Goal: Feedback & Contribution: Contribute content

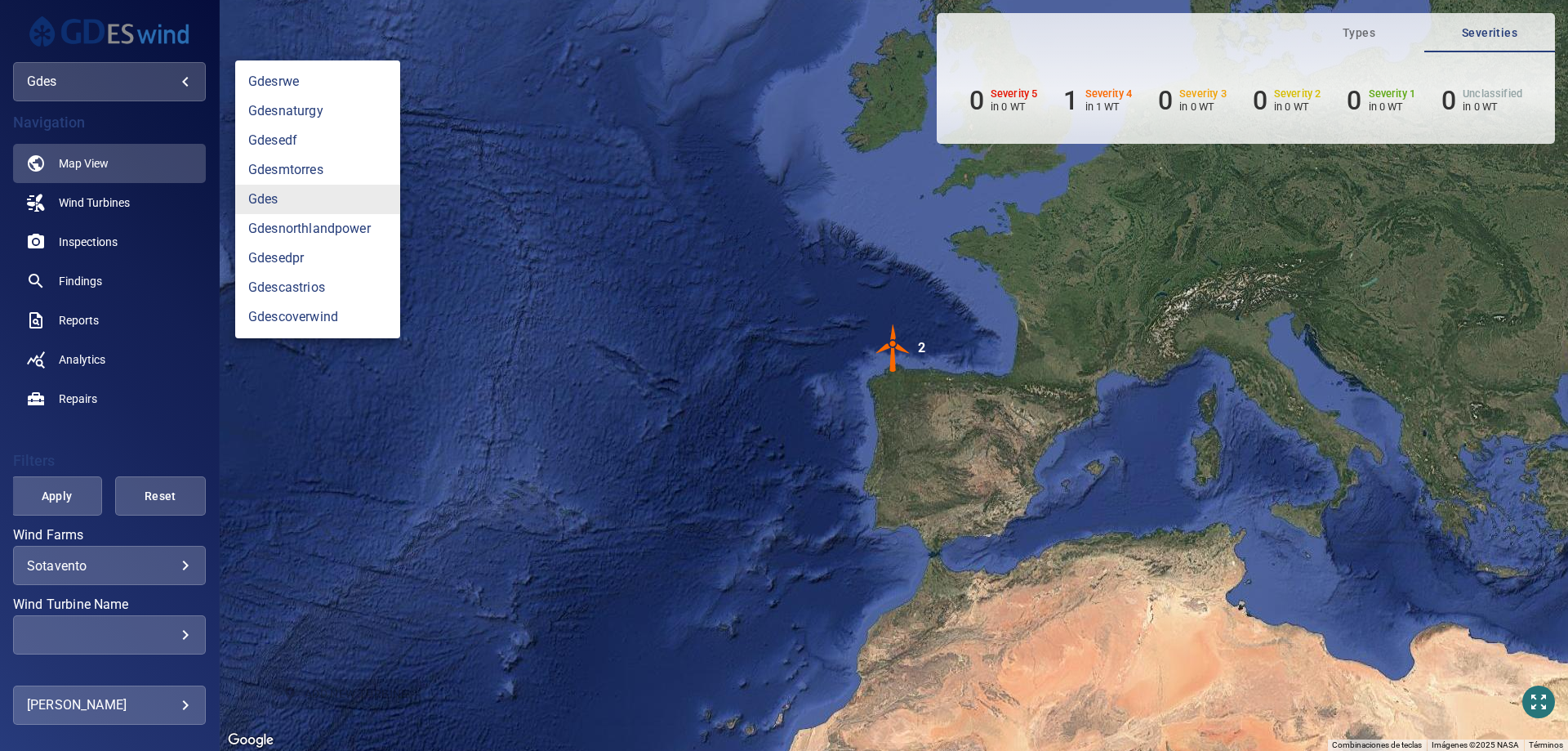
click at [163, 79] on body "**********" at bounding box center [784, 376] width 1568 height 751
click at [297, 108] on link "gdesnaturgy" at bounding box center [318, 111] width 165 height 30
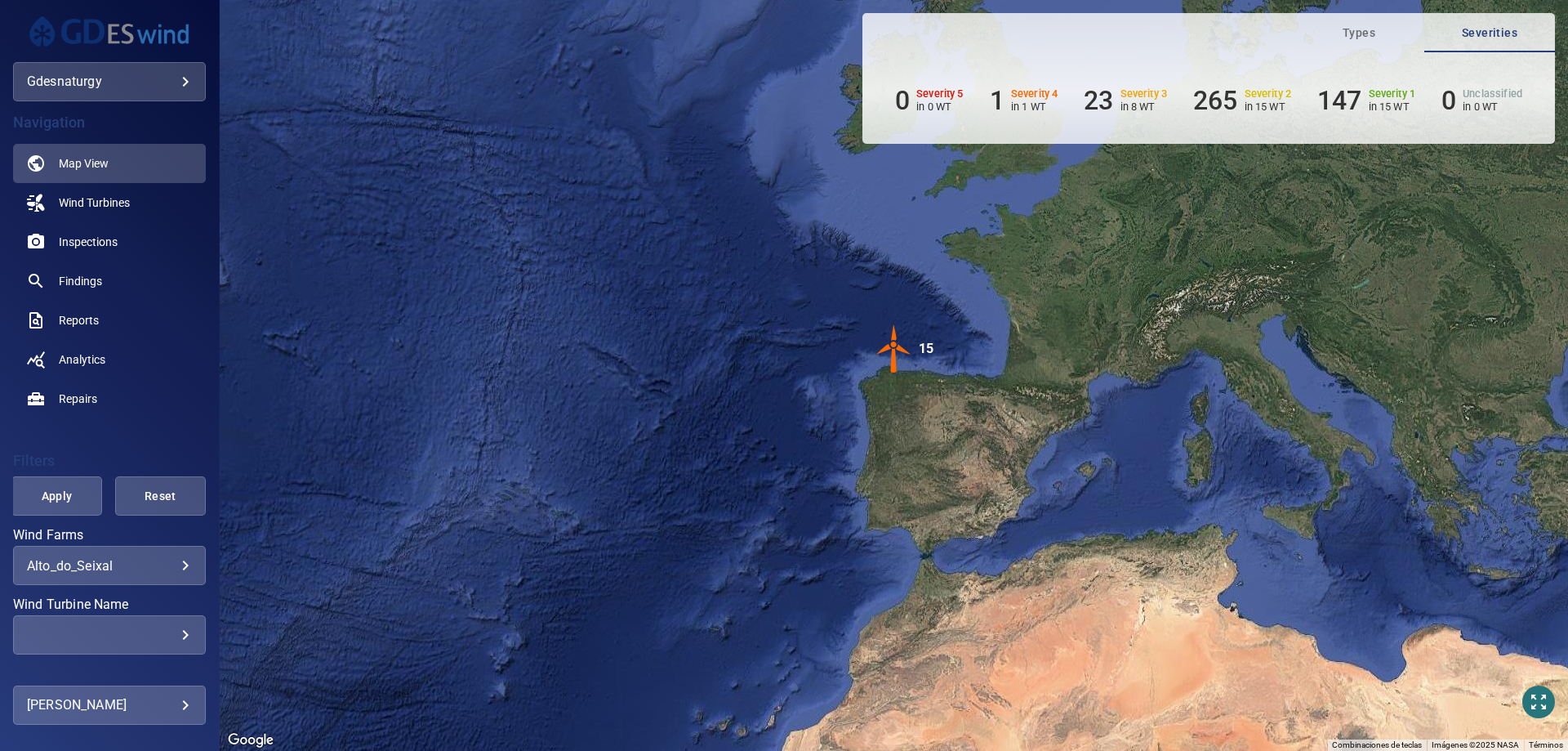
click at [168, 571] on body "**********" at bounding box center [784, 376] width 1568 height 751
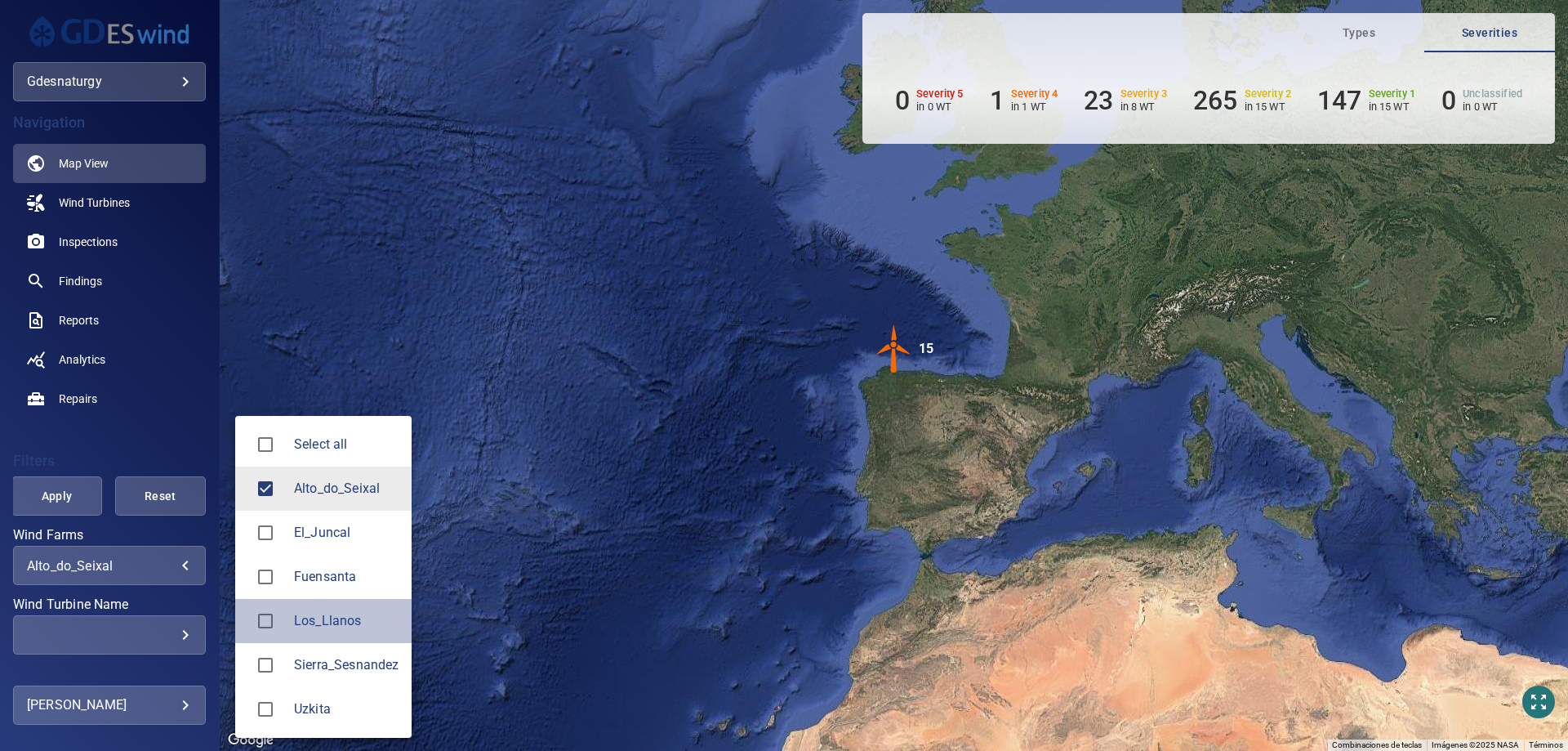
click at [326, 621] on span "Los_Llanos" at bounding box center [346, 621] width 105 height 20
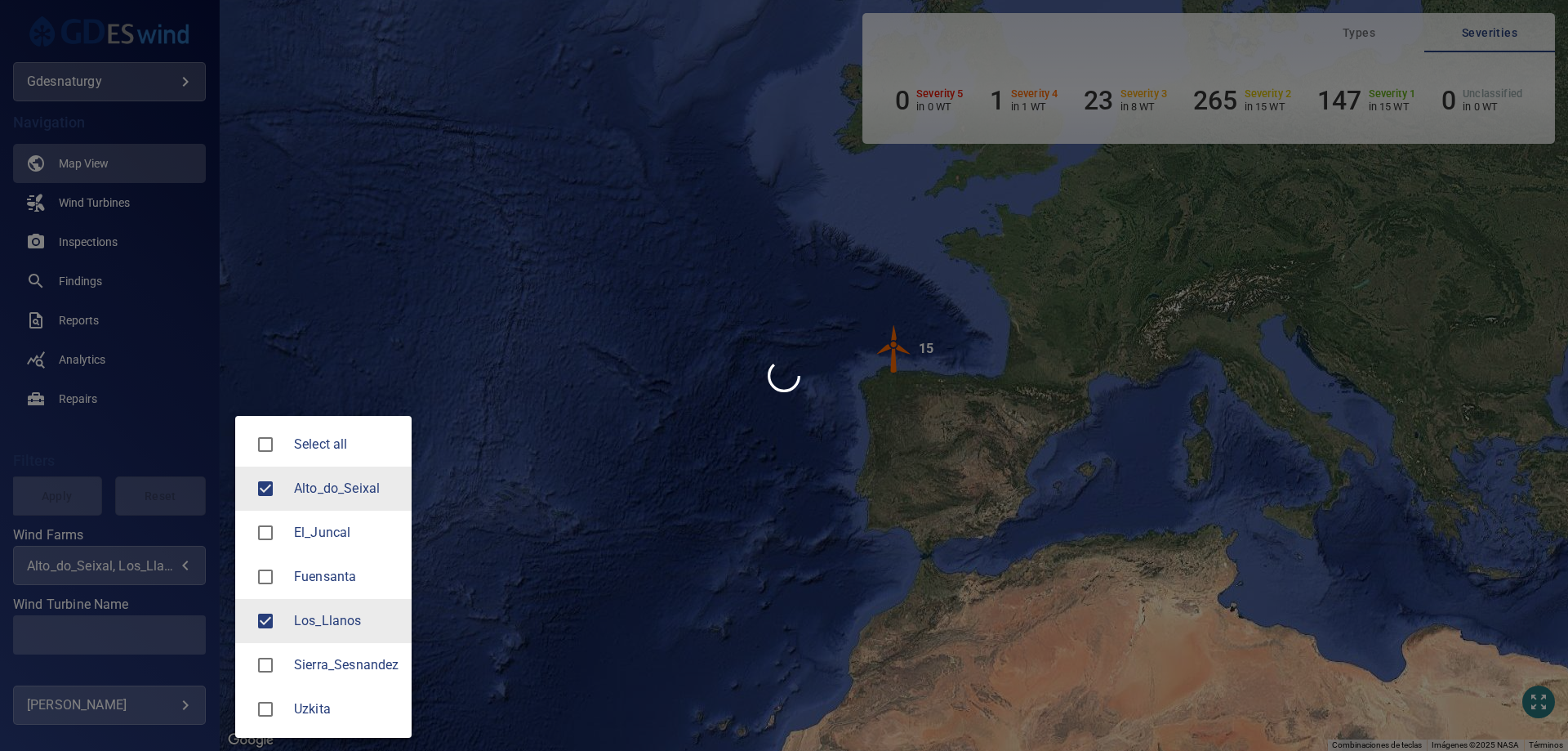
click at [346, 497] on span "Alto_do_Seixal" at bounding box center [346, 488] width 105 height 20
type input "**********"
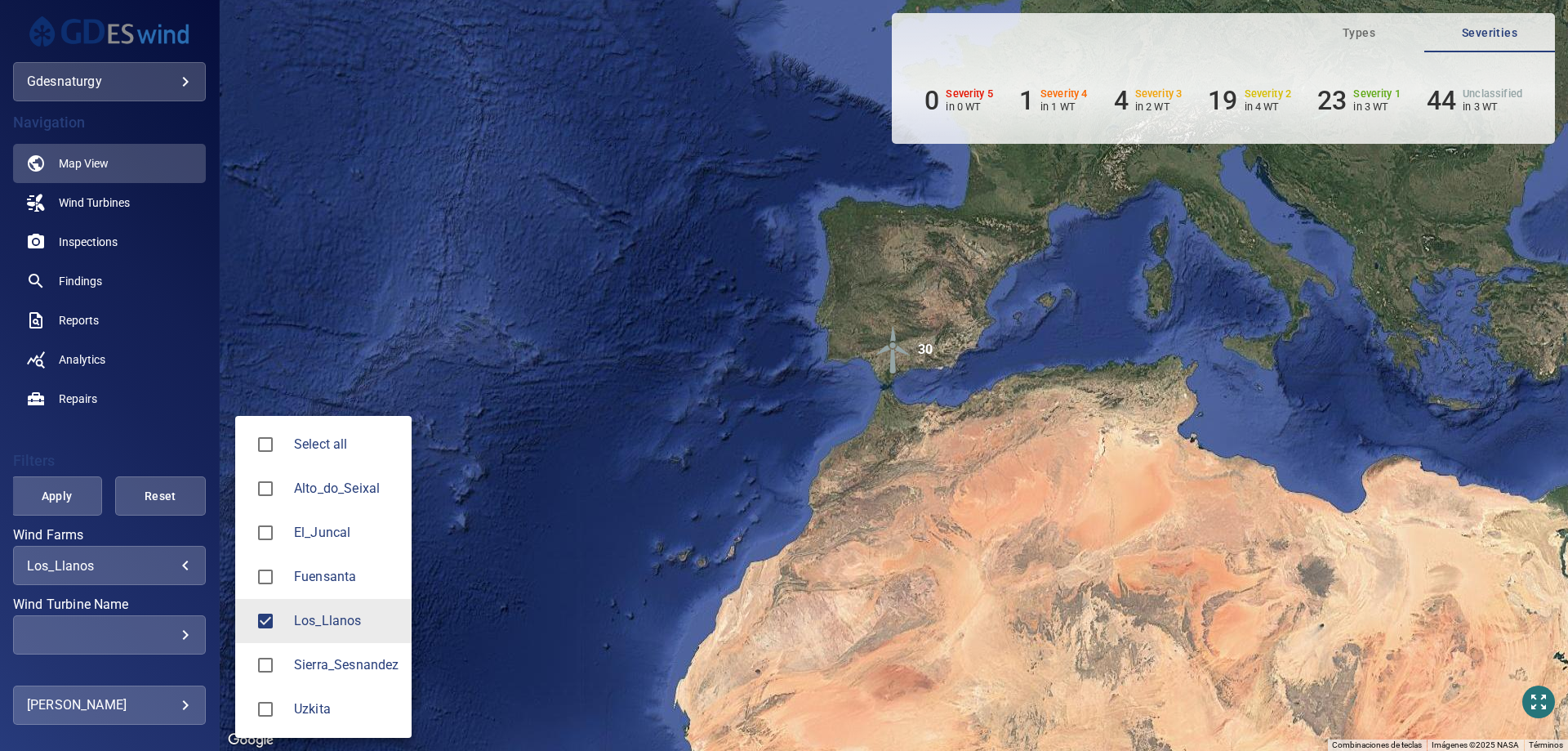
click at [151, 623] on div at bounding box center [784, 376] width 1568 height 751
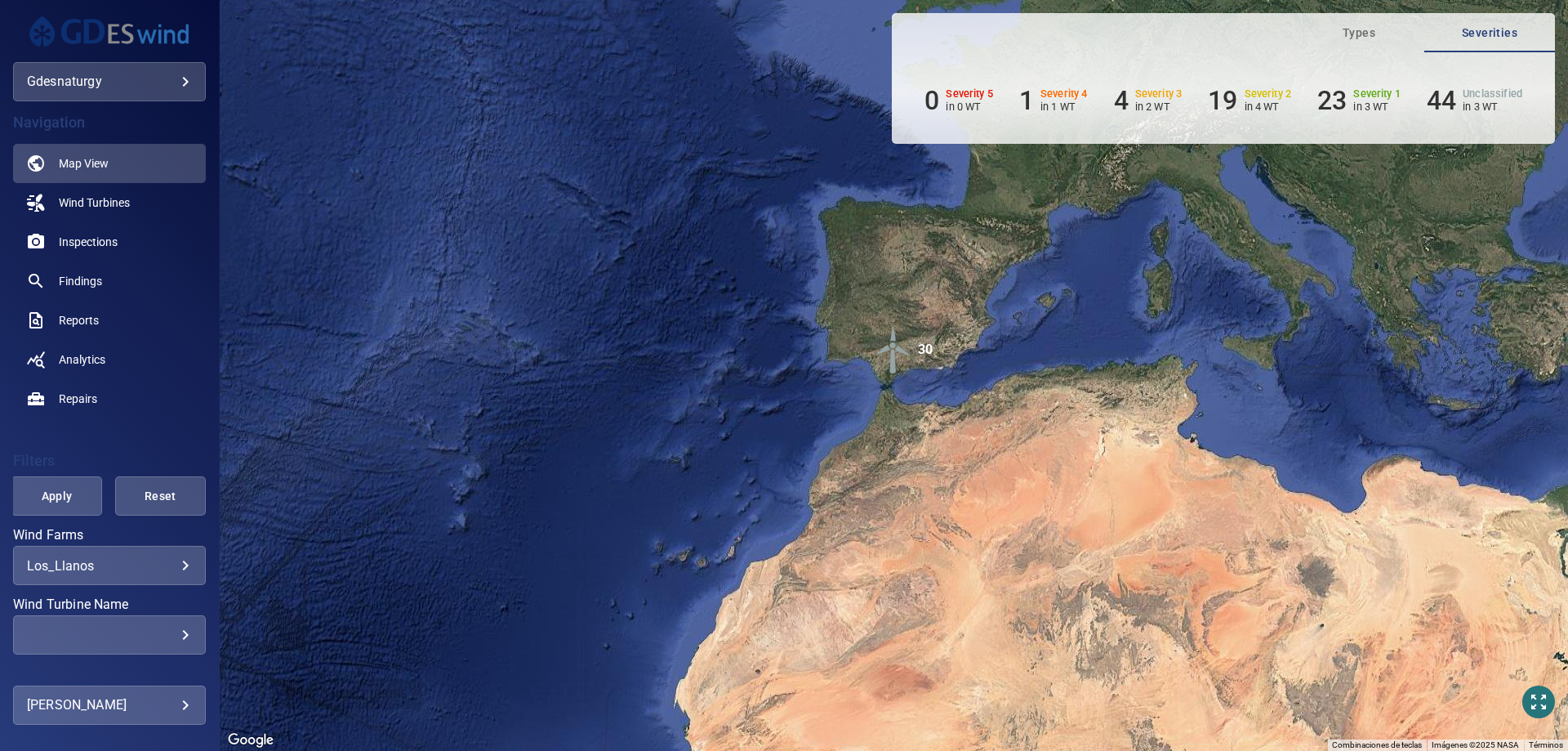
click at [152, 634] on div "​" at bounding box center [109, 634] width 165 height 15
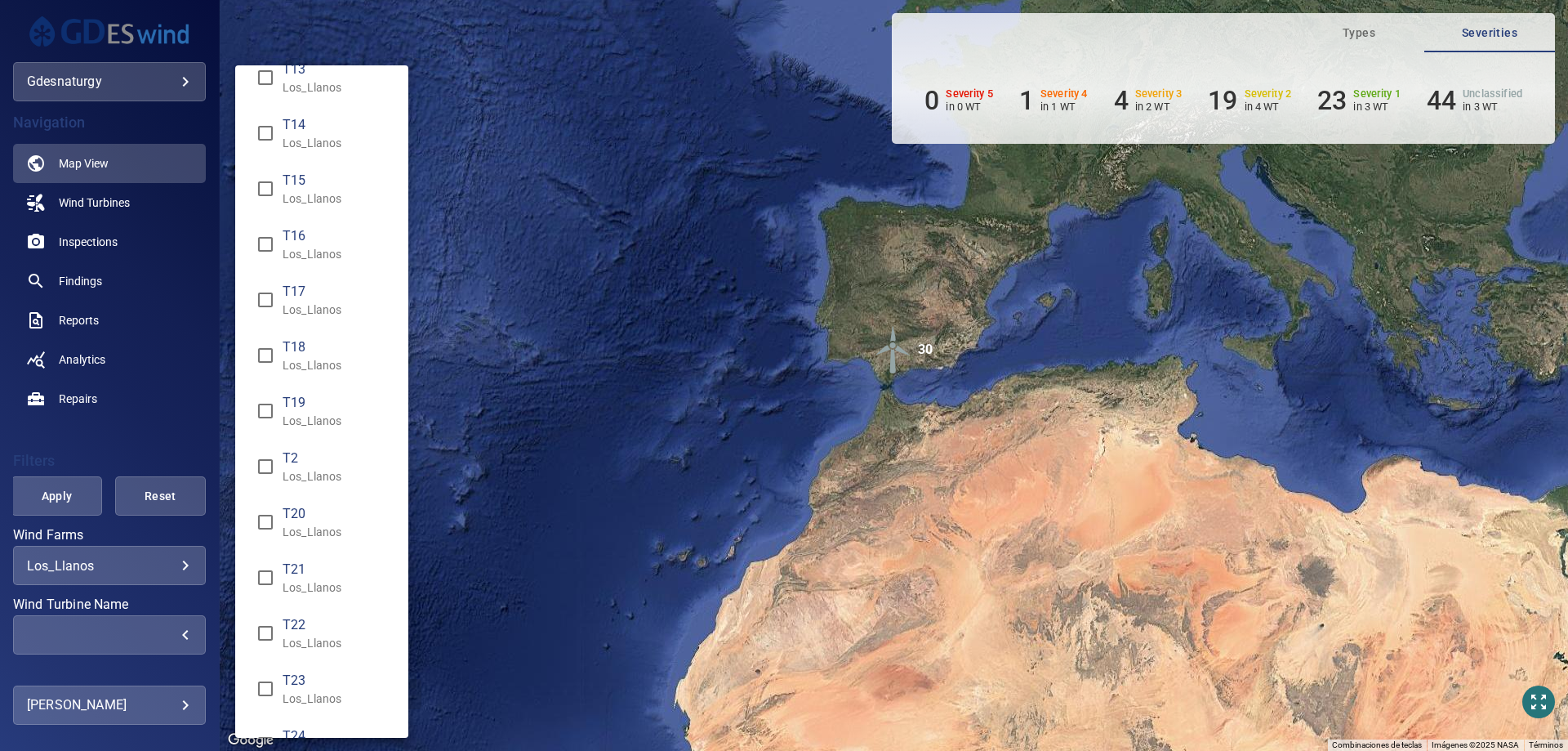
scroll to position [817, 0]
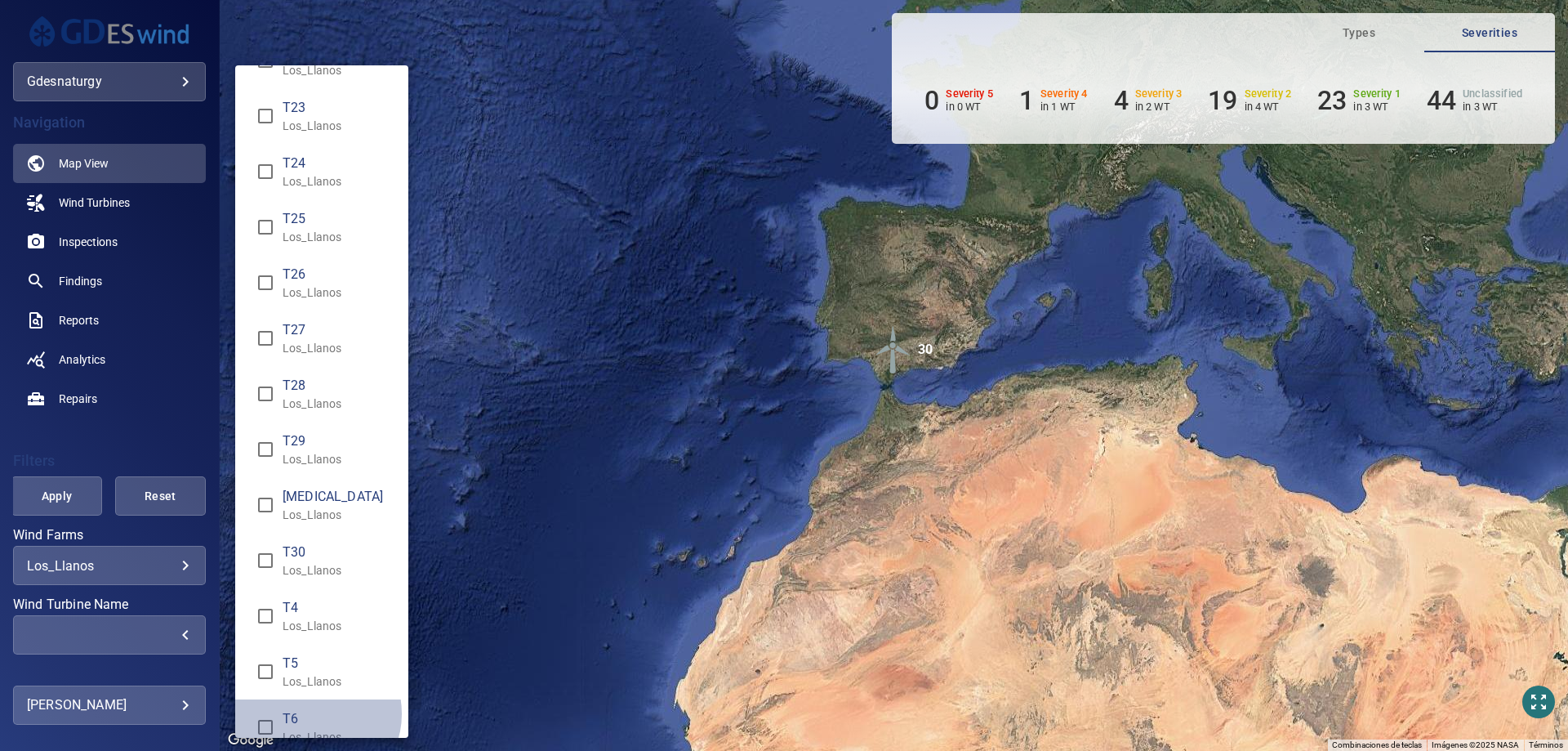
click at [313, 713] on span "T6" at bounding box center [339, 719] width 113 height 20
type input "**********"
click at [73, 488] on div "Wind Turbine Name" at bounding box center [784, 376] width 1568 height 751
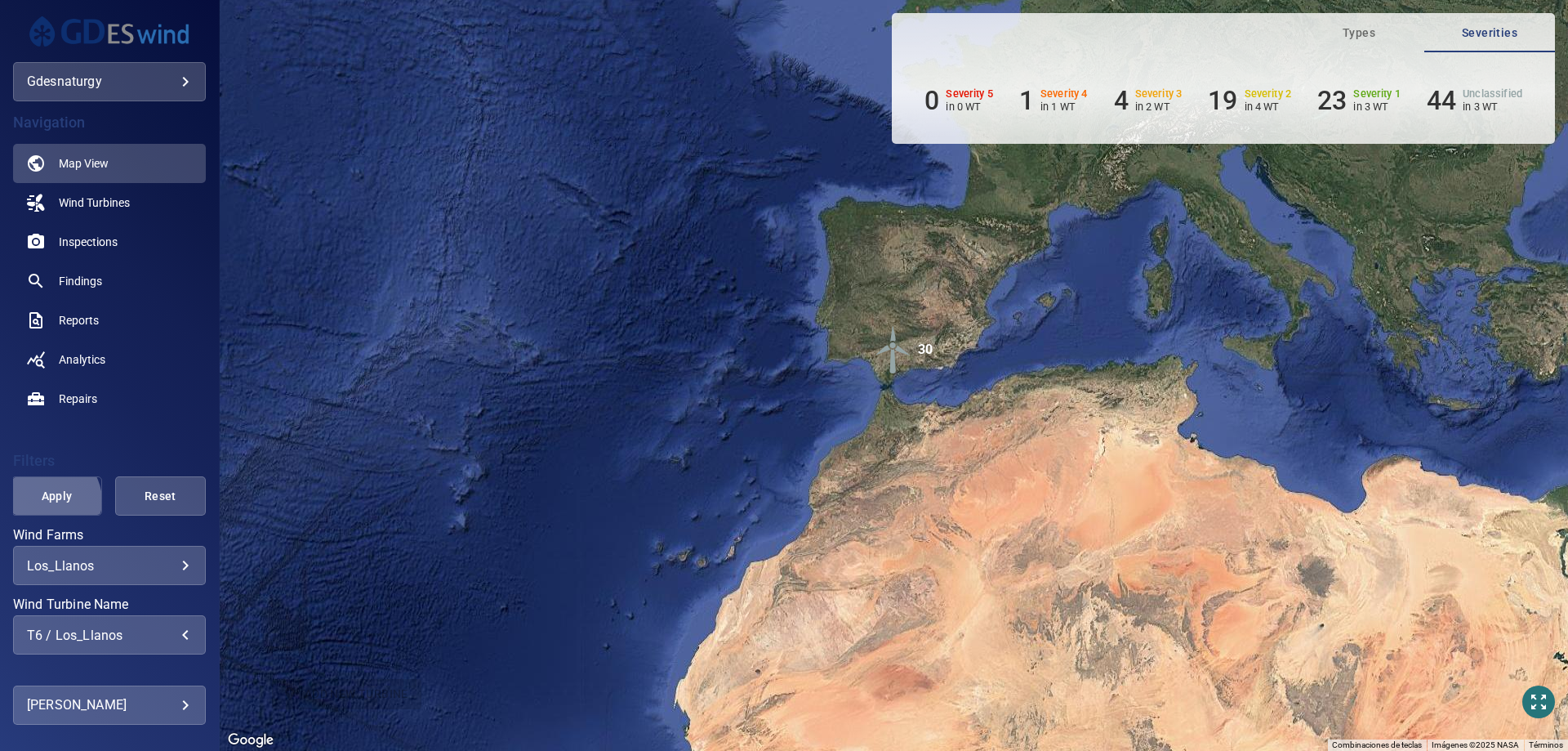
click at [47, 500] on span "Apply" at bounding box center [57, 496] width 50 height 21
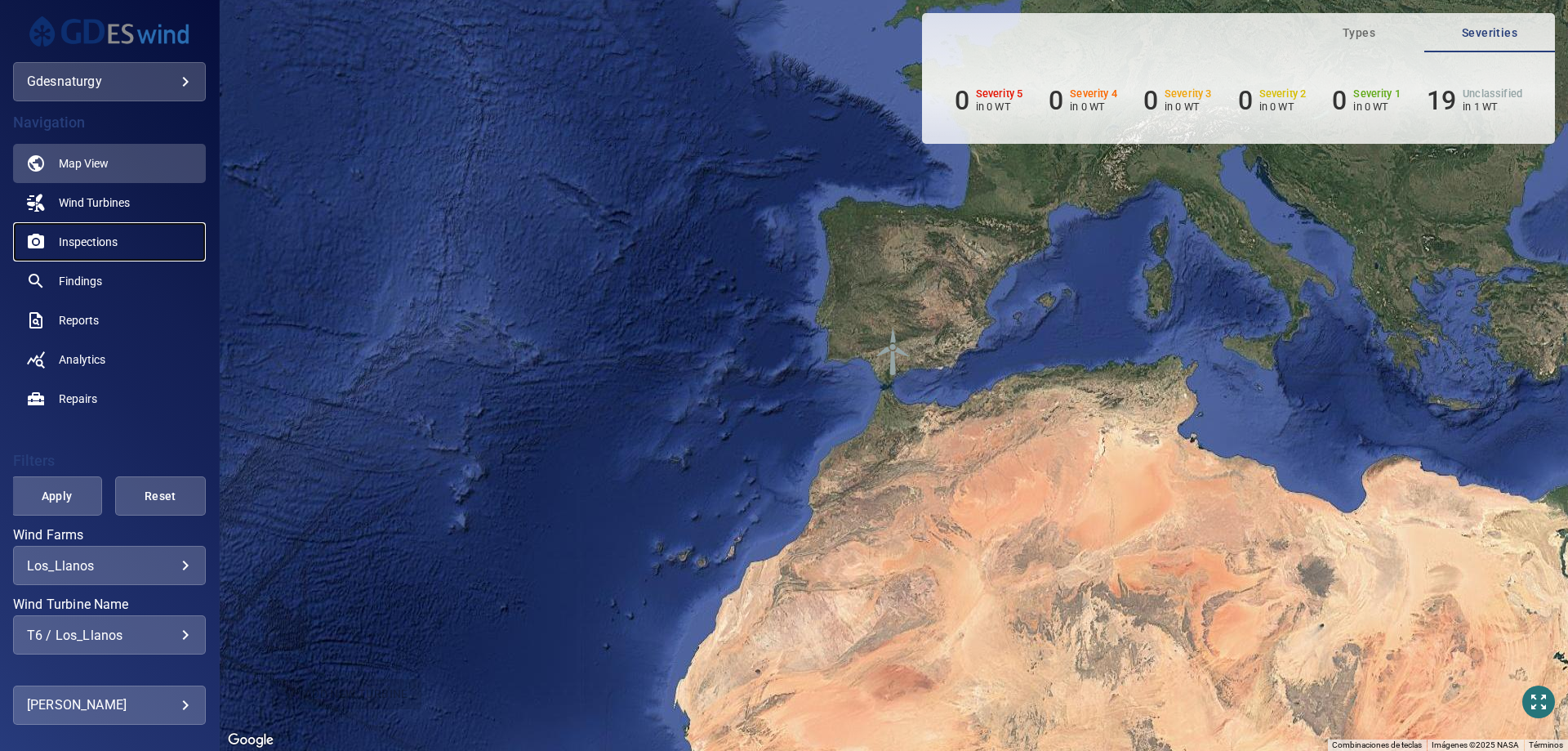
click at [82, 243] on span "Inspections" at bounding box center [89, 242] width 59 height 16
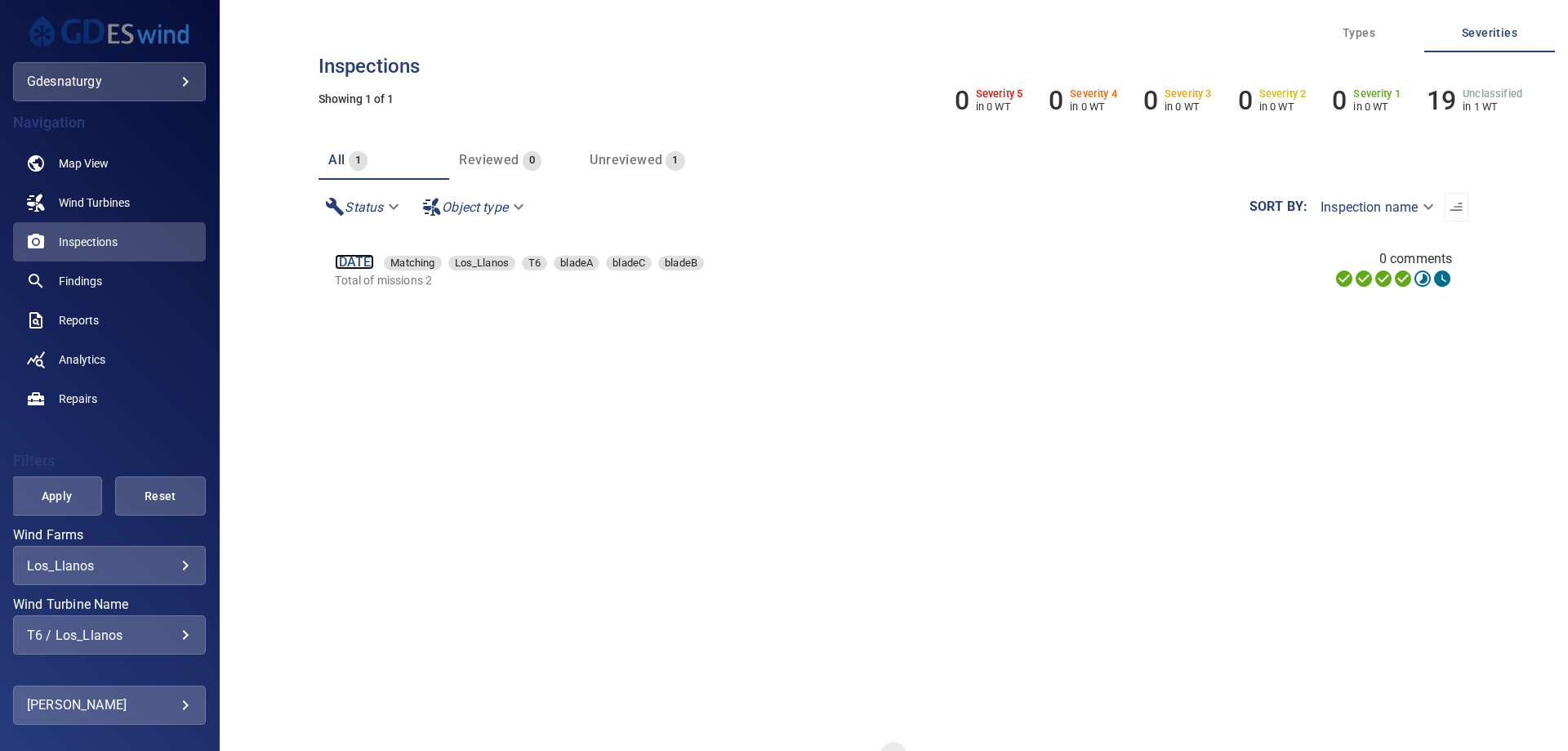
click at [358, 263] on link "15 Jun 2025" at bounding box center [355, 261] width 39 height 15
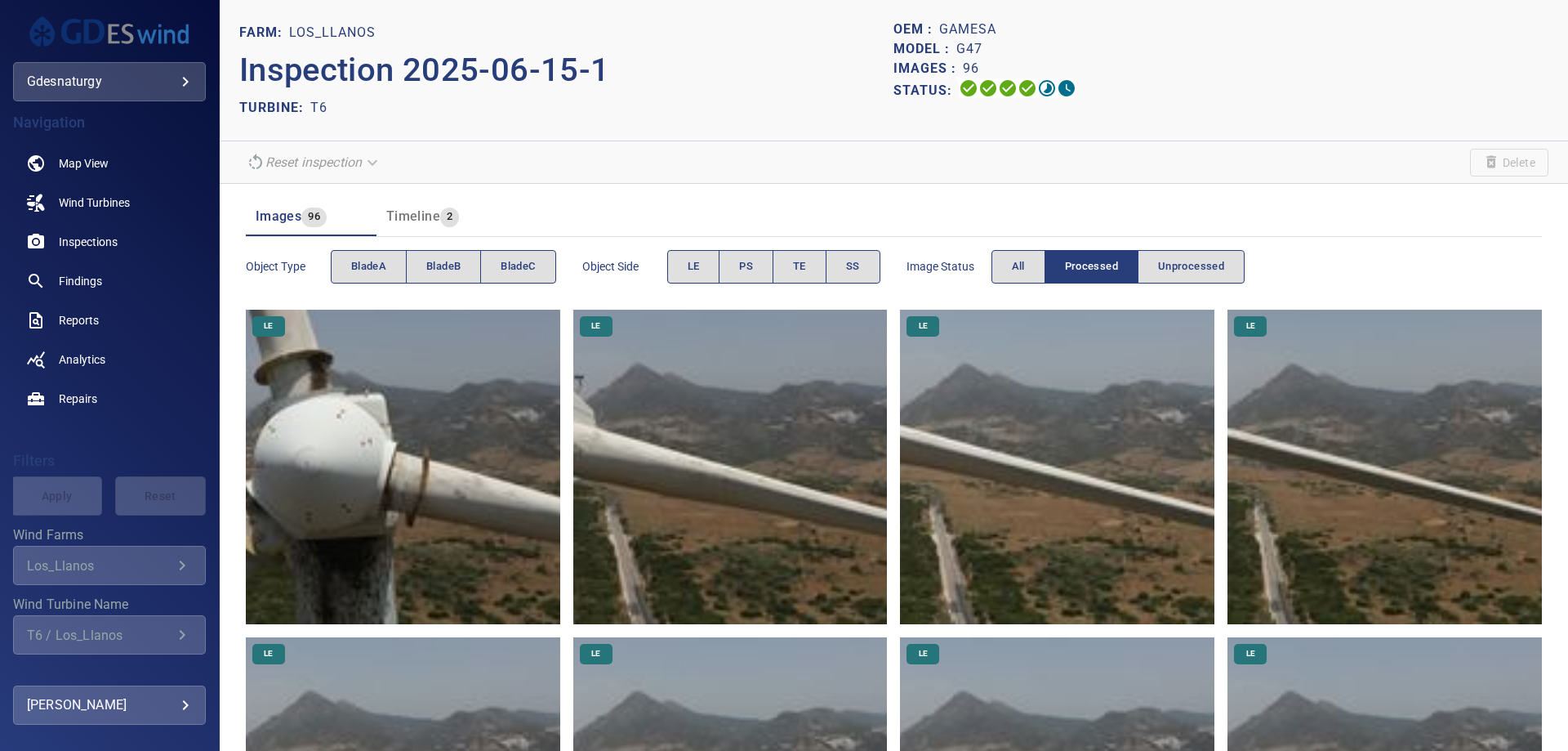
click at [346, 495] on img at bounding box center [402, 466] width 314 height 315
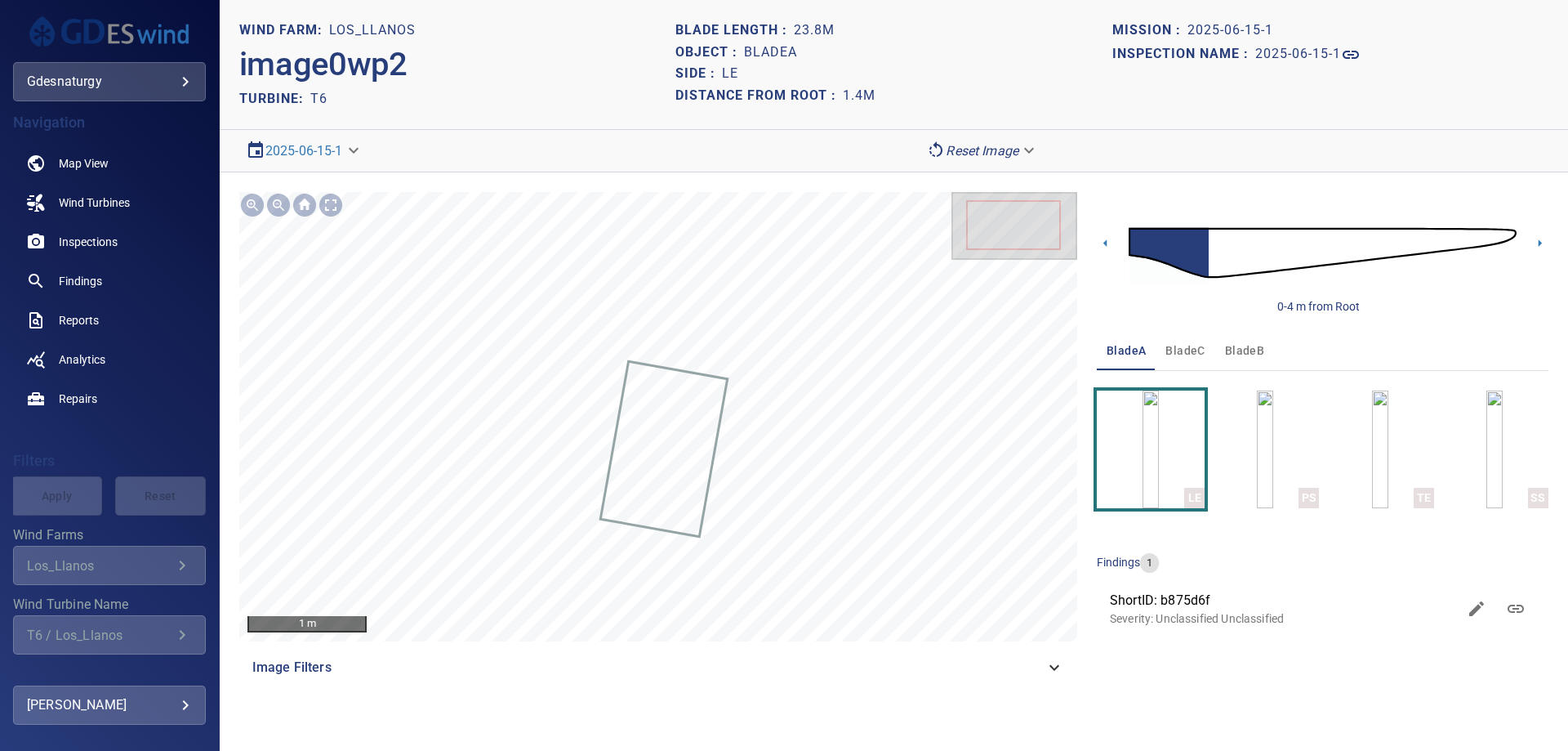
click at [1188, 357] on span "bladeC" at bounding box center [1185, 350] width 39 height 21
click at [1241, 257] on img at bounding box center [1322, 253] width 388 height 94
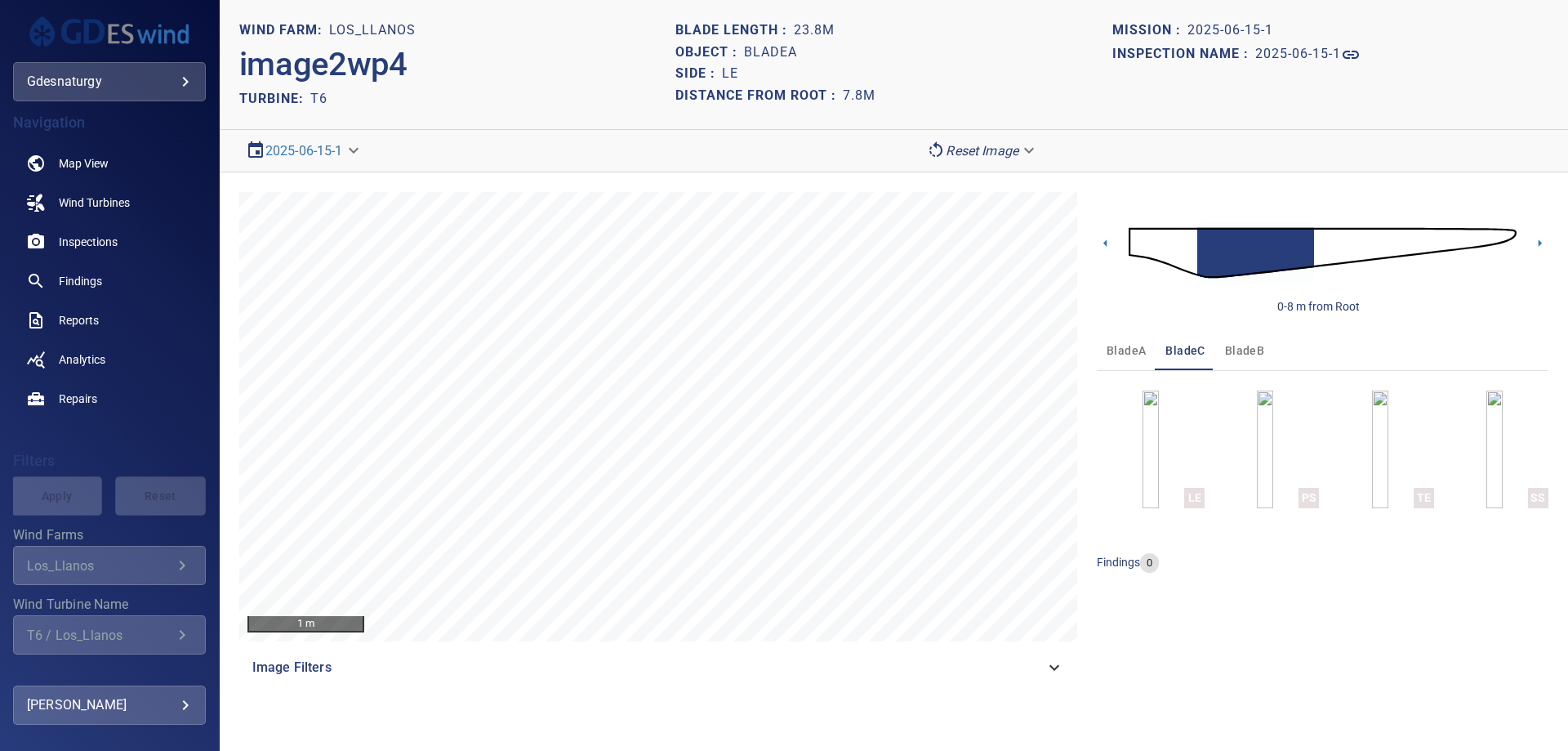
click at [1135, 245] on img at bounding box center [1322, 253] width 388 height 94
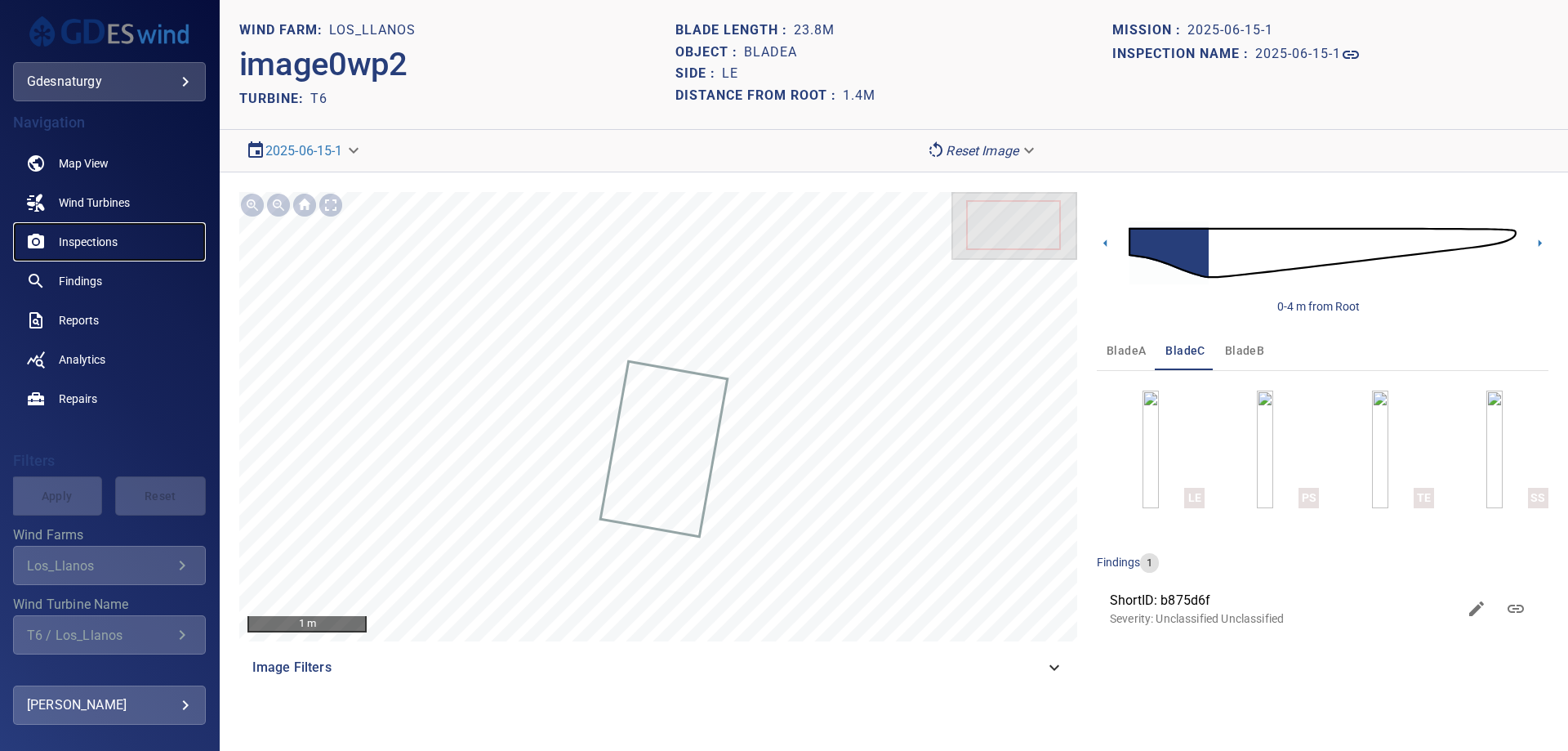
click at [92, 231] on link "Inspections" at bounding box center [109, 242] width 193 height 39
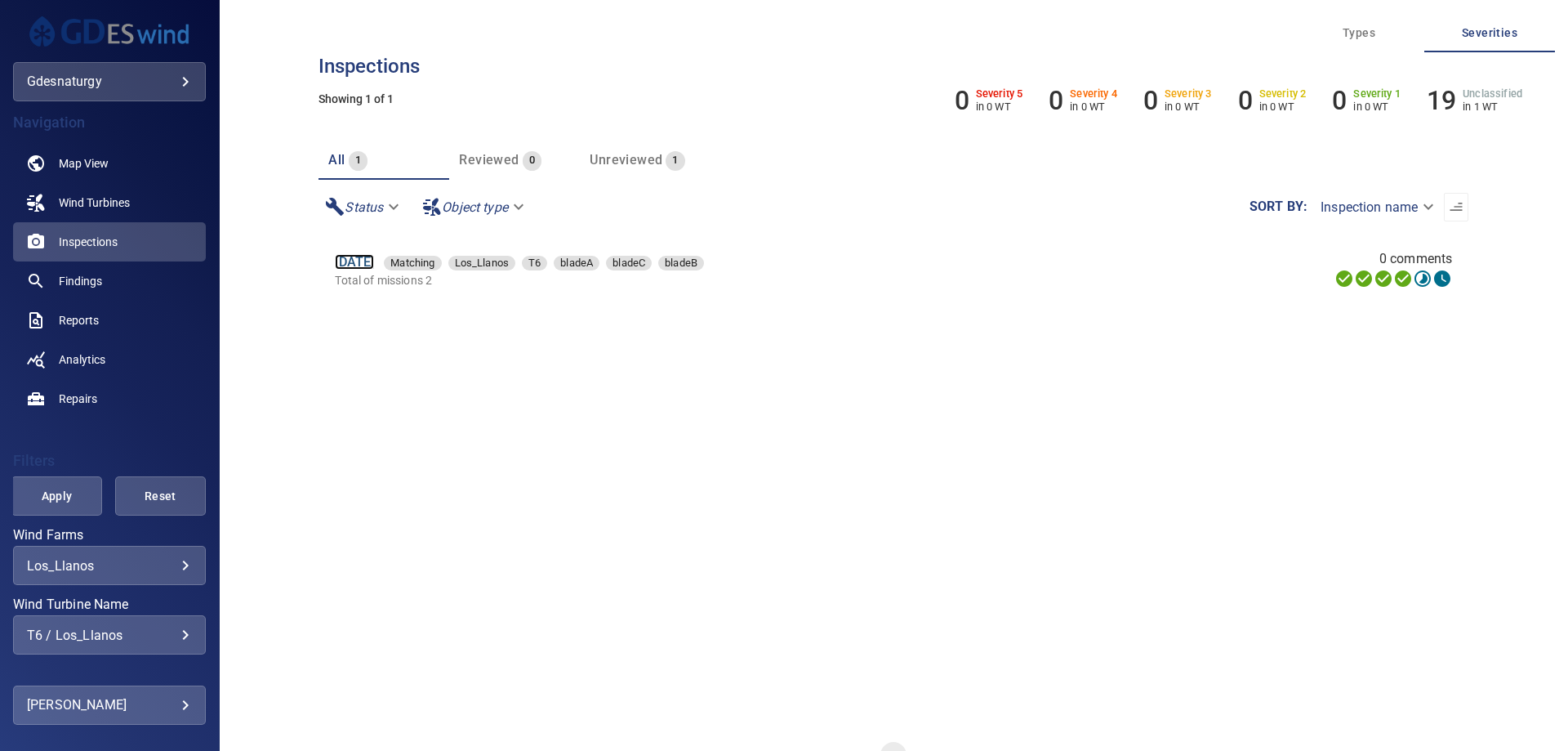
click at [364, 263] on link "15 Jun 2025" at bounding box center [355, 261] width 39 height 15
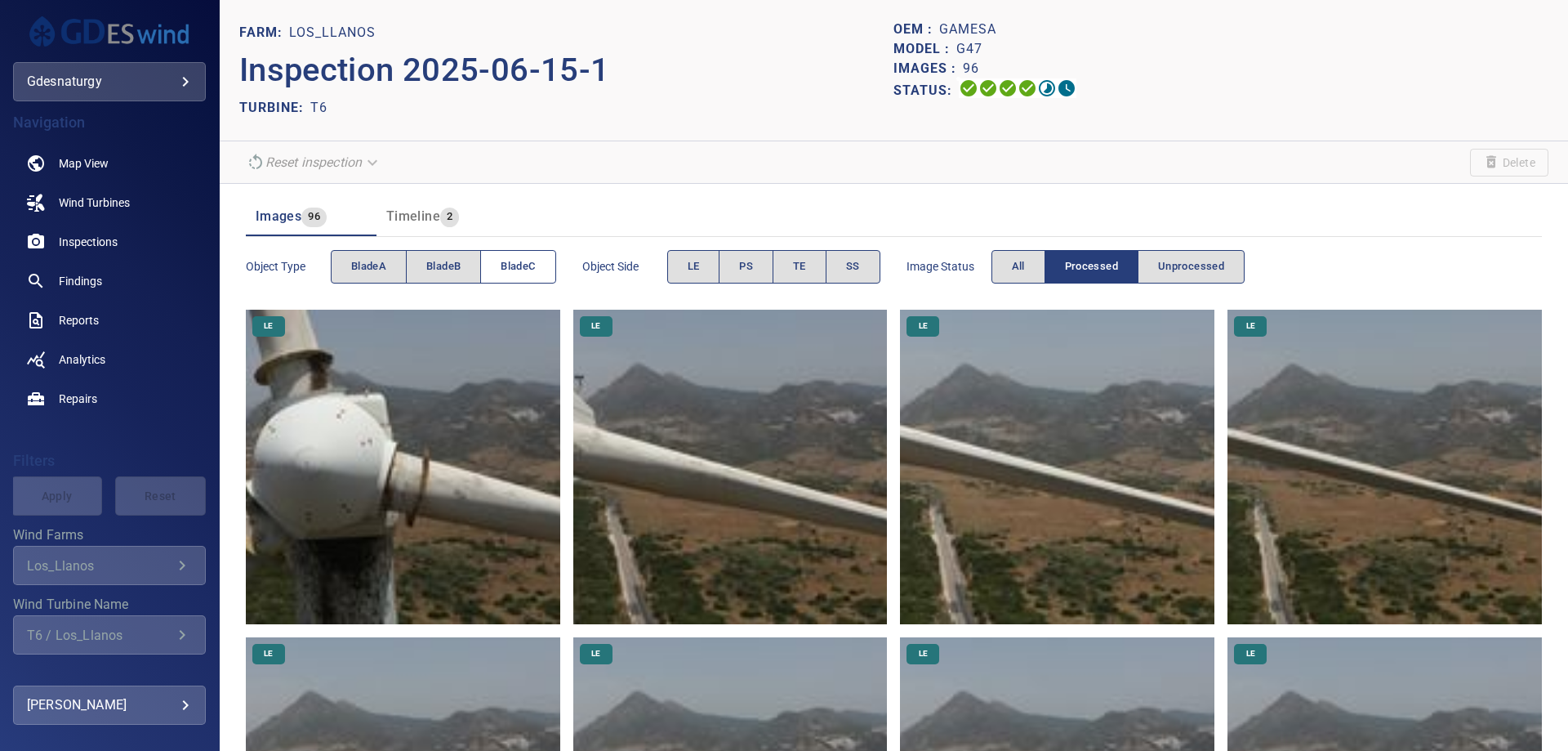
click at [495, 263] on button "bladeC" at bounding box center [518, 266] width 75 height 33
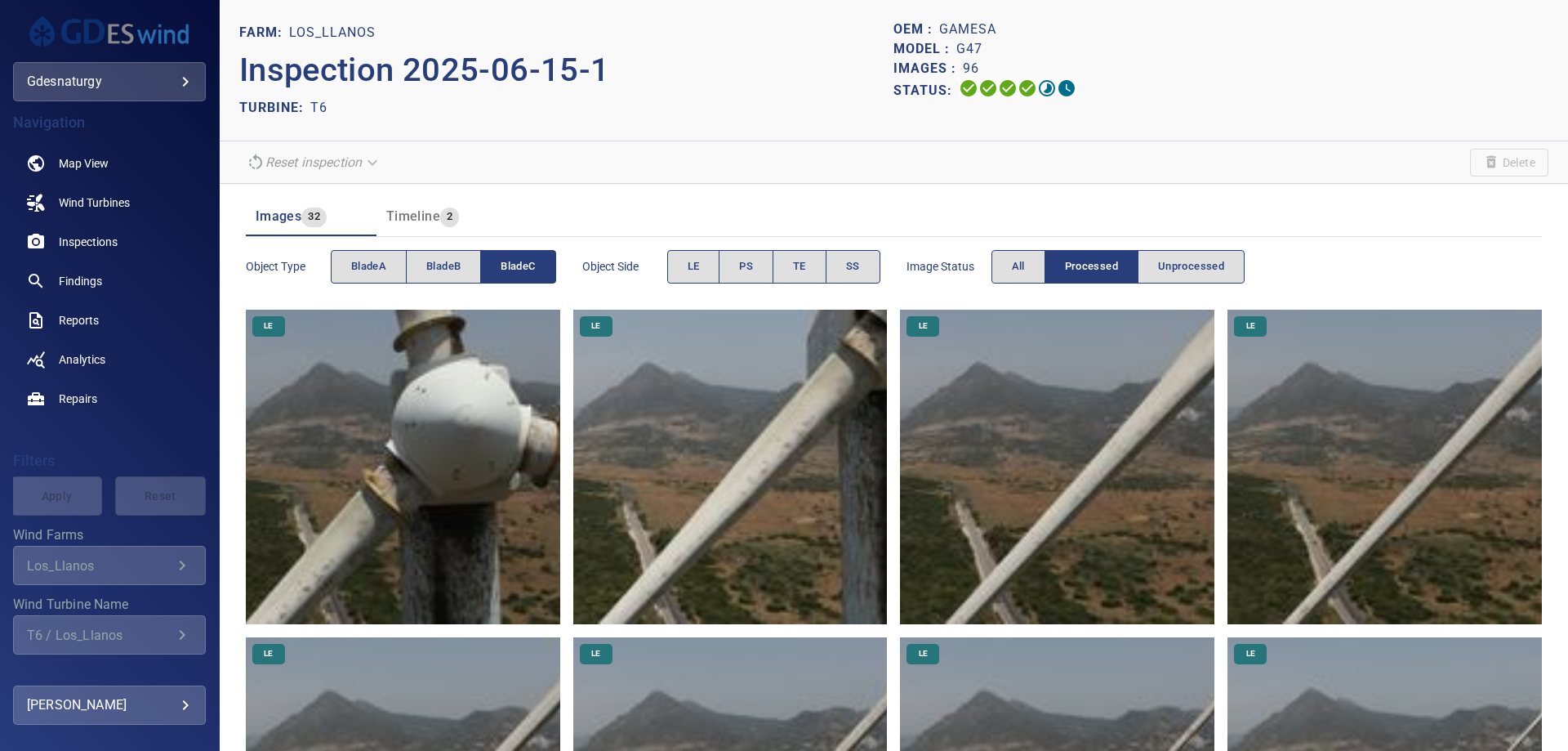
click at [489, 470] on img at bounding box center [402, 466] width 314 height 315
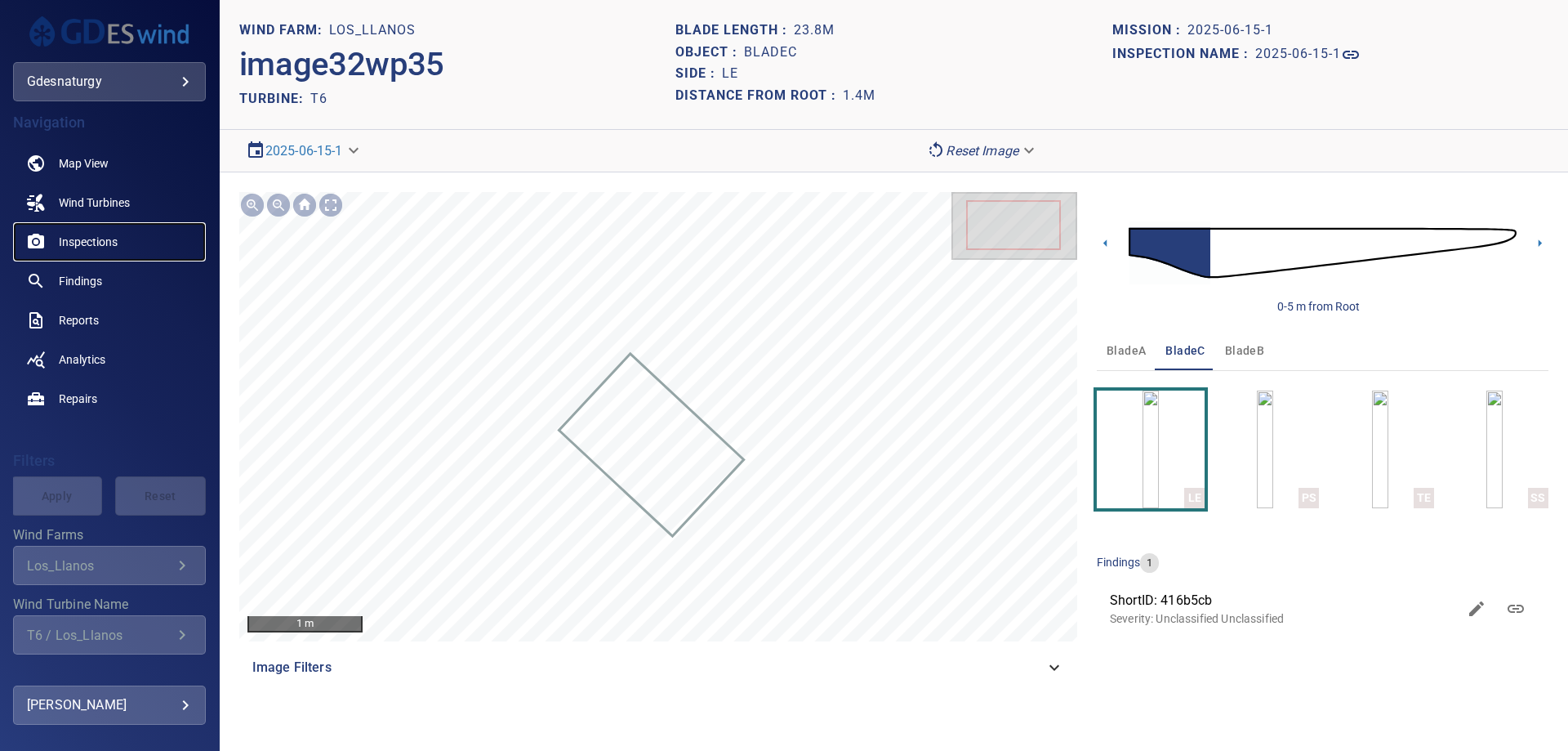
click at [96, 246] on span "Inspections" at bounding box center [89, 242] width 59 height 16
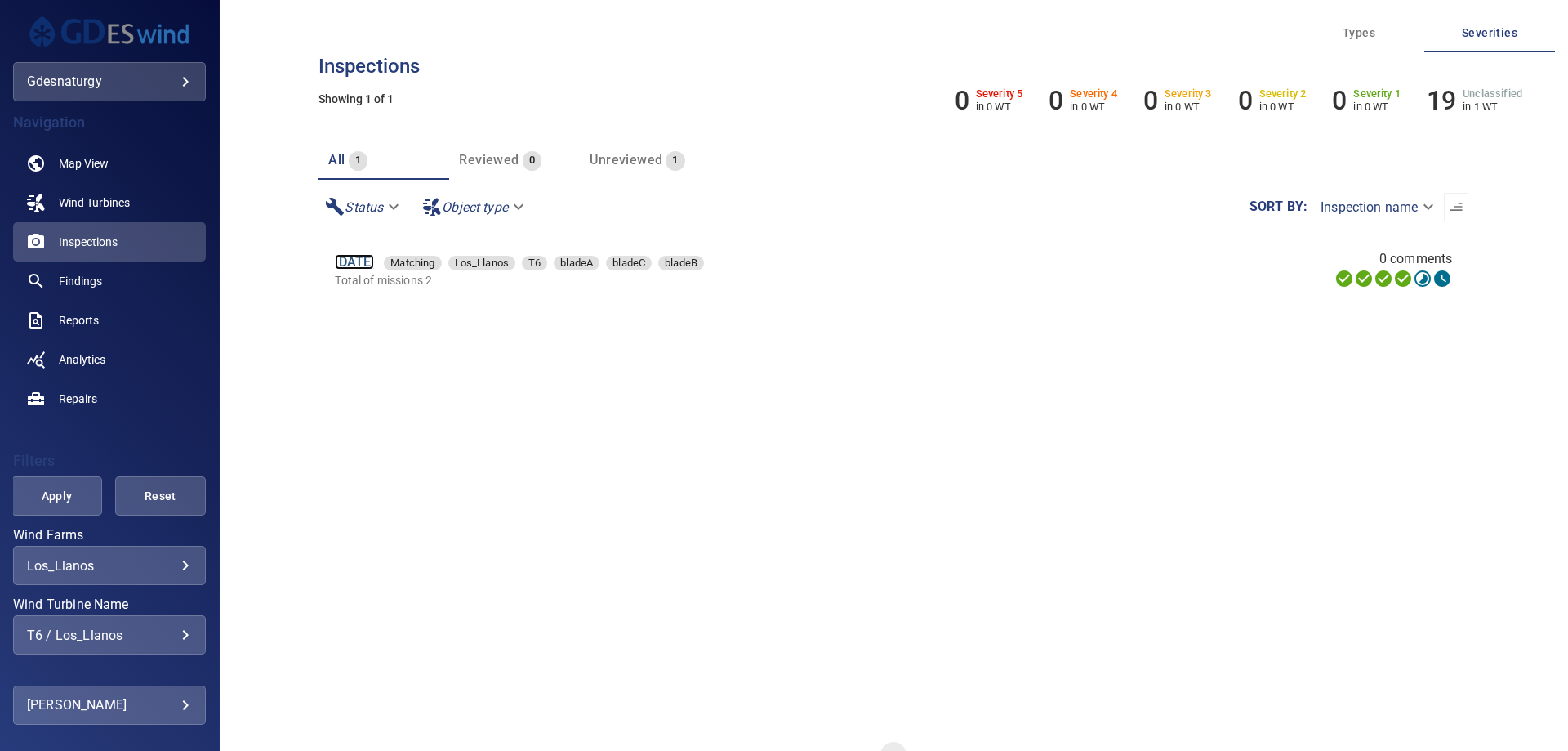
click at [368, 257] on link "15 Jun 2025" at bounding box center [355, 261] width 39 height 15
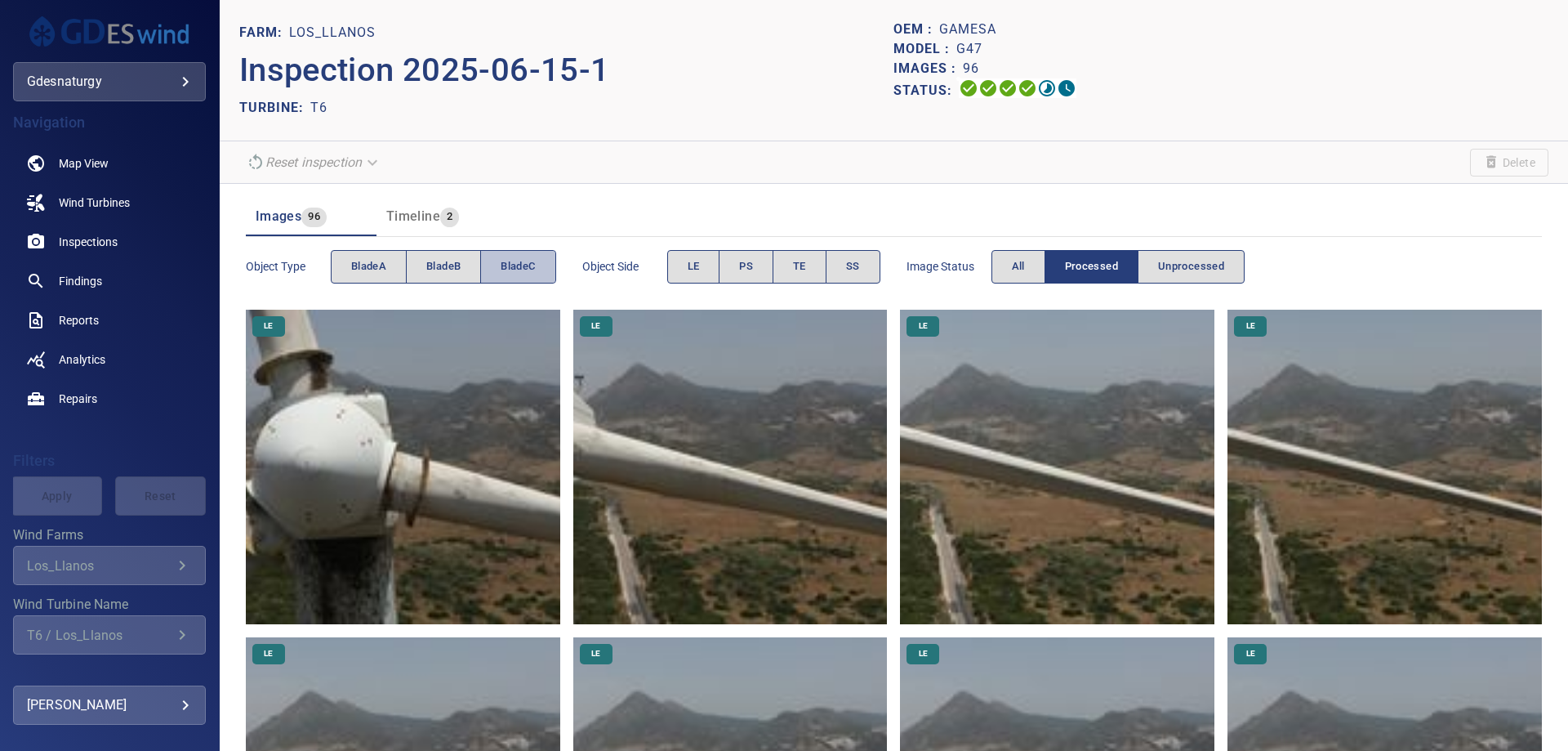
click at [497, 269] on button "bladeC" at bounding box center [518, 266] width 75 height 33
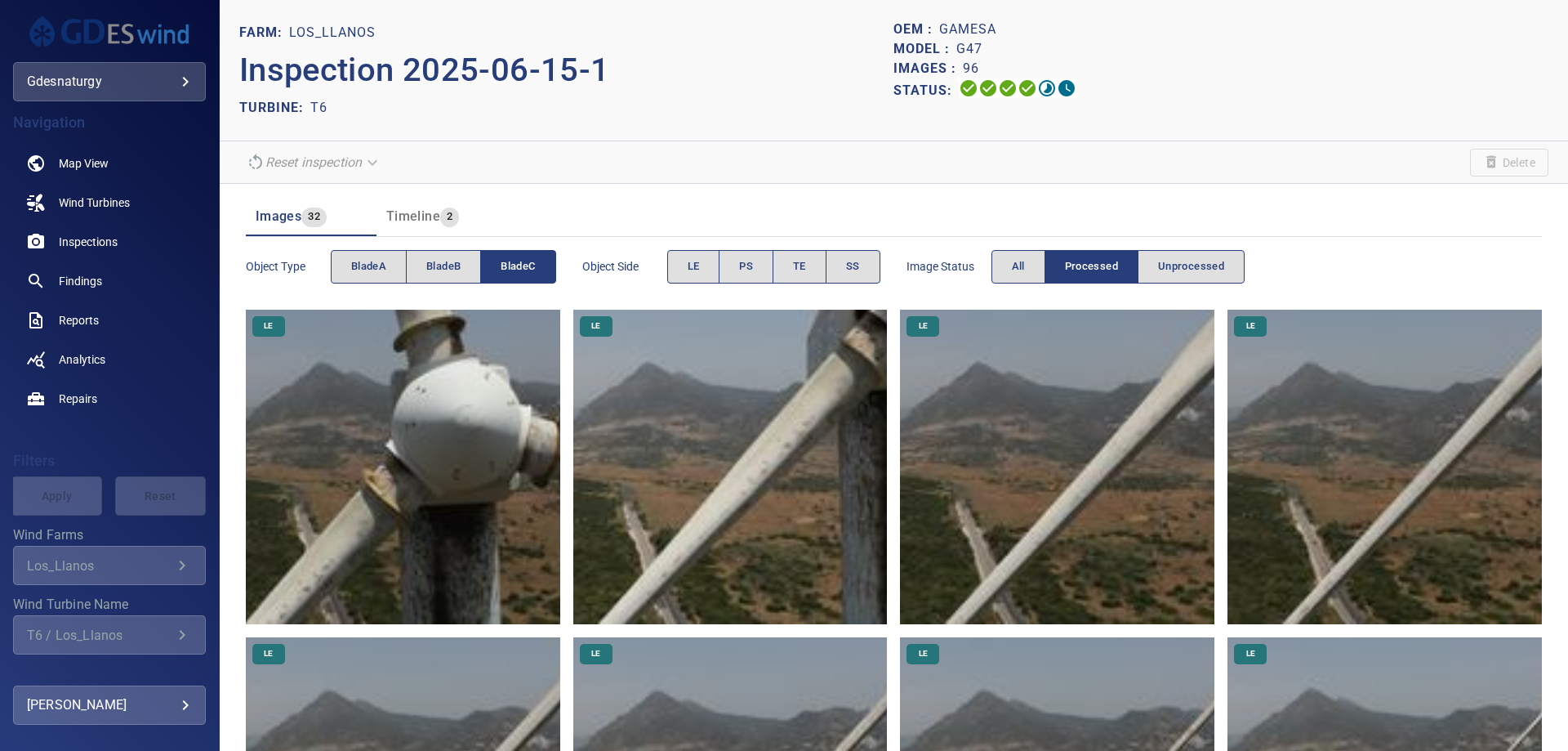
click at [732, 360] on img at bounding box center [730, 466] width 314 height 315
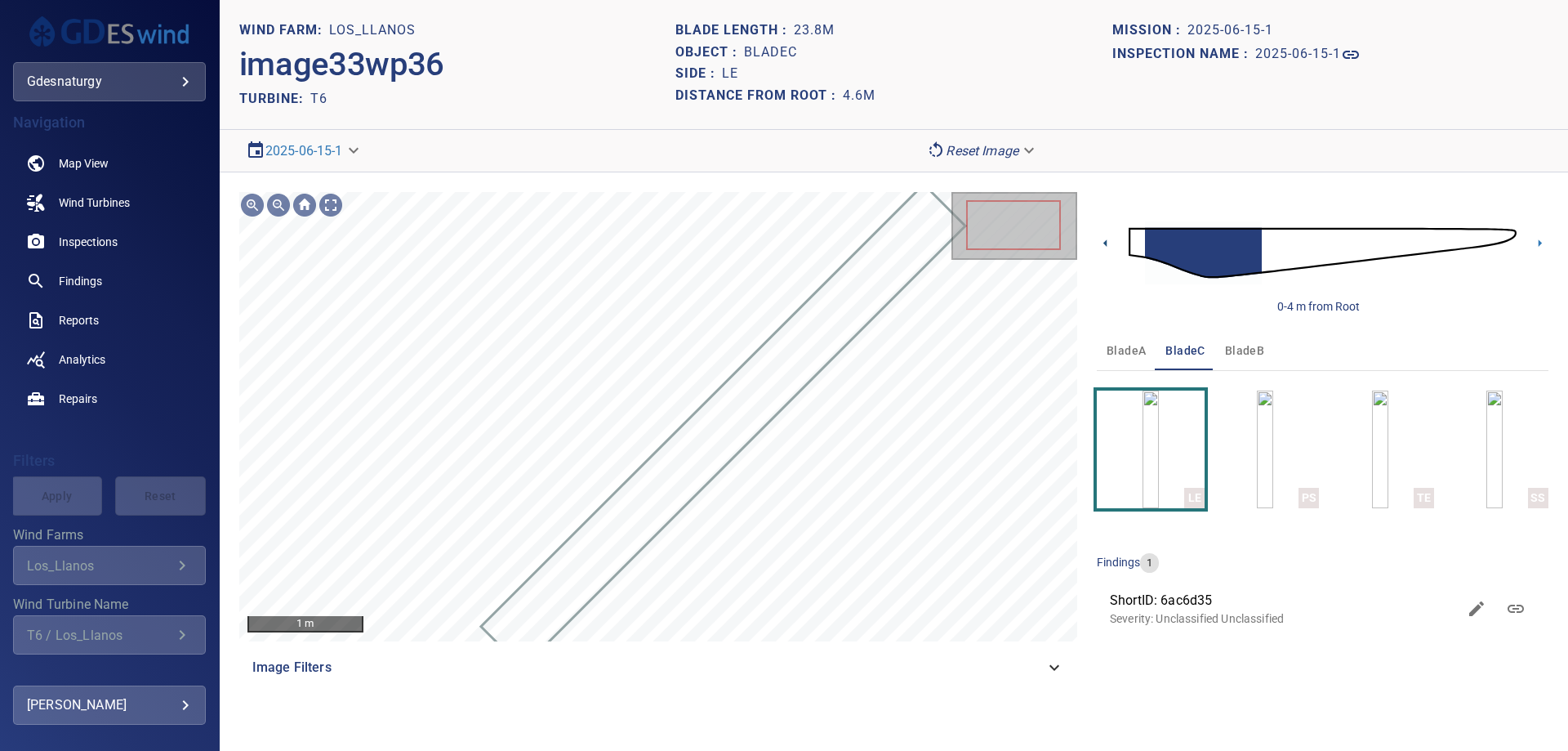
click at [1102, 244] on icon at bounding box center [1105, 243] width 17 height 17
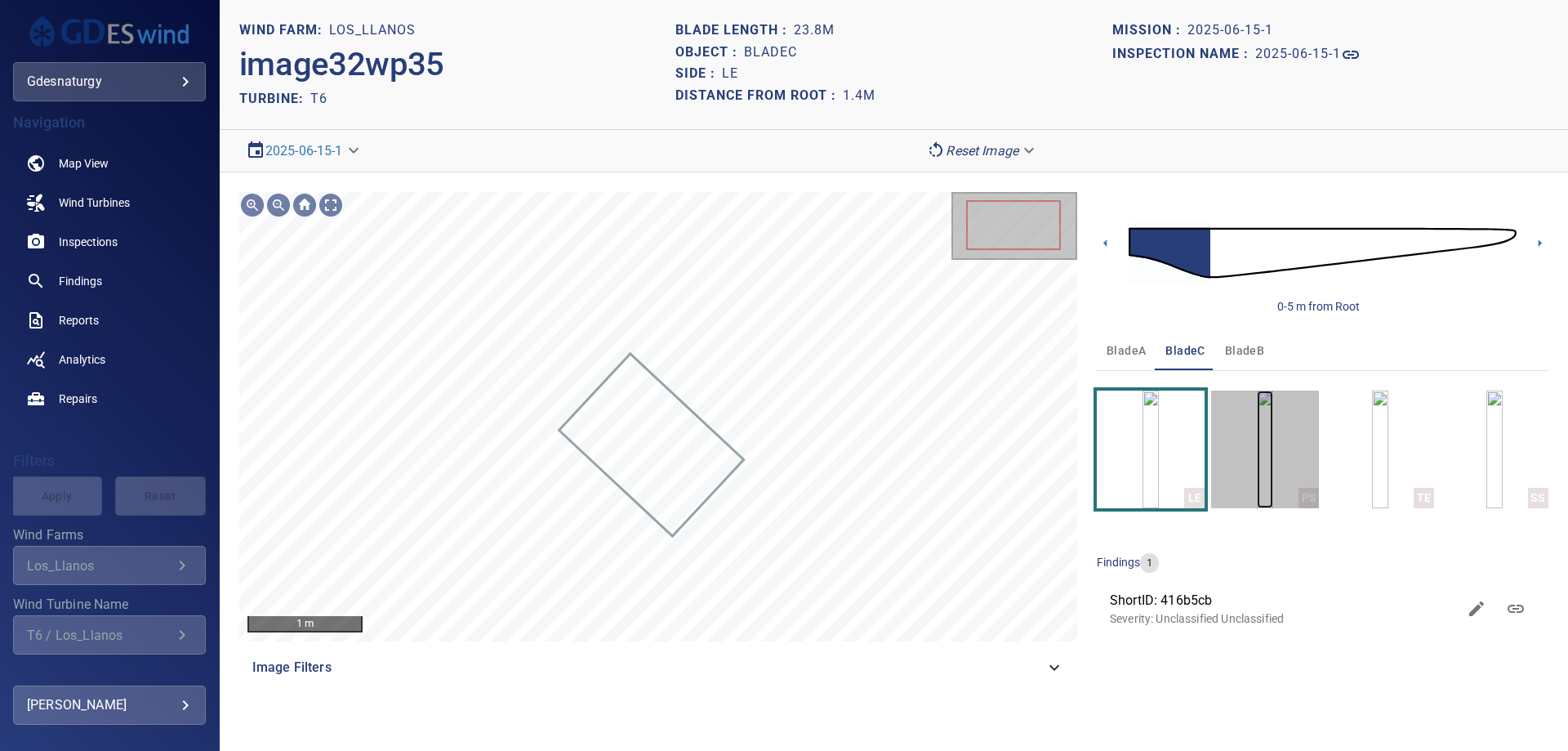
click at [1257, 460] on img "button" at bounding box center [1265, 449] width 16 height 117
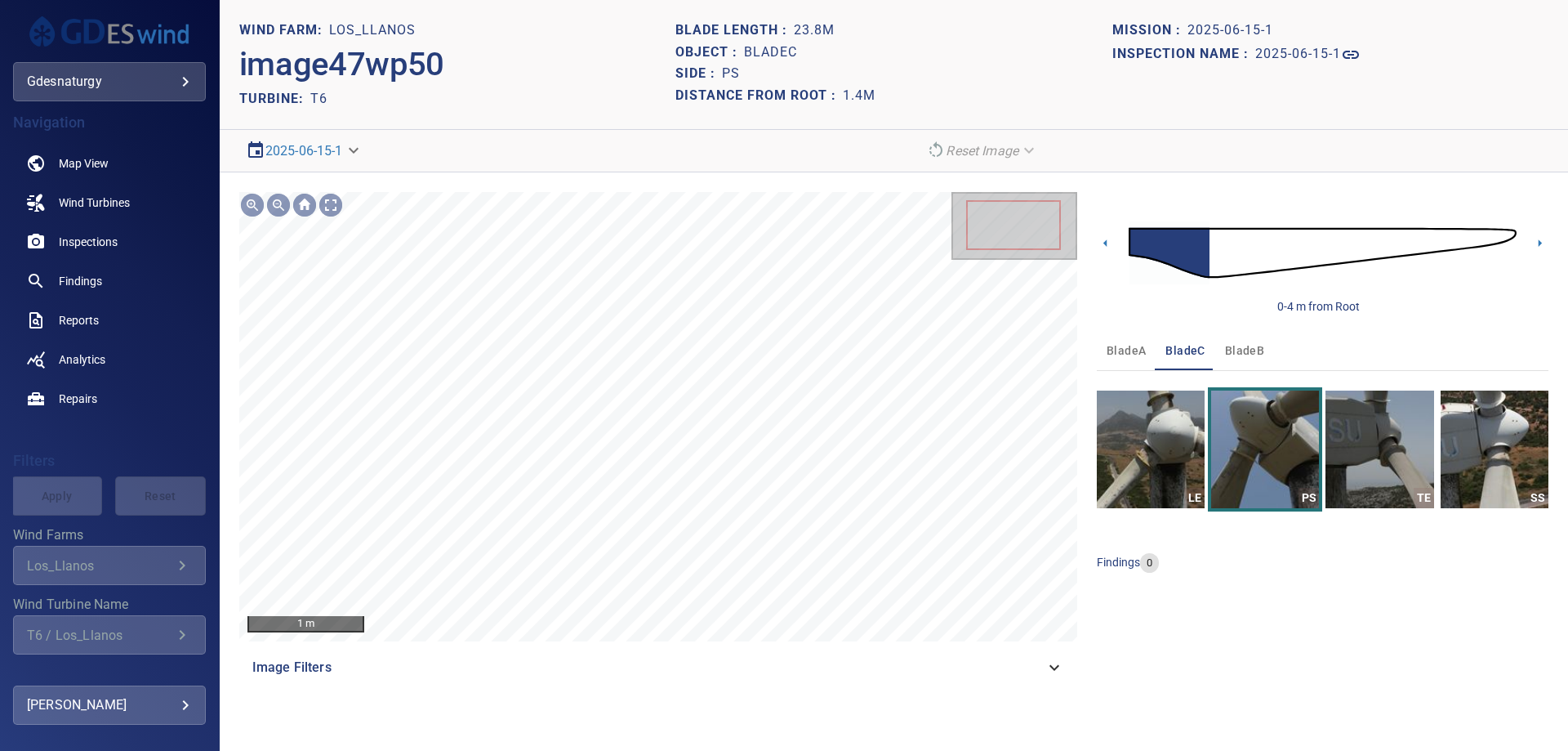
click at [1217, 250] on img at bounding box center [1322, 253] width 388 height 94
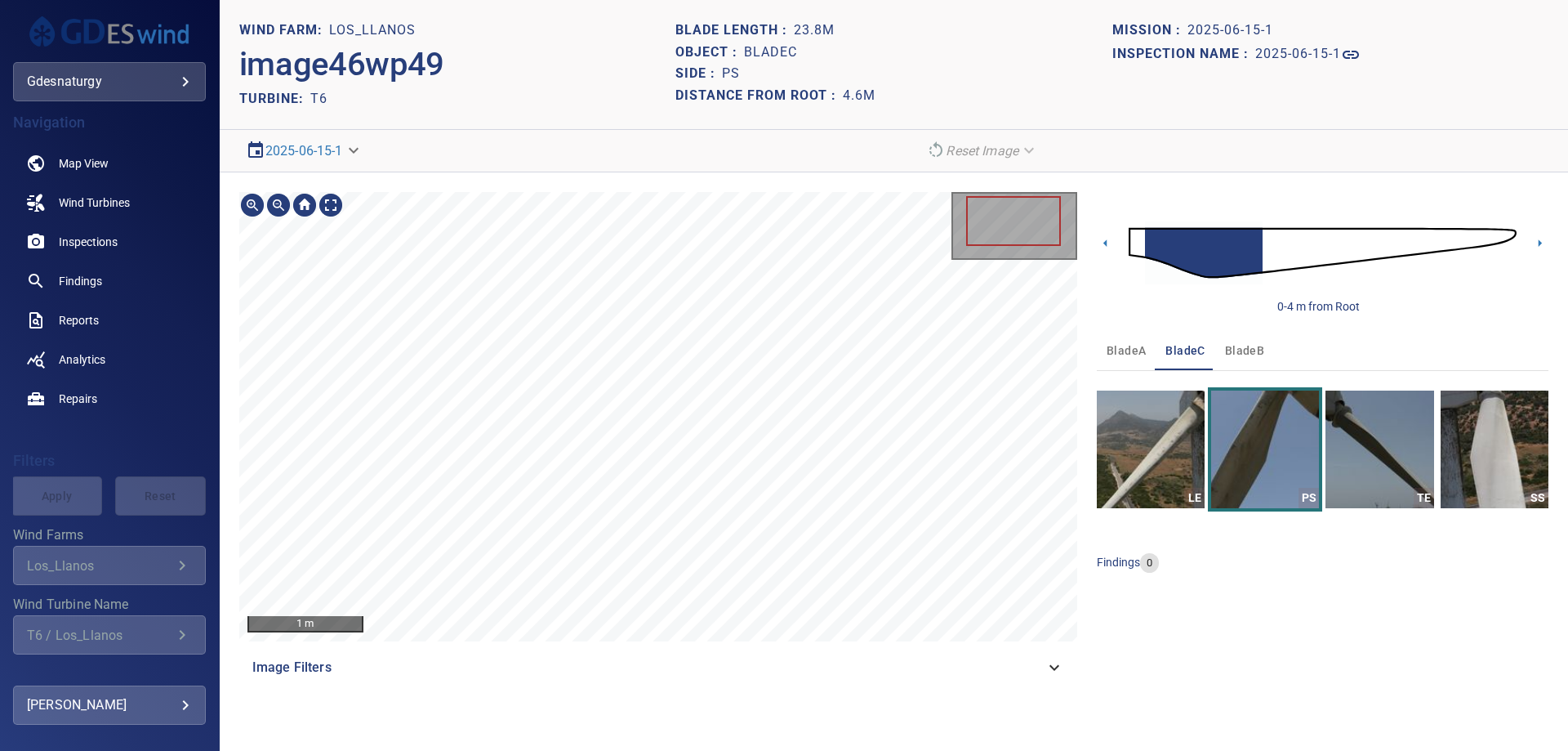
click at [536, 681] on div "1 m Image Filters" at bounding box center [658, 439] width 838 height 495
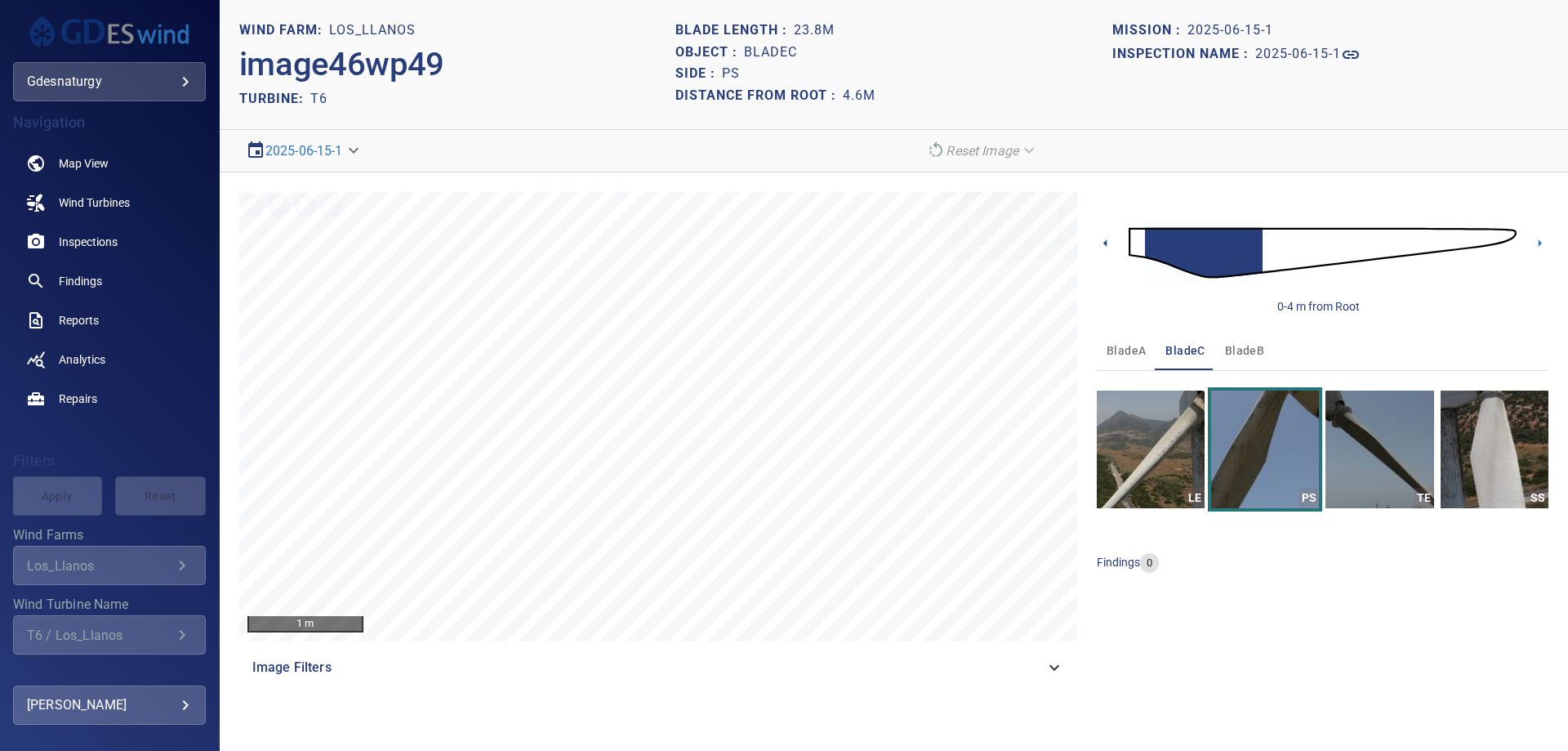
click at [1111, 241] on icon at bounding box center [1105, 243] width 17 height 17
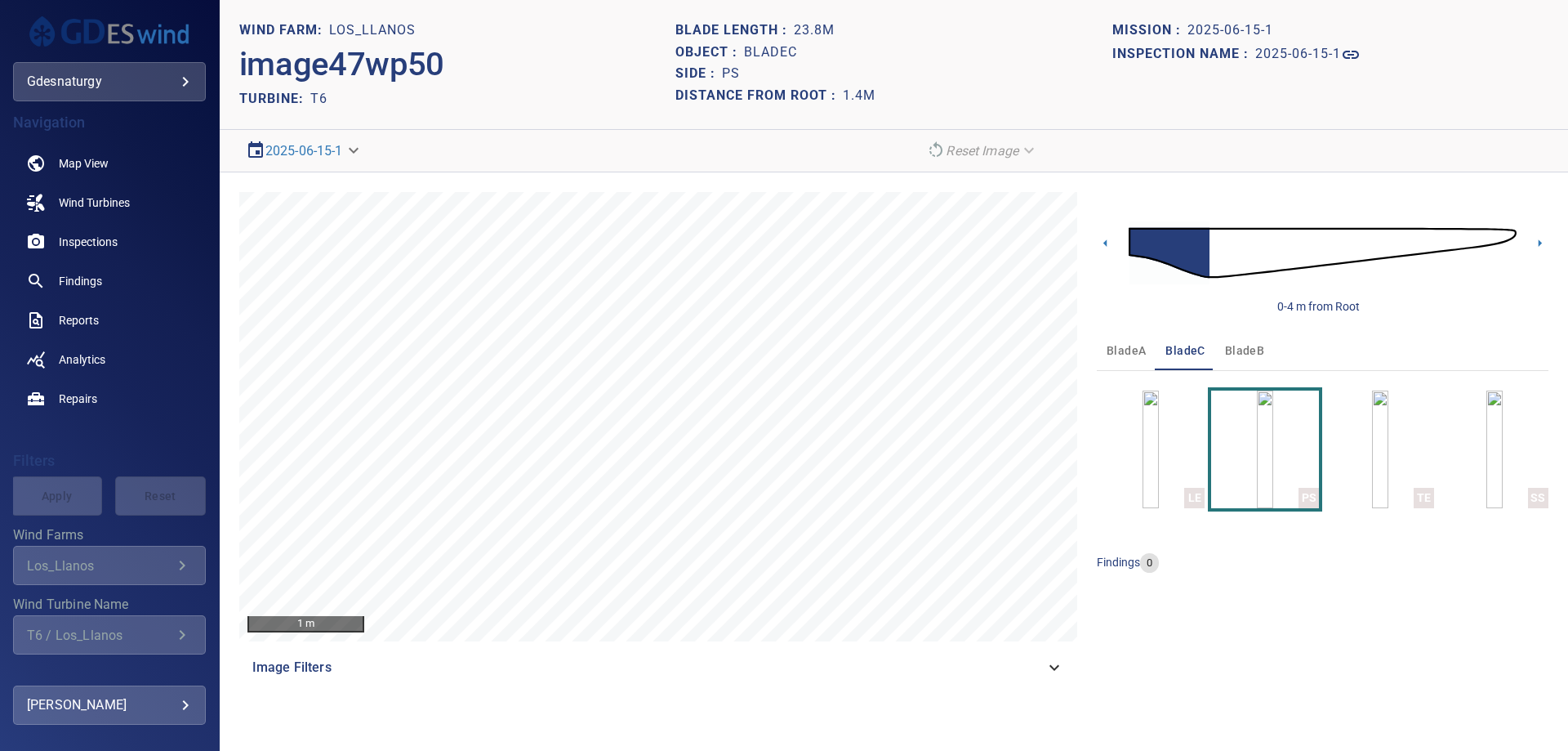
click at [1219, 256] on img at bounding box center [1322, 253] width 388 height 94
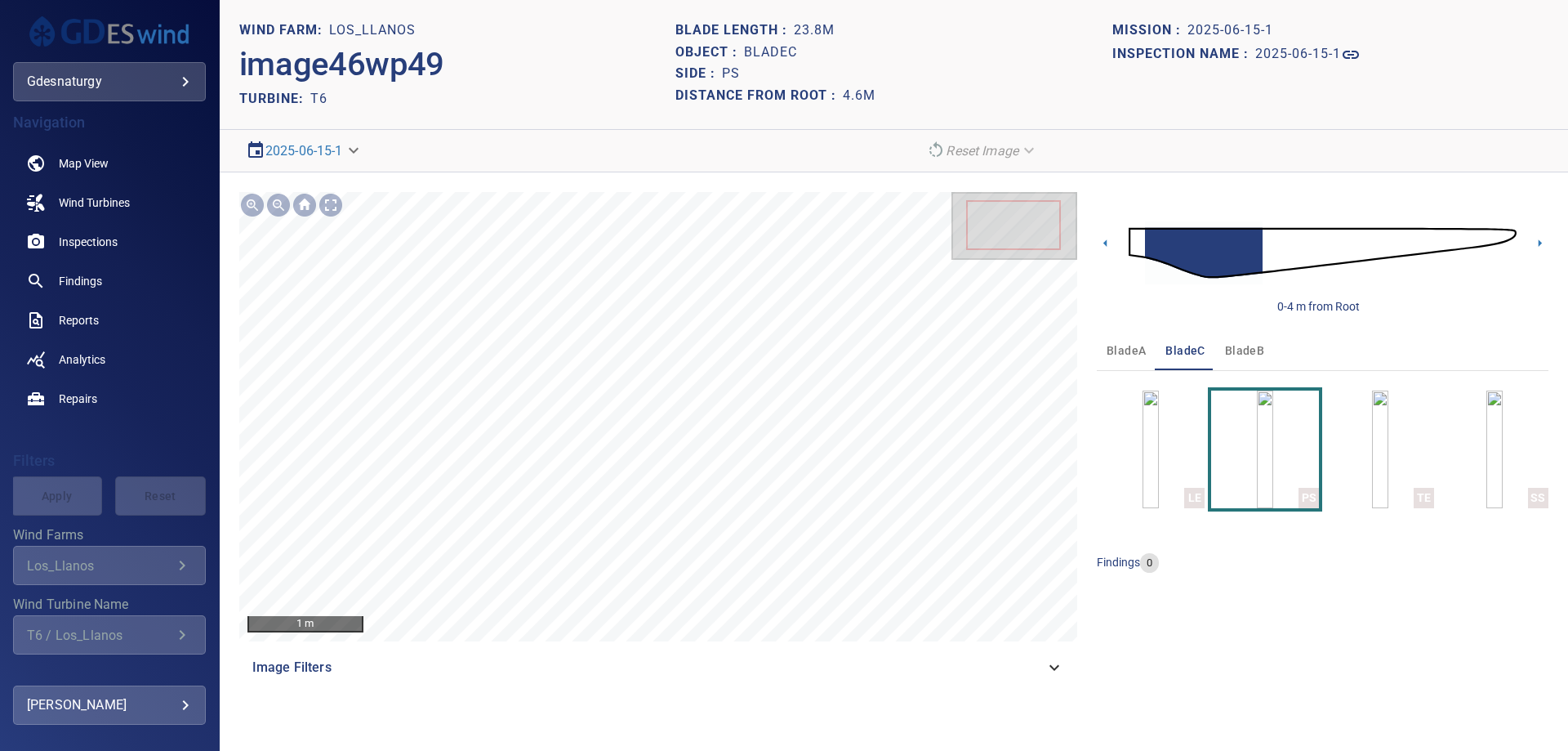
click at [1297, 249] on img at bounding box center [1322, 253] width 388 height 94
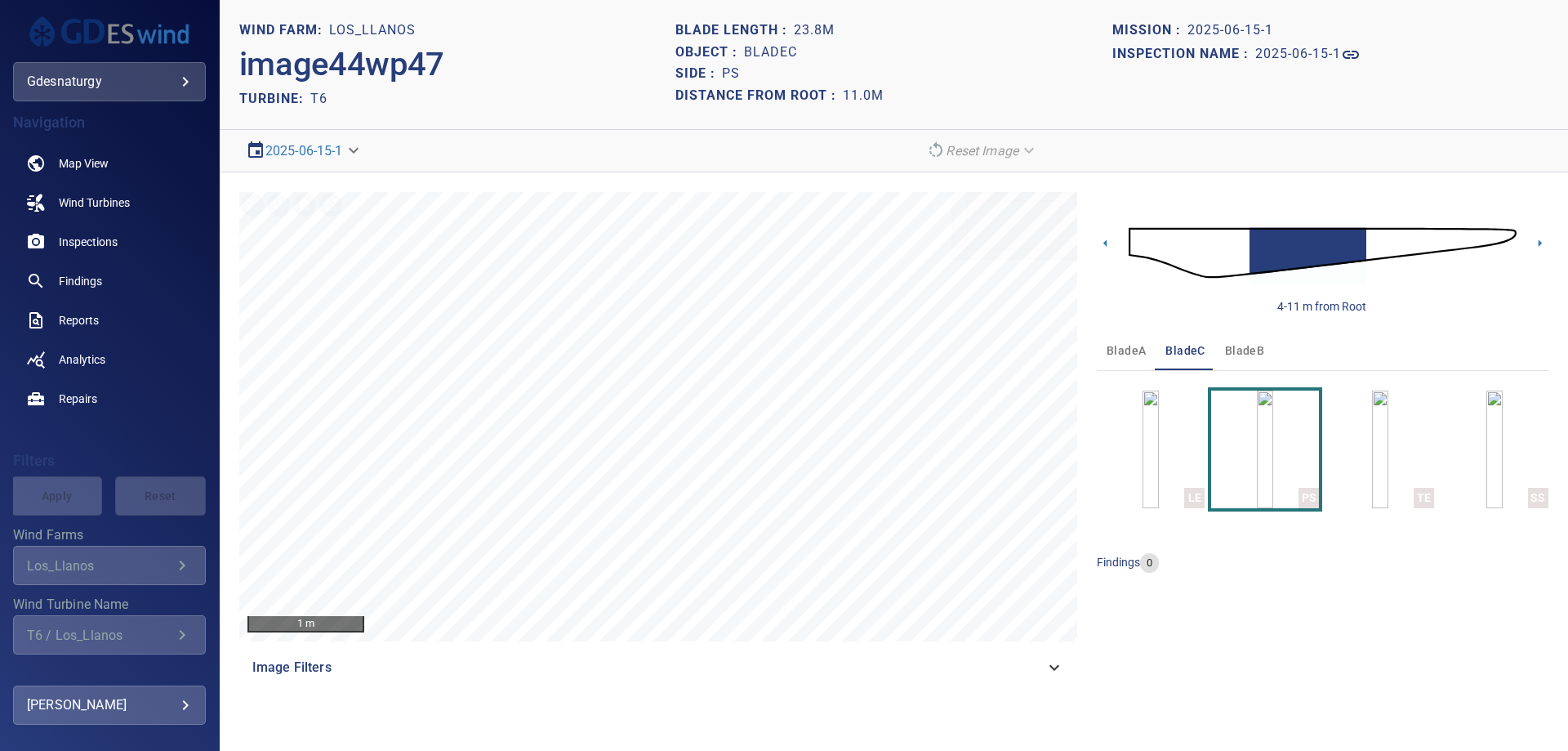
click at [1374, 245] on img at bounding box center [1322, 253] width 388 height 94
click at [1434, 233] on img at bounding box center [1322, 253] width 388 height 94
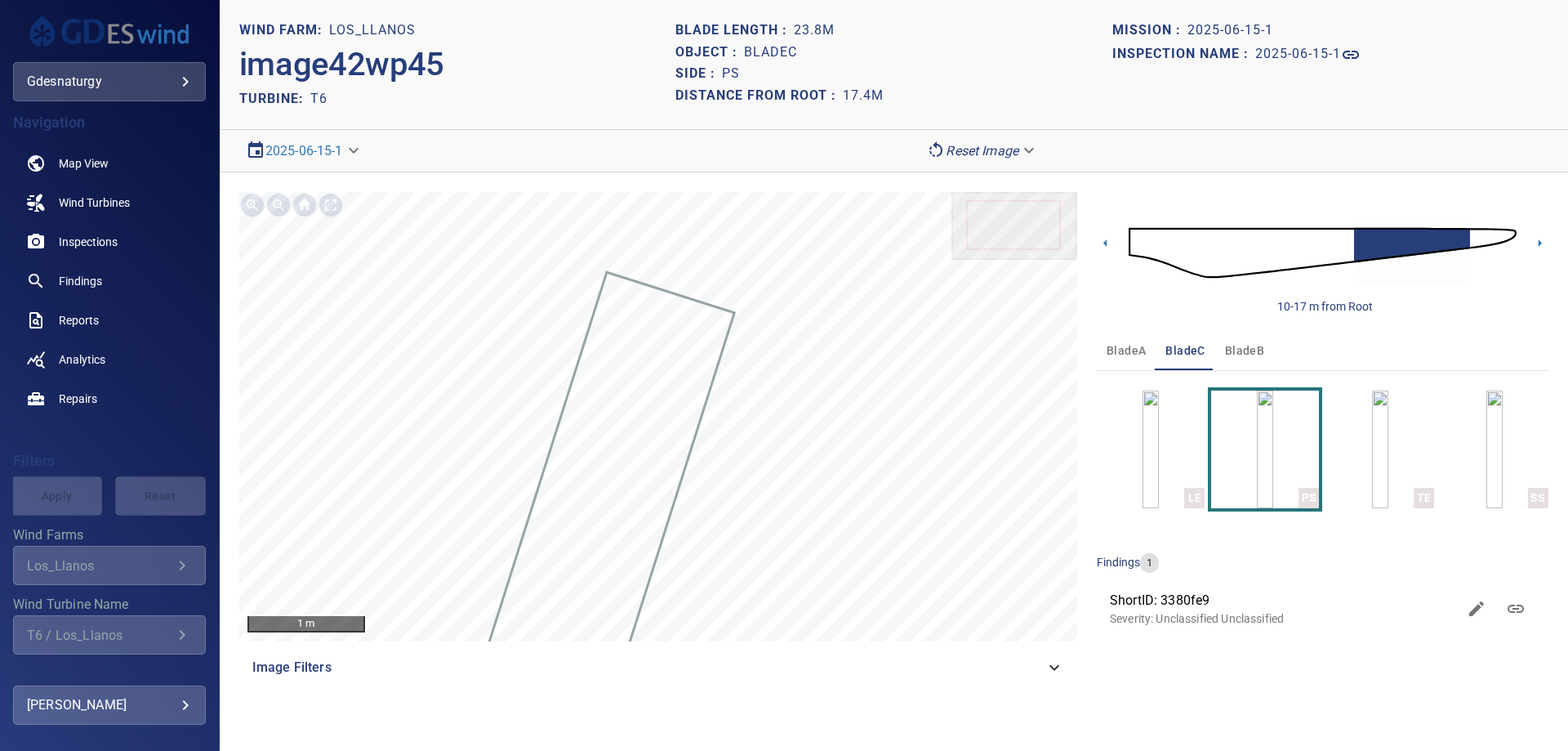
click at [1478, 231] on img at bounding box center [1322, 253] width 388 height 94
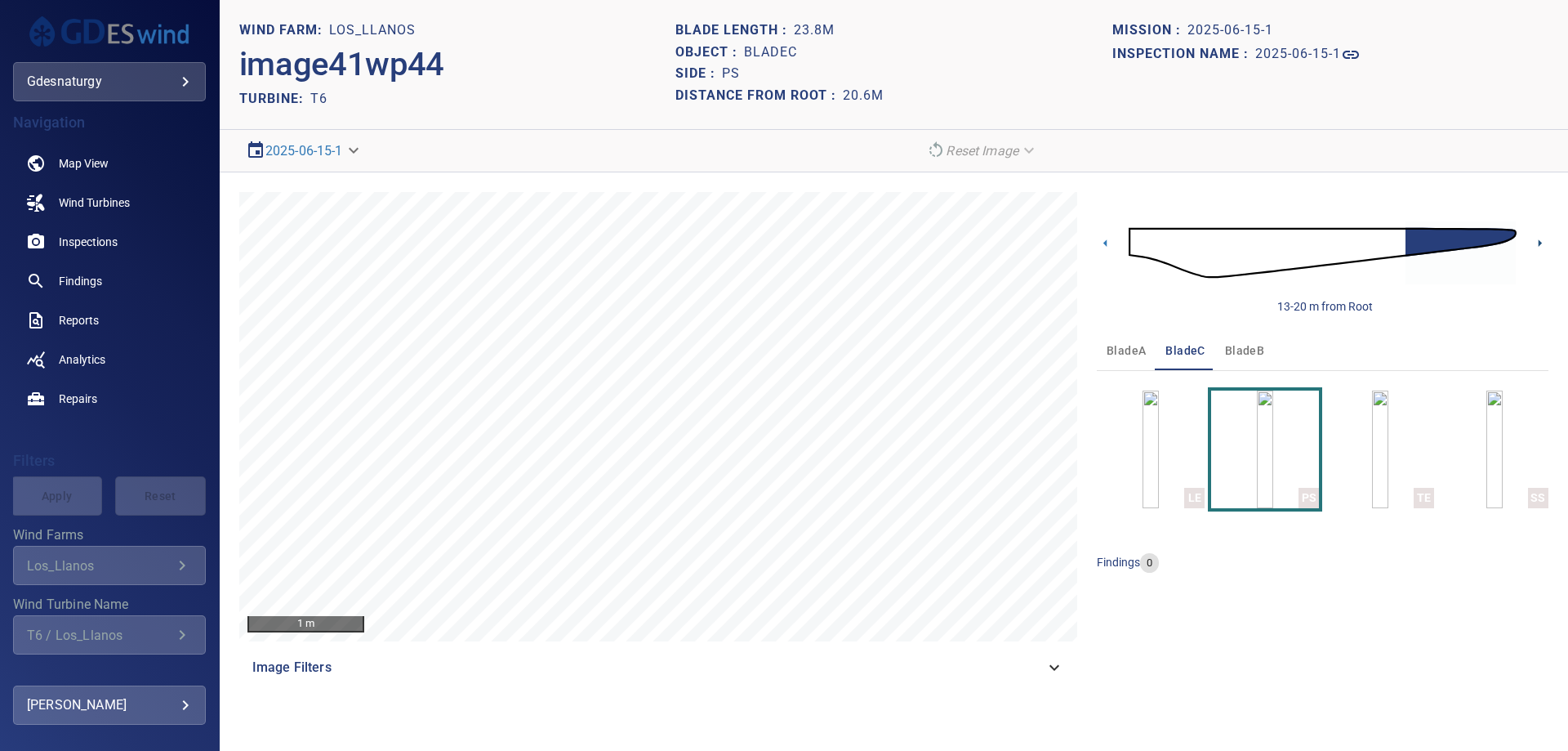
click at [1545, 245] on icon at bounding box center [1539, 243] width 17 height 17
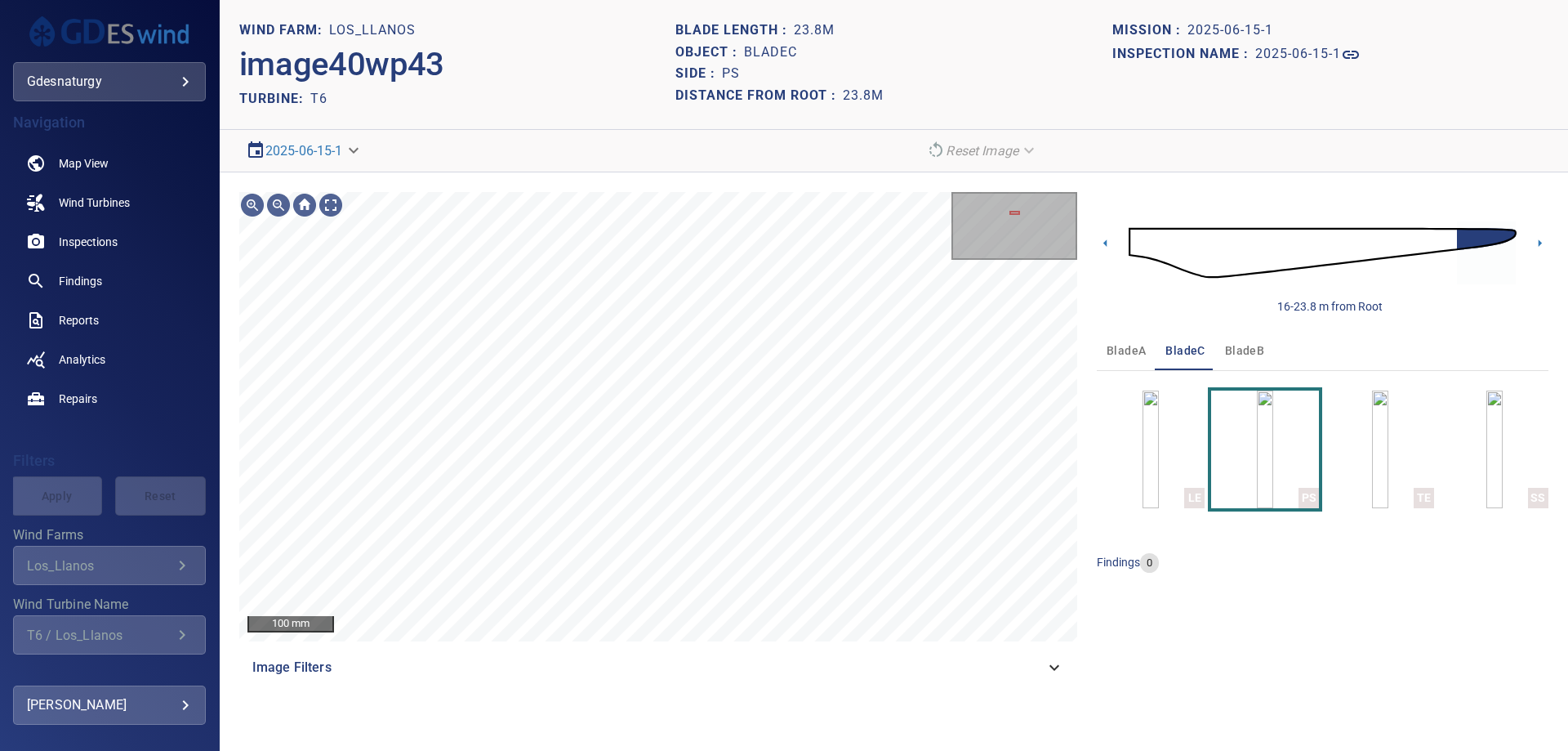
click at [857, 687] on div "100 mm Image Filters 16-23.8 m from Root bladeA bladeC bladeB LE PS TE SS findi…" at bounding box center [893, 439] width 1348 height 534
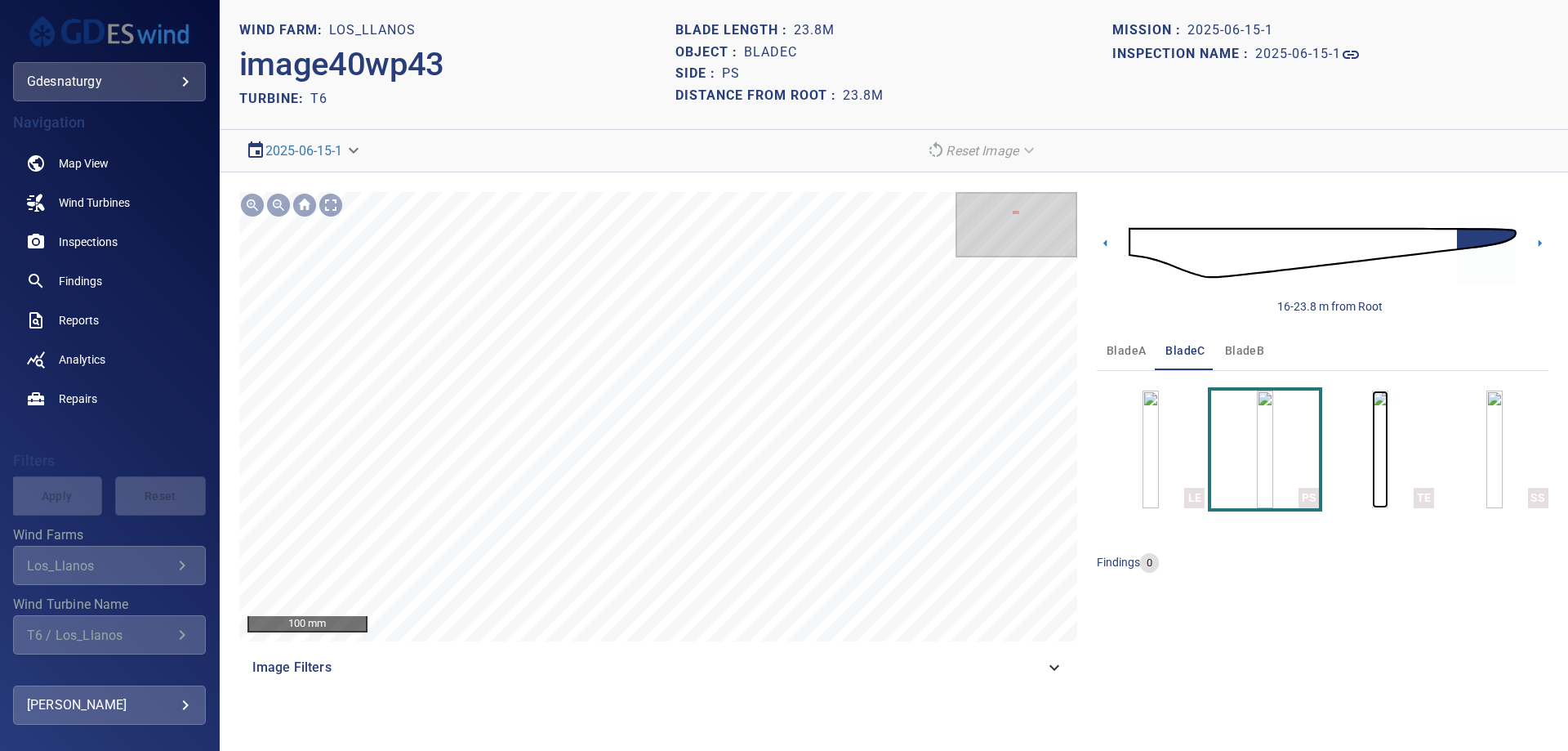
click at [1372, 463] on img "button" at bounding box center [1380, 449] width 16 height 117
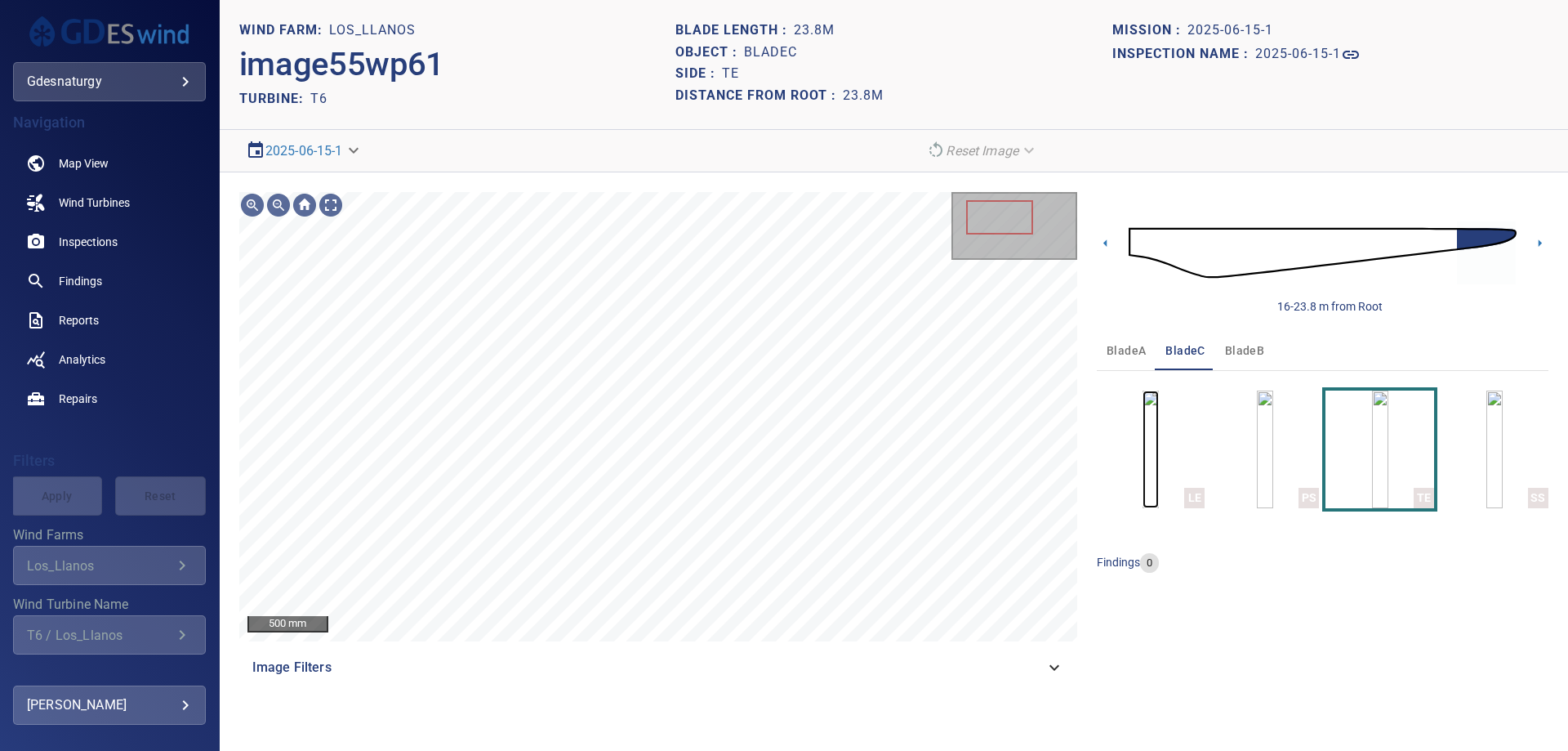
click at [1159, 466] on img "button" at bounding box center [1150, 449] width 16 height 117
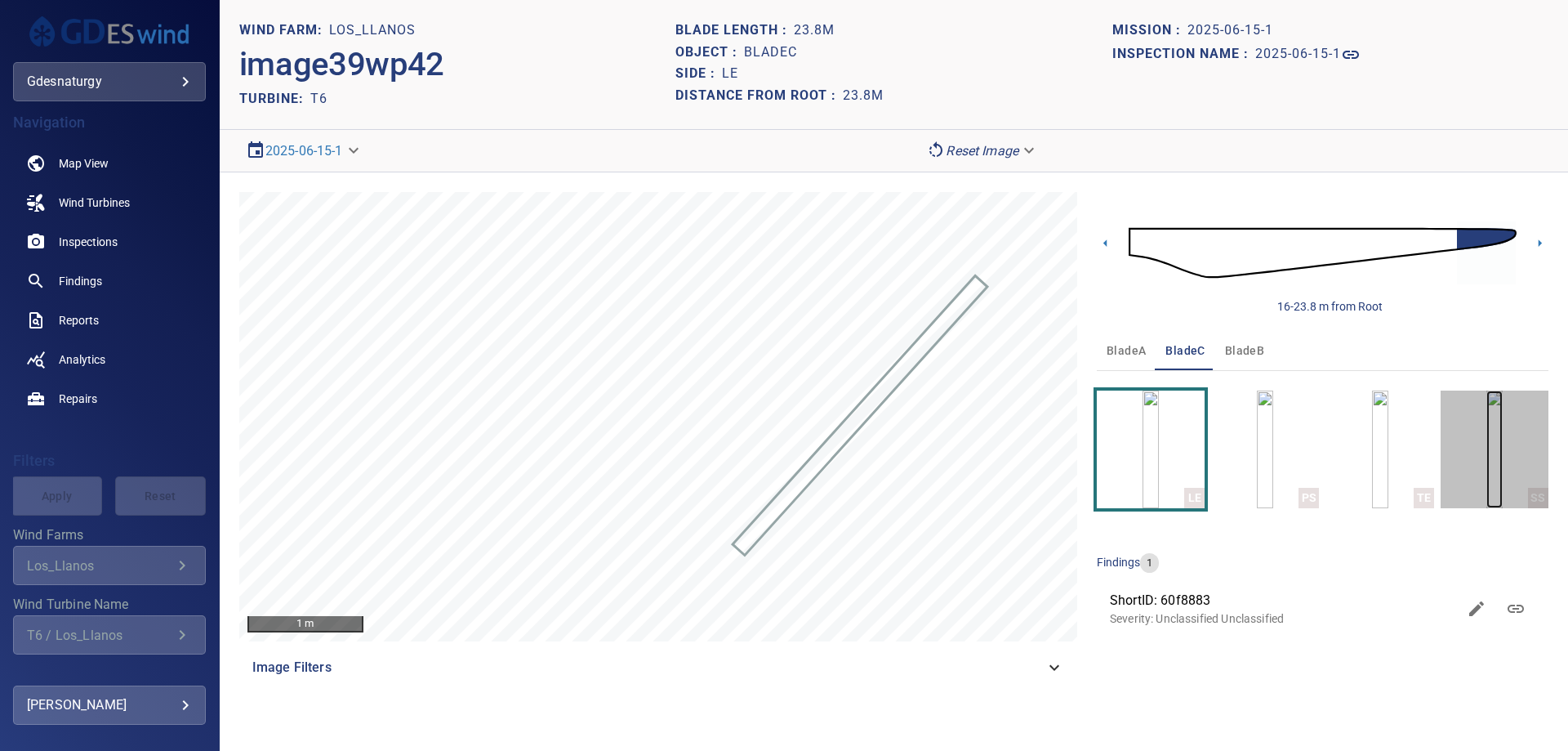
click at [1486, 444] on img "button" at bounding box center [1495, 449] width 16 height 117
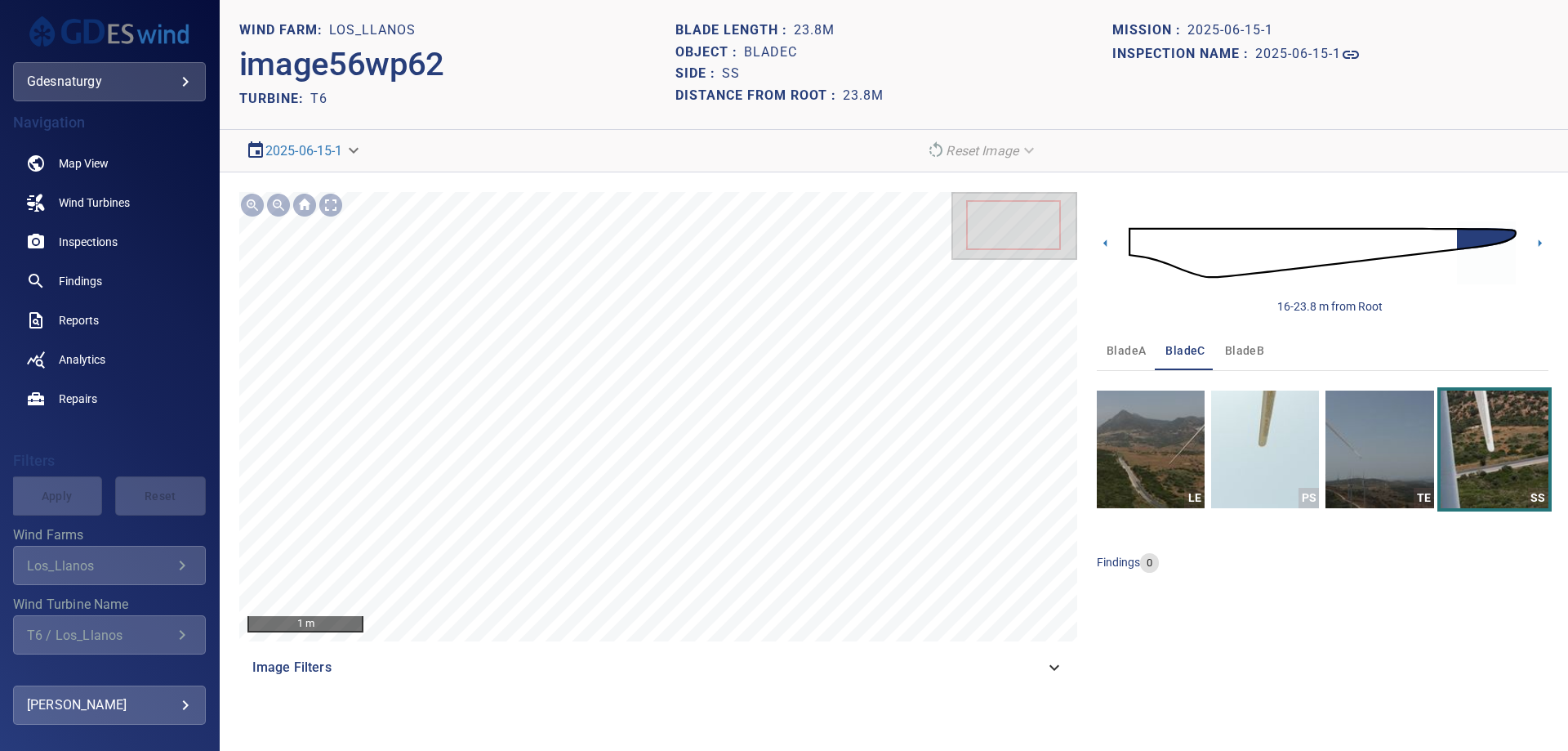
click at [1427, 236] on img at bounding box center [1322, 253] width 388 height 94
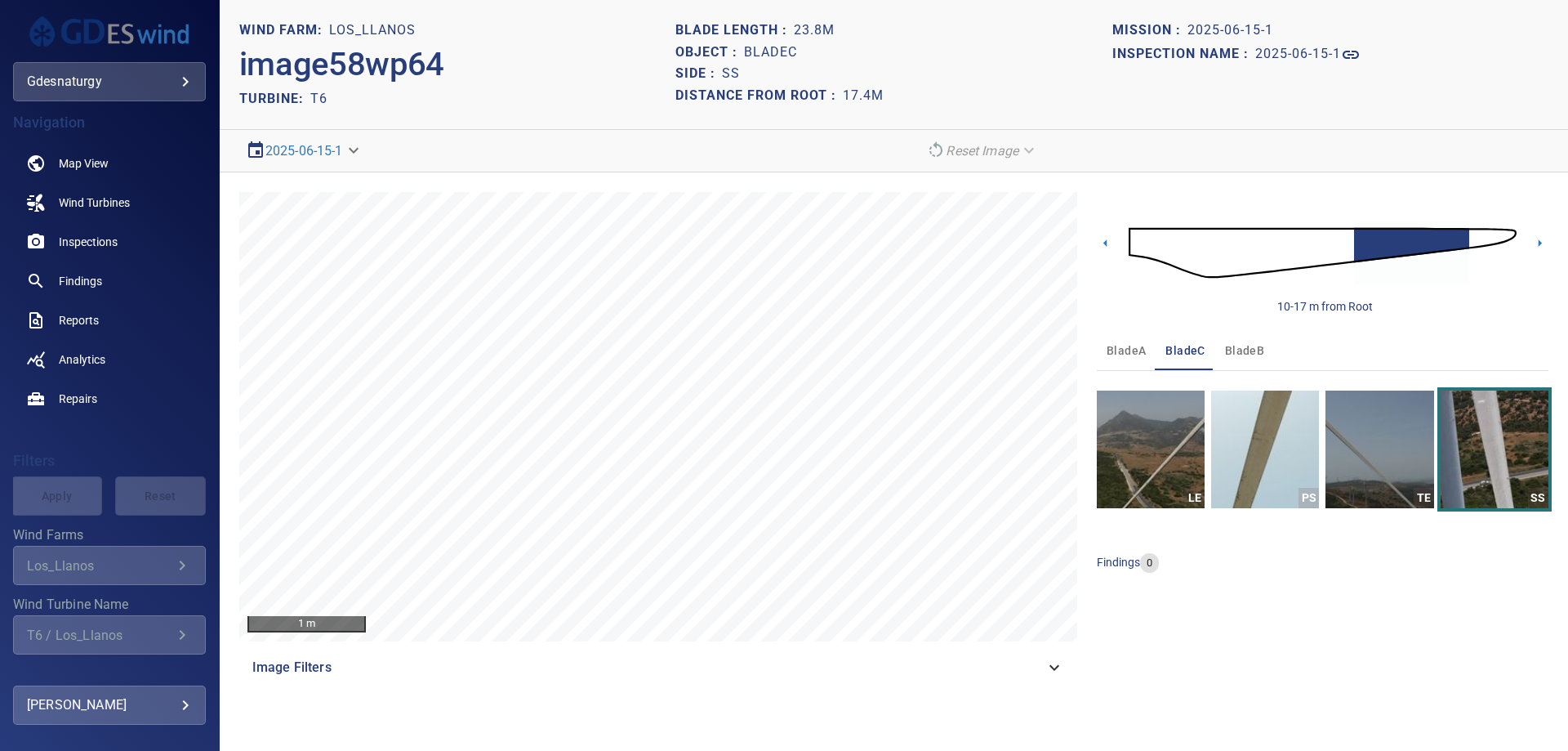
click at [1266, 256] on img at bounding box center [1322, 253] width 388 height 94
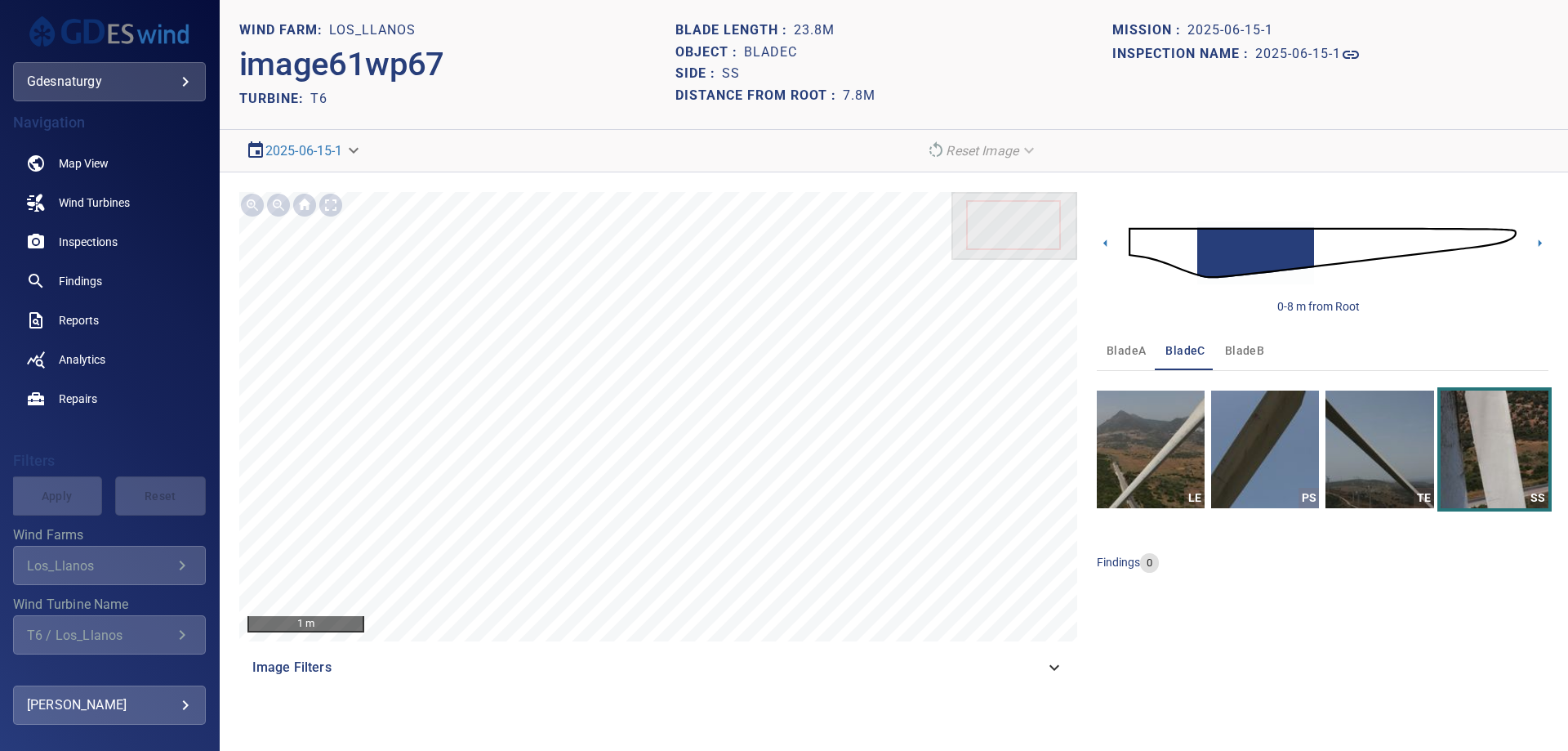
click at [1322, 245] on img at bounding box center [1322, 253] width 388 height 94
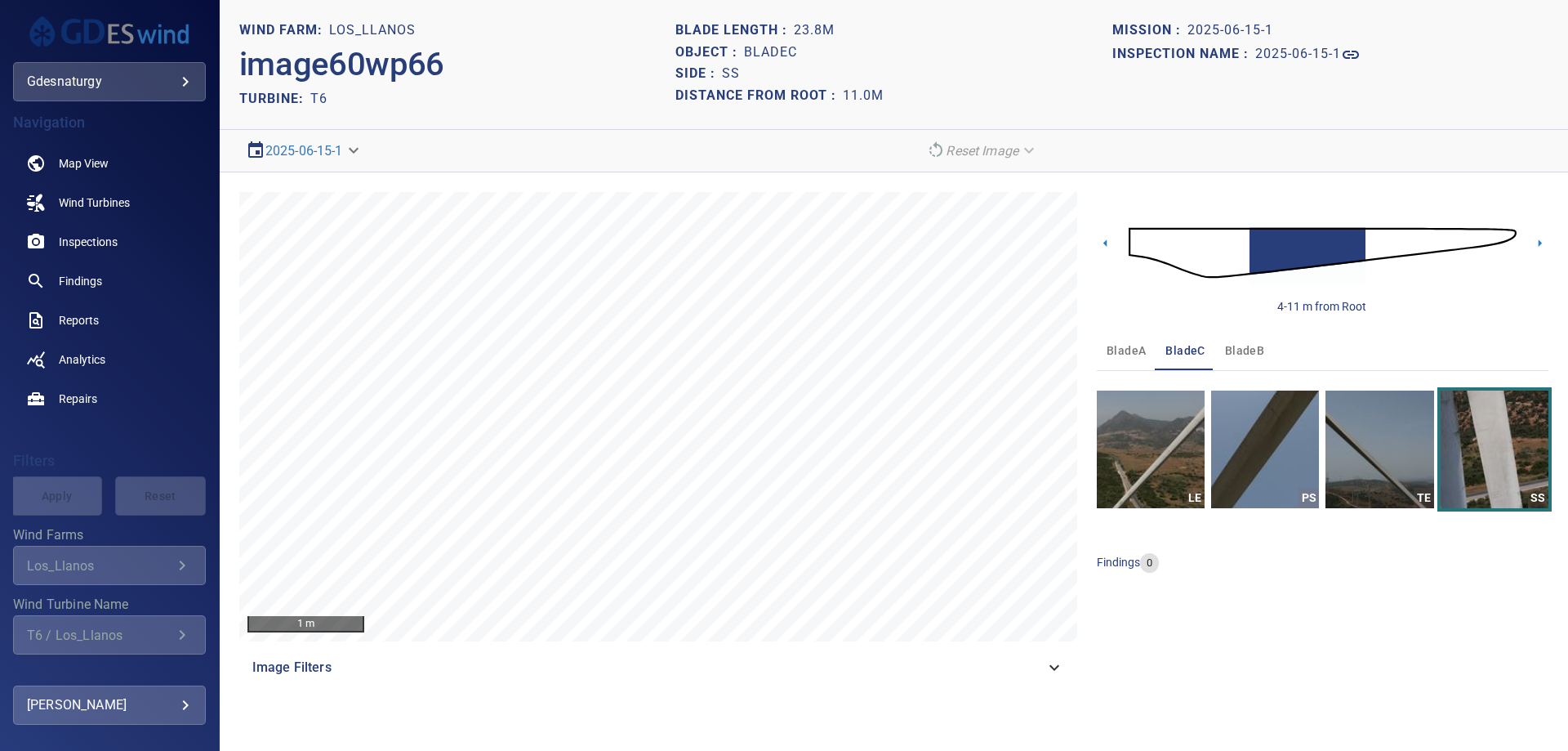
click at [1389, 254] on img at bounding box center [1322, 253] width 388 height 94
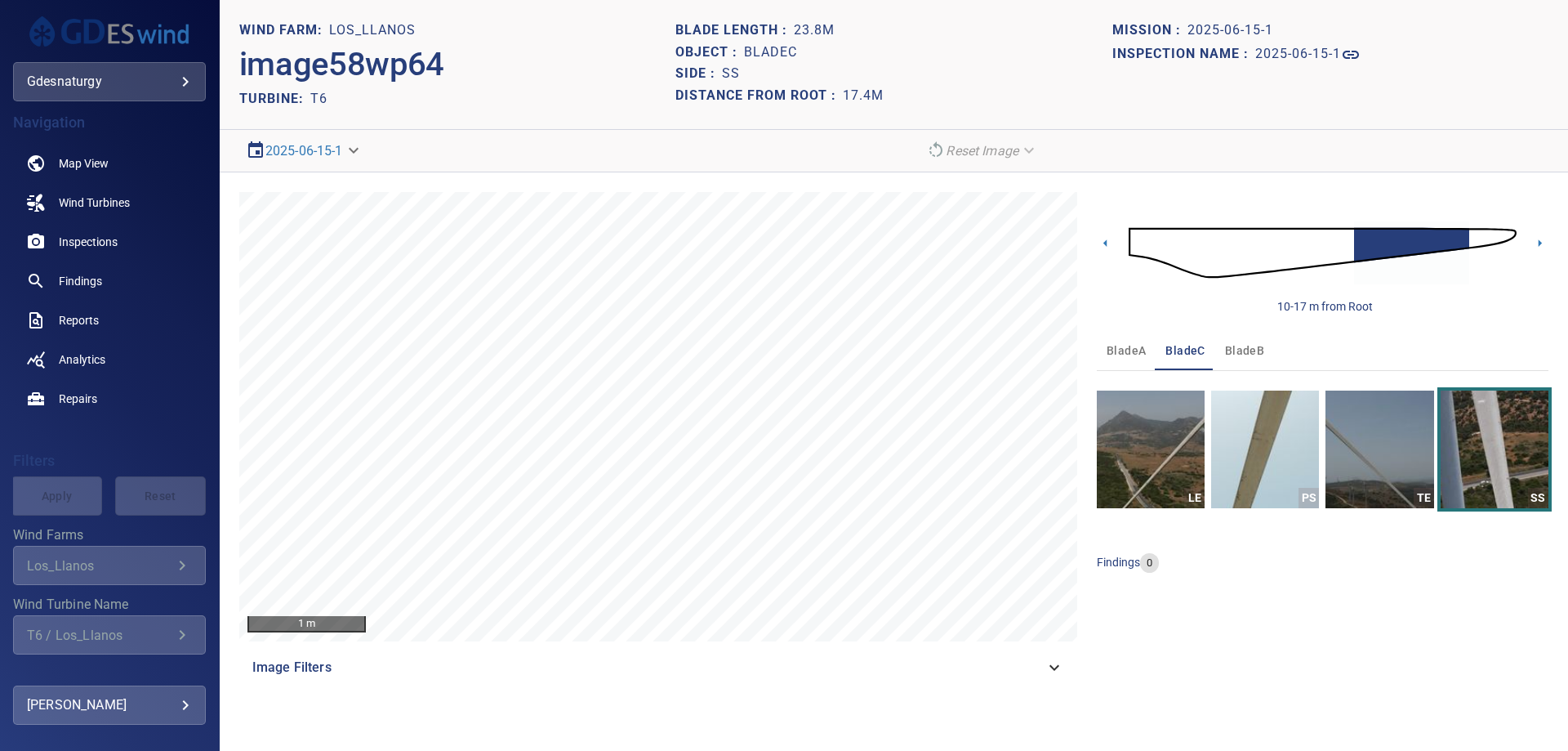
click at [1314, 246] on img at bounding box center [1322, 253] width 388 height 94
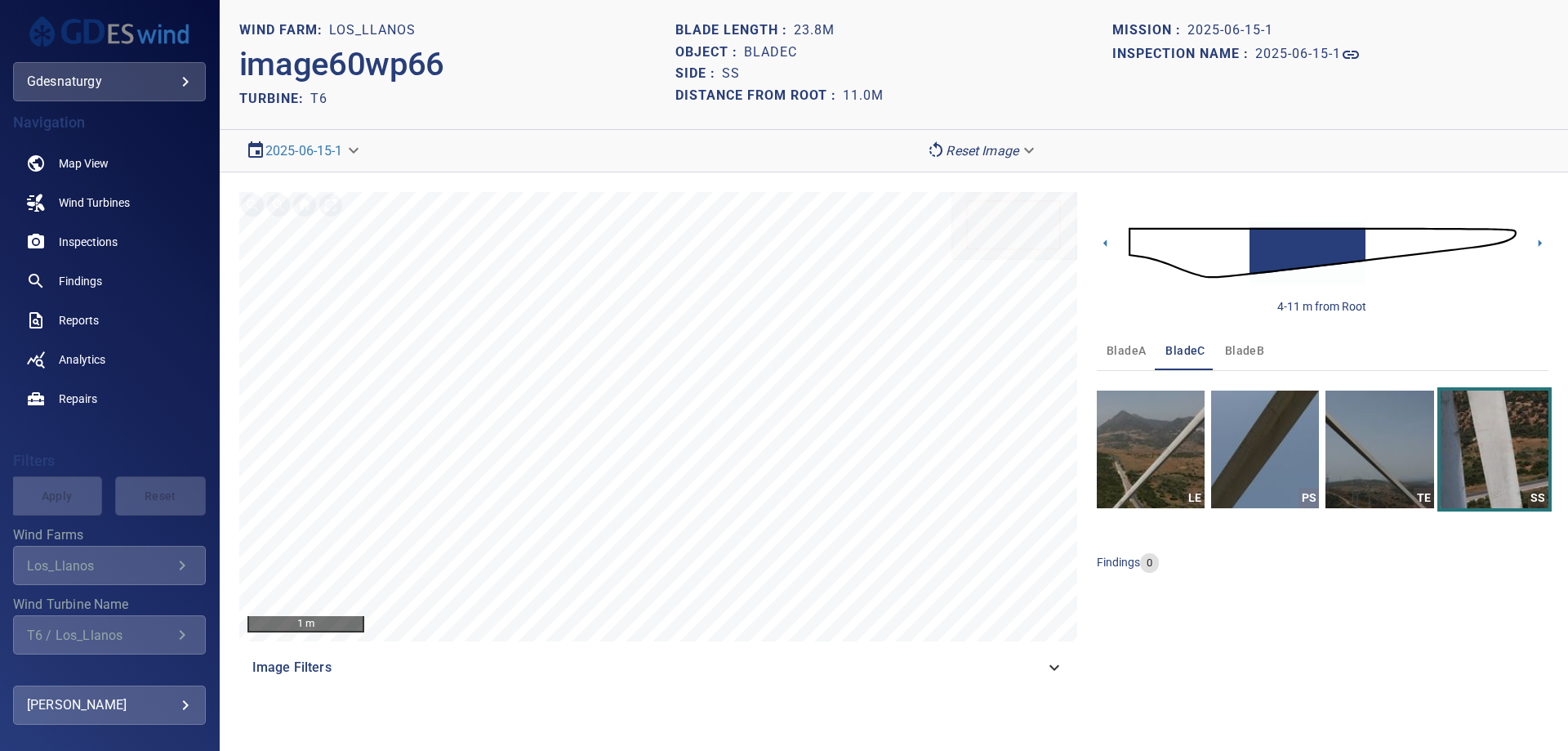
click at [1223, 260] on img at bounding box center [1322, 253] width 388 height 94
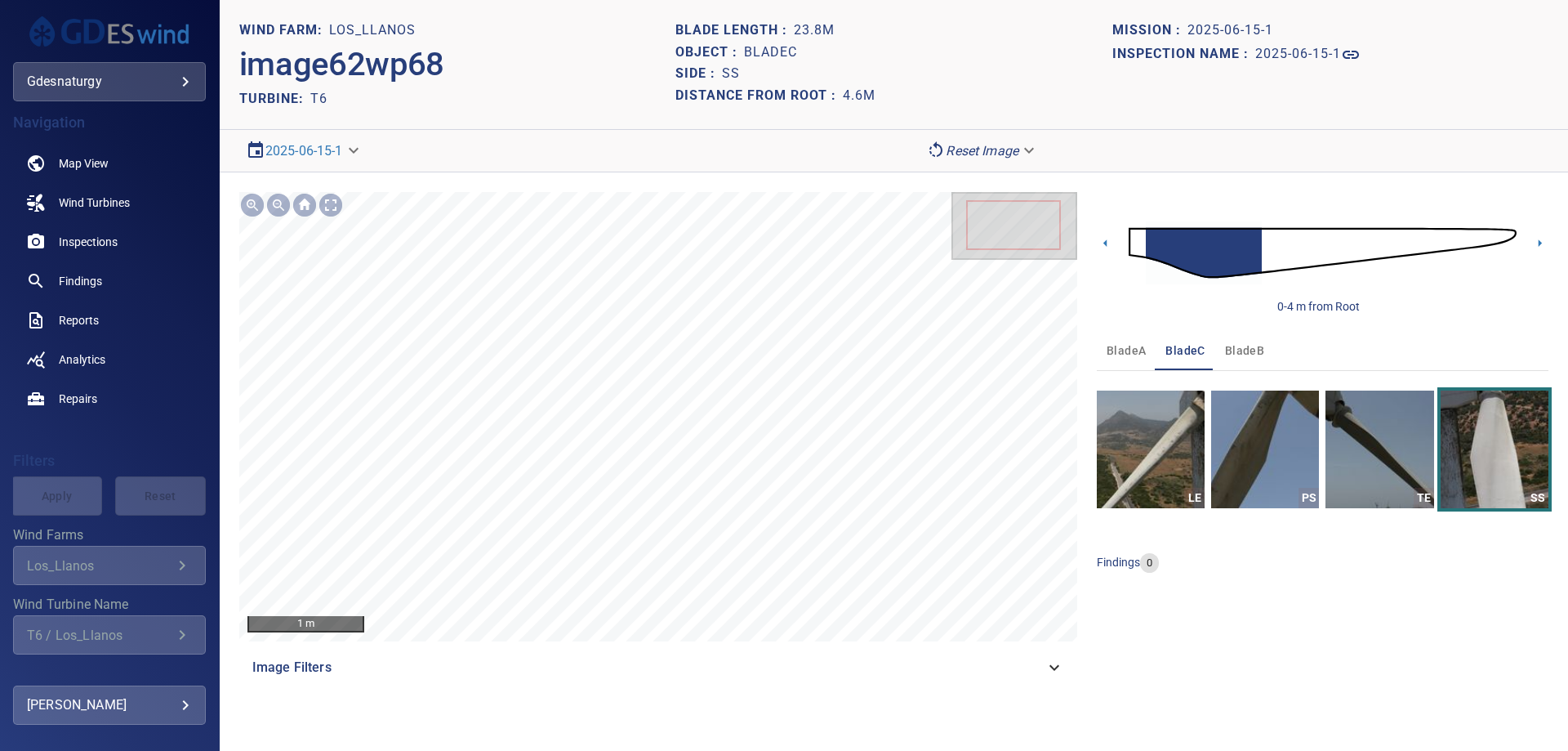
click at [1288, 263] on img at bounding box center [1322, 253] width 388 height 94
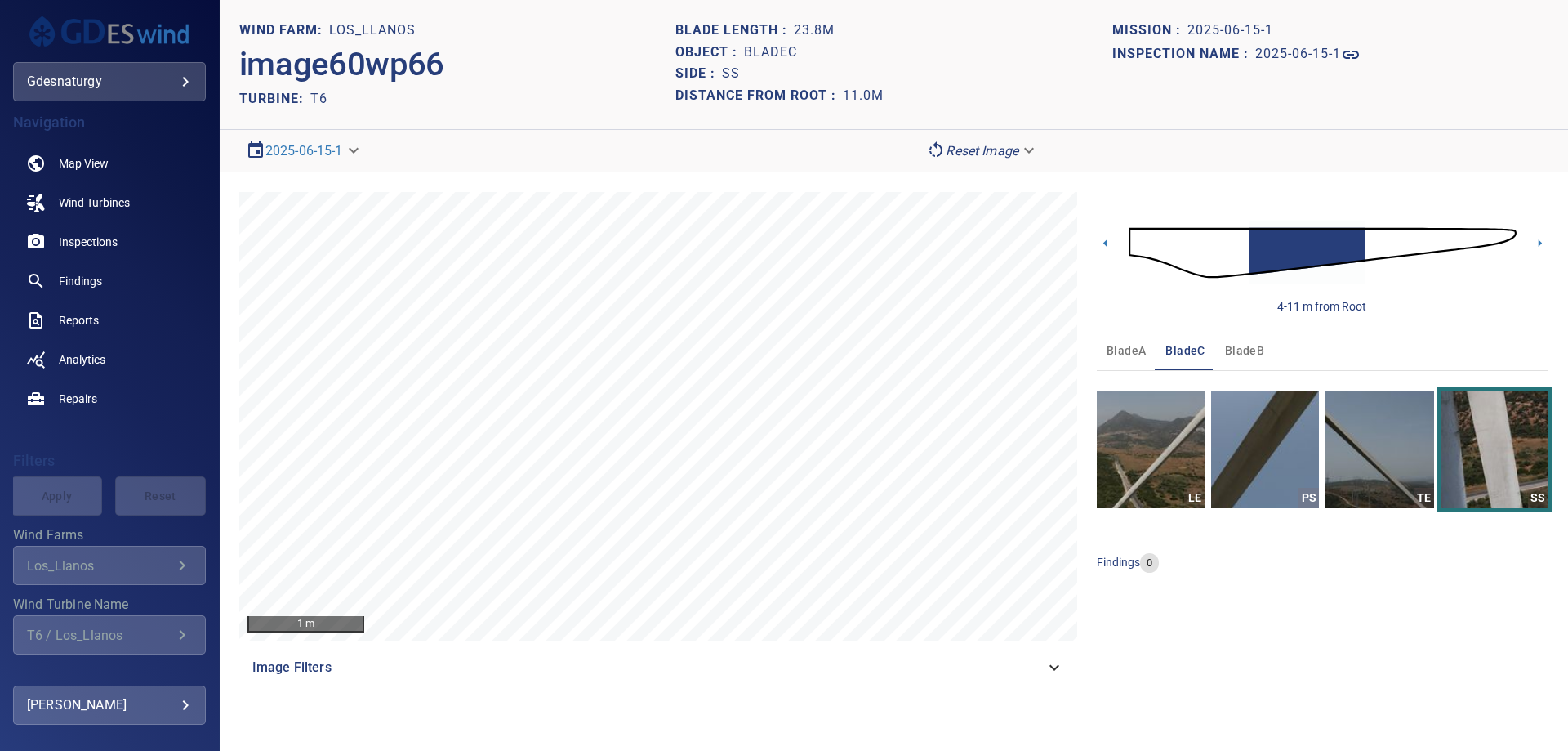
click at [1373, 242] on img at bounding box center [1322, 253] width 388 height 94
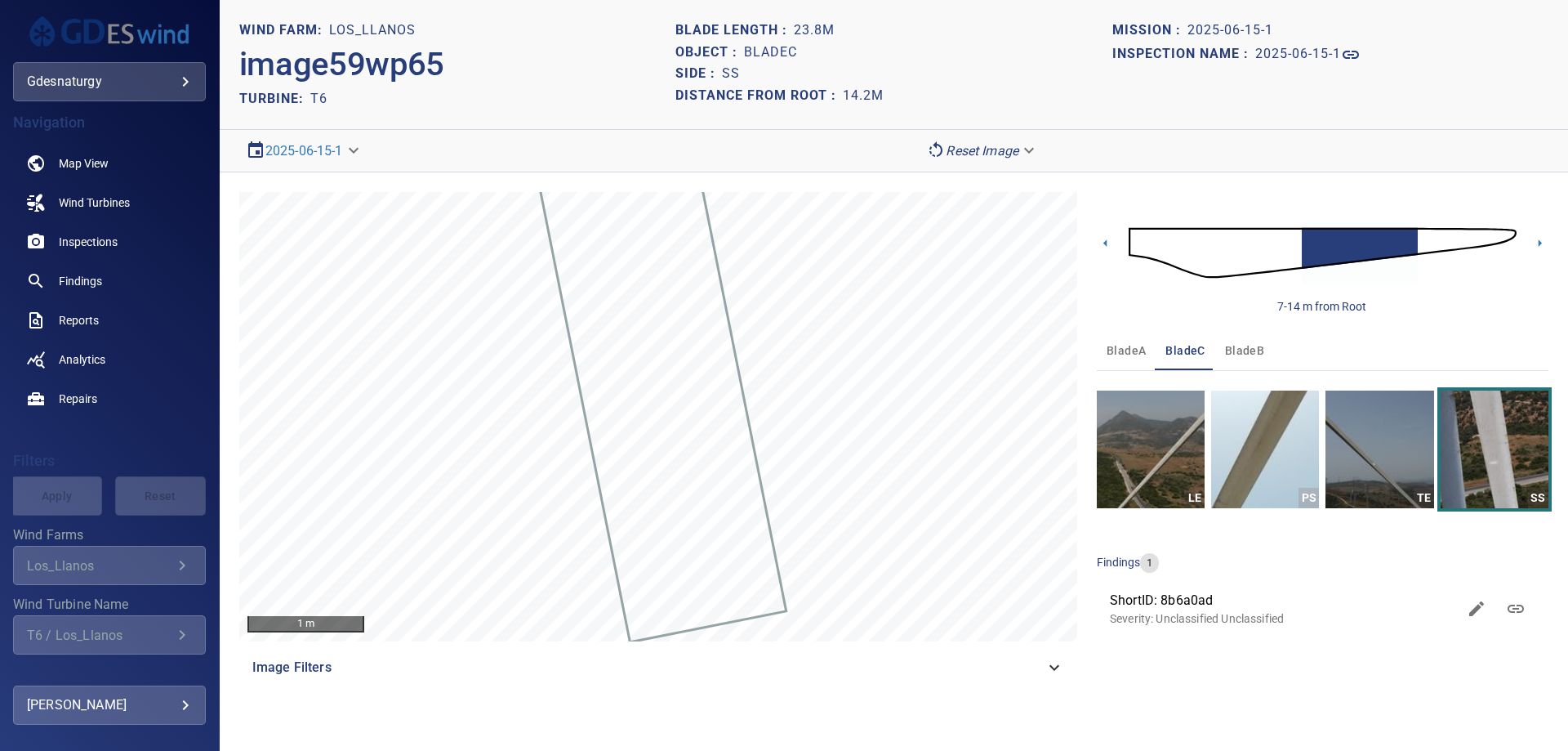
click at [1425, 233] on img at bounding box center [1322, 253] width 388 height 94
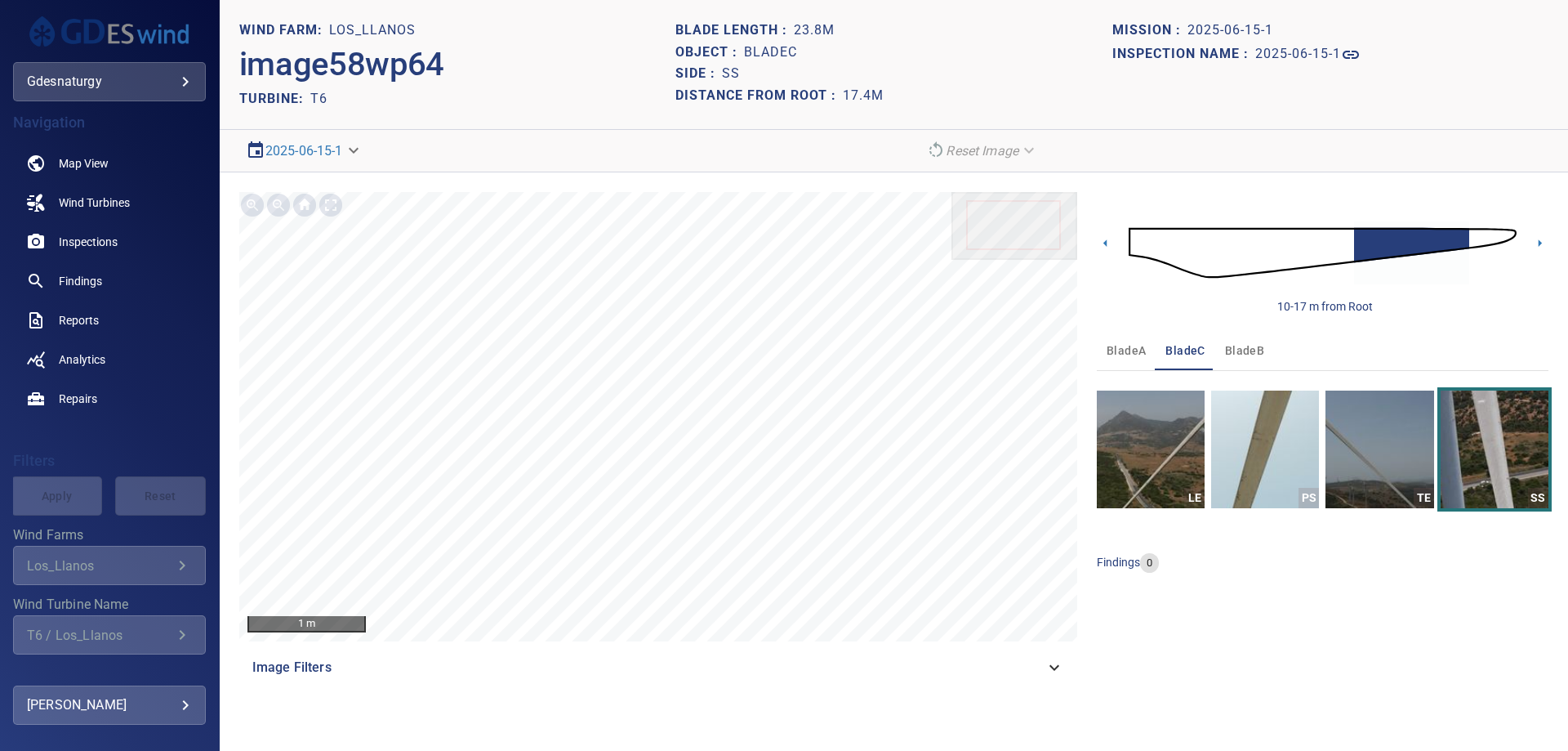
click at [1150, 241] on img at bounding box center [1322, 253] width 388 height 94
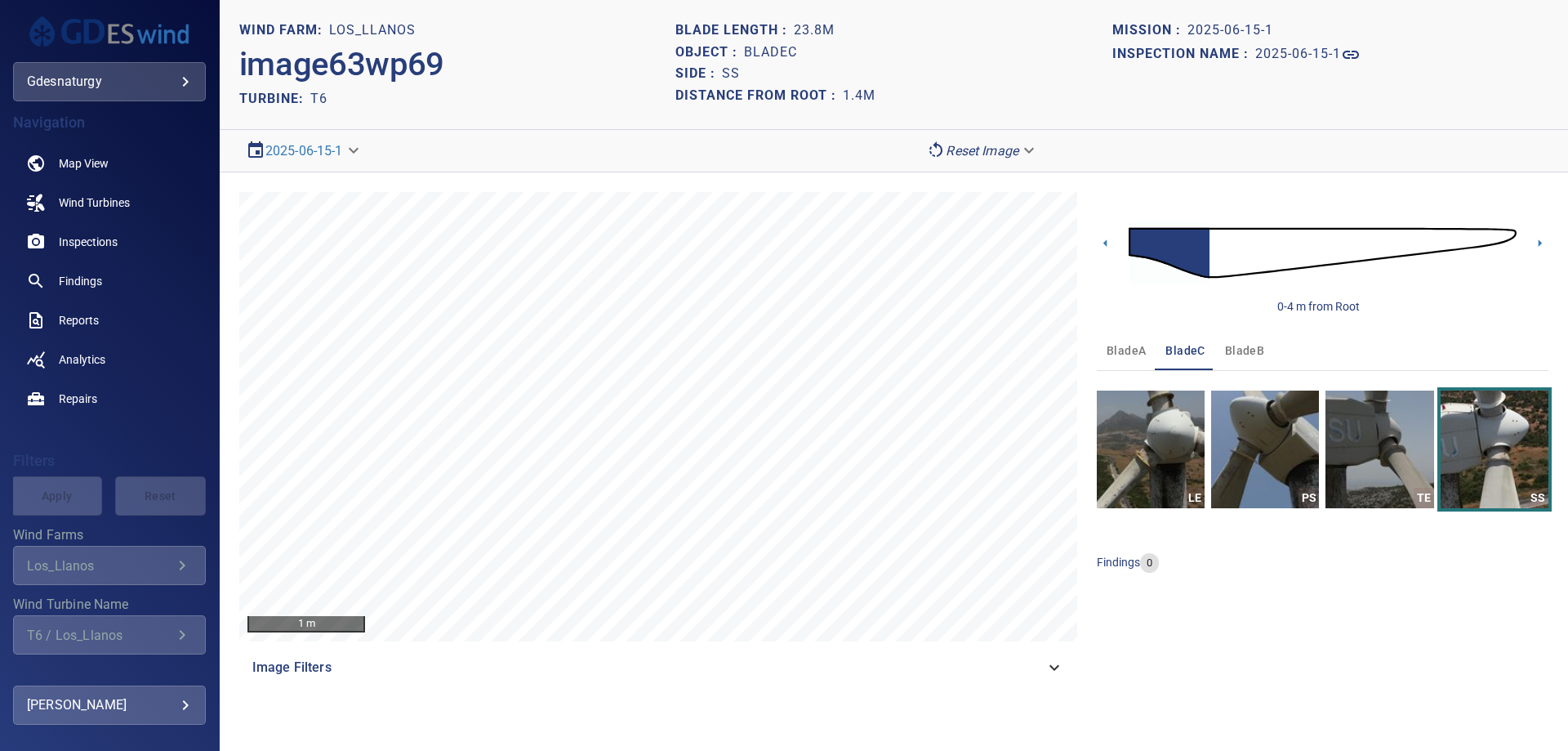
click at [1219, 257] on img at bounding box center [1322, 253] width 388 height 94
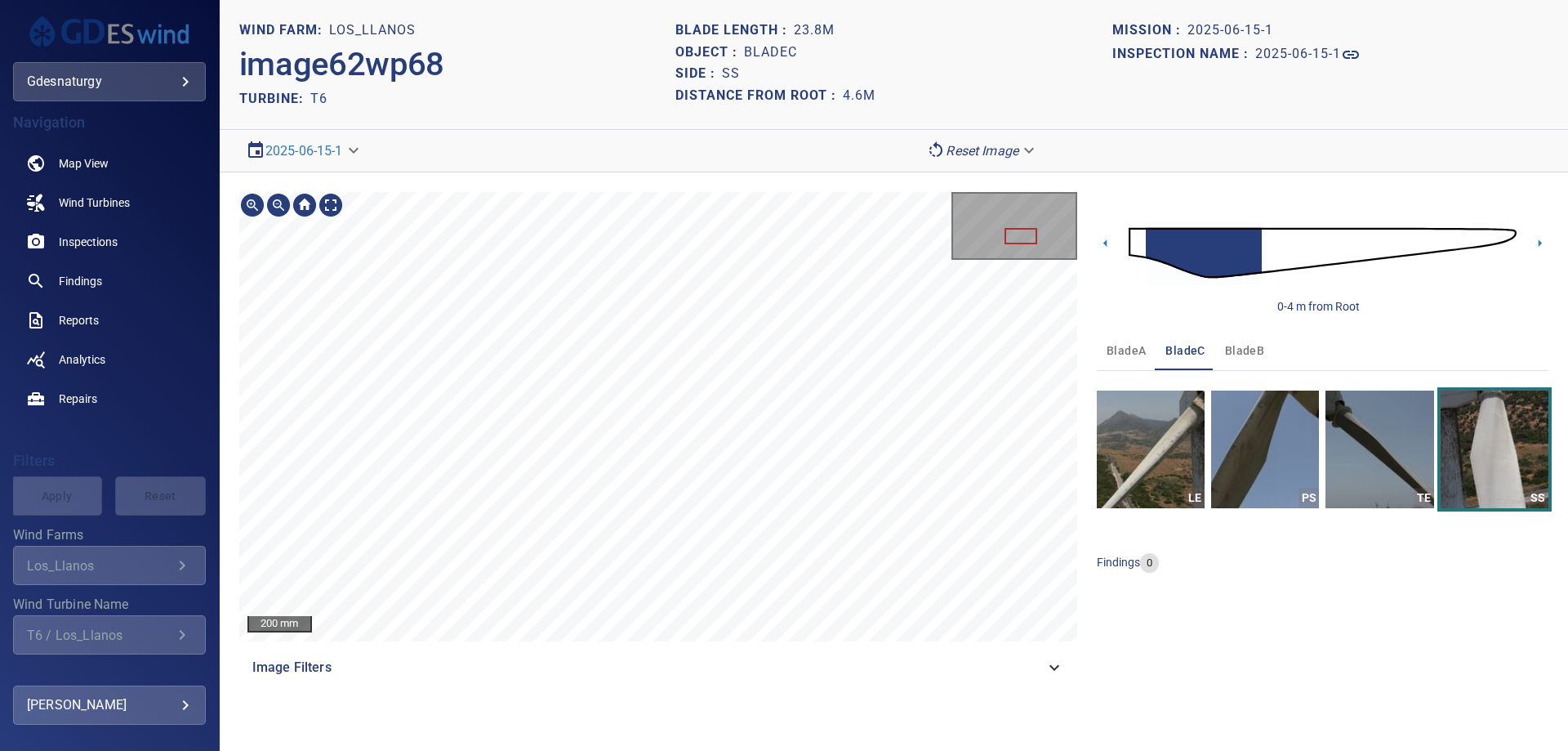
click at [821, 154] on section "**********" at bounding box center [893, 376] width 1348 height 751
click at [800, 144] on section "**********" at bounding box center [893, 376] width 1348 height 751
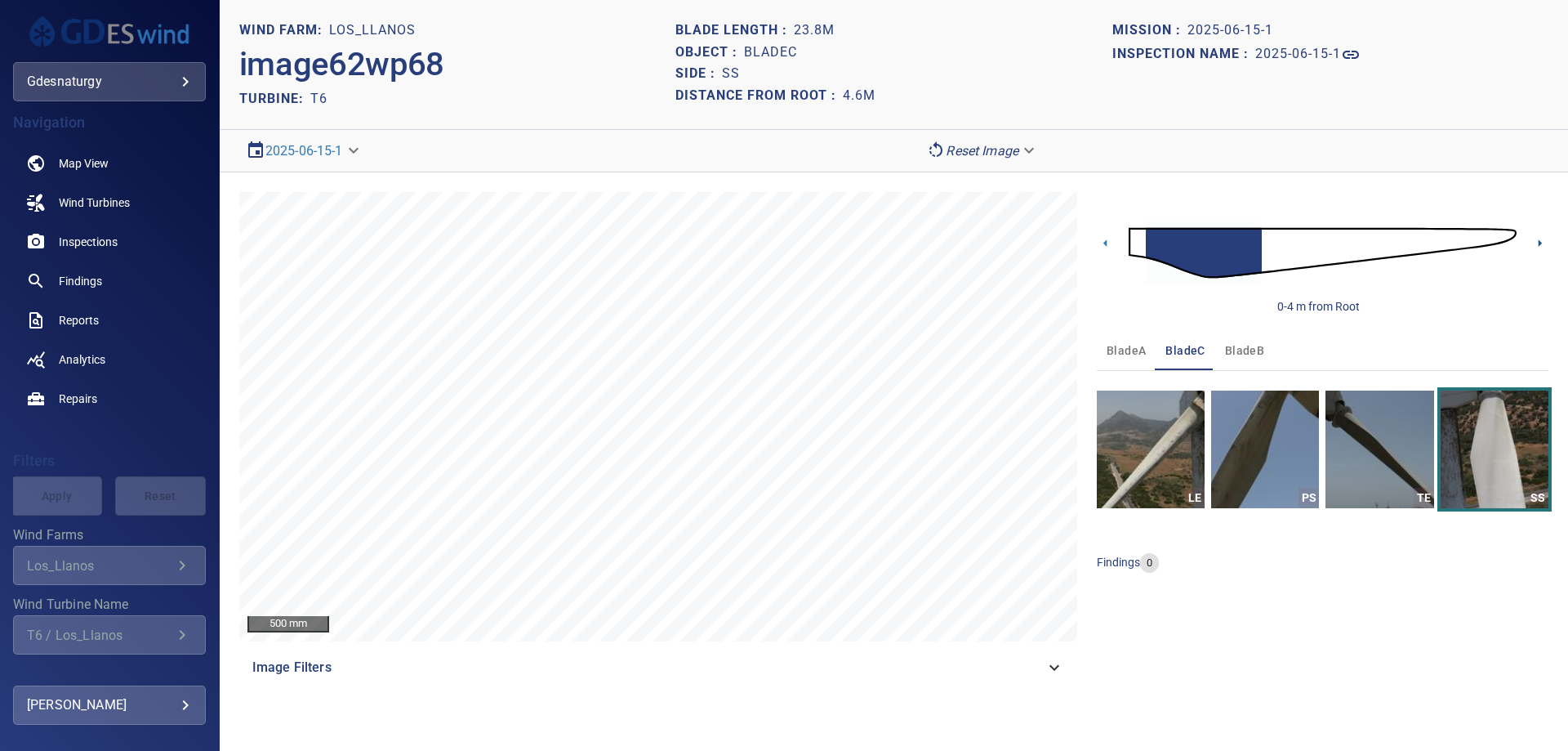
click at [1534, 245] on icon at bounding box center [1539, 243] width 17 height 17
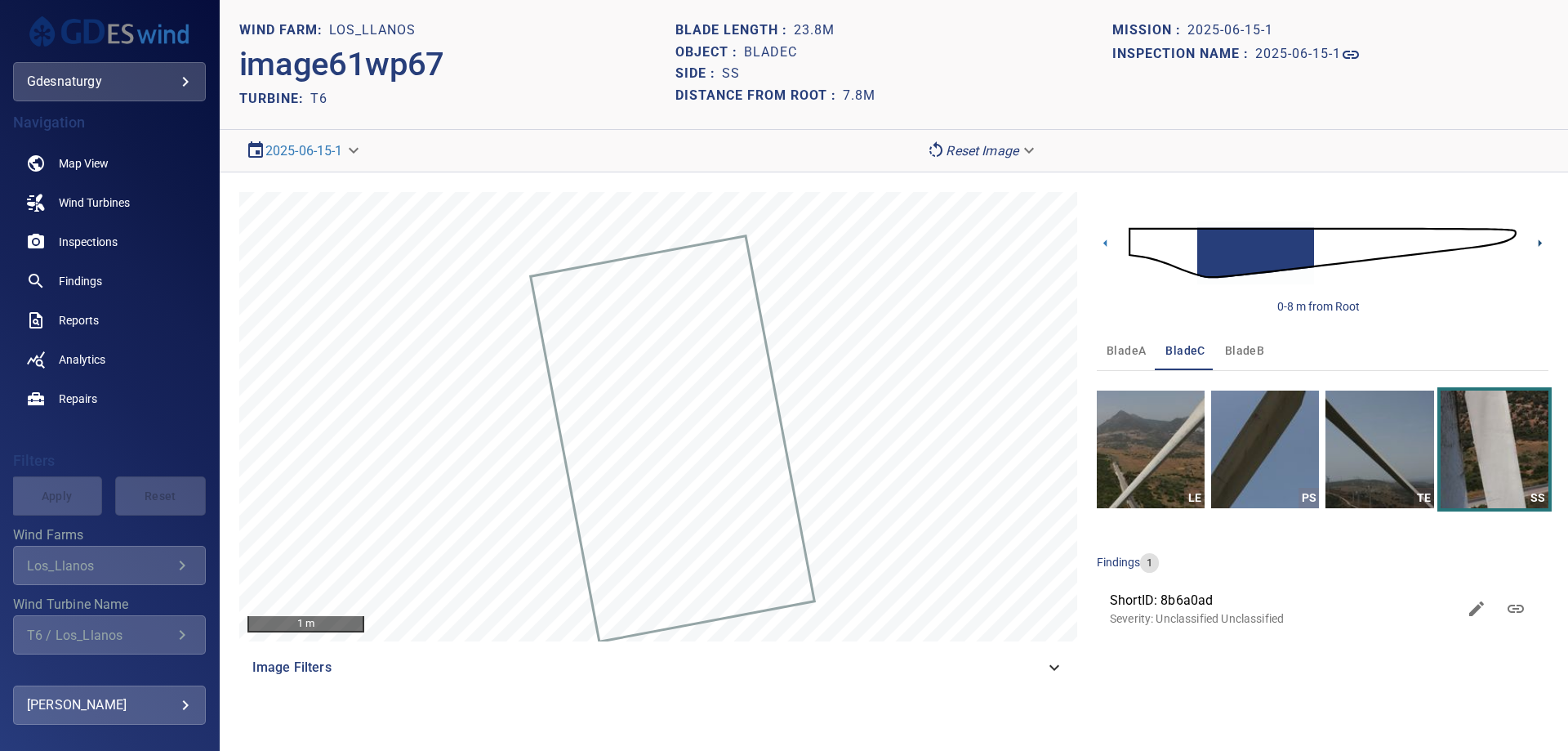
click at [1537, 241] on icon at bounding box center [1539, 243] width 17 height 17
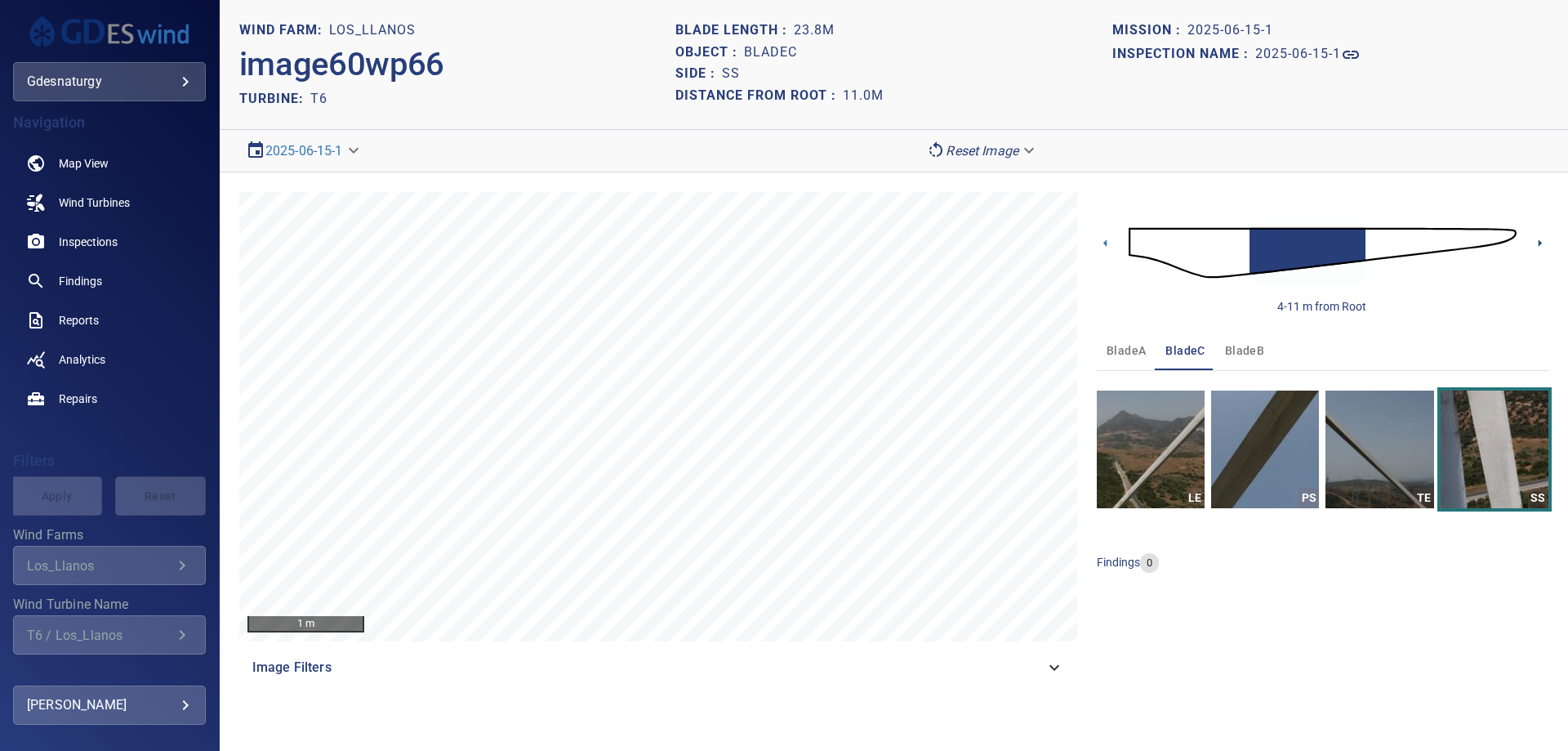
click at [1537, 241] on icon at bounding box center [1539, 243] width 17 height 17
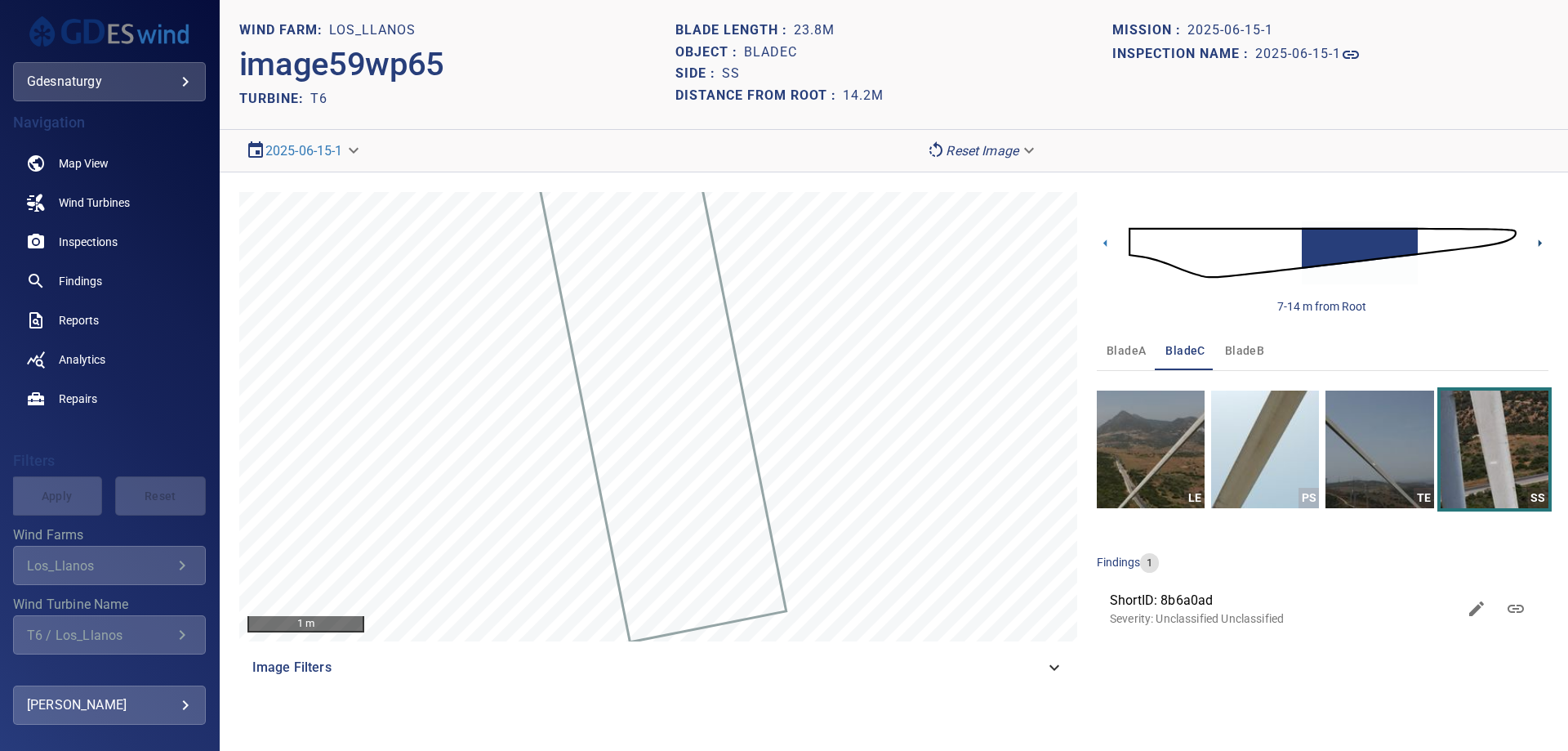
click at [1537, 241] on icon at bounding box center [1539, 243] width 17 height 17
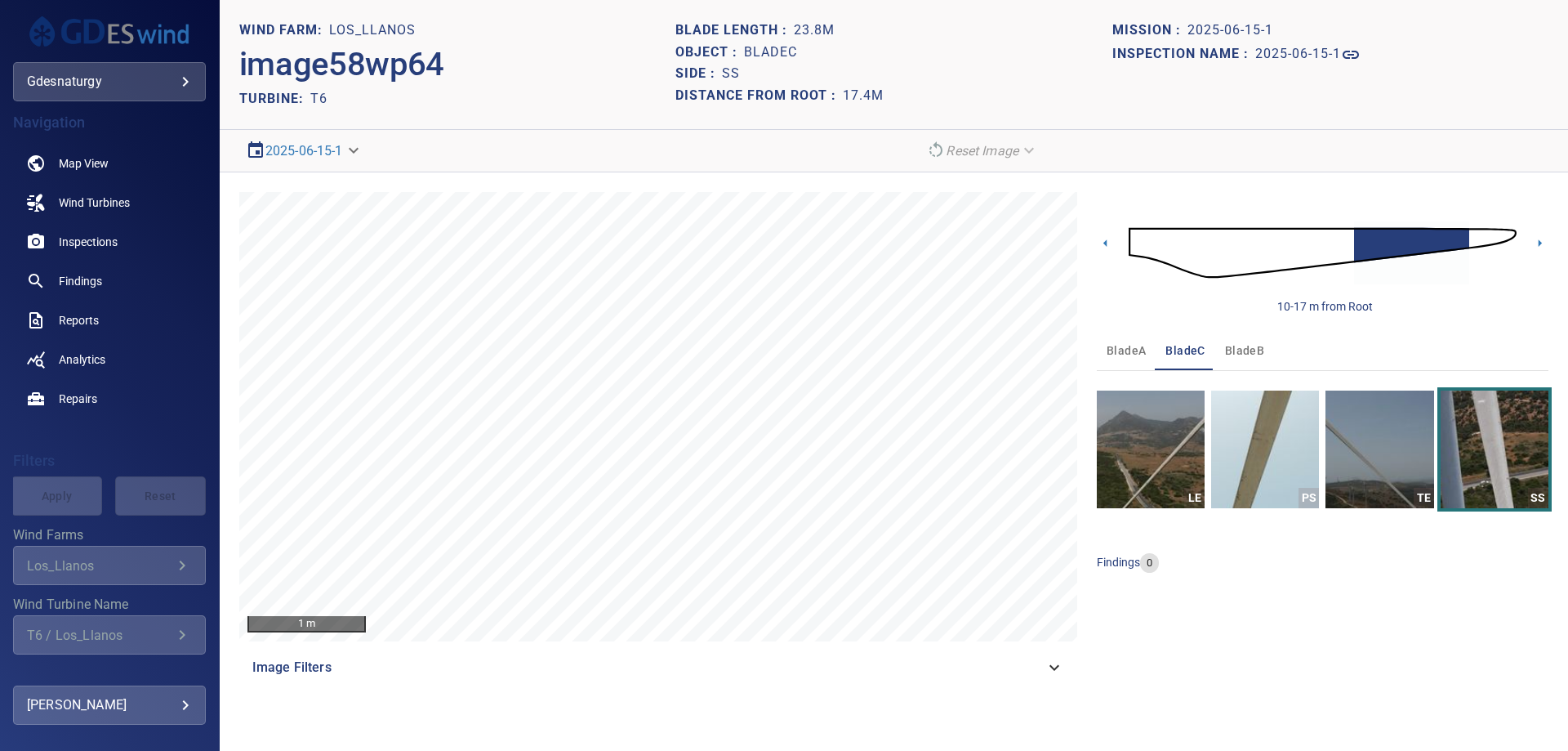
click at [1344, 246] on img at bounding box center [1322, 253] width 388 height 94
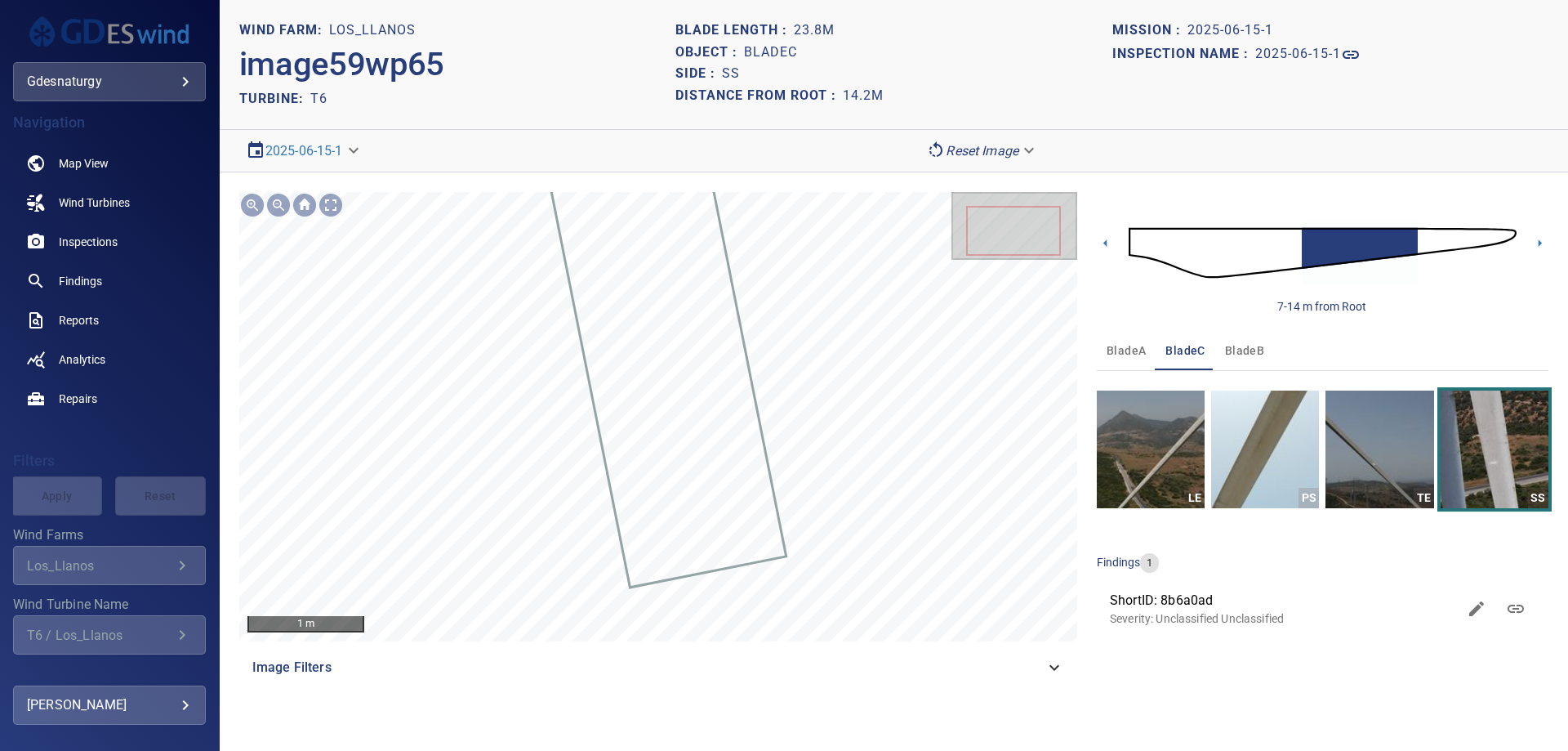
click at [1420, 246] on img at bounding box center [1322, 253] width 388 height 94
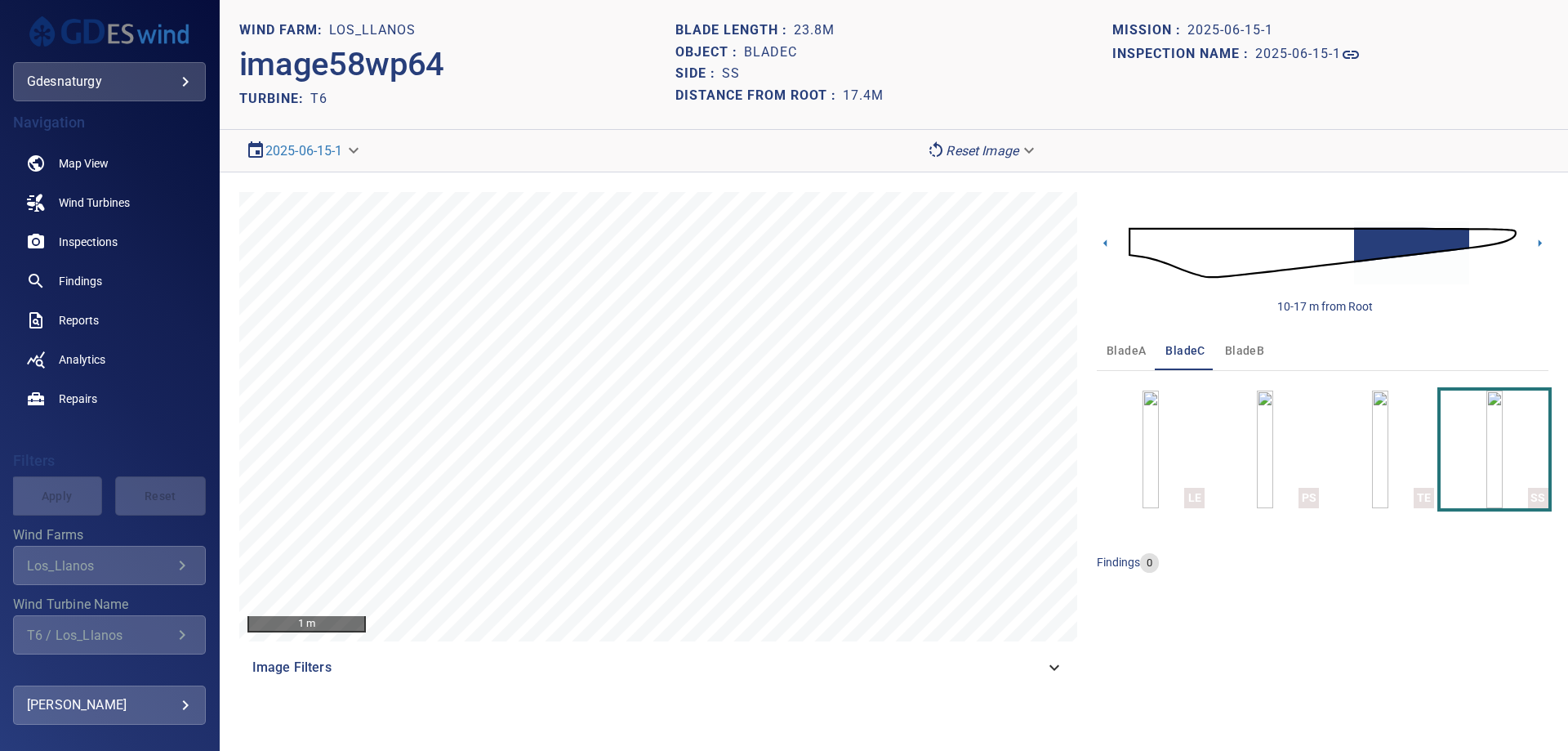
click at [1474, 237] on img at bounding box center [1322, 253] width 388 height 94
click at [1537, 245] on icon at bounding box center [1539, 243] width 17 height 17
click at [1442, 245] on img at bounding box center [1322, 253] width 388 height 94
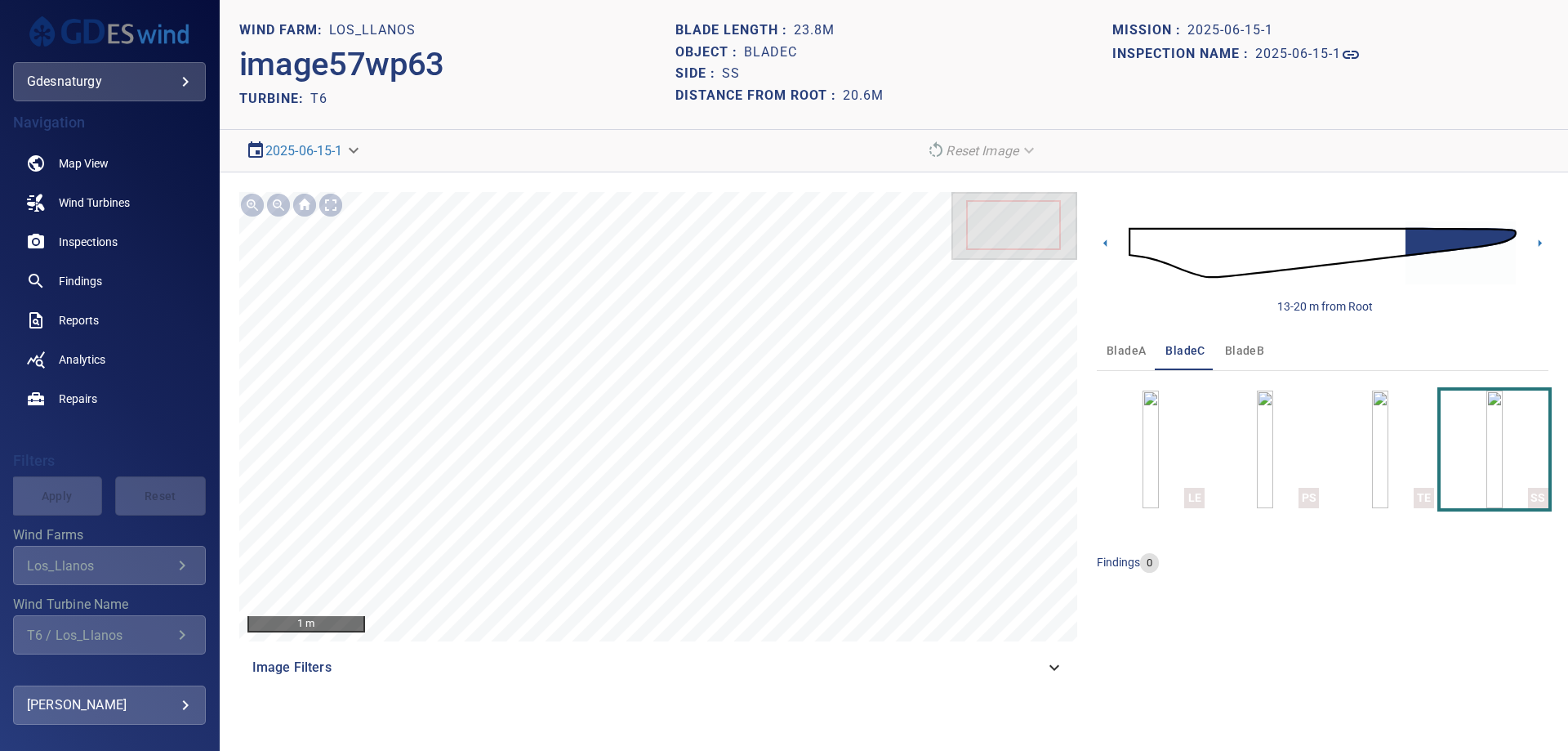
click at [1389, 236] on img at bounding box center [1322, 253] width 388 height 94
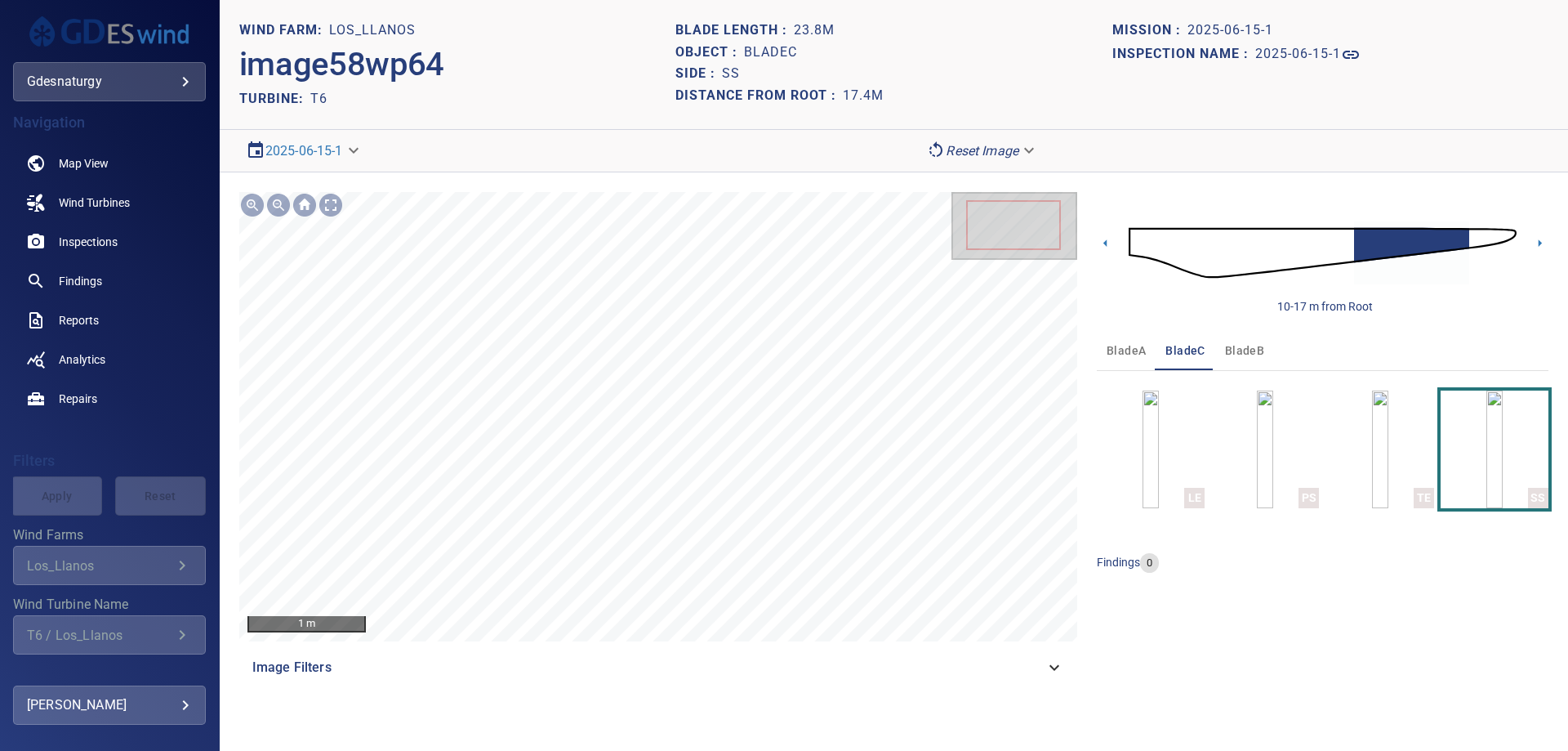
click at [974, 147] on body "**********" at bounding box center [784, 376] width 1568 height 751
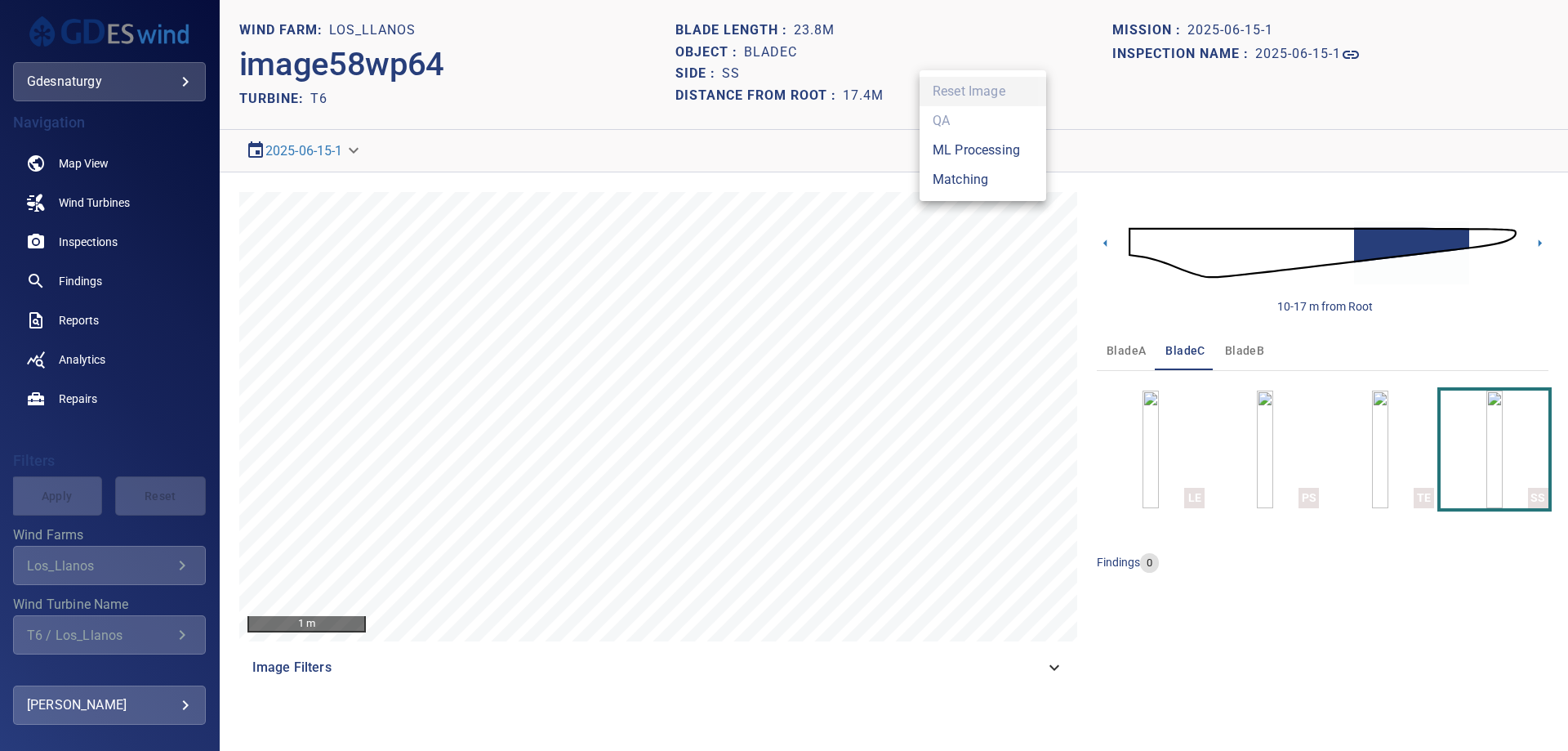
click at [952, 186] on li "Matching" at bounding box center [982, 179] width 126 height 30
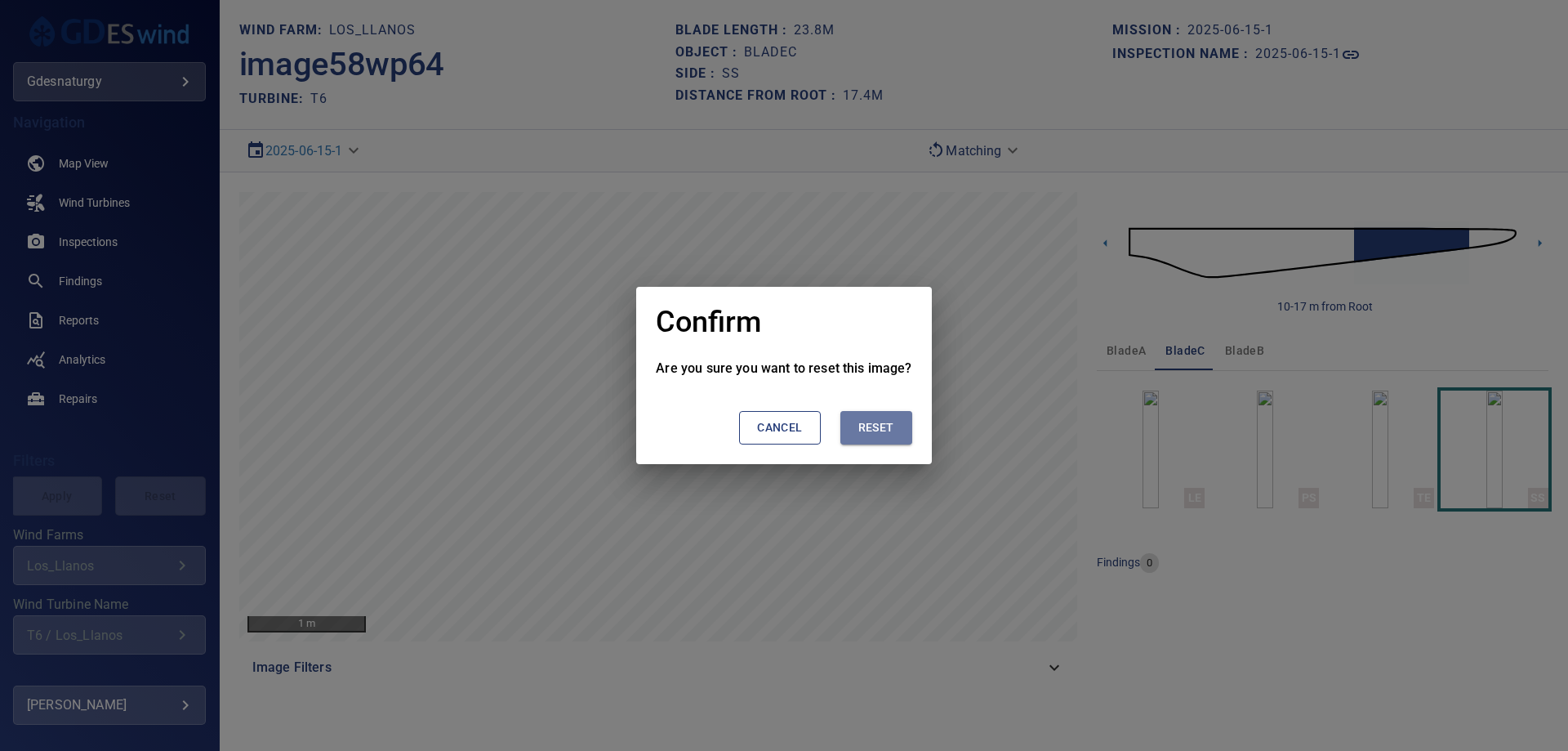
click at [898, 423] on button "Reset" at bounding box center [876, 427] width 72 height 33
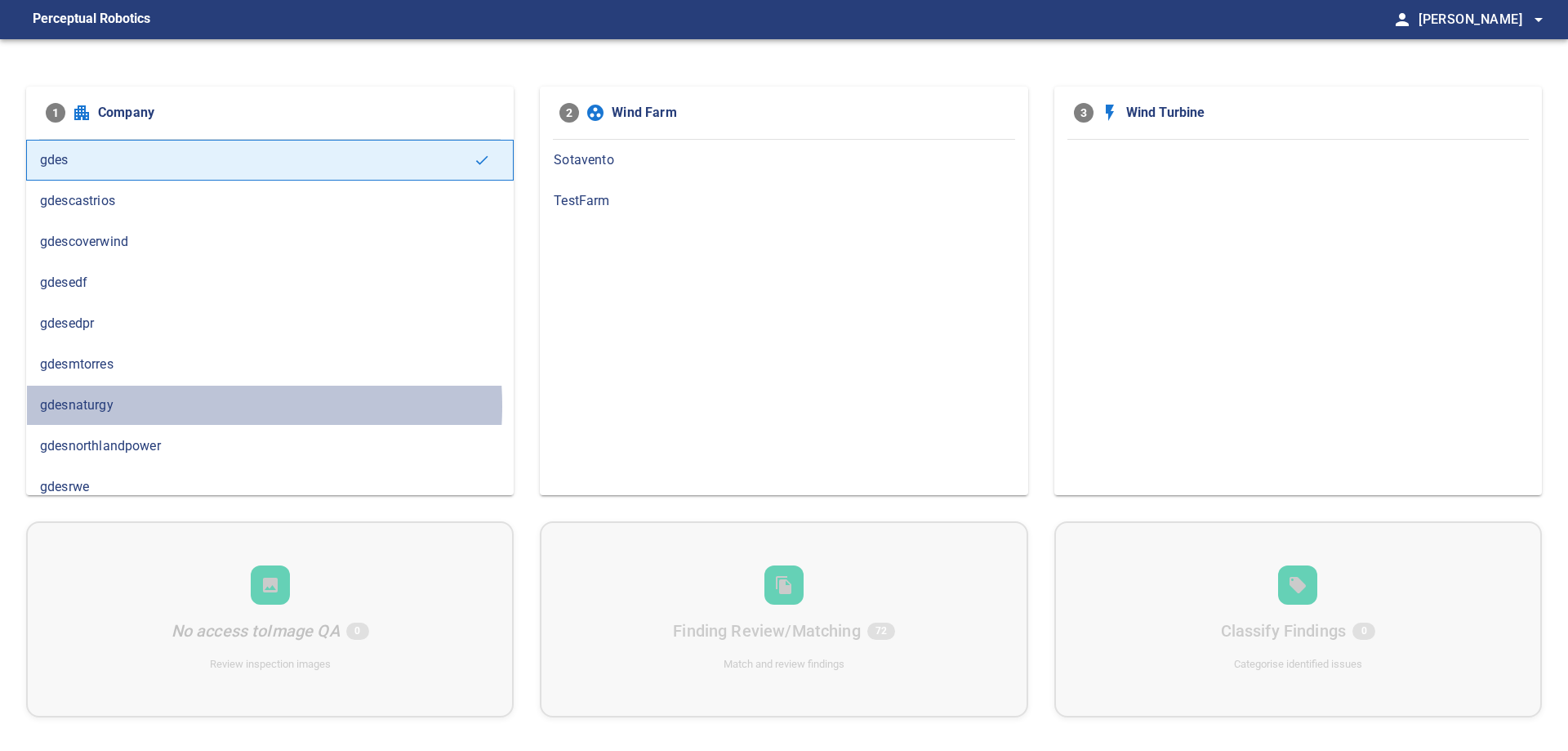
click at [173, 405] on span "gdesnaturgy" at bounding box center [270, 405] width 460 height 20
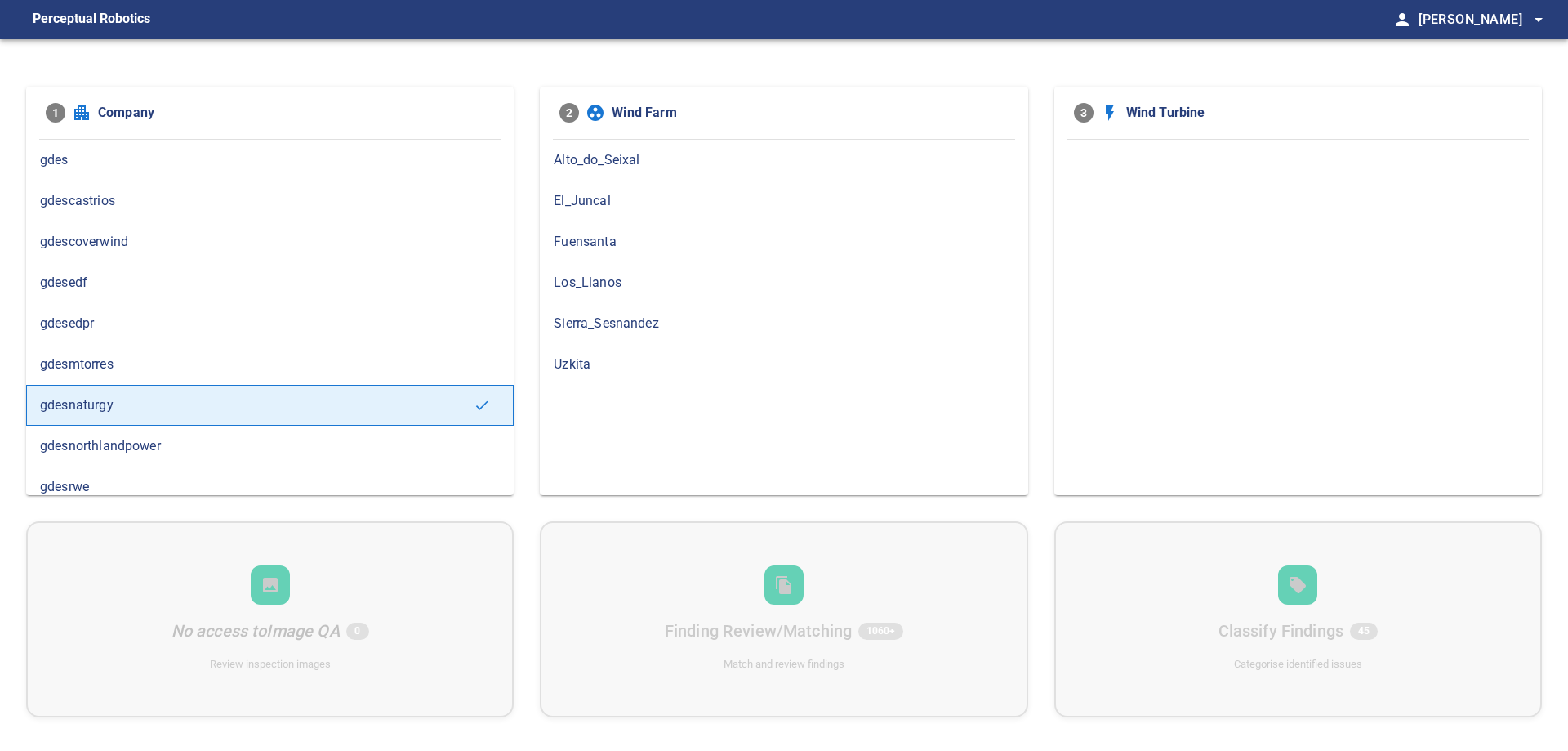
click at [623, 282] on span "Los_Llanos" at bounding box center [783, 282] width 460 height 20
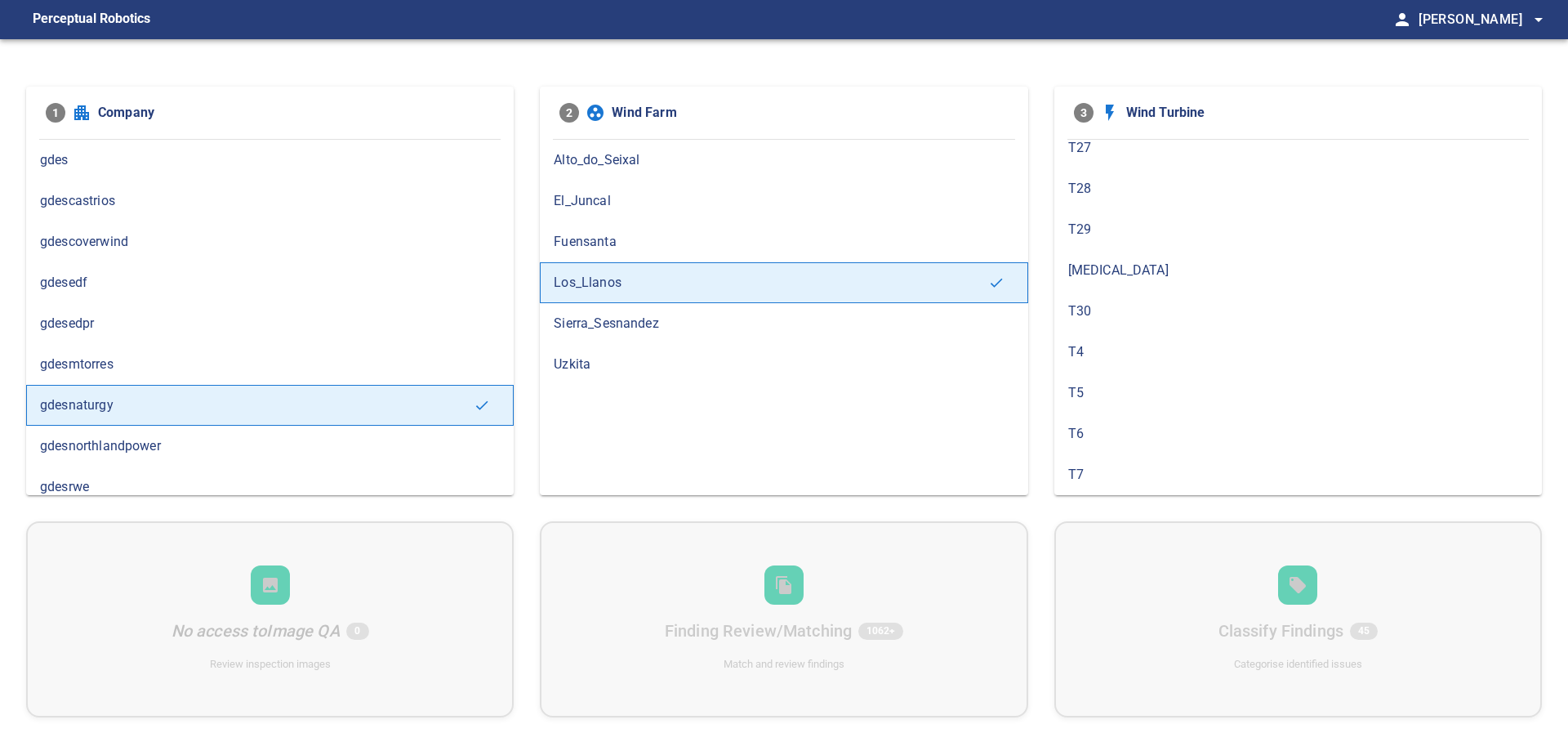
scroll to position [817, 0]
click at [1176, 410] on span "T6" at bounding box center [1297, 405] width 460 height 20
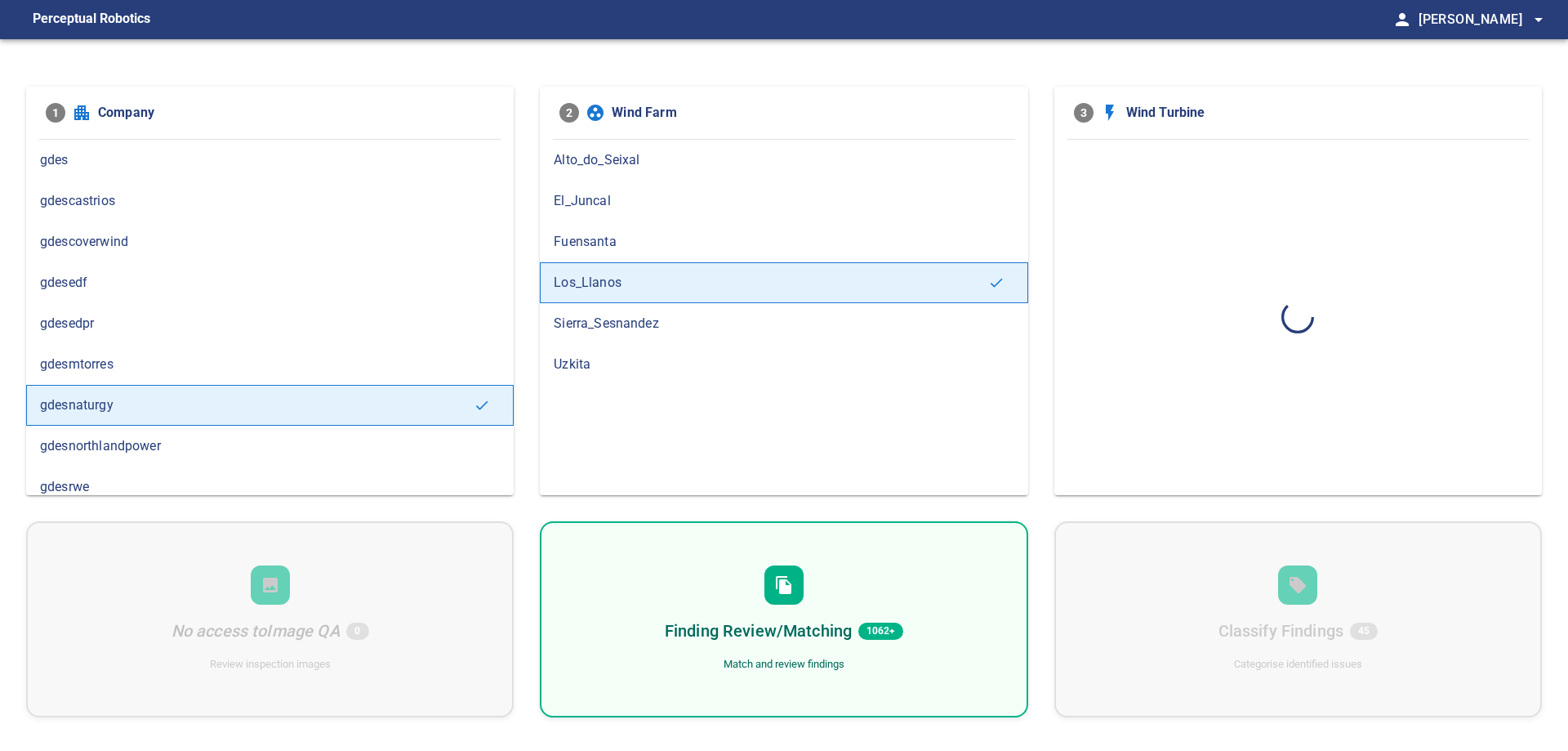
scroll to position [0, 0]
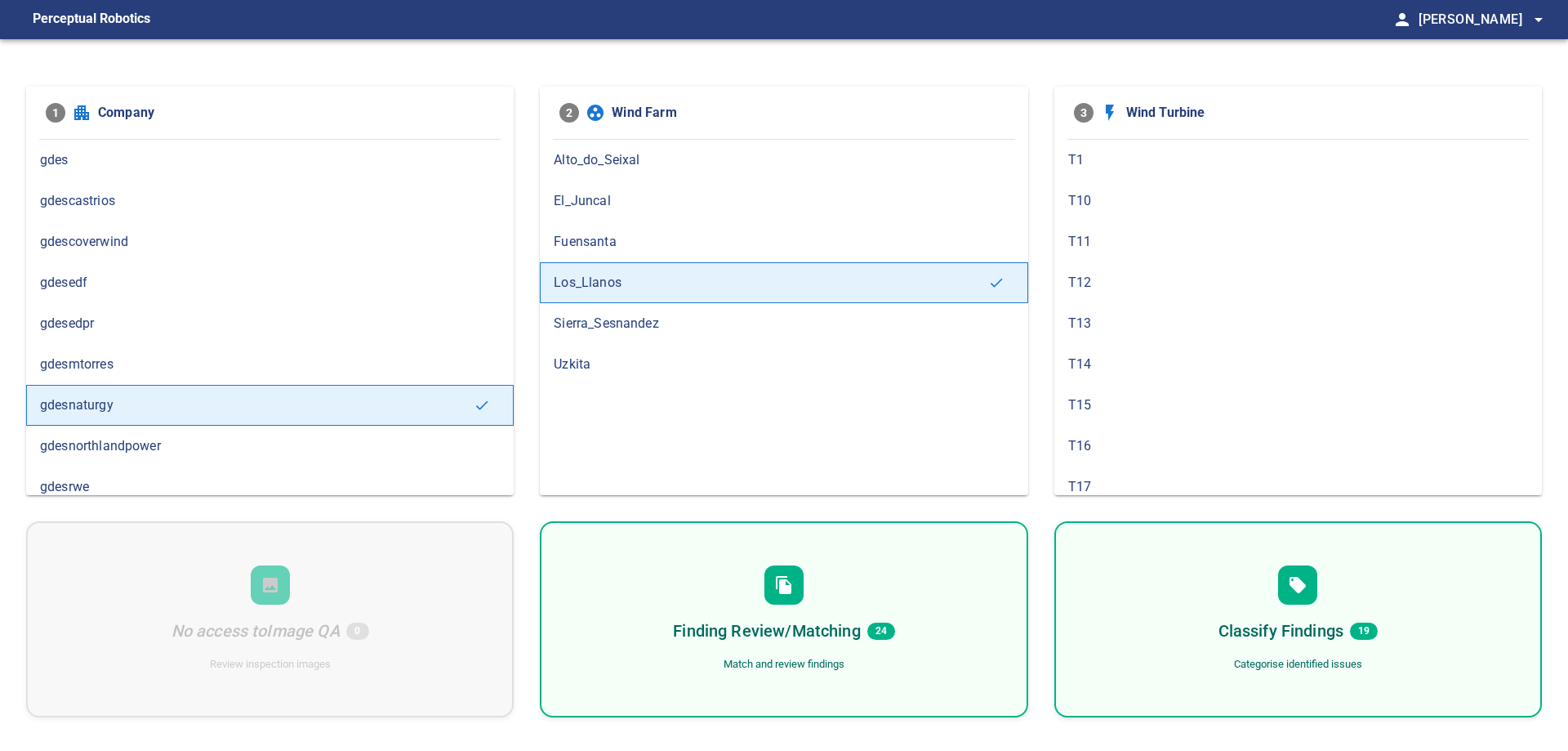
click at [959, 593] on div "Finding Review/Matching 24 Match and review findings" at bounding box center [784, 619] width 487 height 196
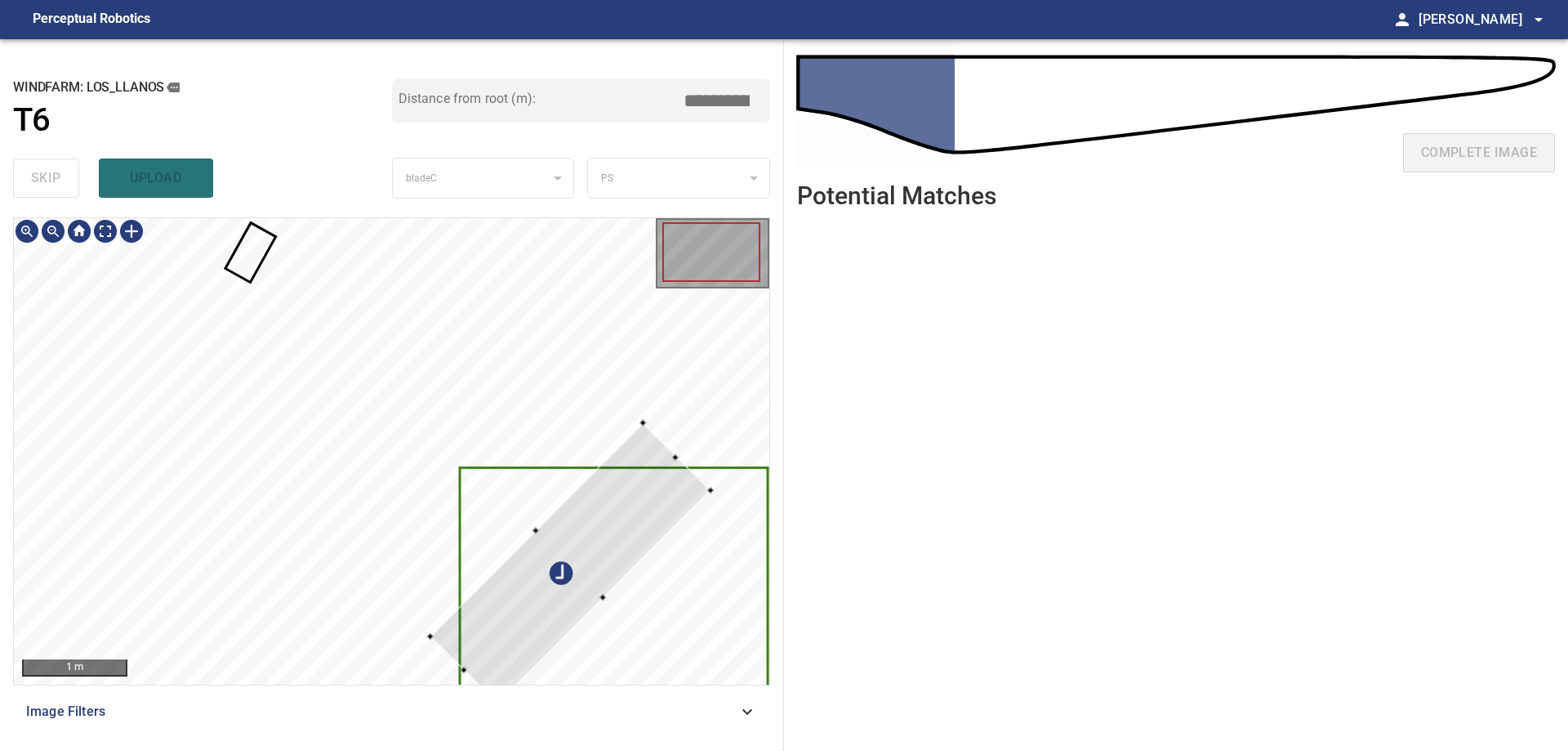
click at [644, 616] on div at bounding box center [391, 451] width 755 height 466
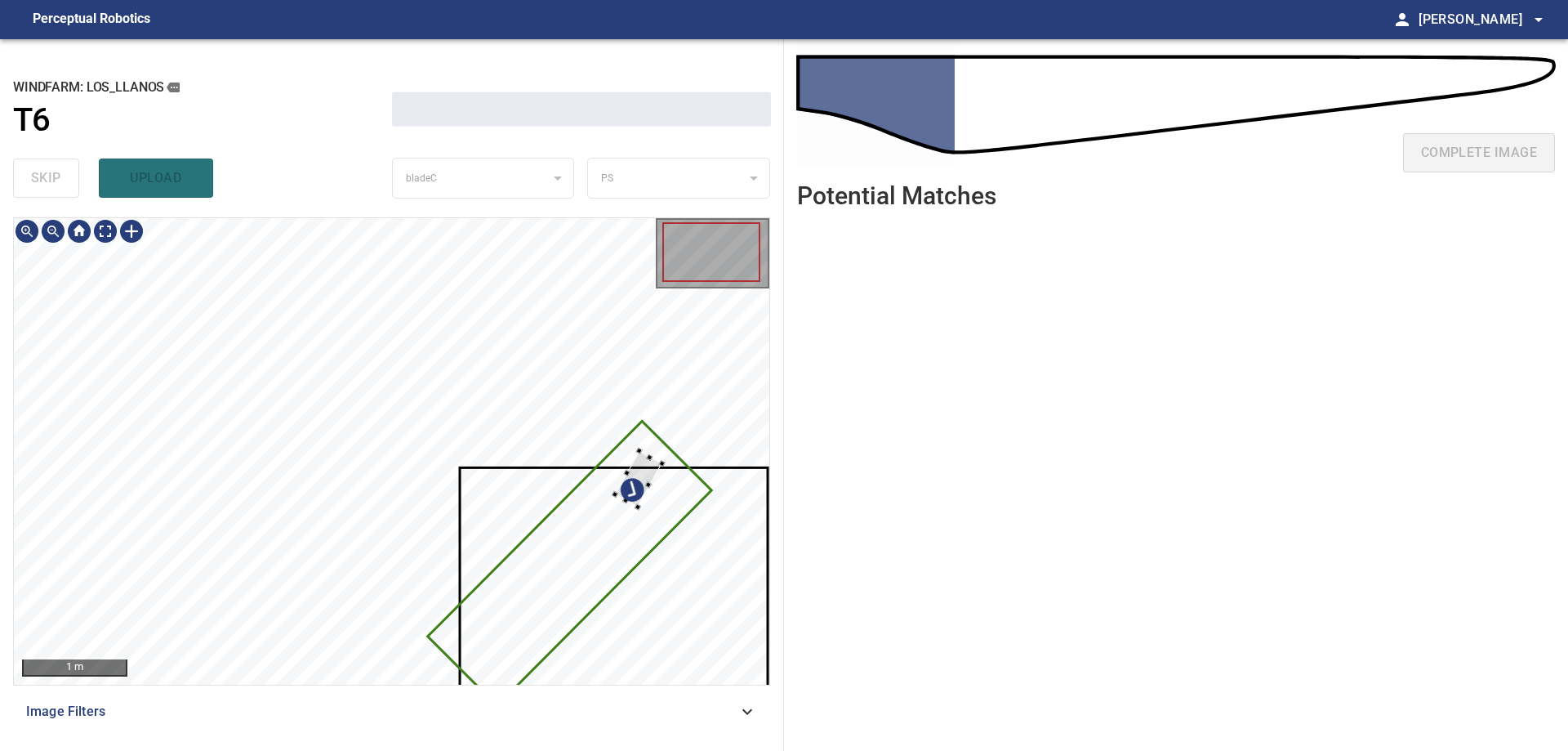
click at [646, 498] on div at bounding box center [391, 451] width 755 height 466
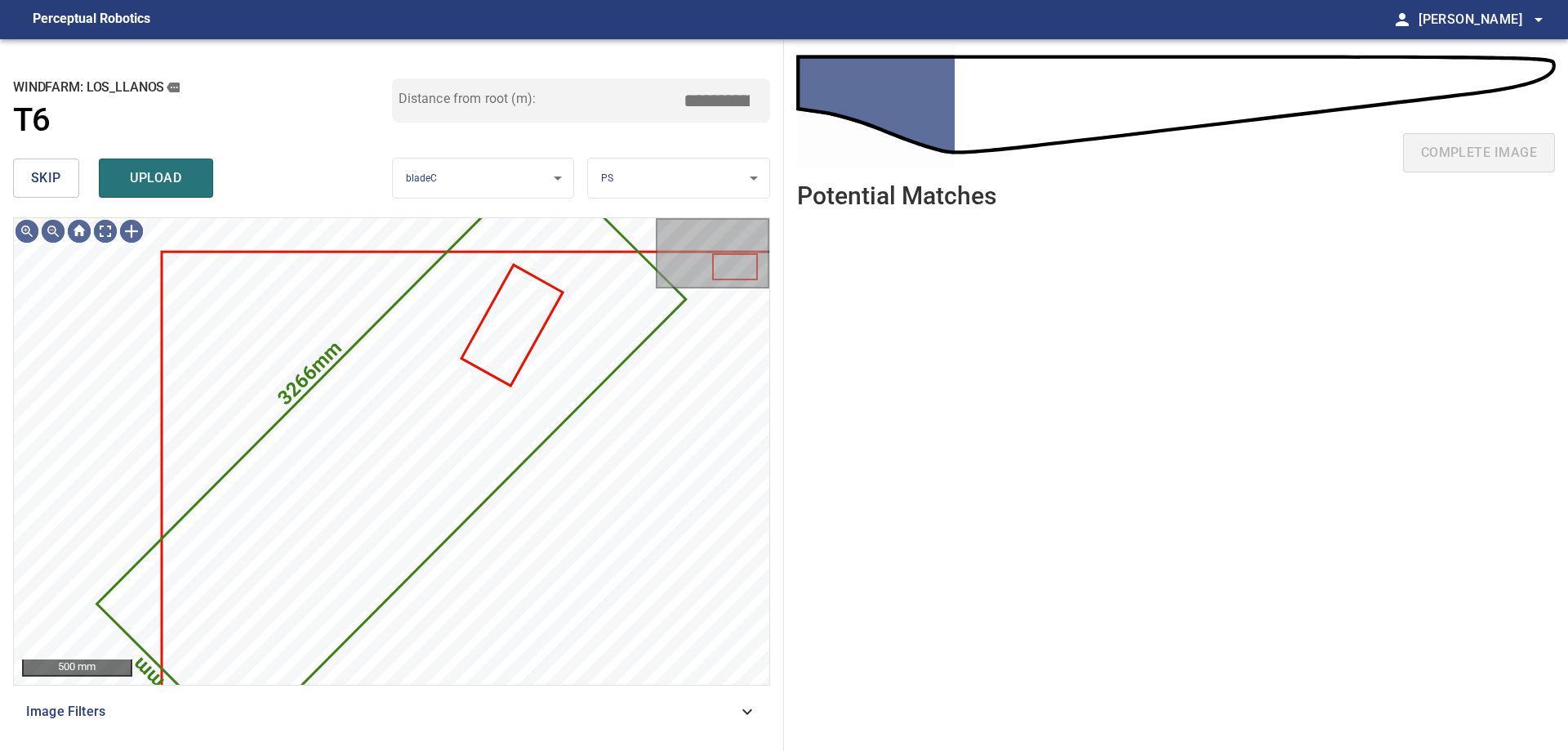
click at [54, 167] on span "skip" at bounding box center [47, 178] width 30 height 23
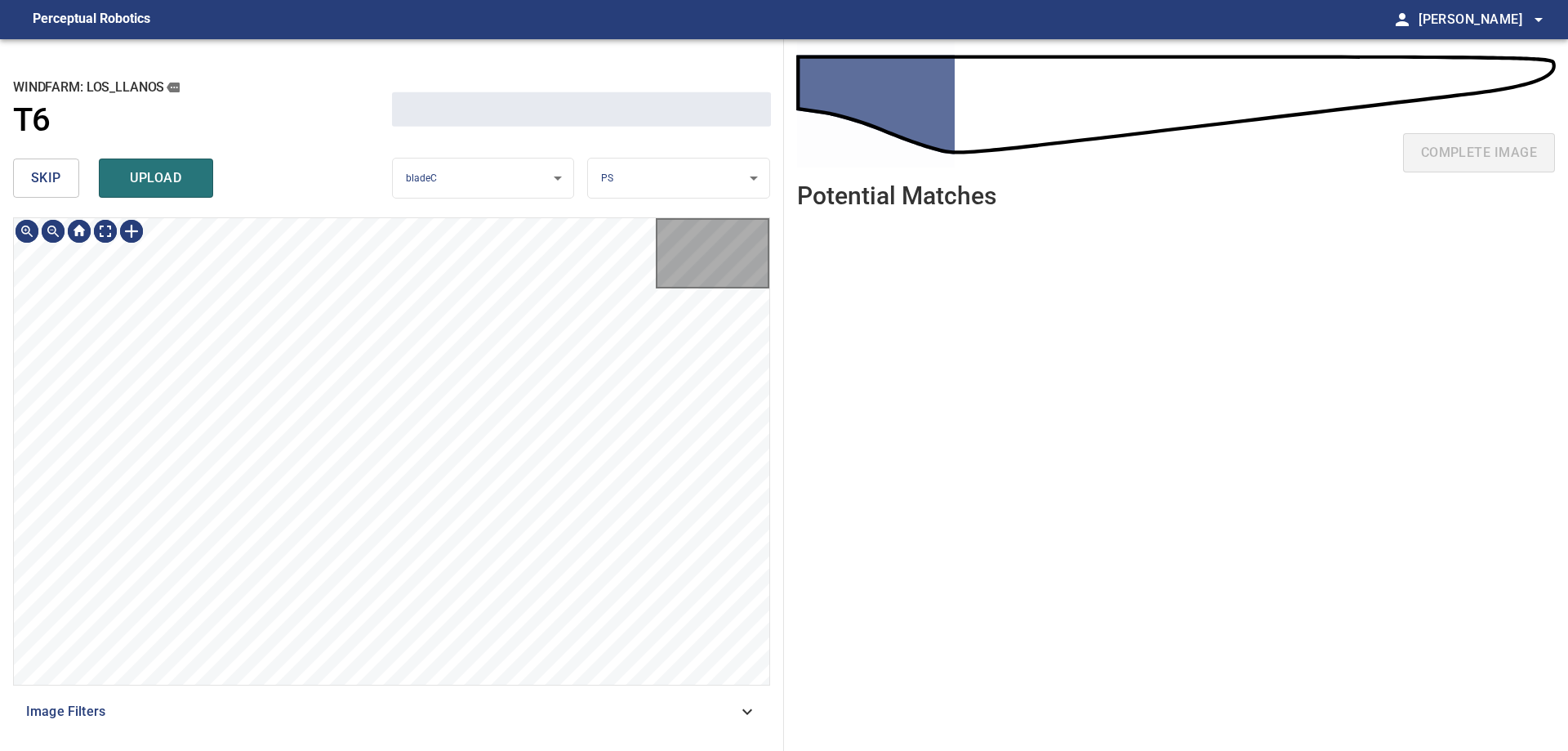
click at [54, 167] on span "skip" at bounding box center [47, 178] width 30 height 23
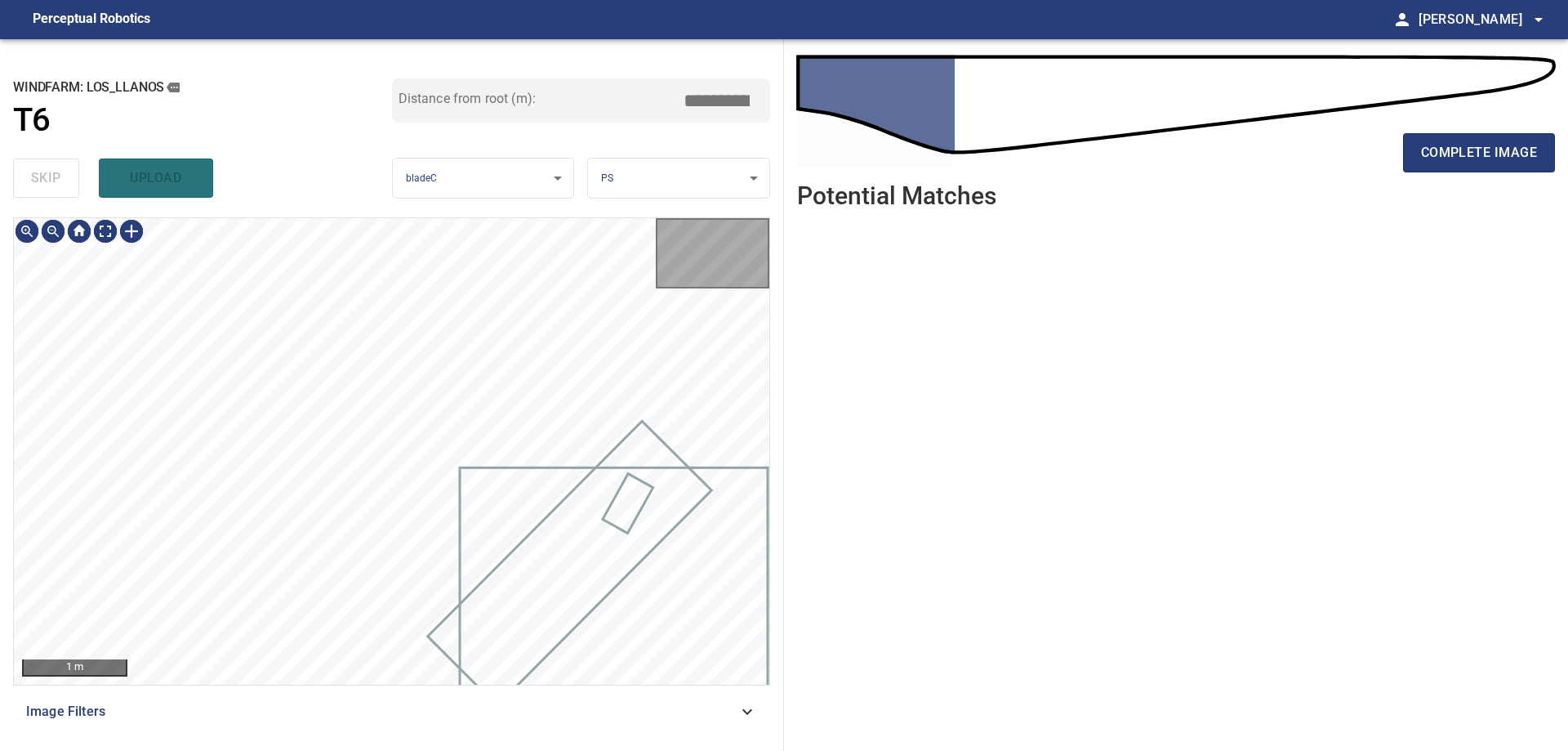
type input "****"
click at [54, 167] on div "skip upload" at bounding box center [202, 178] width 379 height 52
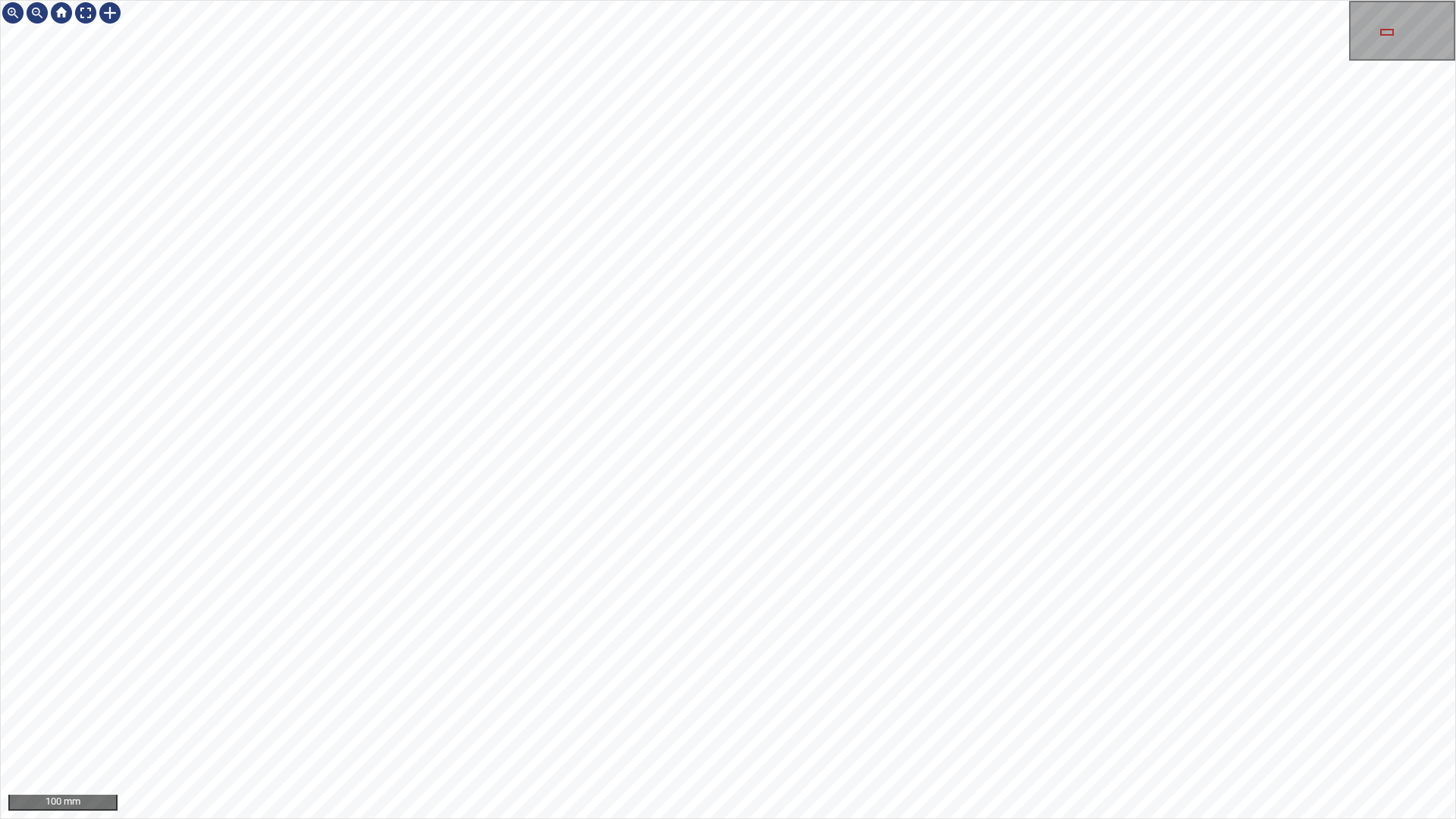
click at [706, 697] on div "100 mm" at bounding box center [728, 410] width 1456 height 819
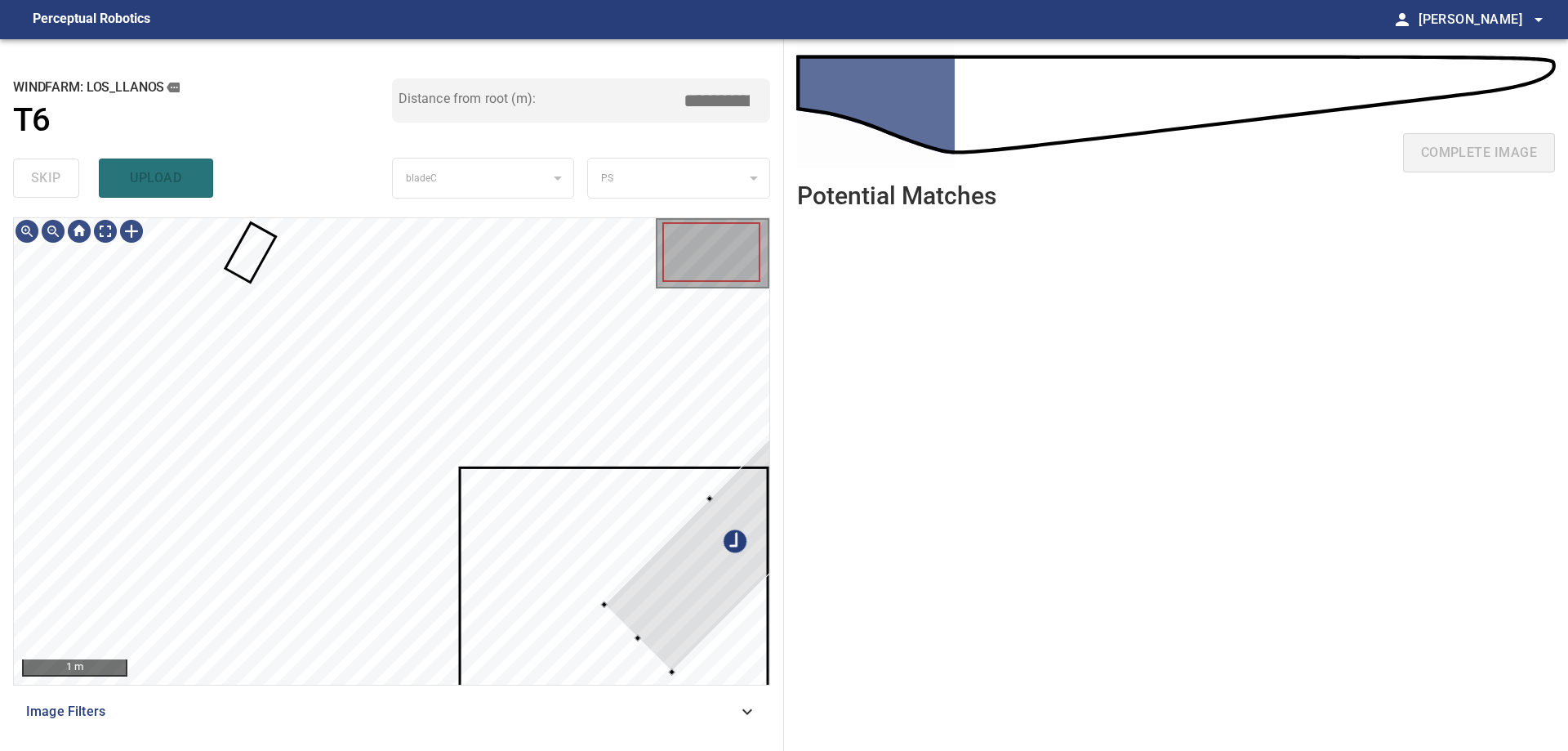
click at [854, 493] on div "**********" at bounding box center [784, 395] width 1568 height 712
click at [715, 539] on div at bounding box center [744, 532] width 280 height 281
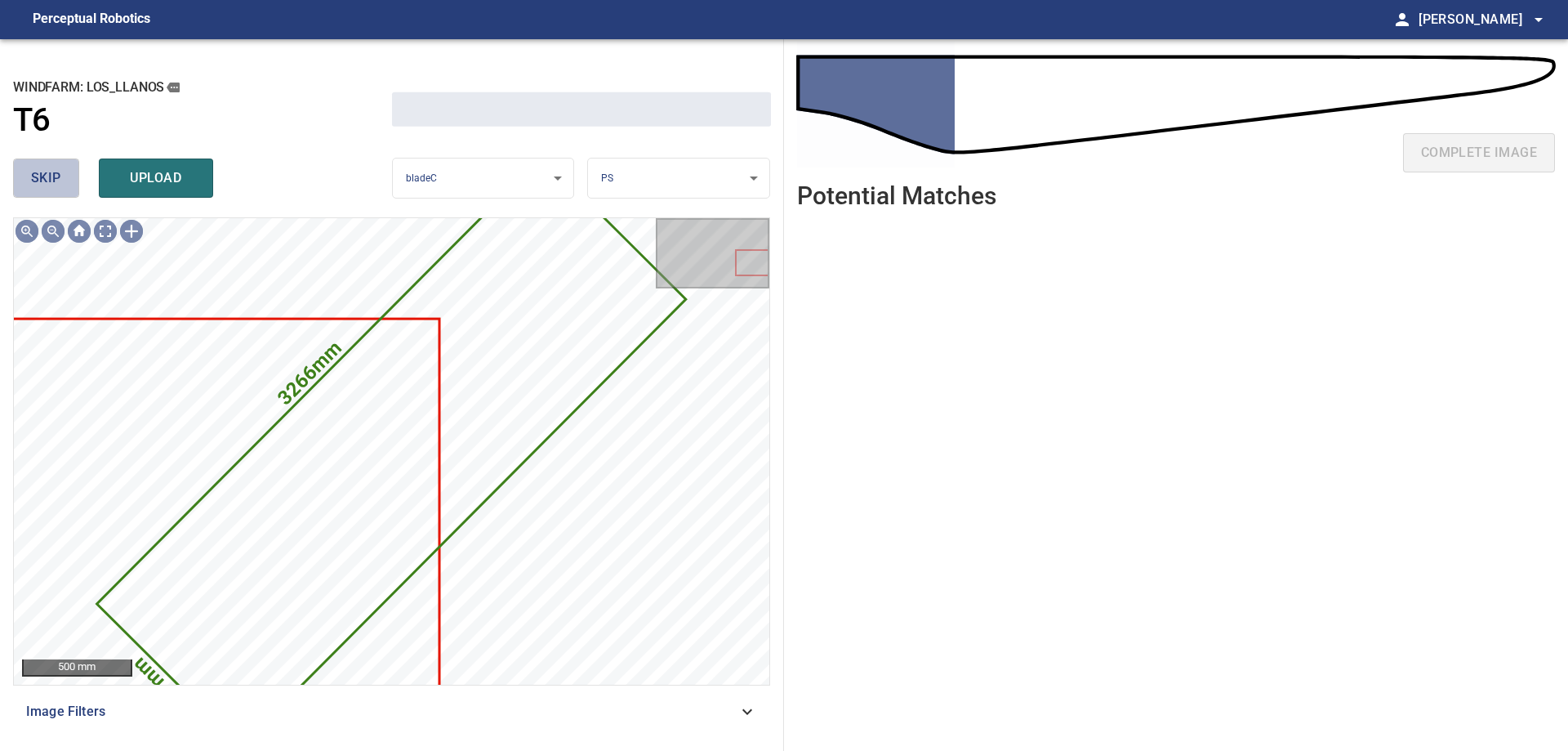
click at [58, 191] on button "skip" at bounding box center [47, 178] width 66 height 39
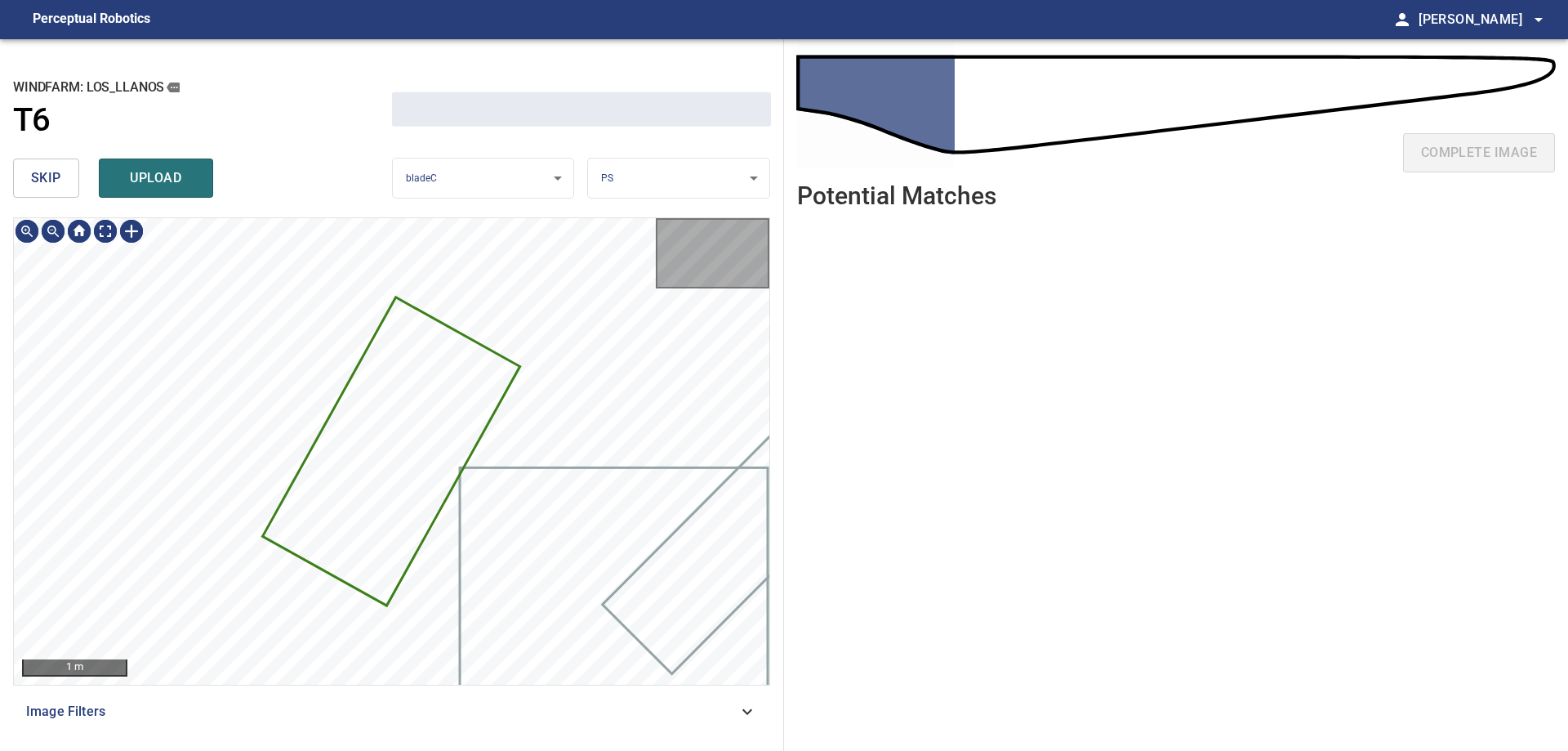
click at [58, 189] on span "skip" at bounding box center [47, 178] width 30 height 23
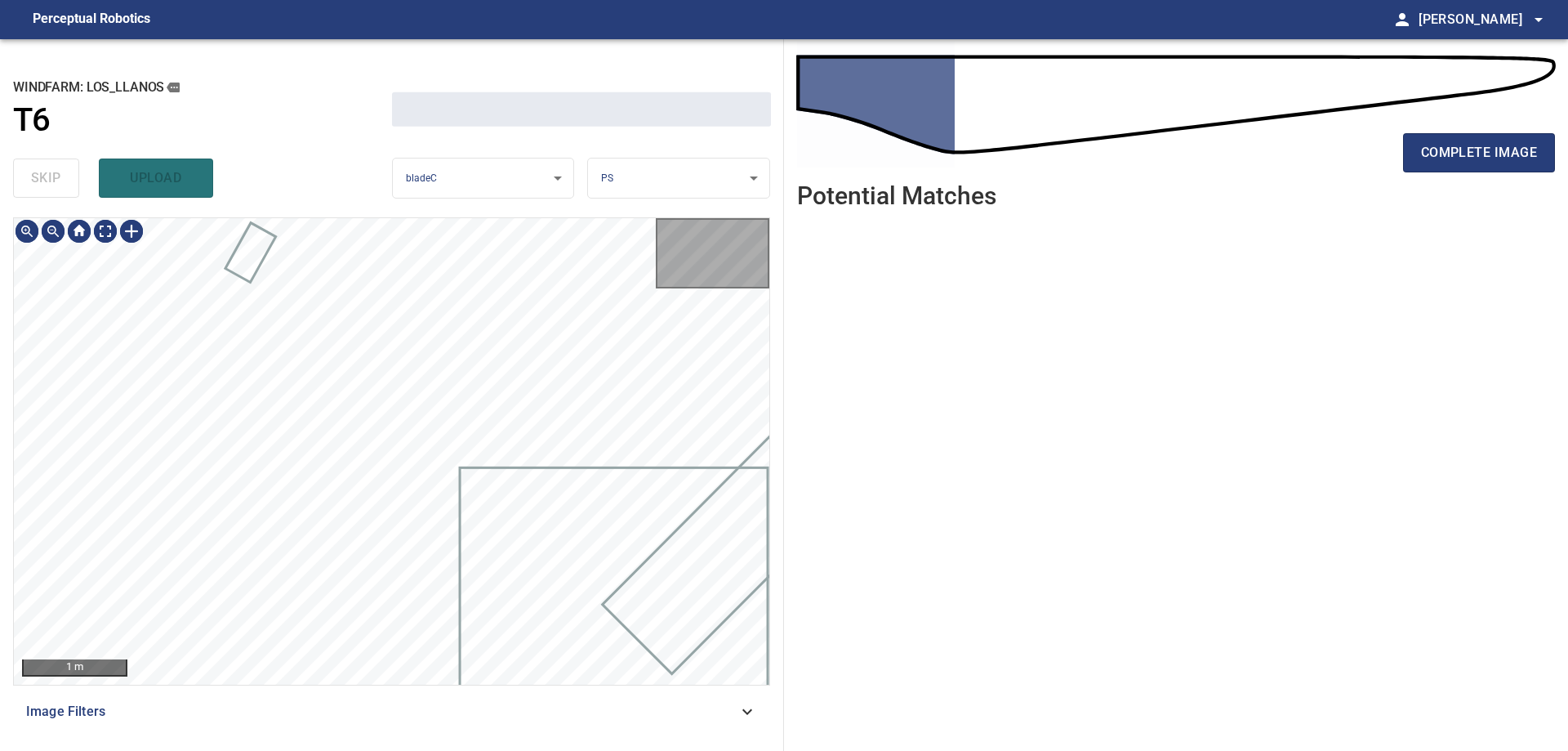
click at [58, 189] on div "skip upload" at bounding box center [202, 178] width 379 height 52
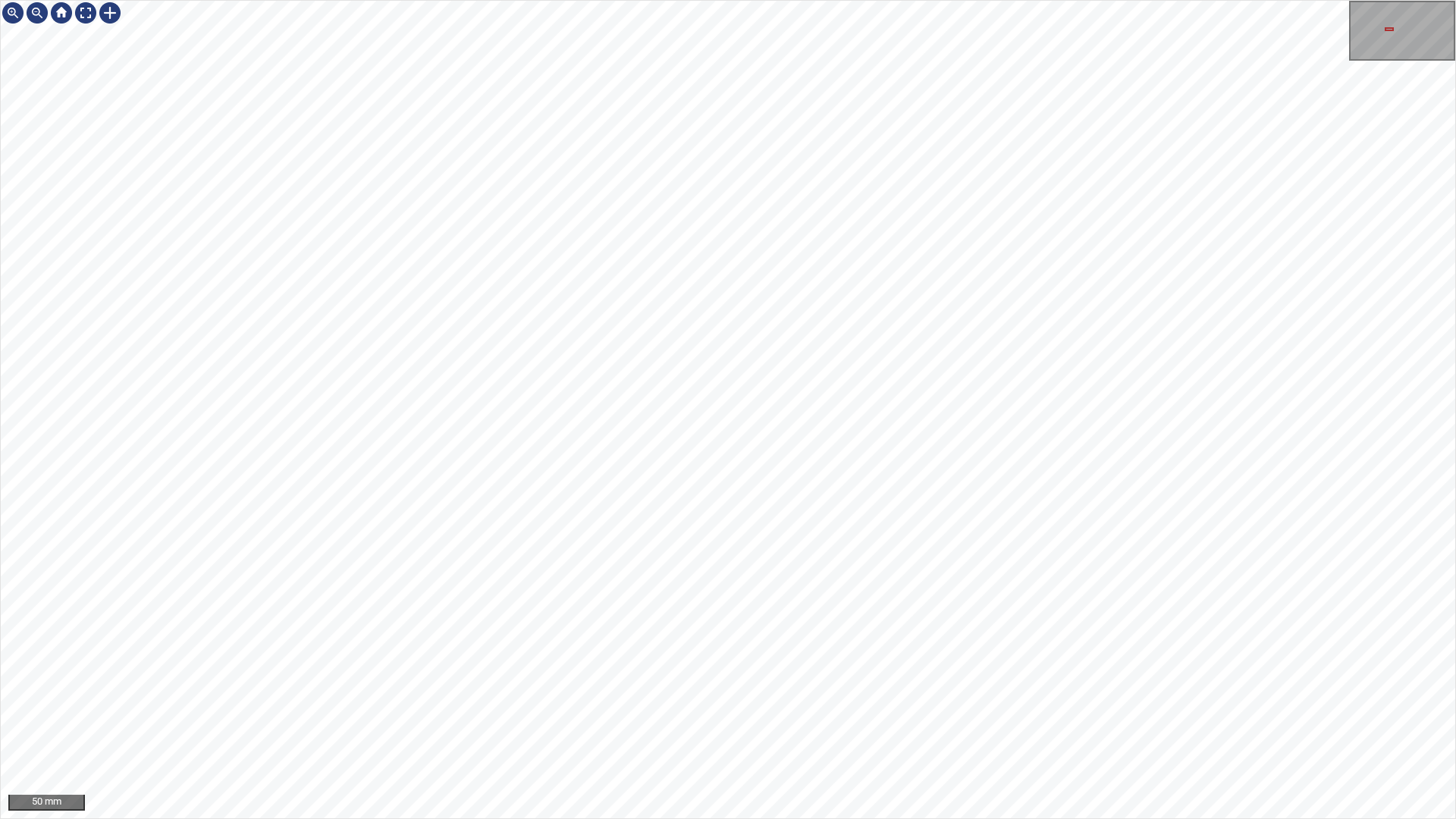
click at [370, 697] on div "50 mm" at bounding box center [728, 410] width 1456 height 819
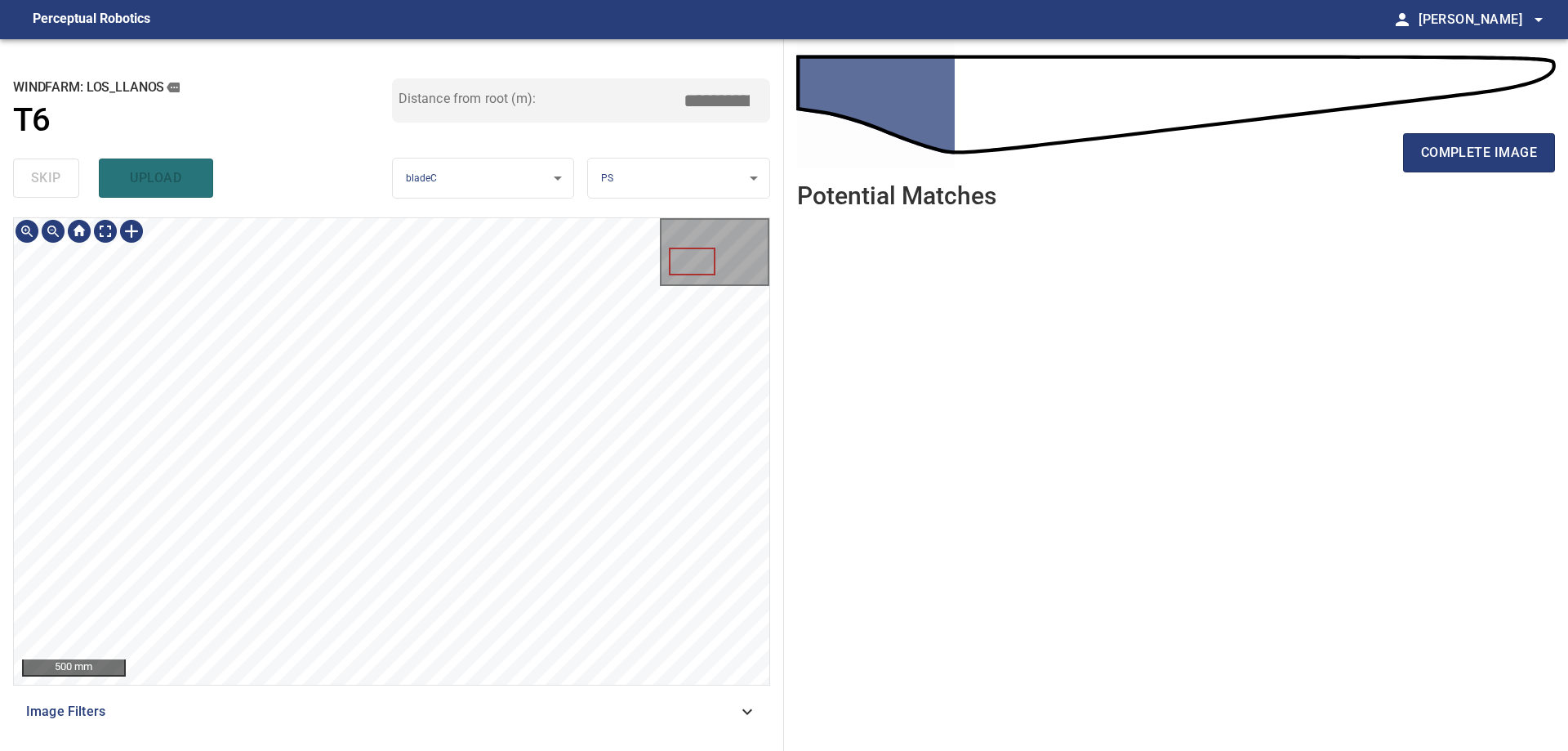
click at [633, 111] on div "**********" at bounding box center [392, 395] width 784 height 712
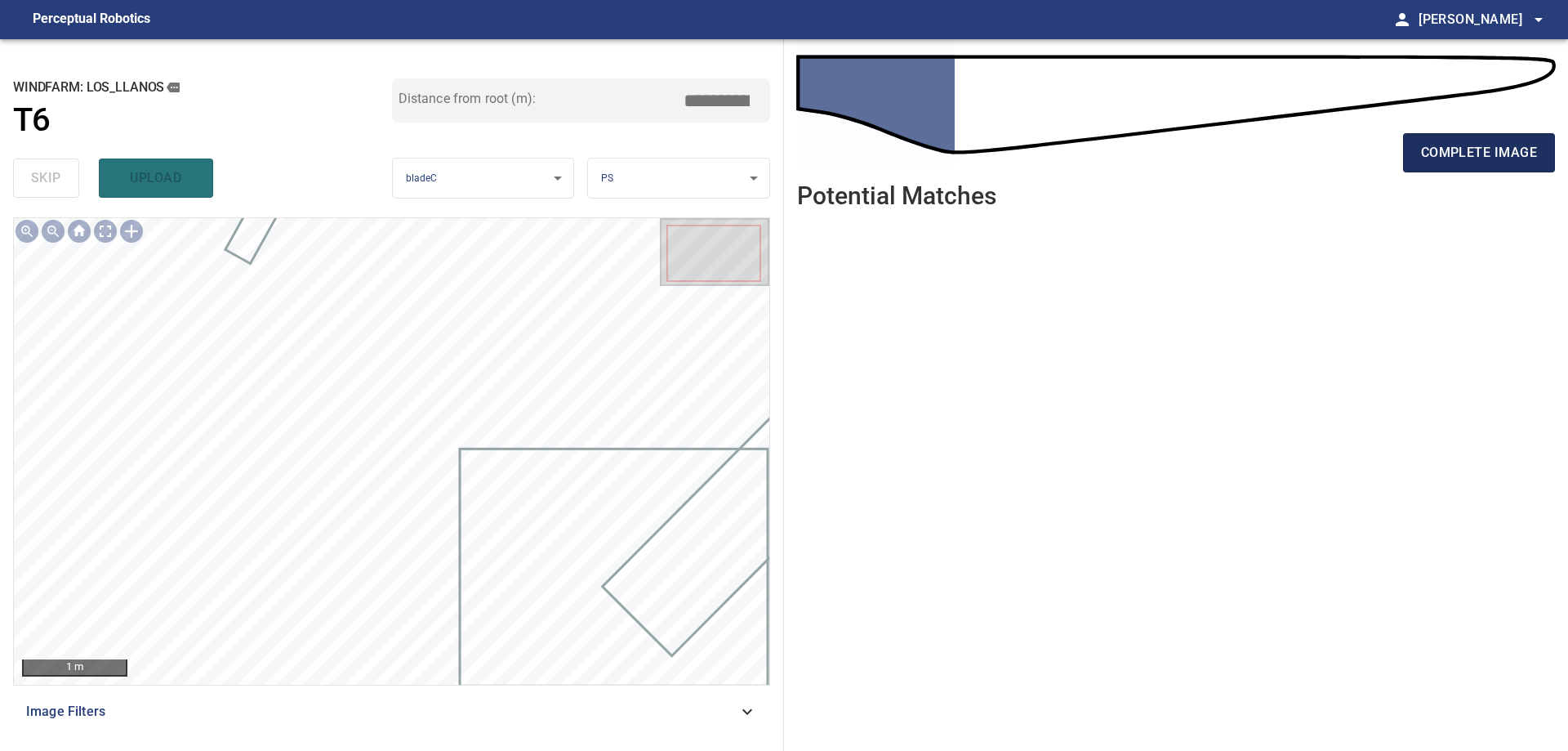
click at [1510, 154] on span "complete image" at bounding box center [1478, 153] width 116 height 23
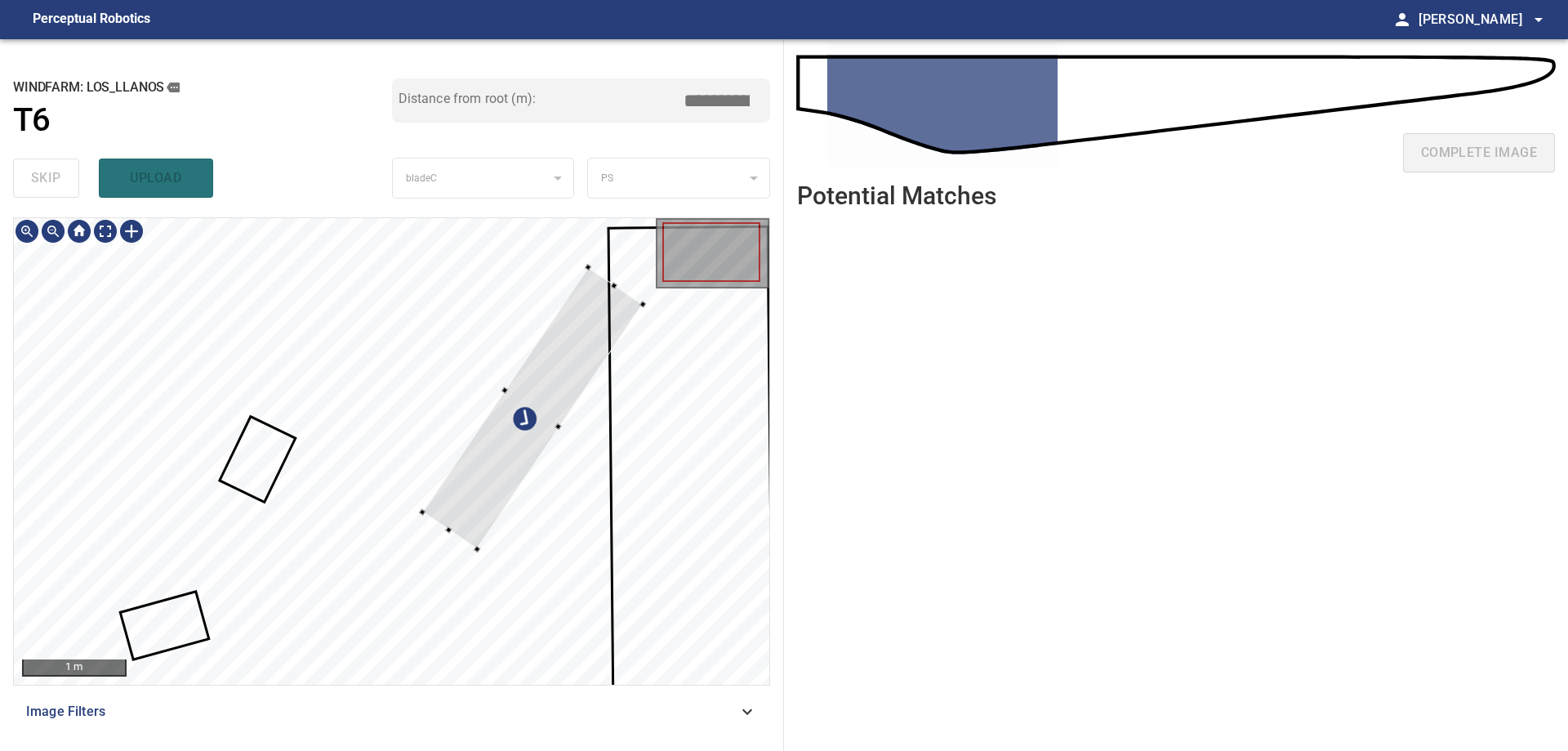
click at [528, 502] on div at bounding box center [391, 451] width 755 height 466
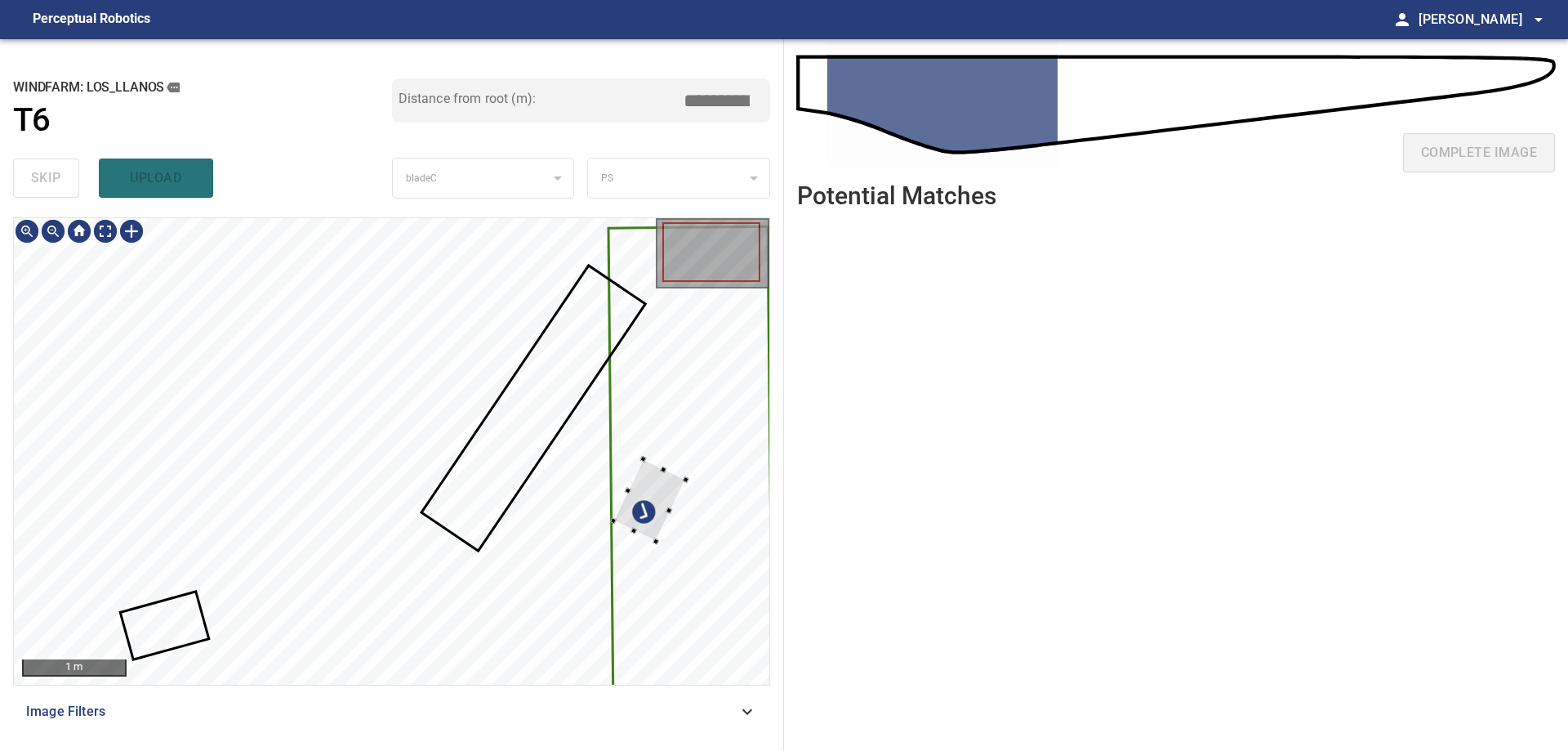
click at [685, 496] on div at bounding box center [391, 451] width 755 height 466
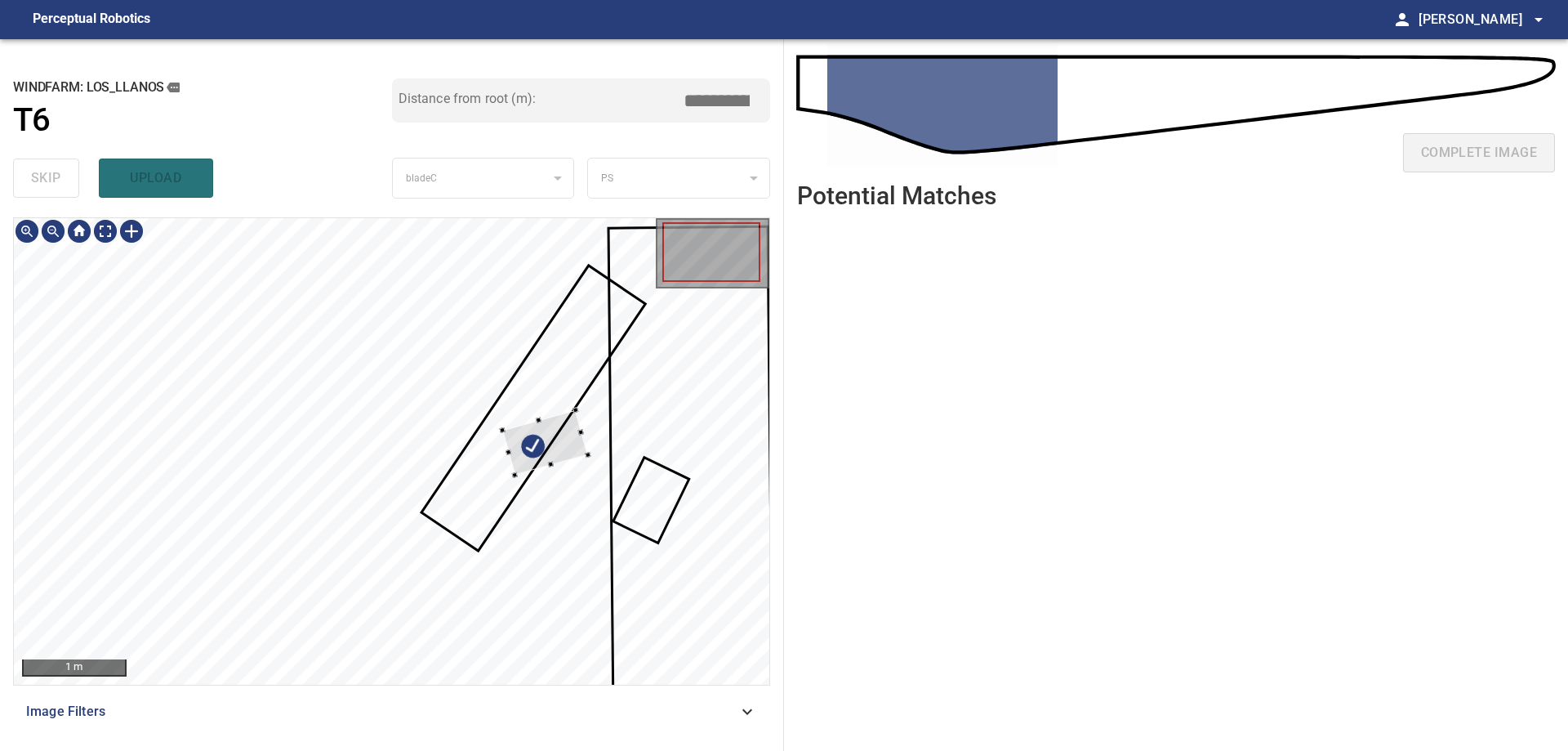
click at [702, 349] on div at bounding box center [391, 451] width 755 height 466
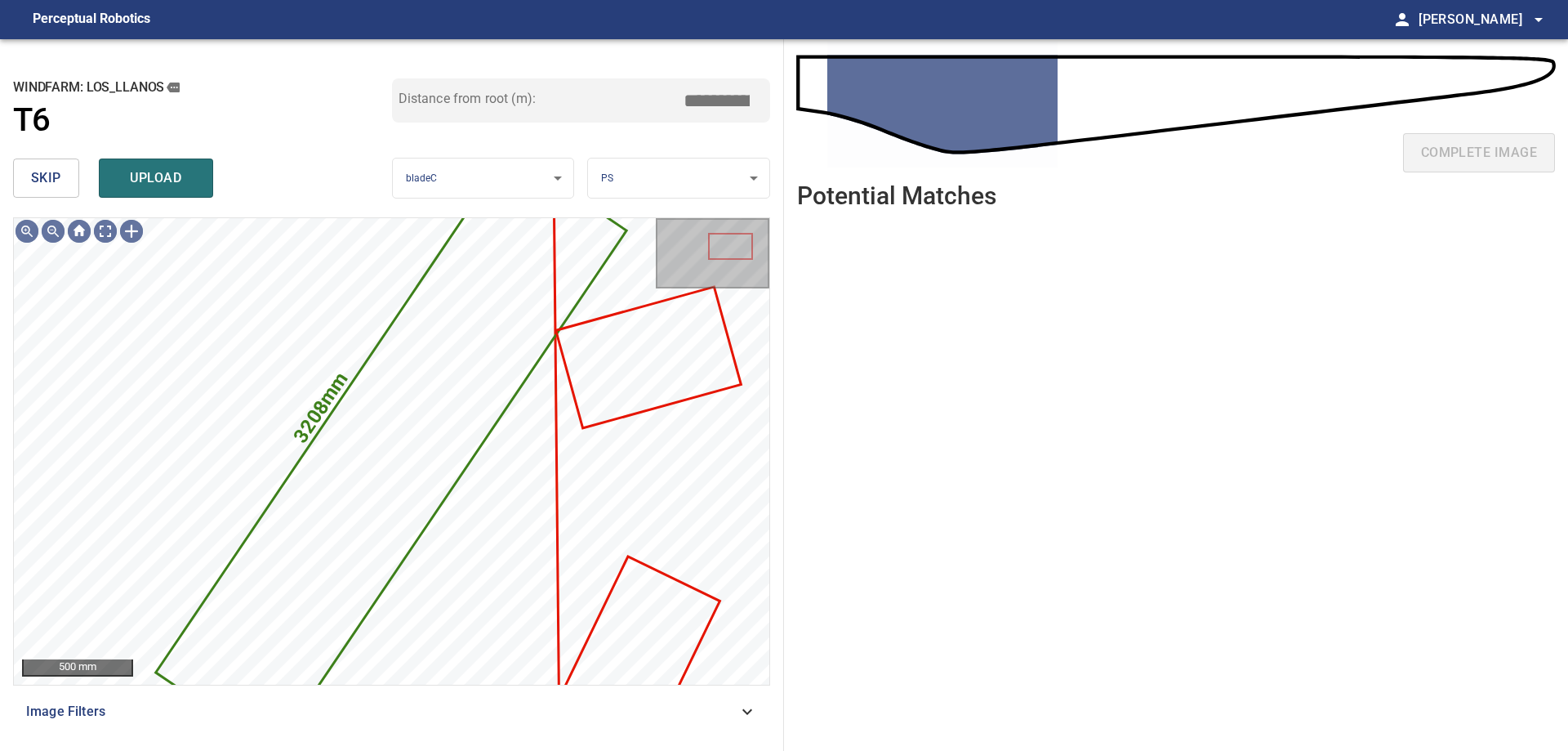
click at [66, 180] on button "skip" at bounding box center [47, 178] width 66 height 39
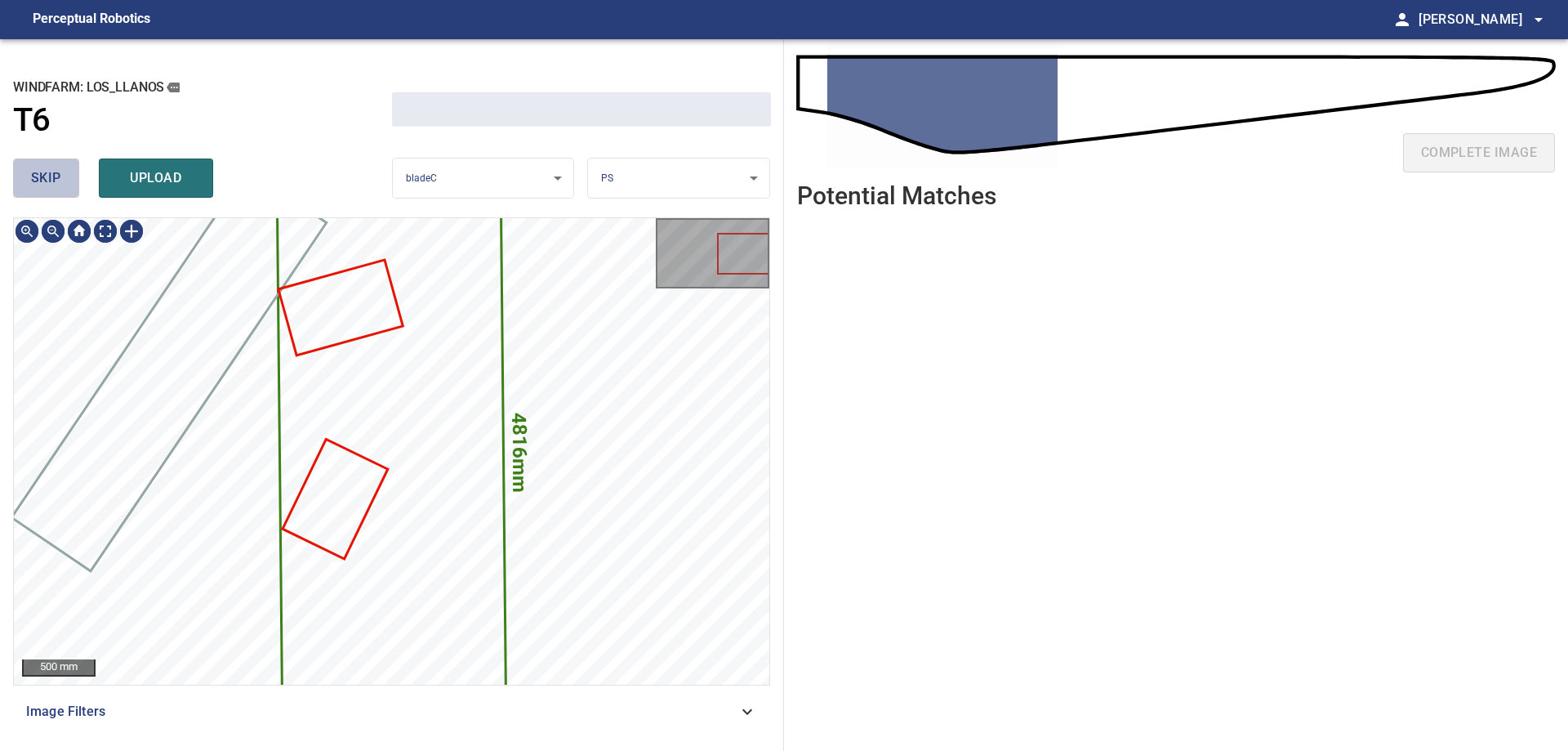
click at [66, 180] on button "skip" at bounding box center [47, 178] width 66 height 39
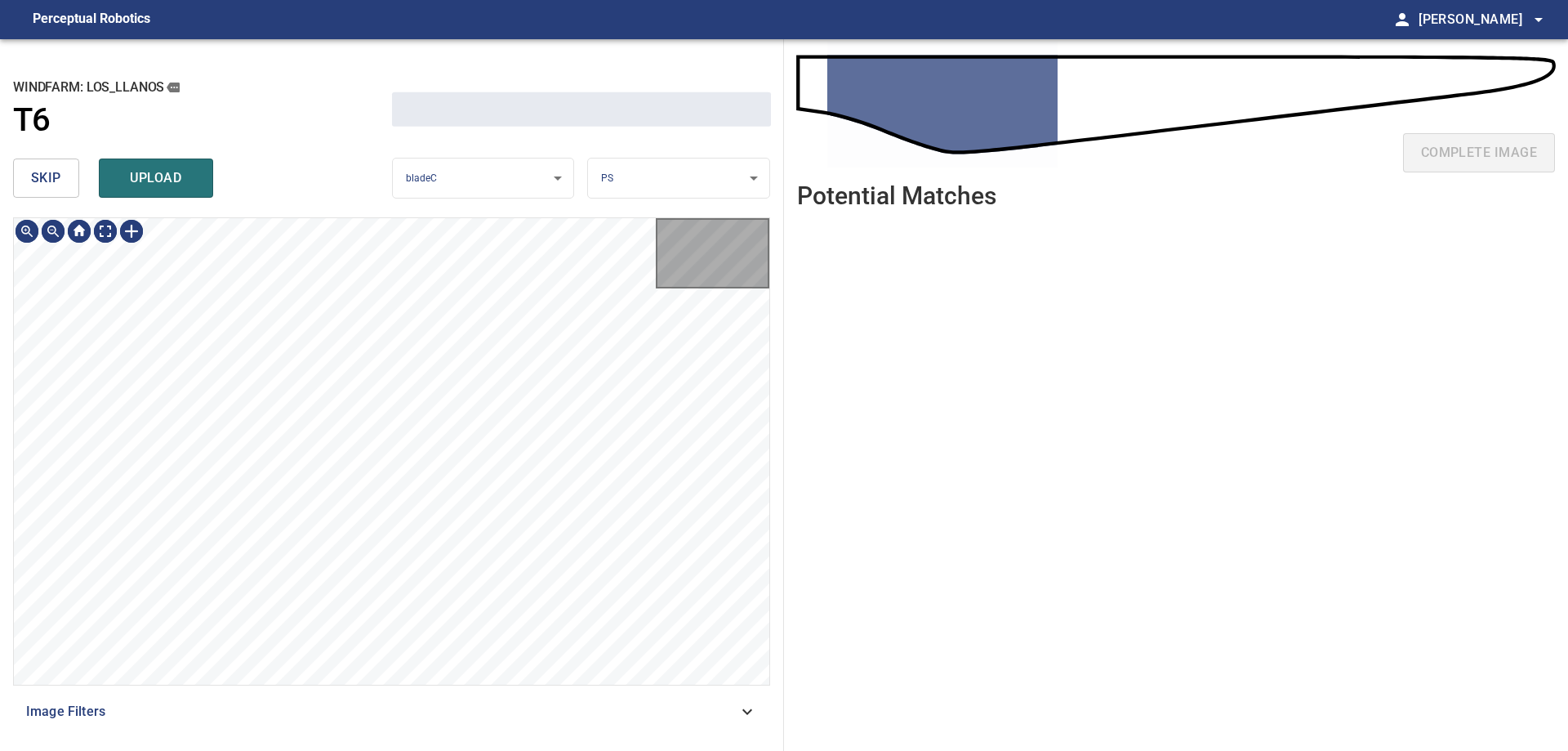
click at [66, 180] on button "skip" at bounding box center [47, 178] width 66 height 39
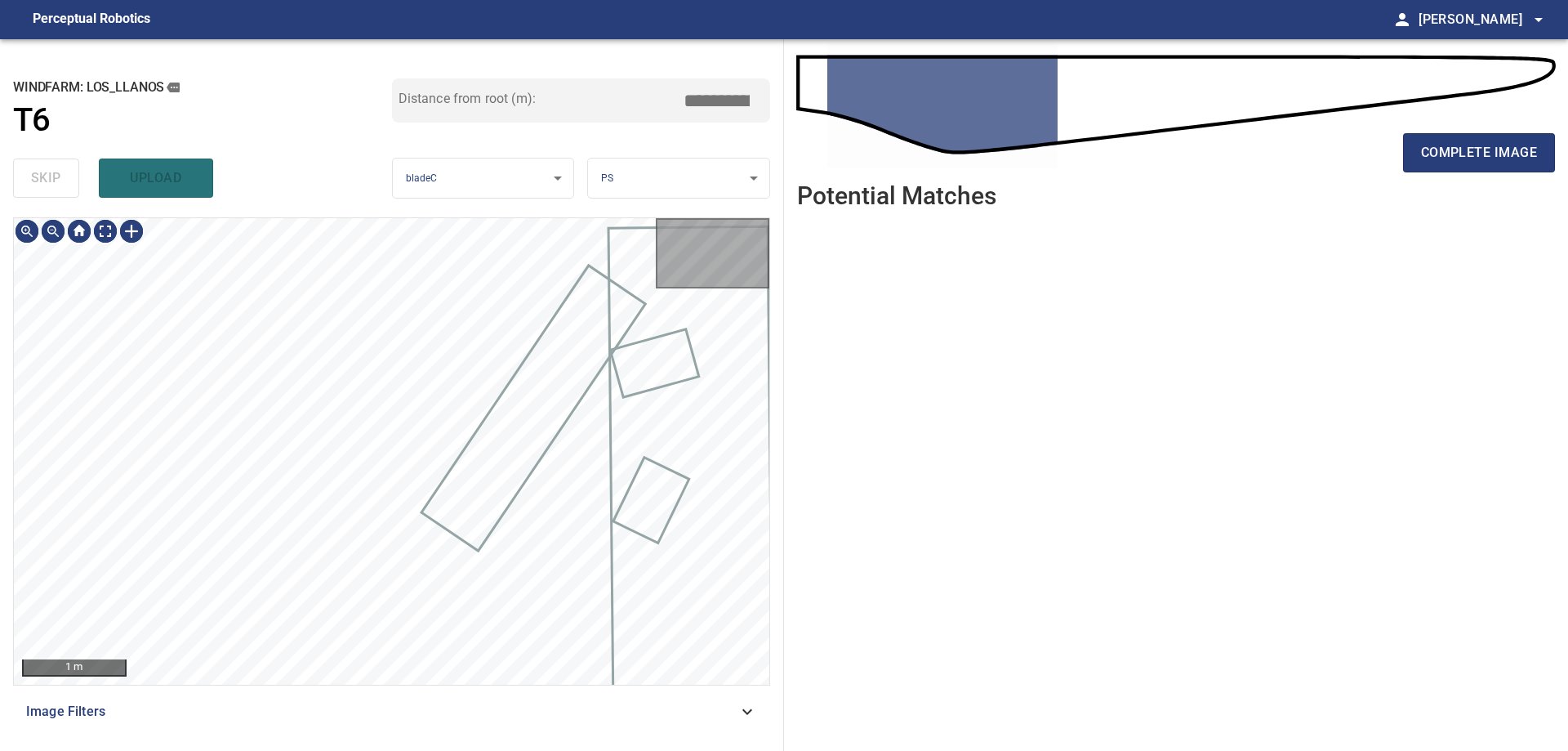
type input "****"
click at [66, 180] on div "skip upload" at bounding box center [202, 178] width 379 height 52
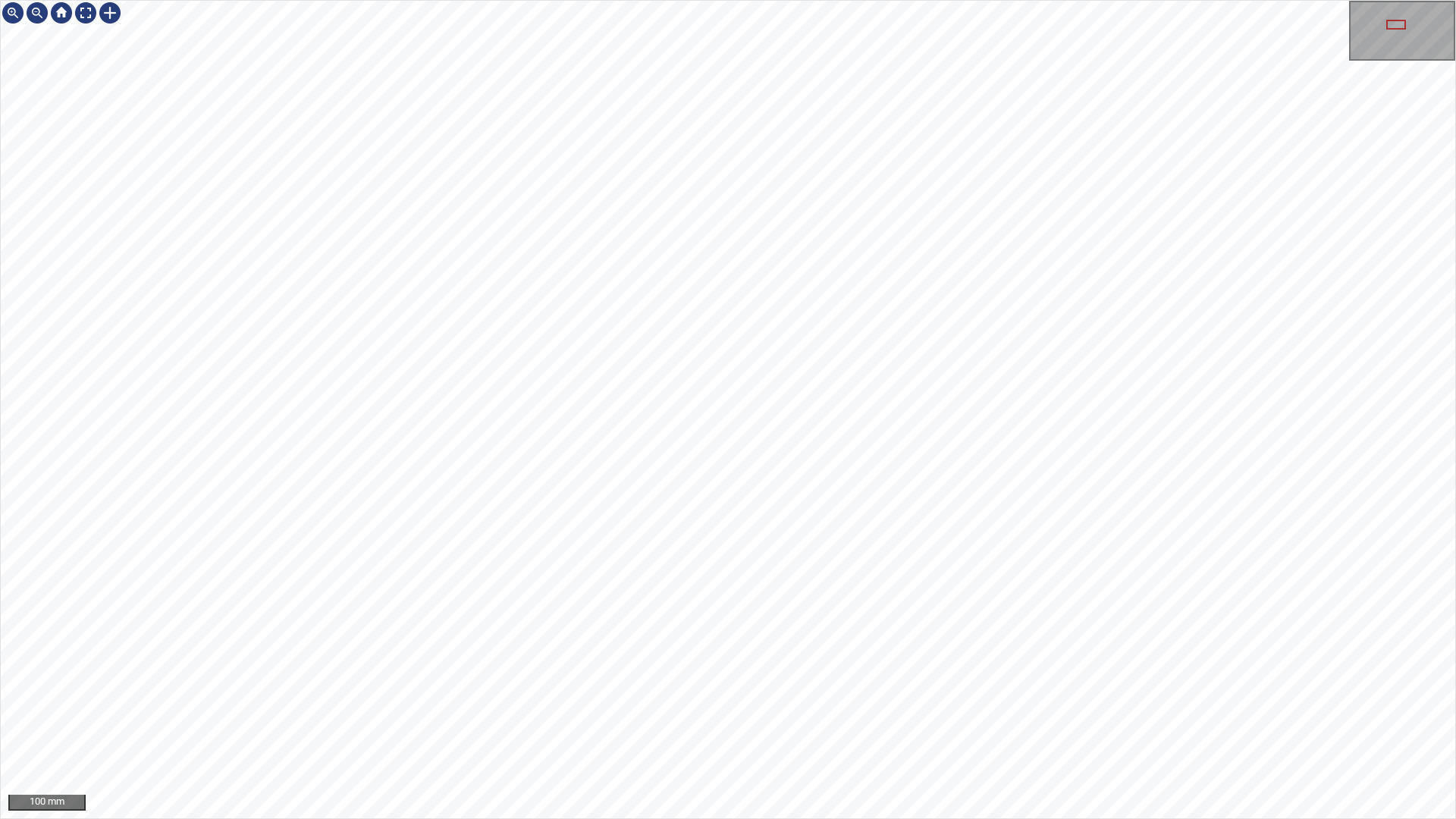
click at [820, 697] on div "100 mm" at bounding box center [728, 410] width 1456 height 819
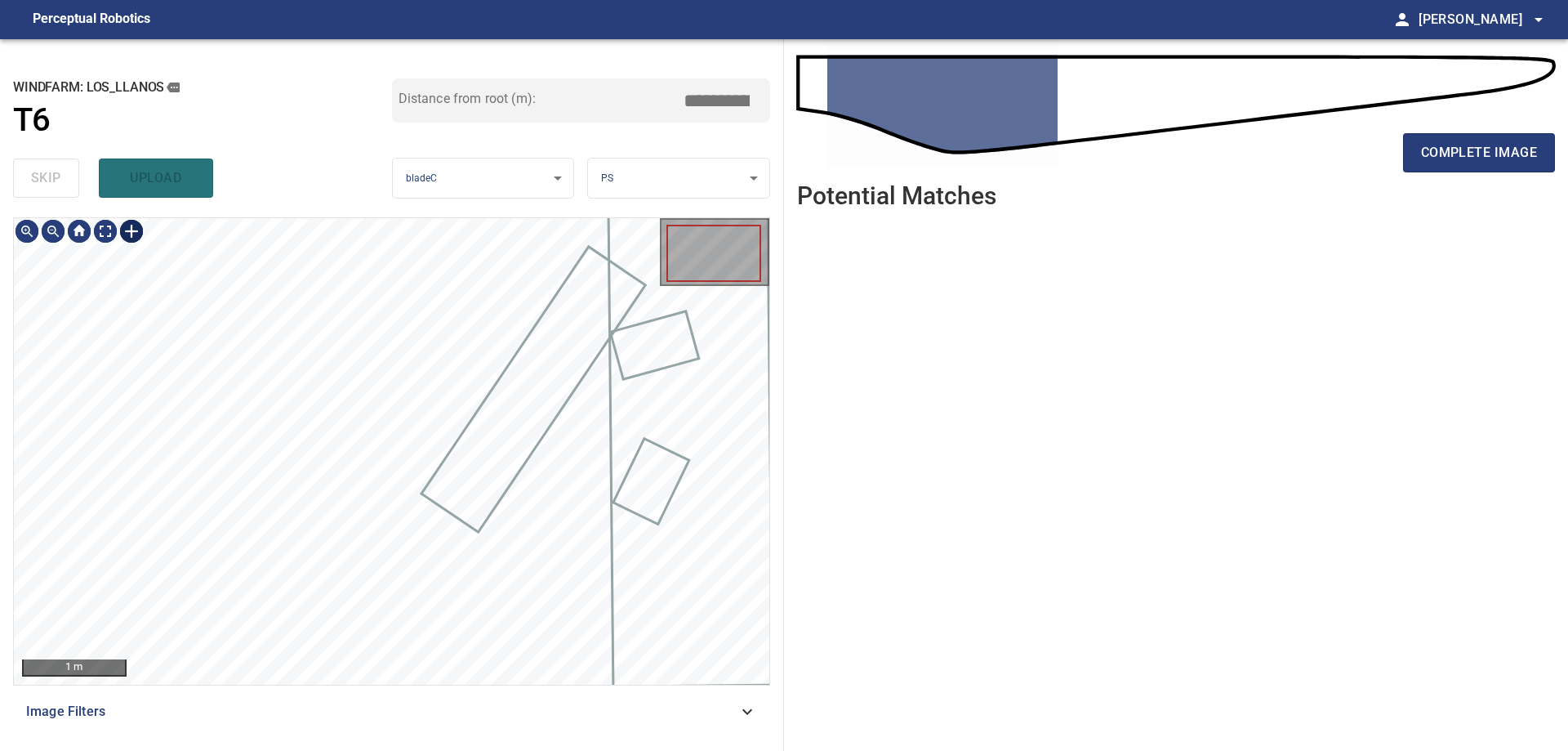
click at [125, 225] on div at bounding box center [131, 230] width 26 height 26
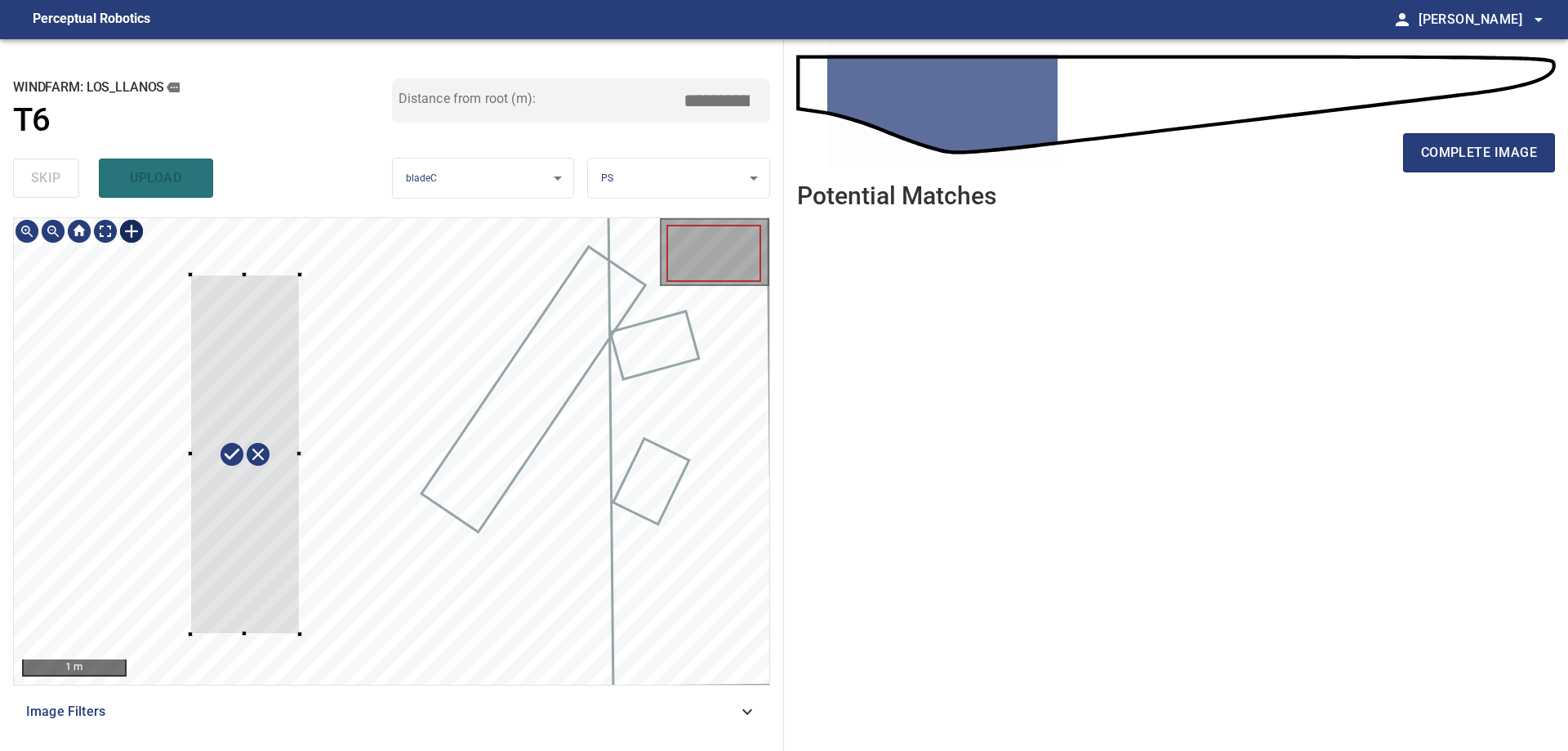
click at [190, 634] on div at bounding box center [391, 451] width 755 height 466
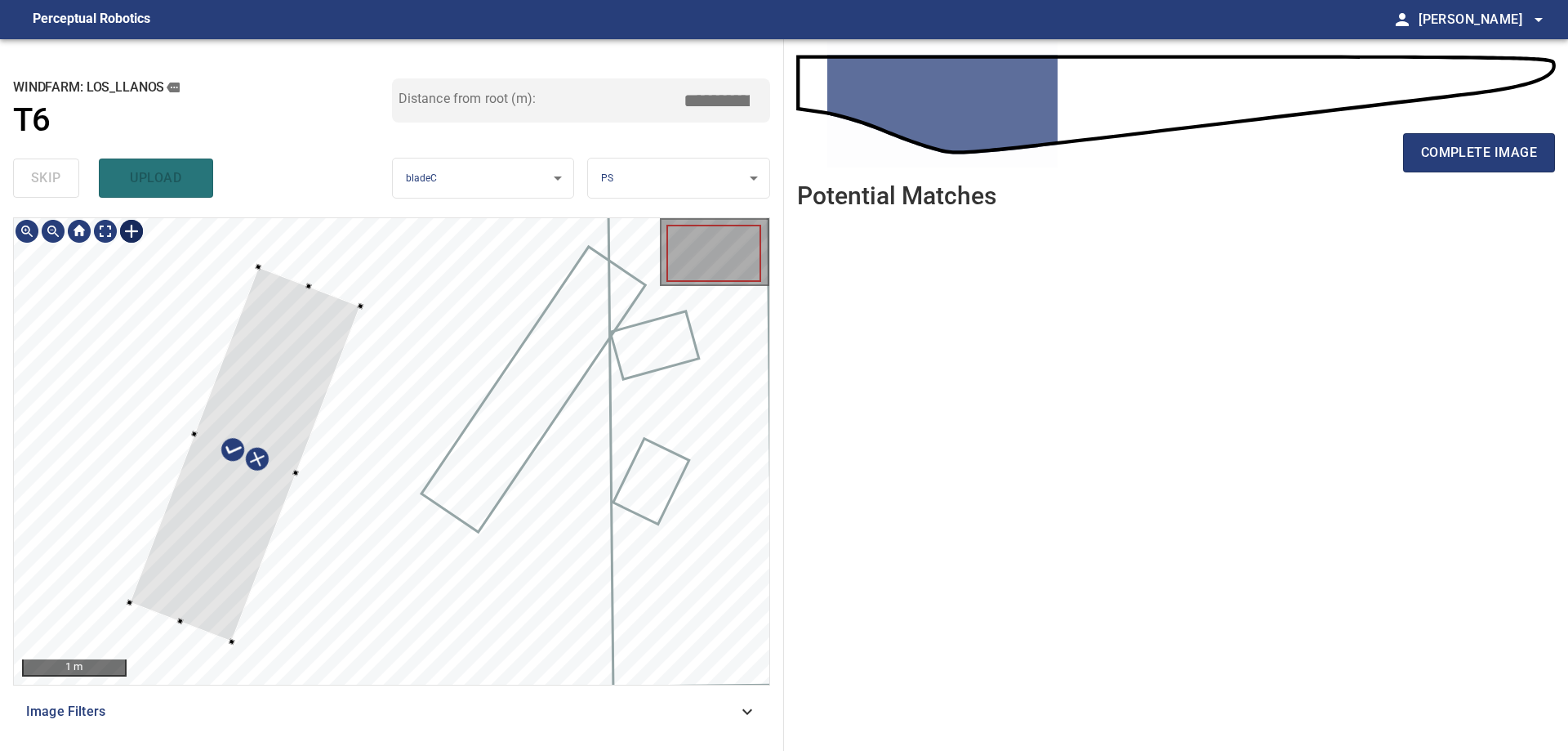
click at [231, 686] on div "1 m" at bounding box center [392, 451] width 757 height 468
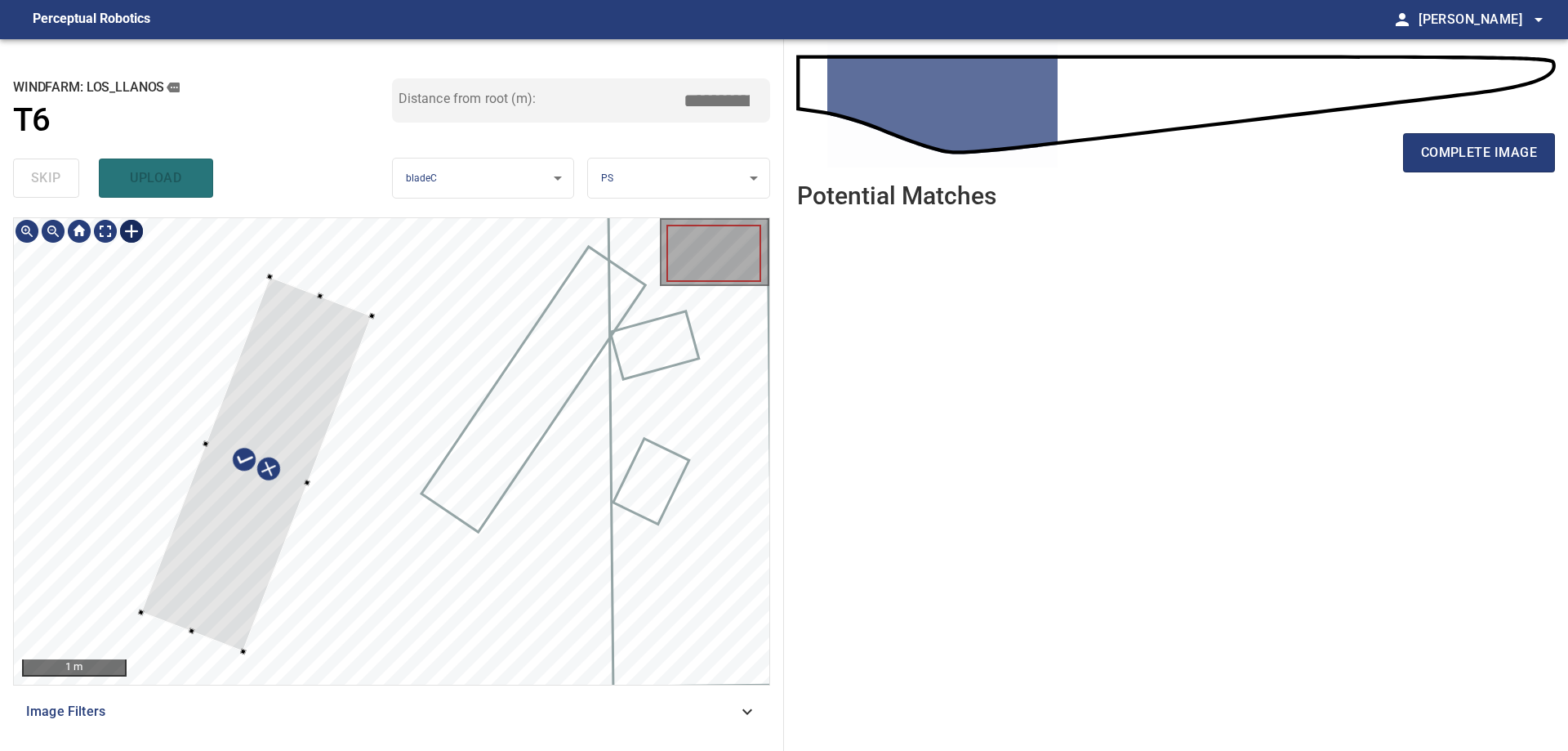
click at [328, 346] on div at bounding box center [257, 464] width 231 height 375
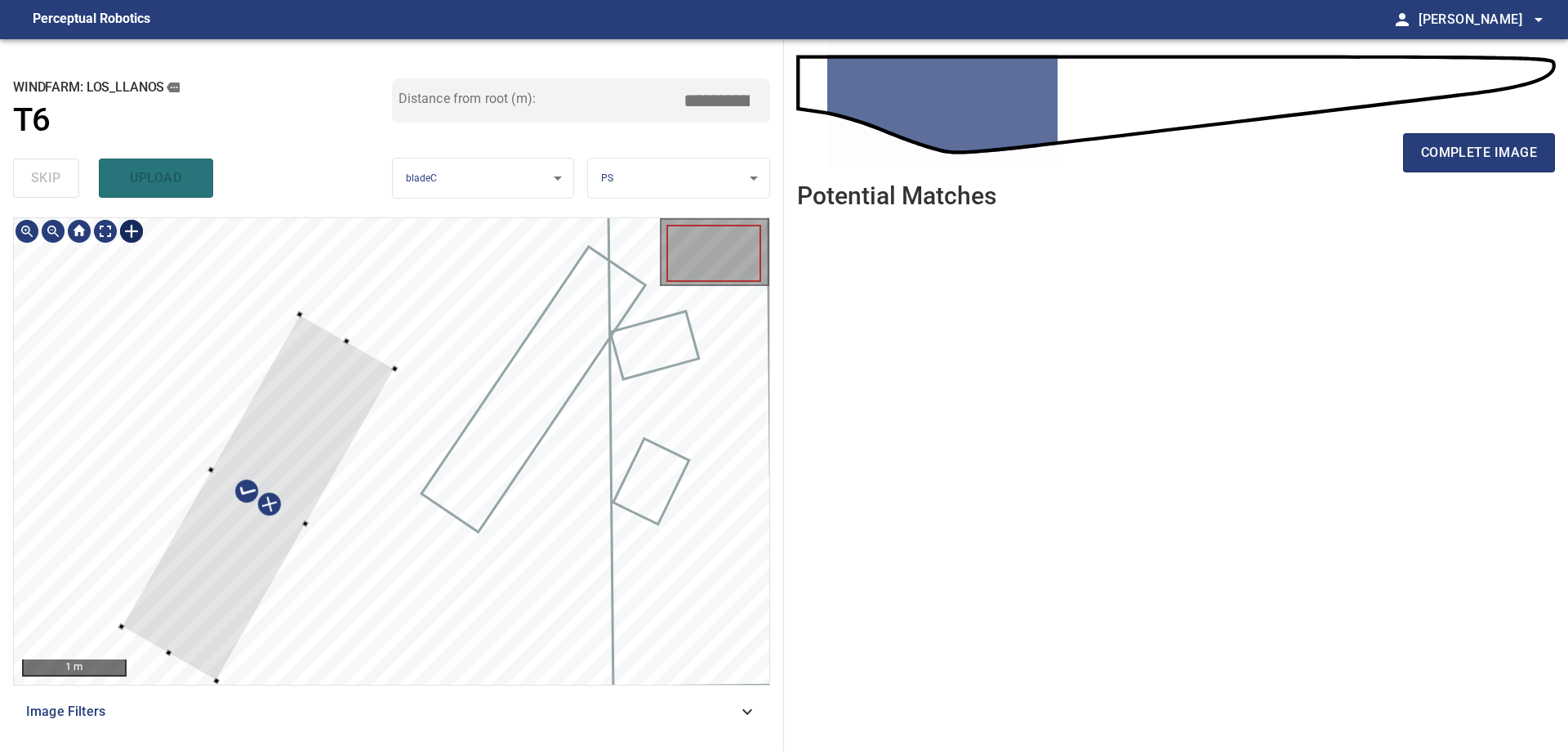
click at [283, 466] on div at bounding box center [258, 497] width 273 height 367
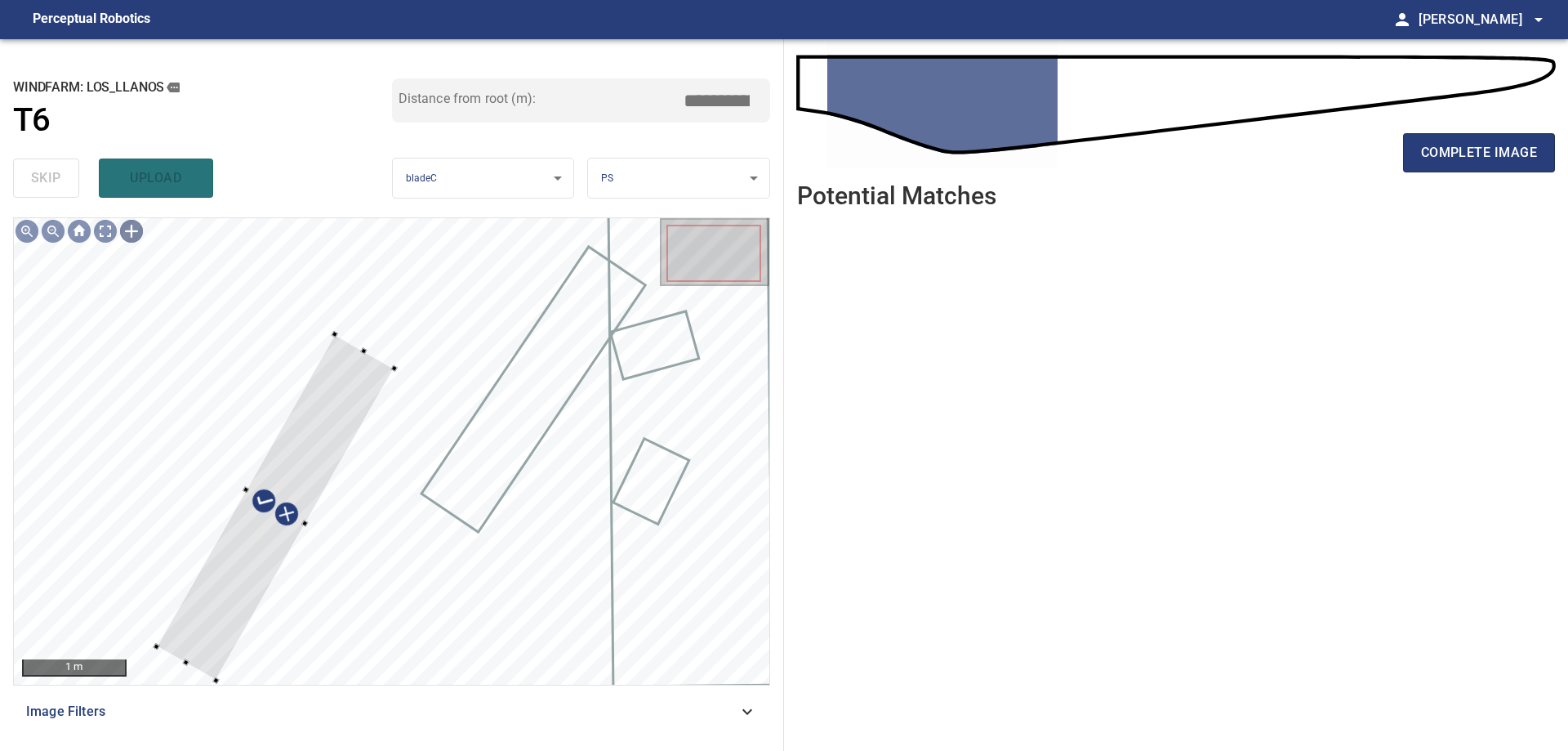
click at [264, 709] on div "1 m Image Filters" at bounding box center [392, 477] width 757 height 521
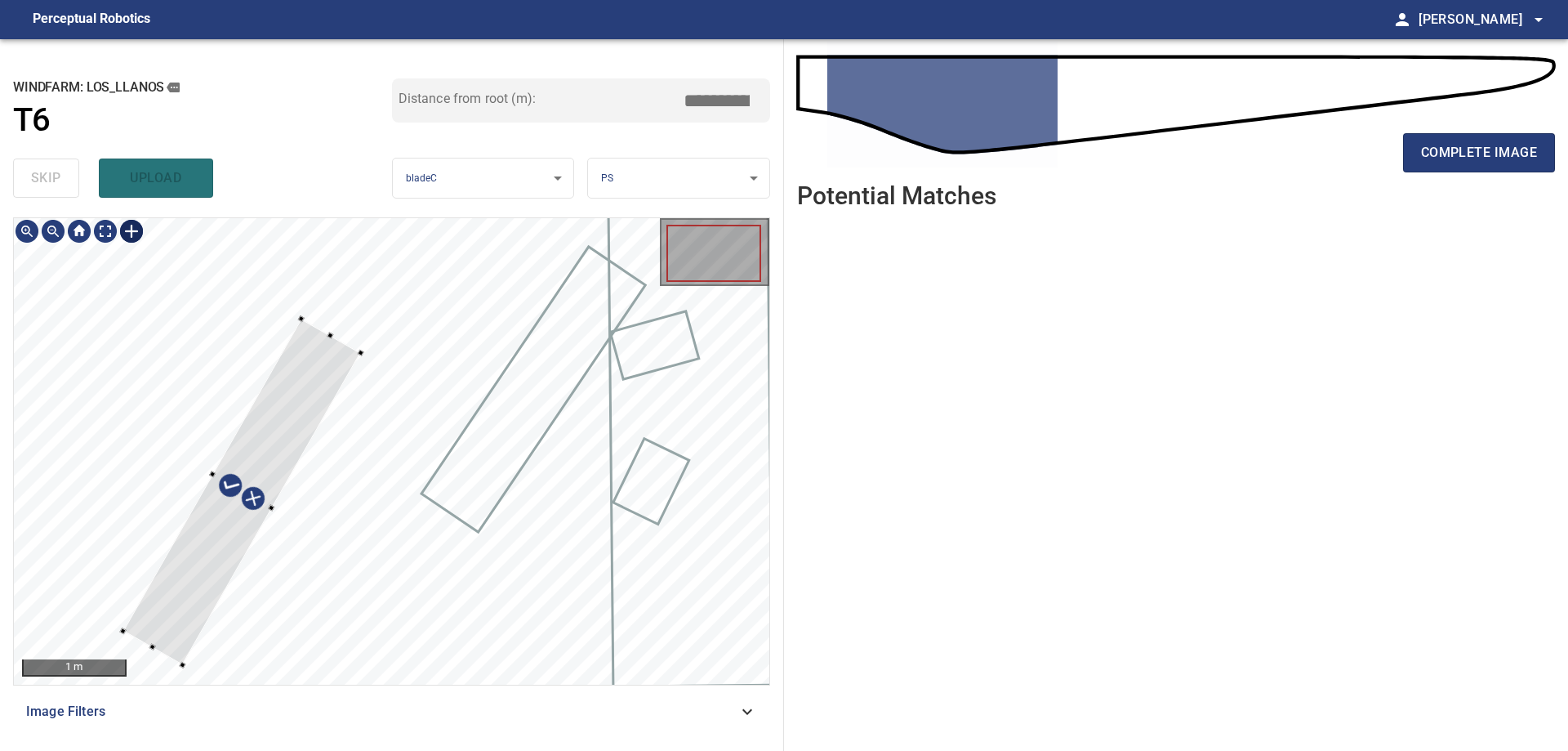
click at [189, 582] on div at bounding box center [243, 491] width 238 height 346
click at [405, 244] on div at bounding box center [391, 451] width 755 height 466
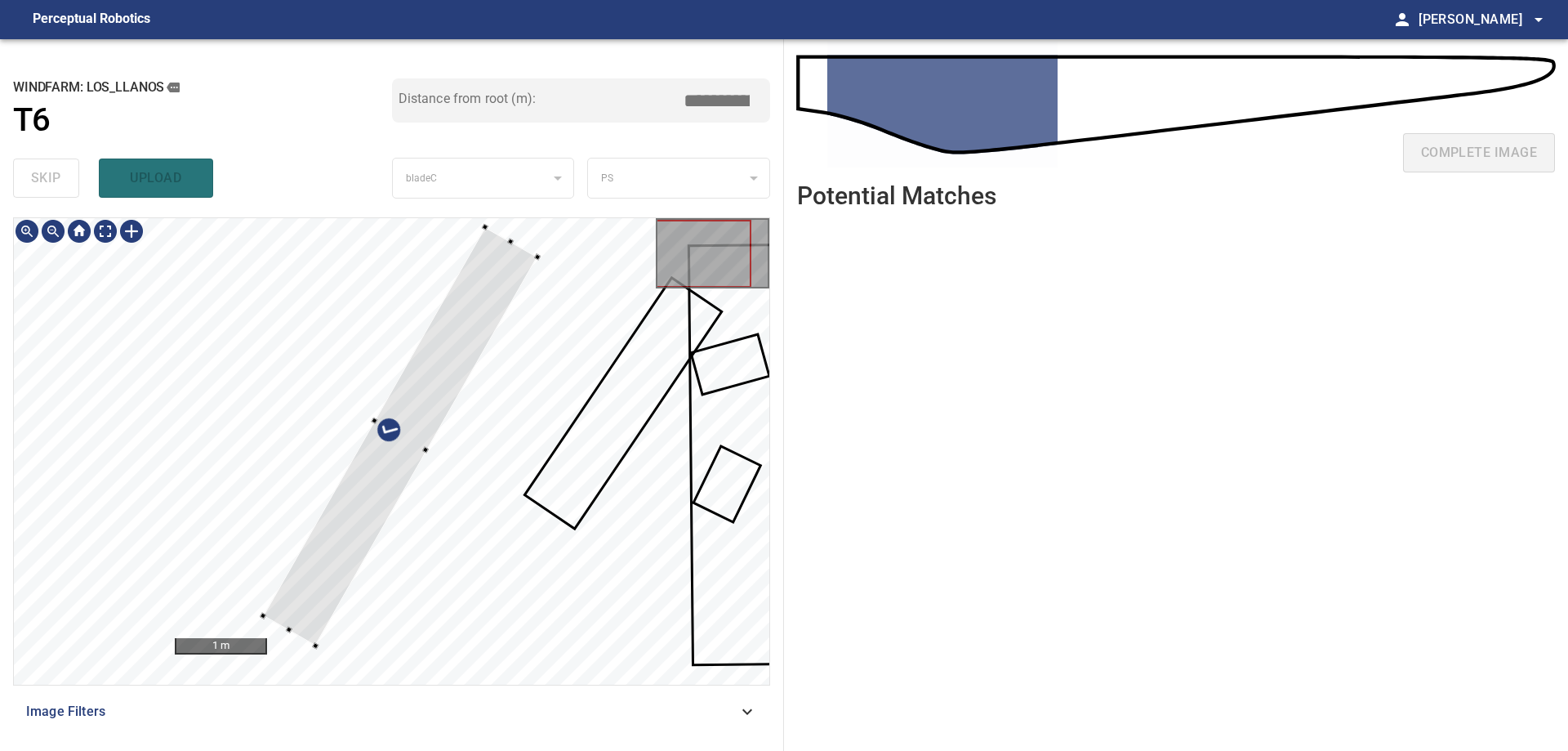
click at [526, 243] on div at bounding box center [391, 451] width 755 height 466
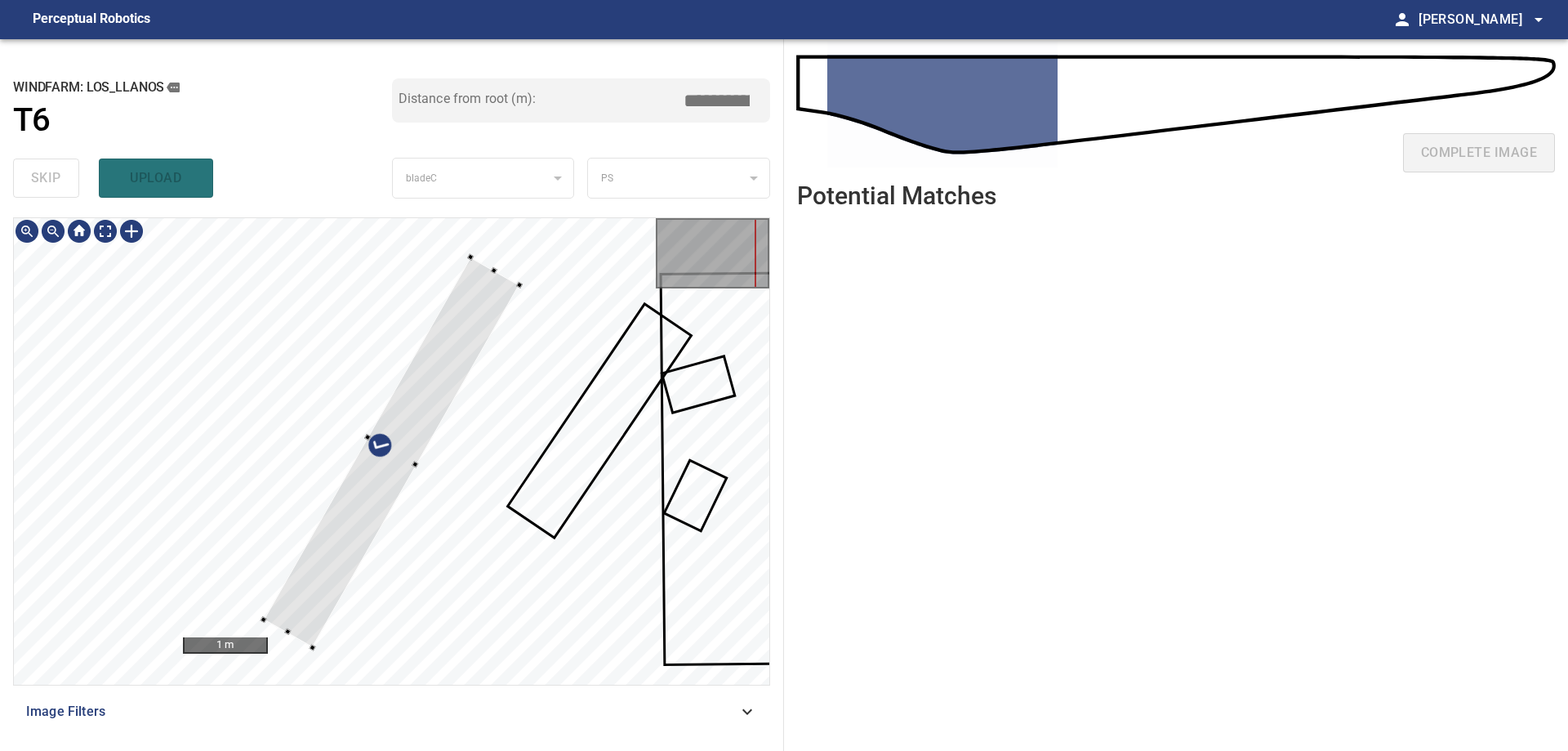
click at [286, 623] on div at bounding box center [391, 451] width 255 height 390
click at [492, 279] on div at bounding box center [489, 277] width 6 height 6
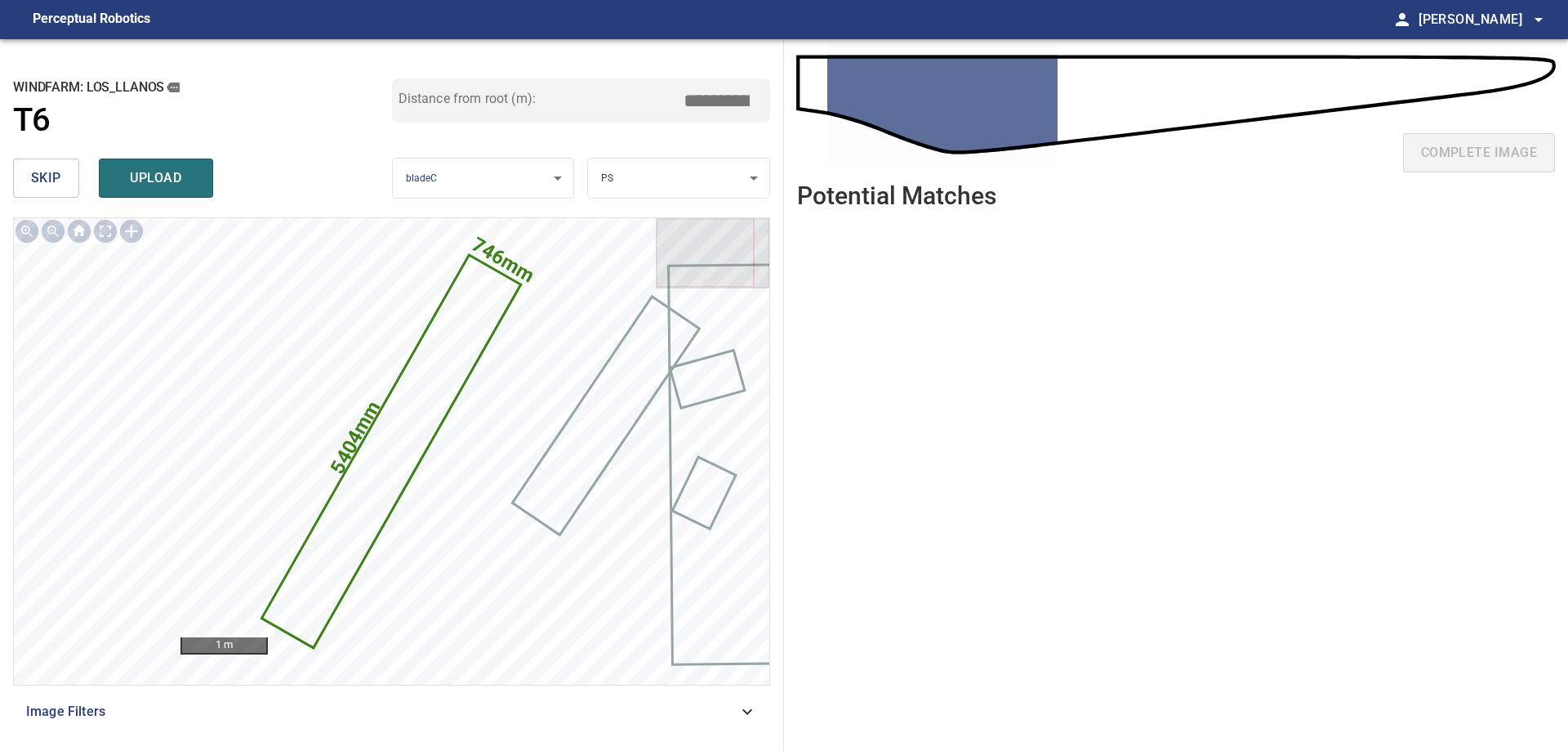
drag, startPoint x: 713, startPoint y: 98, endPoint x: 876, endPoint y: 97, distance: 163.0
click at [817, 97] on div "**********" at bounding box center [784, 395] width 1568 height 712
type input "****"
click at [111, 175] on button "upload" at bounding box center [156, 178] width 115 height 39
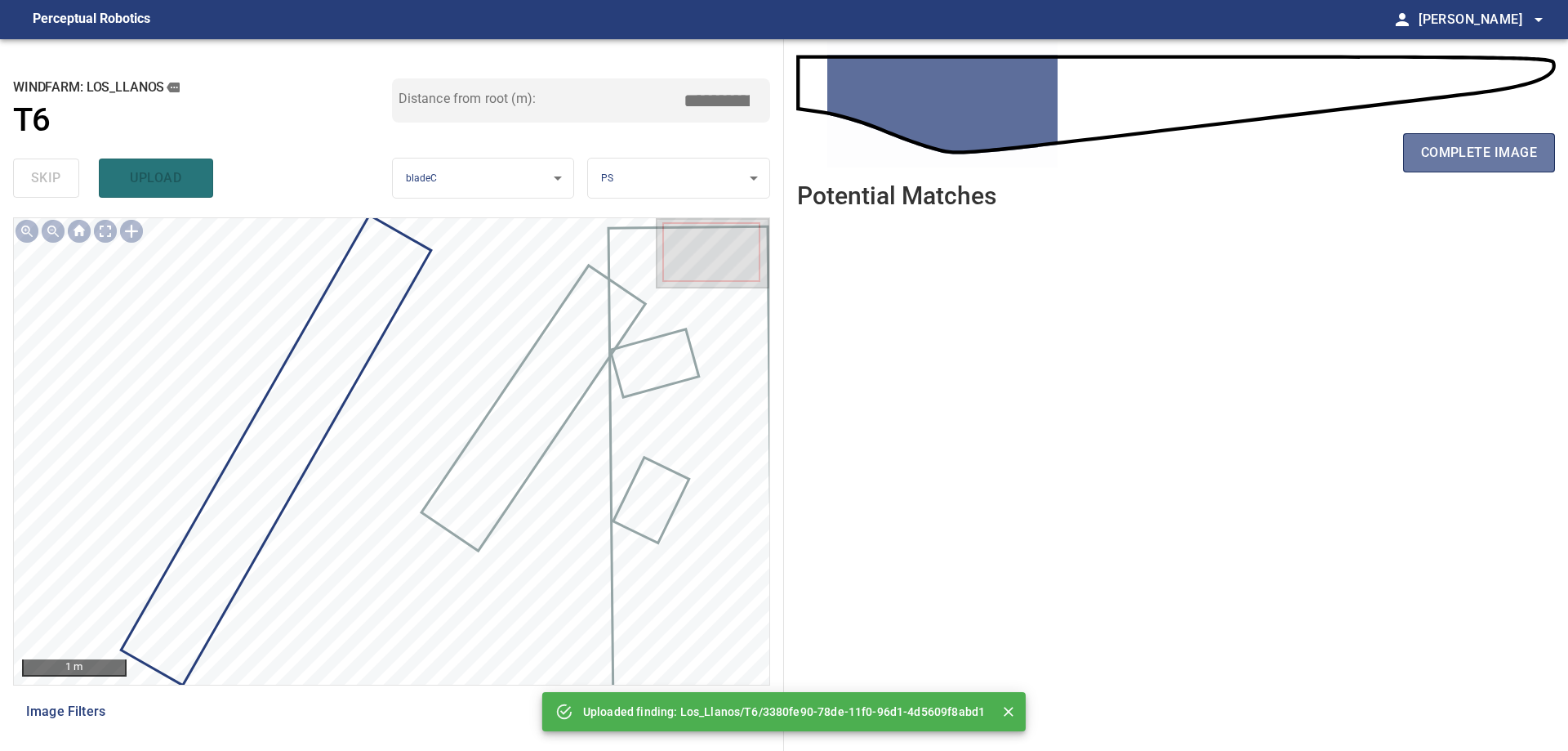
drag, startPoint x: 1455, startPoint y: 147, endPoint x: 1492, endPoint y: 187, distance: 54.5
click at [1455, 151] on span "complete image" at bounding box center [1478, 153] width 116 height 23
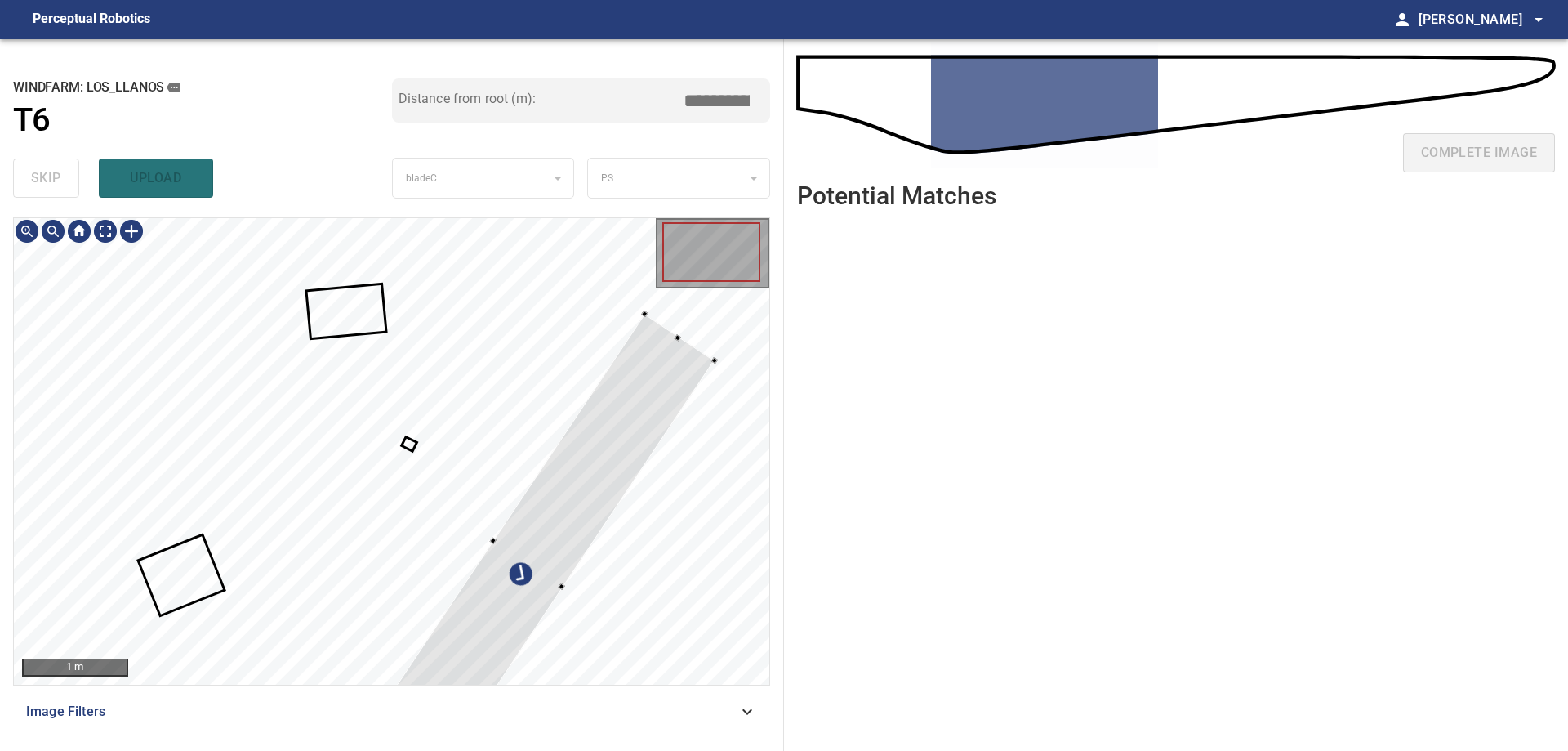
click at [538, 610] on div at bounding box center [391, 451] width 755 height 466
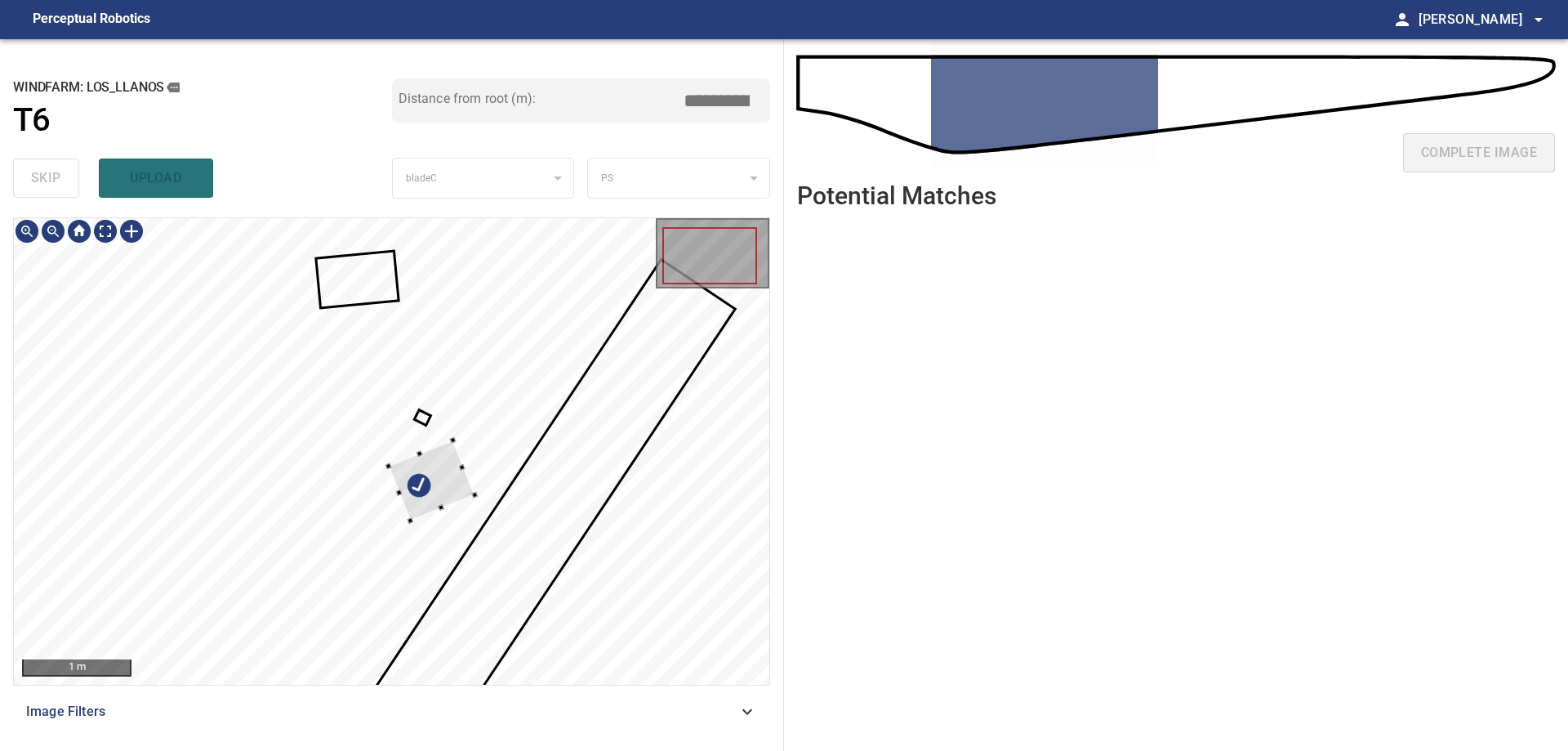
click at [485, 470] on div at bounding box center [391, 451] width 755 height 466
click at [475, 489] on div at bounding box center [432, 470] width 86 height 80
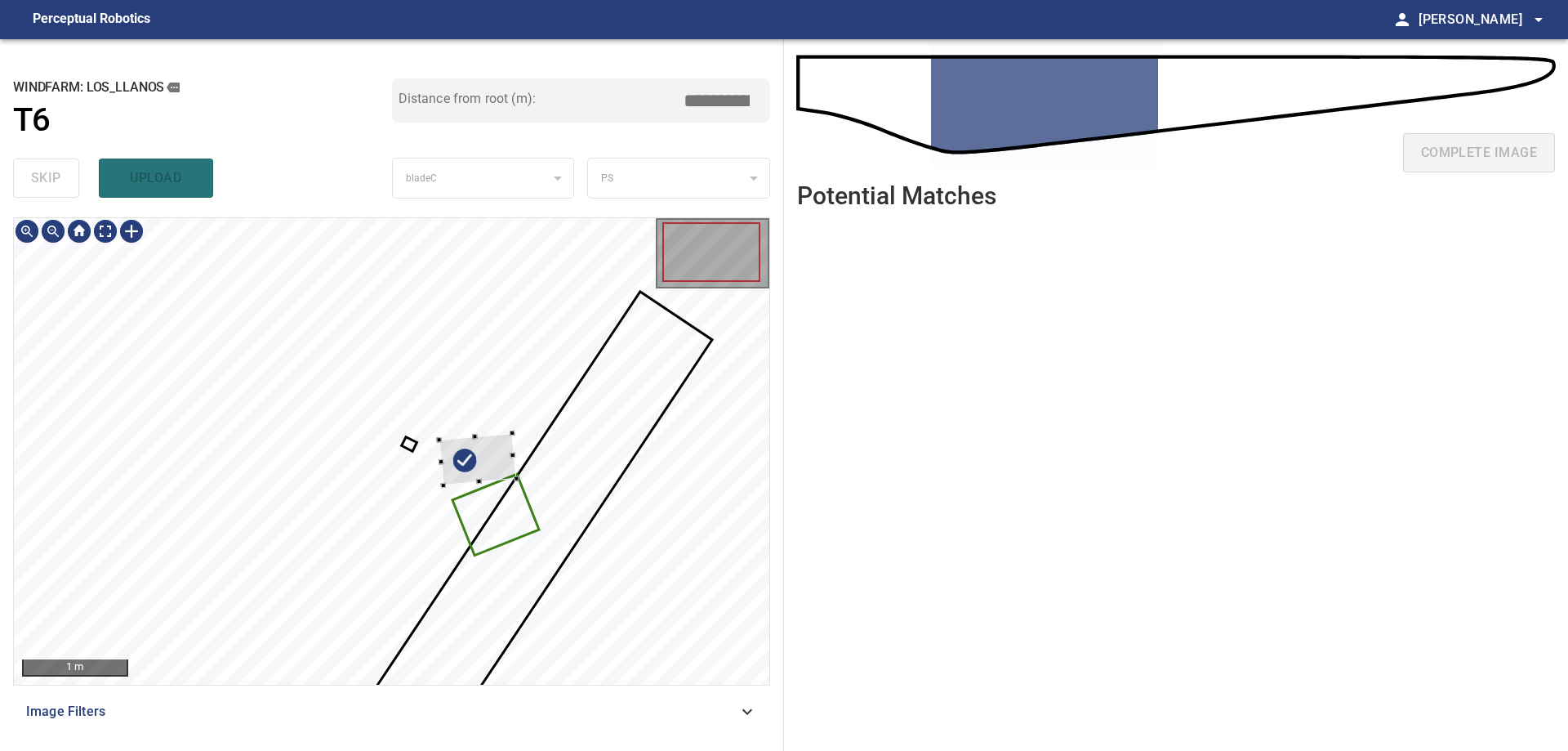
click at [586, 520] on div at bounding box center [391, 451] width 755 height 466
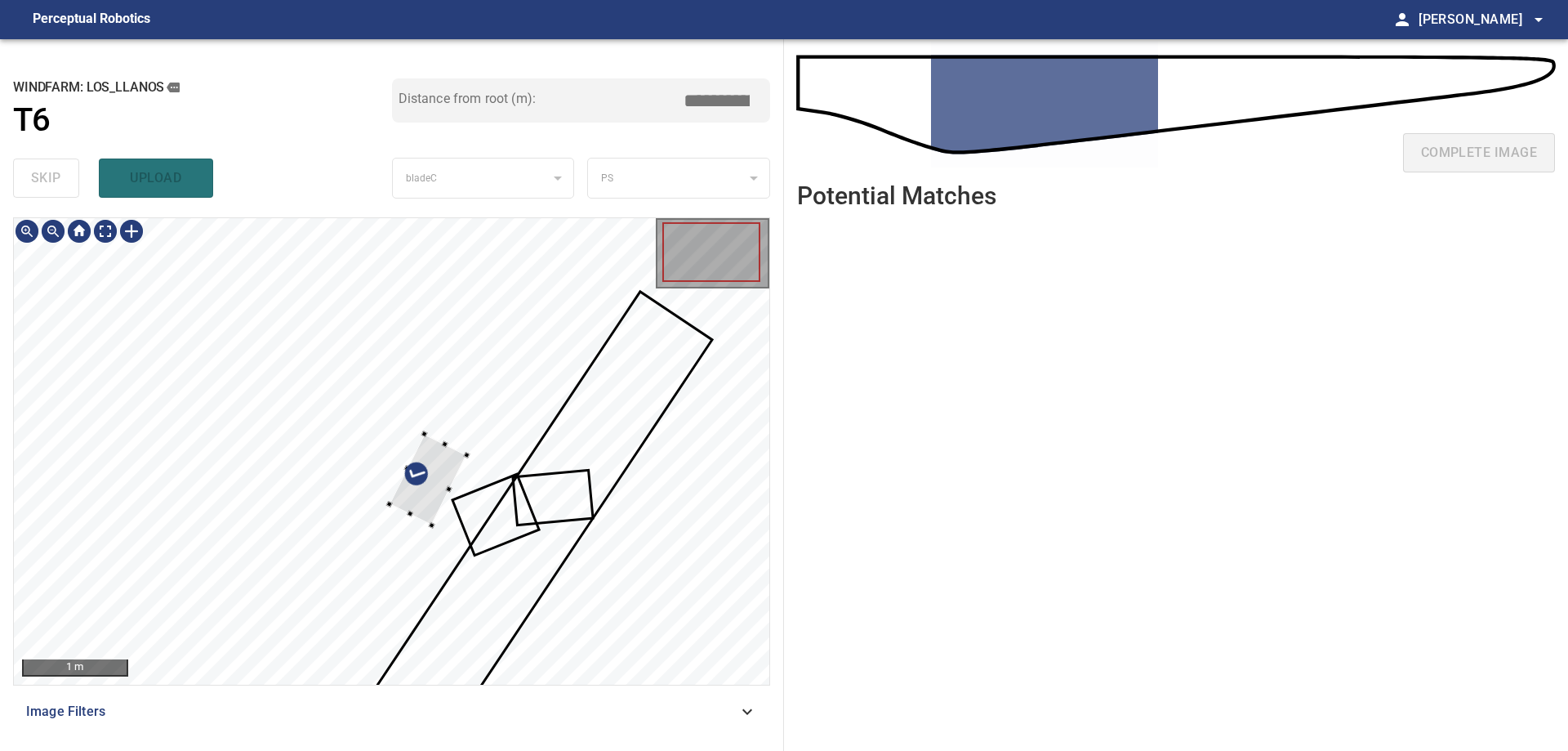
click at [475, 550] on div at bounding box center [391, 451] width 755 height 466
click at [528, 572] on div at bounding box center [391, 451] width 755 height 466
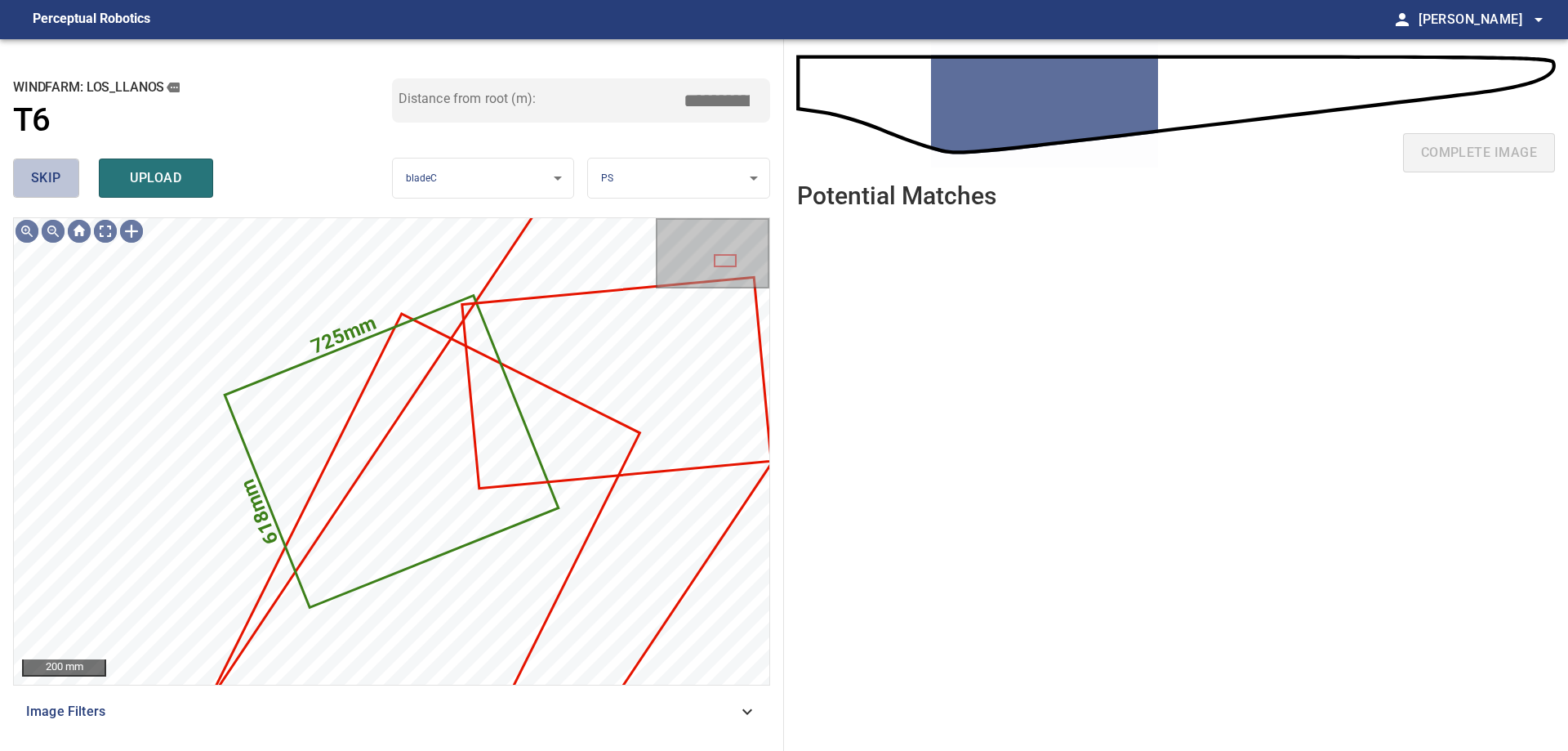
click at [56, 189] on span "skip" at bounding box center [47, 178] width 30 height 23
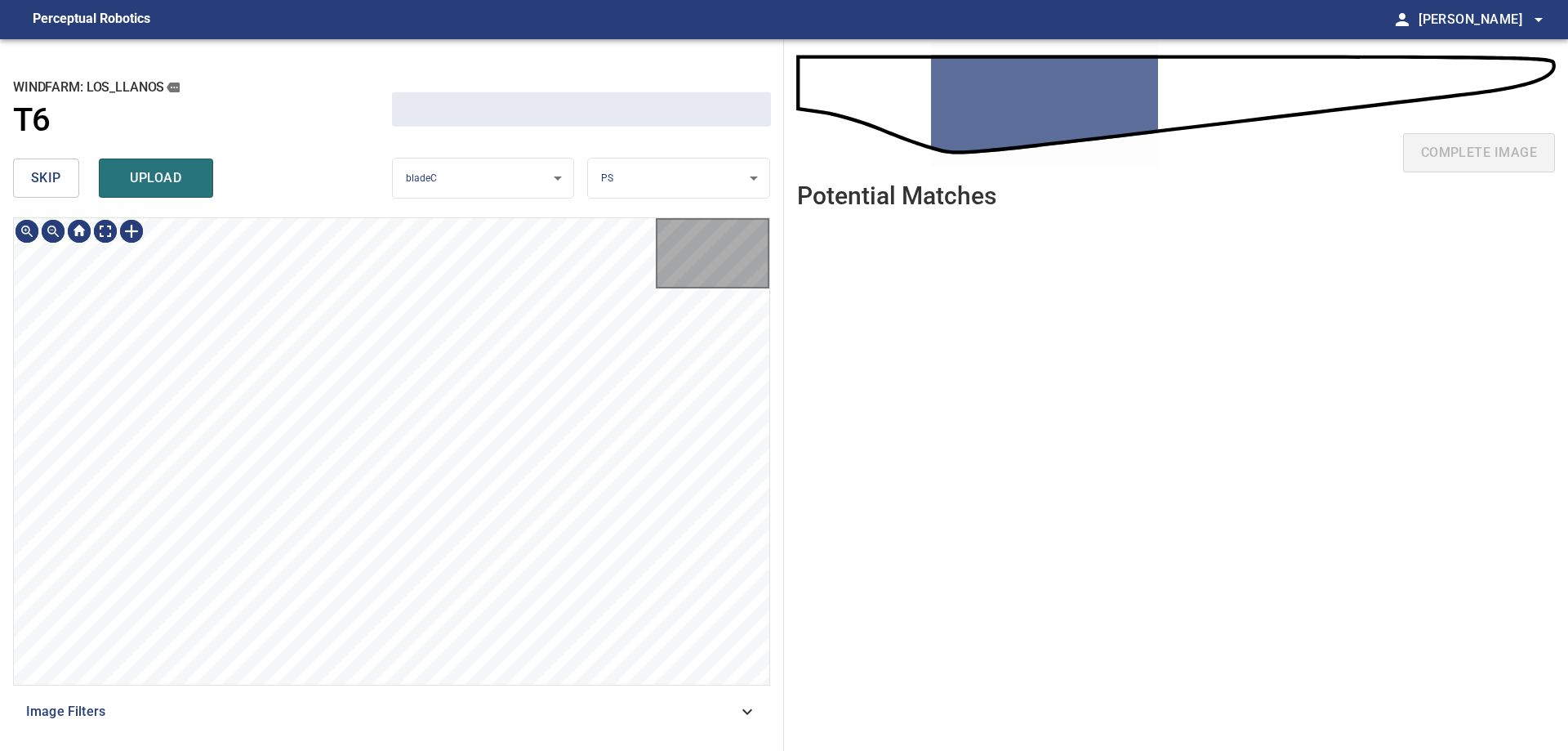
click at [56, 189] on span "skip" at bounding box center [47, 178] width 30 height 23
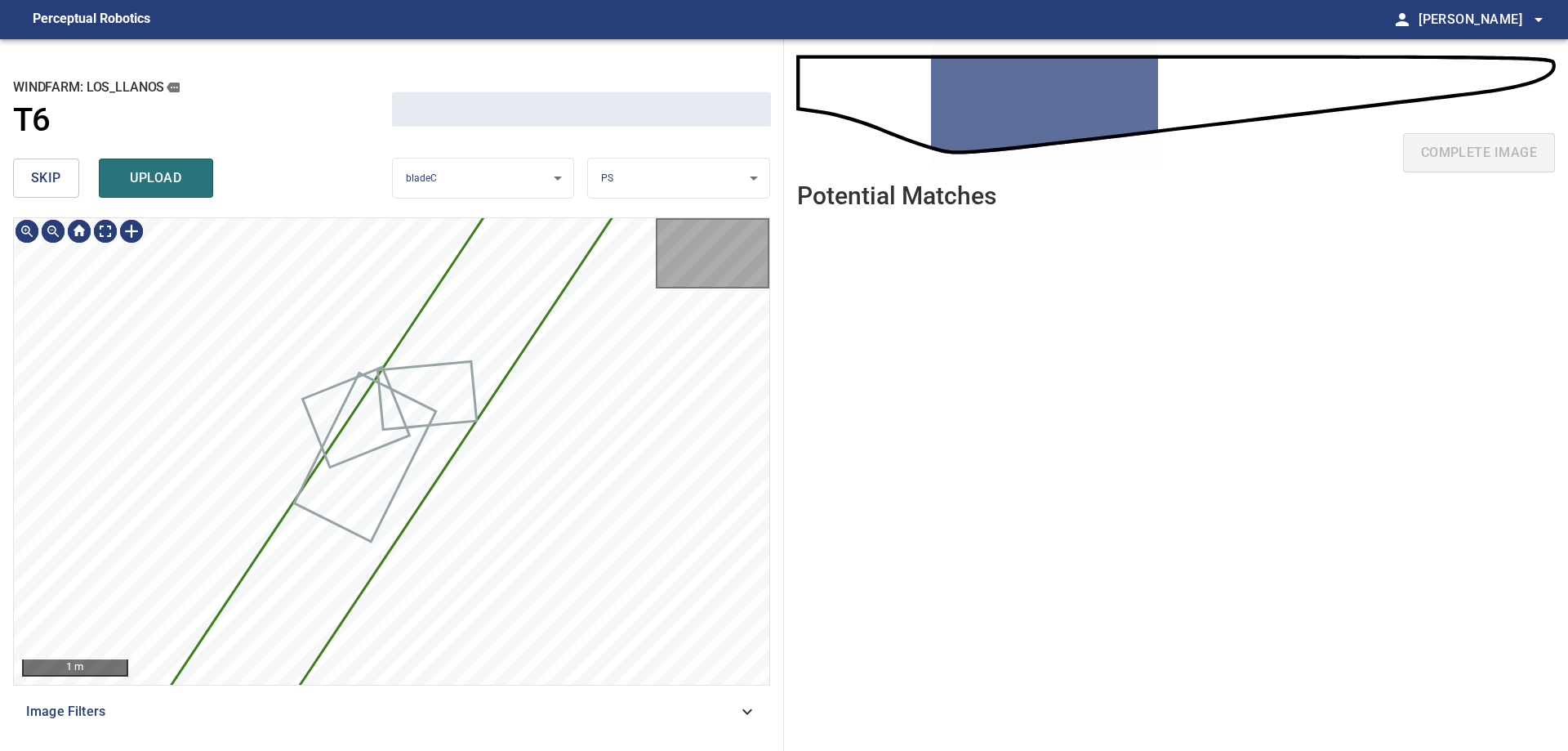
click at [56, 189] on span "skip" at bounding box center [47, 178] width 30 height 23
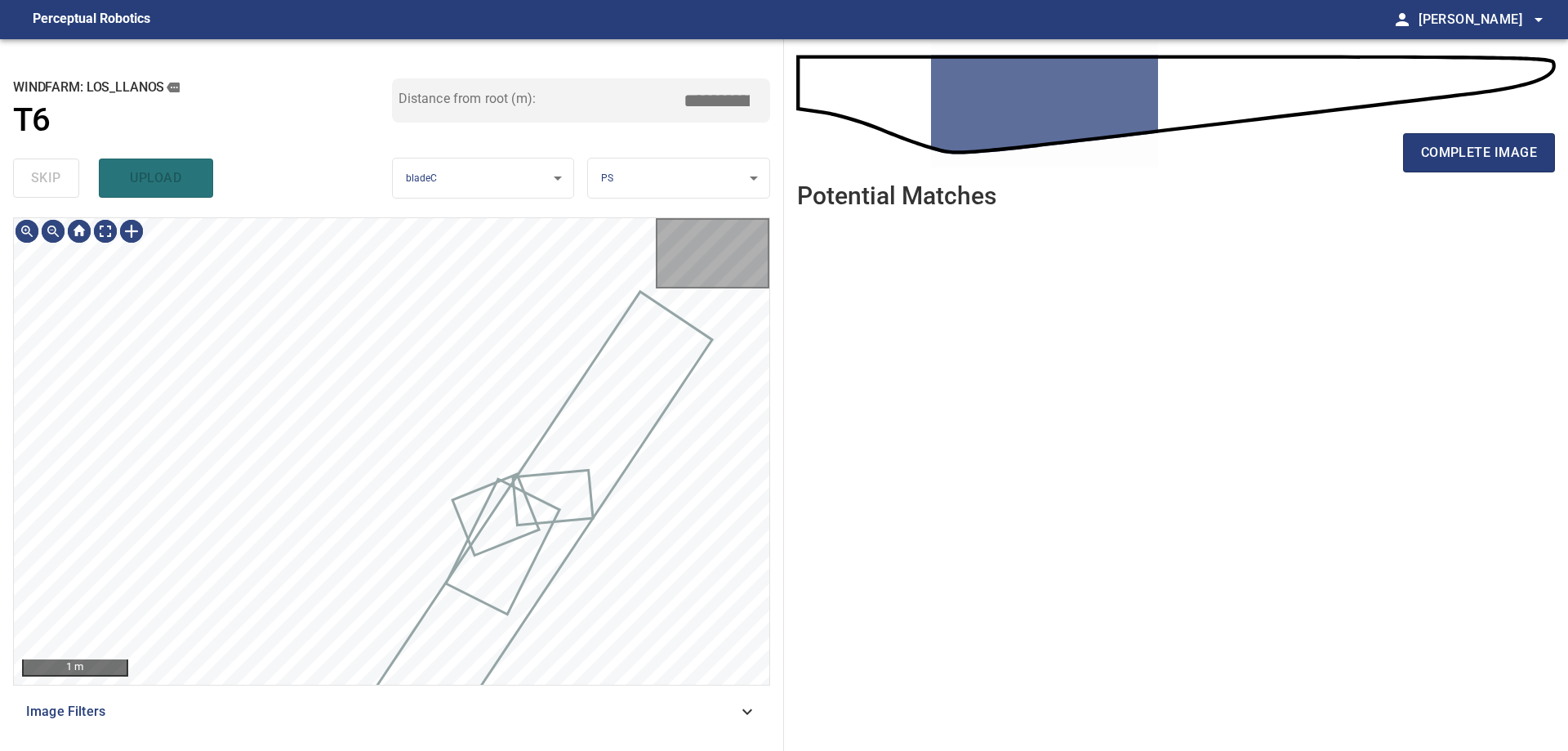
click at [56, 189] on div "skip upload" at bounding box center [202, 178] width 379 height 52
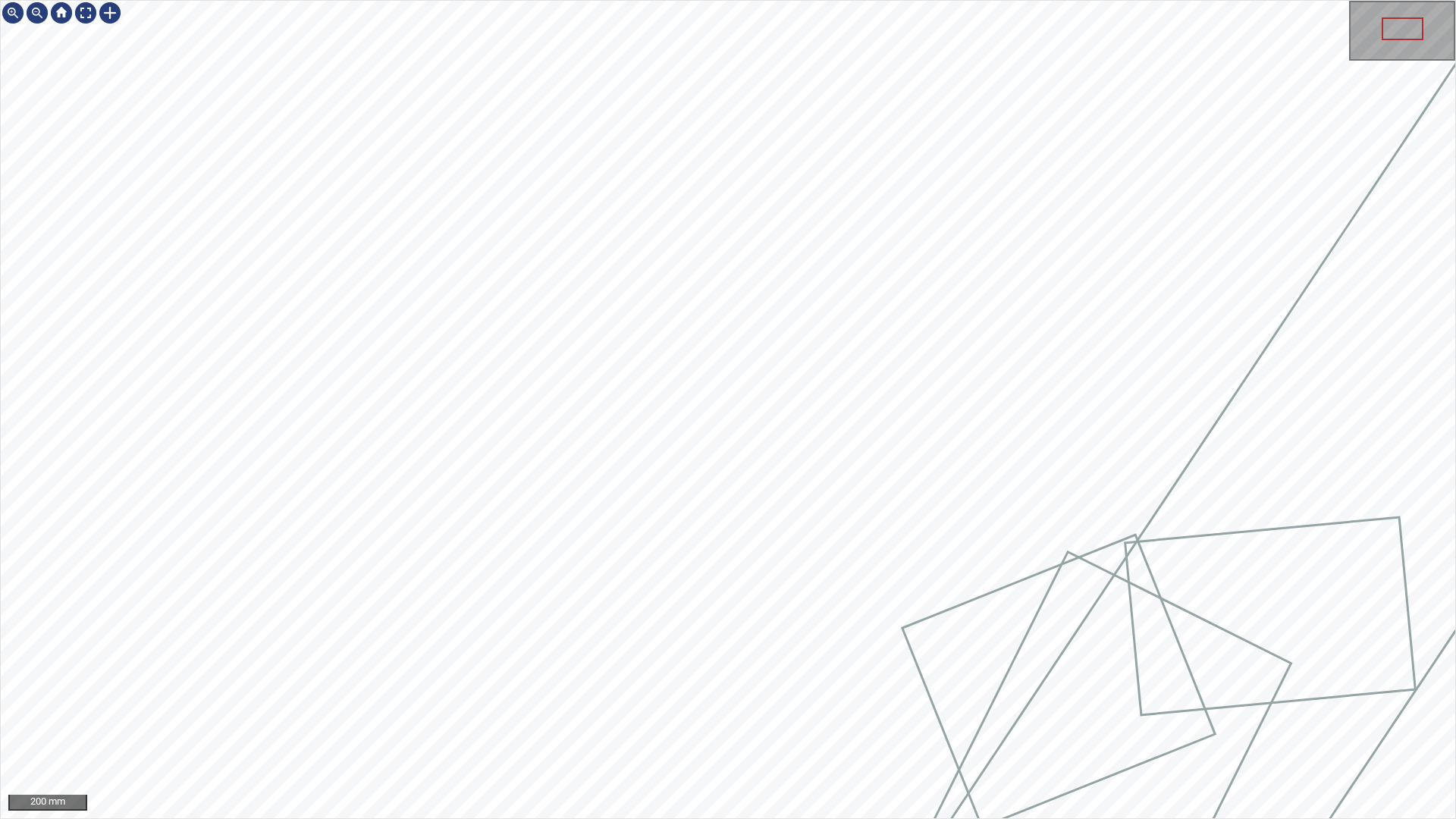
click at [745, 697] on div "200 mm" at bounding box center [728, 410] width 1456 height 819
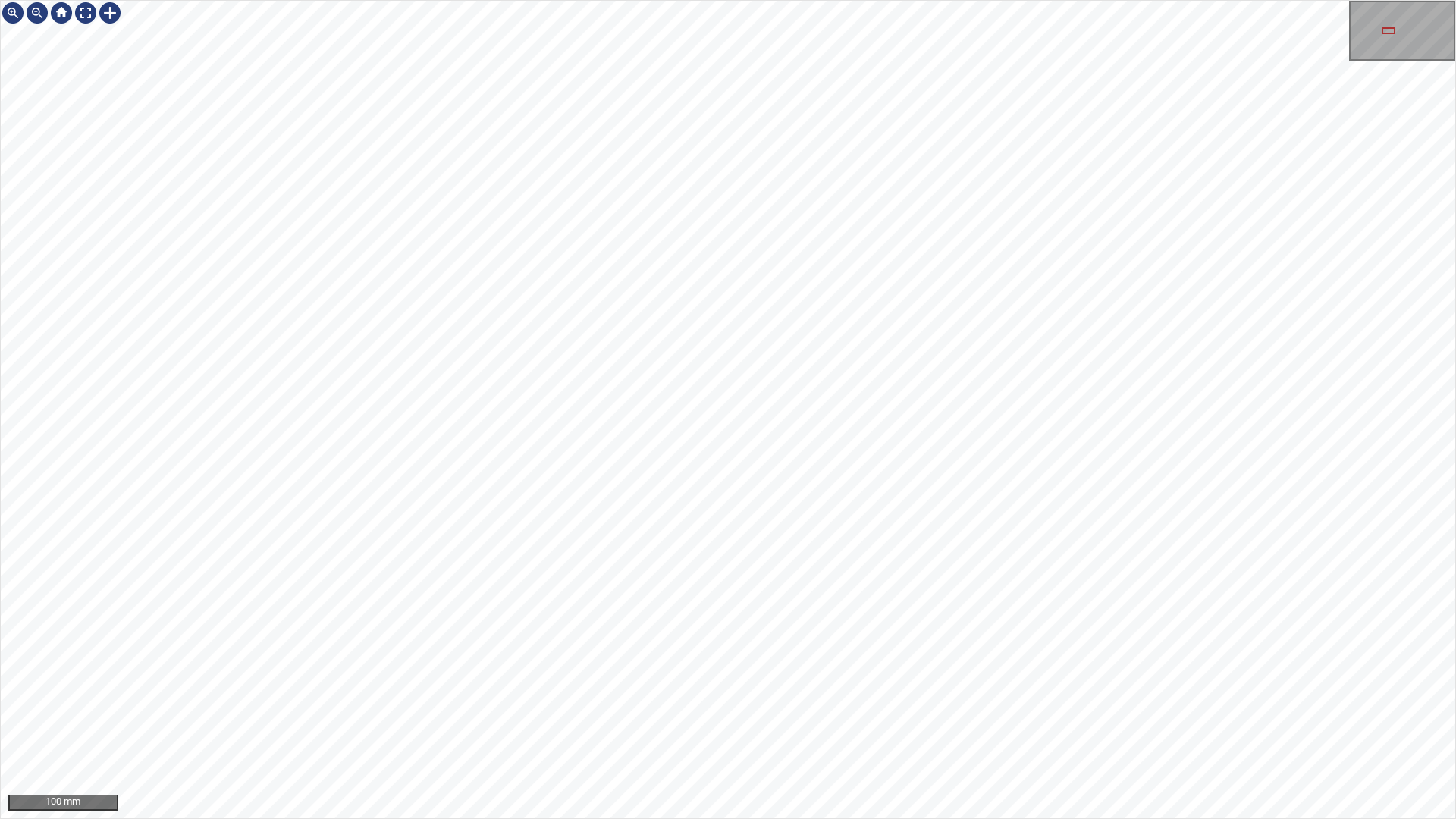
click at [947, 697] on div "100 mm" at bounding box center [728, 410] width 1456 height 819
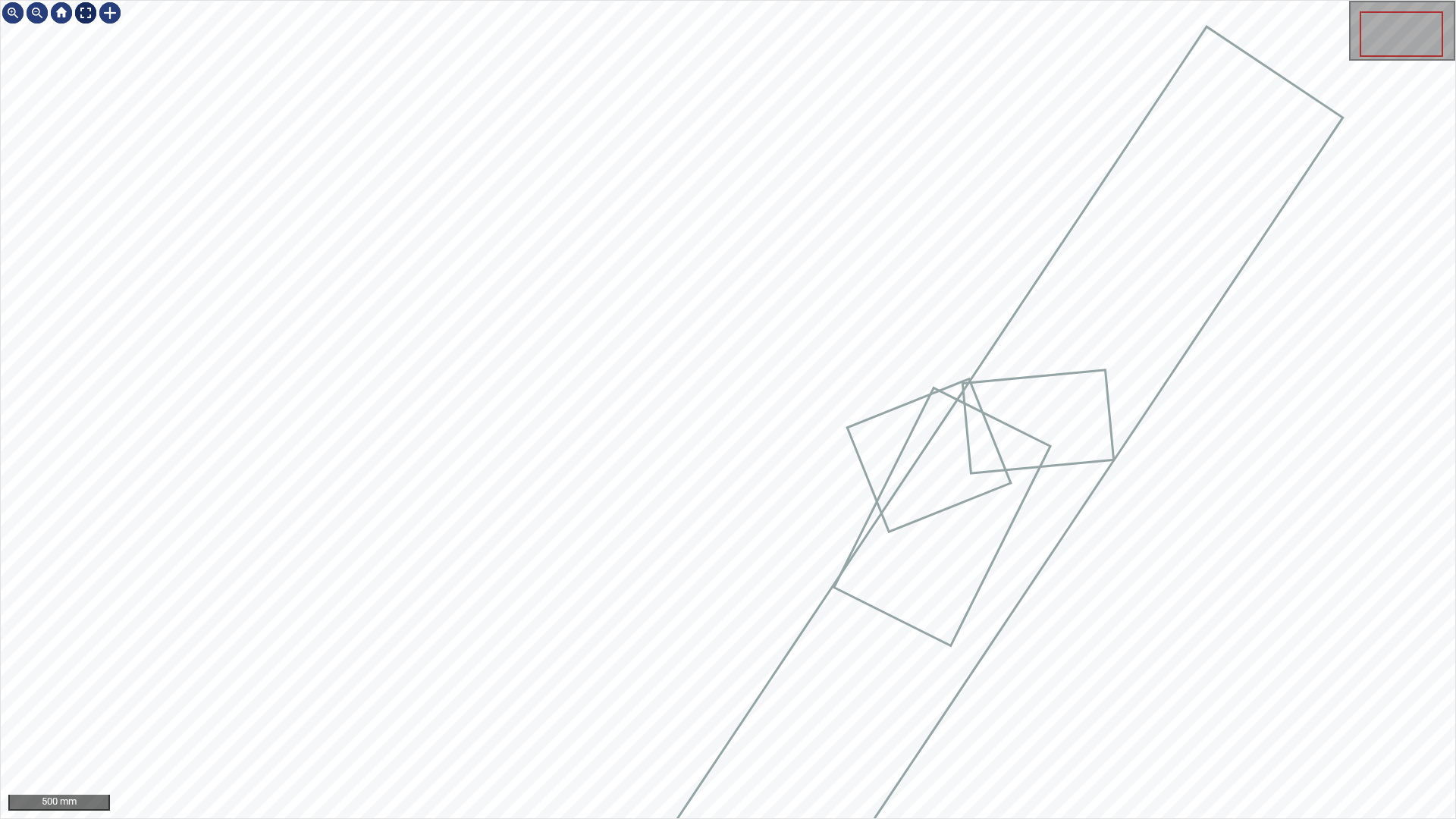
click at [86, 22] on div at bounding box center [85, 12] width 24 height 24
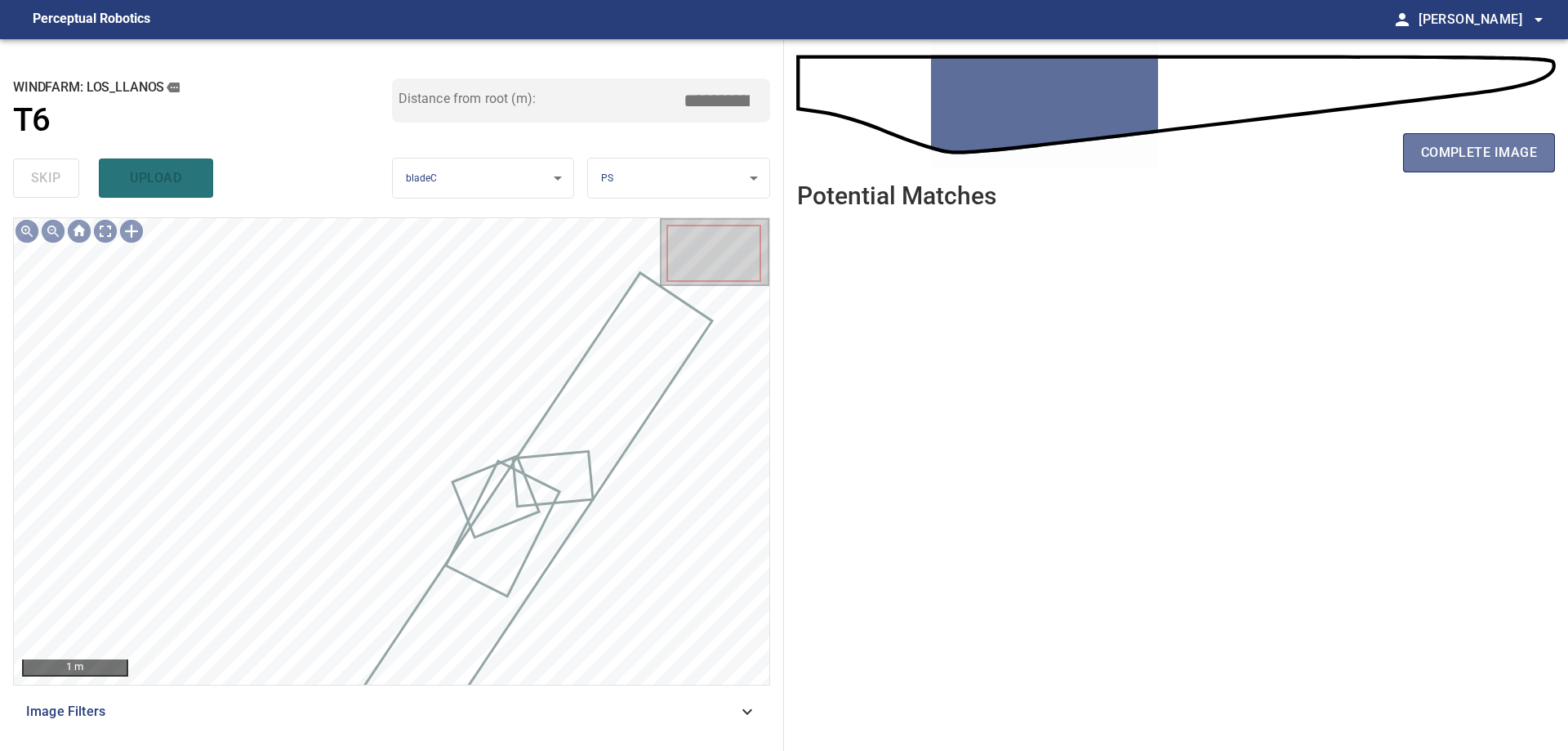
drag, startPoint x: 1487, startPoint y: 166, endPoint x: 1418, endPoint y: 220, distance: 87.6
click at [1486, 168] on button "complete image" at bounding box center [1479, 153] width 152 height 39
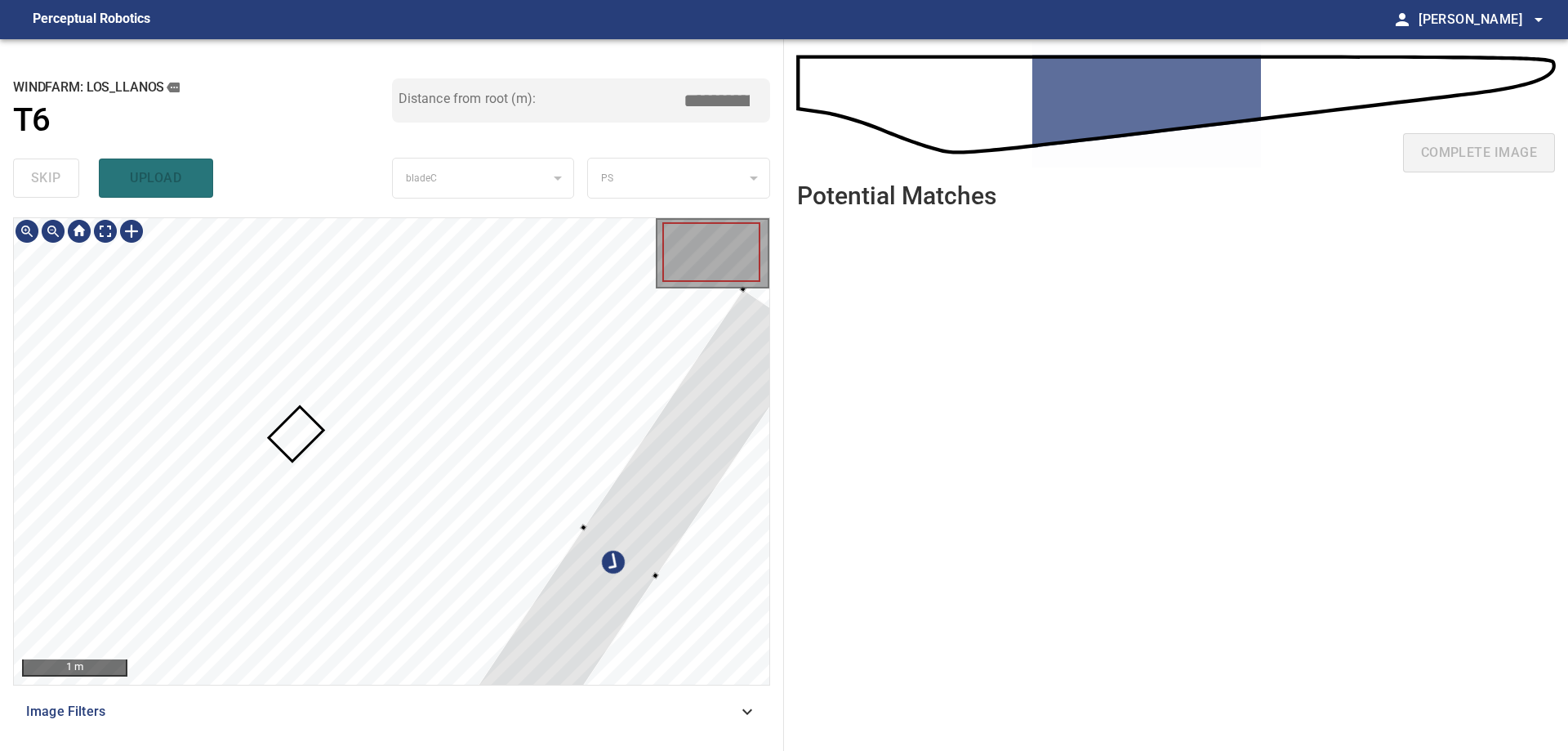
click at [581, 625] on div at bounding box center [621, 552] width 392 height 525
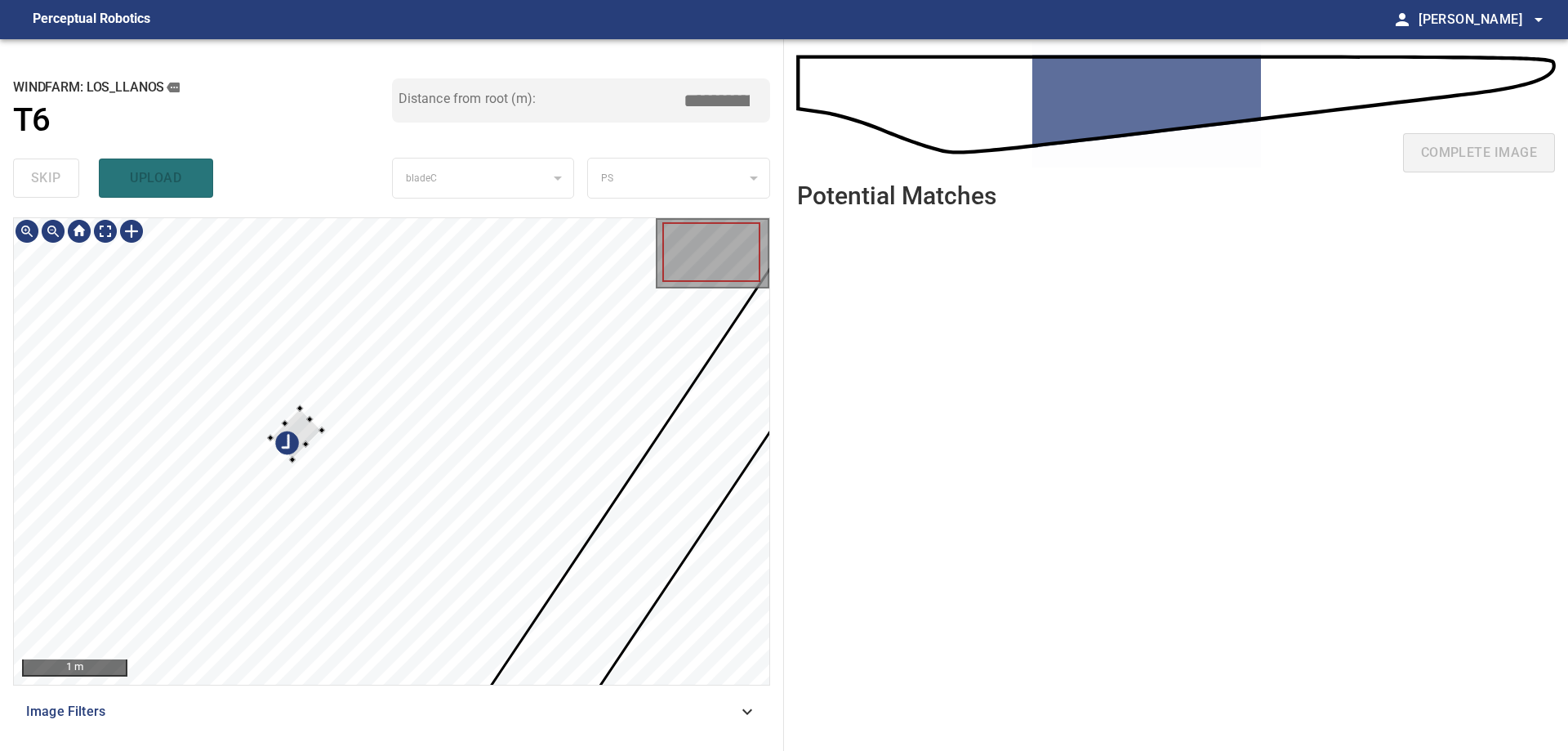
click at [313, 471] on div at bounding box center [391, 451] width 755 height 466
click at [614, 419] on div at bounding box center [391, 451] width 755 height 466
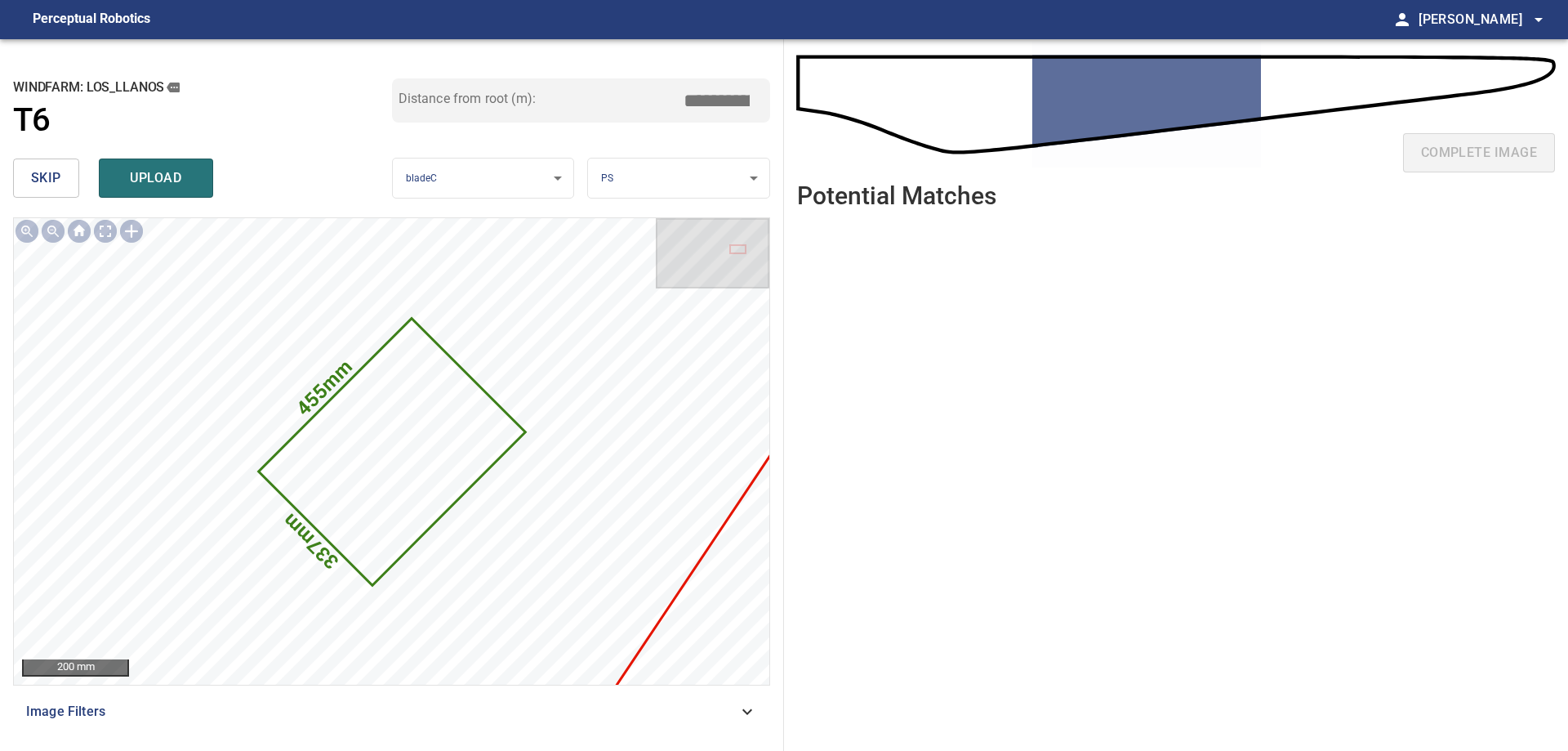
click at [72, 167] on button "skip" at bounding box center [47, 178] width 66 height 39
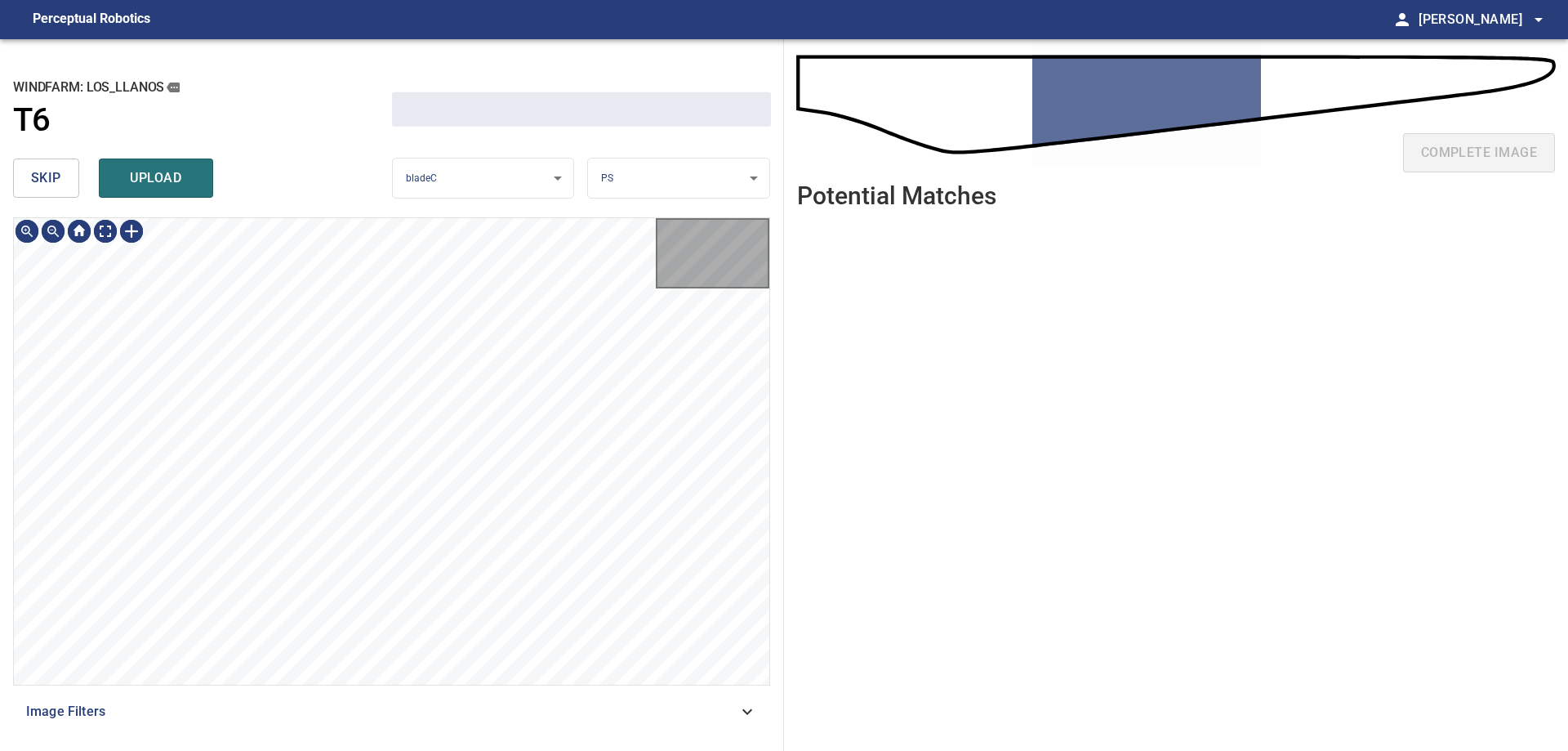
click at [72, 167] on button "skip" at bounding box center [47, 178] width 66 height 39
click at [73, 167] on div "skip upload" at bounding box center [202, 178] width 379 height 52
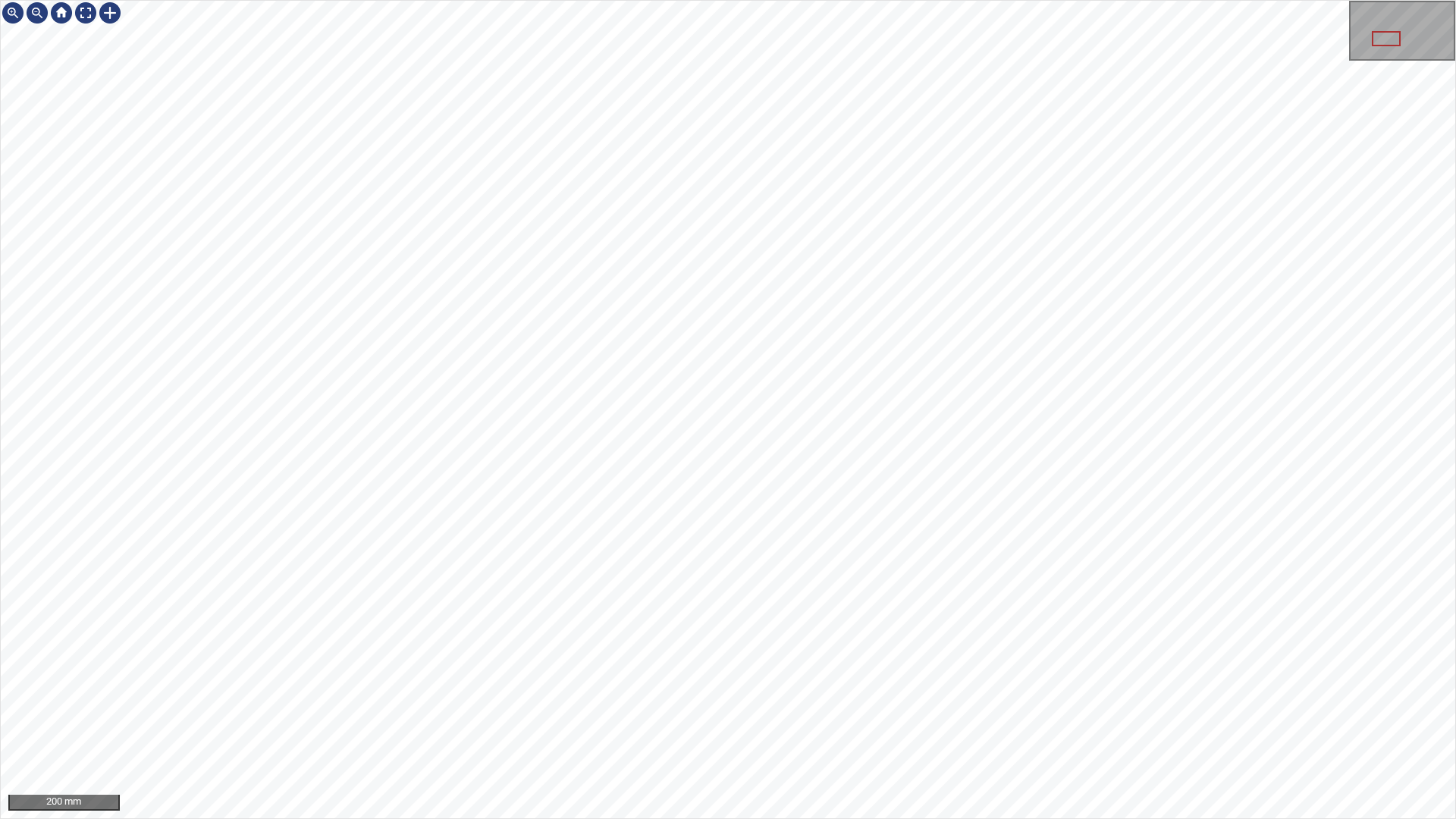
click at [555, 697] on div "200 mm" at bounding box center [728, 410] width 1456 height 819
click at [85, 4] on div at bounding box center [85, 12] width 24 height 24
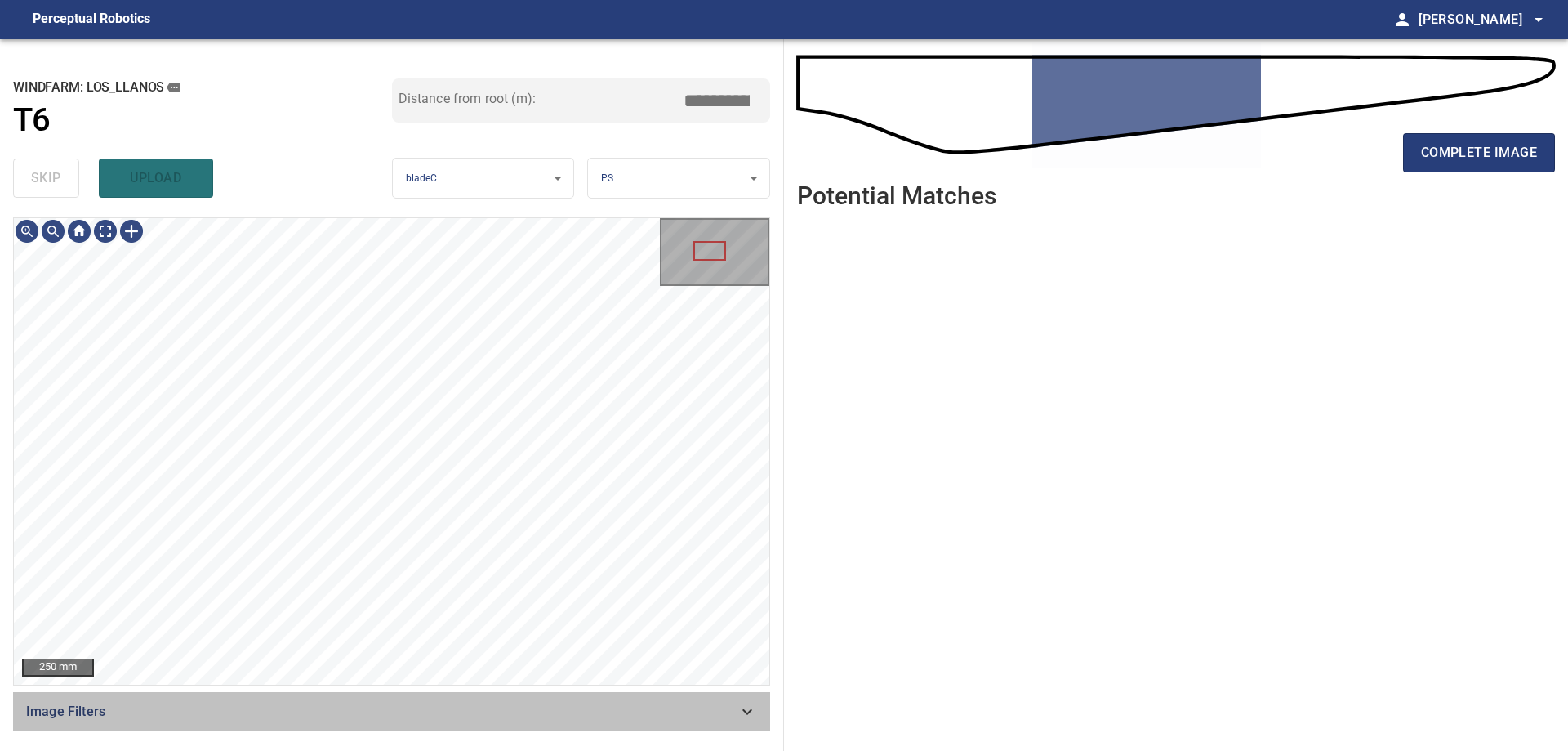
click at [623, 729] on div "Image Filters" at bounding box center [392, 712] width 757 height 39
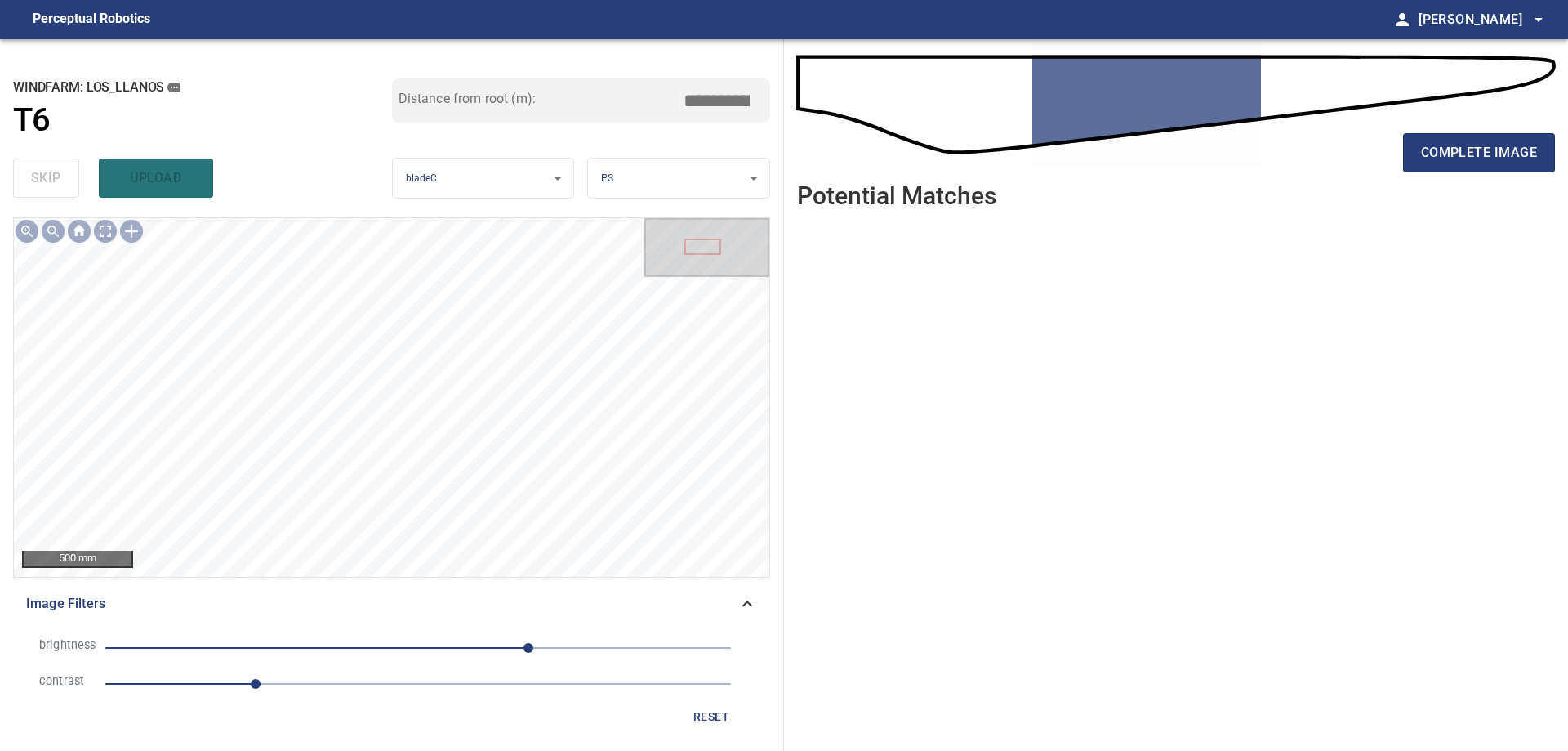
click at [350, 686] on span "1.2" at bounding box center [418, 684] width 625 height 23
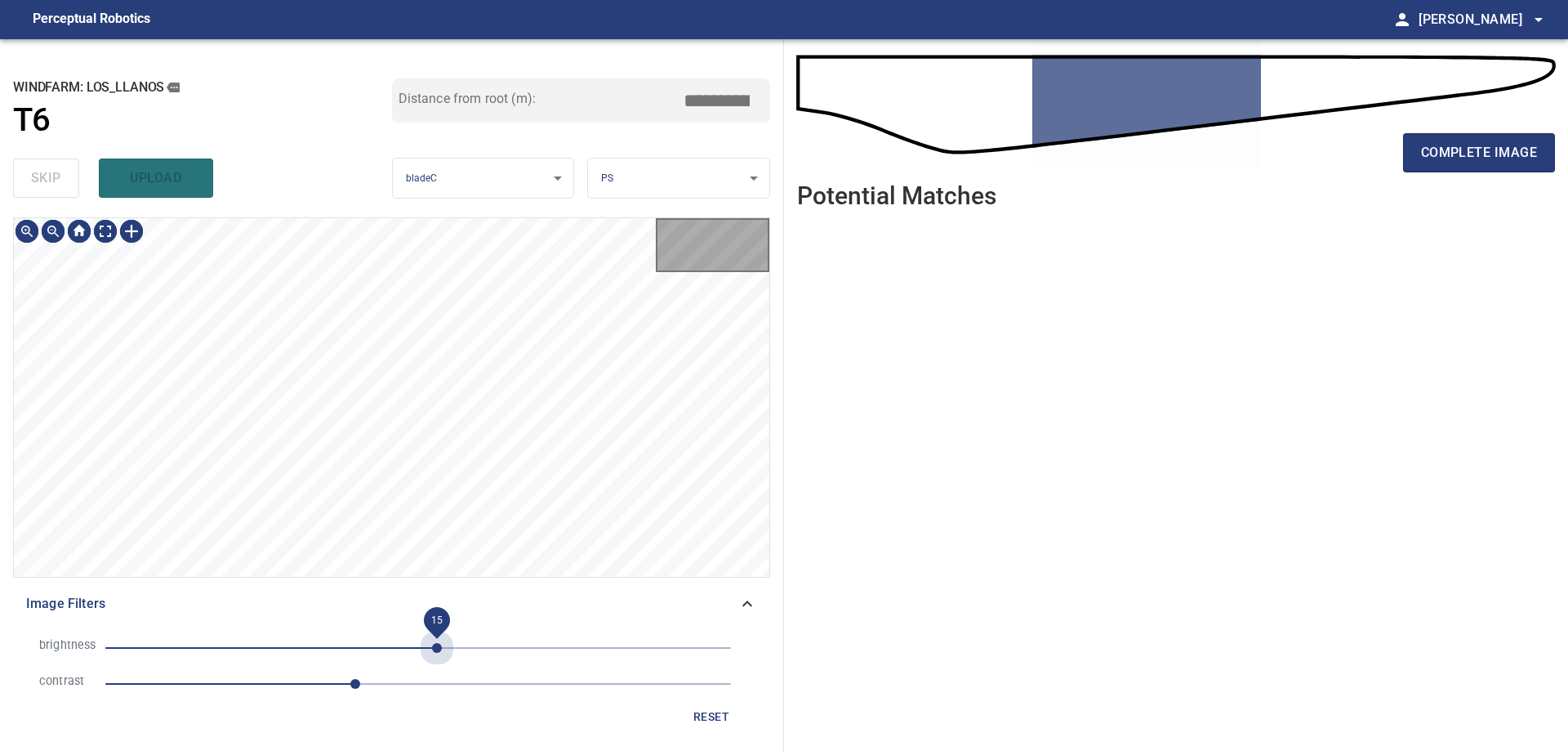
click at [437, 648] on span "15" at bounding box center [418, 648] width 625 height 23
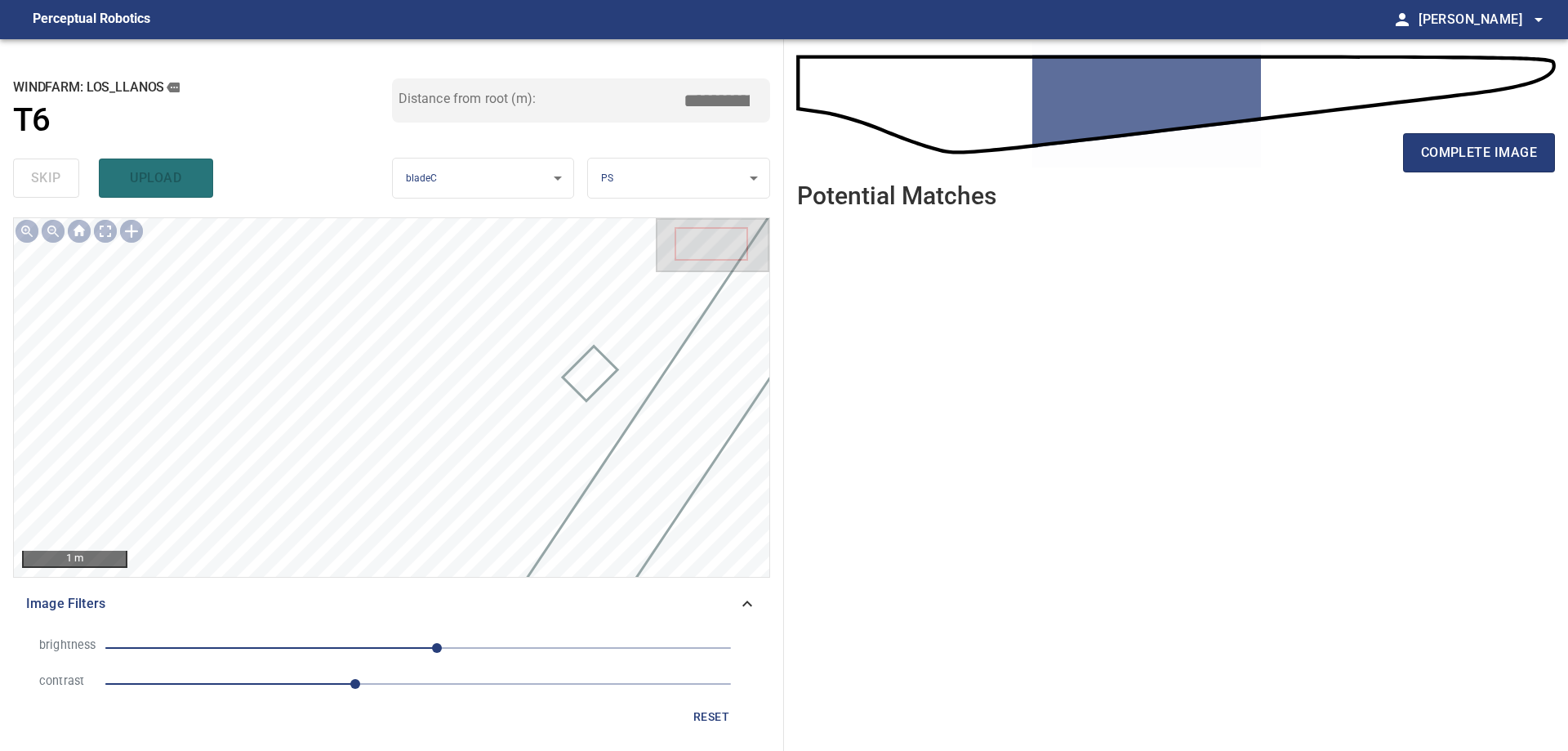
click at [374, 647] on span "15" at bounding box center [418, 648] width 625 height 23
click at [403, 638] on span "-12" at bounding box center [418, 648] width 625 height 23
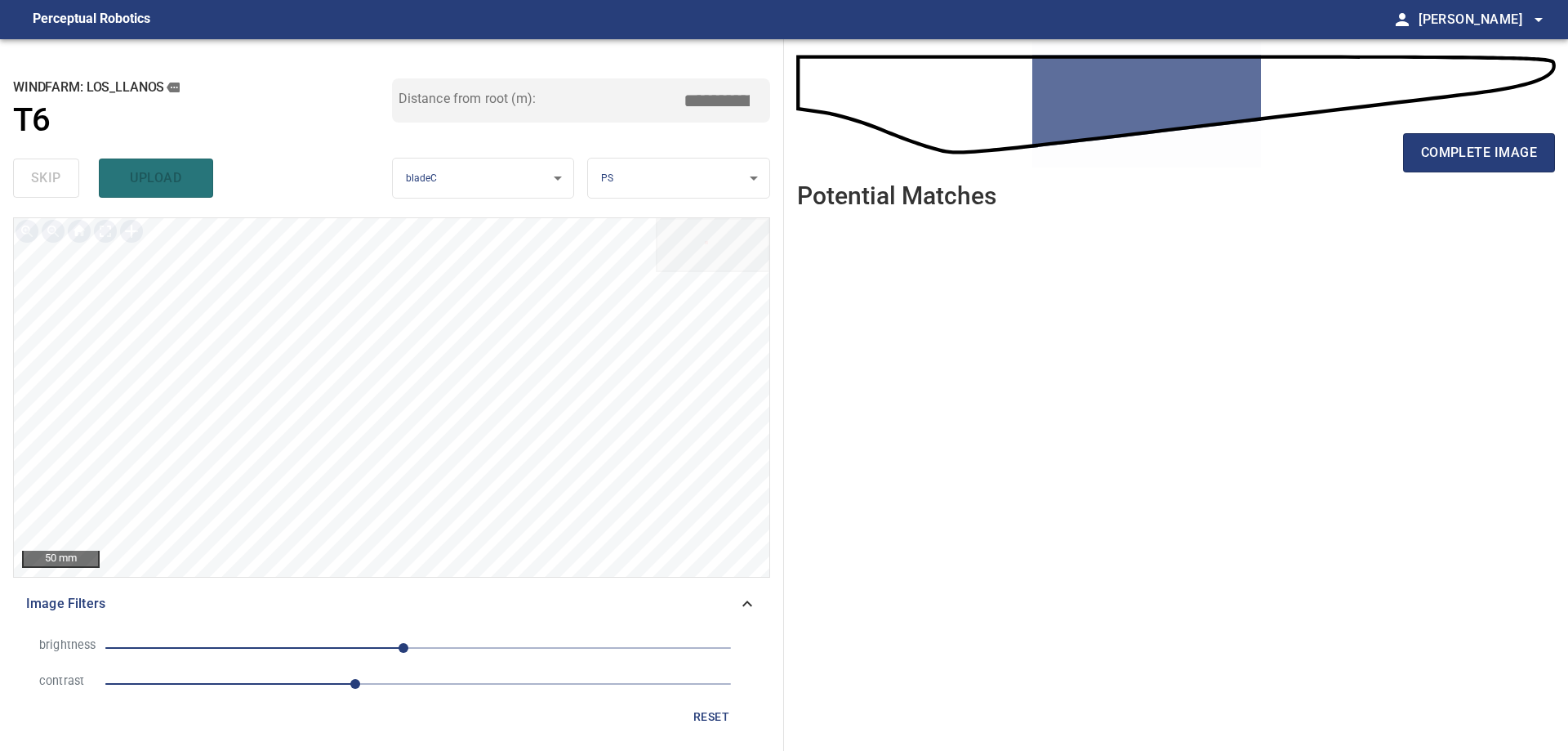
click at [461, 638] on span "-12" at bounding box center [418, 648] width 625 height 23
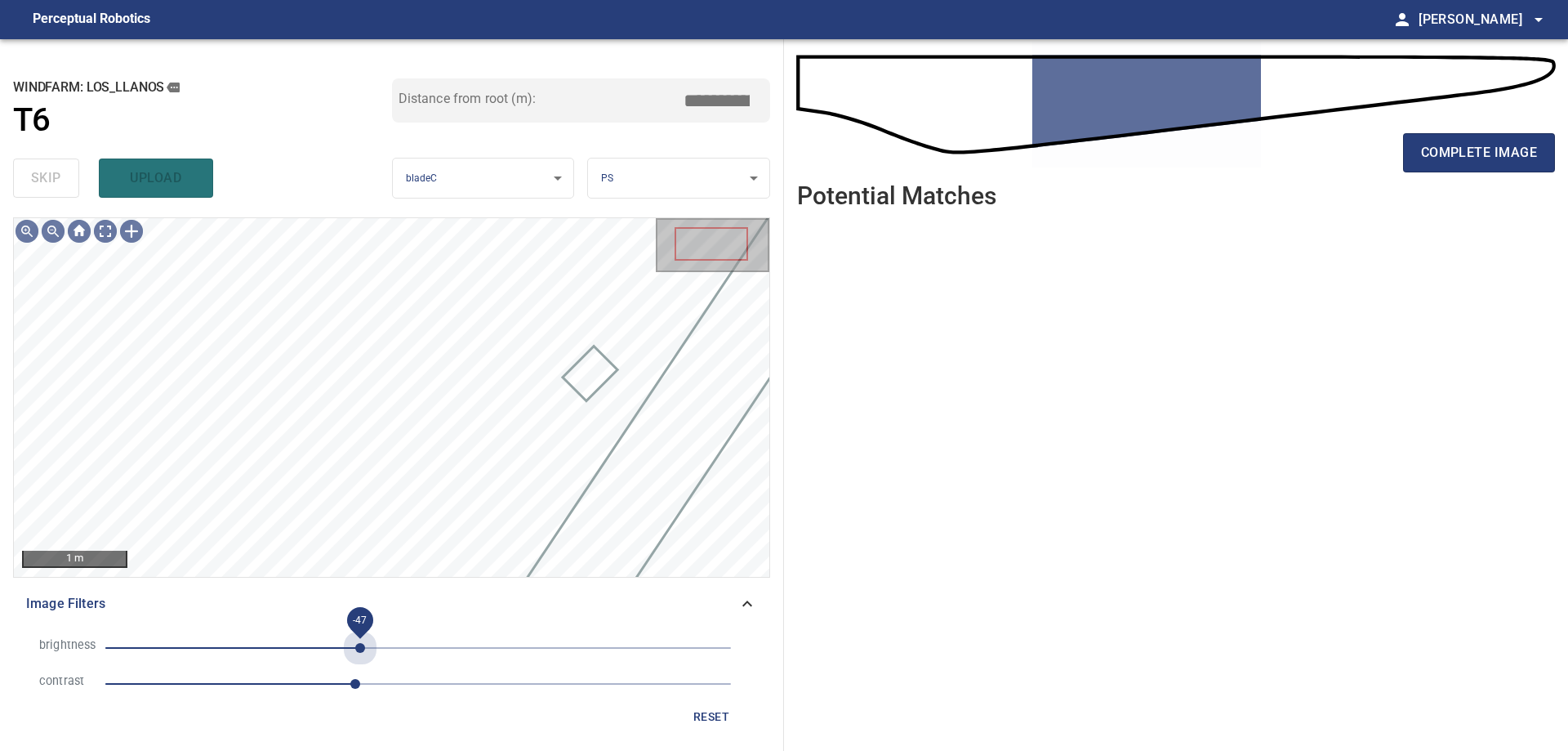
drag, startPoint x: 360, startPoint y: 635, endPoint x: 384, endPoint y: 669, distance: 41.6
click at [362, 640] on span "-47" at bounding box center [418, 648] width 625 height 23
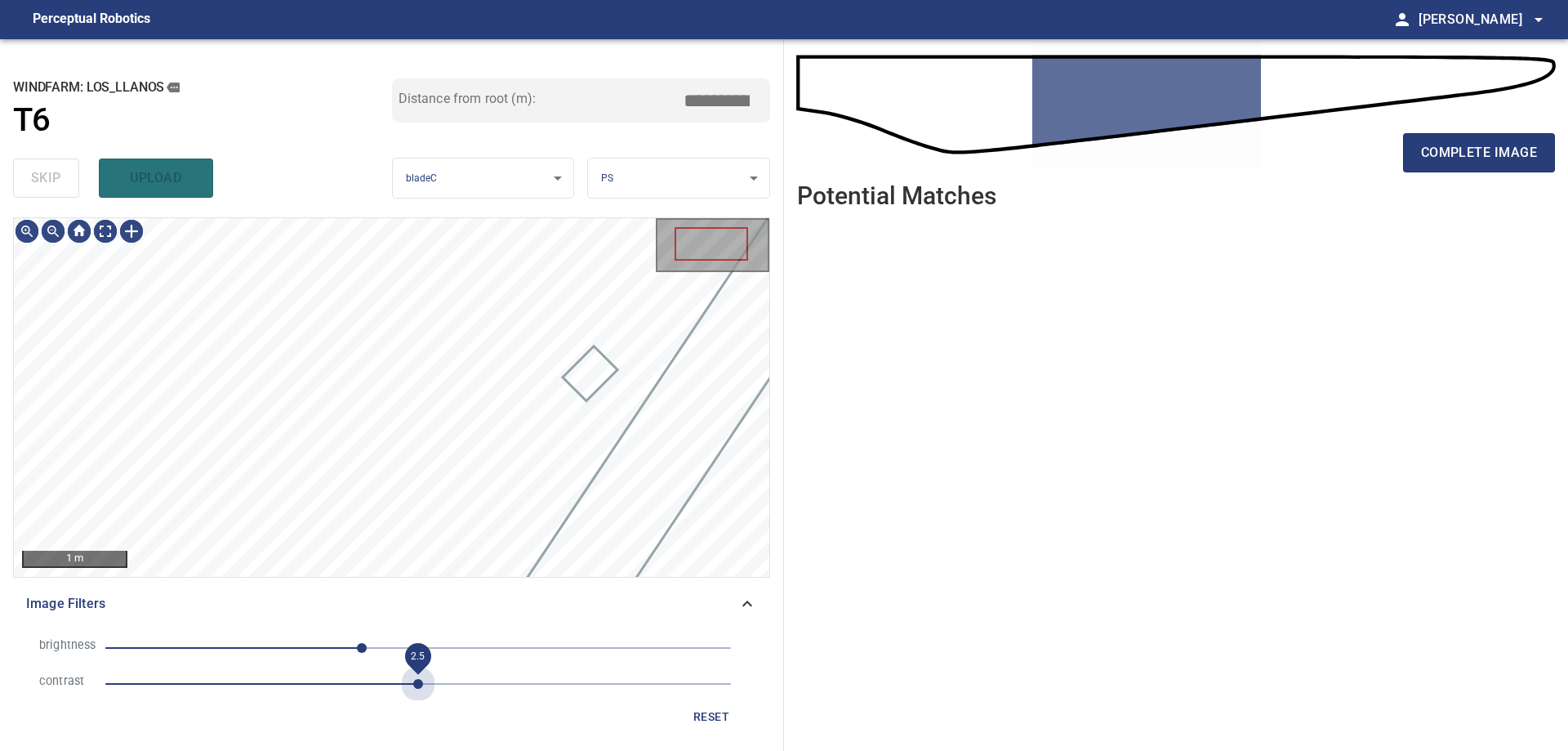
click at [414, 688] on span "2.5" at bounding box center [418, 684] width 625 height 23
click at [456, 684] on span "2.5" at bounding box center [418, 684] width 625 height 23
click at [323, 680] on span "2.8" at bounding box center [418, 684] width 625 height 23
click at [473, 649] on span "-46" at bounding box center [418, 648] width 625 height 23
click at [491, 604] on div "50 mm Image Filters brightness 45 contrast 1.7 reset" at bounding box center [392, 477] width 757 height 521
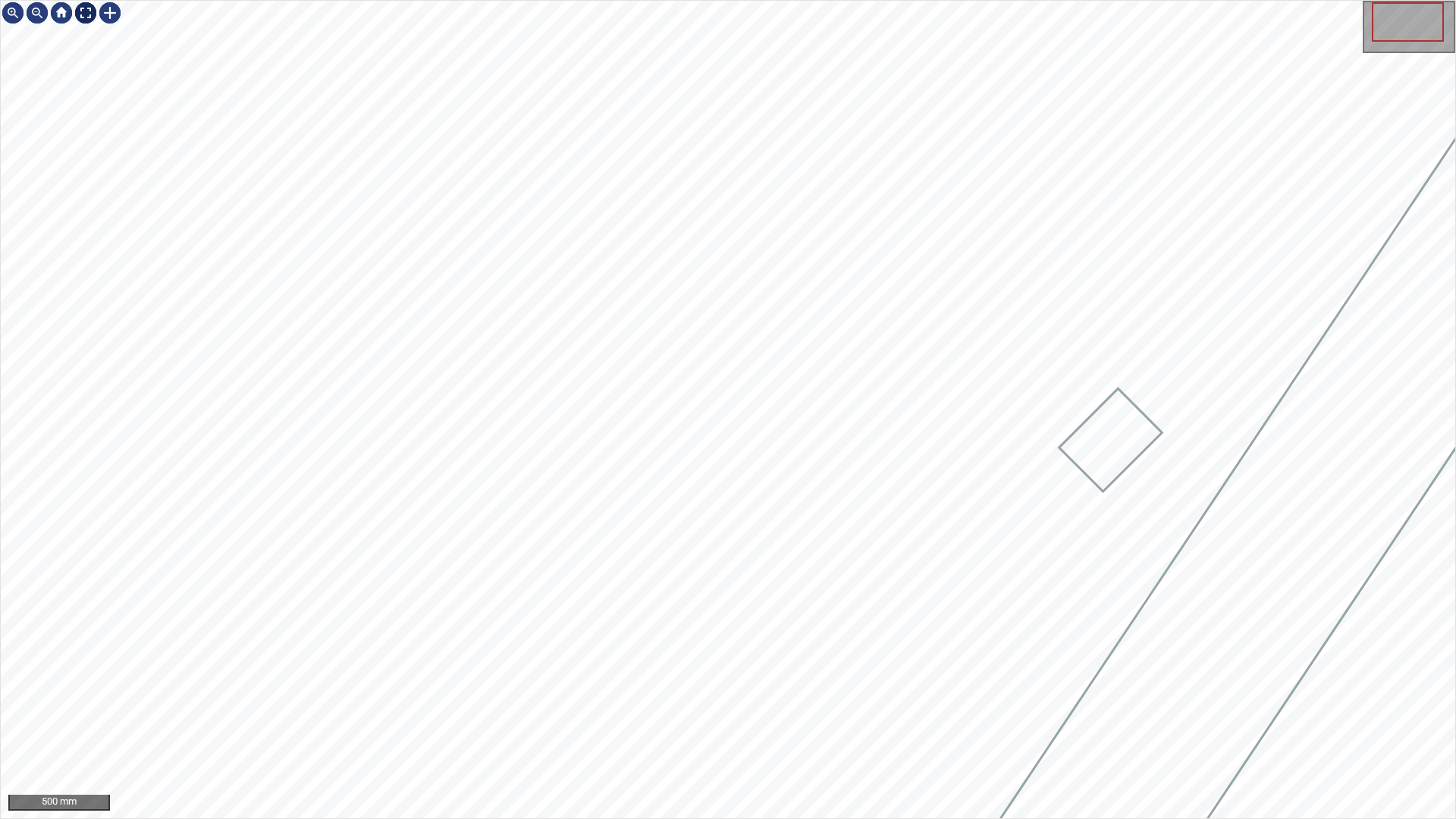
click at [82, 12] on div at bounding box center [85, 12] width 24 height 24
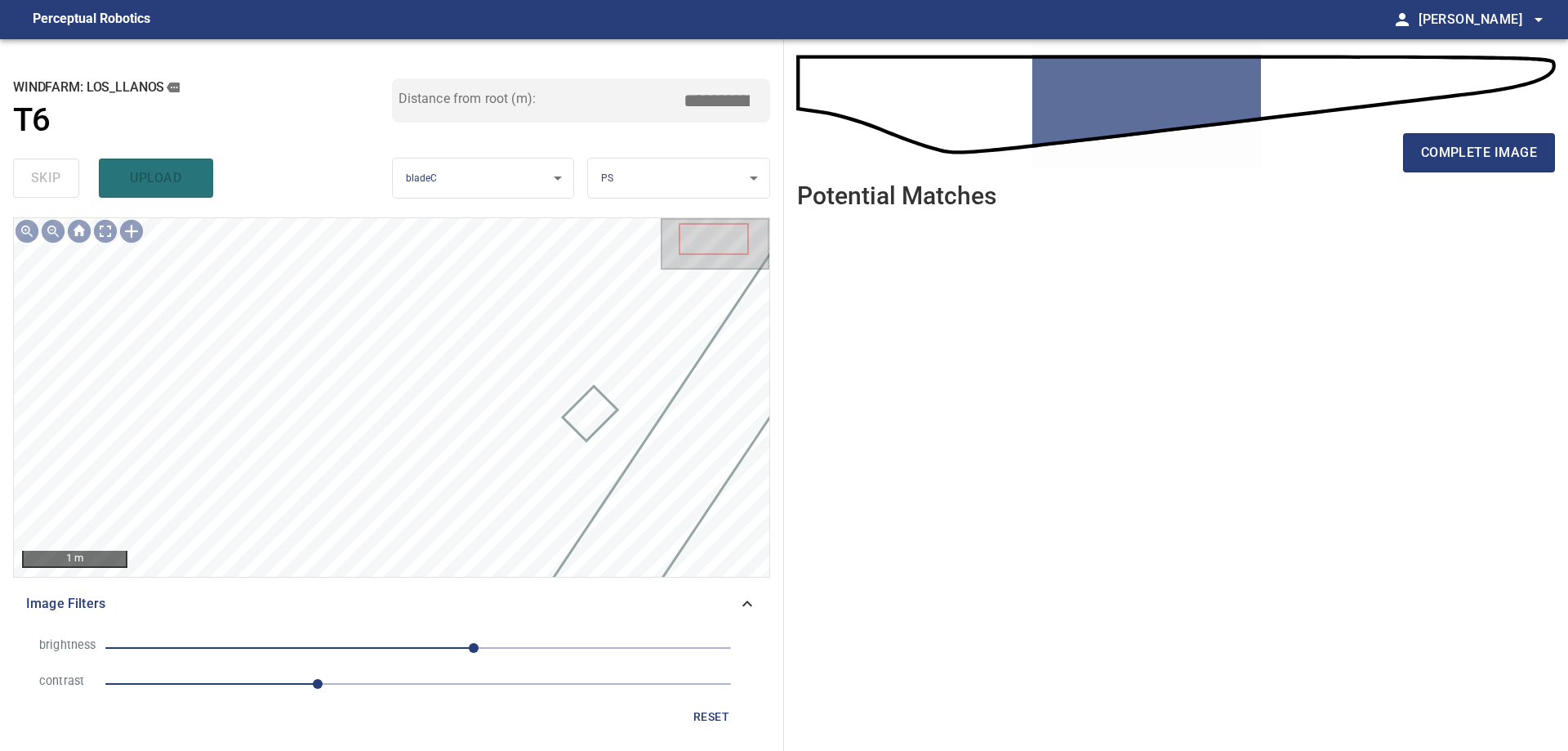
click at [758, 609] on div "Image Filters" at bounding box center [392, 604] width 757 height 39
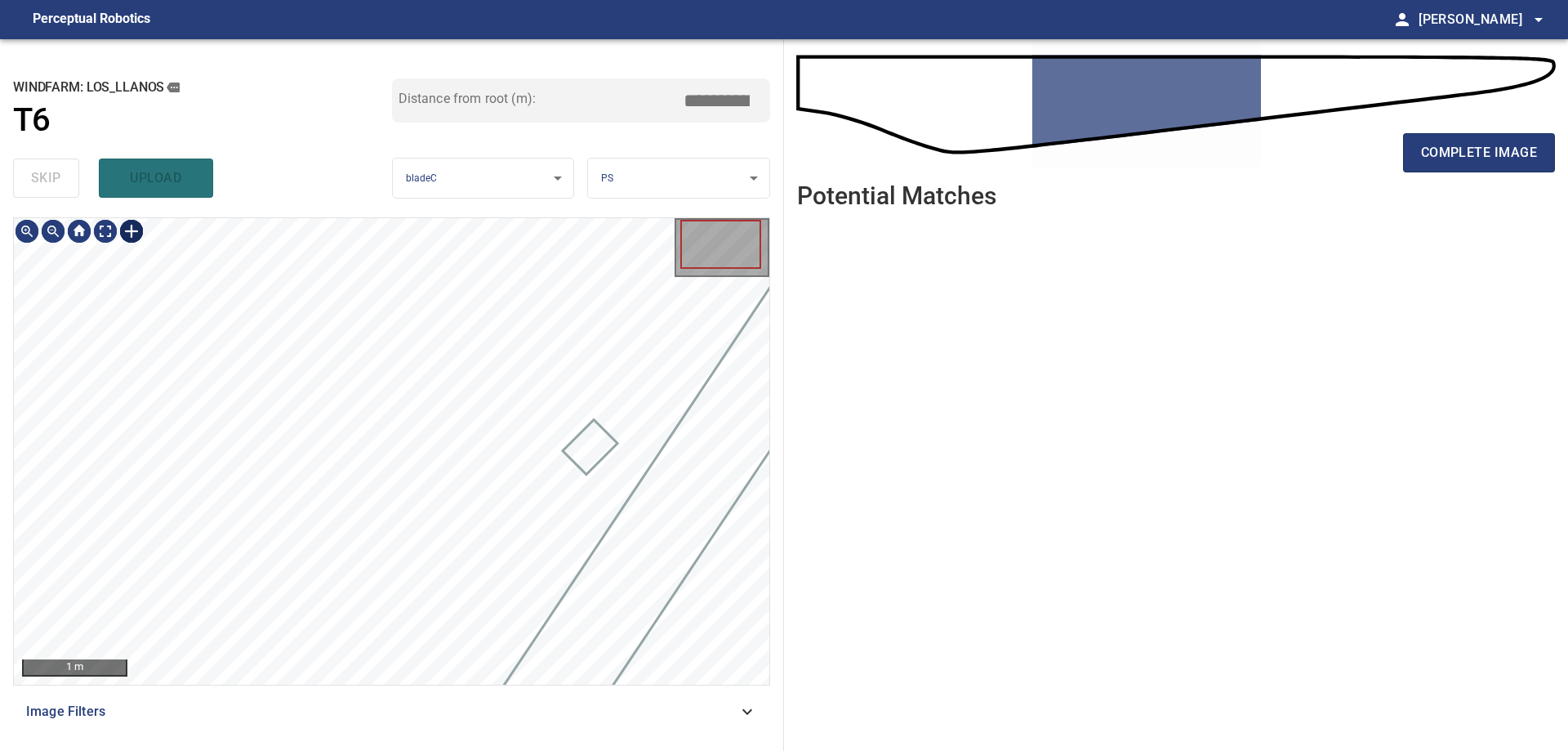
click at [127, 231] on div at bounding box center [131, 230] width 26 height 26
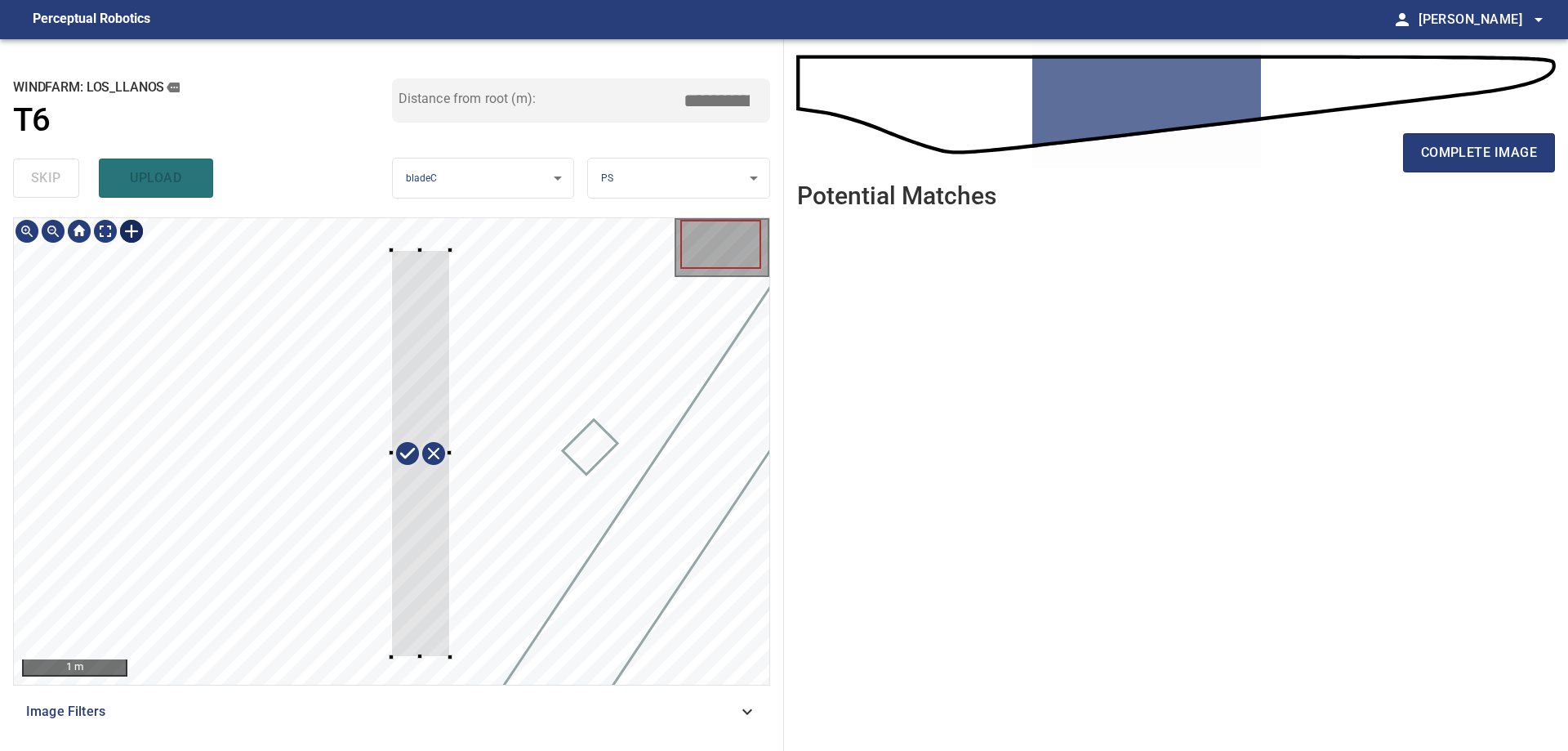
click at [451, 657] on div at bounding box center [391, 451] width 755 height 466
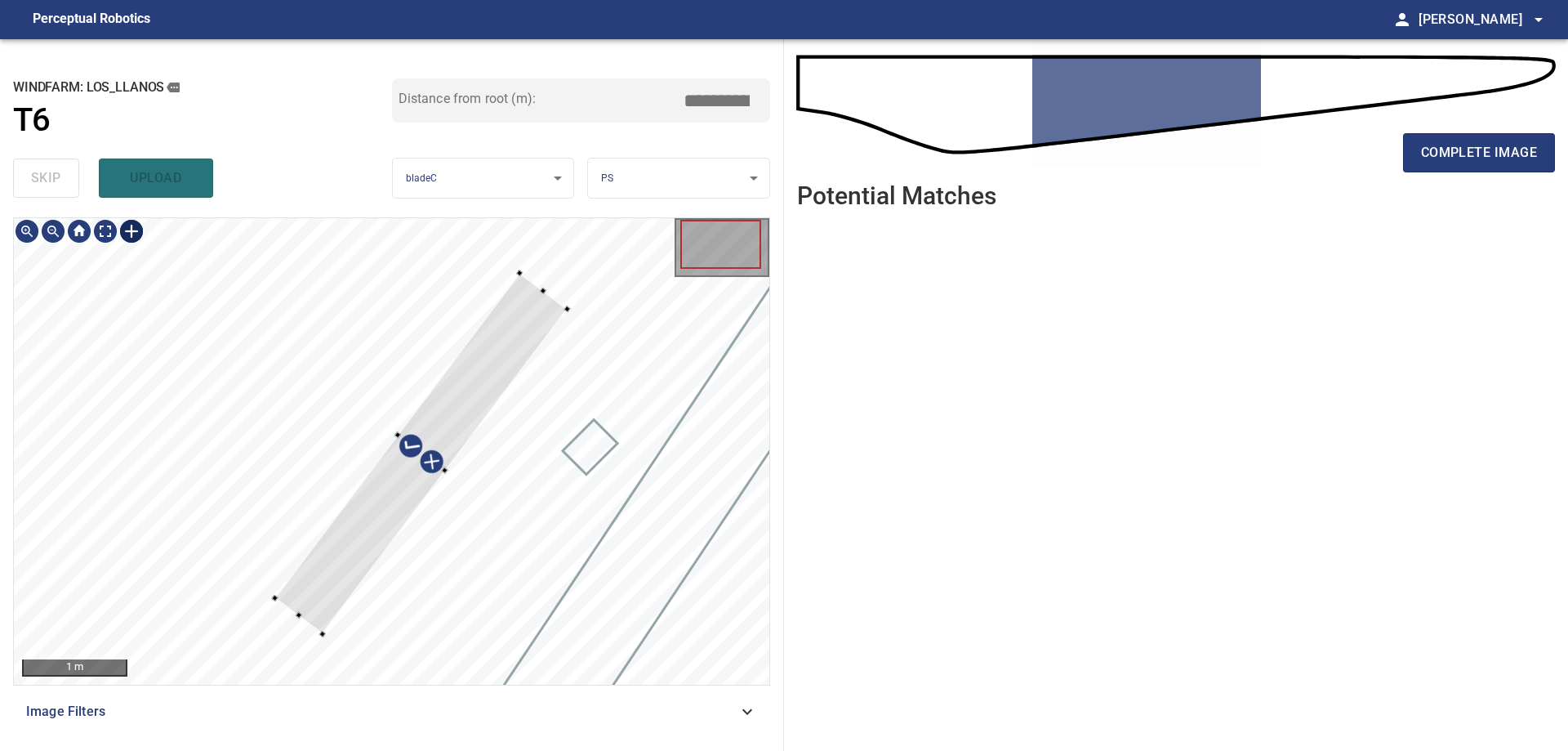
click at [339, 687] on div "1 m Image Filters" at bounding box center [392, 477] width 757 height 521
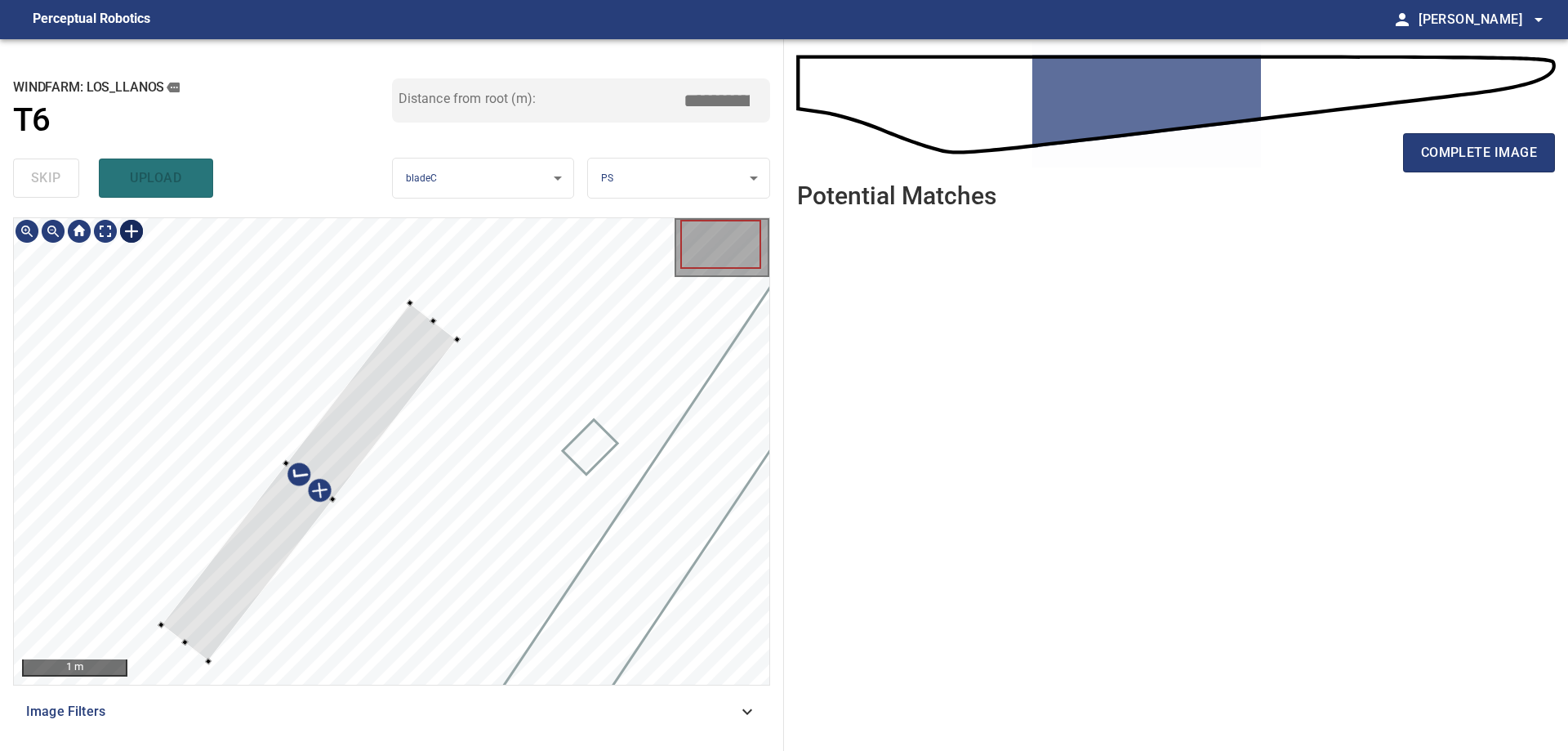
click at [227, 566] on div at bounding box center [309, 482] width 296 height 358
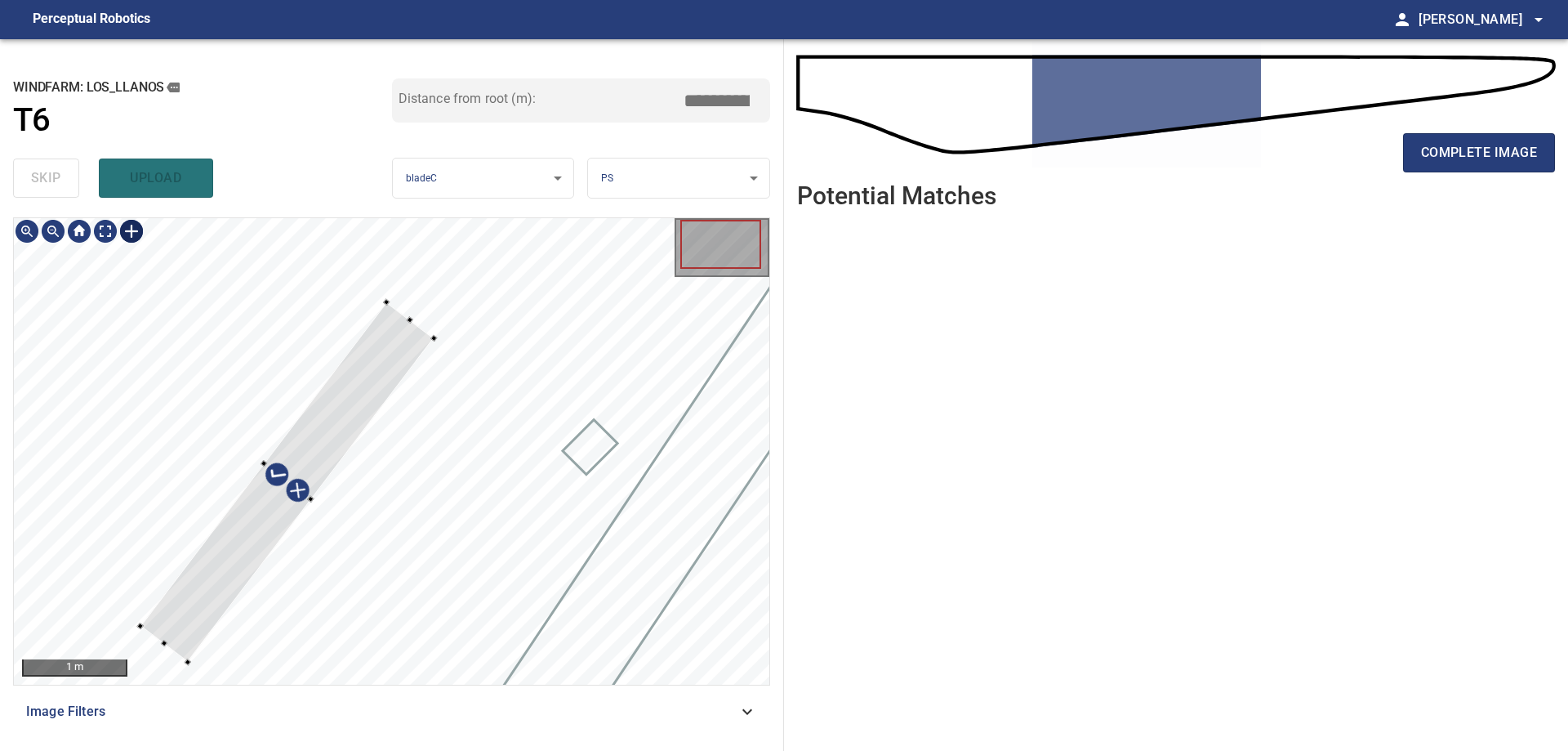
click at [356, 400] on div at bounding box center [288, 482] width 294 height 360
click at [487, 260] on div at bounding box center [391, 451] width 755 height 466
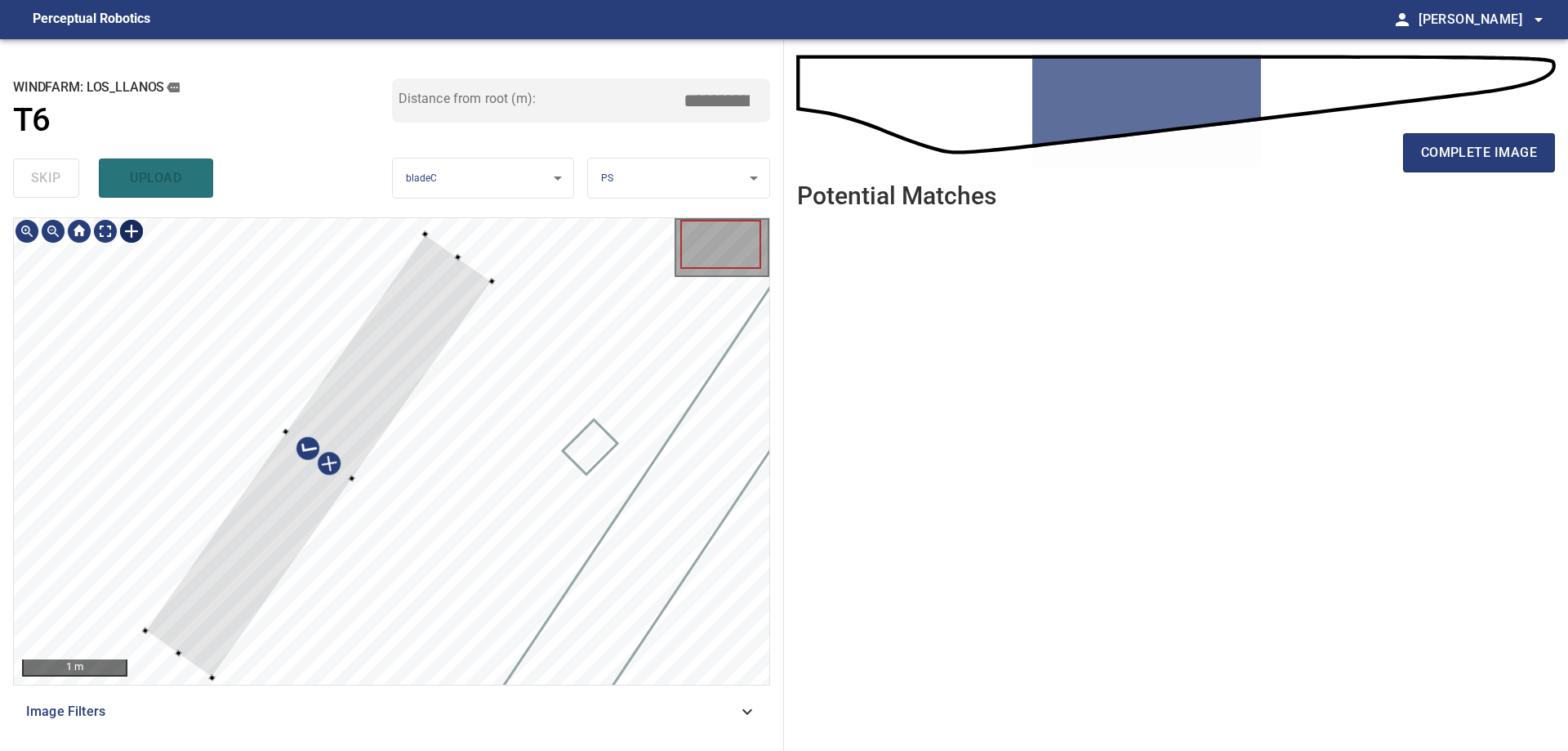
click at [494, 281] on div at bounding box center [491, 281] width 6 height 6
click at [202, 662] on div at bounding box center [391, 451] width 755 height 466
click at [197, 656] on div at bounding box center [391, 451] width 755 height 466
click at [210, 669] on div at bounding box center [212, 668] width 6 height 6
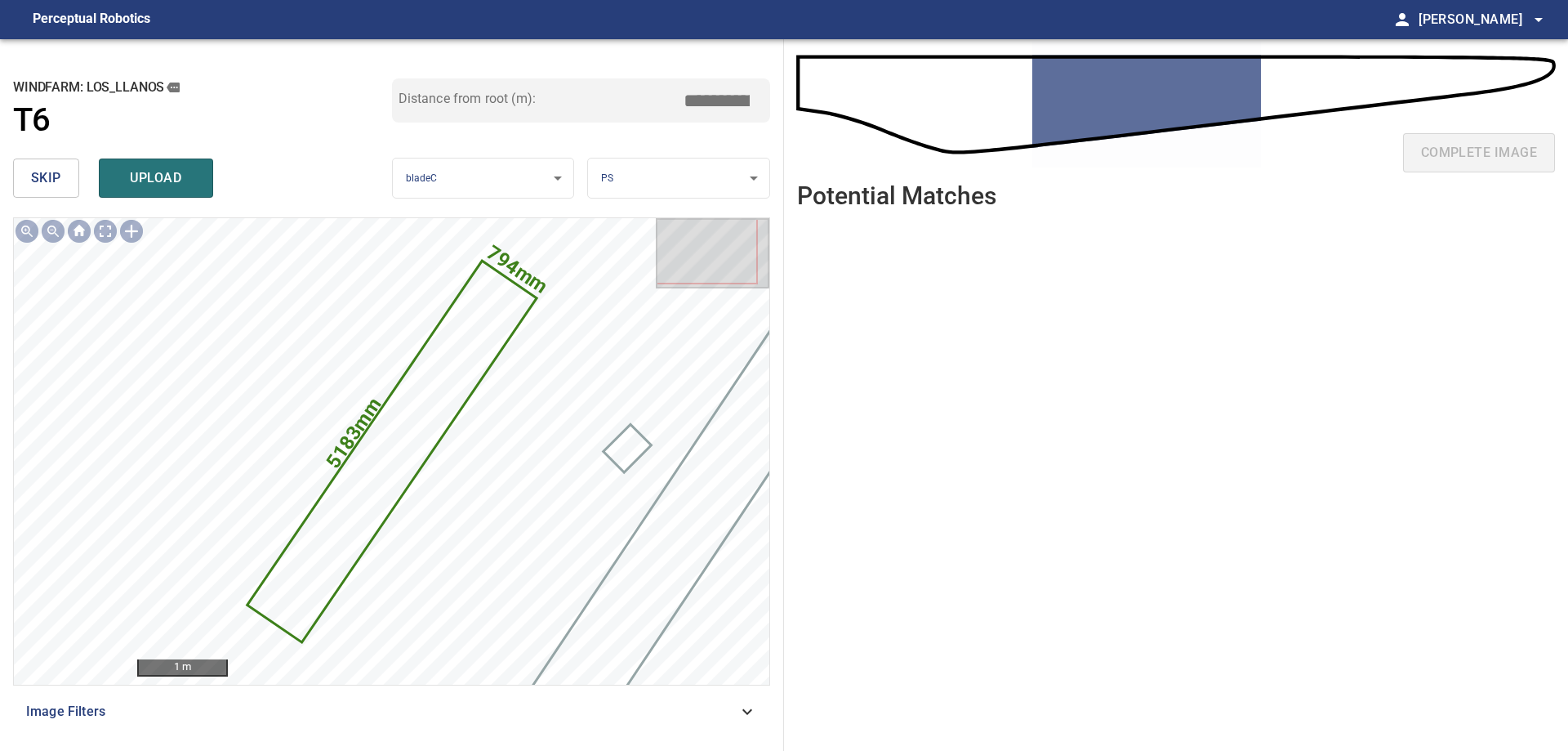
drag, startPoint x: 715, startPoint y: 96, endPoint x: 839, endPoint y: 106, distance: 124.4
click at [829, 100] on div "**********" at bounding box center [784, 395] width 1568 height 712
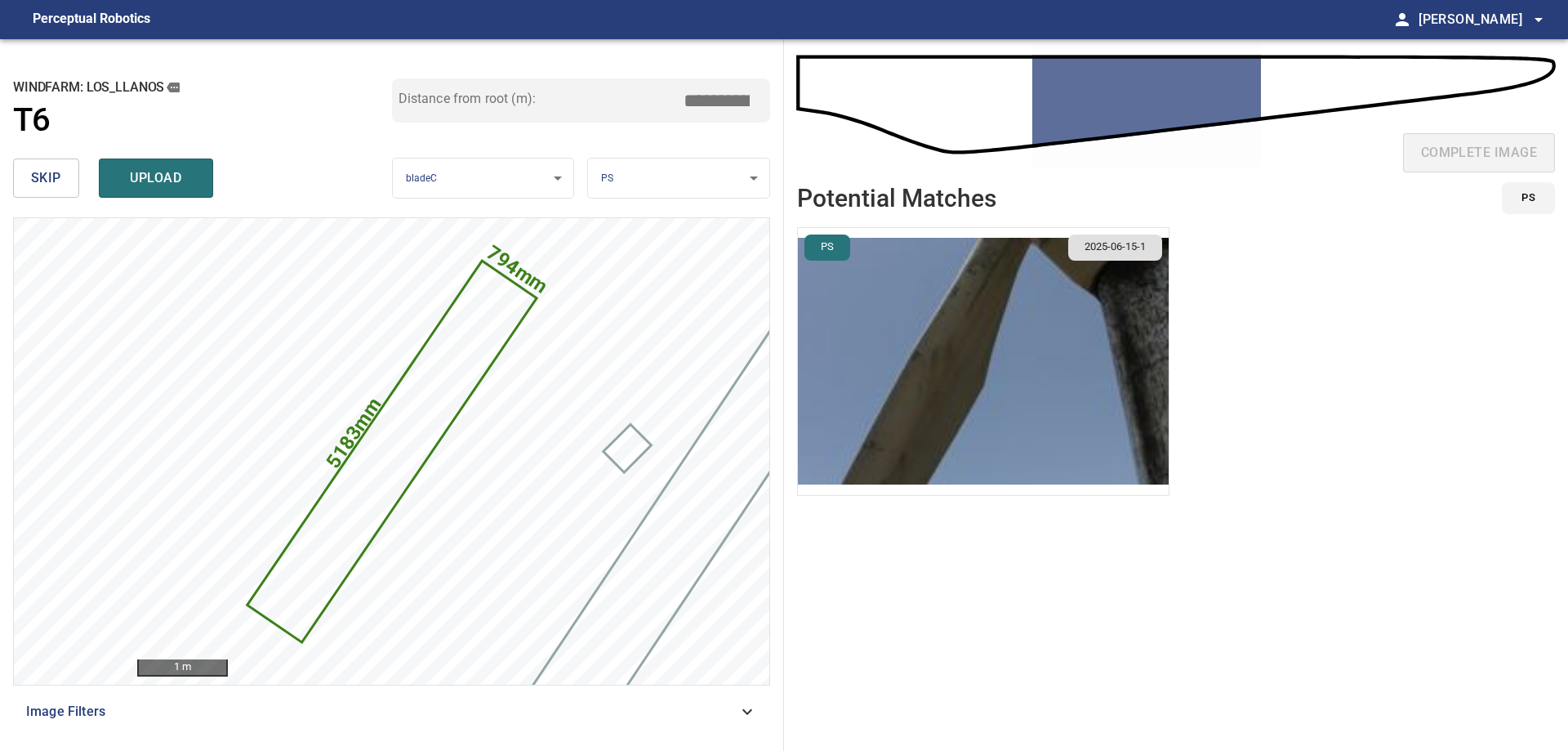
type input "****"
click at [866, 306] on img "button" at bounding box center [984, 361] width 371 height 267
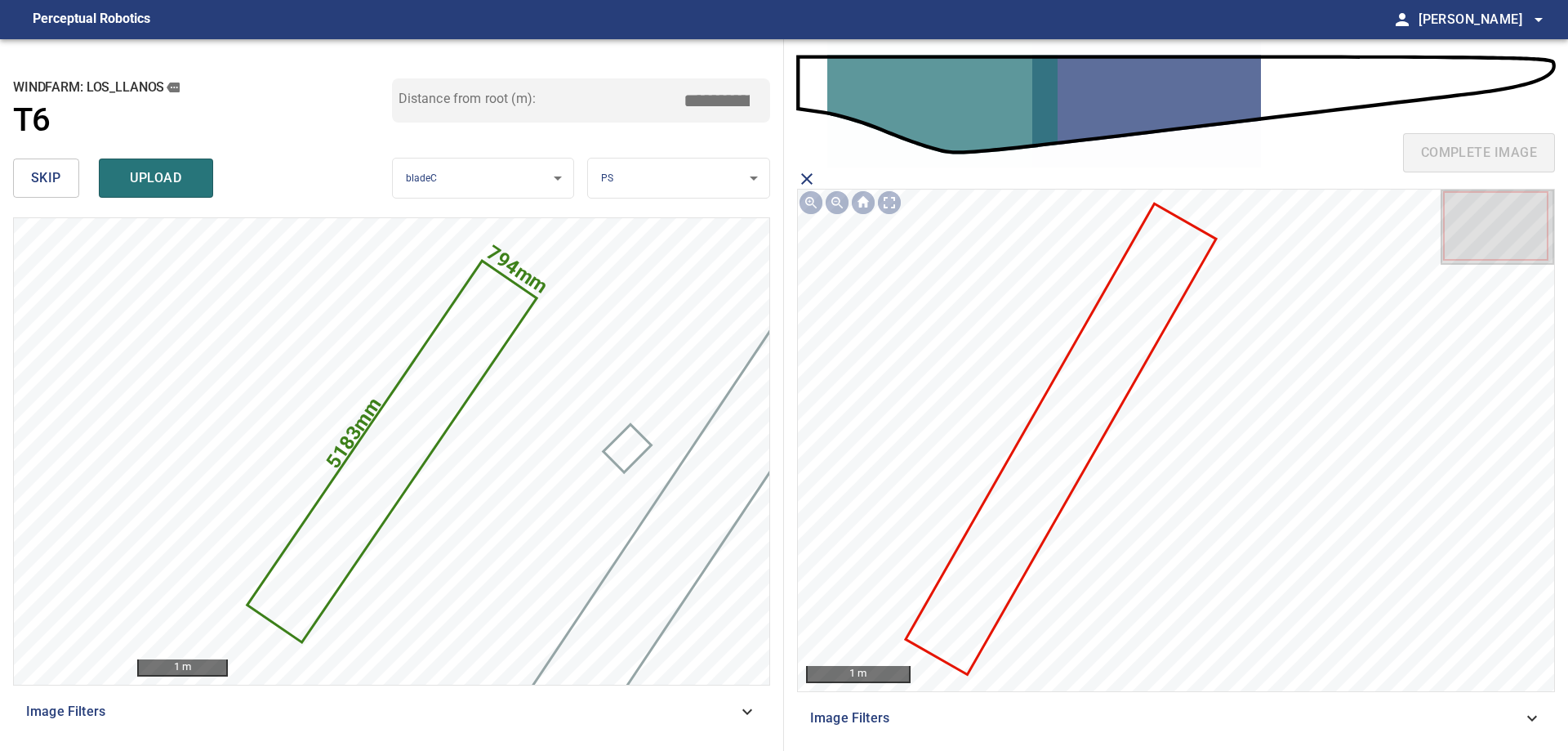
click at [1094, 430] on icon at bounding box center [1061, 439] width 307 height 467
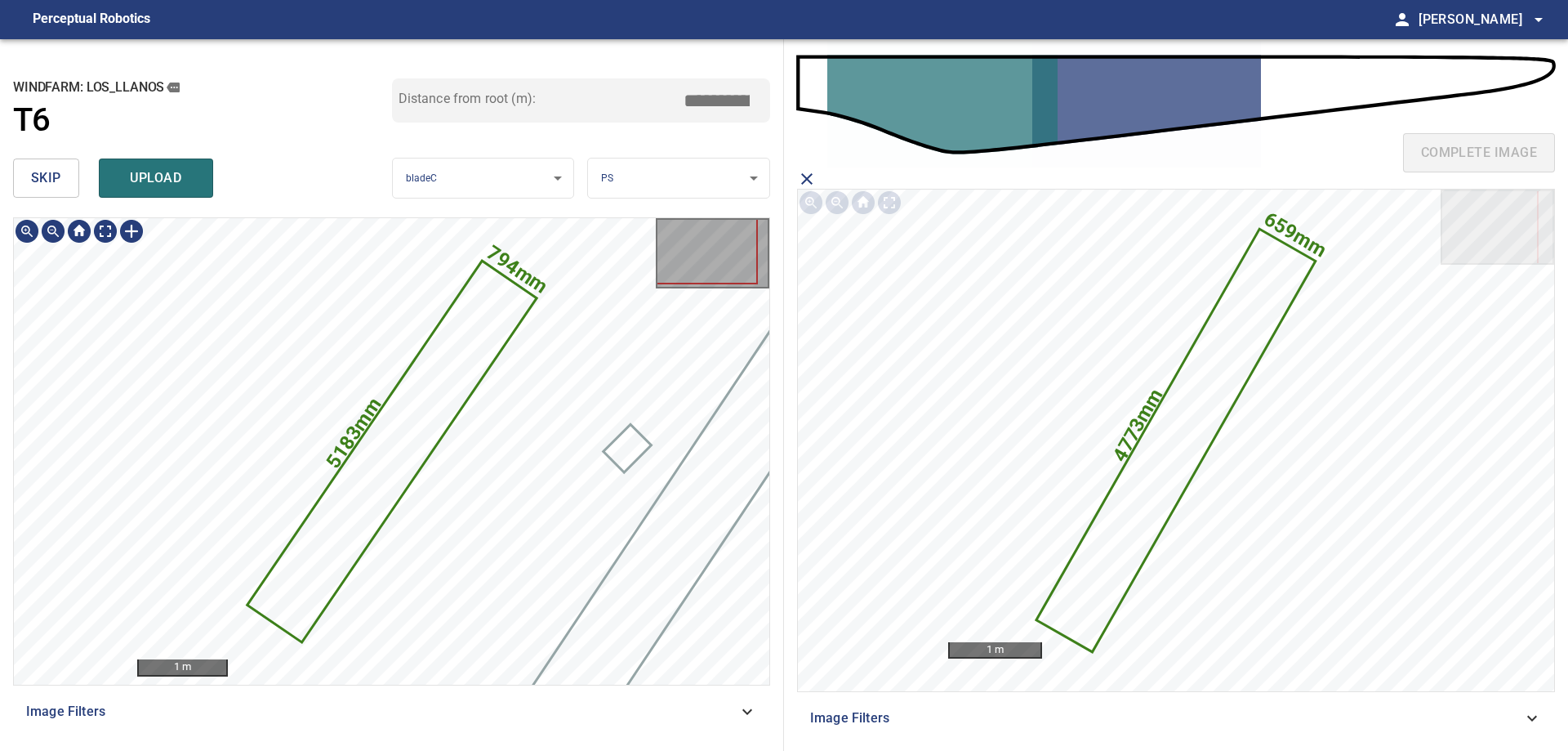
click at [378, 431] on icon at bounding box center [392, 452] width 286 height 377
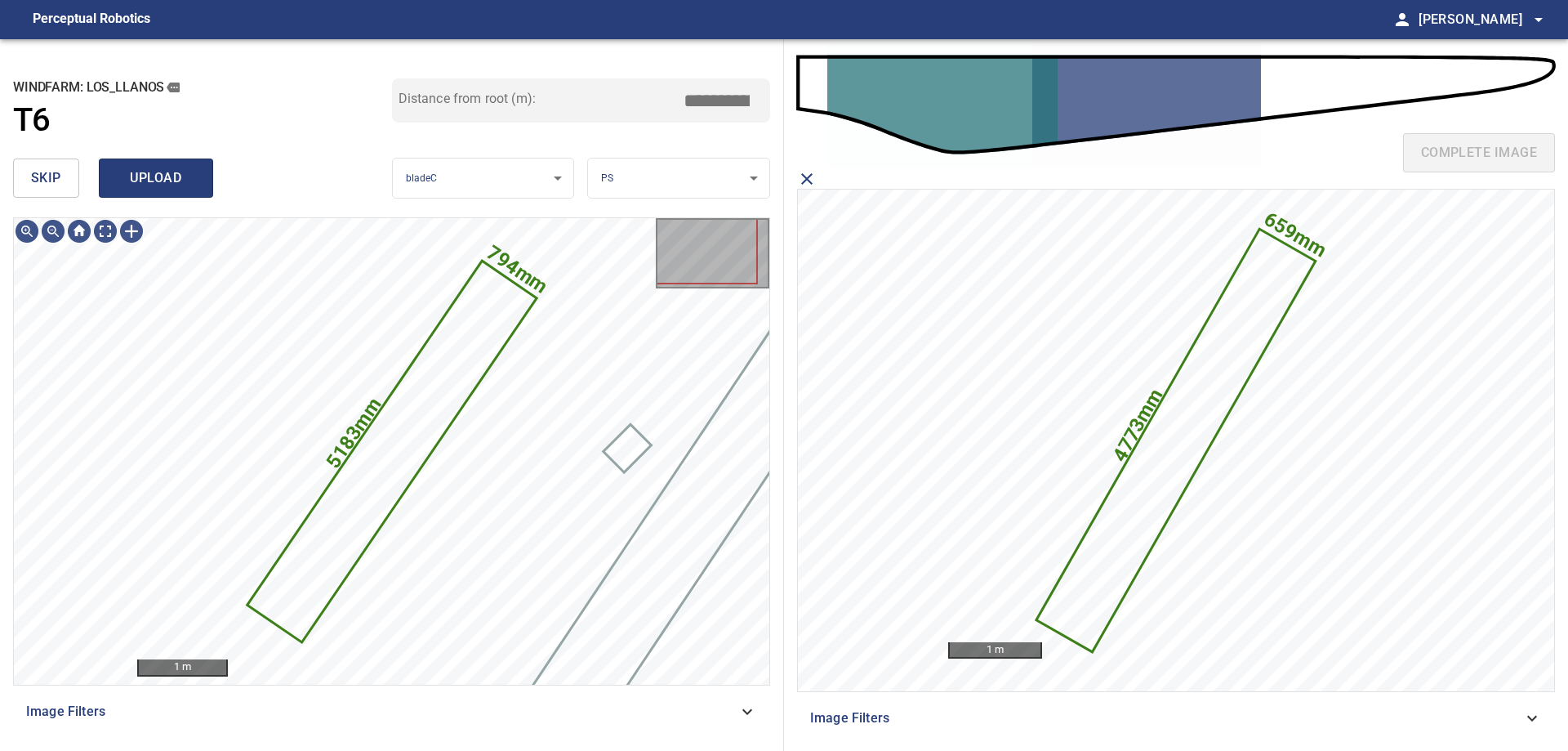
click at [161, 177] on span "upload" at bounding box center [156, 178] width 79 height 23
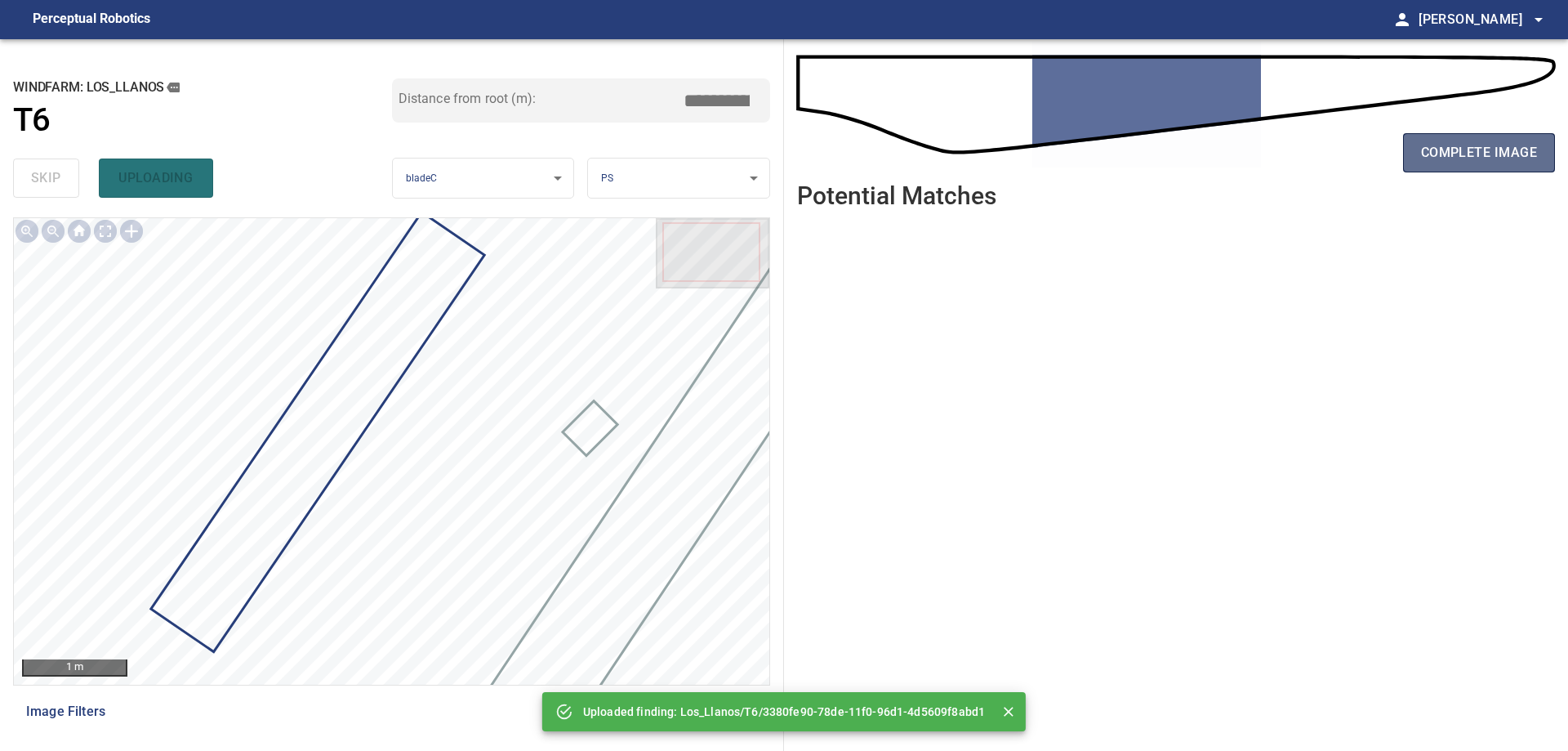
click at [1476, 168] on button "complete image" at bounding box center [1479, 153] width 152 height 39
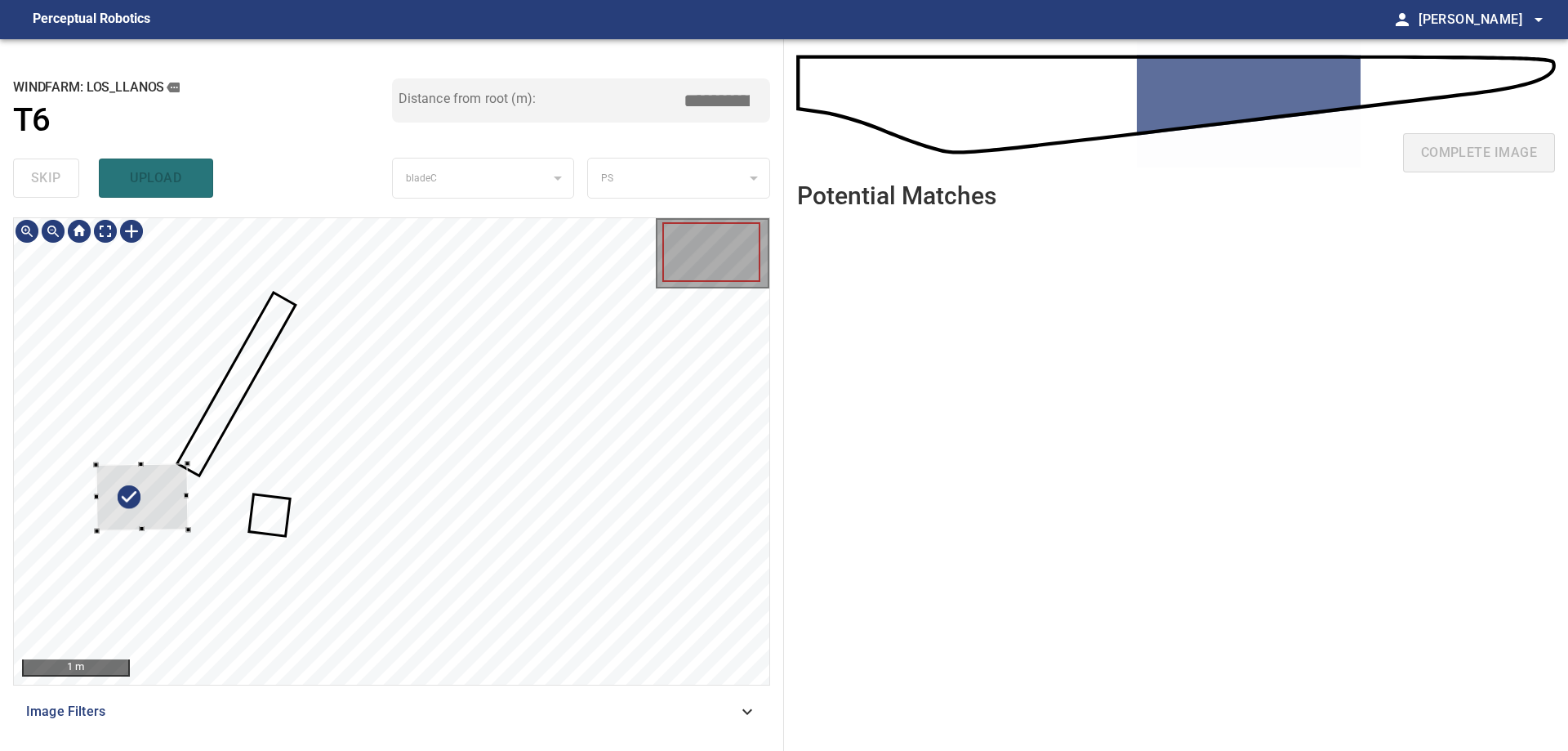
click at [127, 463] on div at bounding box center [142, 496] width 92 height 67
click at [121, 459] on div at bounding box center [126, 444] width 92 height 67
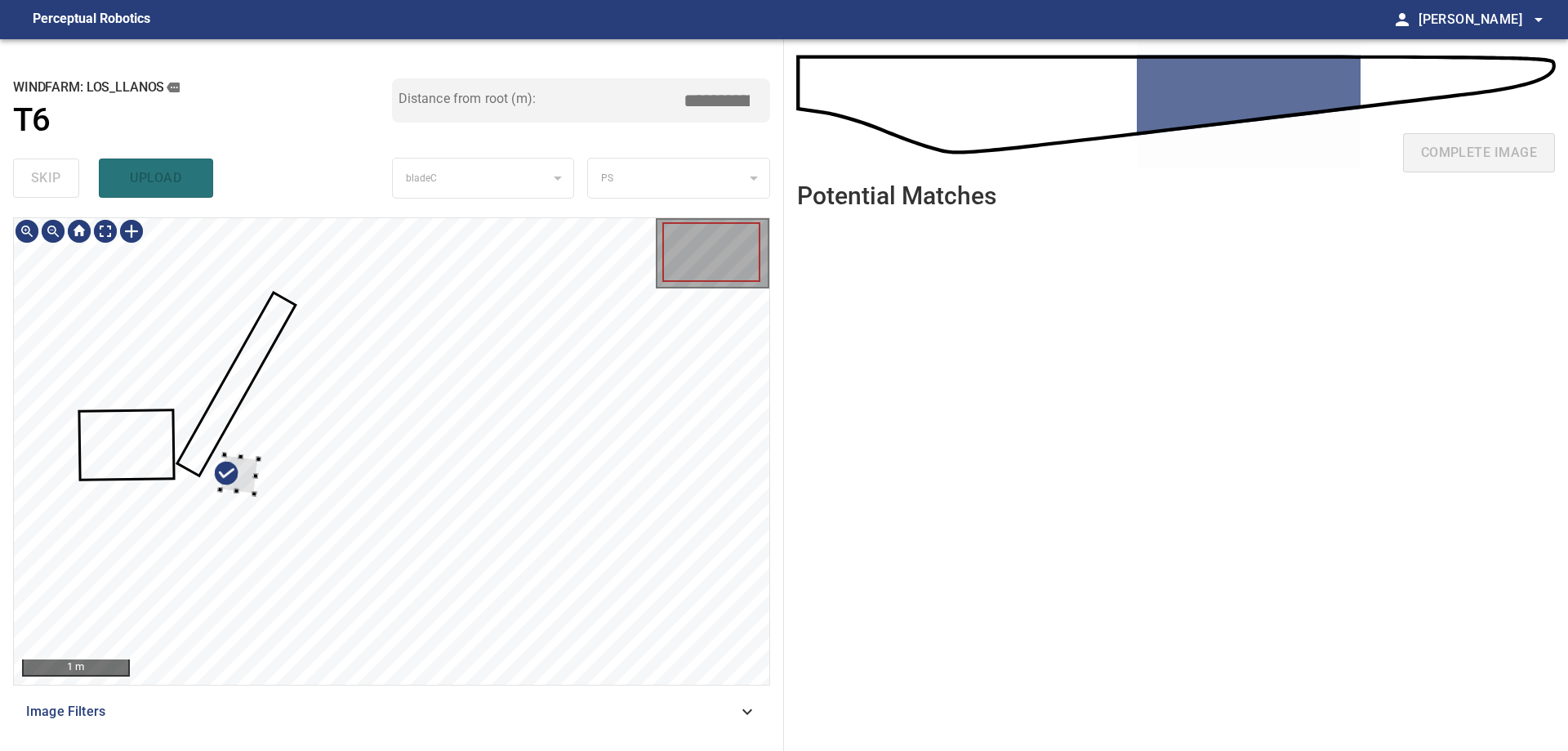
click at [220, 454] on div at bounding box center [238, 474] width 39 height 39
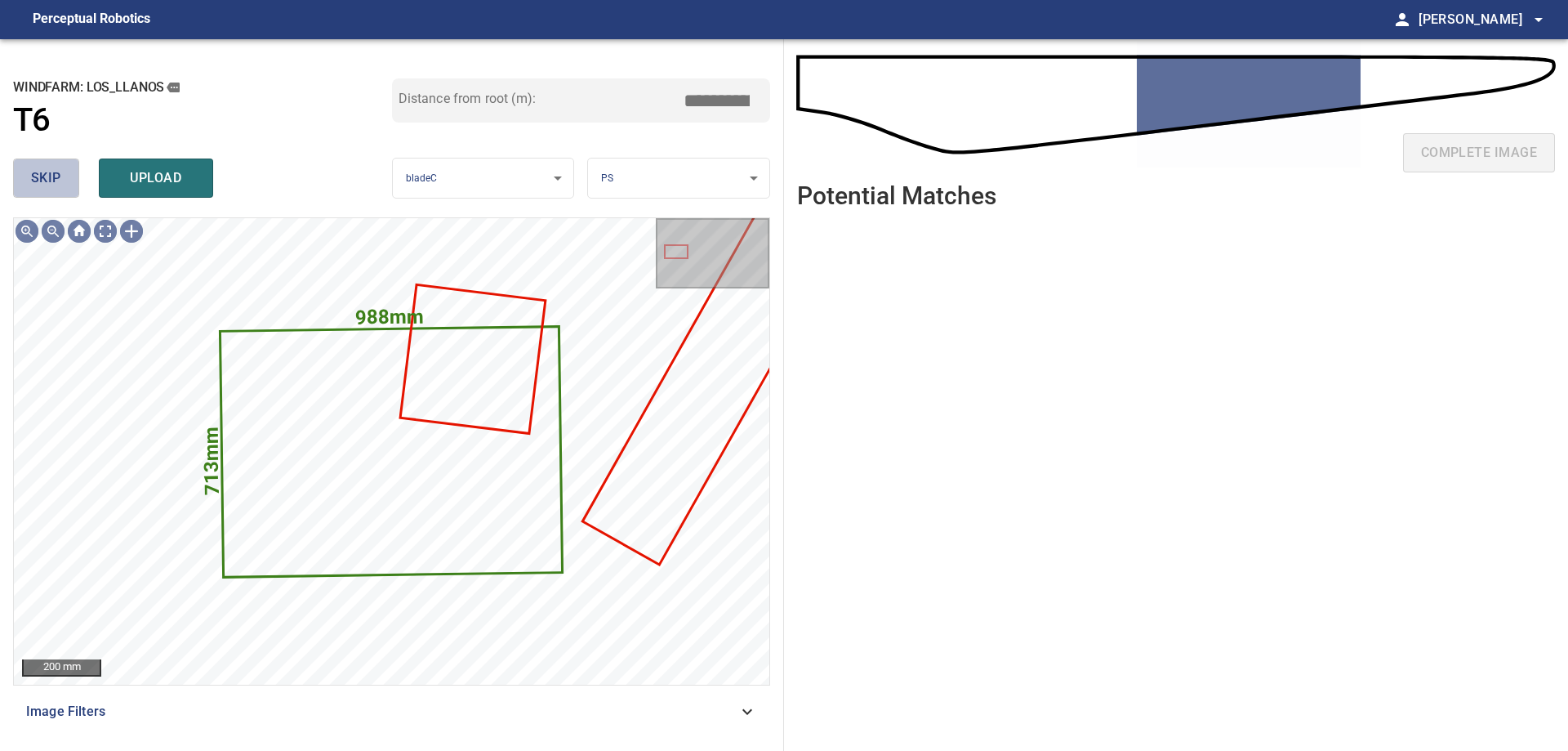
click at [34, 179] on span "skip" at bounding box center [47, 178] width 30 height 23
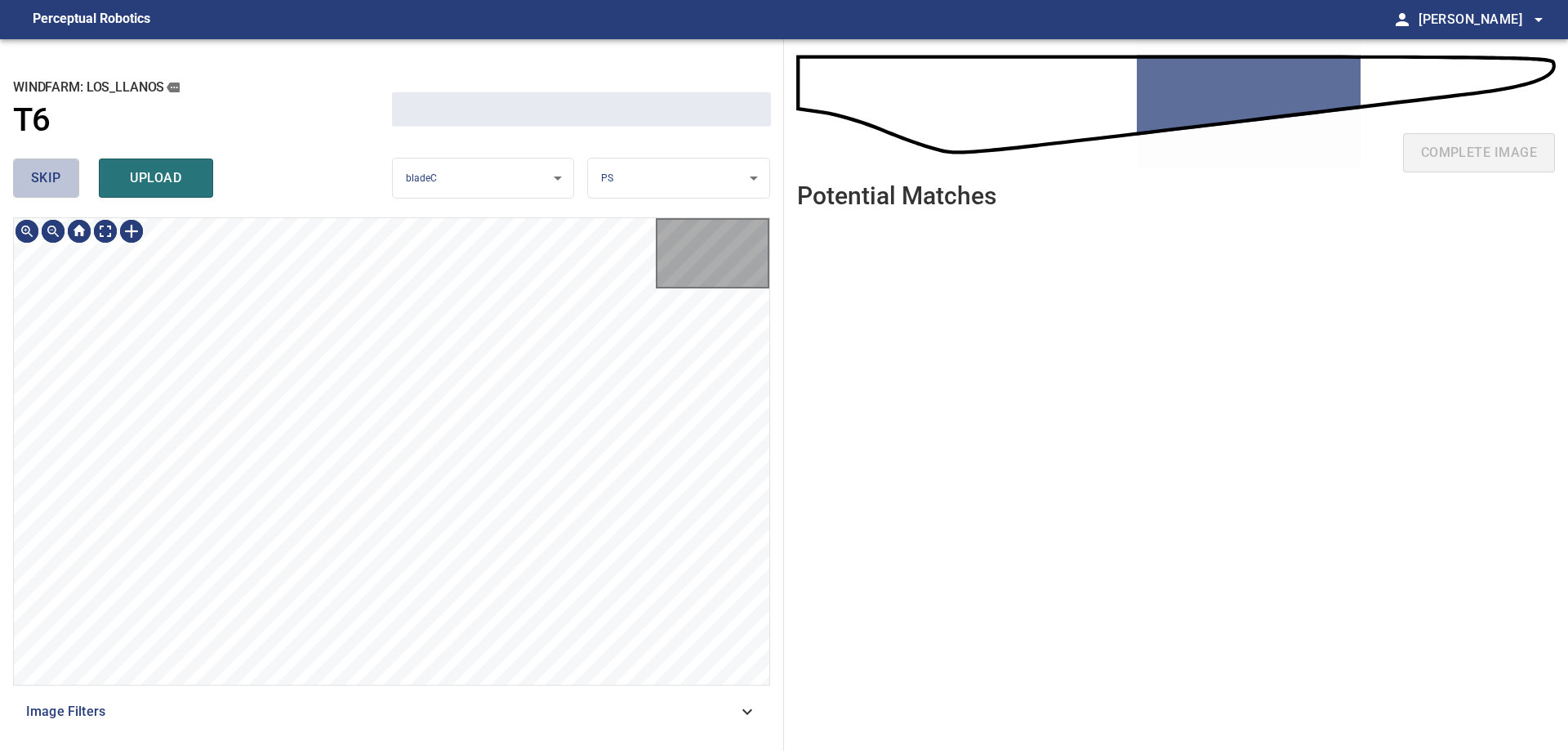
click at [35, 179] on span "skip" at bounding box center [47, 178] width 30 height 23
click at [38, 179] on span "skip" at bounding box center [47, 178] width 30 height 23
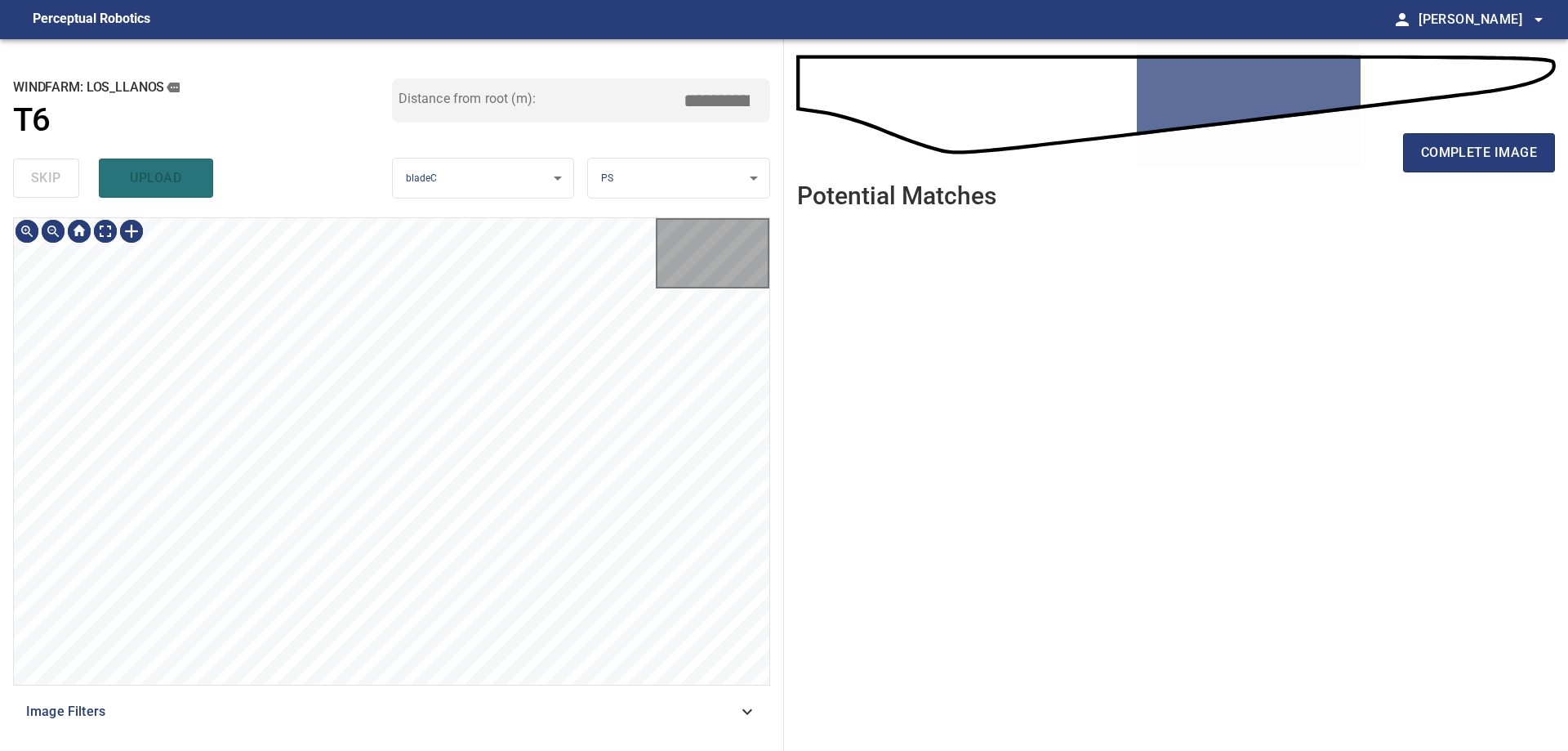
type input "*****"
click at [39, 180] on div "skip upload" at bounding box center [202, 178] width 379 height 52
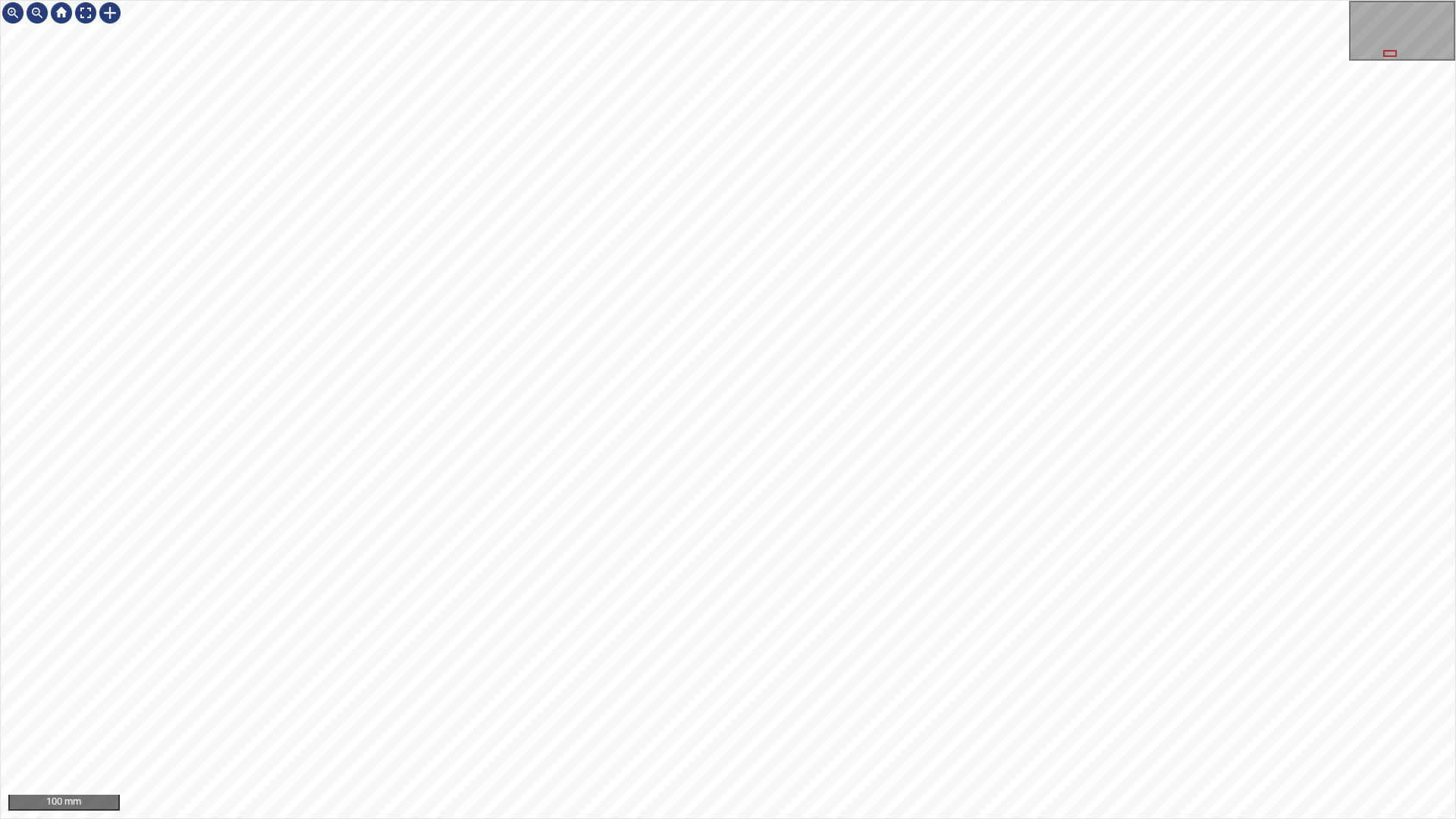
click at [715, 697] on div "100 mm" at bounding box center [728, 410] width 1456 height 819
click at [859, 697] on div "100 mm" at bounding box center [728, 410] width 1456 height 819
click at [1040, 0] on div "100 mm" at bounding box center [728, 410] width 1456 height 819
click at [1451, 52] on div "100 mm" at bounding box center [728, 410] width 1454 height 818
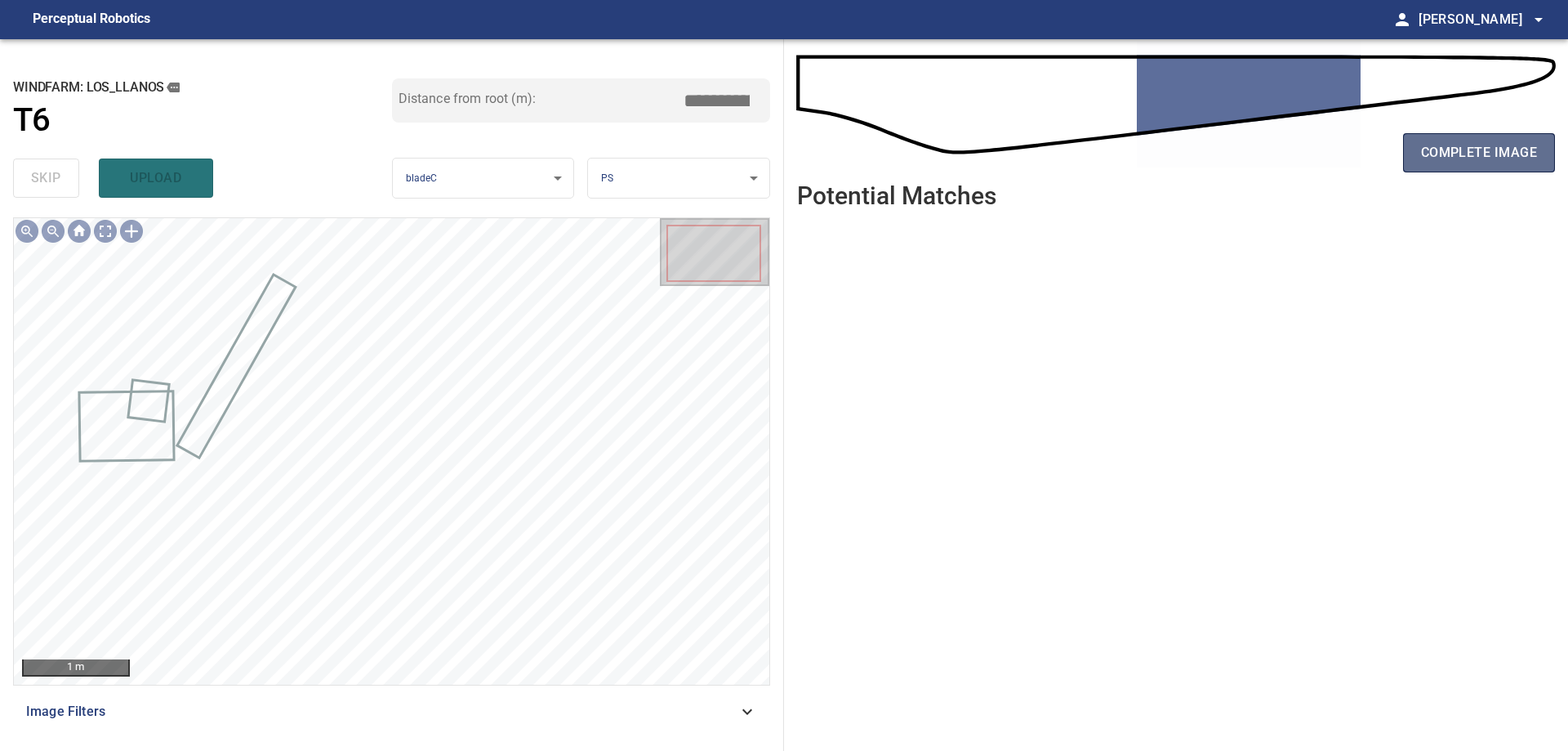
click at [1463, 160] on span "complete image" at bounding box center [1478, 153] width 116 height 23
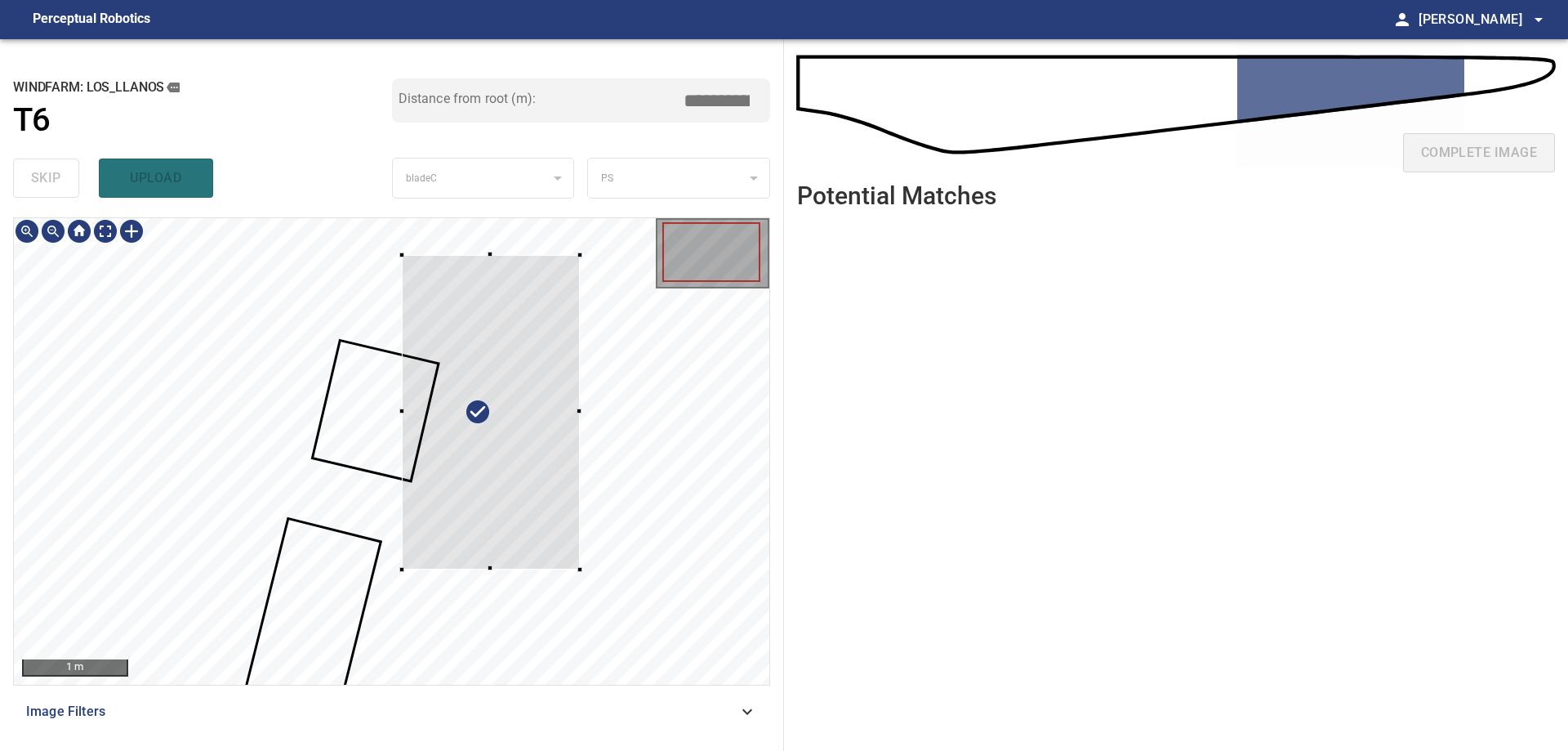
click at [697, 670] on div at bounding box center [391, 451] width 755 height 466
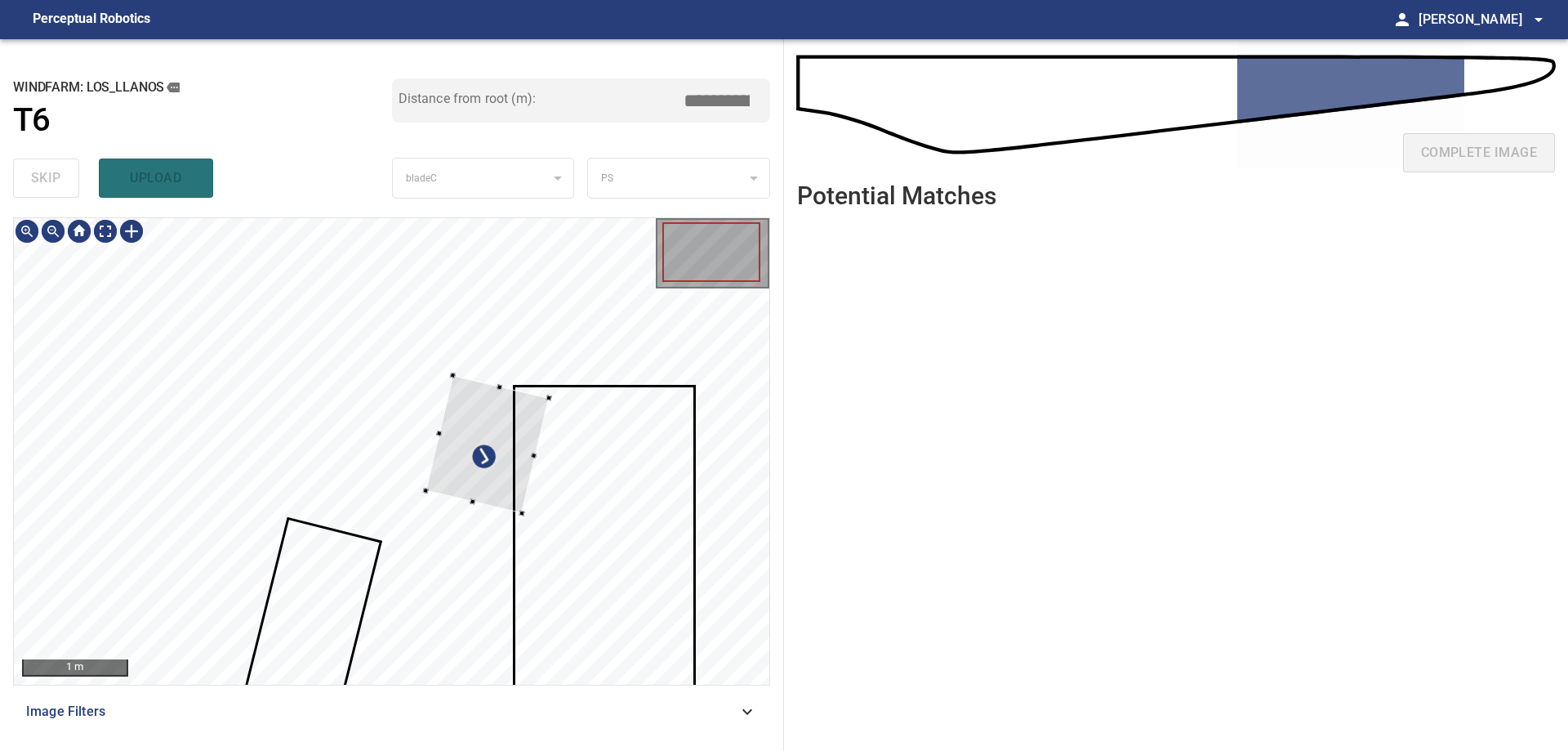
click at [548, 477] on div at bounding box center [488, 444] width 124 height 138
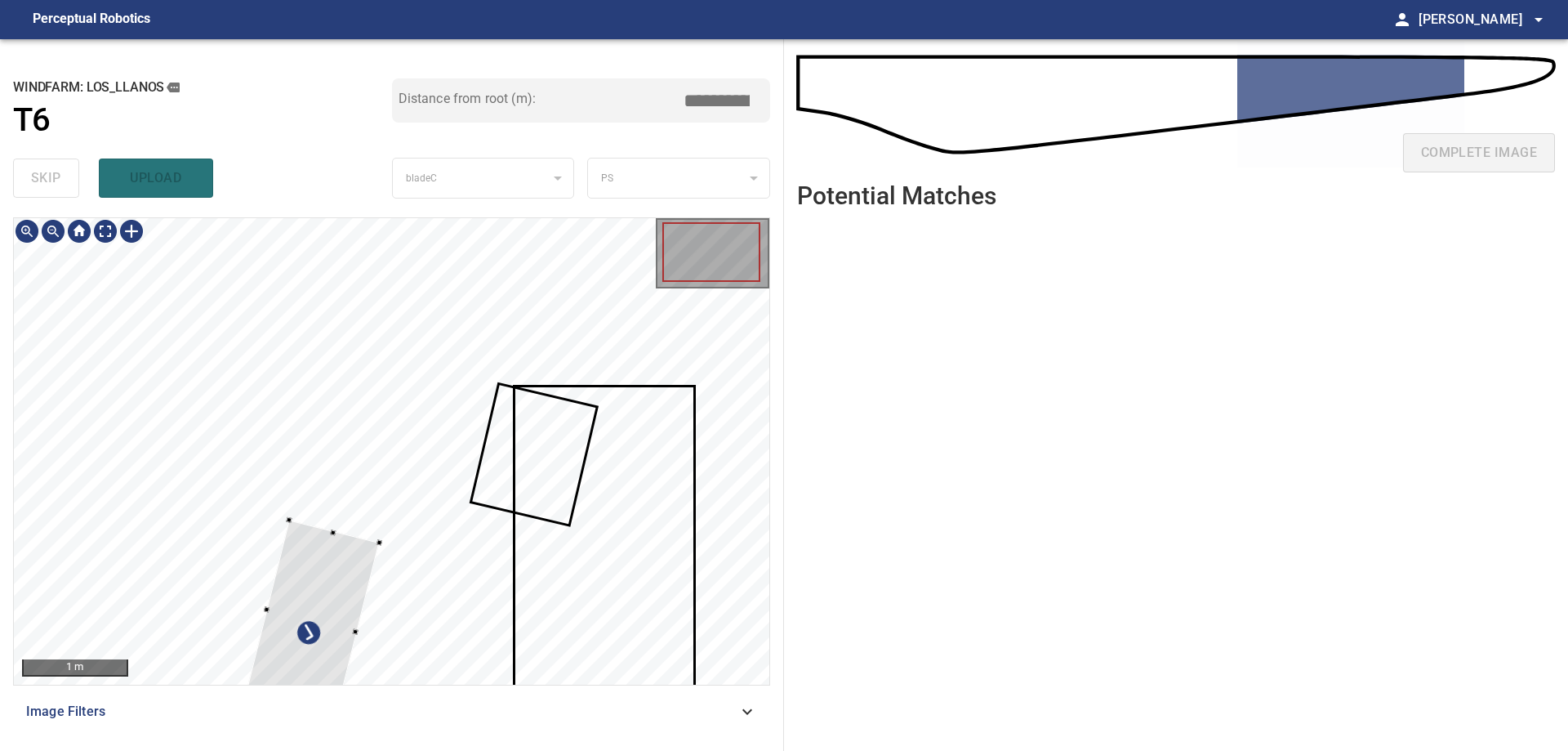
click at [498, 558] on div at bounding box center [391, 451] width 755 height 466
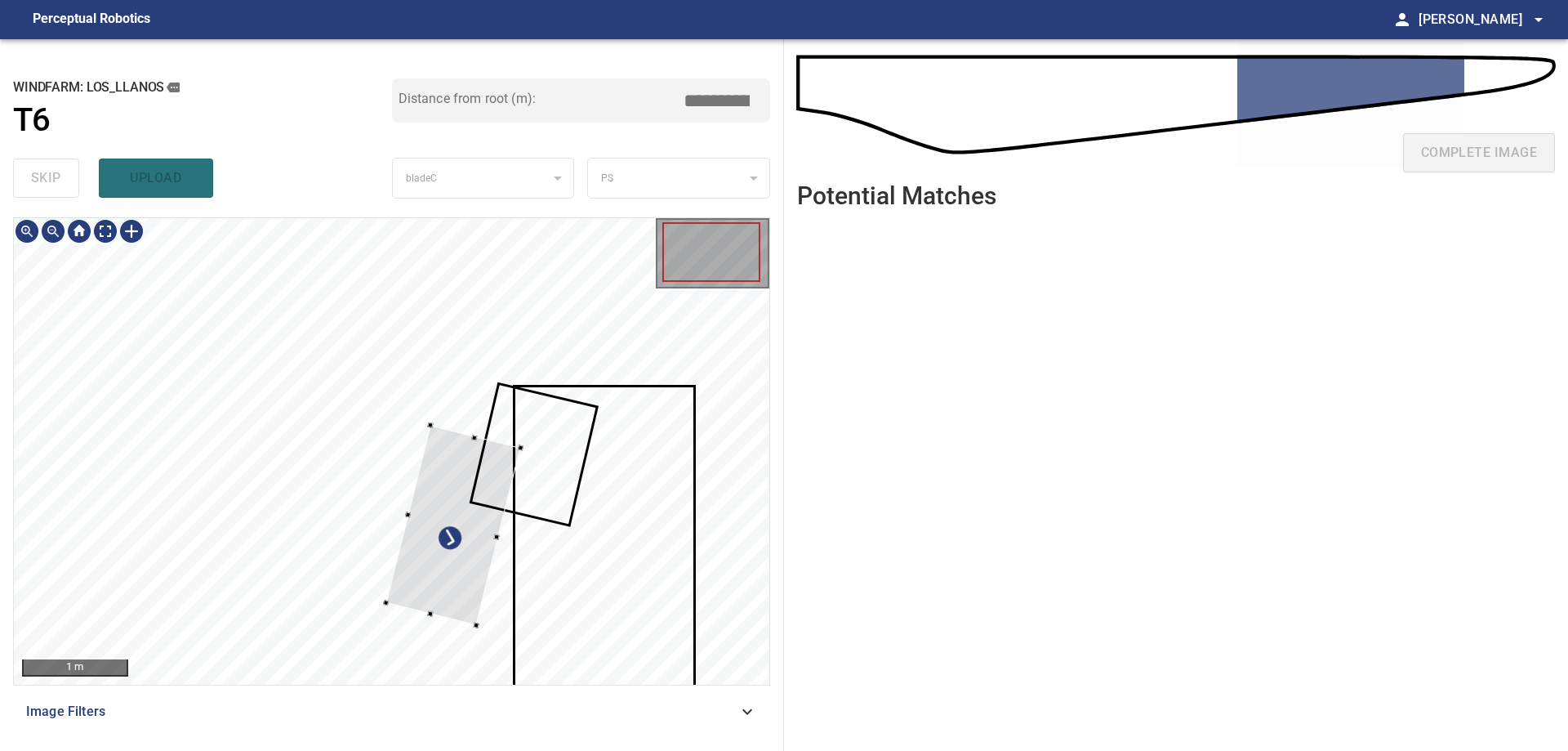
click at [521, 560] on div at bounding box center [453, 525] width 134 height 200
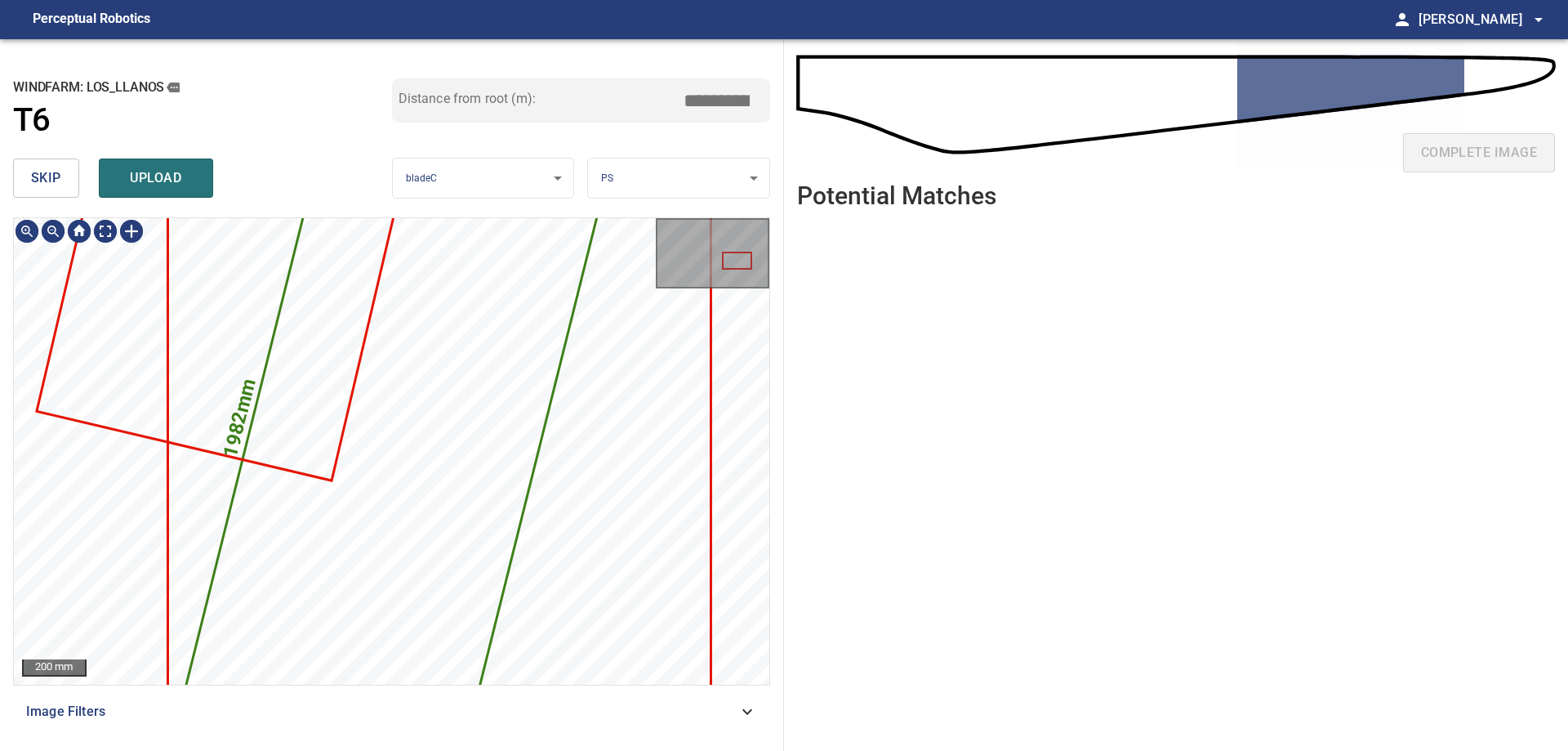
click at [31, 181] on span "skip" at bounding box center [47, 178] width 30 height 23
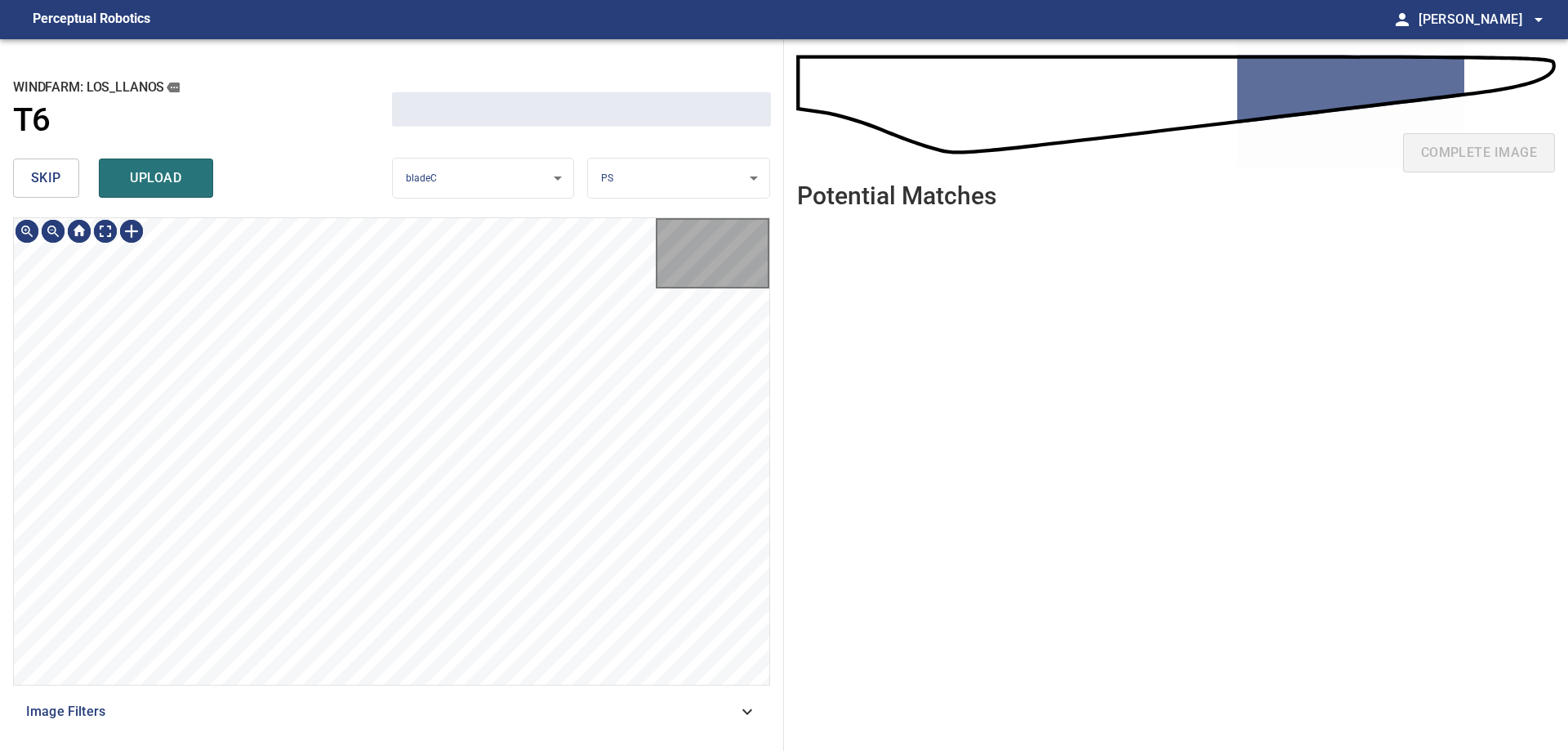
click at [31, 181] on span "skip" at bounding box center [47, 178] width 30 height 23
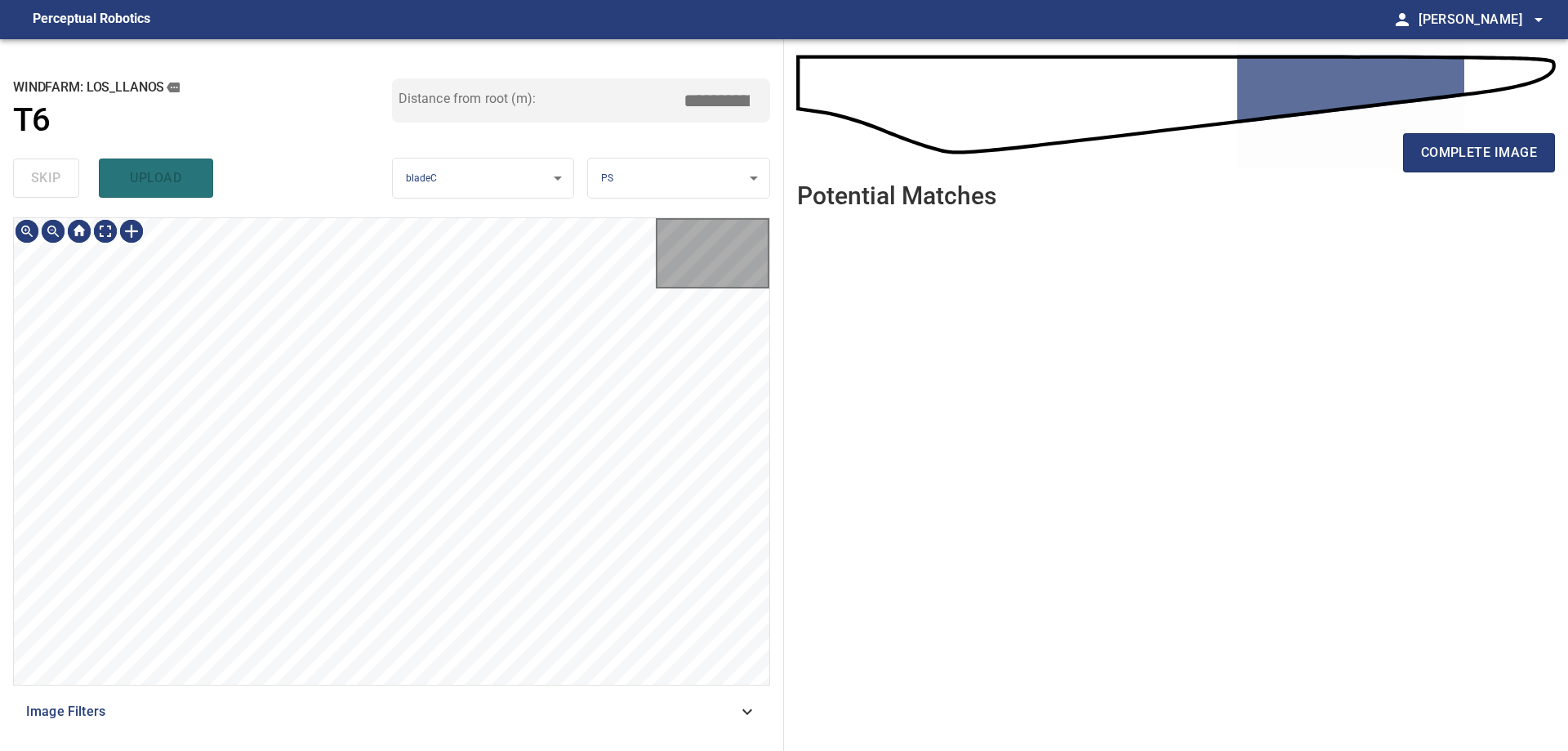
click at [32, 181] on div "skip upload" at bounding box center [202, 178] width 379 height 52
type input "*****"
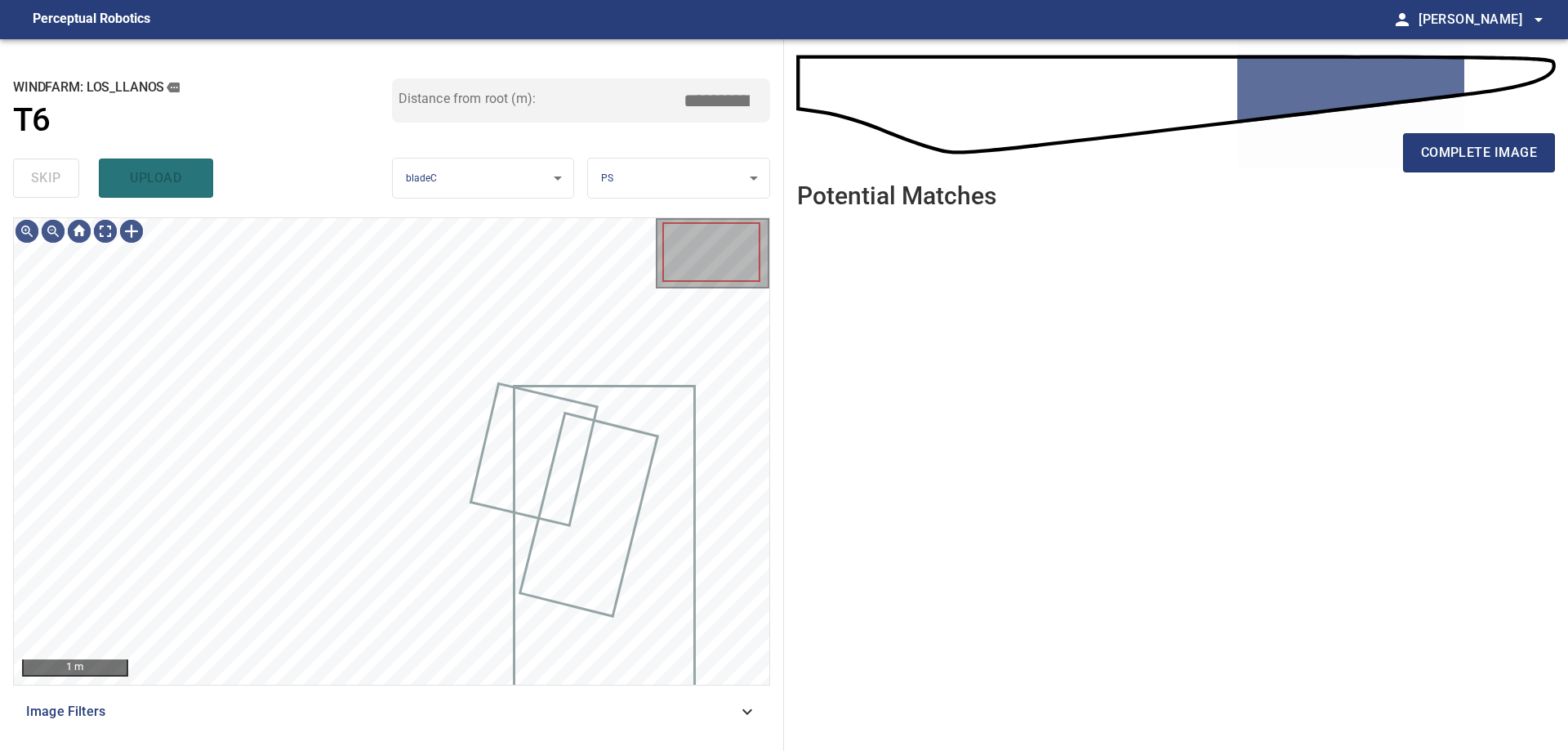
click at [32, 181] on div "skip upload" at bounding box center [202, 178] width 379 height 52
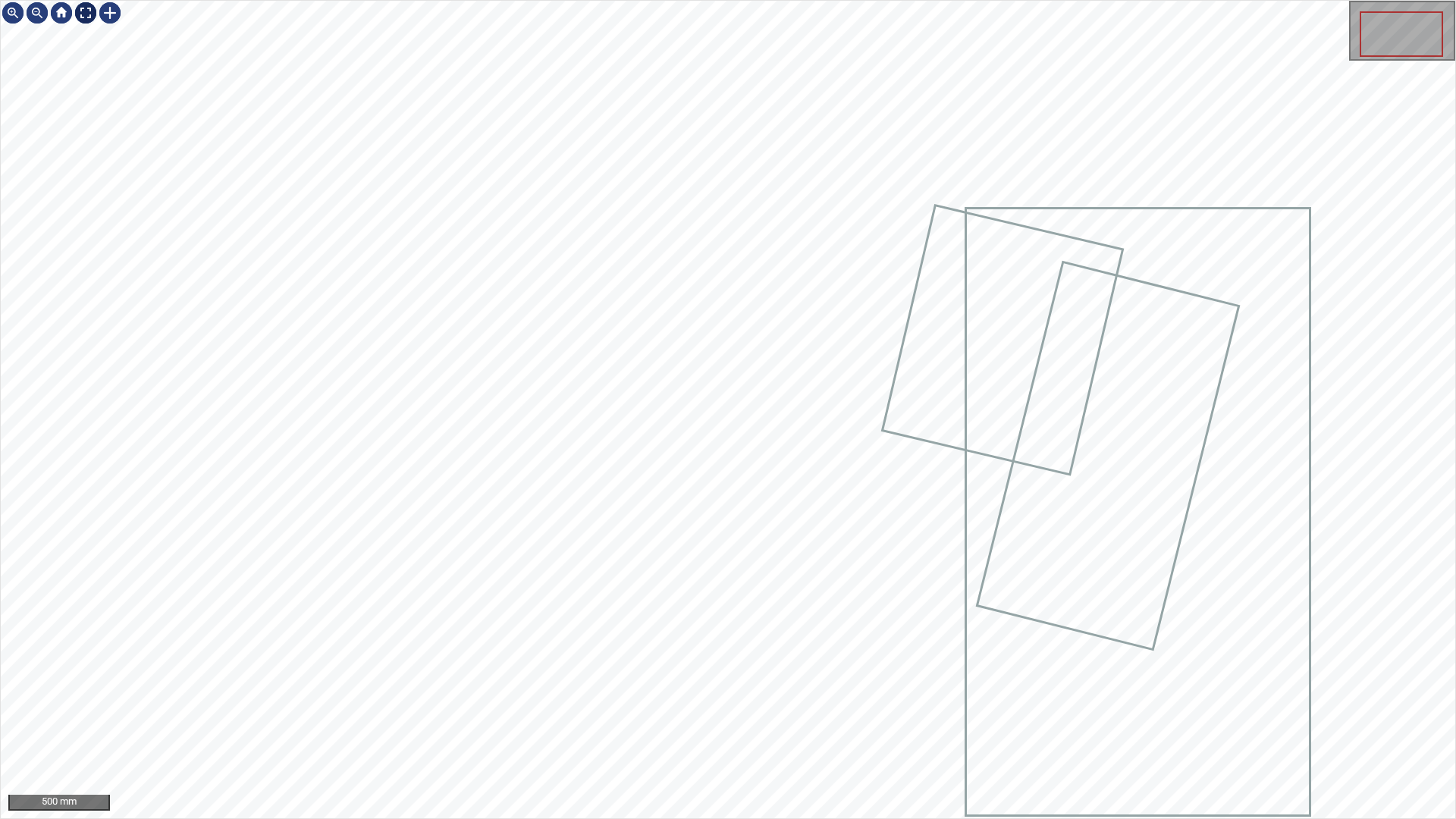
click at [91, 15] on div at bounding box center [85, 12] width 24 height 24
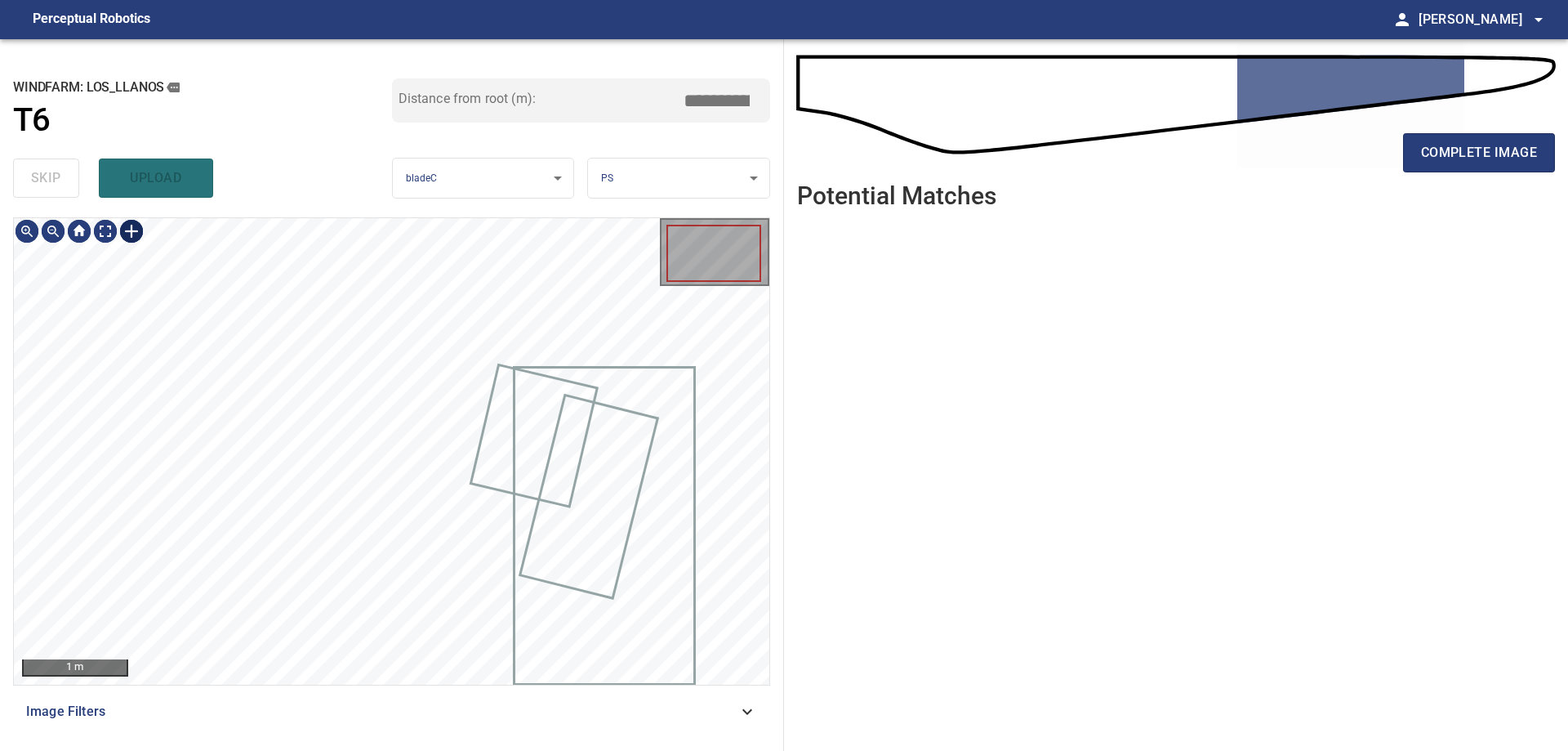
click at [130, 237] on div at bounding box center [131, 230] width 26 height 26
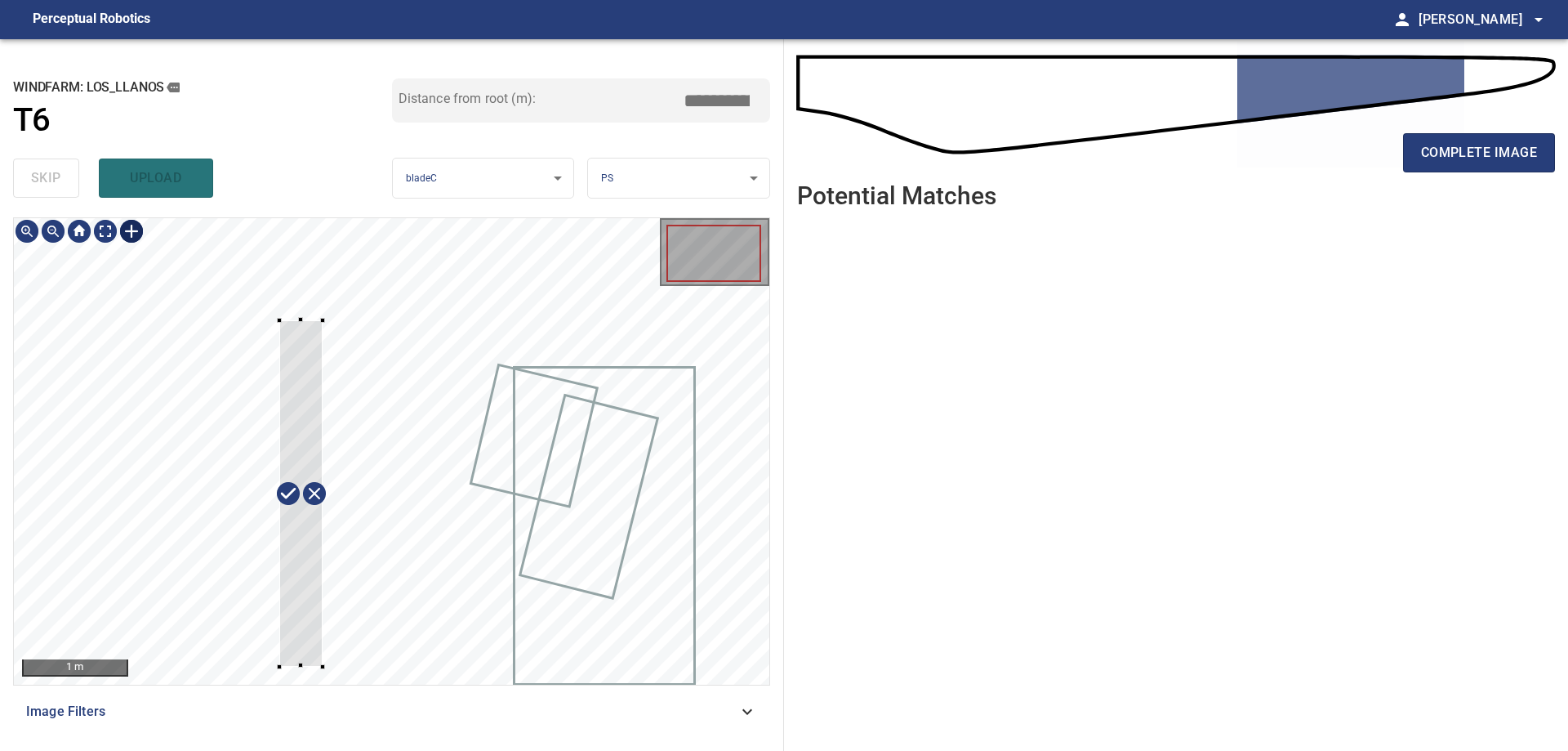
click at [278, 668] on div at bounding box center [391, 451] width 755 height 466
click at [331, 687] on div "1 m Image Filters" at bounding box center [392, 477] width 757 height 521
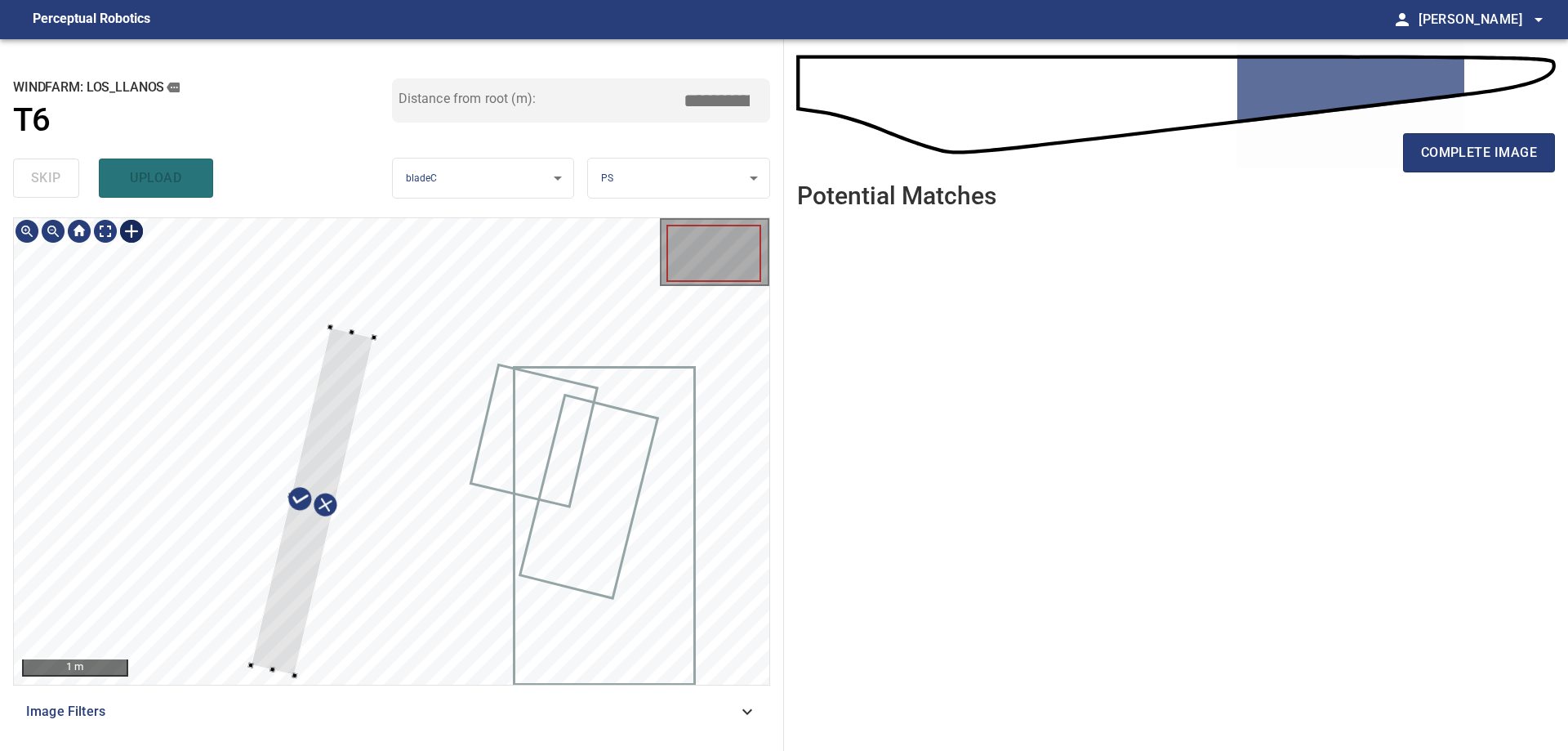
click at [346, 359] on div at bounding box center [313, 501] width 124 height 348
click at [344, 331] on div at bounding box center [300, 498] width 161 height 351
click at [383, 360] on div at bounding box center [325, 504] width 161 height 351
click at [374, 350] on div at bounding box center [325, 502] width 161 height 351
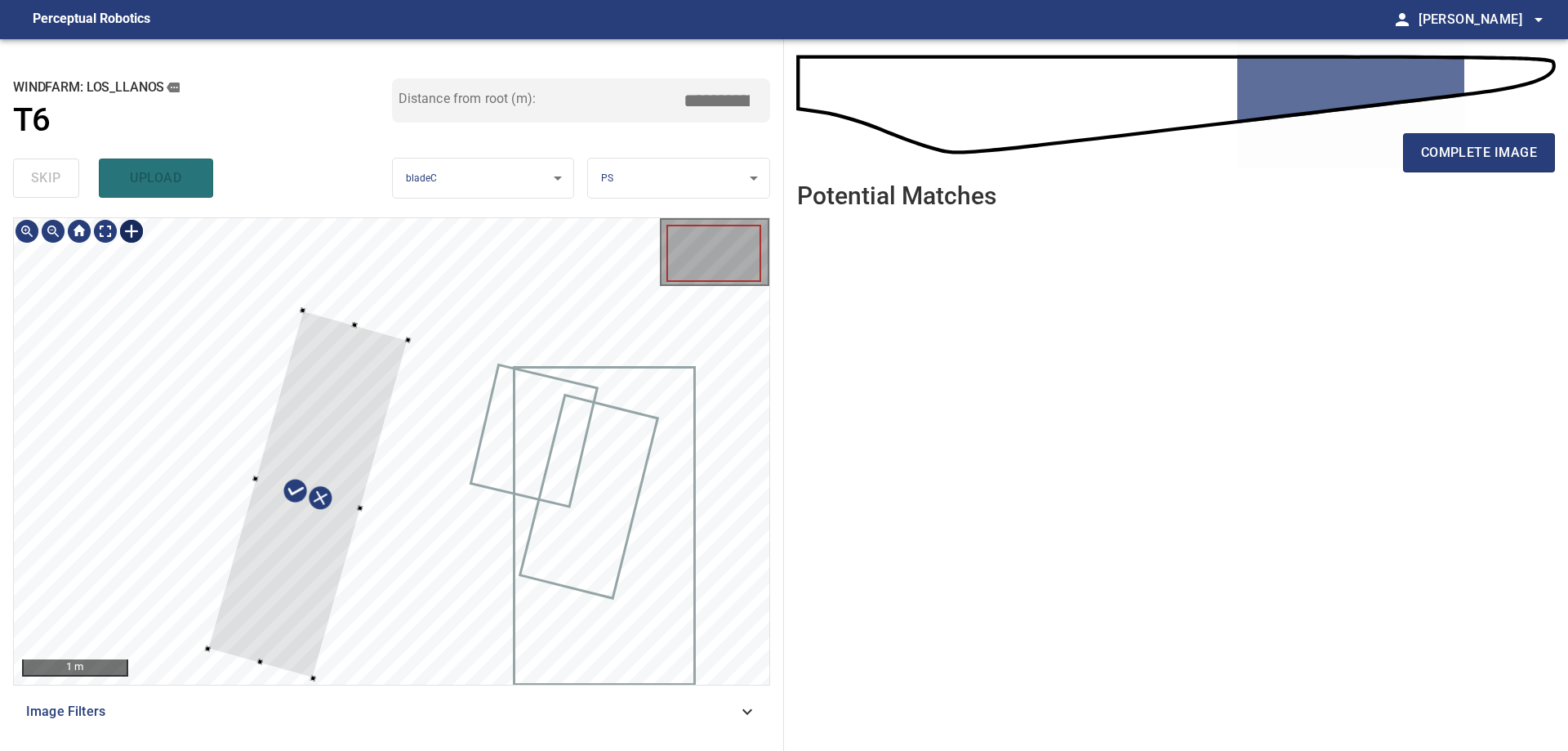
click at [368, 328] on div at bounding box center [307, 493] width 200 height 367
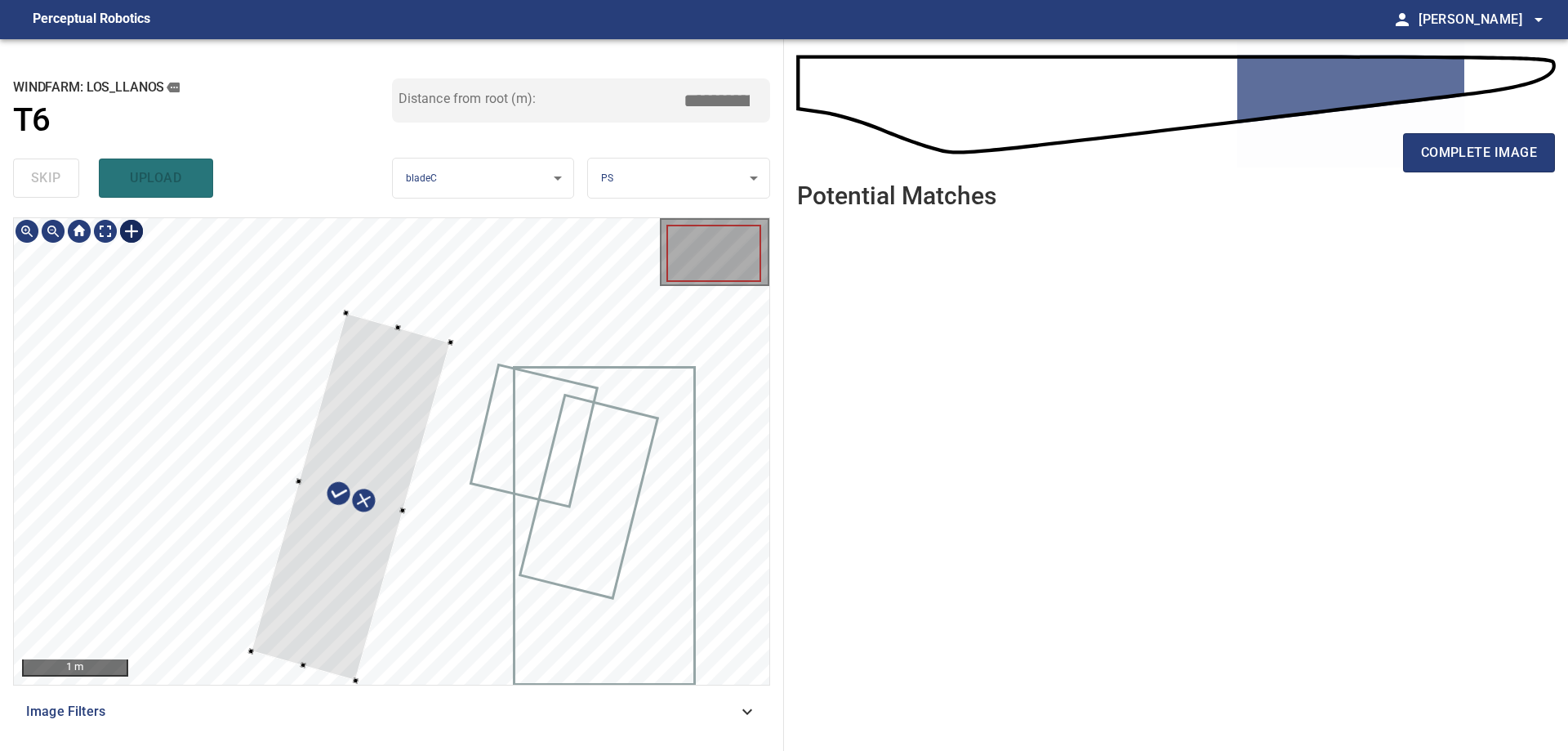
click at [444, 371] on div at bounding box center [391, 451] width 755 height 466
click at [309, 626] on div at bounding box center [346, 497] width 198 height 367
click at [341, 671] on div at bounding box center [391, 451] width 755 height 466
click at [304, 478] on div at bounding box center [349, 496] width 219 height 370
click at [401, 363] on div at bounding box center [345, 492] width 219 height 370
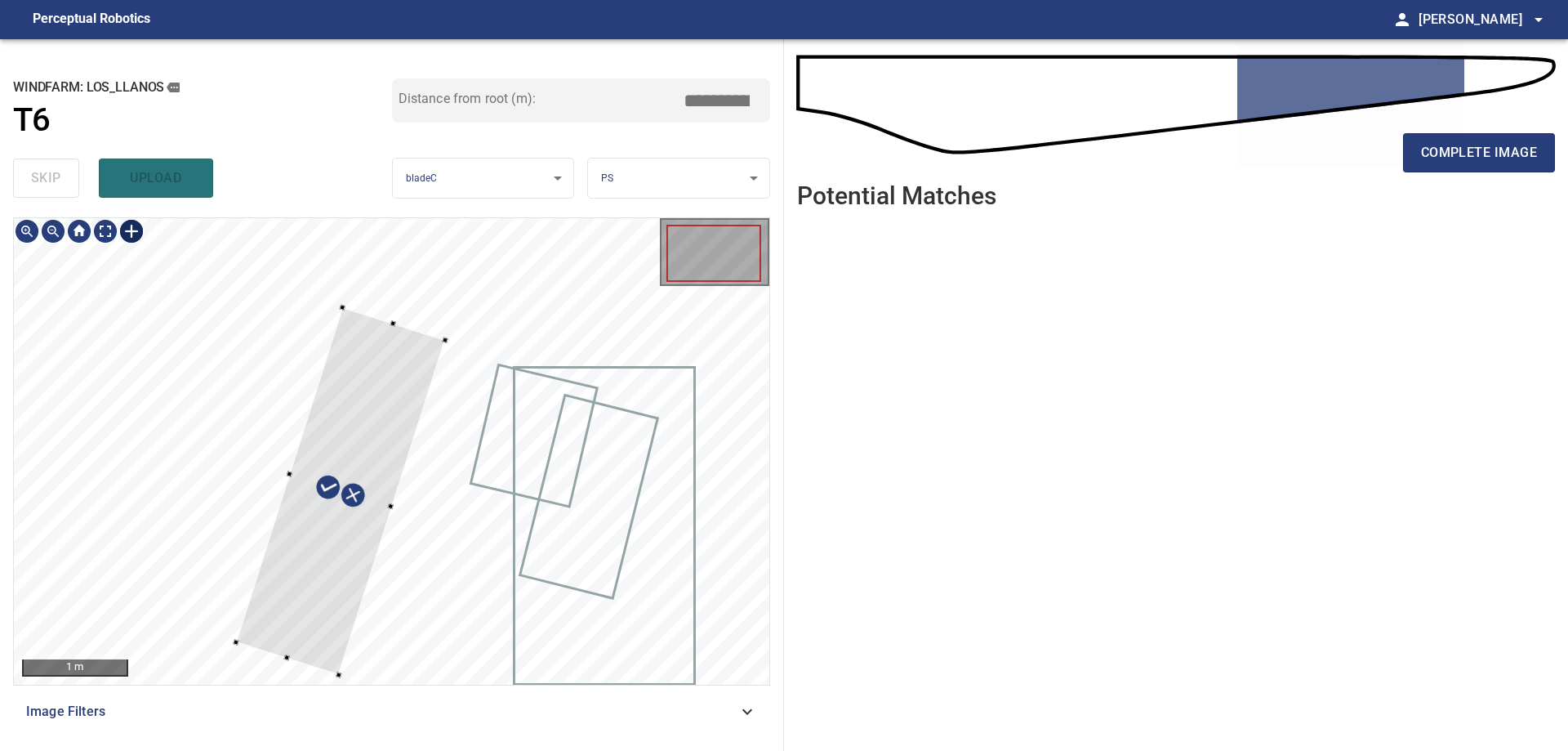
click at [278, 466] on div at bounding box center [391, 451] width 755 height 466
click at [382, 461] on div at bounding box center [349, 497] width 209 height 367
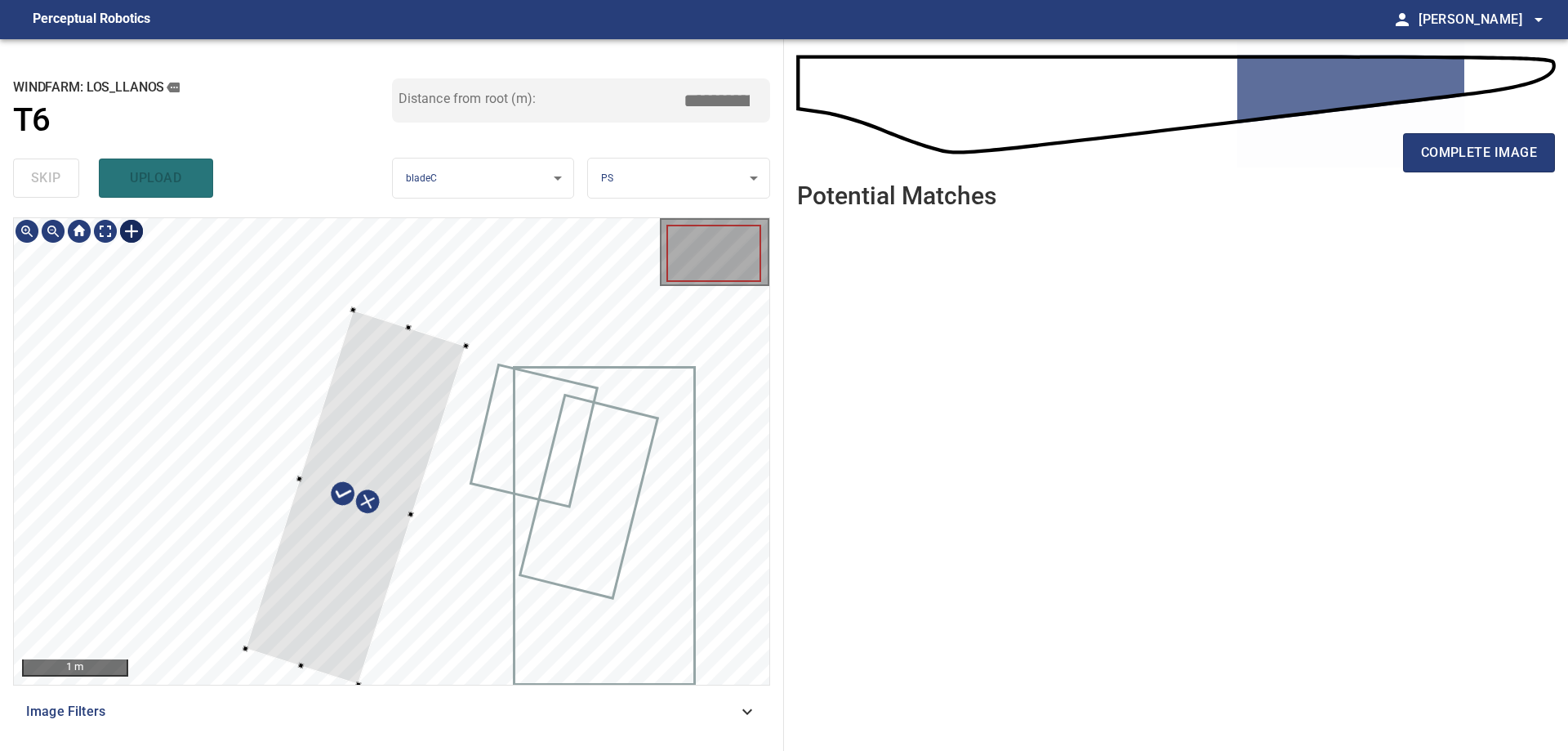
click at [373, 317] on div at bounding box center [356, 496] width 220 height 375
click at [385, 374] on div at bounding box center [349, 491] width 220 height 375
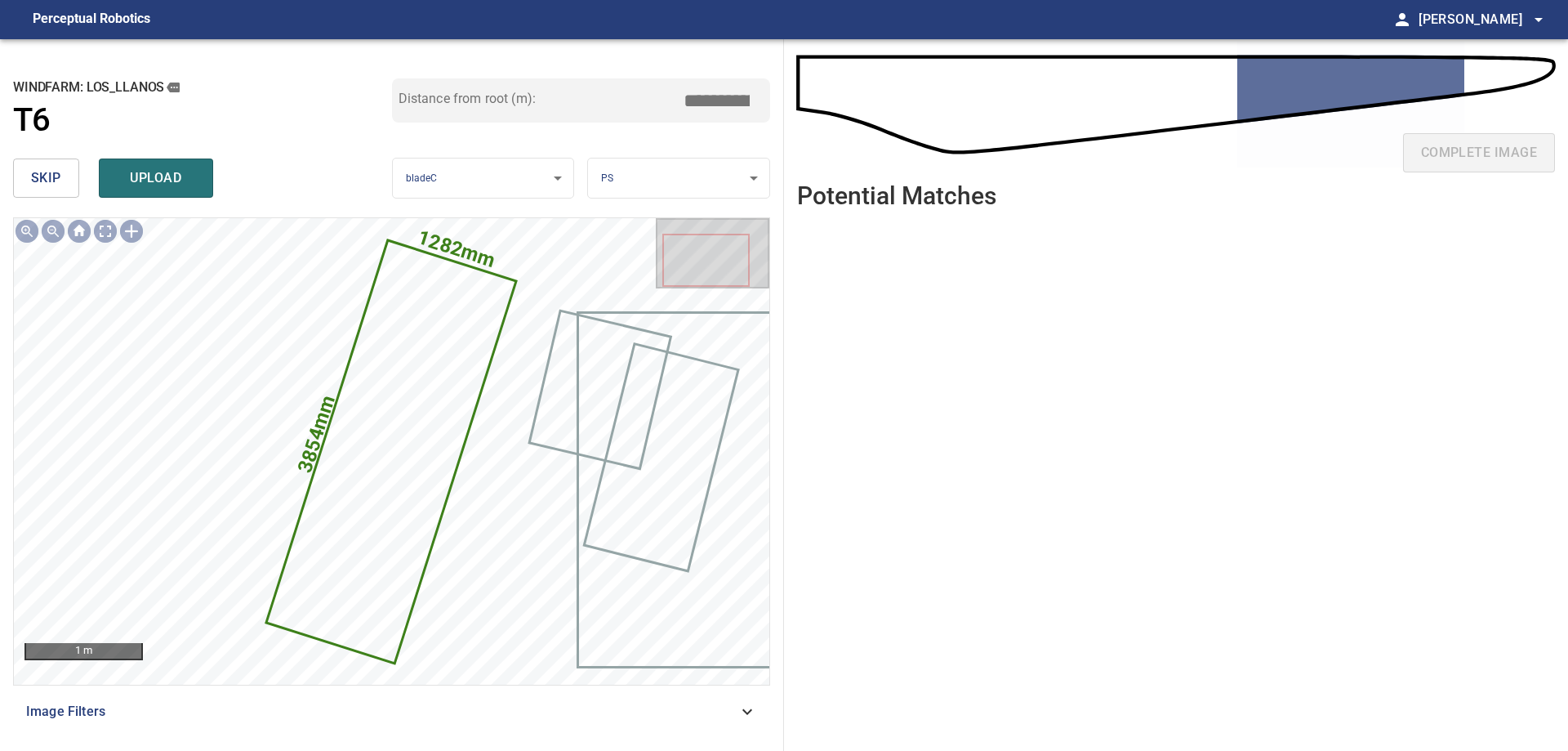
drag, startPoint x: 719, startPoint y: 102, endPoint x: 875, endPoint y: 123, distance: 157.4
click at [857, 117] on div "**********" at bounding box center [784, 395] width 1568 height 712
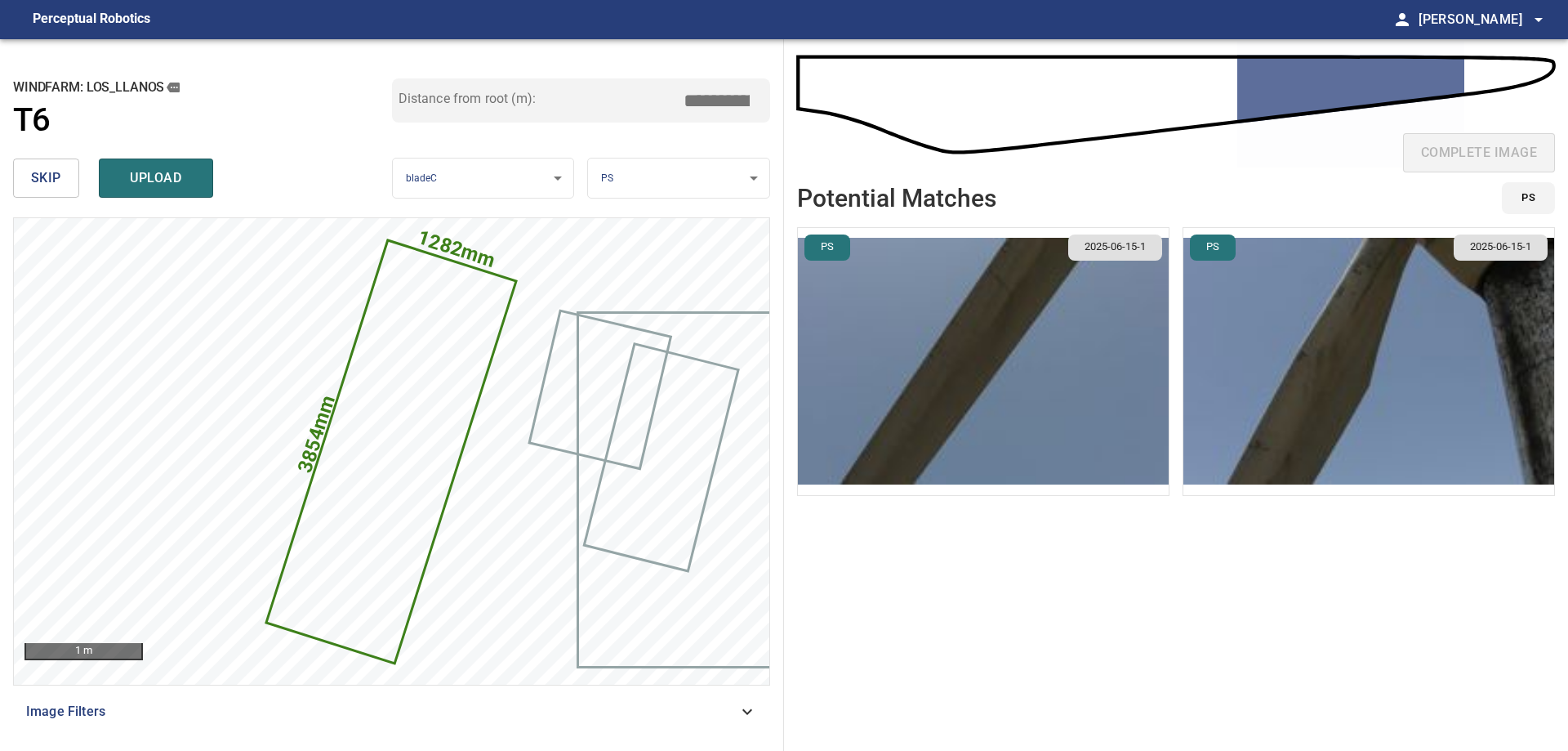
type input "****"
click at [1084, 402] on img "button" at bounding box center [984, 361] width 371 height 267
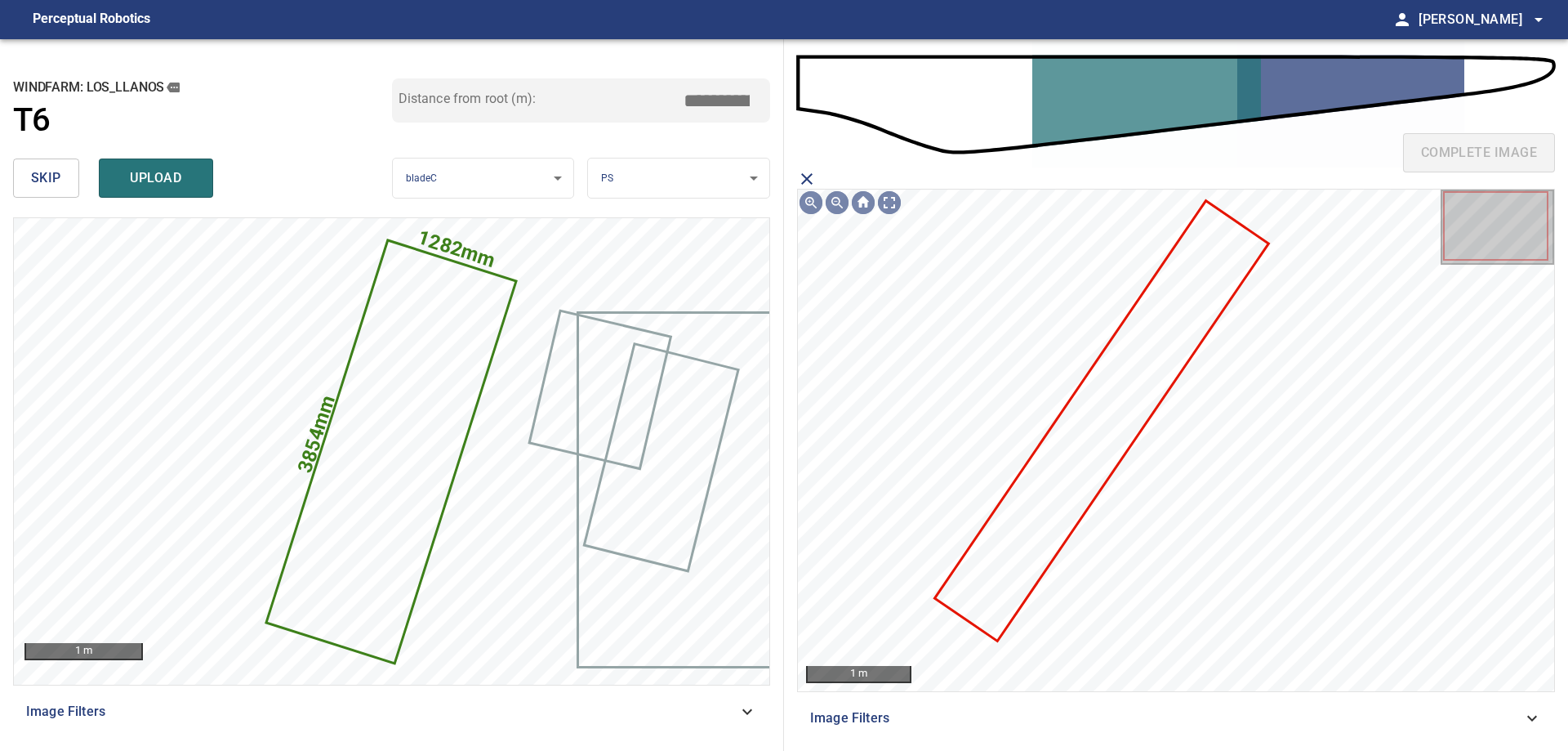
click at [1034, 550] on icon at bounding box center [1101, 420] width 330 height 436
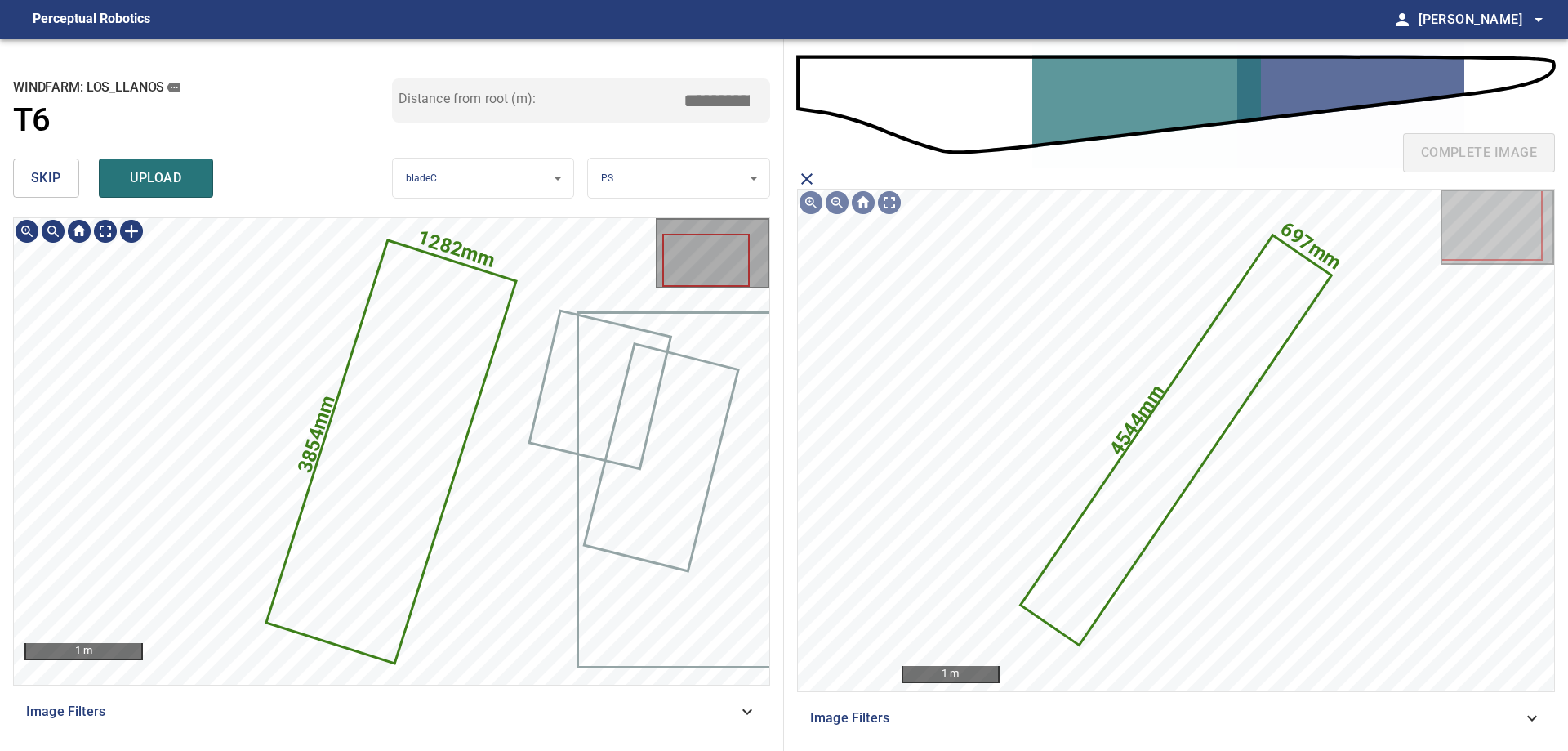
click at [413, 494] on icon at bounding box center [392, 452] width 247 height 420
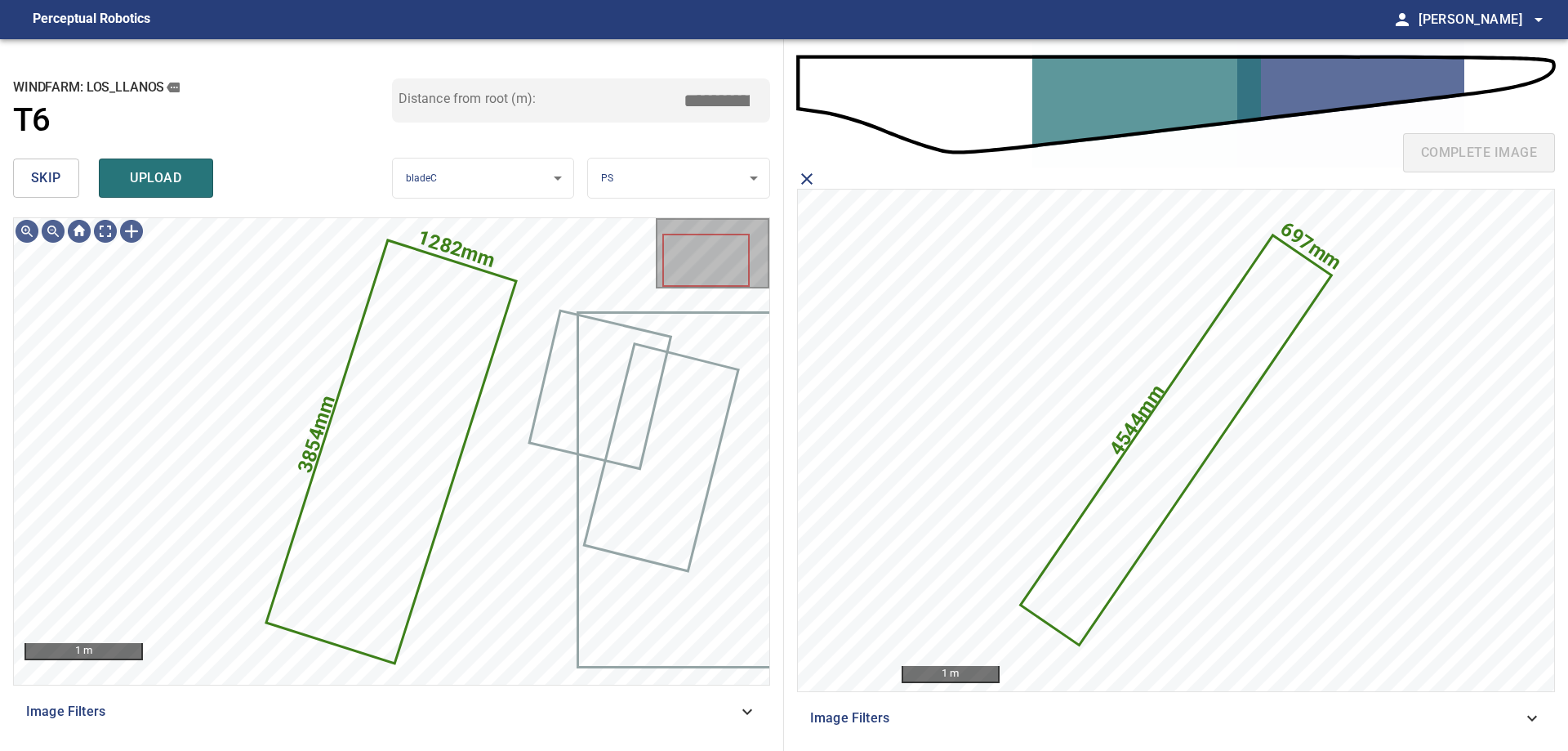
click at [170, 172] on span "upload" at bounding box center [156, 178] width 79 height 23
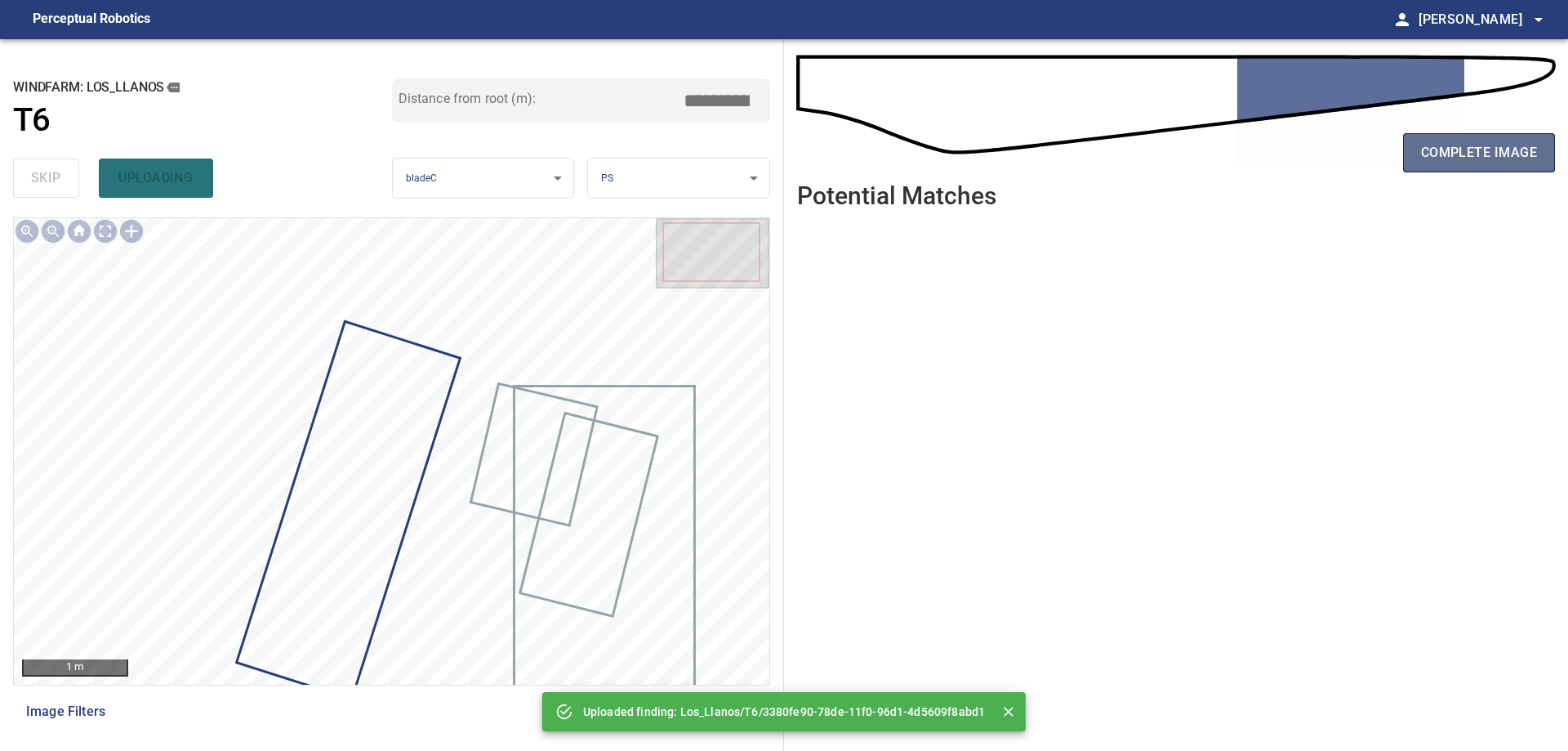
click at [1521, 144] on span "complete image" at bounding box center [1478, 153] width 116 height 23
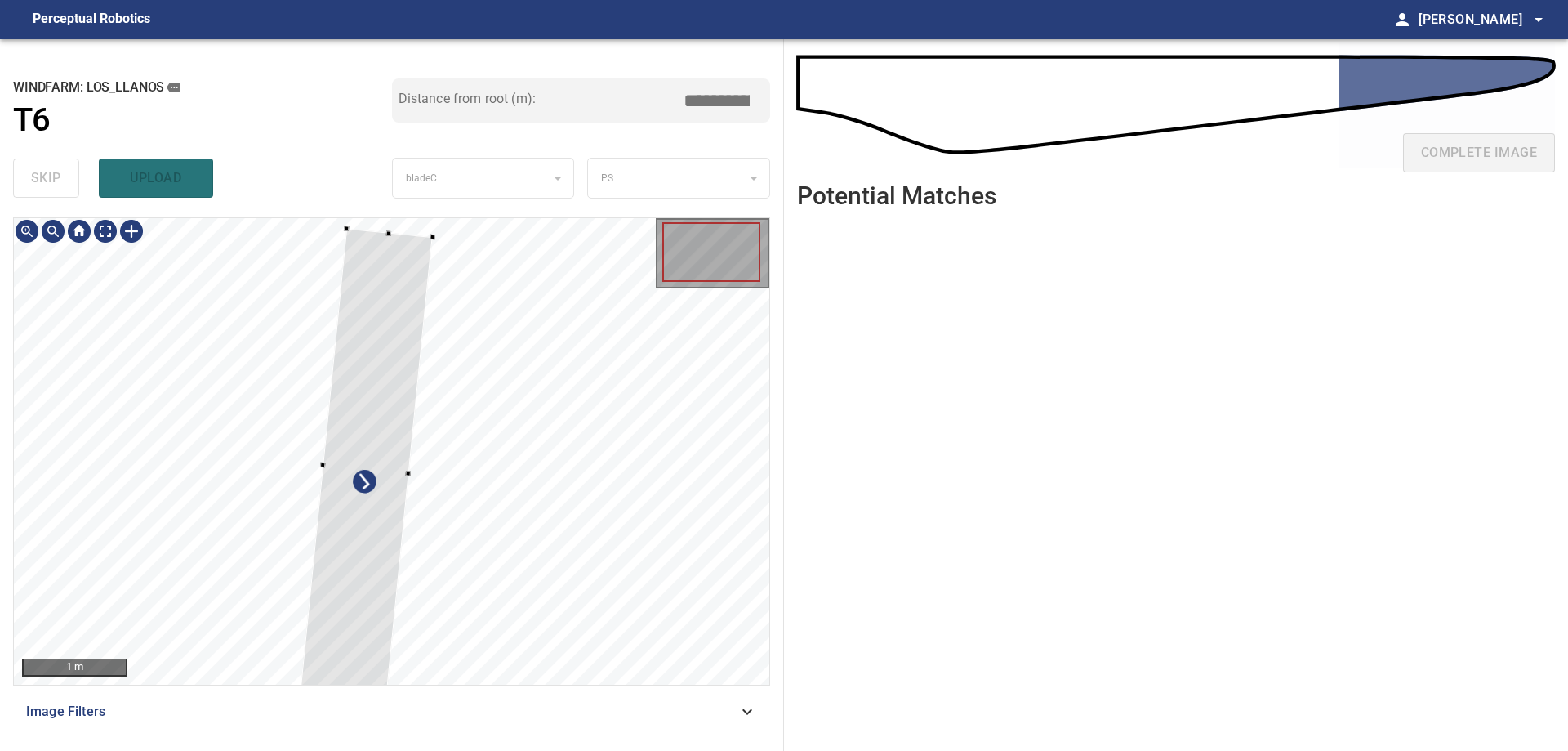
click at [533, 607] on div at bounding box center [391, 451] width 755 height 466
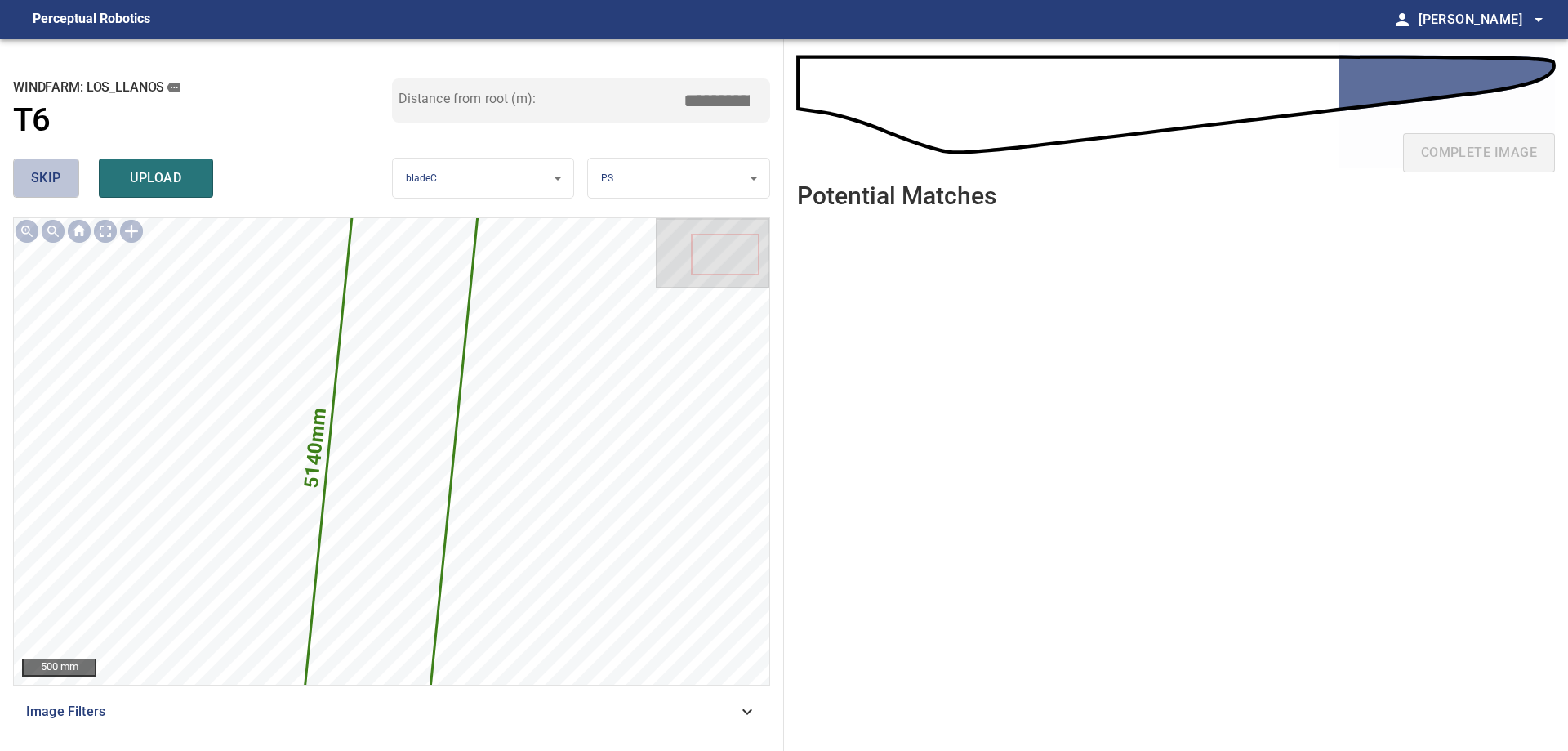
click at [51, 193] on button "skip" at bounding box center [47, 178] width 66 height 39
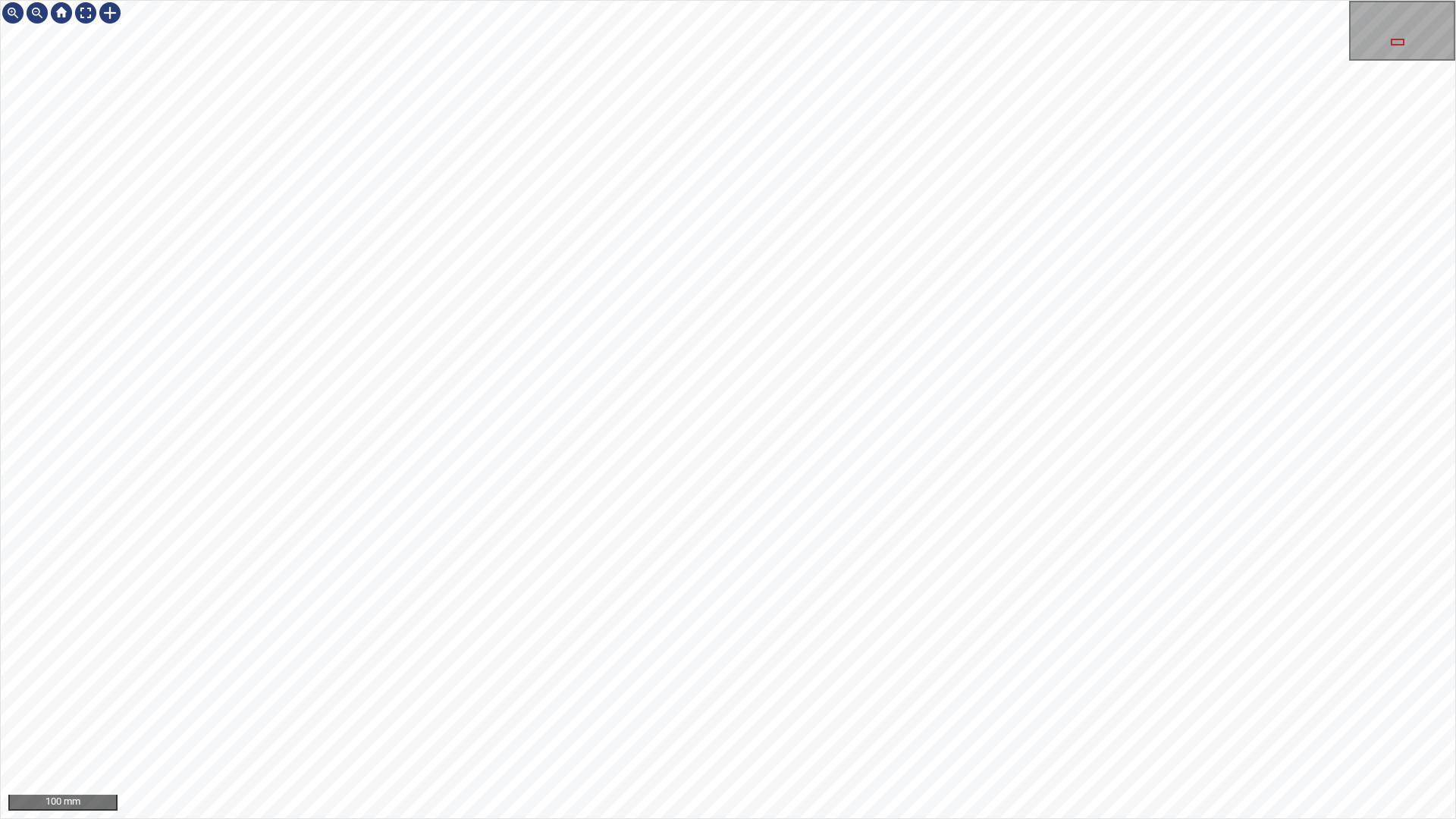
click at [1171, 697] on div "100 mm" at bounding box center [728, 410] width 1456 height 819
click at [733, 568] on div "100 mm" at bounding box center [728, 410] width 1456 height 819
click at [82, 7] on div at bounding box center [85, 12] width 24 height 24
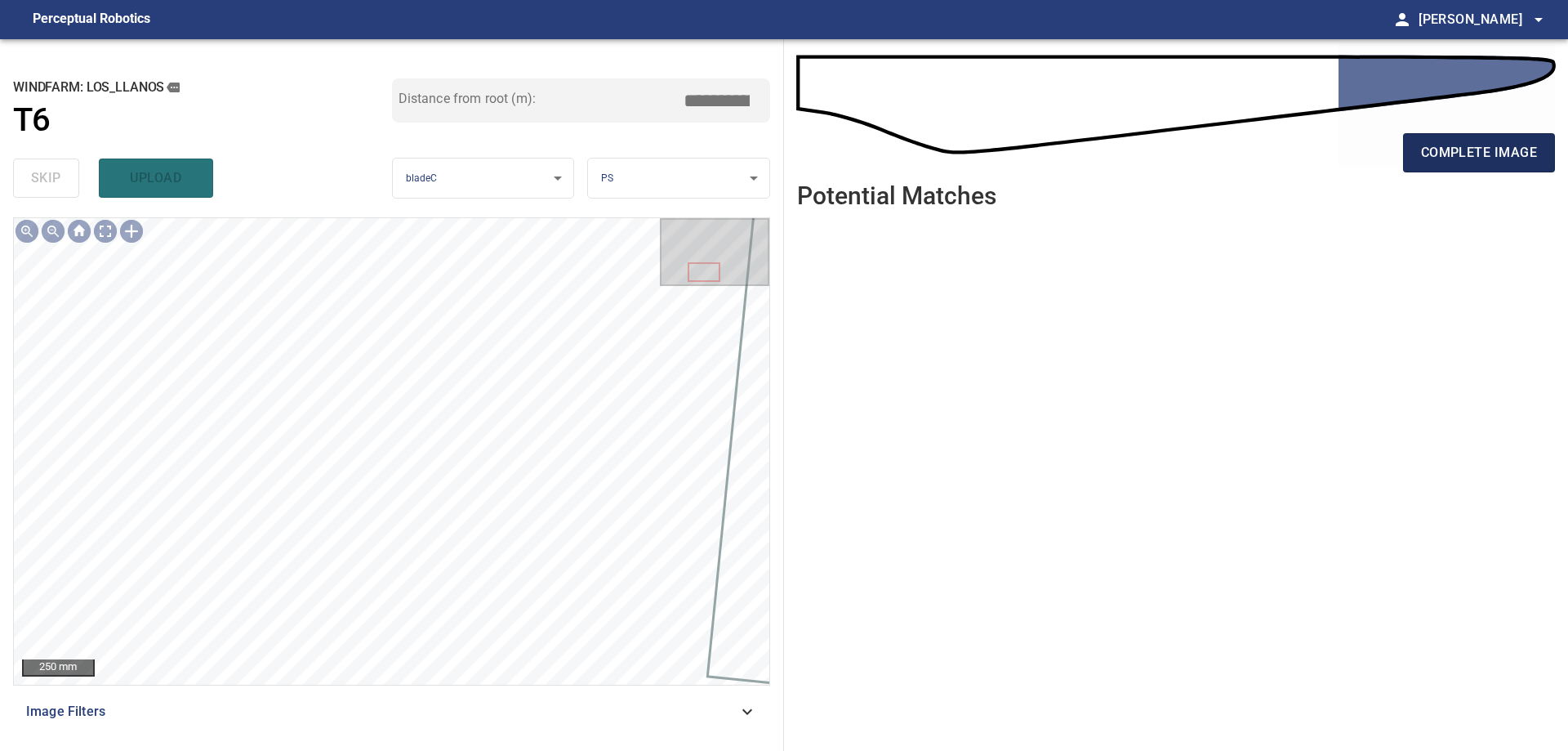
click at [1453, 164] on button "complete image" at bounding box center [1479, 153] width 152 height 39
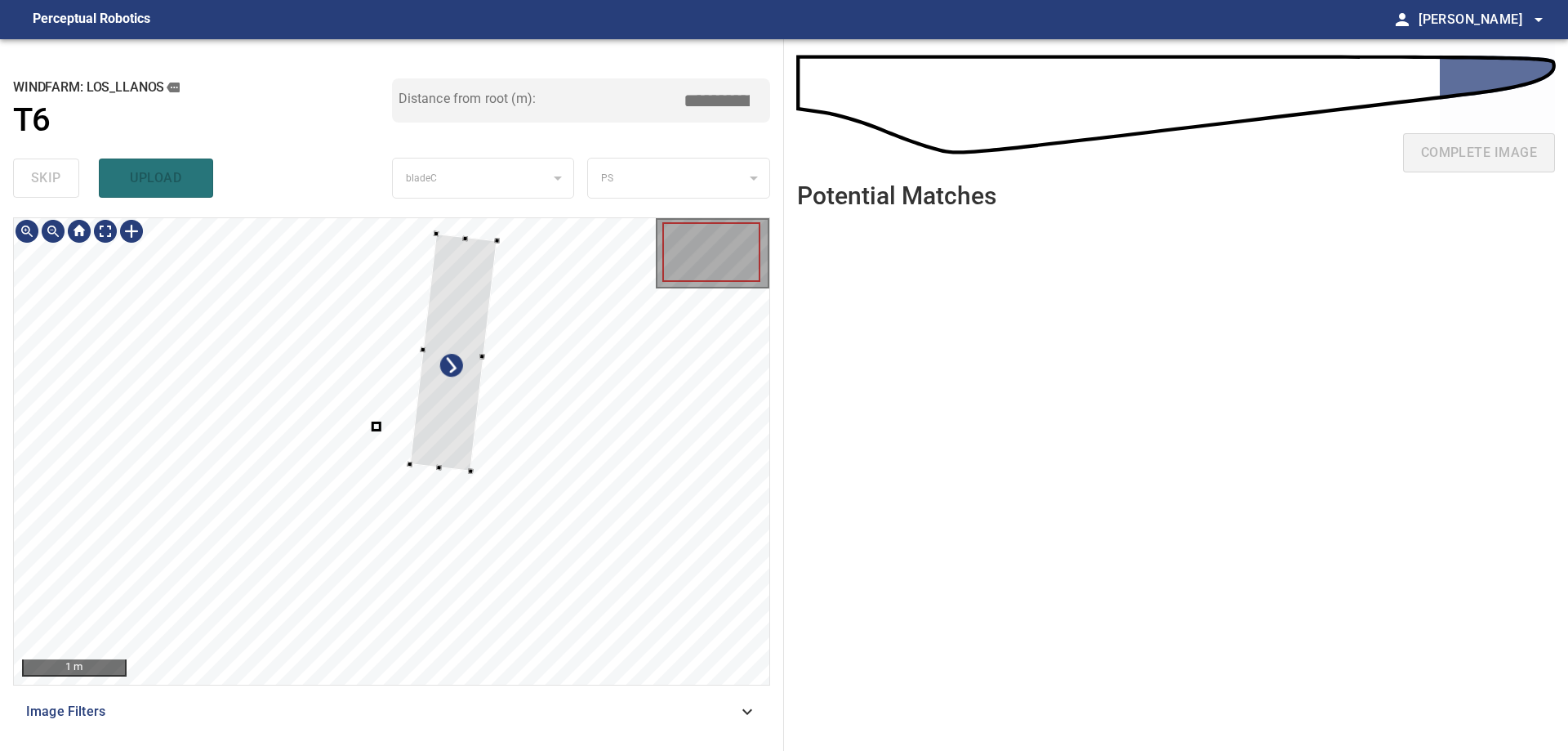
click at [530, 557] on div at bounding box center [391, 451] width 755 height 466
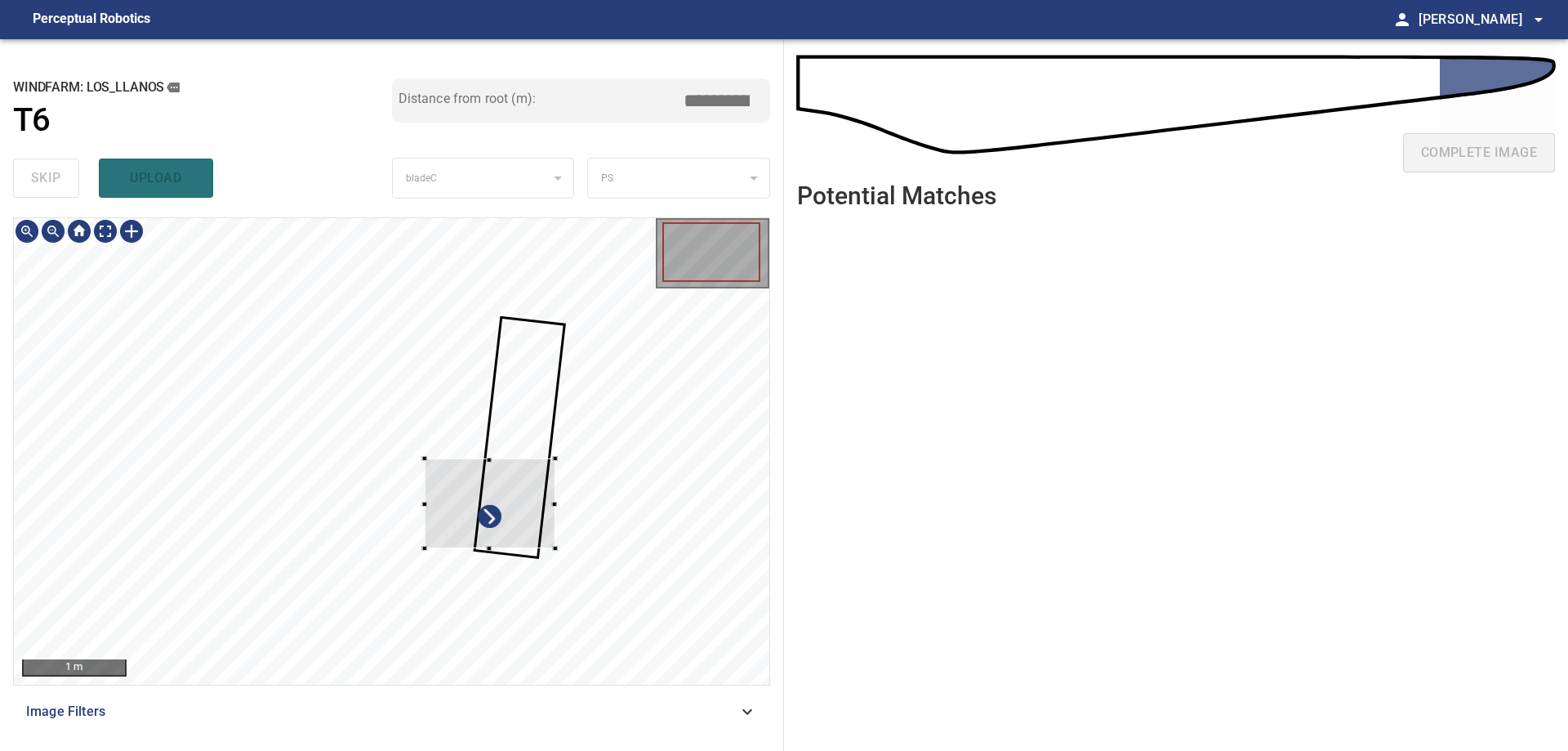
click at [511, 498] on div at bounding box center [490, 503] width 131 height 90
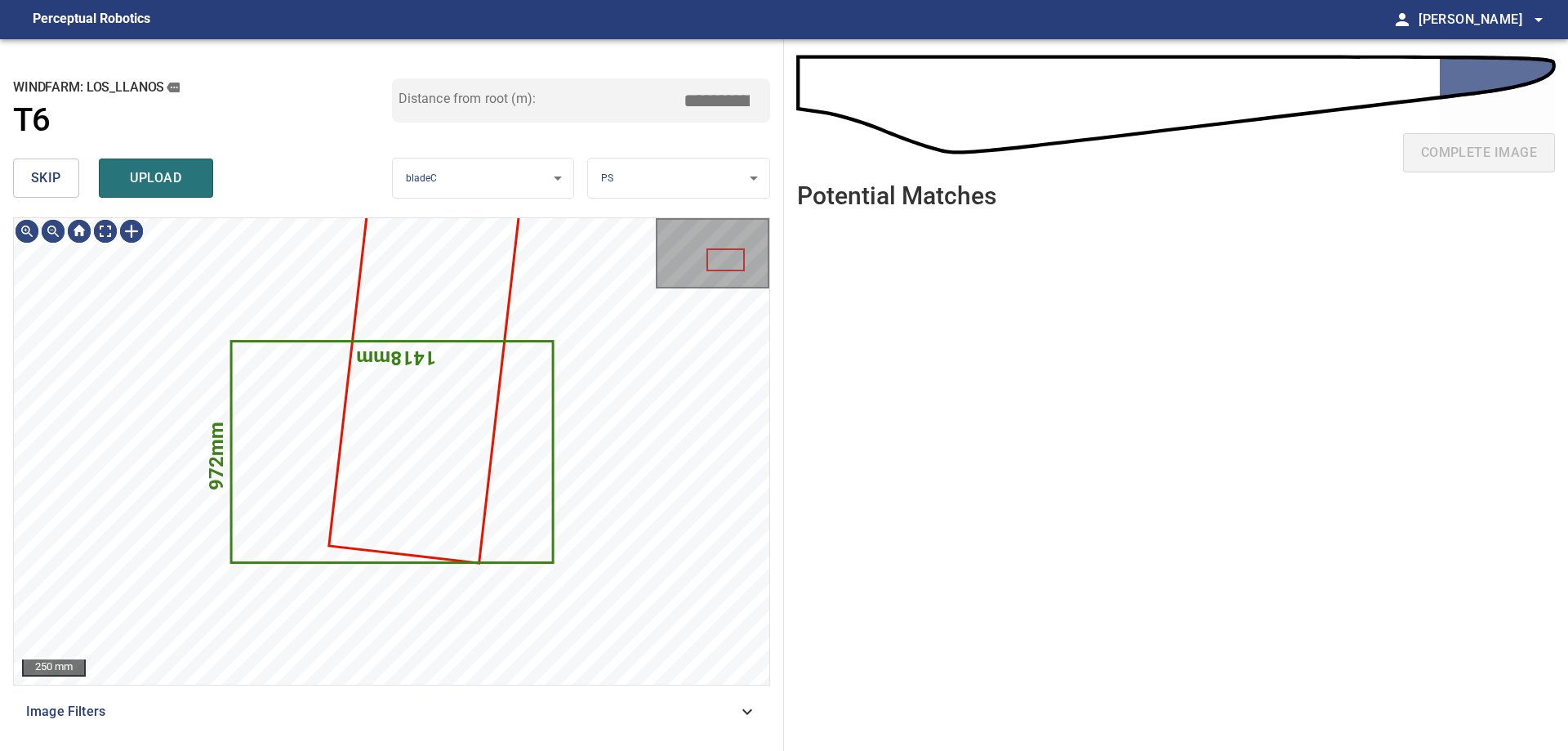
click at [33, 177] on span "skip" at bounding box center [47, 178] width 30 height 23
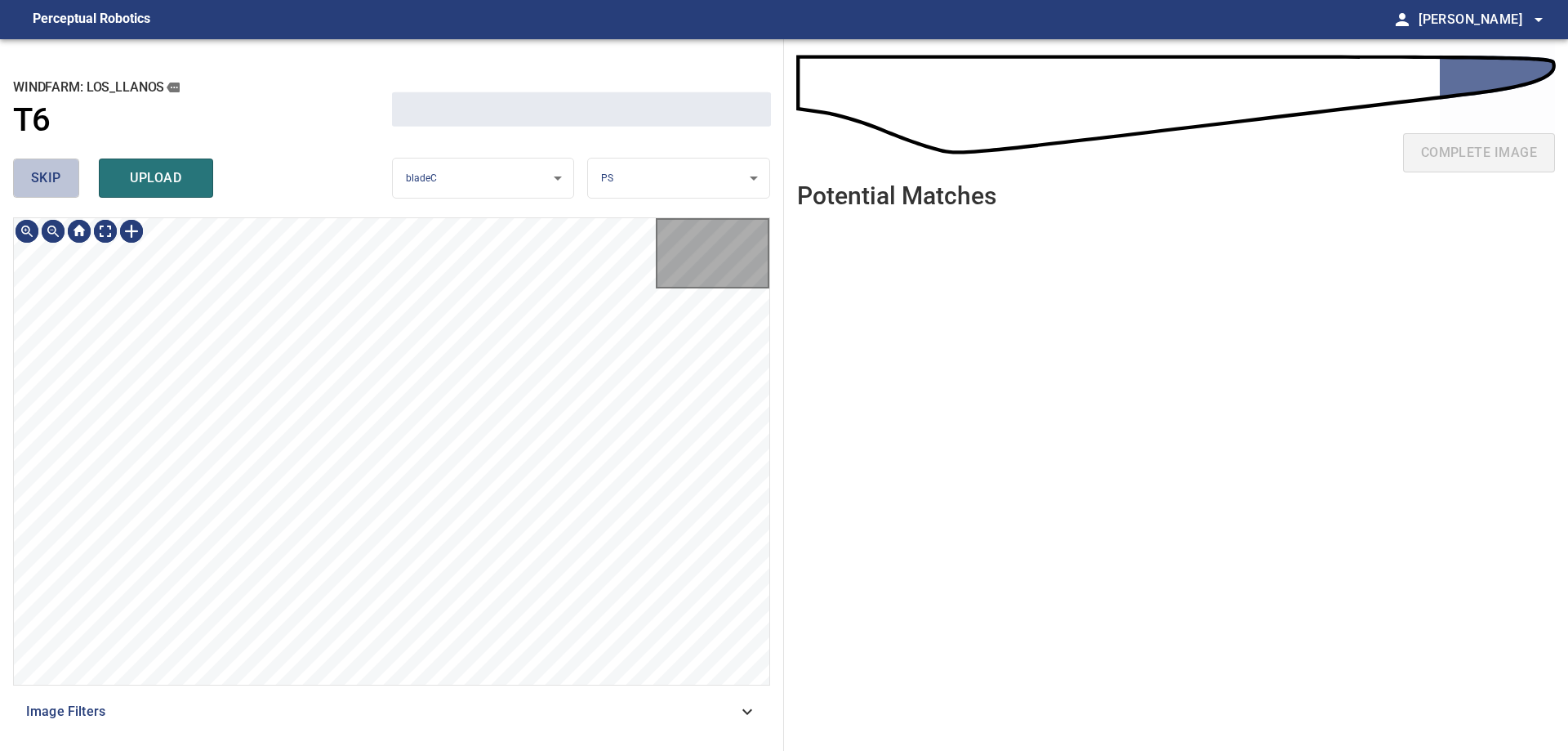
click at [39, 178] on span "skip" at bounding box center [47, 178] width 30 height 23
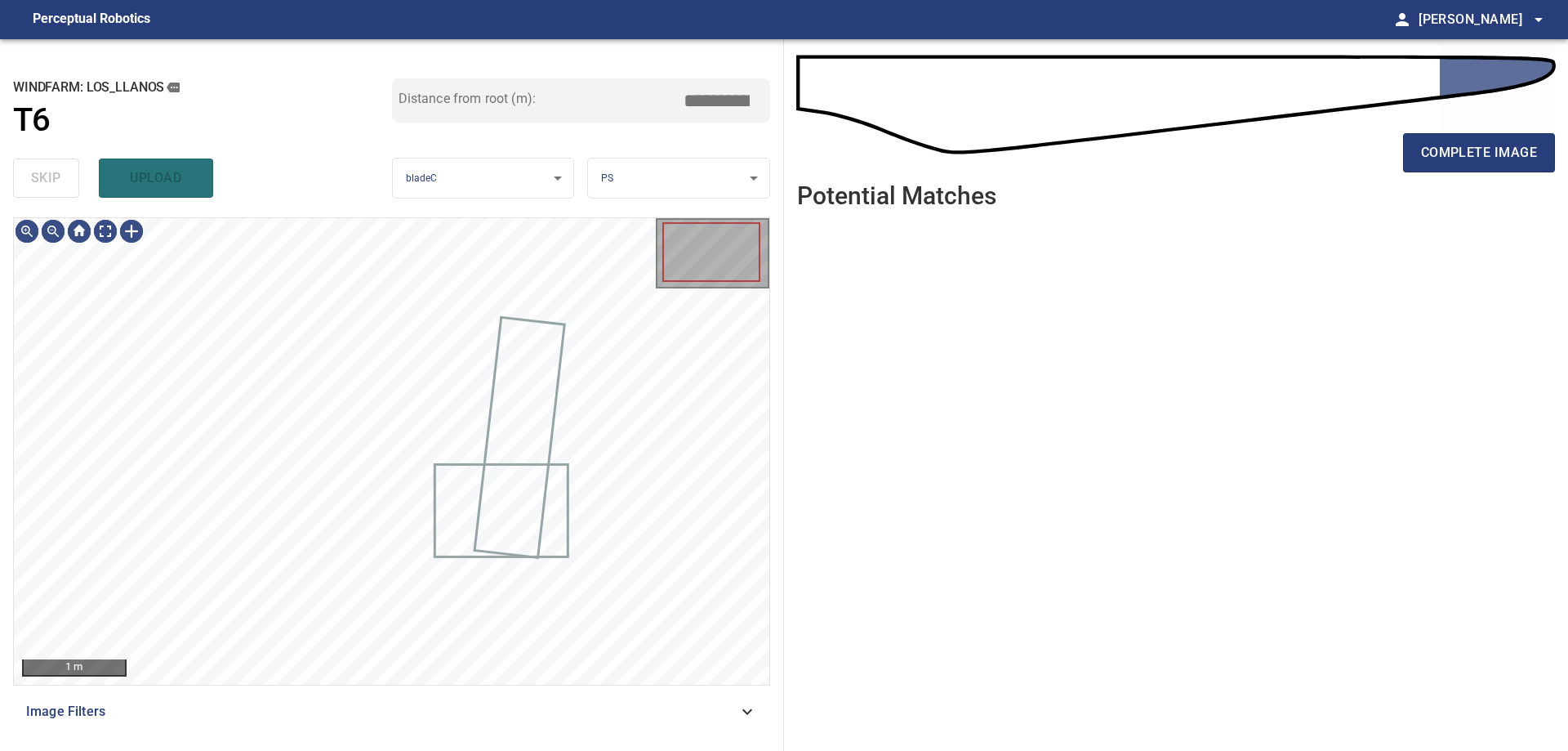
click at [39, 179] on div "skip upload" at bounding box center [202, 178] width 379 height 52
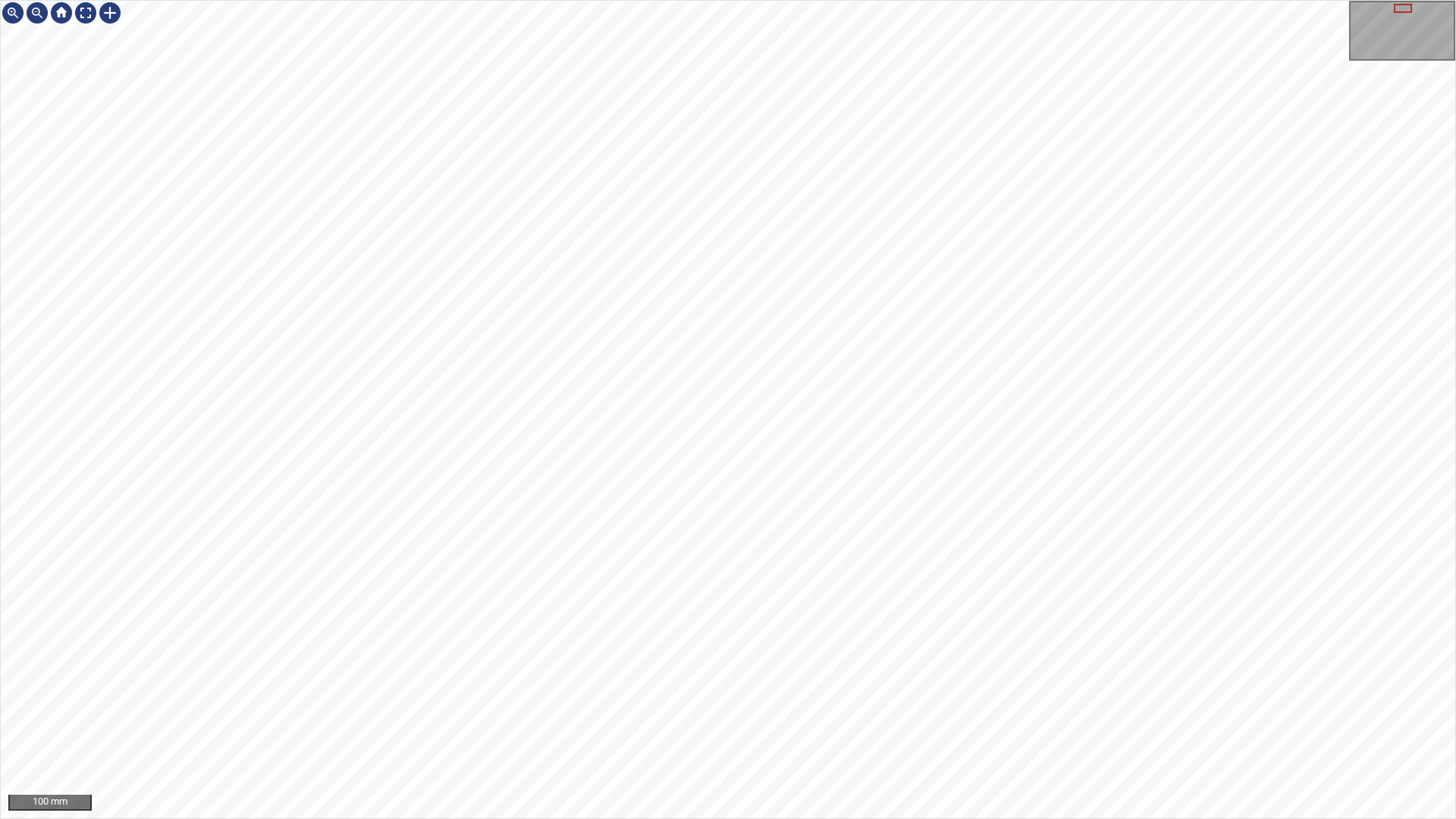
click at [617, 697] on div "100 mm" at bounding box center [728, 410] width 1456 height 819
click at [87, 18] on div at bounding box center [85, 12] width 24 height 24
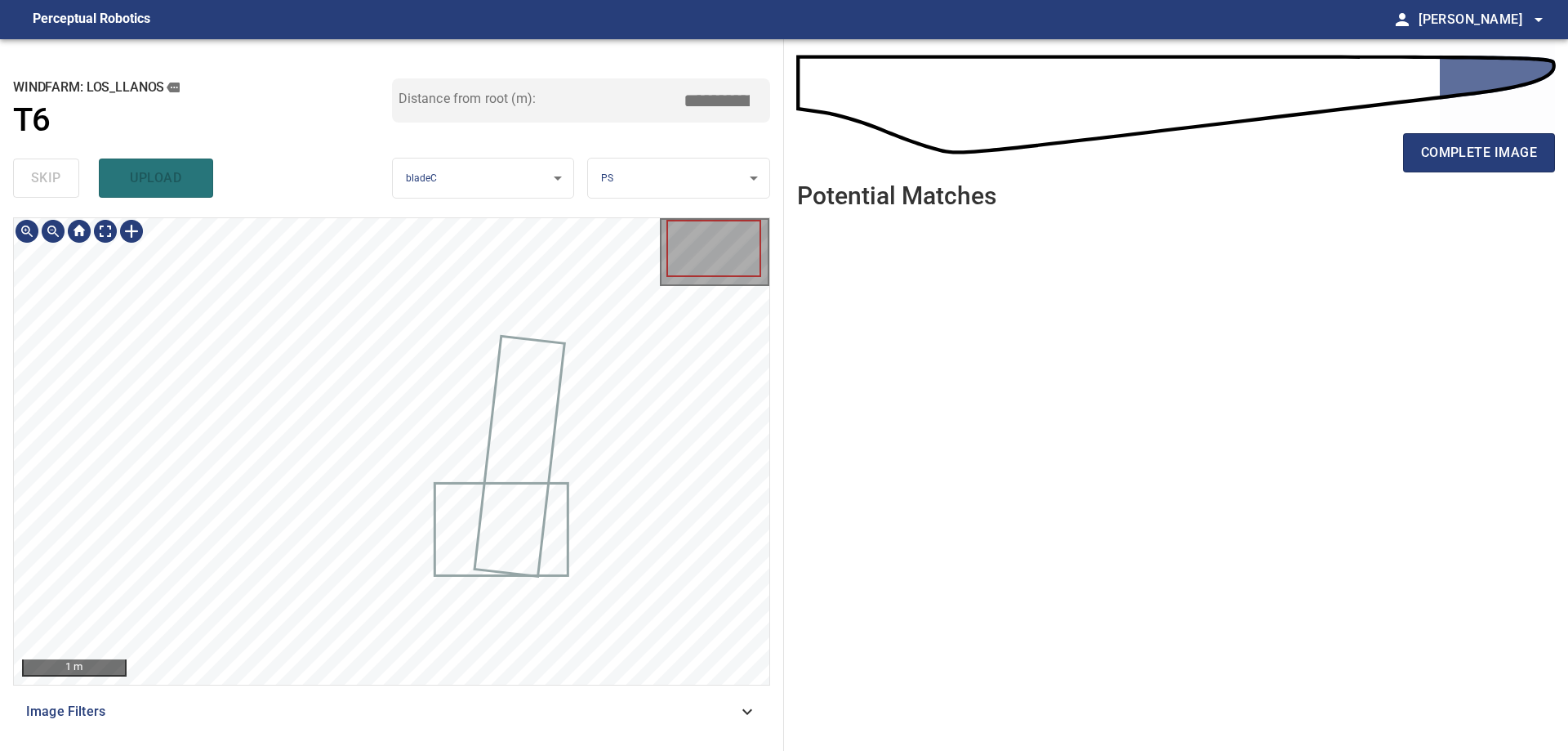
click at [484, 710] on span "Image Filters" at bounding box center [382, 712] width 711 height 20
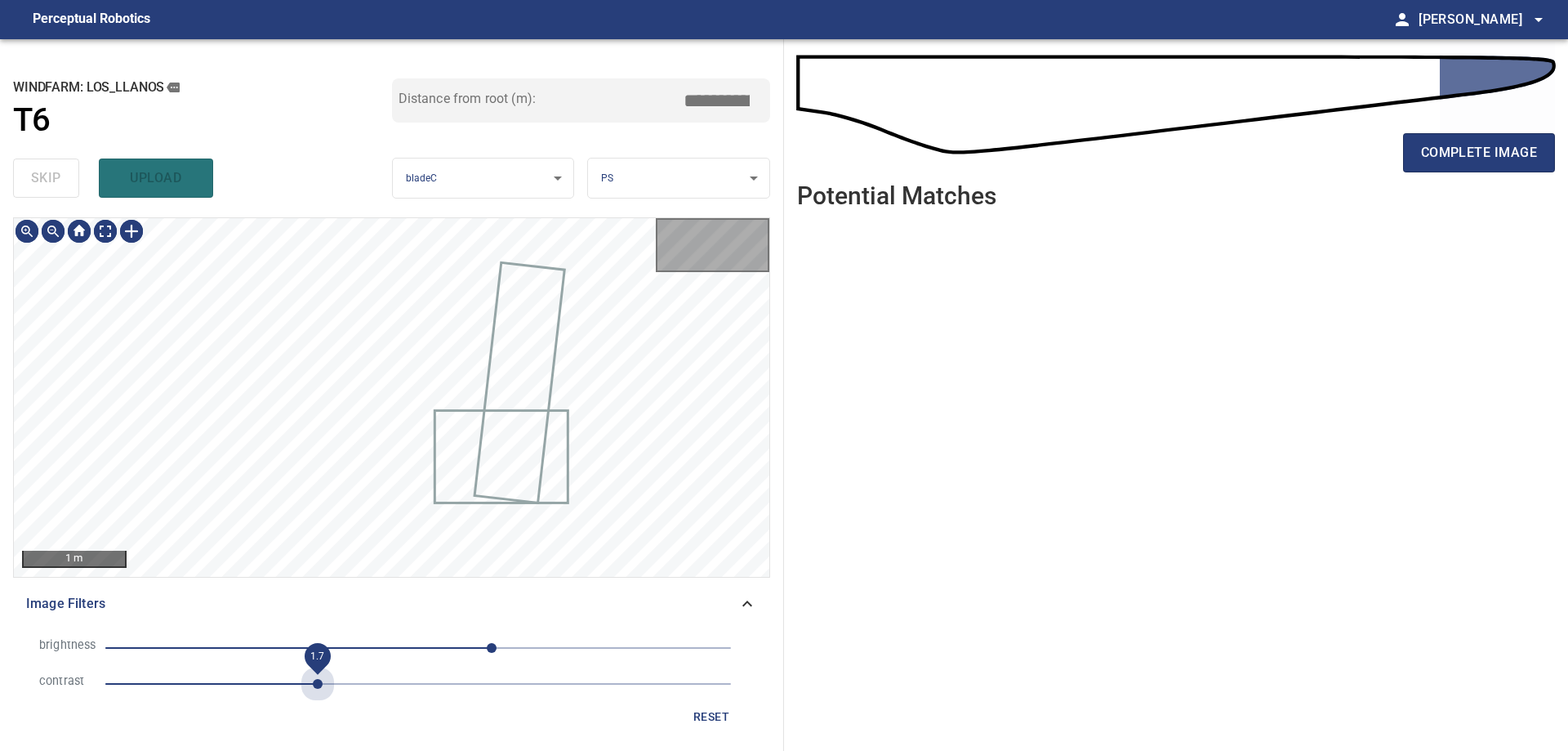
click at [322, 676] on span "1.7" at bounding box center [418, 684] width 625 height 23
click at [417, 654] on span "60" at bounding box center [418, 648] width 625 height 23
click at [379, 653] on span "-1" at bounding box center [418, 648] width 625 height 23
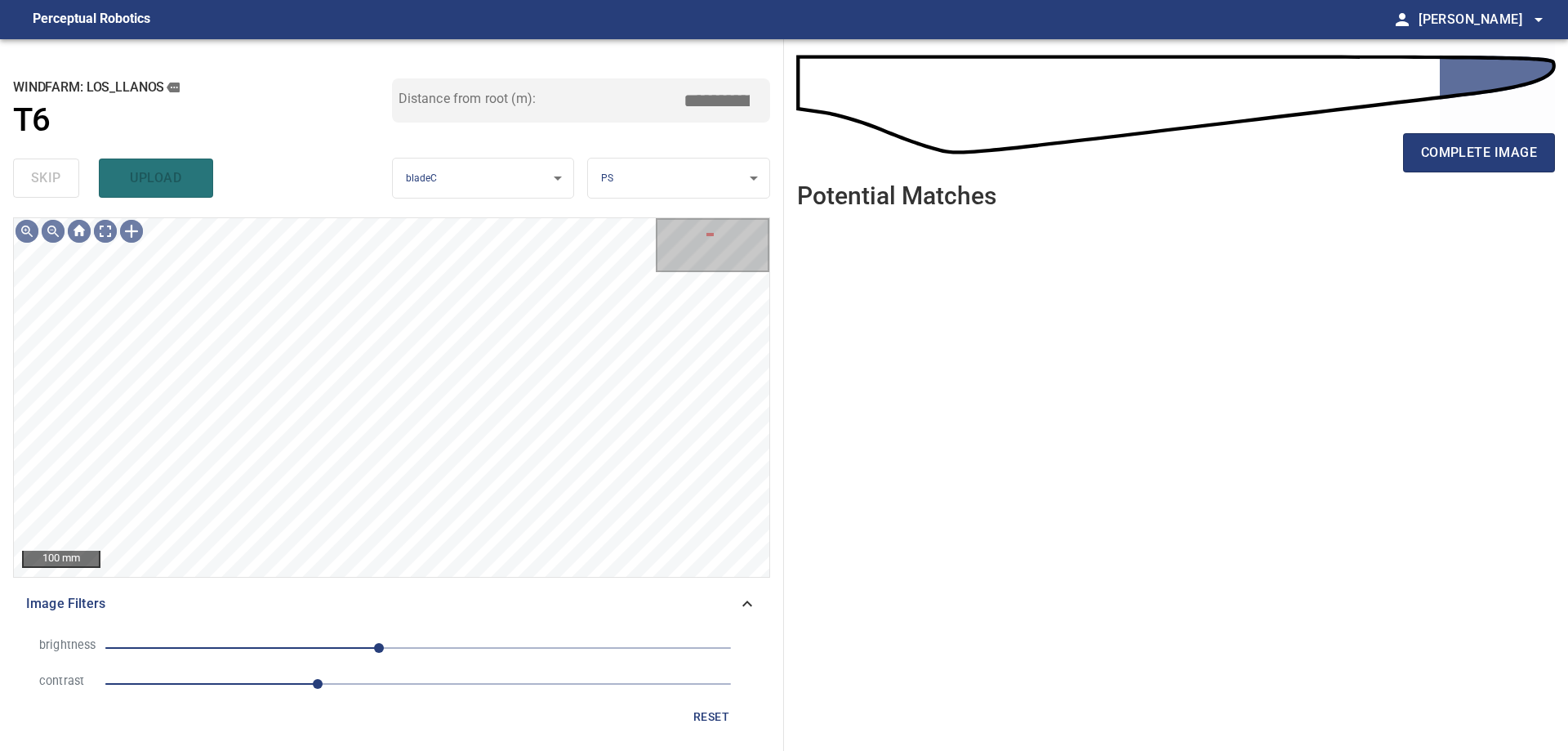
click at [437, 678] on span "1.7" at bounding box center [418, 684] width 625 height 23
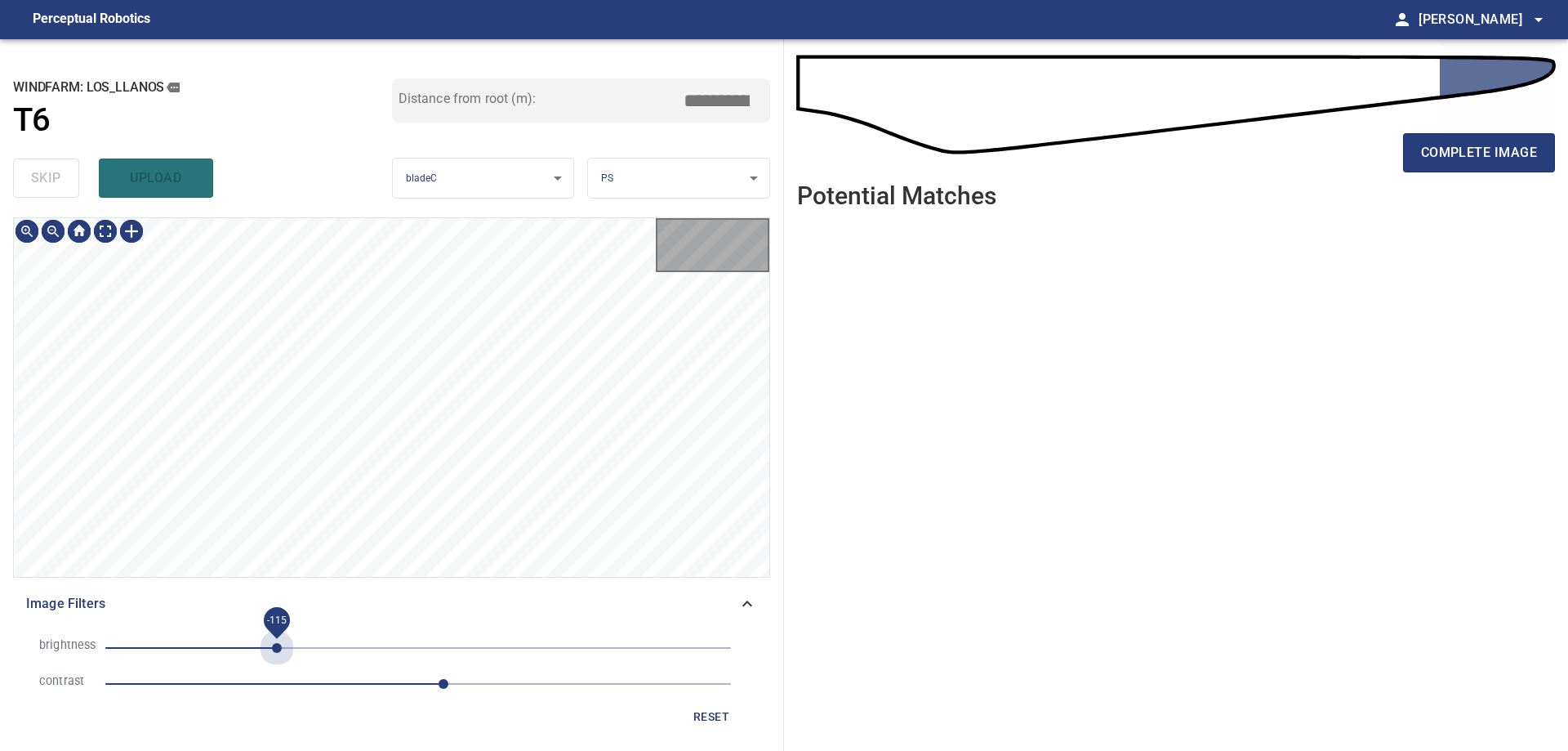
click at [277, 645] on span "-115" at bounding box center [418, 648] width 625 height 23
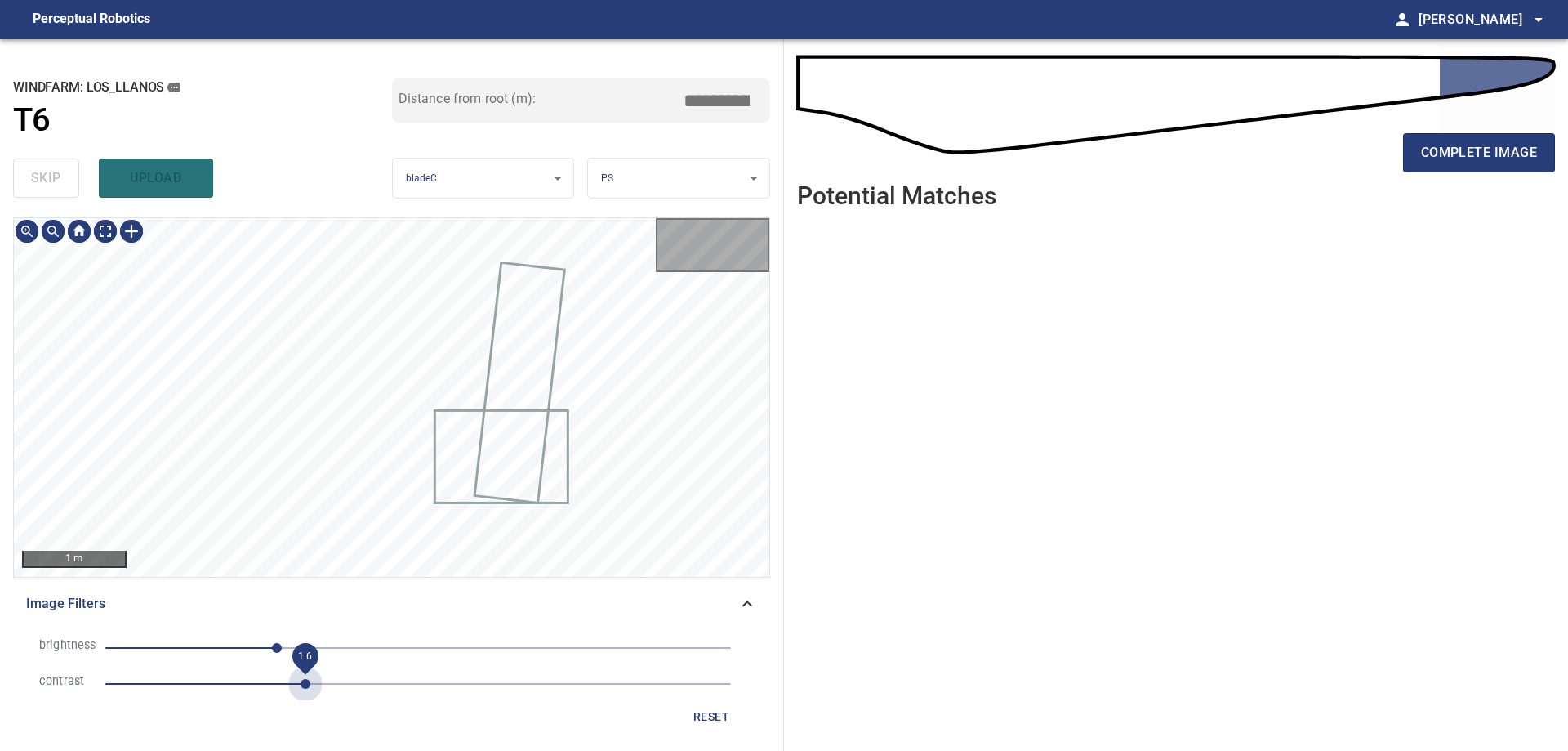
click at [309, 690] on span "1.6" at bounding box center [418, 684] width 625 height 23
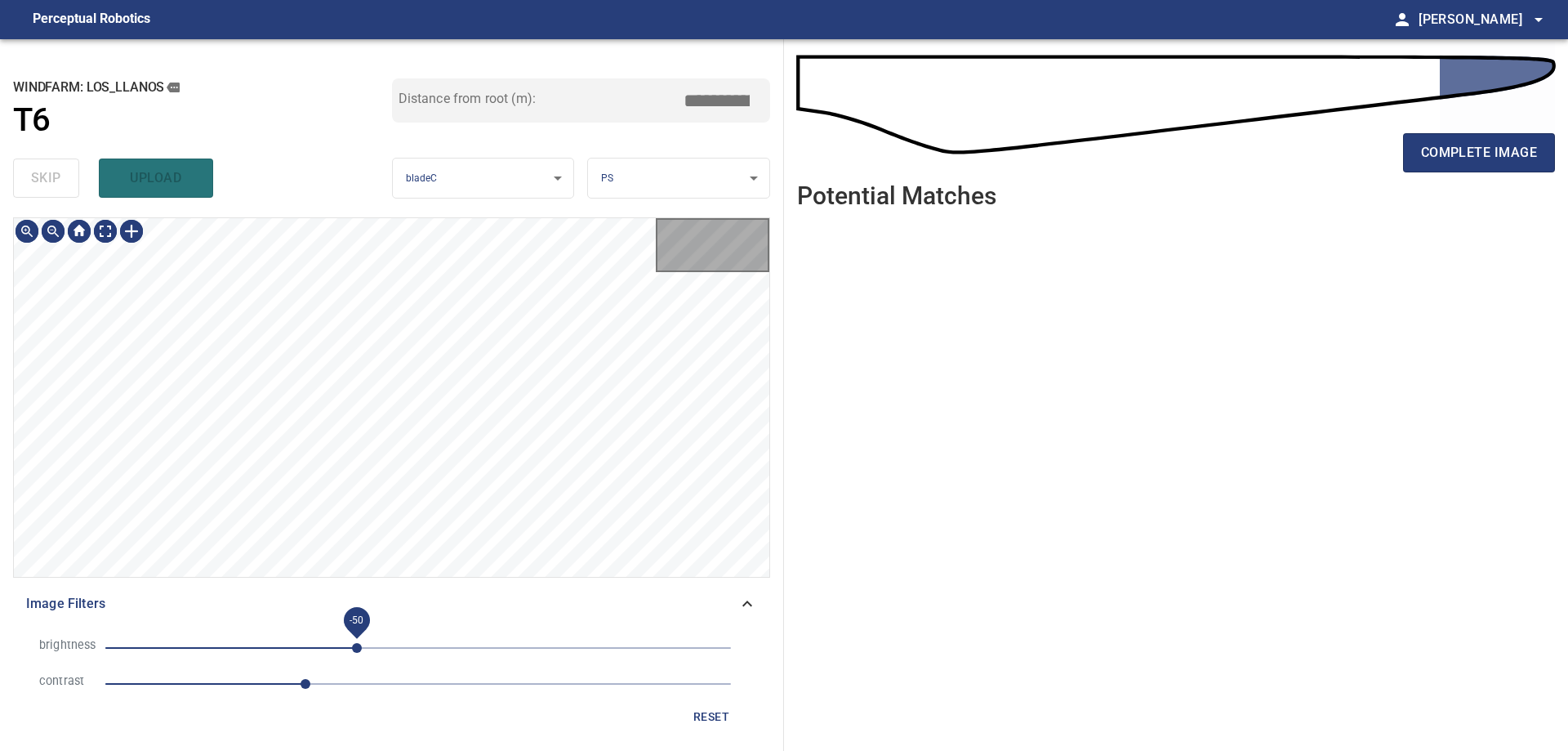
click at [357, 644] on span "-50" at bounding box center [418, 648] width 625 height 23
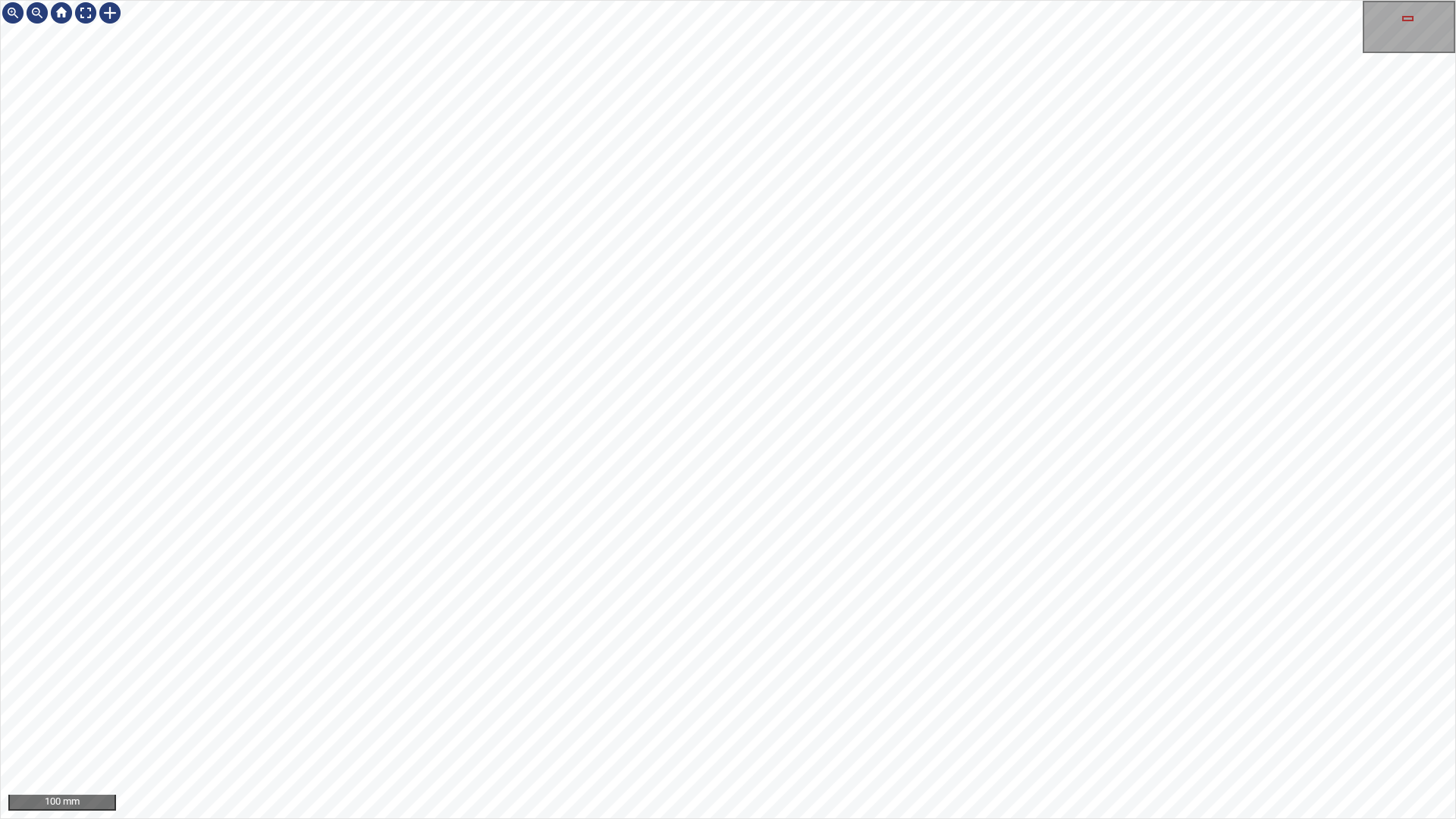
click at [609, 697] on div "100 mm" at bounding box center [728, 410] width 1456 height 819
click at [84, 17] on div at bounding box center [85, 12] width 24 height 24
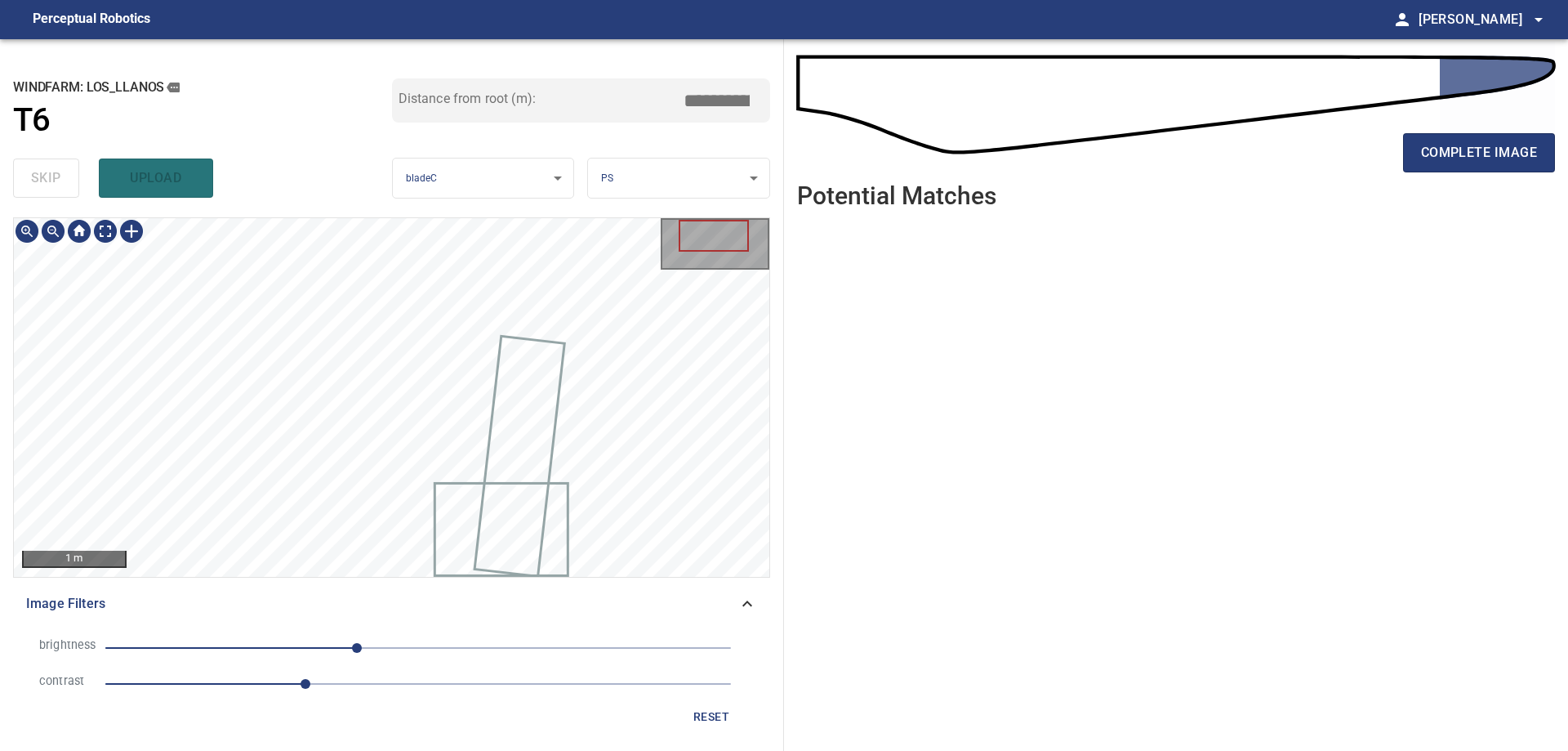
click at [696, 716] on span "reset" at bounding box center [711, 716] width 39 height 21
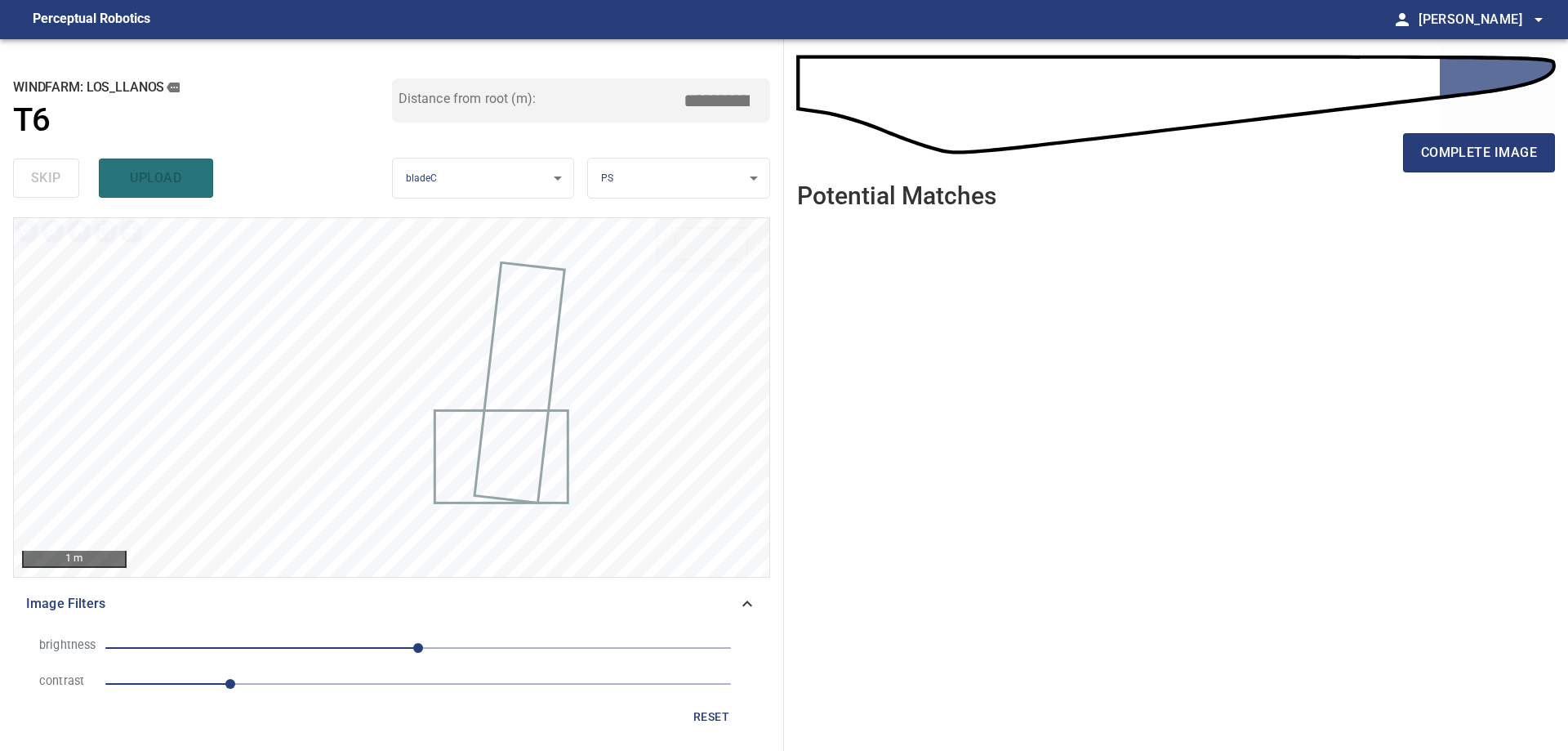
click at [461, 649] on span "0" at bounding box center [418, 648] width 625 height 23
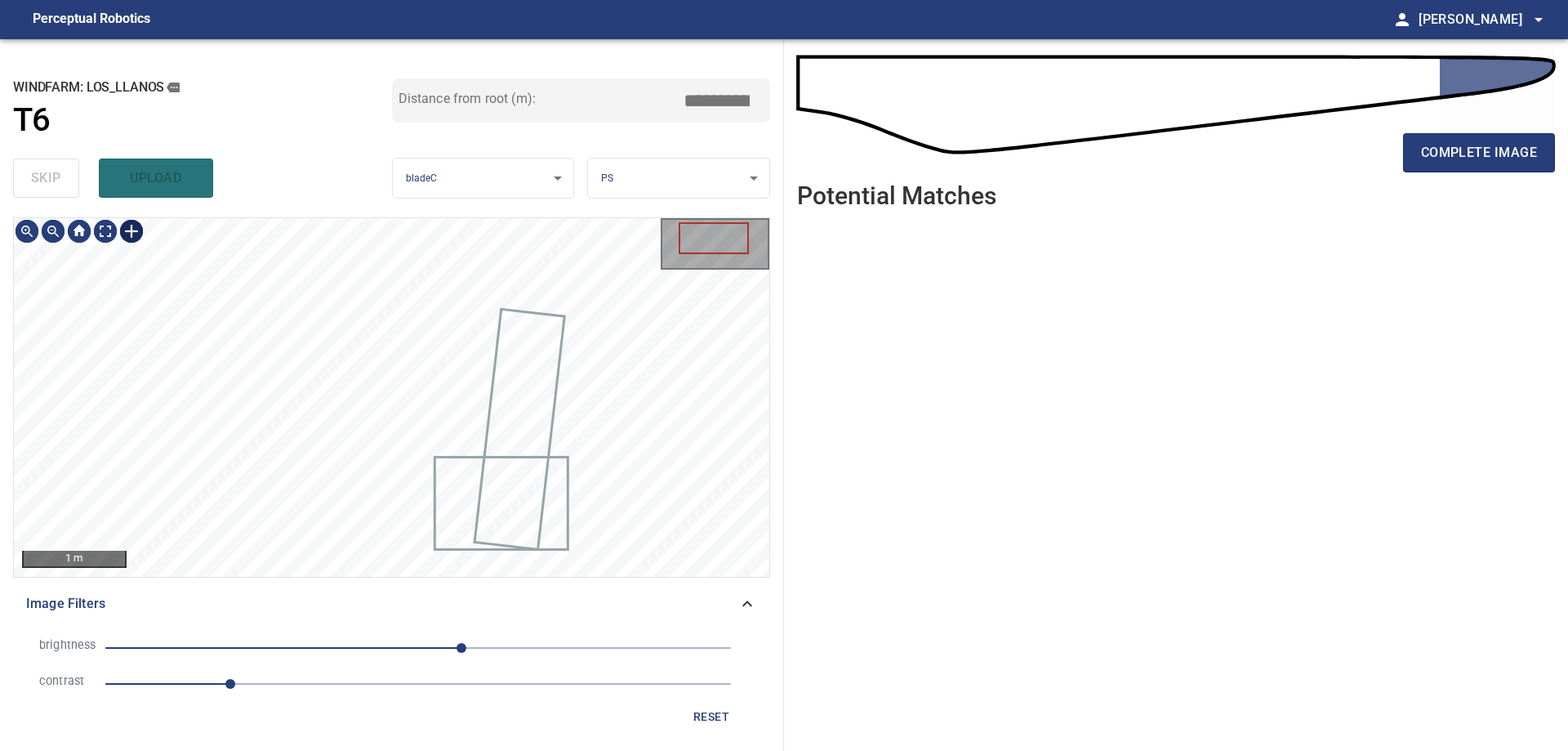
click at [131, 231] on div at bounding box center [131, 230] width 26 height 26
click at [358, 438] on div at bounding box center [391, 396] width 755 height 358
click at [386, 423] on div at bounding box center [396, 329] width 63 height 209
click at [394, 418] on div at bounding box center [391, 396] width 755 height 358
click at [377, 384] on div at bounding box center [398, 306] width 41 height 161
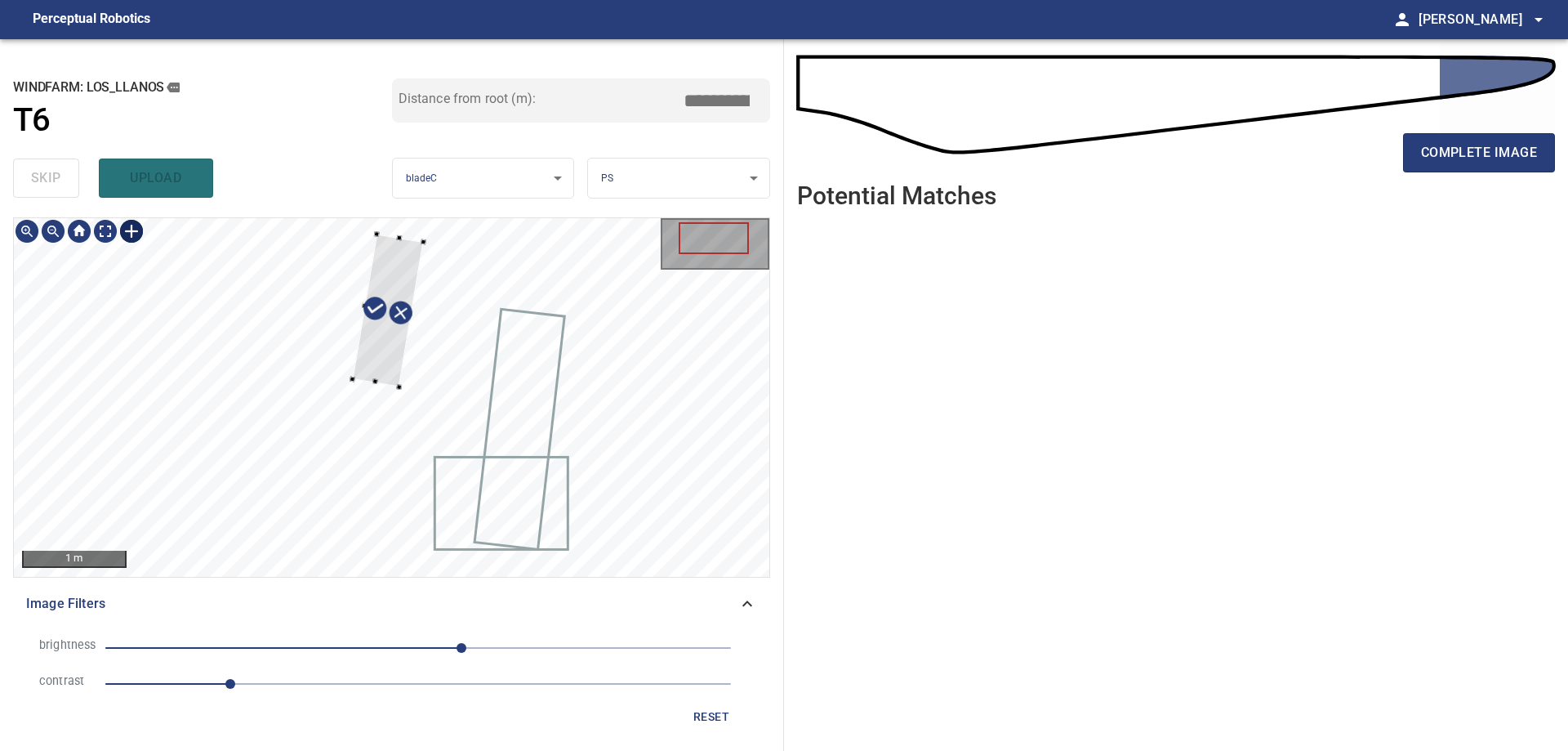
click at [398, 235] on div at bounding box center [388, 310] width 71 height 152
click at [420, 257] on div at bounding box center [401, 315] width 71 height 152
click at [395, 363] on div at bounding box center [400, 315] width 71 height 152
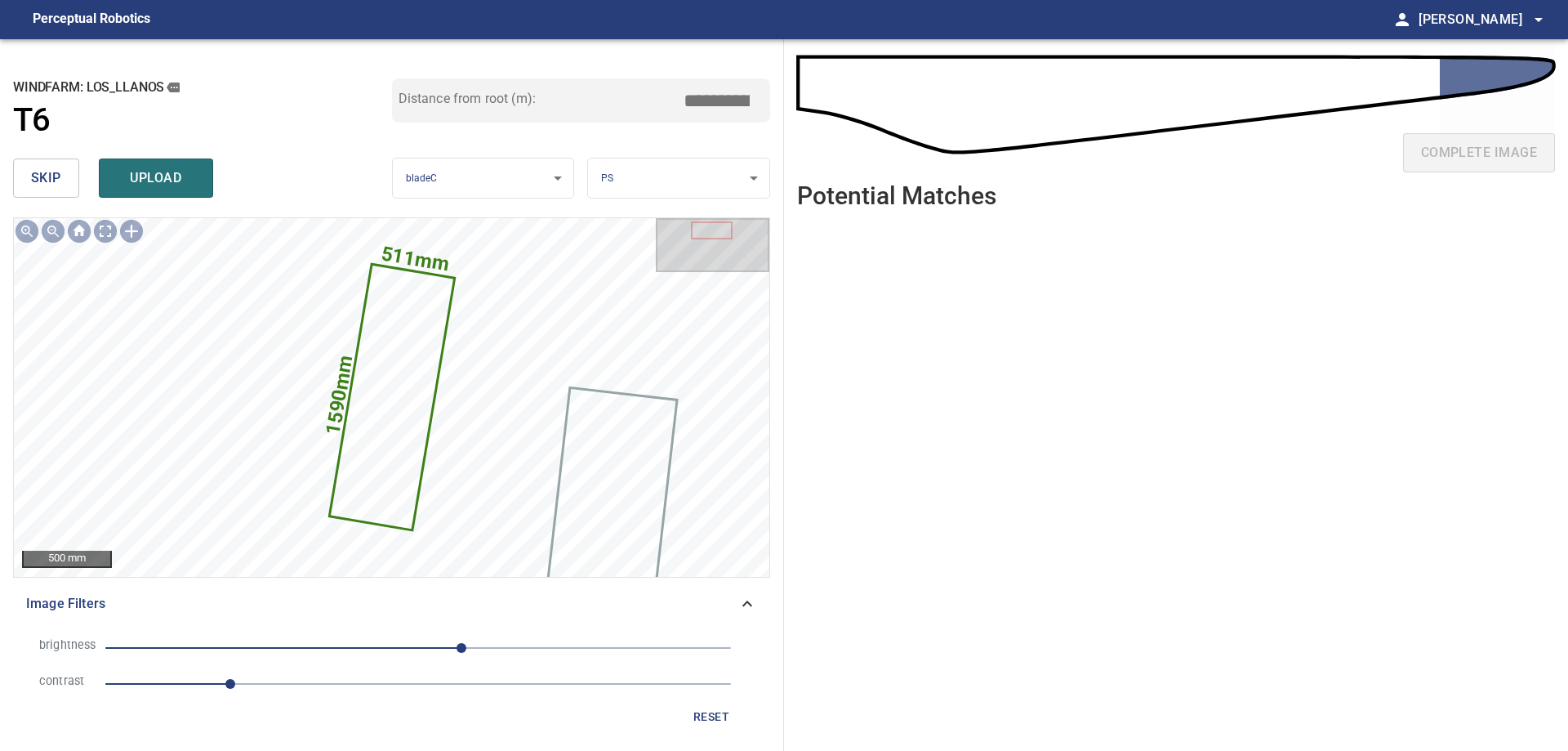
drag, startPoint x: 712, startPoint y: 107, endPoint x: 900, endPoint y: 100, distance: 188.1
click at [872, 99] on div "**********" at bounding box center [784, 395] width 1568 height 712
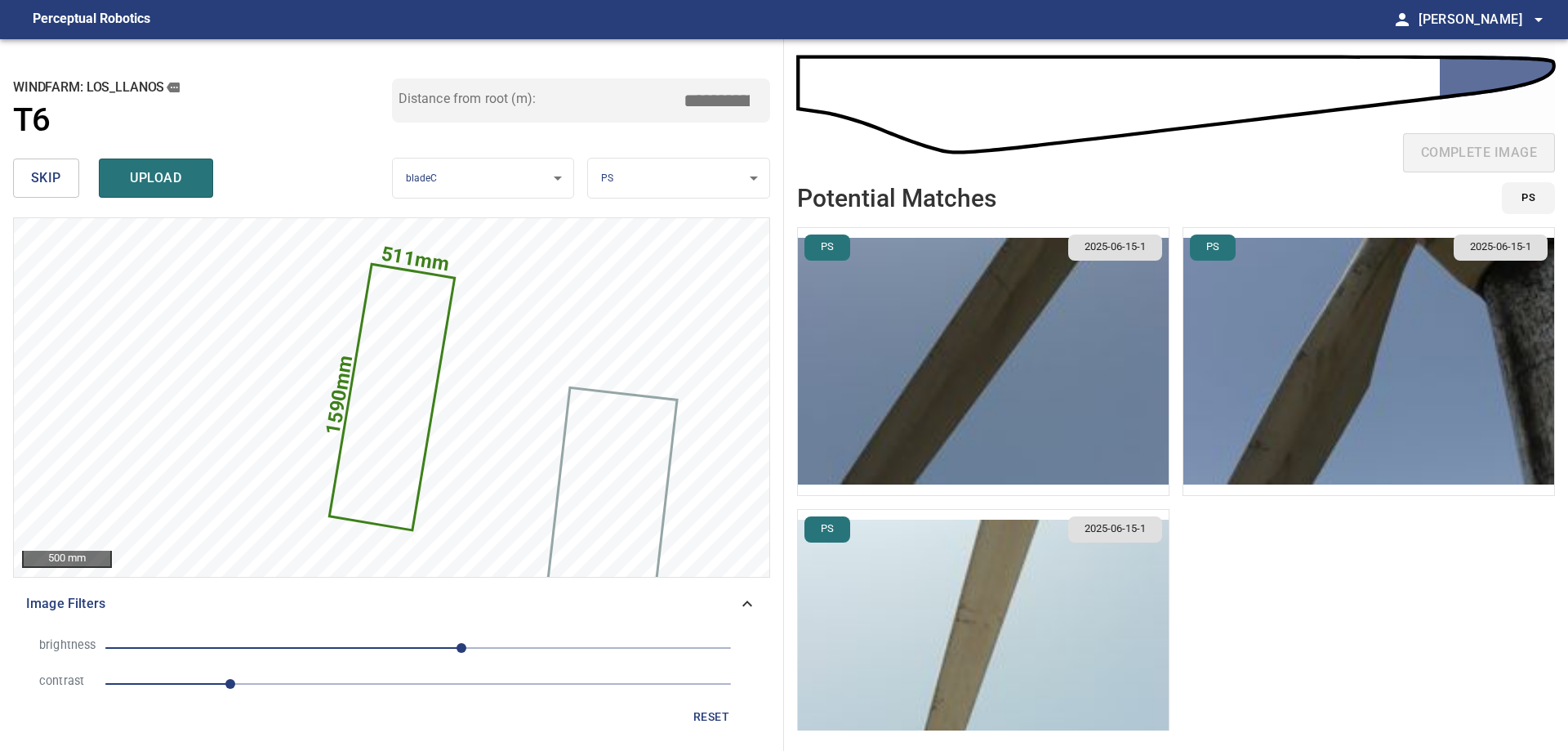
type input "****"
click at [1143, 679] on img "button" at bounding box center [984, 643] width 371 height 267
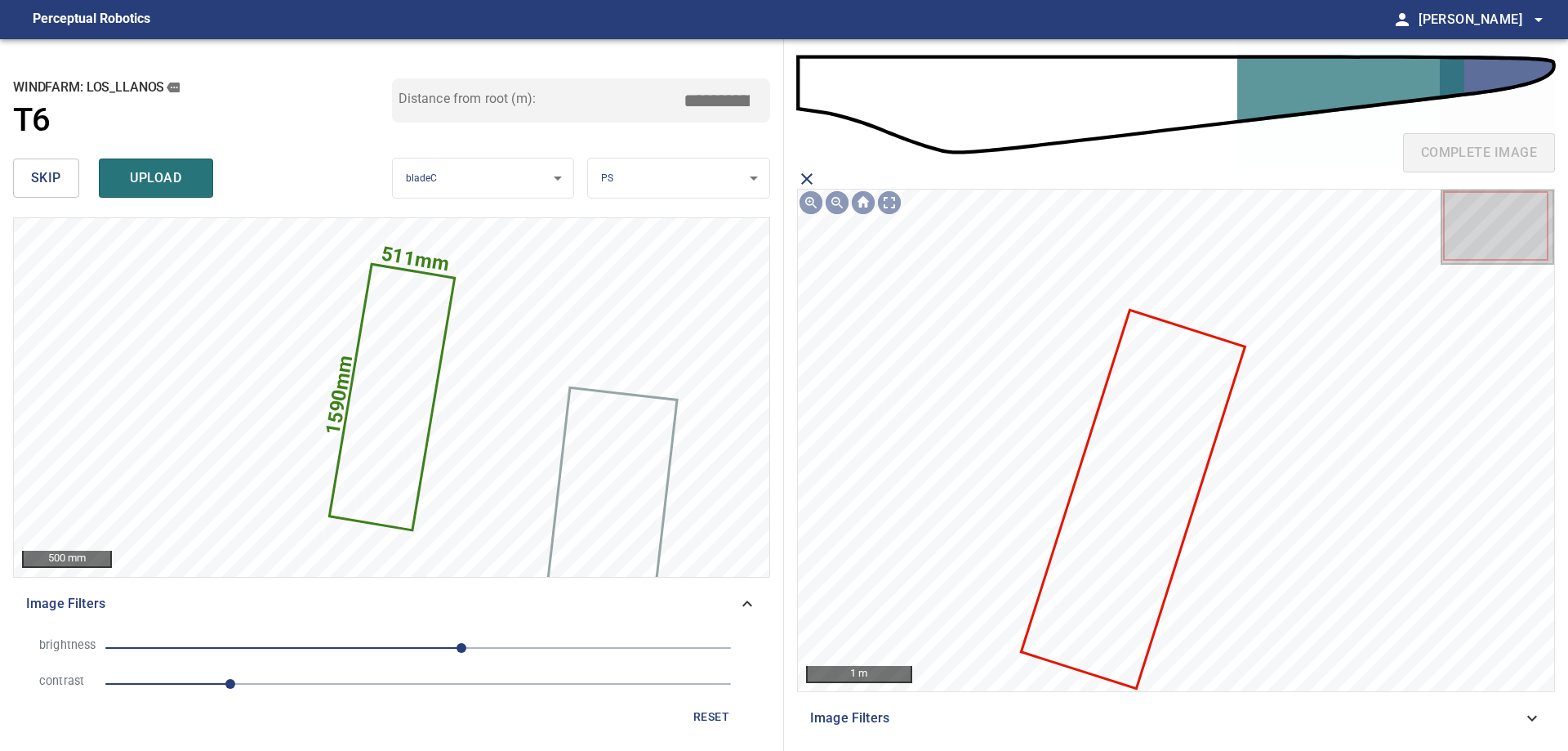
click at [1143, 543] on icon at bounding box center [1133, 498] width 220 height 375
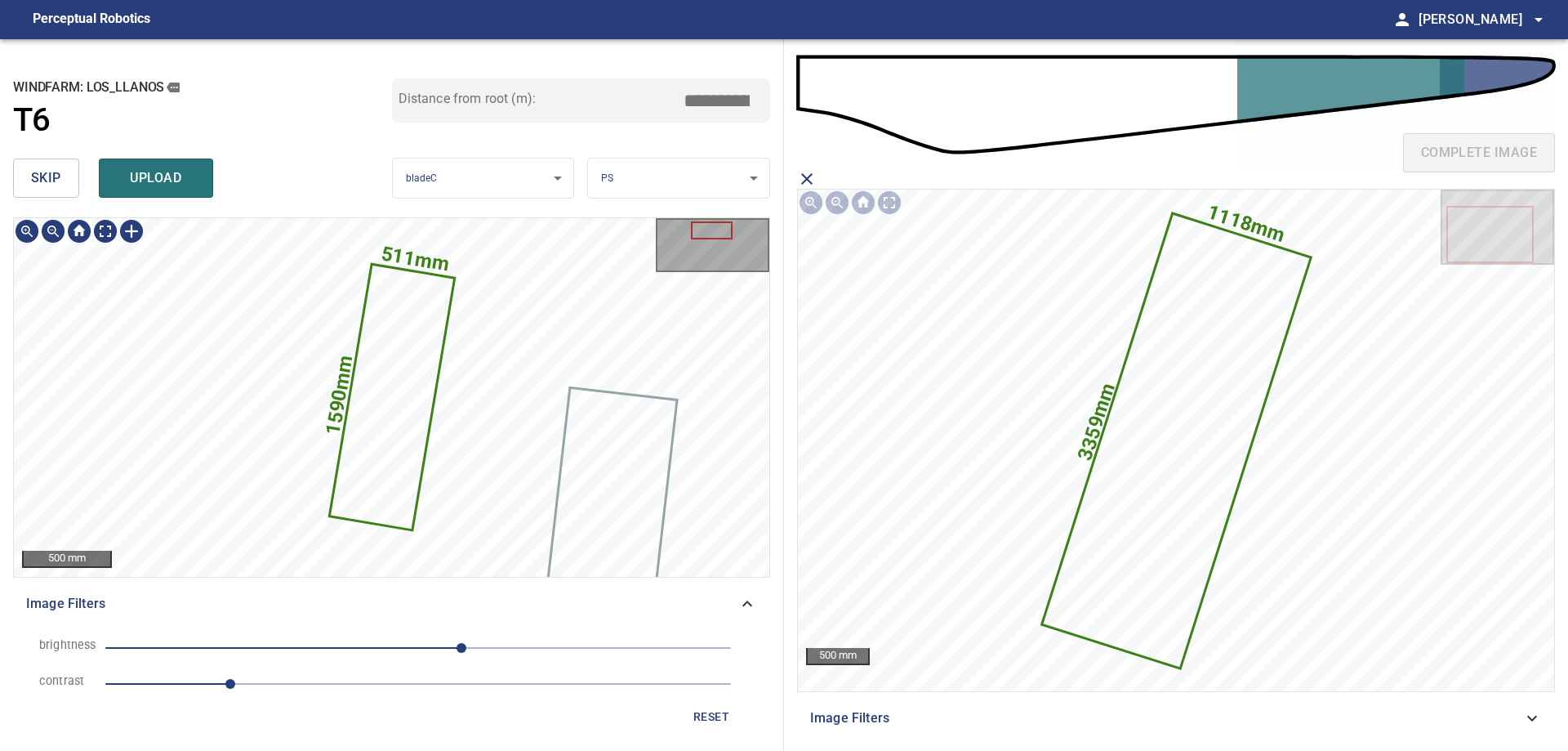
click at [366, 377] on icon at bounding box center [392, 397] width 123 height 263
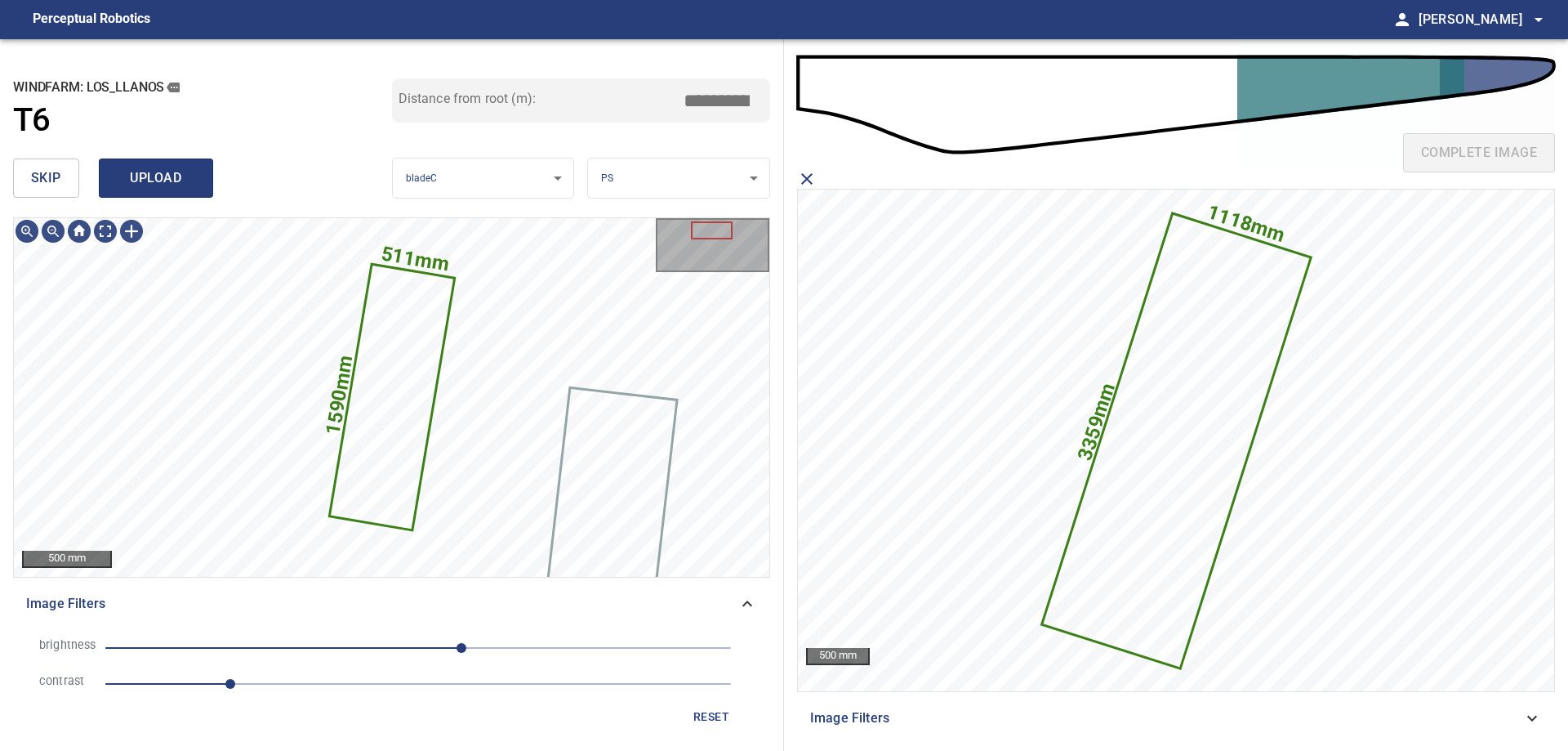
click at [168, 184] on span "upload" at bounding box center [156, 178] width 79 height 23
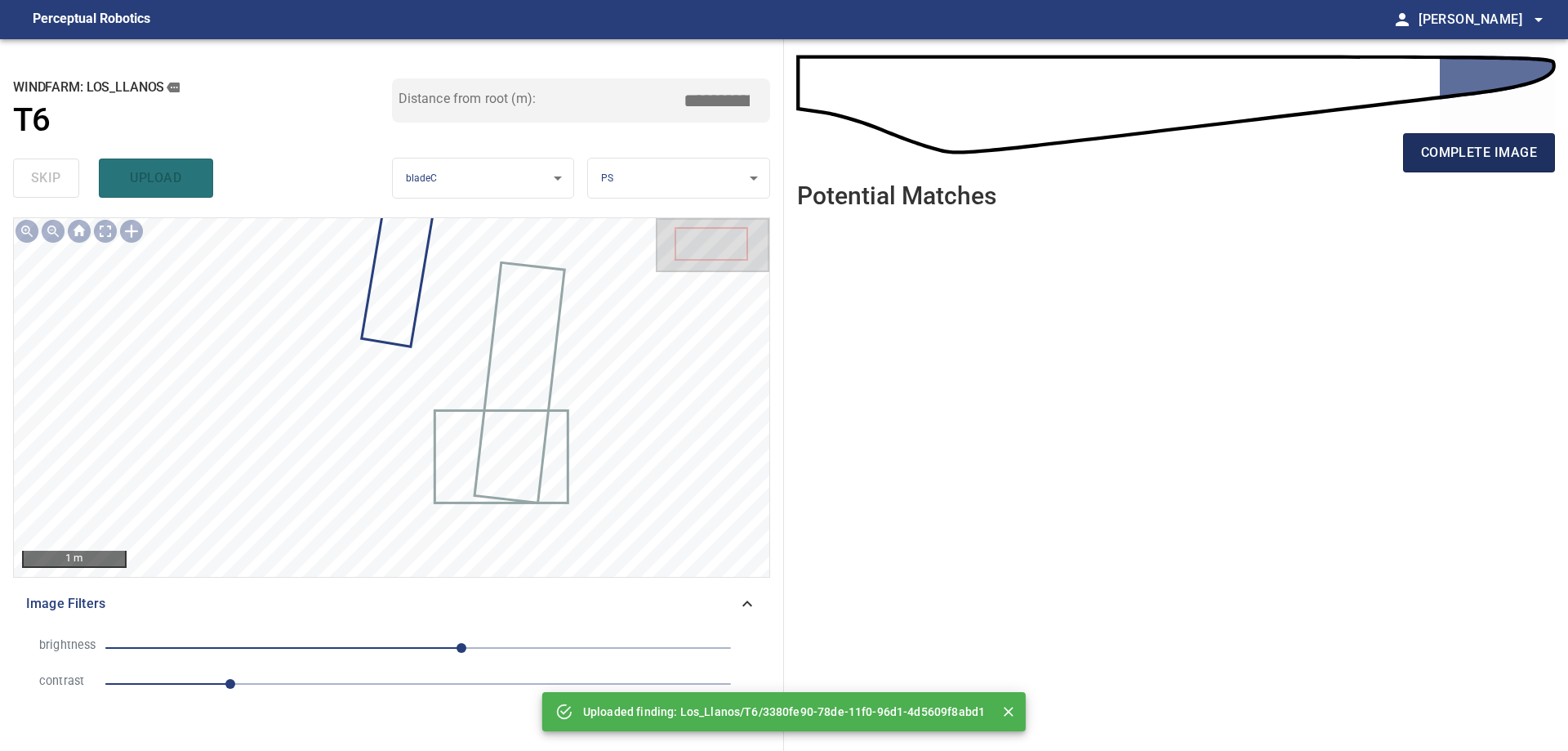
click at [1531, 149] on span "complete image" at bounding box center [1478, 153] width 116 height 23
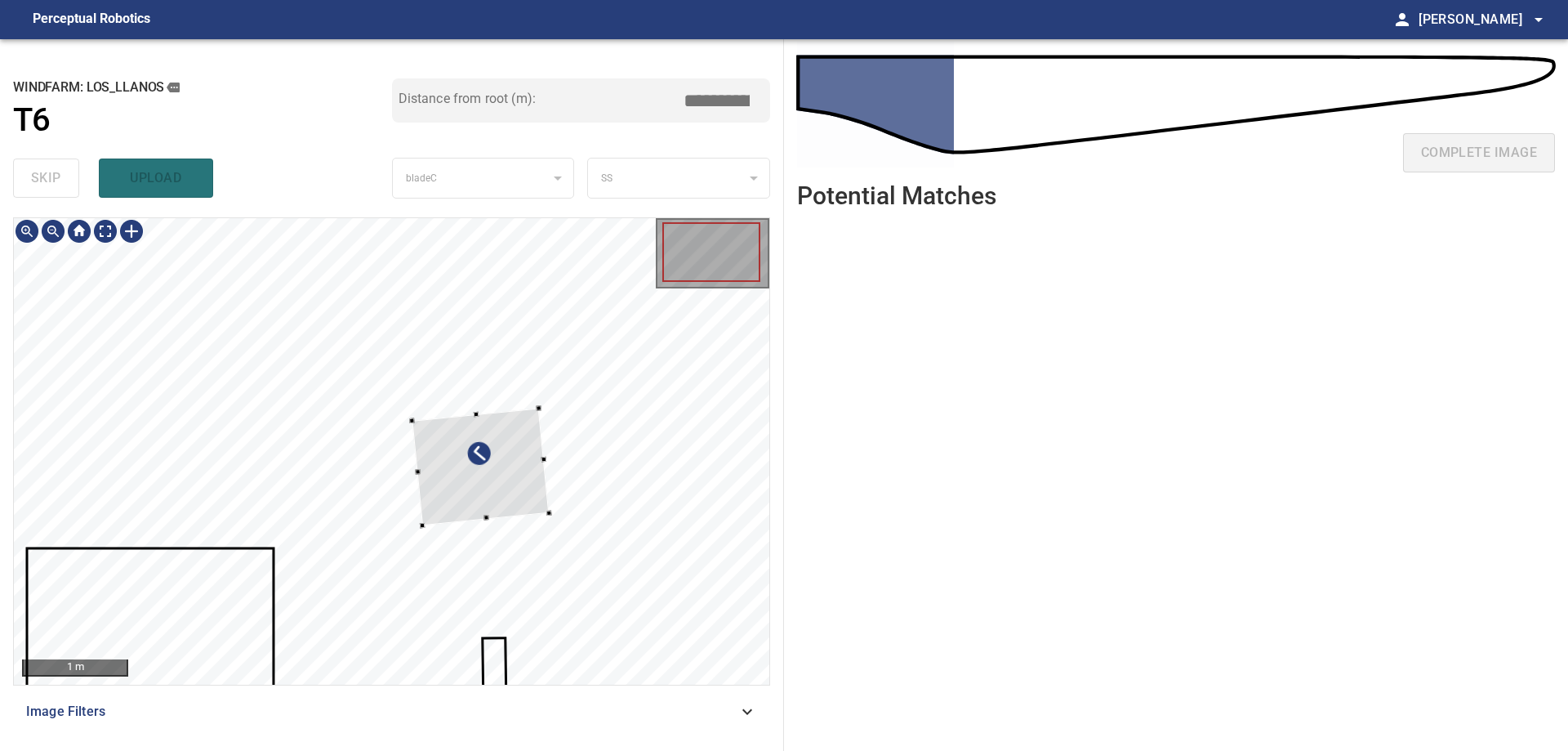
click at [549, 492] on div at bounding box center [479, 466] width 137 height 117
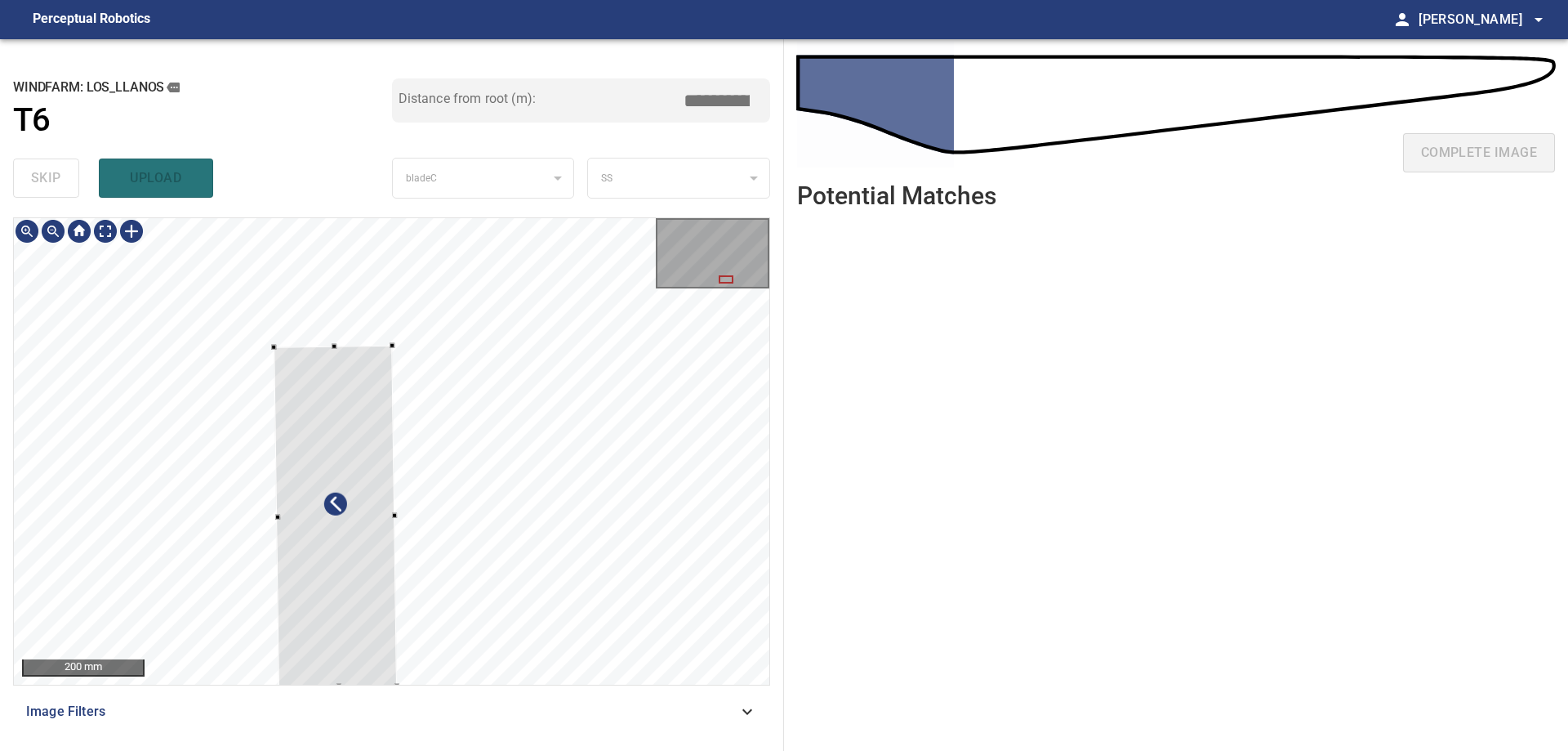
click at [397, 561] on div at bounding box center [335, 517] width 124 height 342
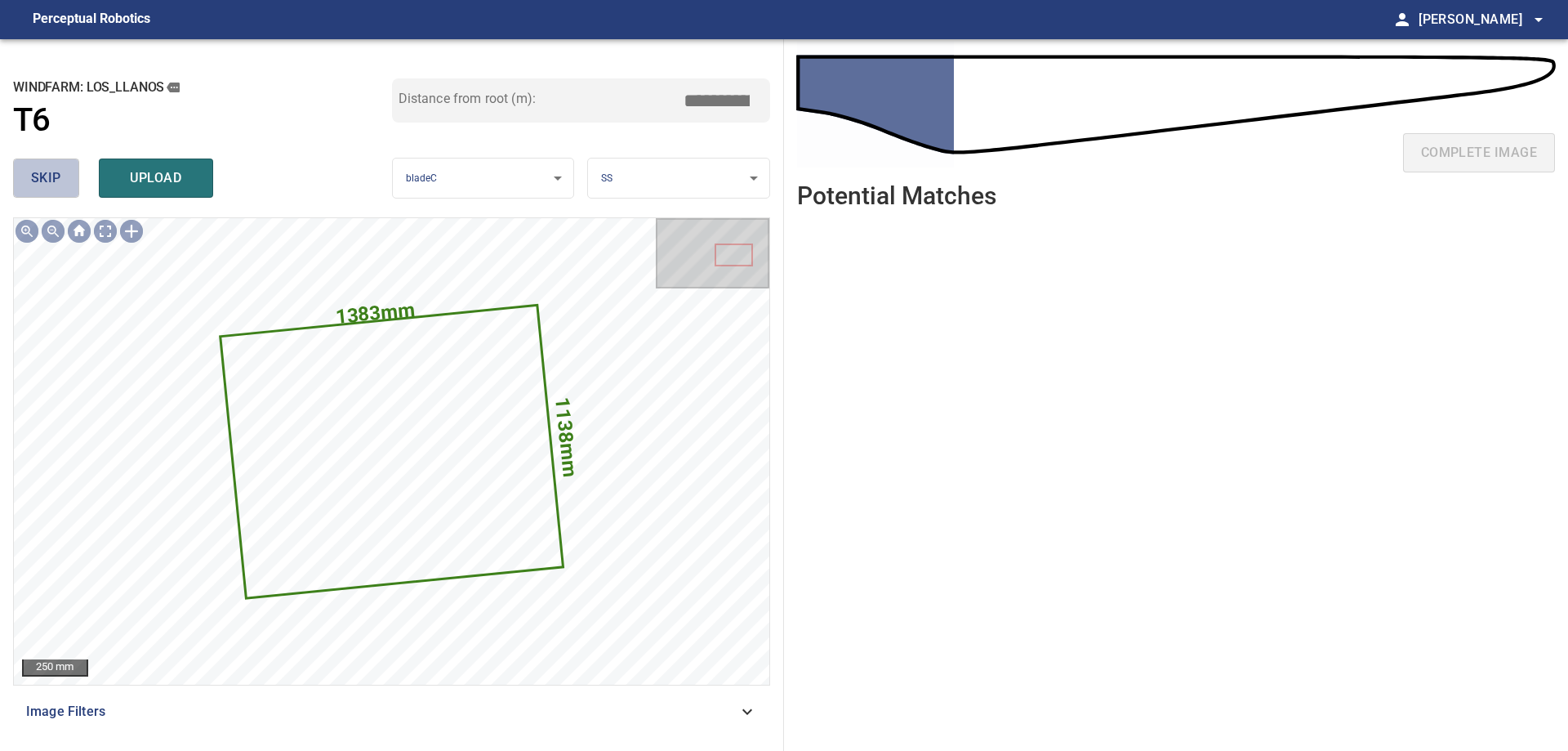
click at [63, 185] on button "skip" at bounding box center [47, 178] width 66 height 39
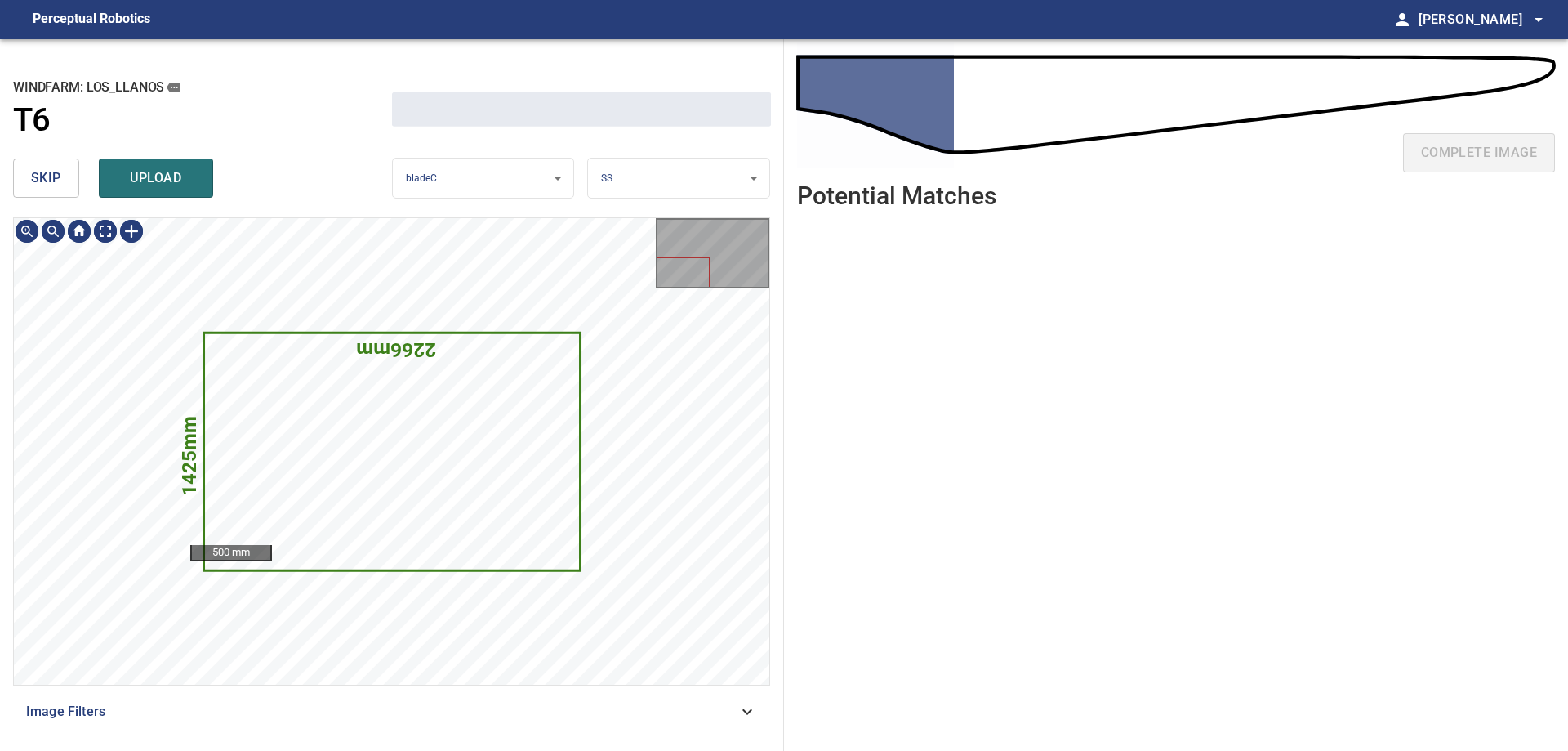
click at [63, 184] on button "skip" at bounding box center [47, 178] width 66 height 39
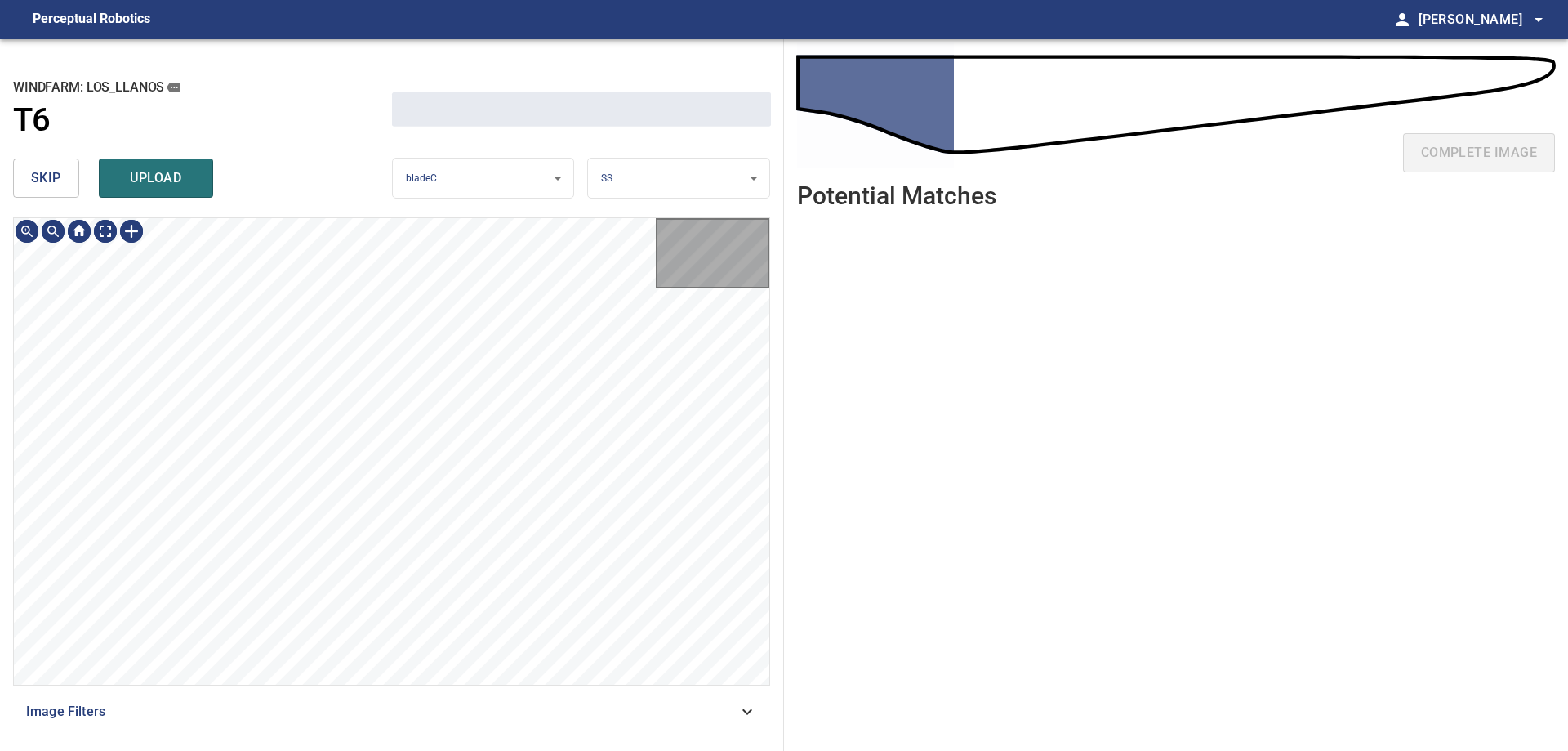
click at [63, 184] on button "skip" at bounding box center [47, 178] width 66 height 39
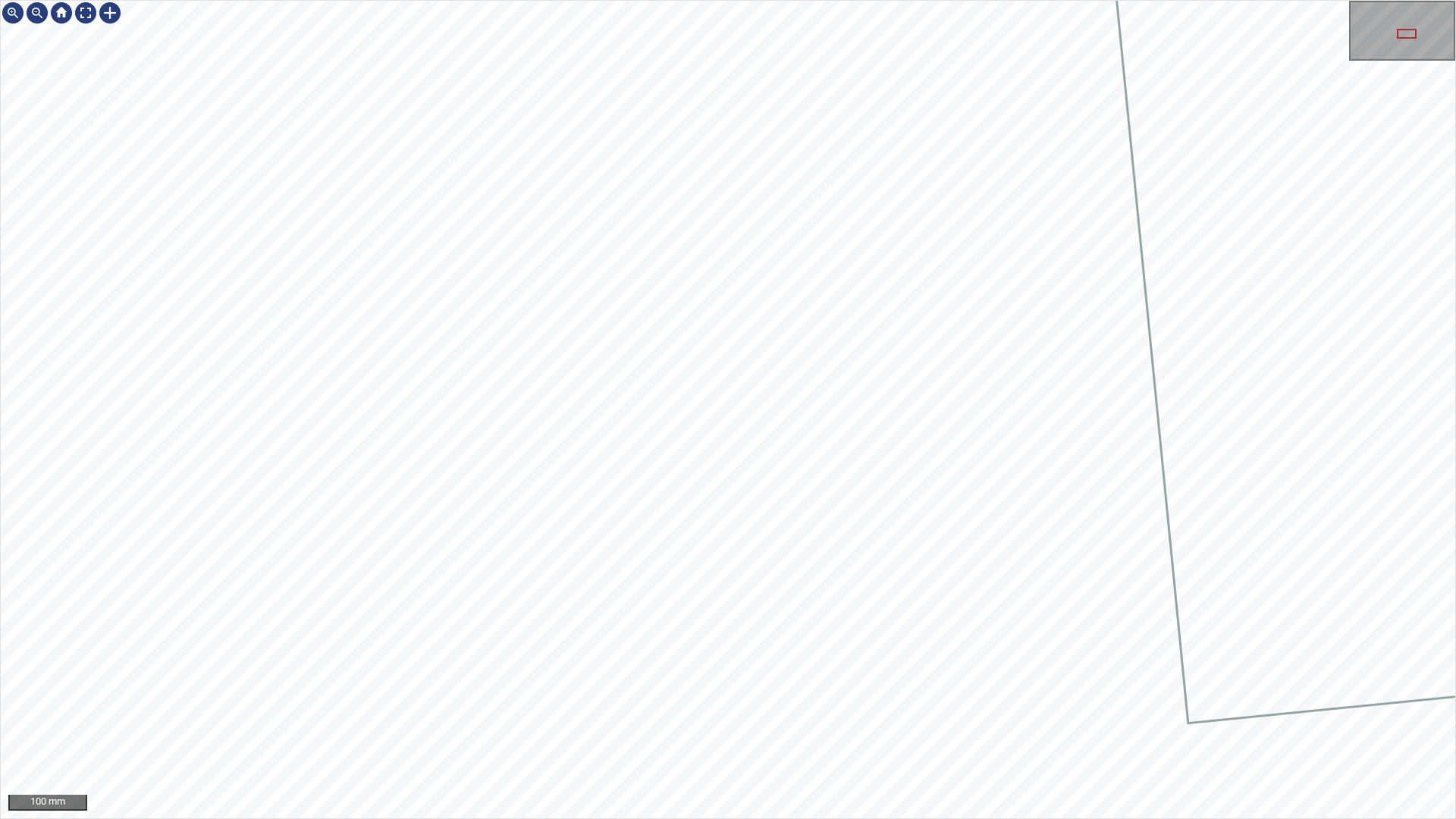
click at [1025, 697] on div "100 mm" at bounding box center [728, 410] width 1456 height 819
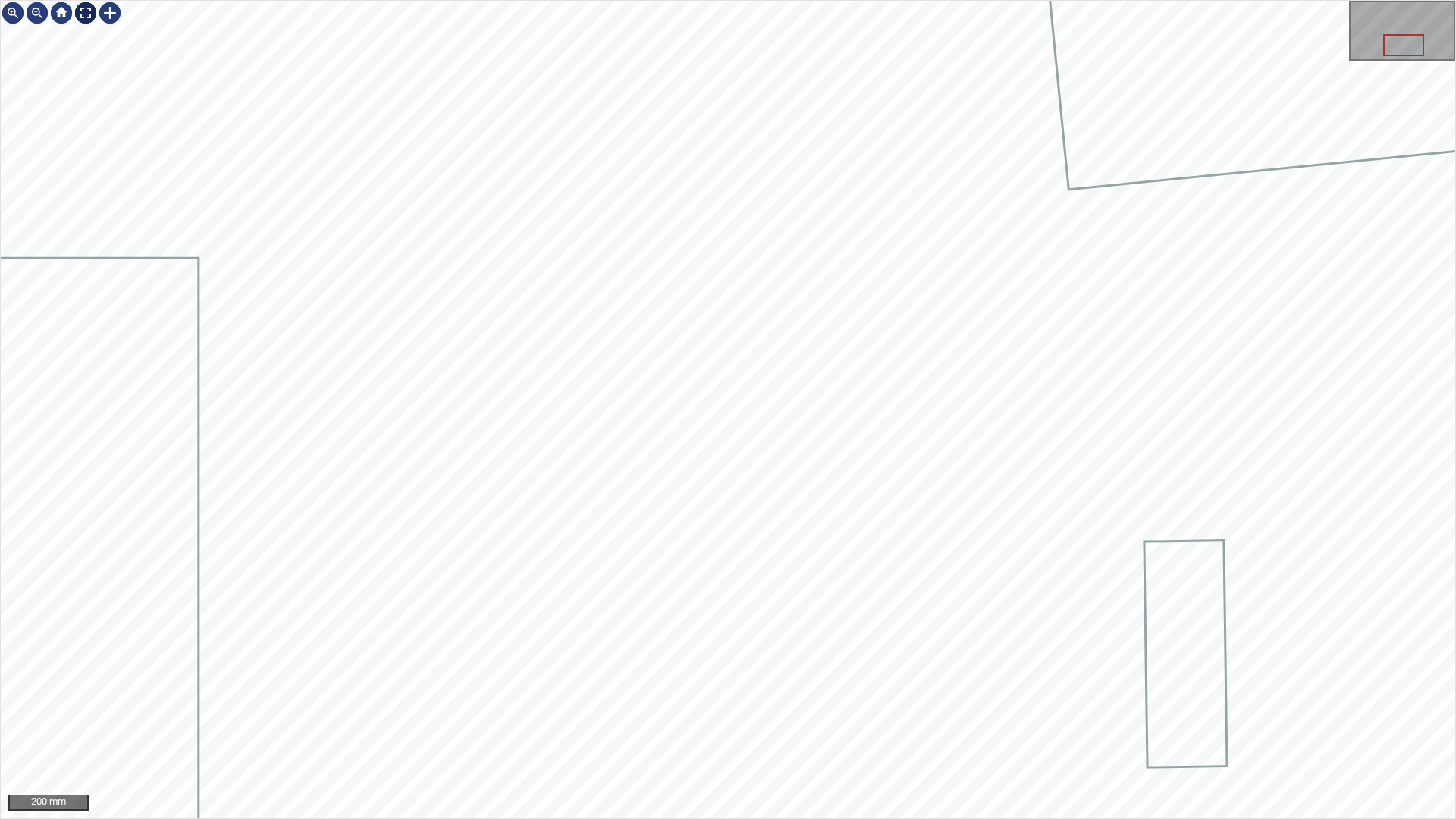
click at [81, 14] on div at bounding box center [85, 12] width 24 height 24
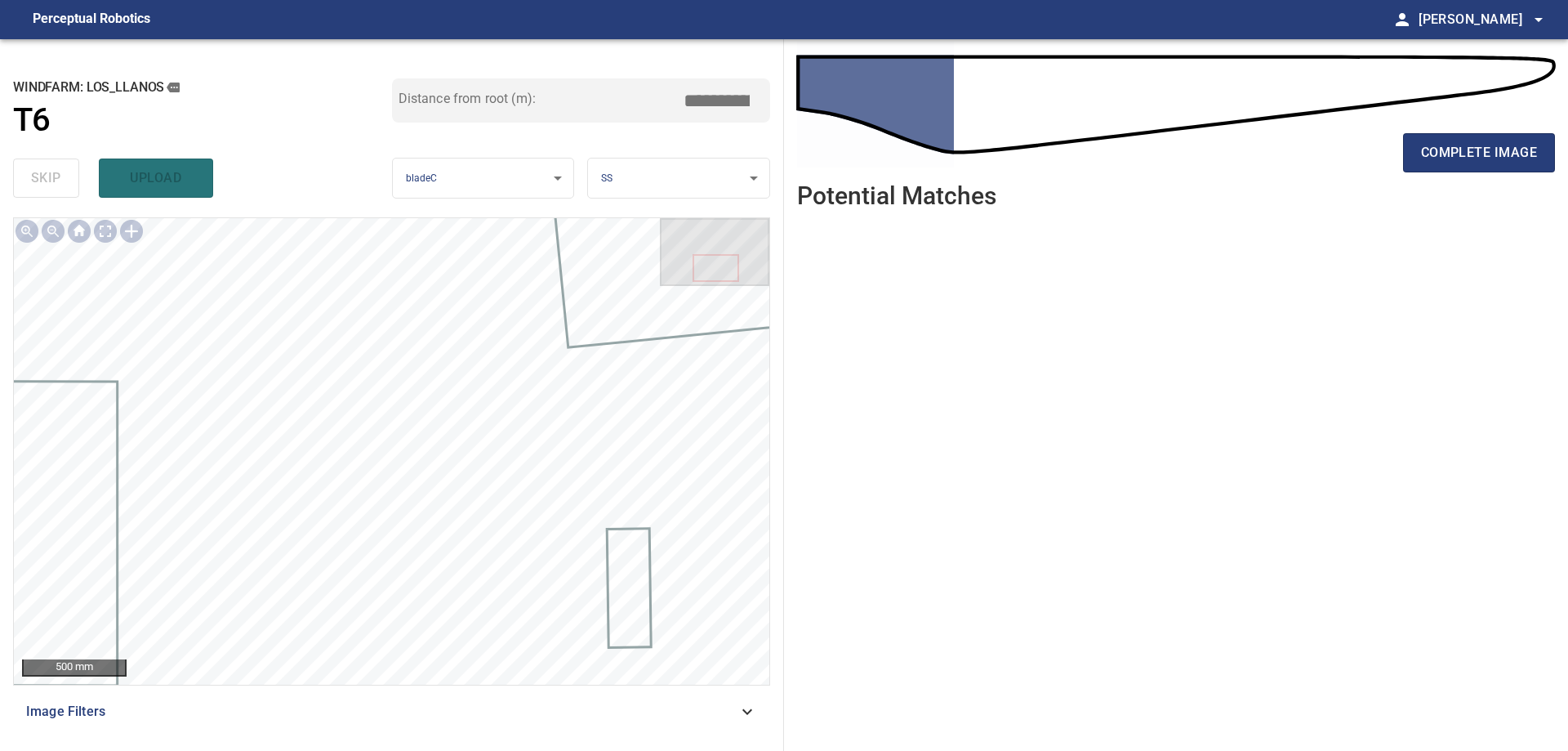
click at [708, 706] on span "Image Filters" at bounding box center [382, 712] width 711 height 20
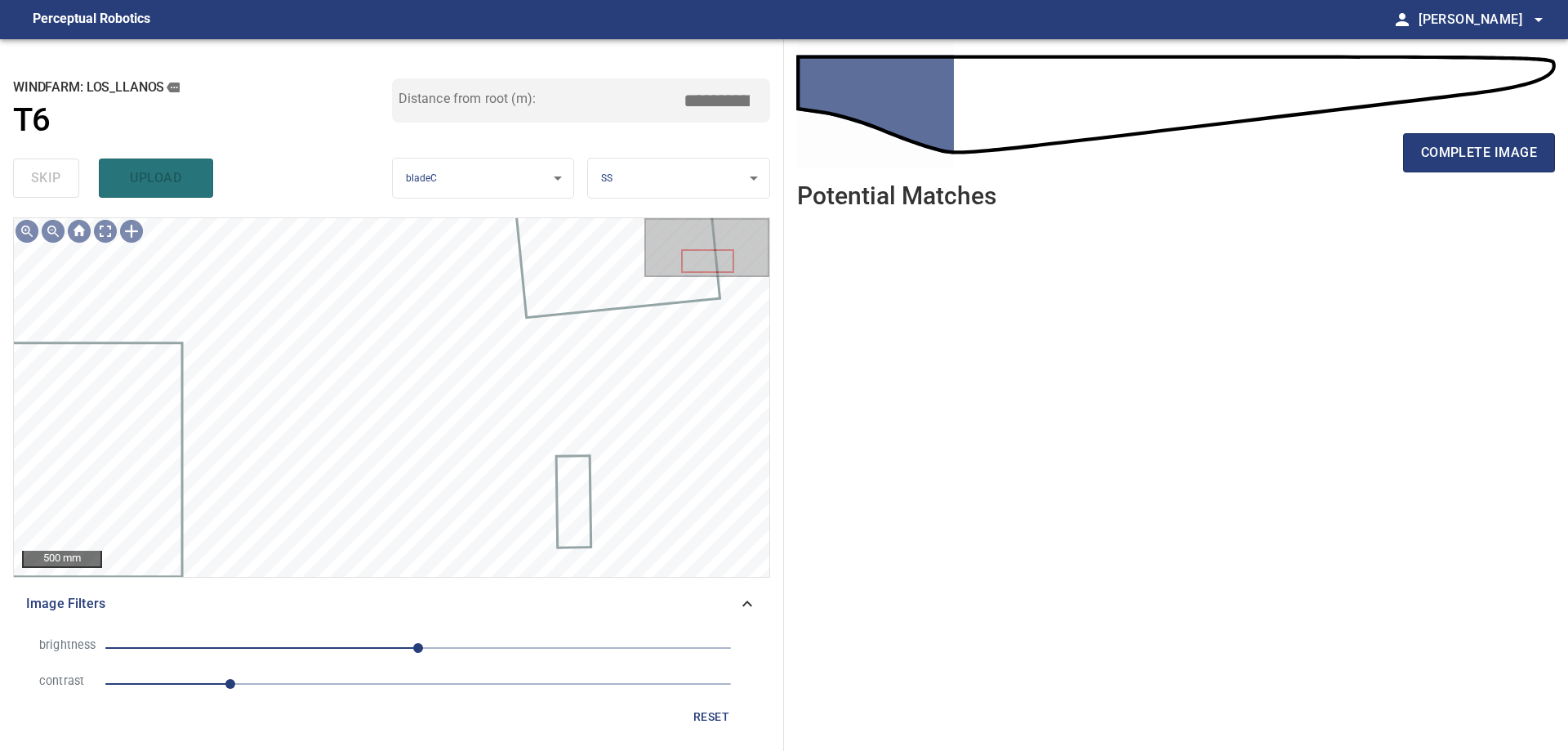
click at [353, 689] on span "1" at bounding box center [418, 684] width 625 height 23
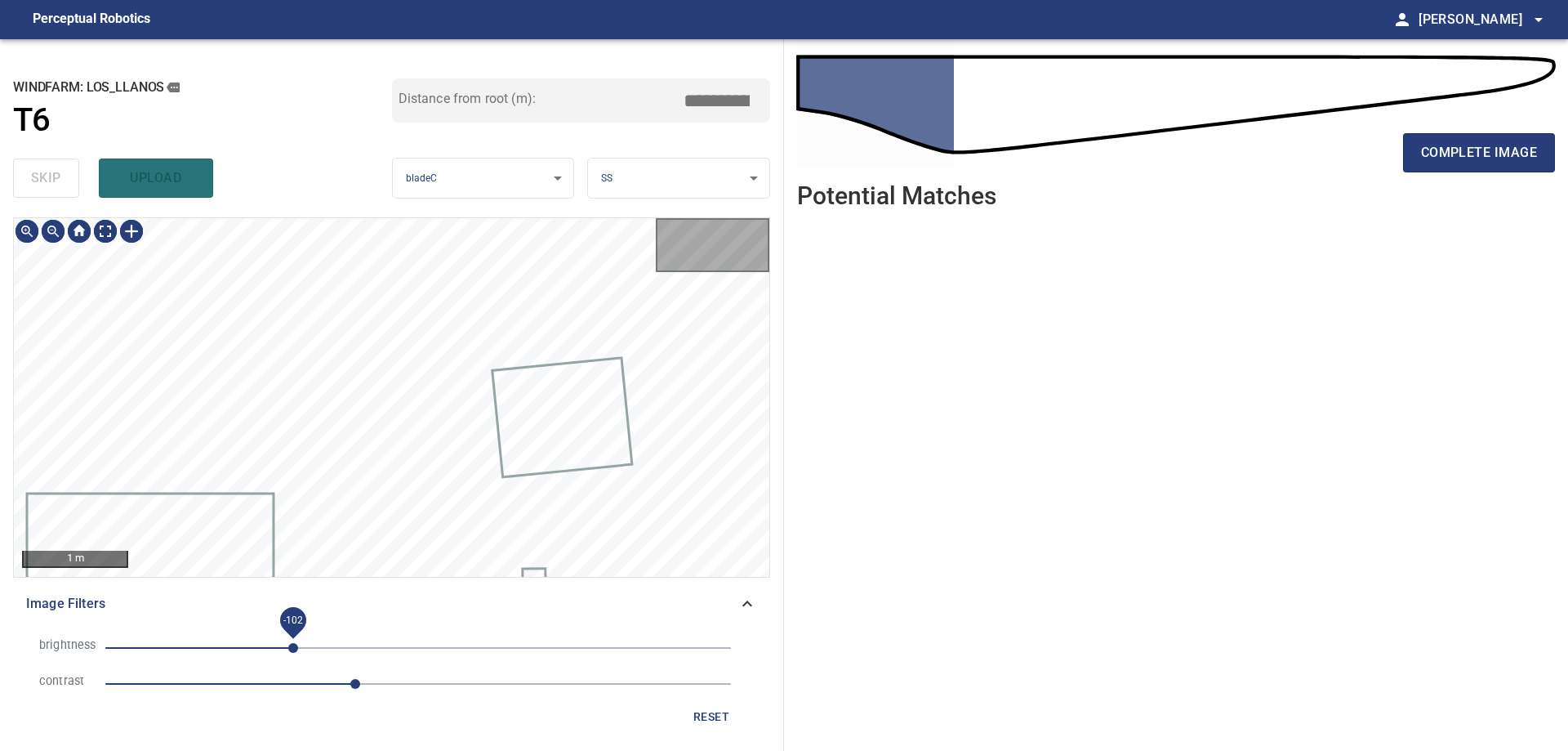
click at [294, 644] on span "-102" at bounding box center [418, 648] width 625 height 23
click at [328, 643] on span "-101" at bounding box center [418, 648] width 625 height 23
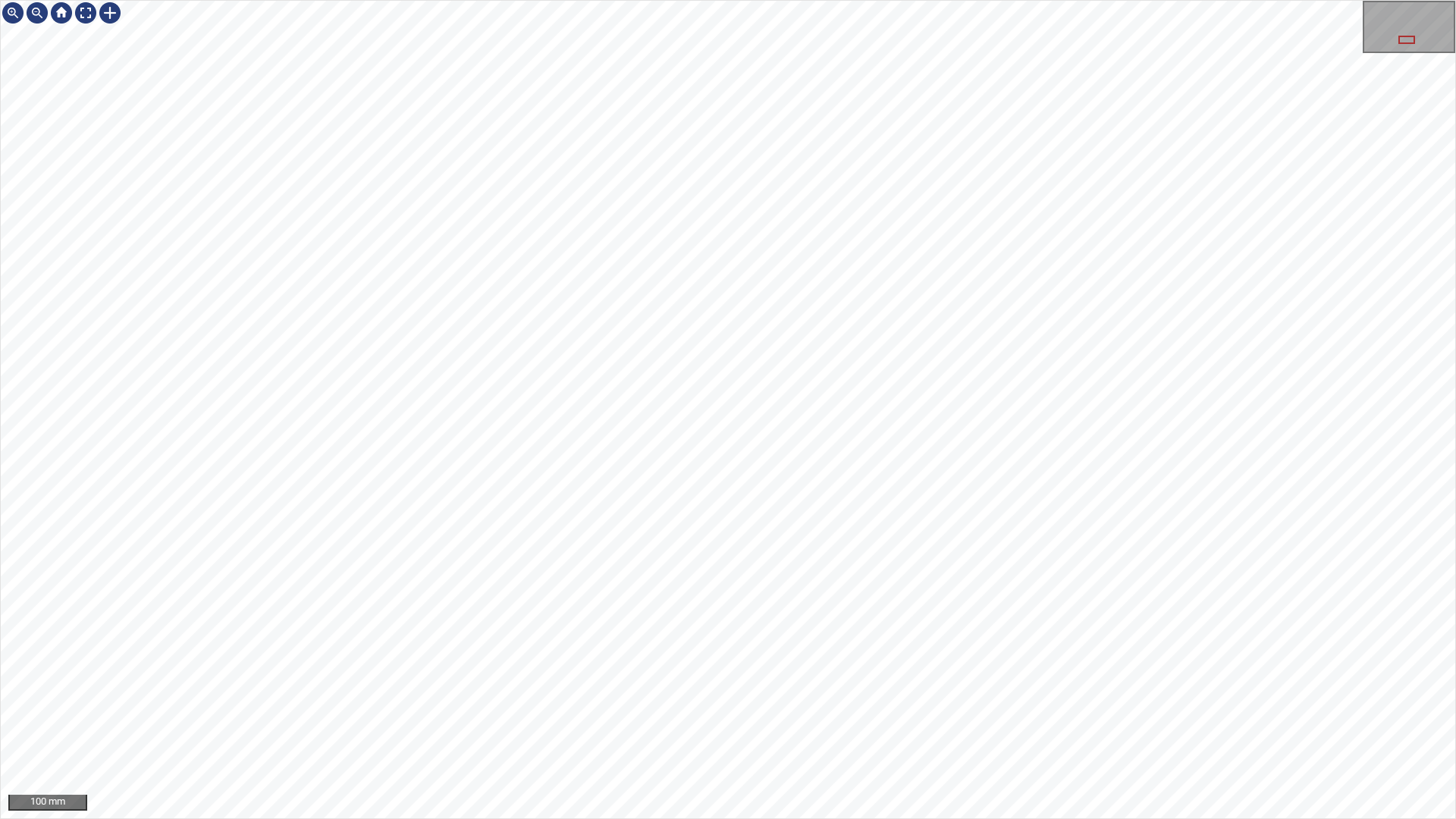
click at [748, 697] on div "100 mm" at bounding box center [728, 410] width 1456 height 819
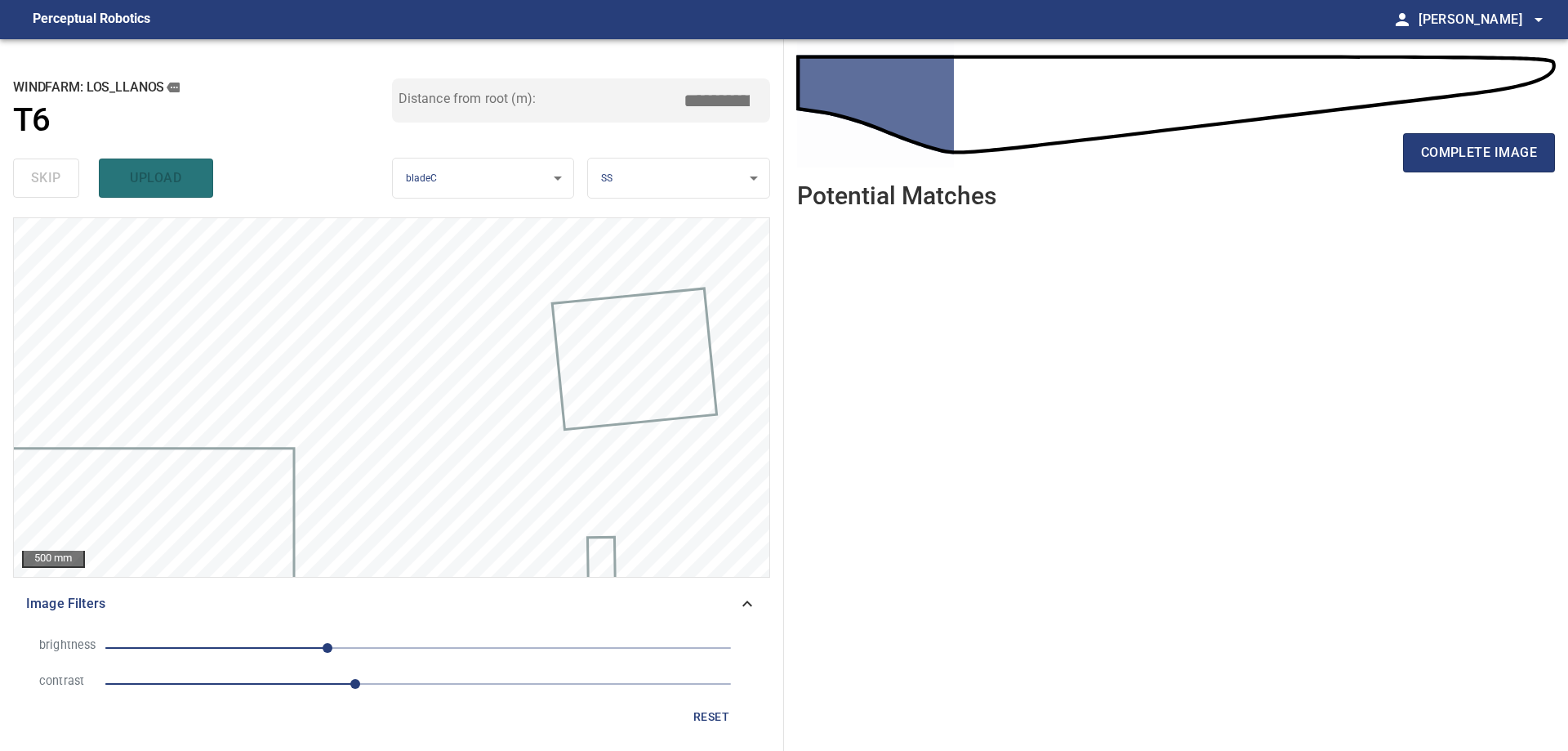
click at [719, 720] on span "reset" at bounding box center [711, 716] width 39 height 21
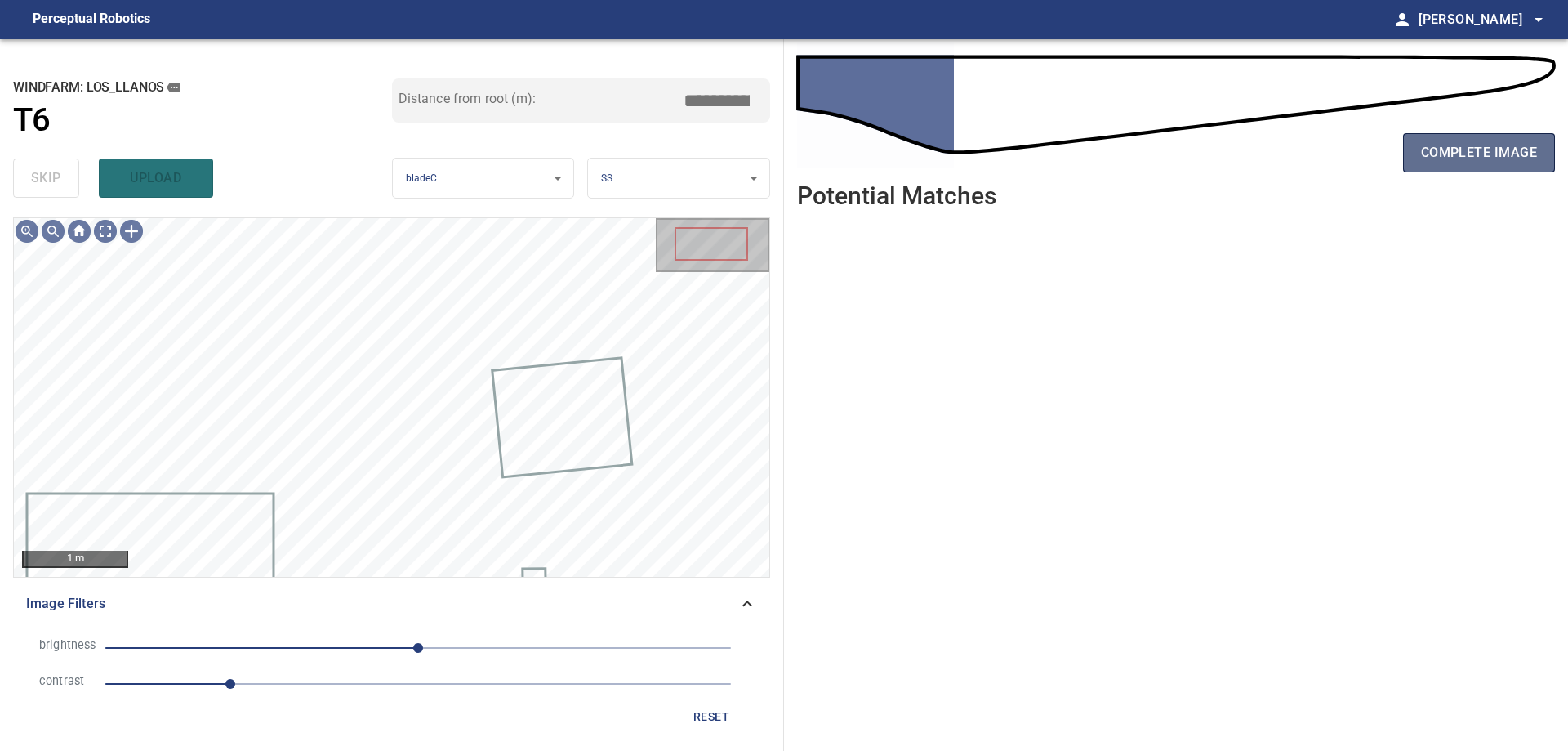
click at [1414, 163] on button "complete image" at bounding box center [1479, 153] width 152 height 39
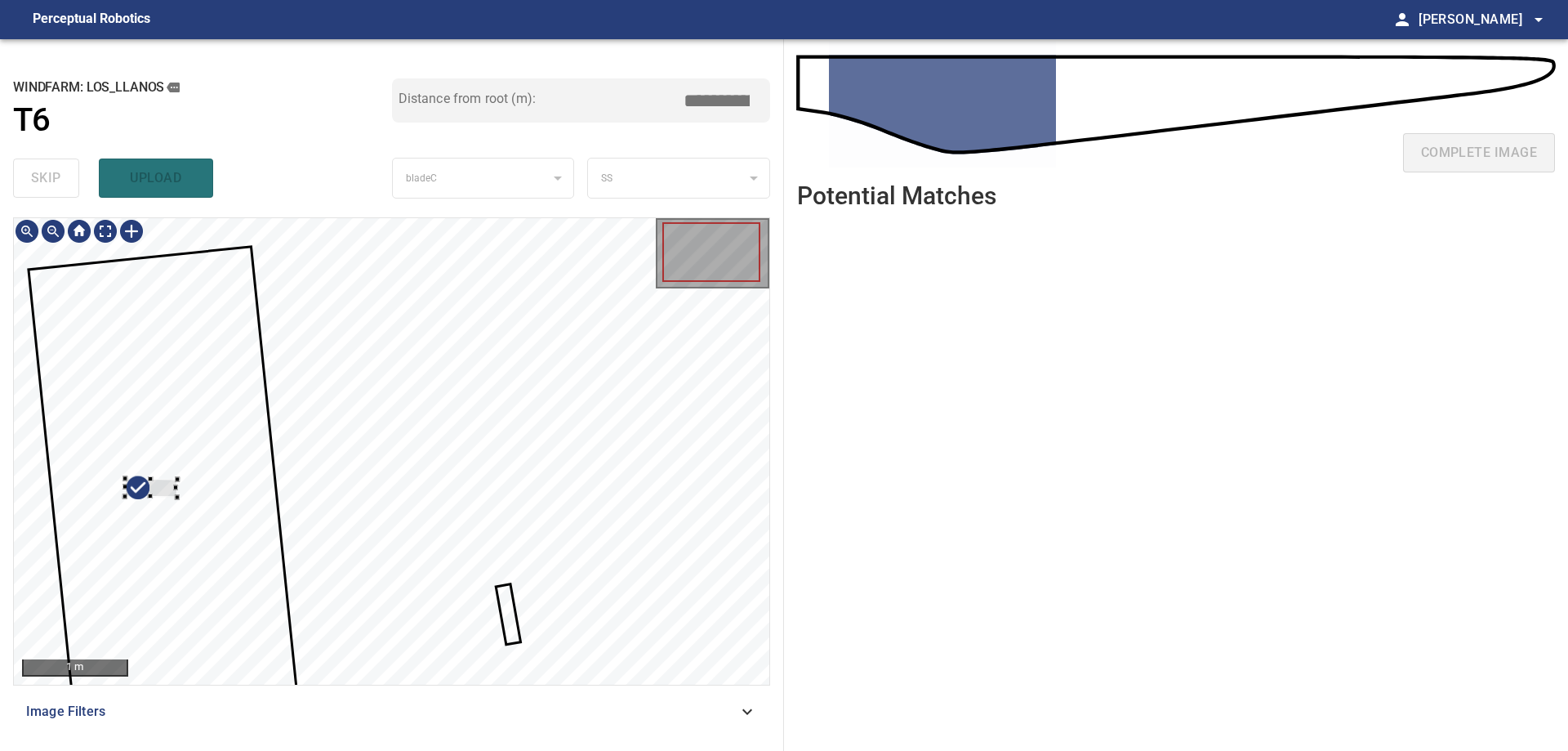
click at [167, 487] on div at bounding box center [151, 488] width 52 height 19
click at [622, 530] on div at bounding box center [391, 451] width 755 height 466
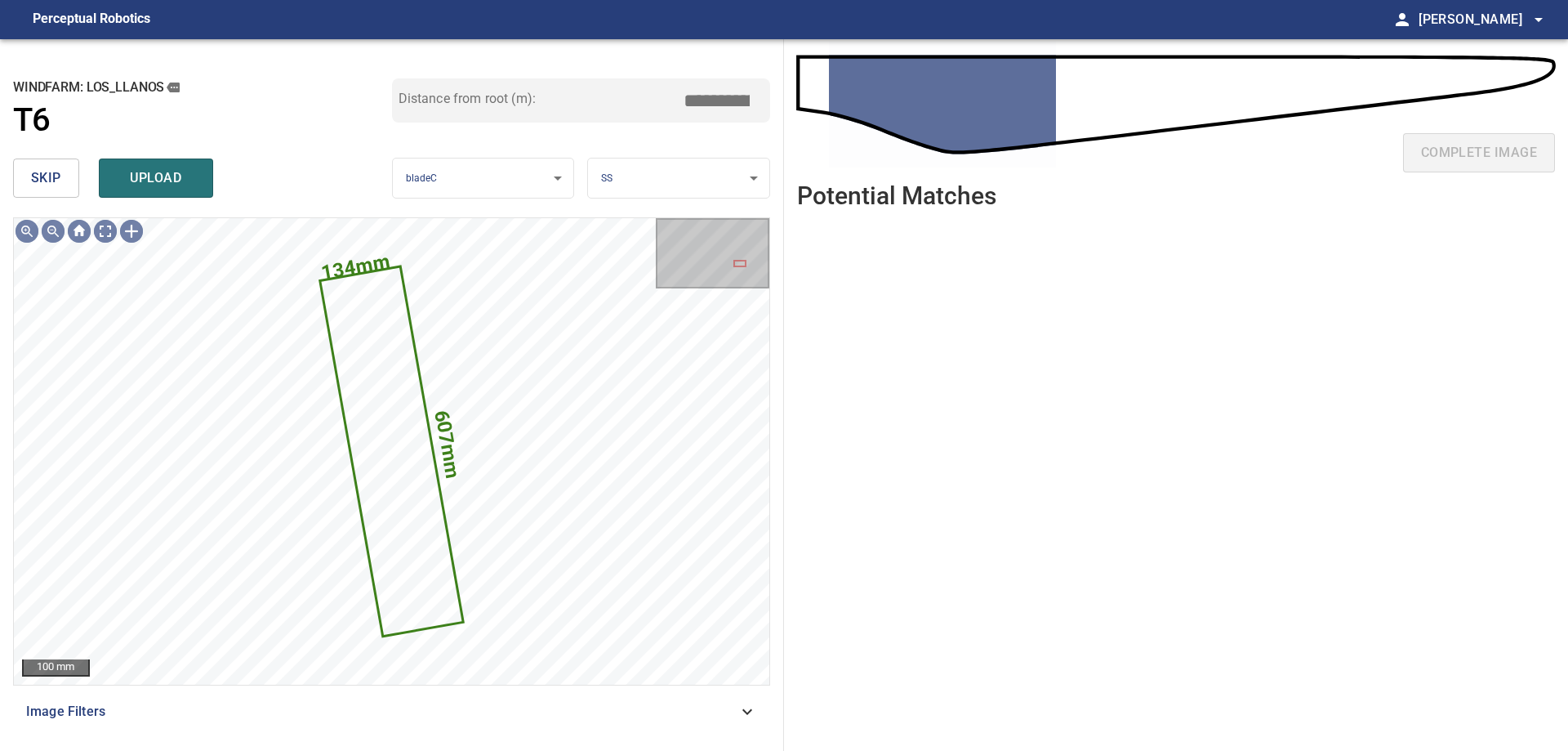
click at [27, 185] on button "skip" at bounding box center [47, 178] width 66 height 39
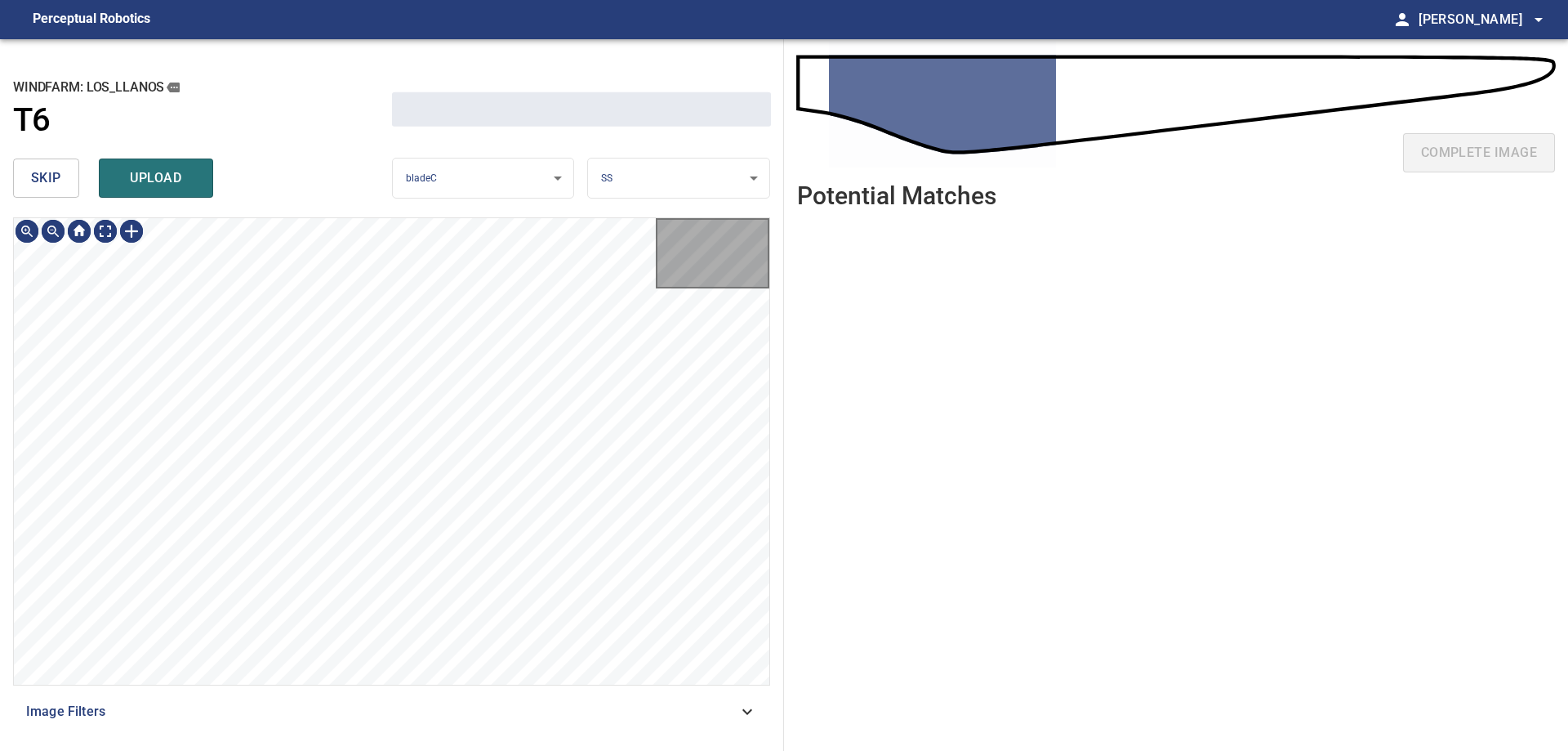
click at [27, 185] on button "skip" at bounding box center [47, 178] width 66 height 39
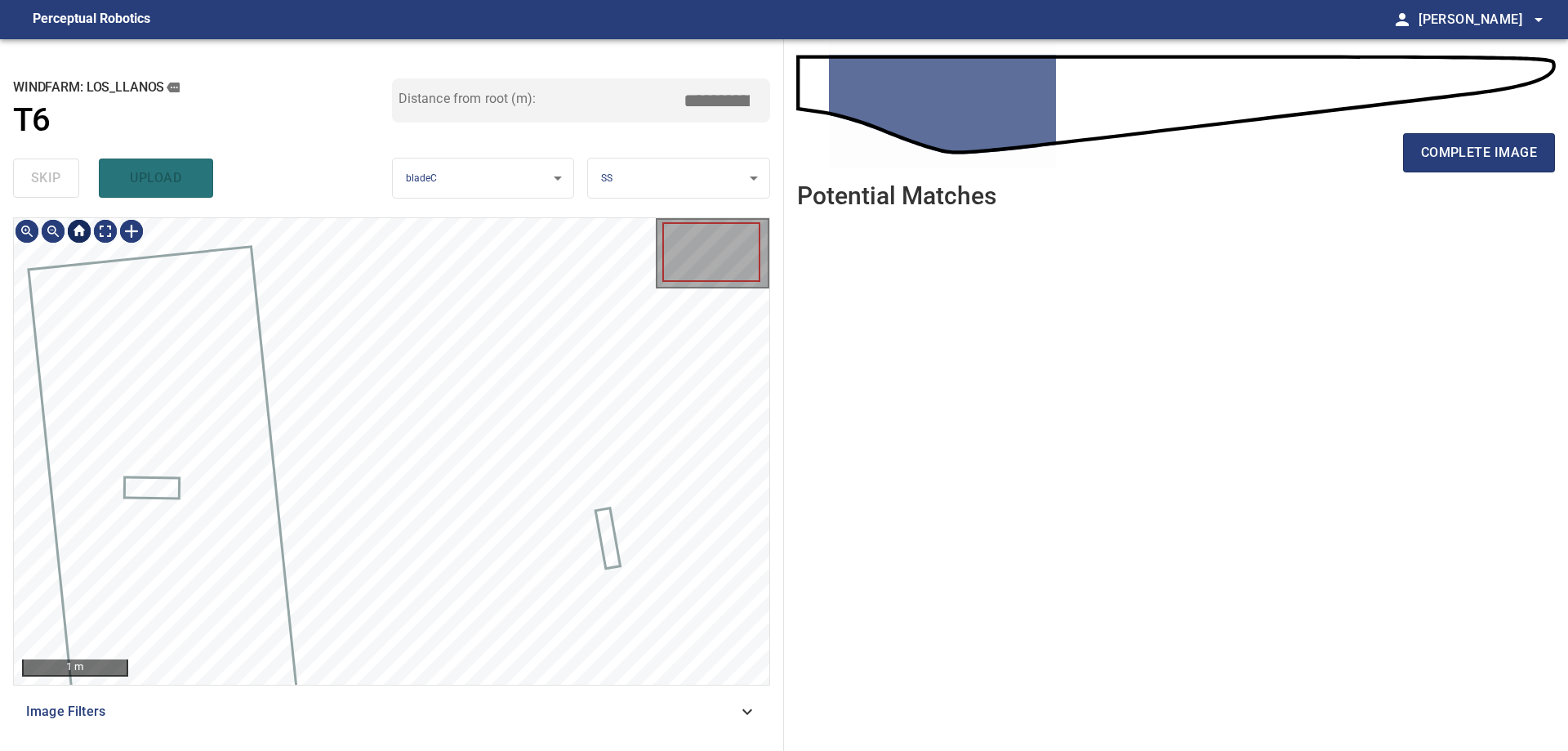
click at [92, 233] on div at bounding box center [79, 230] width 131 height 26
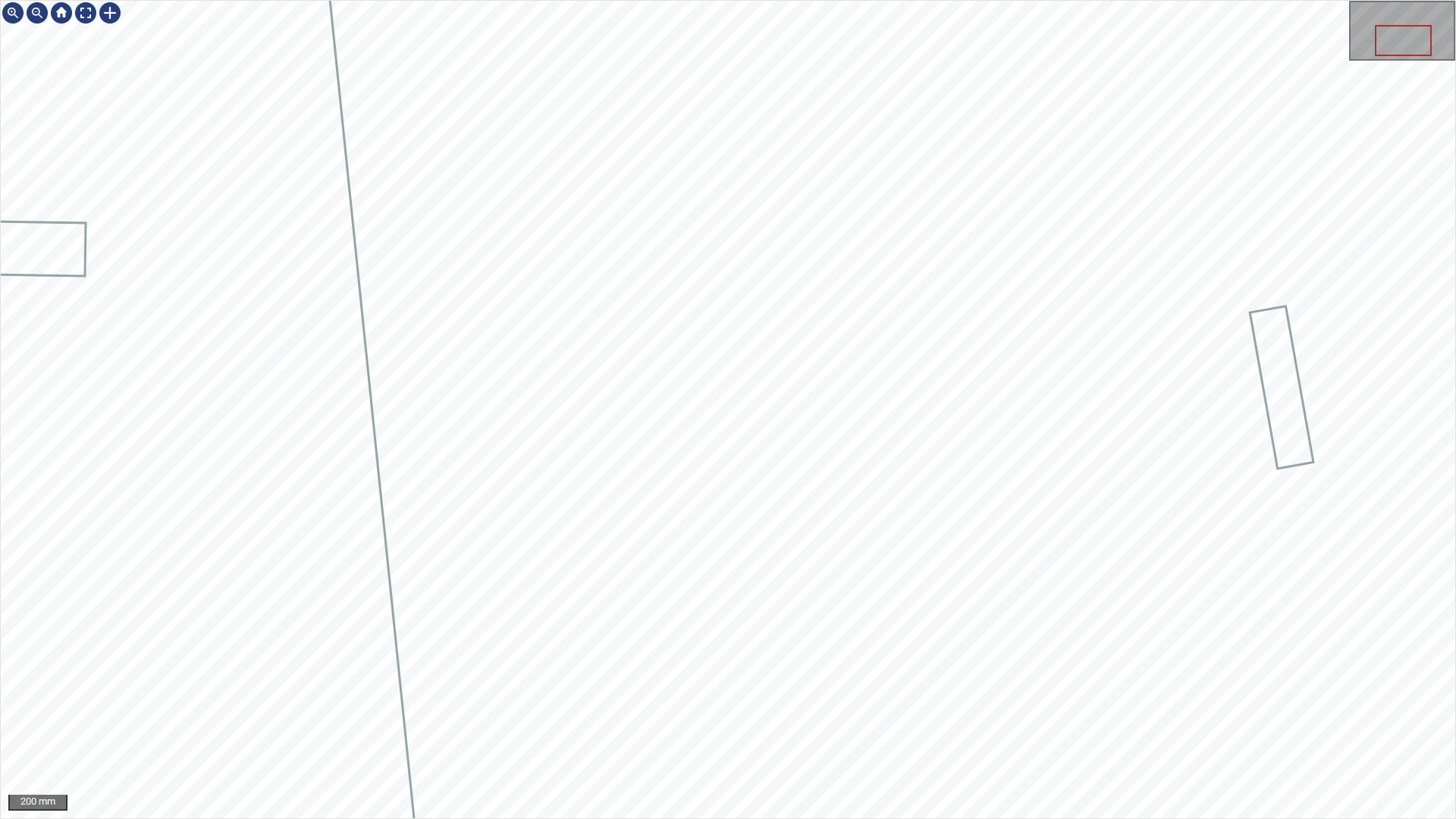
click at [686, 0] on div "200 mm" at bounding box center [728, 410] width 1456 height 819
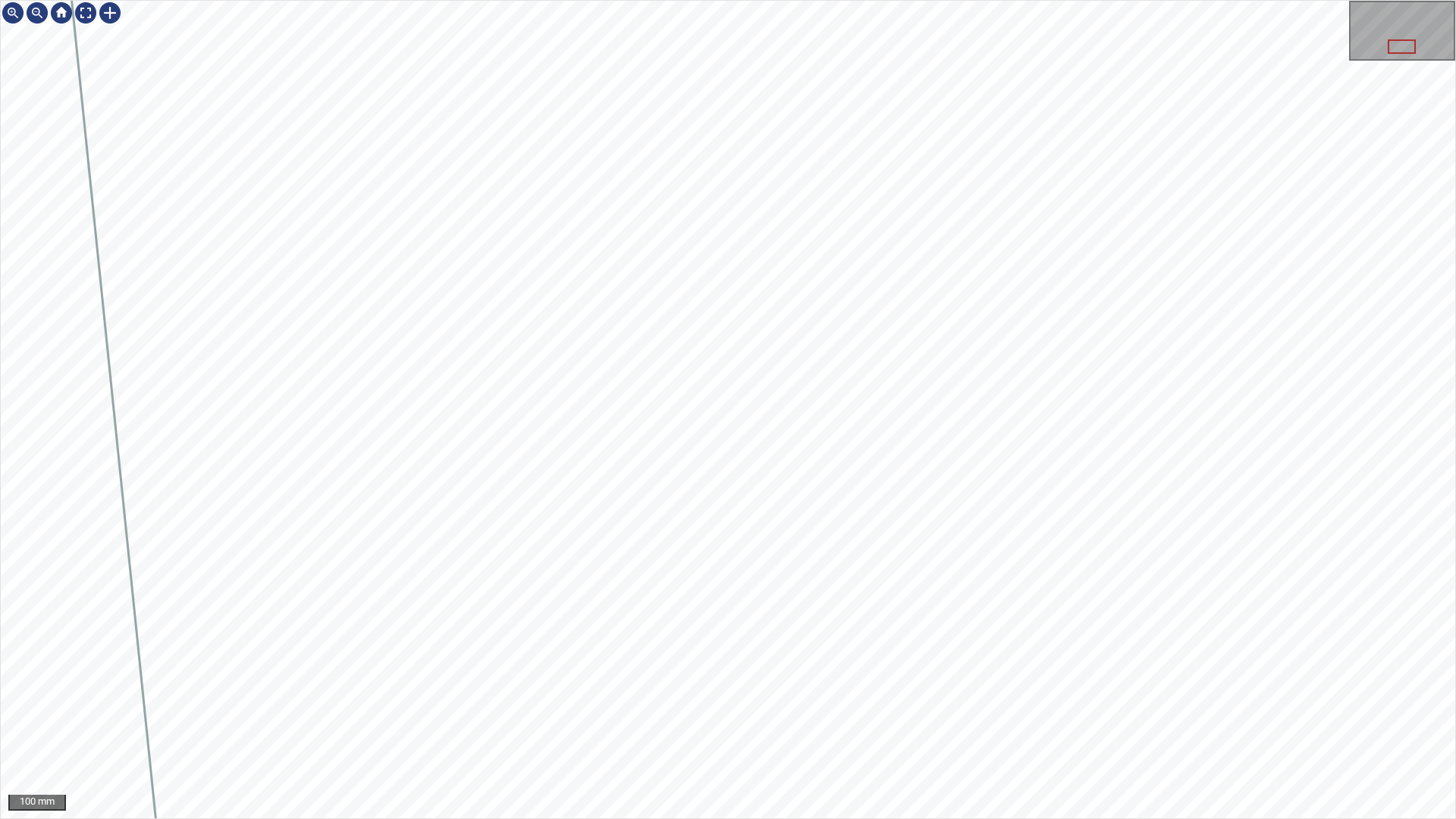
click at [815, 697] on div "100 mm" at bounding box center [728, 410] width 1456 height 819
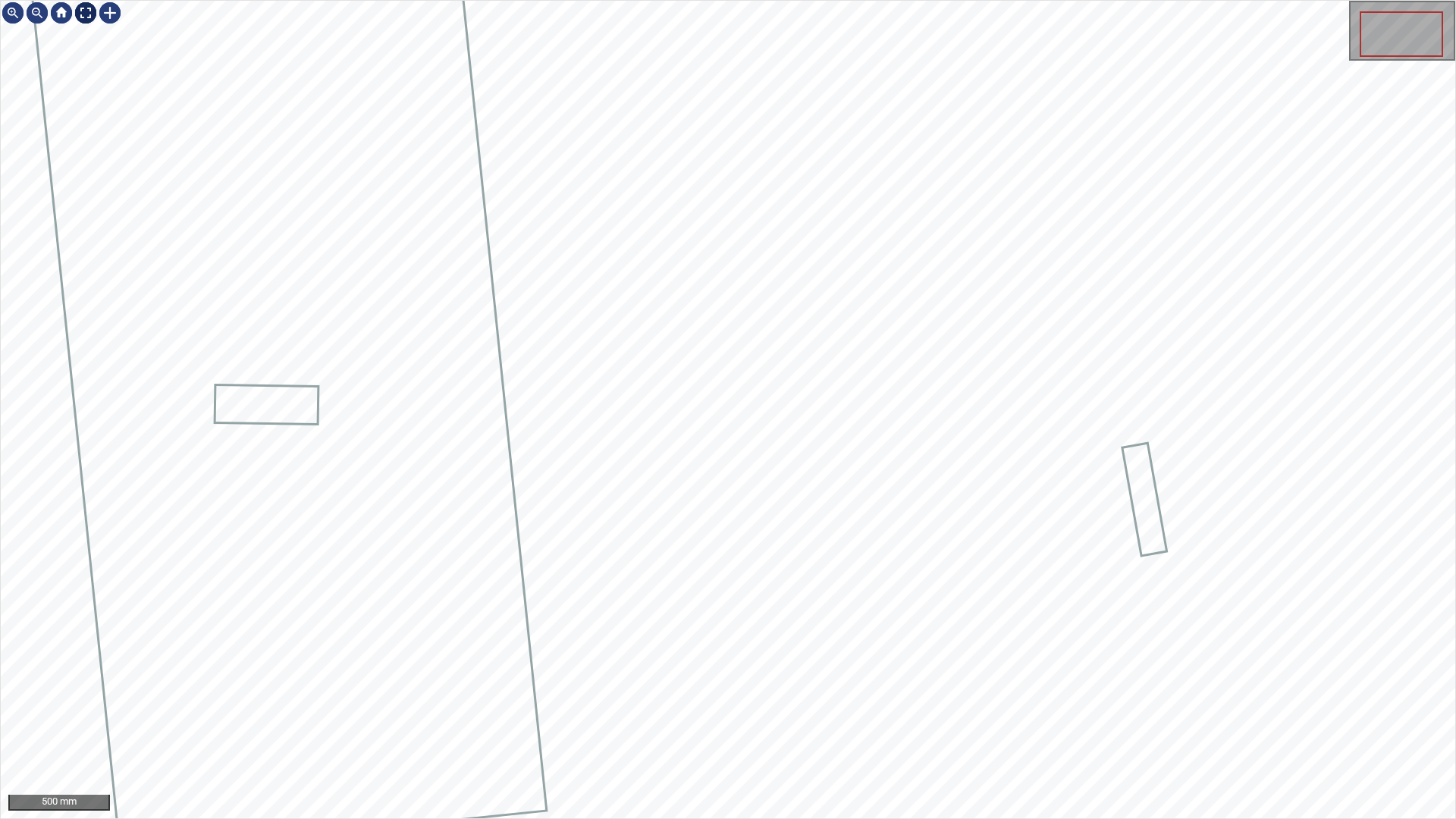
click at [83, 14] on div at bounding box center [85, 12] width 24 height 24
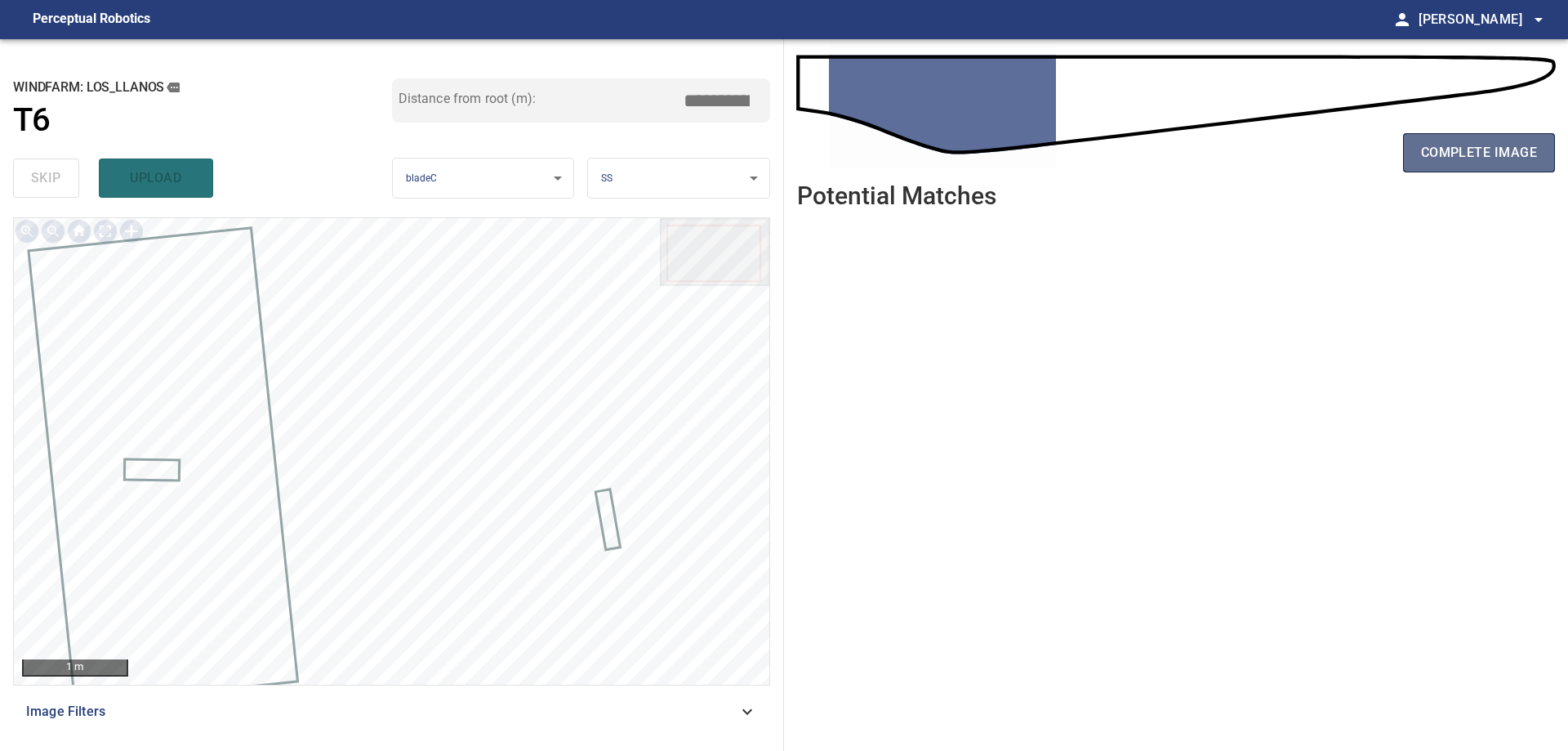
click at [1512, 171] on button "complete image" at bounding box center [1479, 153] width 152 height 39
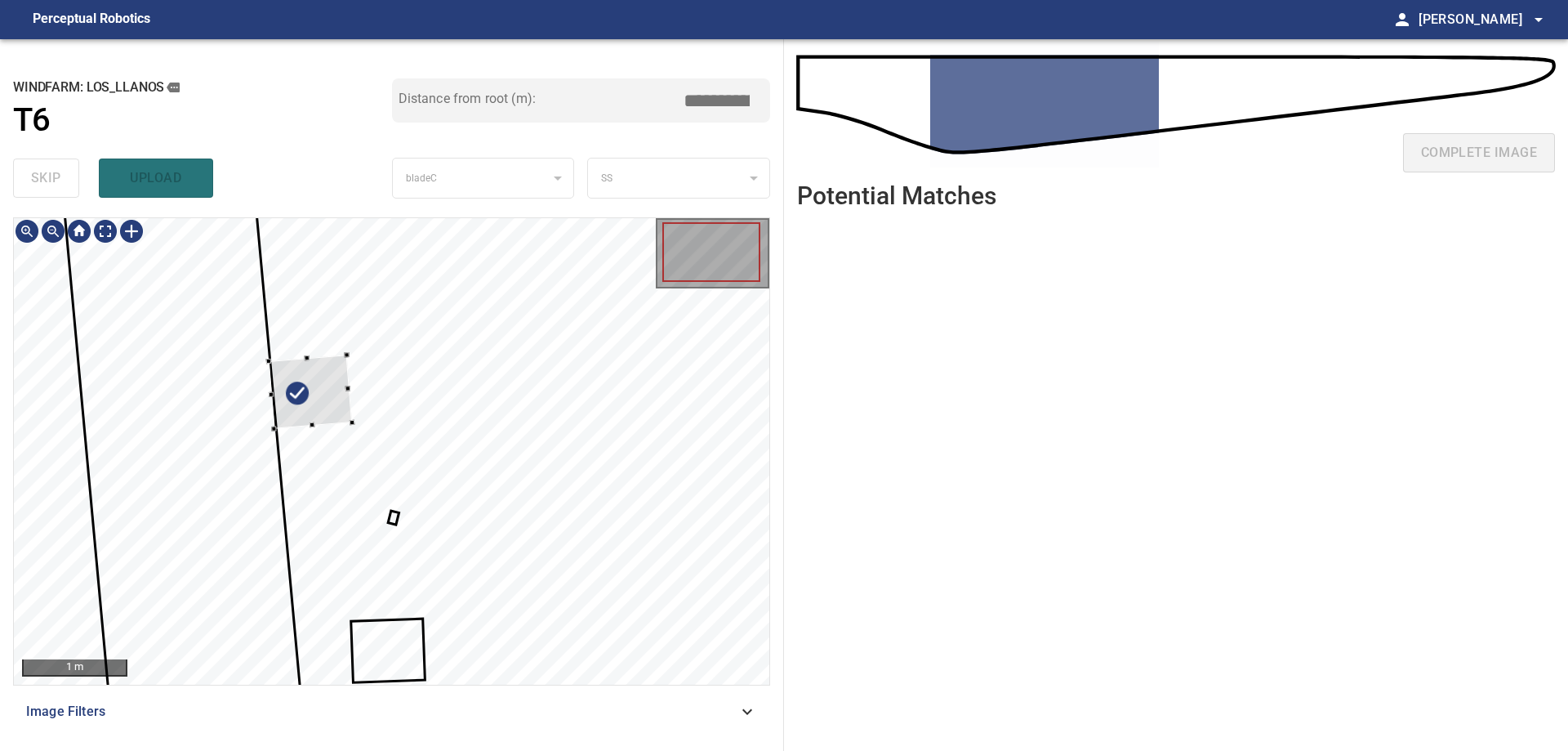
click at [269, 429] on div at bounding box center [310, 392] width 83 height 74
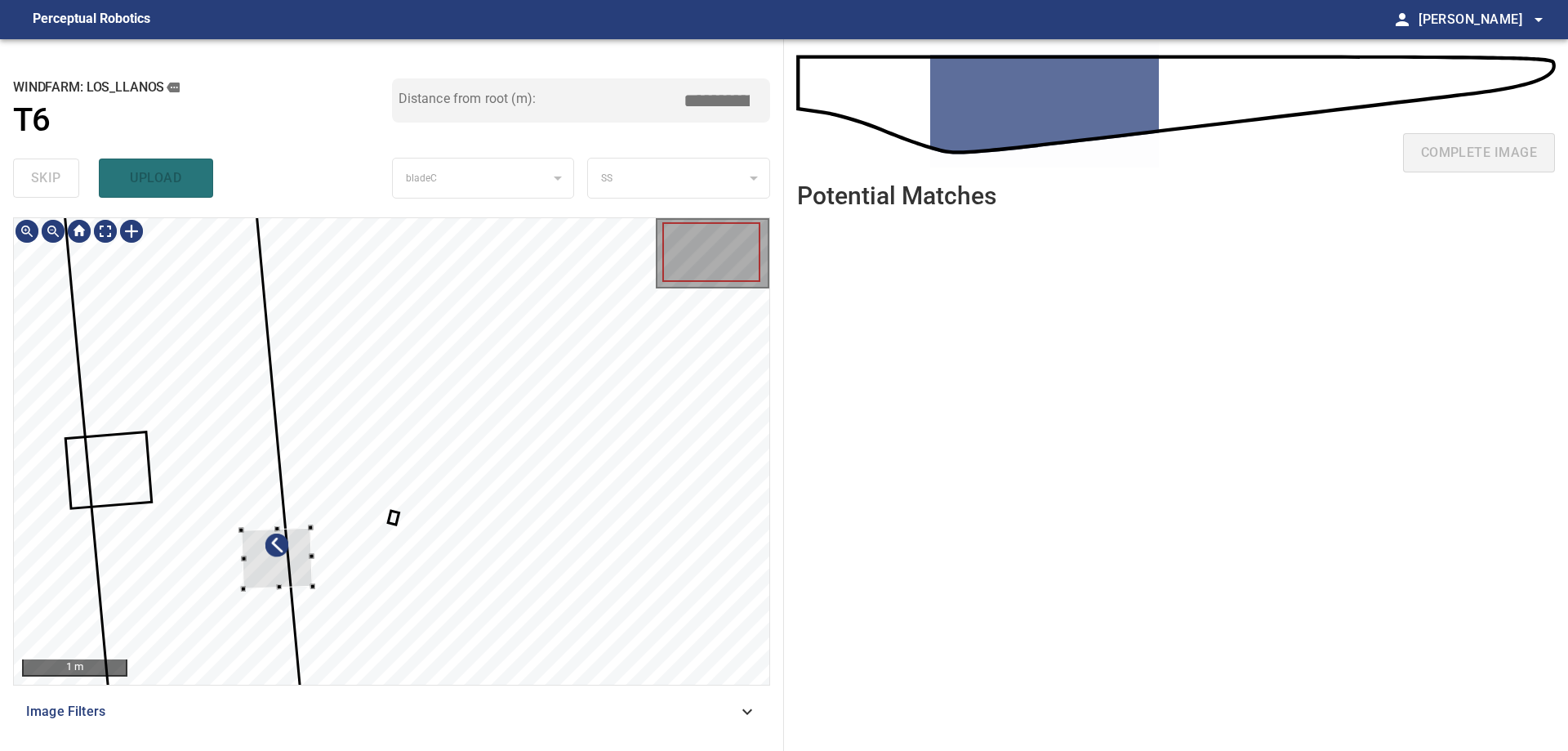
click at [241, 528] on div at bounding box center [276, 558] width 71 height 61
click at [165, 436] on div at bounding box center [178, 457] width 81 height 55
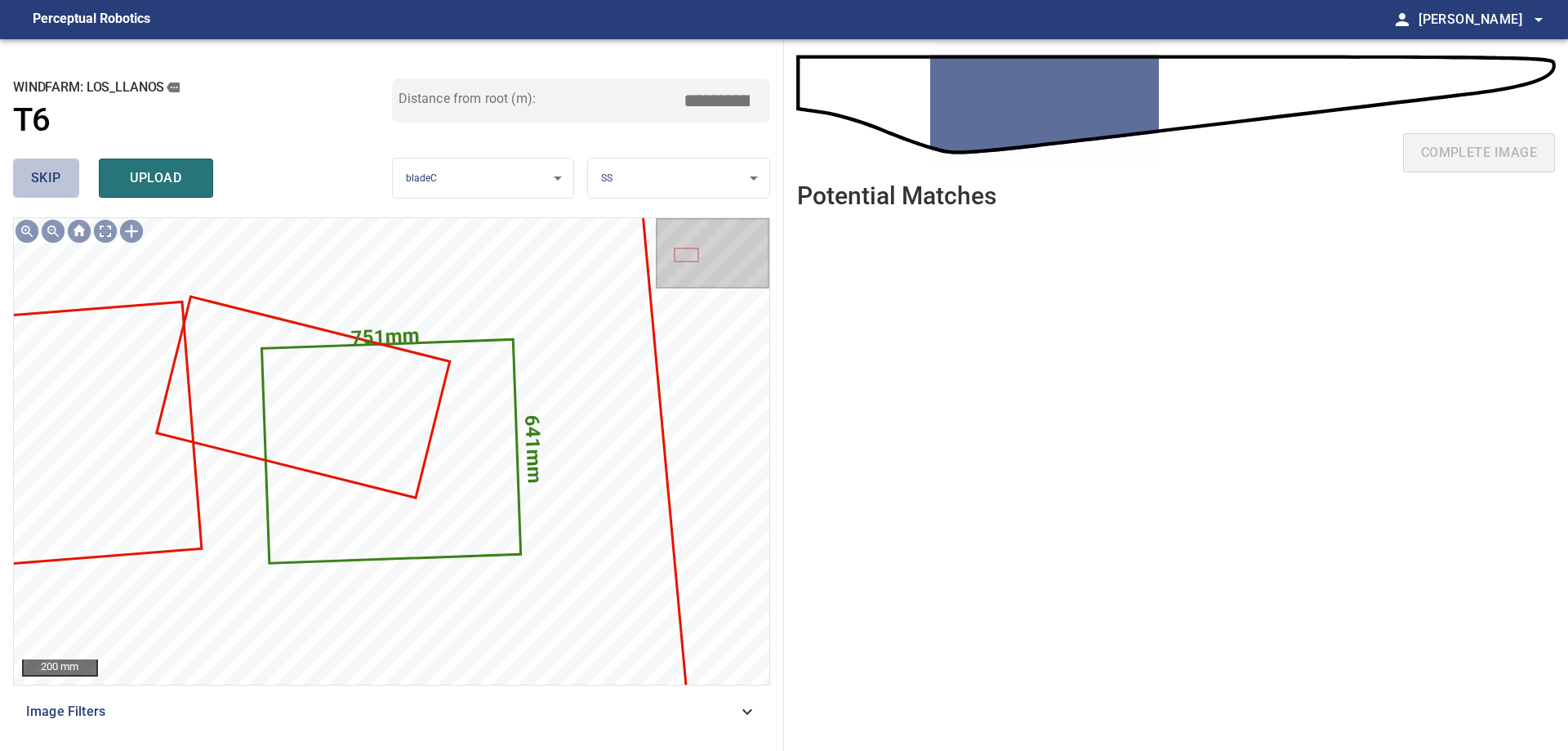
click at [42, 174] on span "skip" at bounding box center [47, 178] width 30 height 23
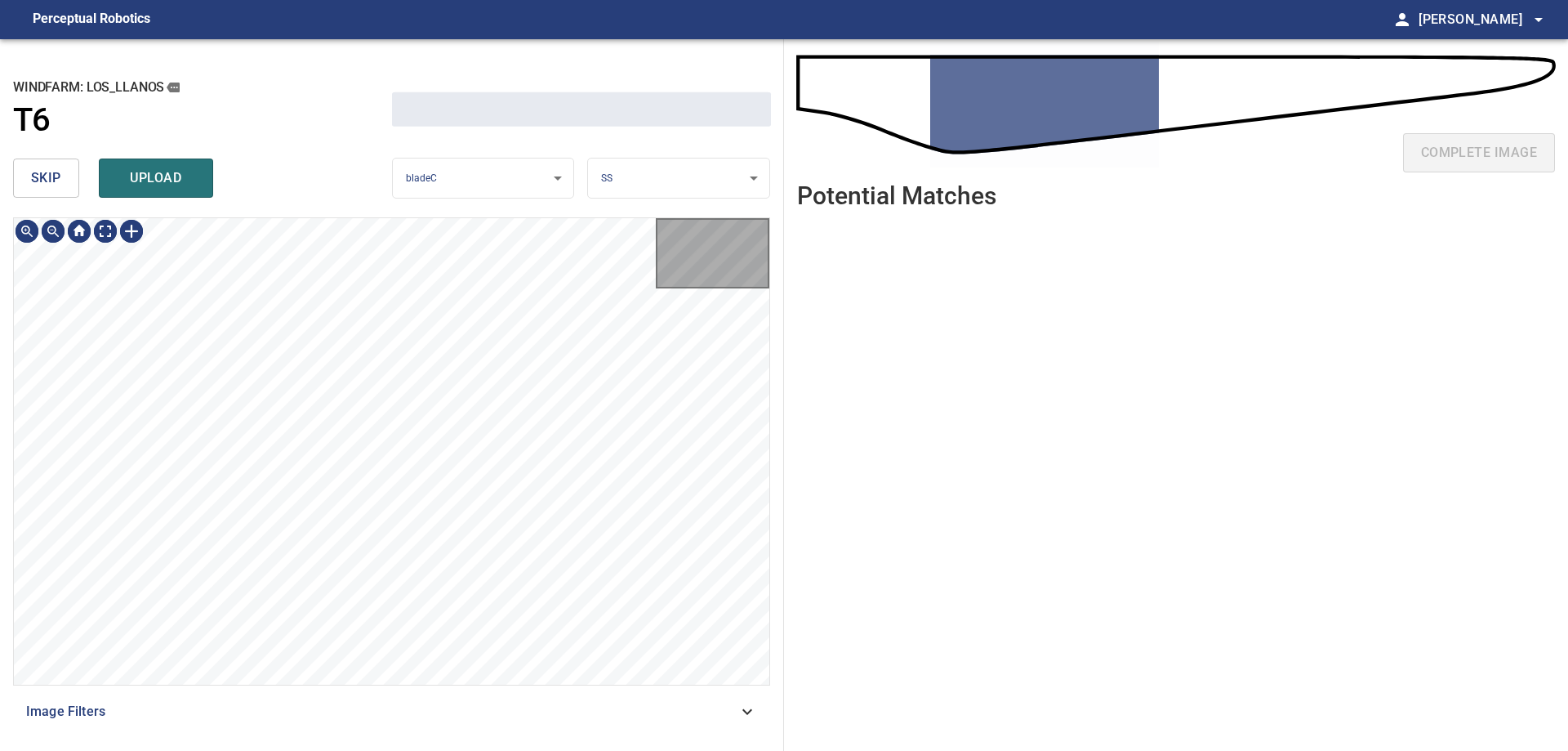
click at [42, 174] on span "skip" at bounding box center [47, 178] width 30 height 23
click at [42, 174] on div "skip upload" at bounding box center [202, 178] width 379 height 52
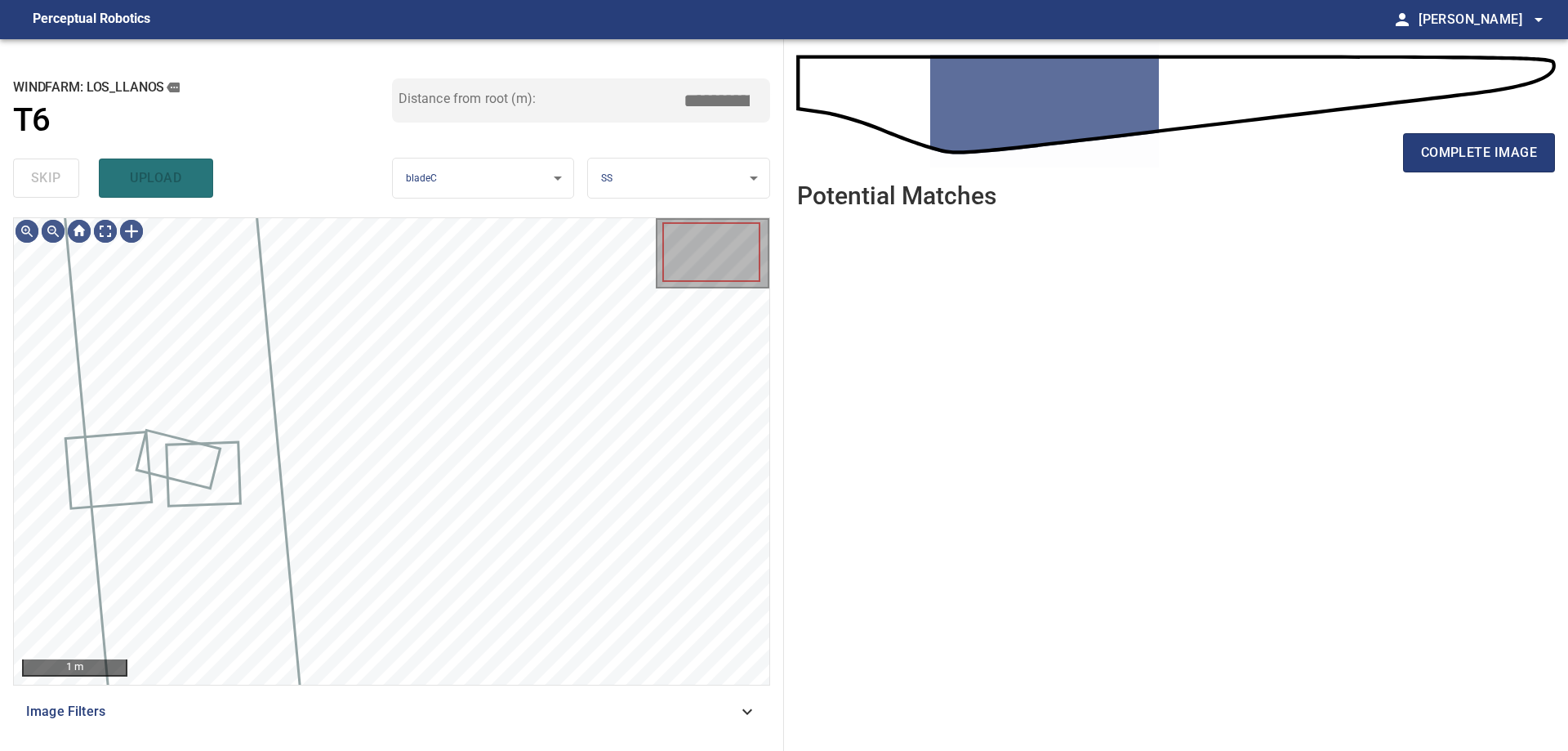
drag, startPoint x: 42, startPoint y: 174, endPoint x: 51, endPoint y: 218, distance: 44.9
click at [40, 177] on div "skip upload" at bounding box center [202, 178] width 379 height 52
type input "****"
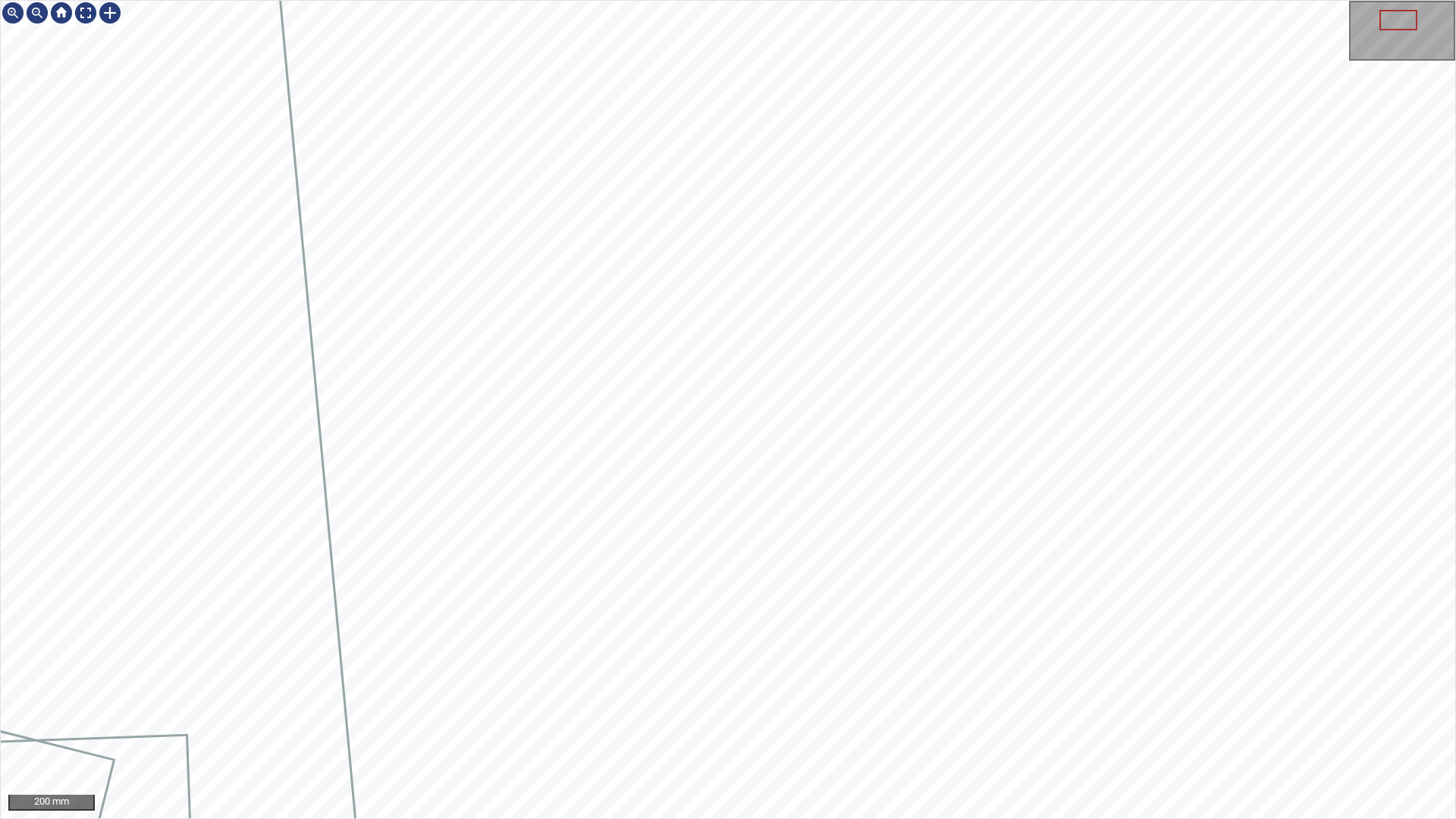
click at [514, 697] on div "200 mm" at bounding box center [728, 410] width 1456 height 819
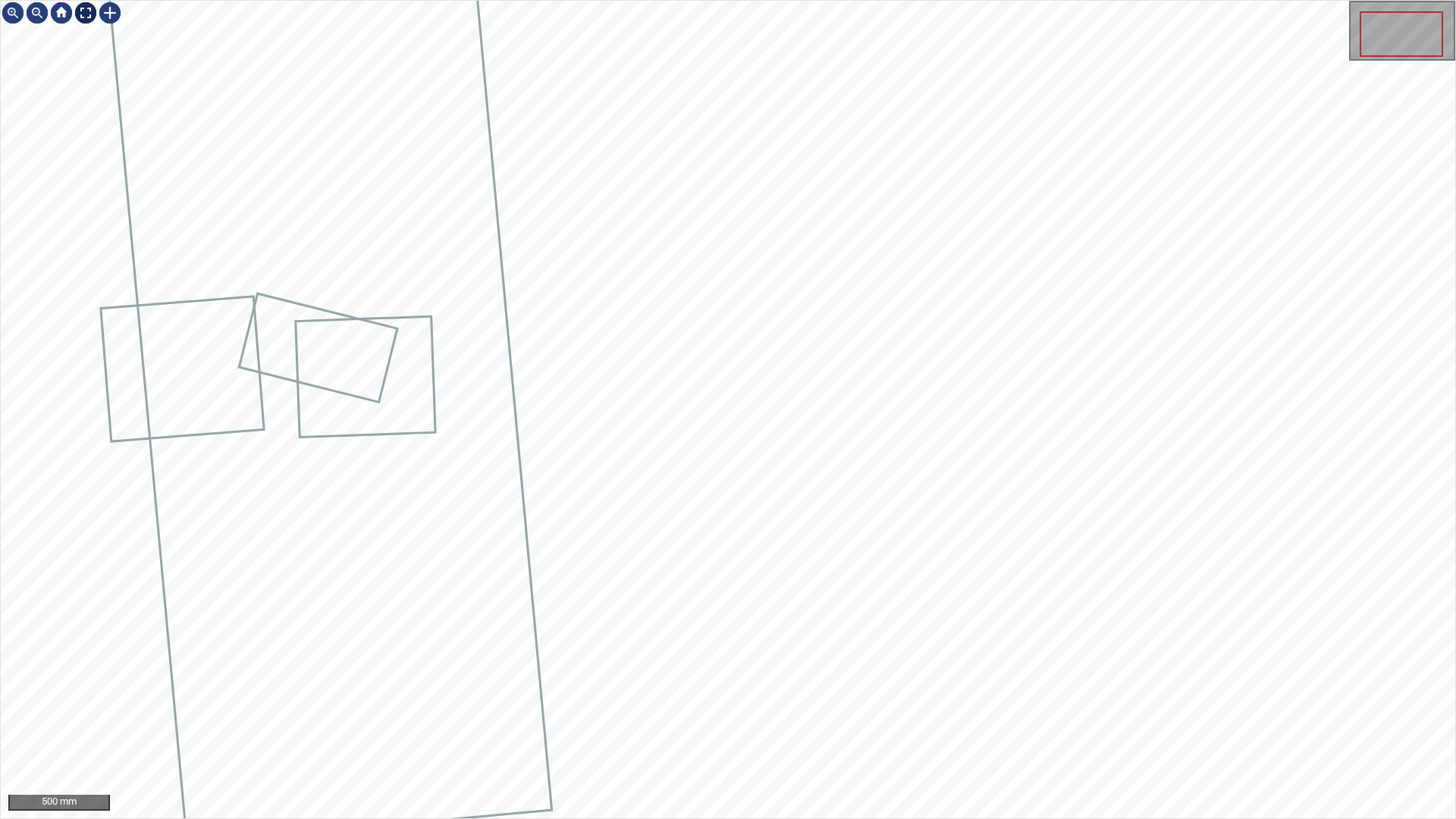
click at [82, 12] on div at bounding box center [85, 12] width 24 height 24
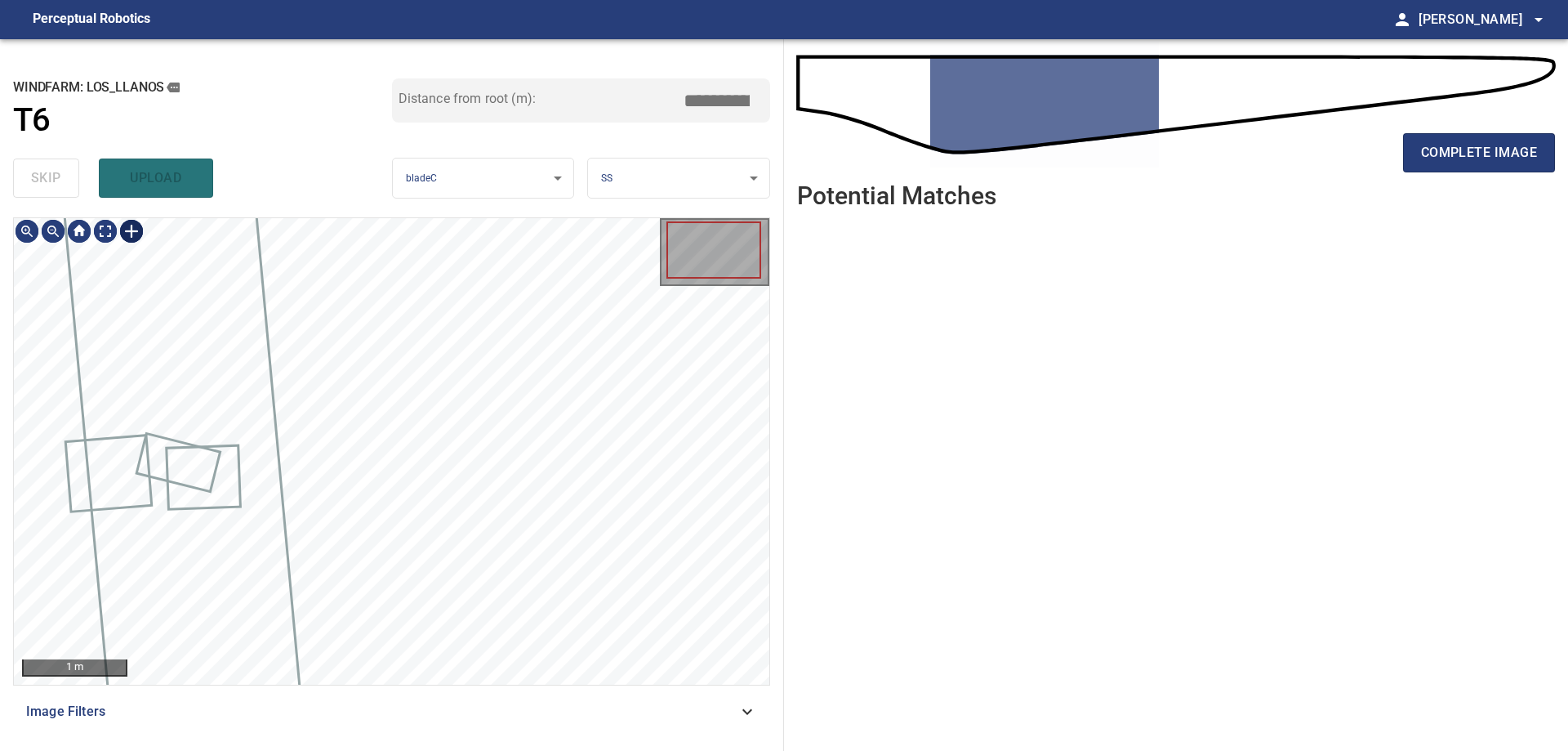
click at [137, 231] on div at bounding box center [131, 230] width 26 height 26
click at [327, 374] on div at bounding box center [391, 451] width 755 height 466
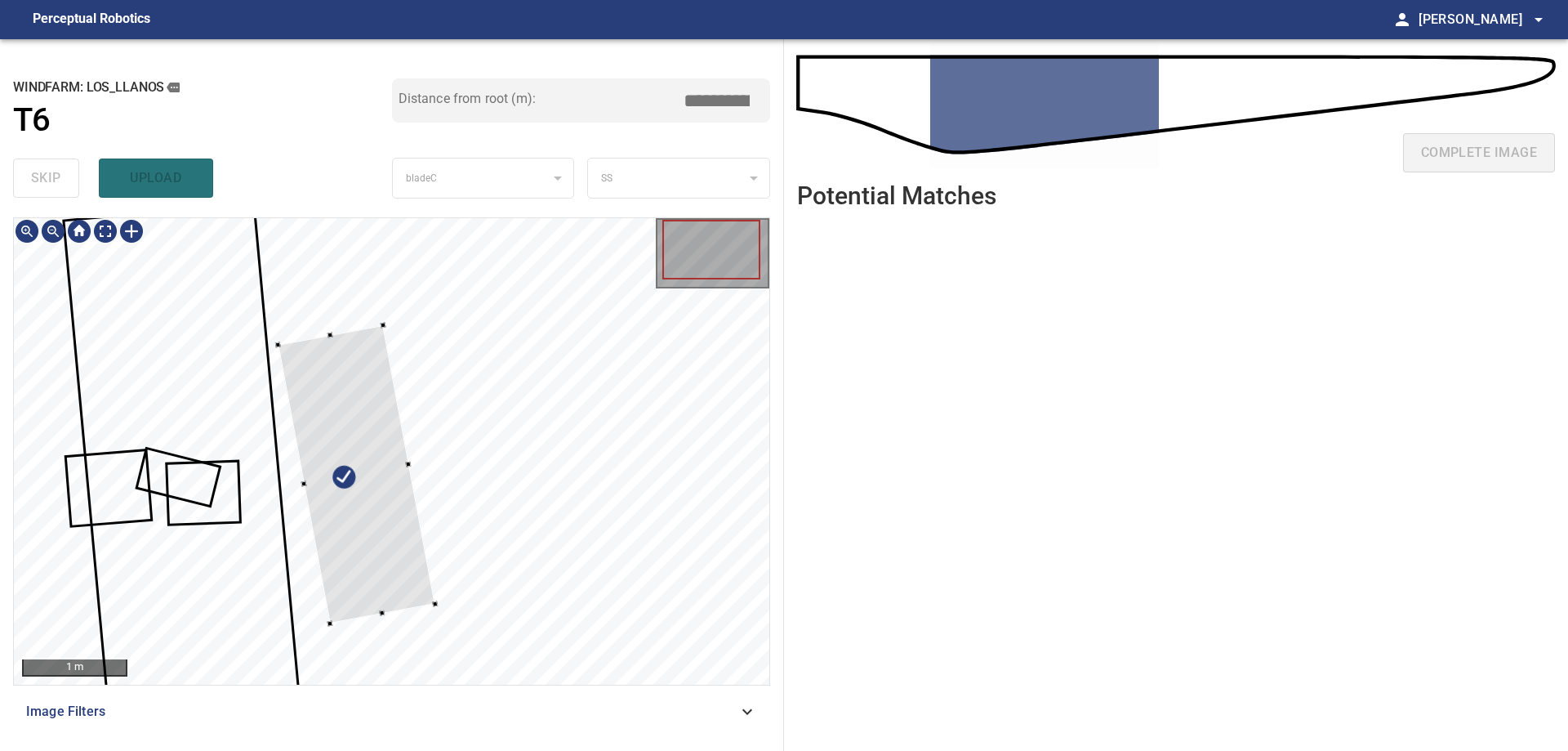
click at [409, 588] on div at bounding box center [356, 473] width 157 height 298
click at [438, 656] on div at bounding box center [391, 451] width 755 height 466
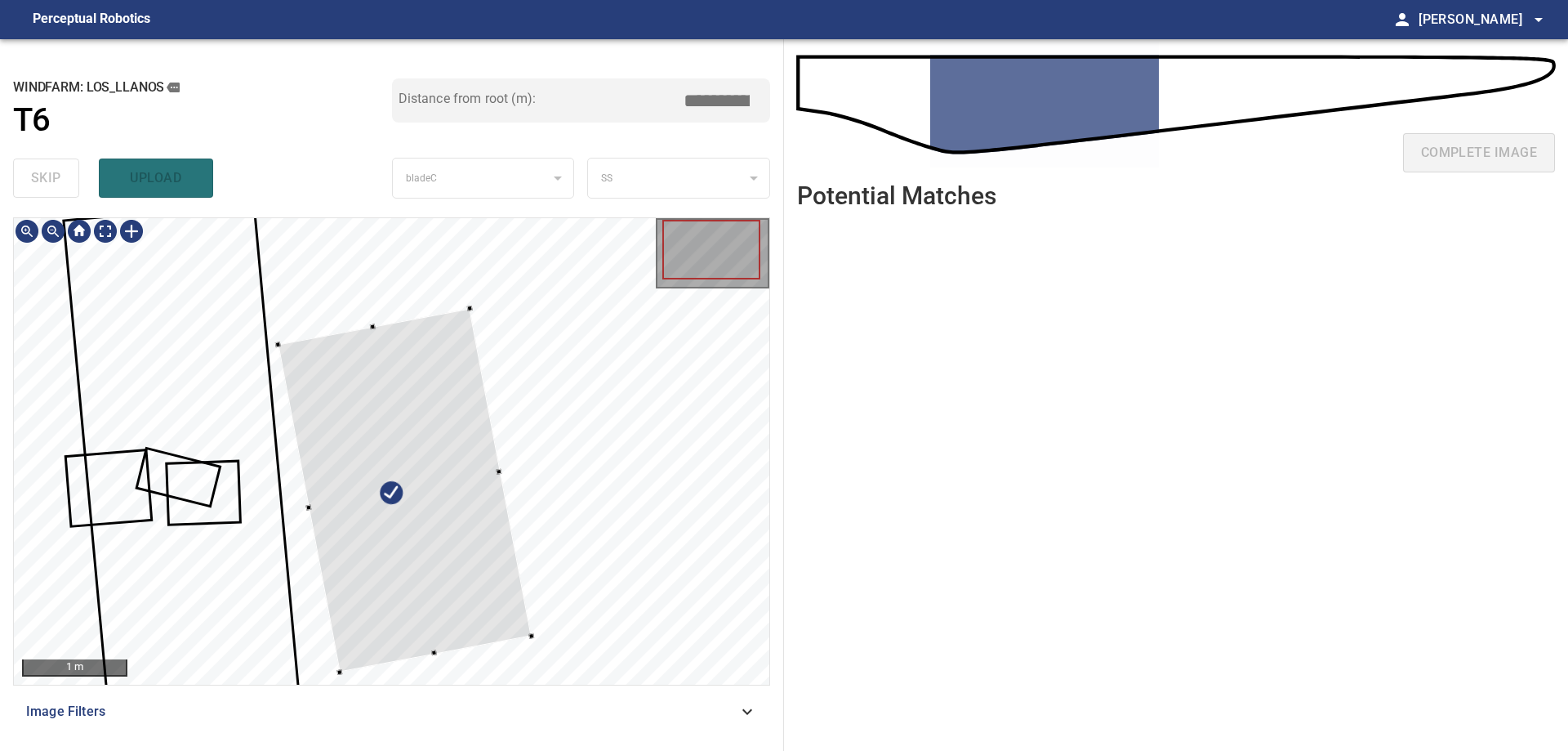
click at [508, 479] on div at bounding box center [391, 451] width 755 height 466
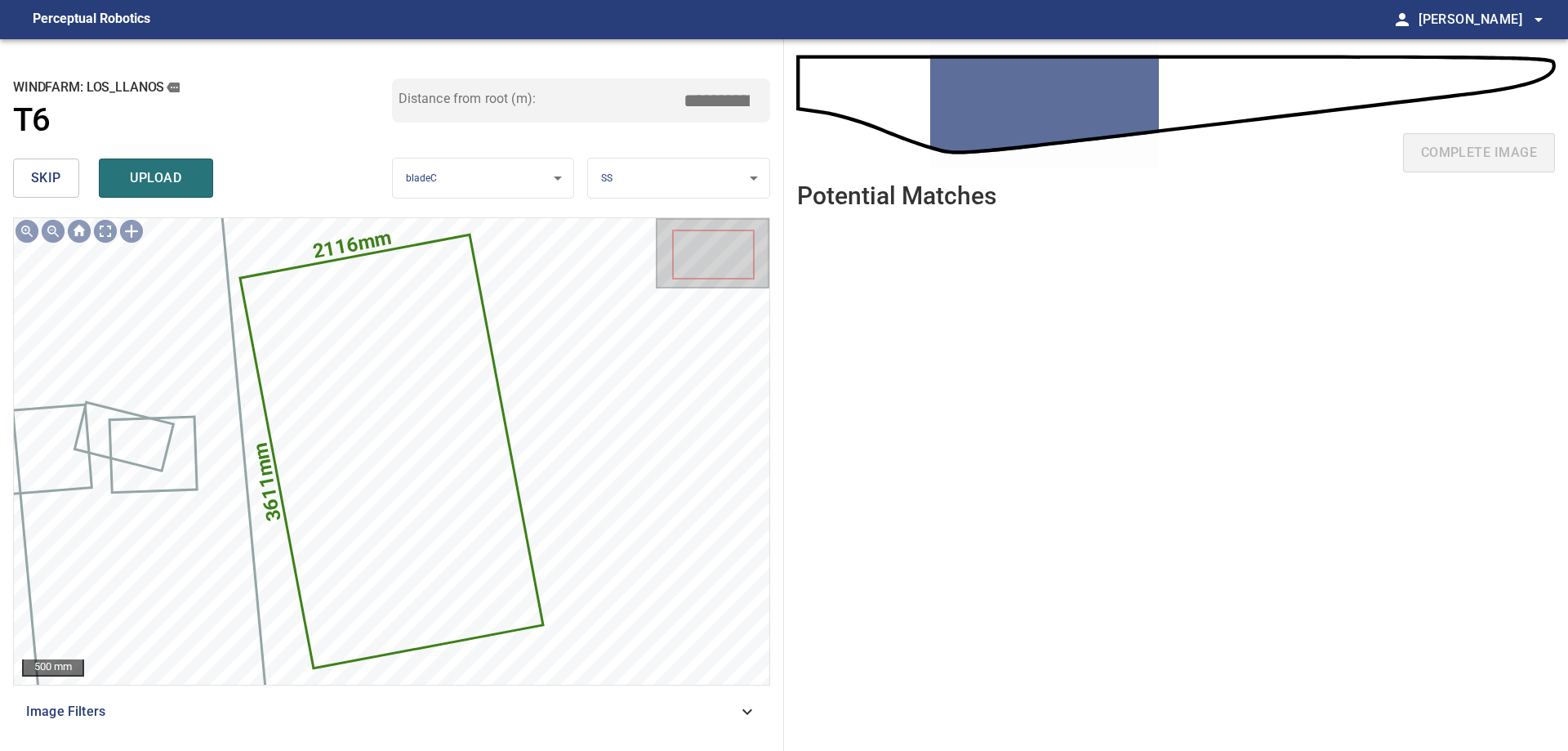
drag, startPoint x: 682, startPoint y: 89, endPoint x: 697, endPoint y: 96, distance: 16.6
click at [696, 95] on div "Distance from root (m): ****" at bounding box center [582, 100] width 379 height 44
drag, startPoint x: 700, startPoint y: 99, endPoint x: 1223, endPoint y: 83, distance: 523.2
click at [996, 83] on div "**********" at bounding box center [784, 395] width 1568 height 712
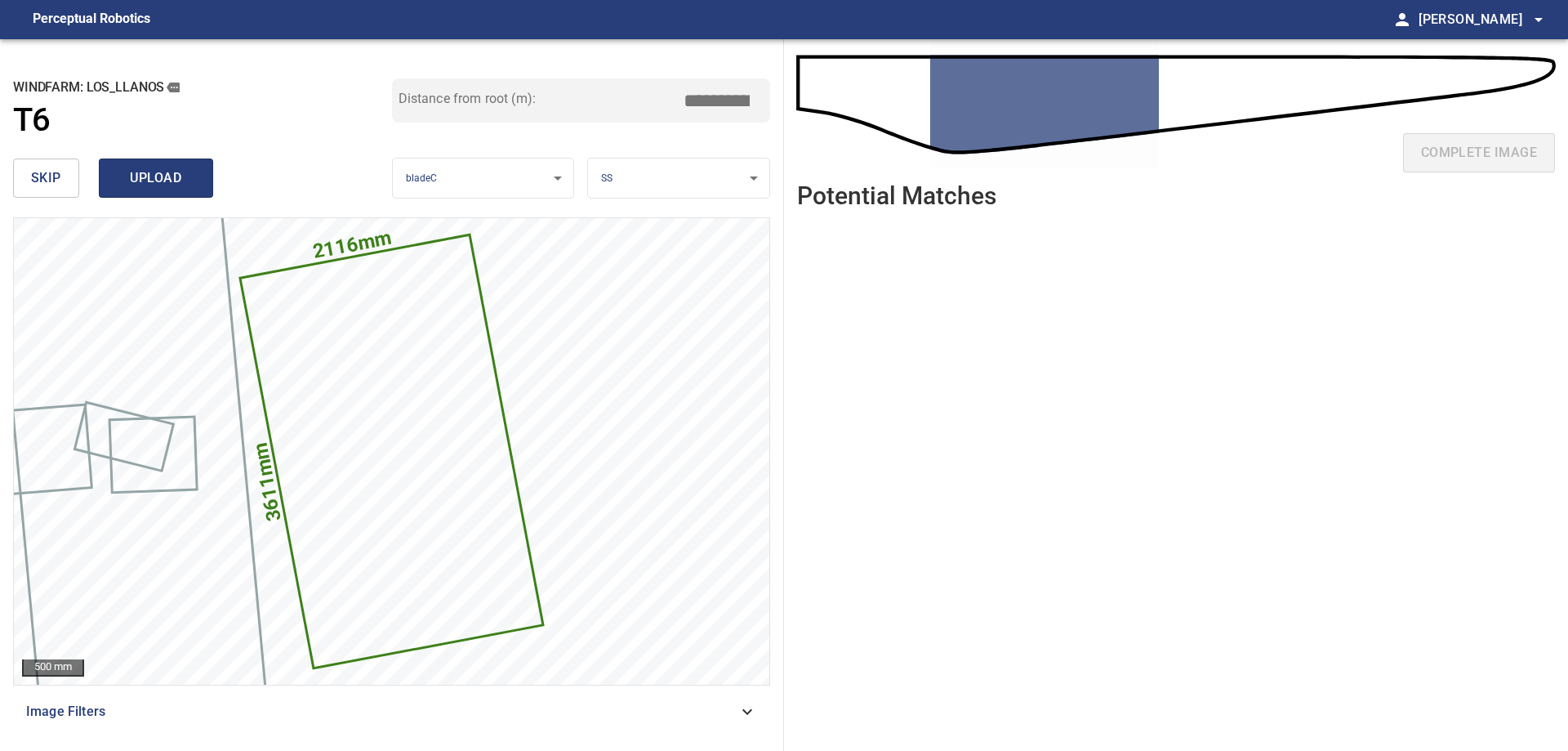
type input "****"
click at [171, 184] on span "upload" at bounding box center [156, 178] width 79 height 23
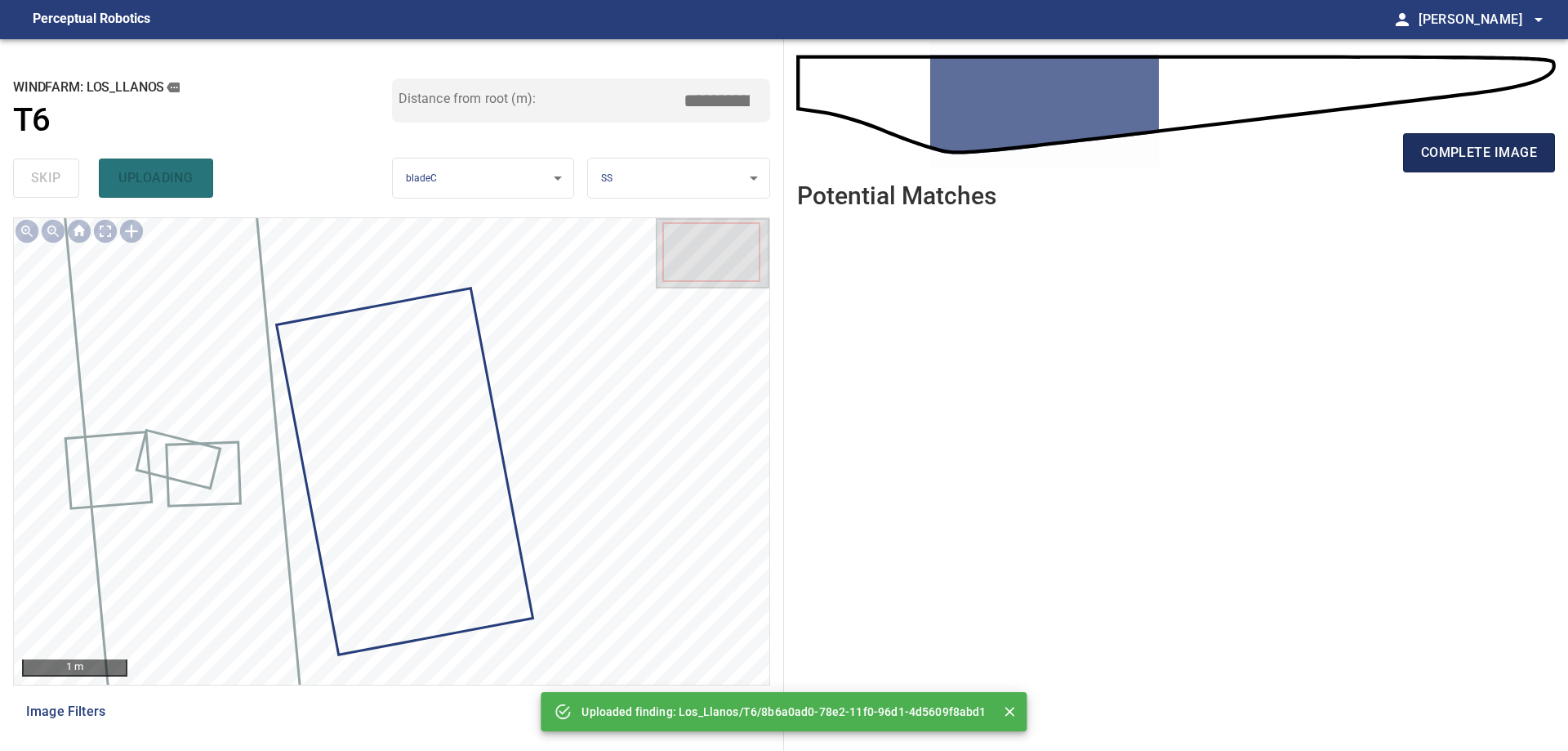
click at [1511, 169] on button "complete image" at bounding box center [1479, 153] width 152 height 39
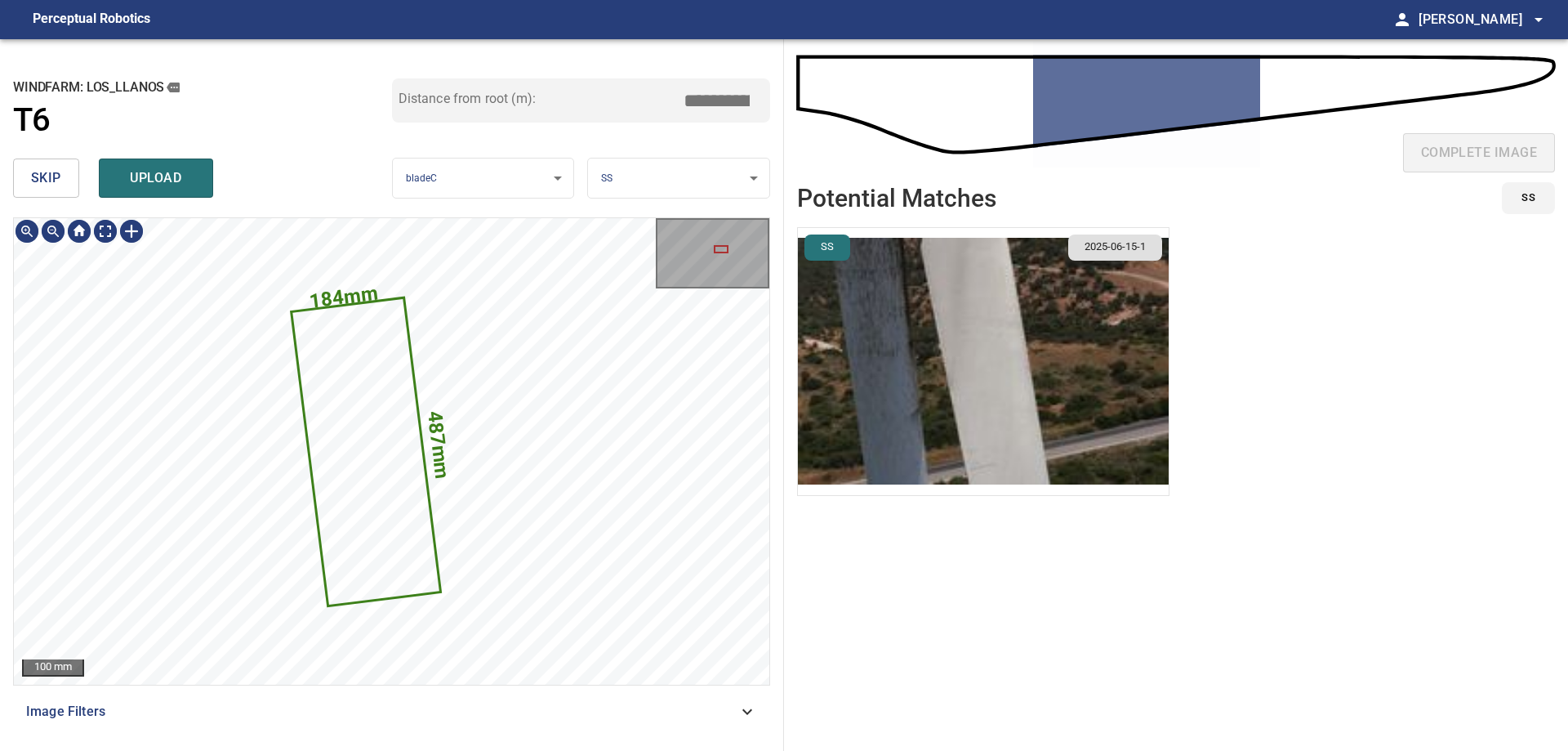
click at [394, 543] on icon at bounding box center [366, 452] width 147 height 306
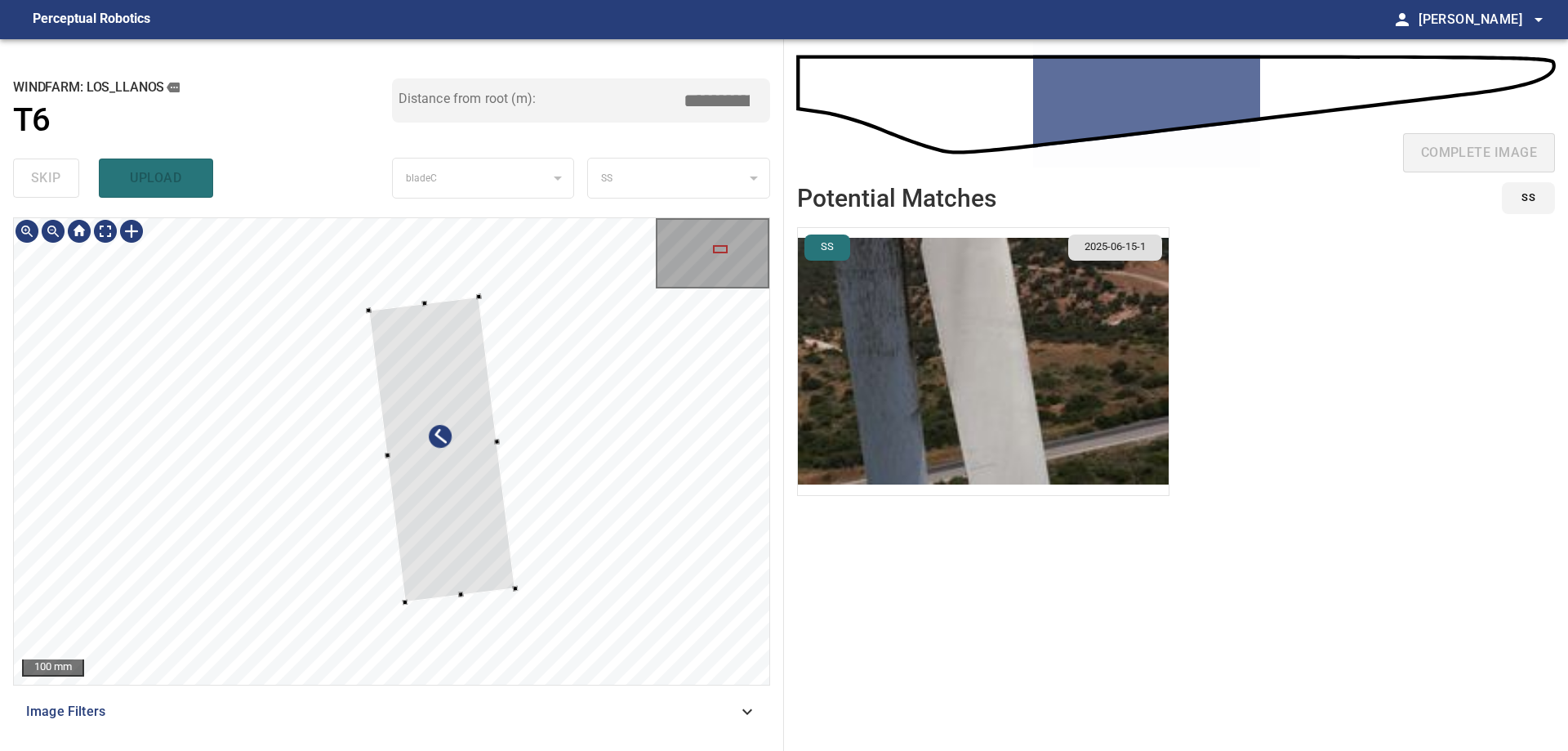
click at [493, 531] on div at bounding box center [443, 449] width 147 height 306
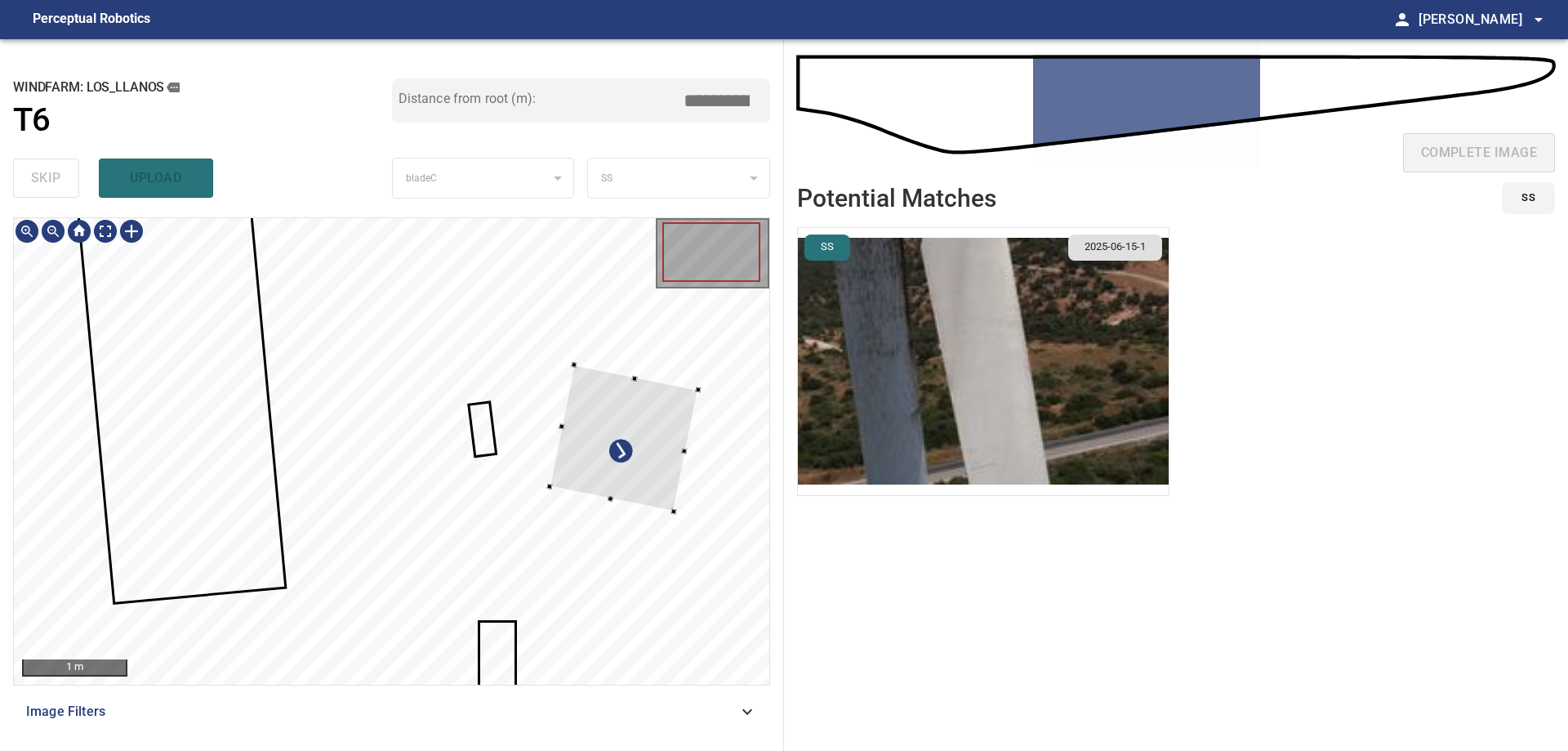
click at [647, 434] on div at bounding box center [624, 437] width 149 height 146
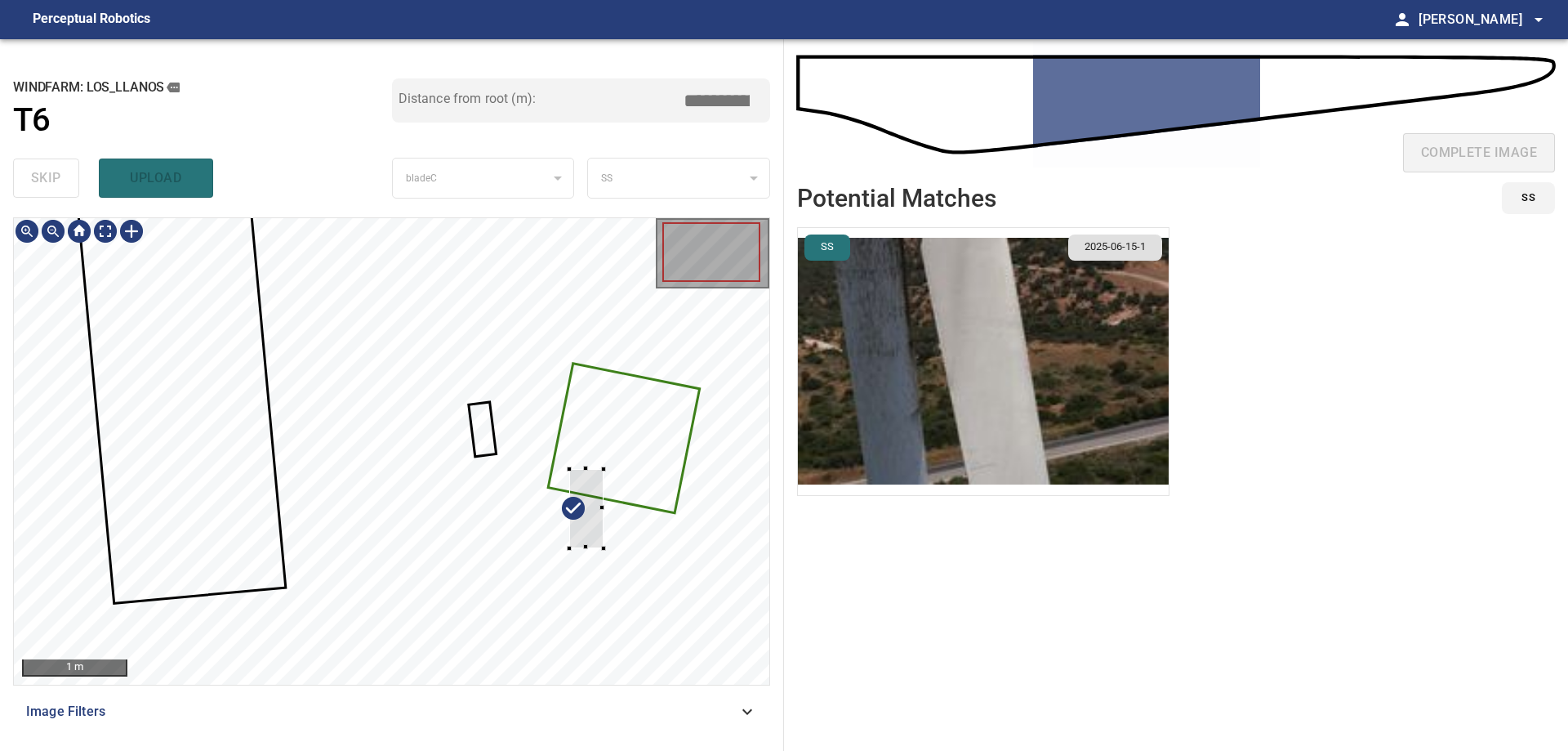
click at [631, 457] on div at bounding box center [391, 451] width 755 height 466
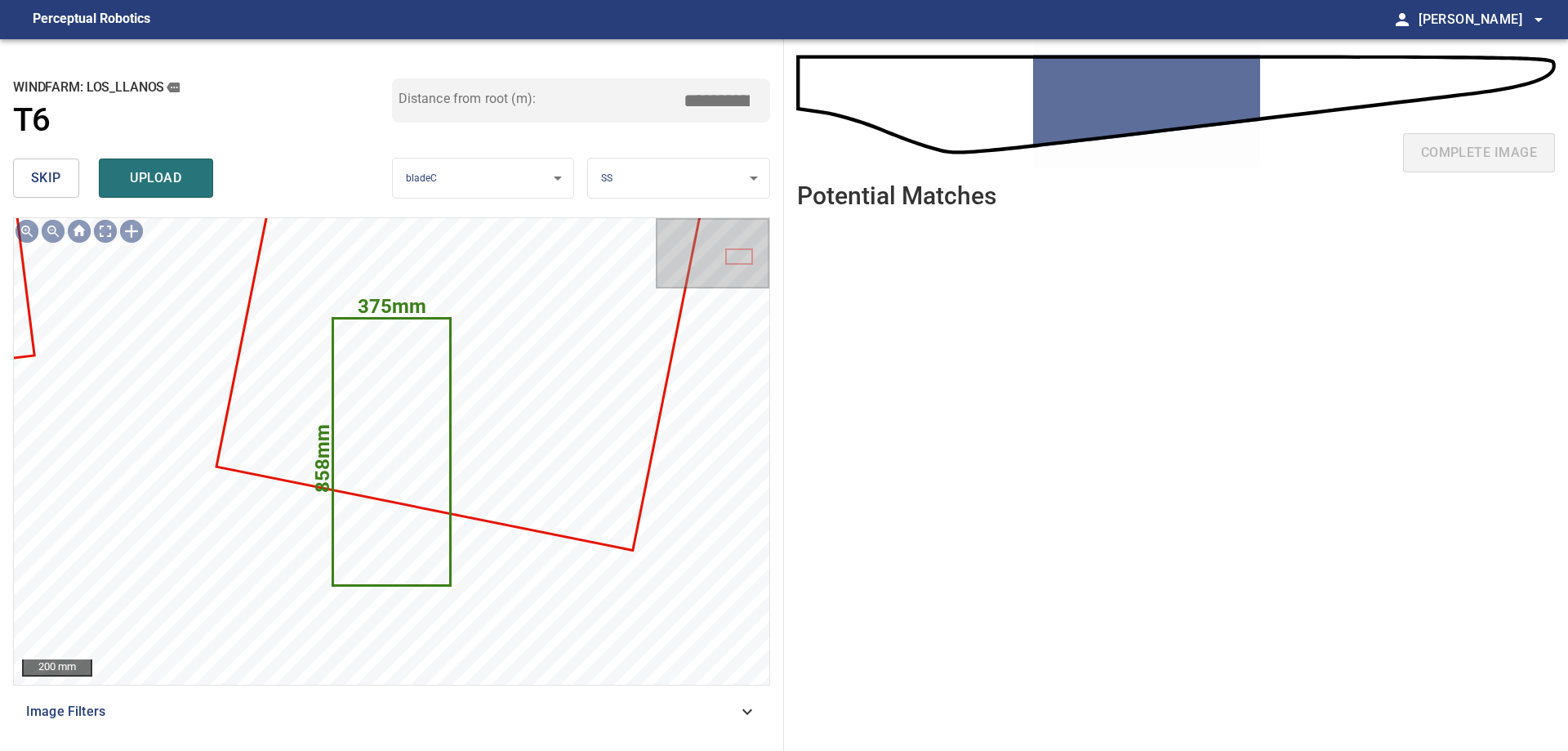
click at [32, 180] on span "skip" at bounding box center [47, 178] width 30 height 23
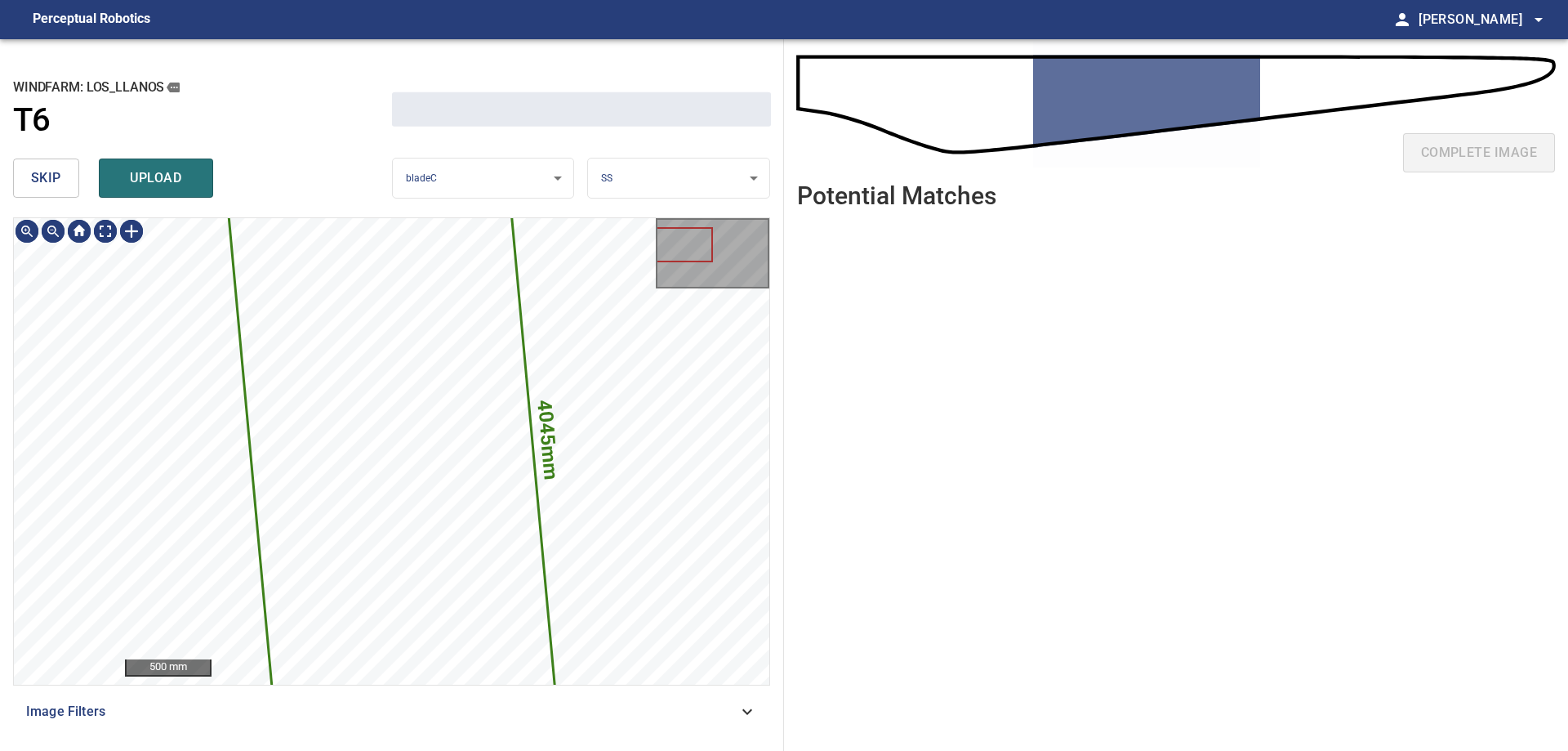
click at [34, 178] on span "skip" at bounding box center [47, 178] width 30 height 23
click at [35, 178] on span "skip" at bounding box center [47, 178] width 30 height 23
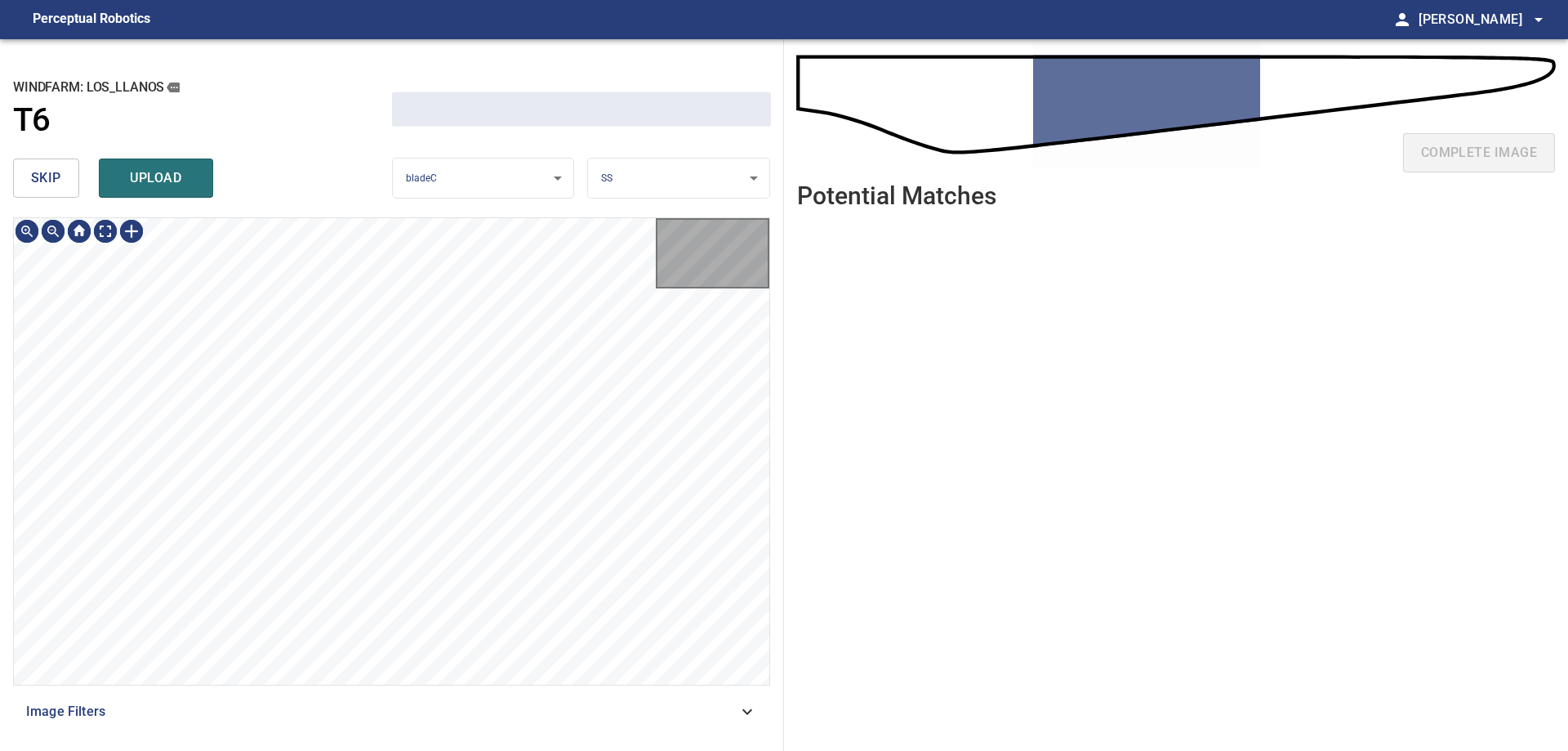
click at [37, 178] on span "skip" at bounding box center [47, 178] width 30 height 23
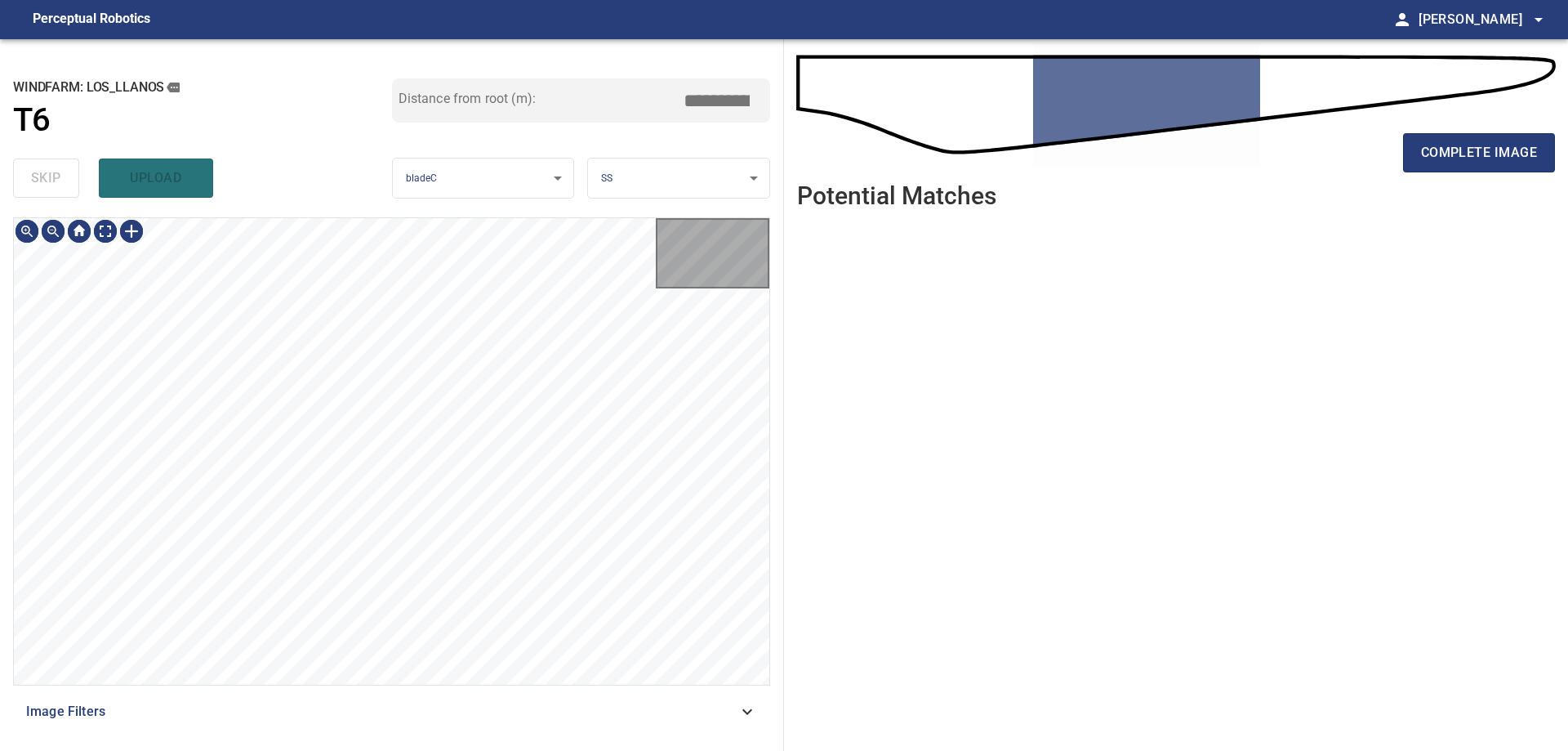
click at [37, 178] on div "skip upload" at bounding box center [202, 178] width 379 height 52
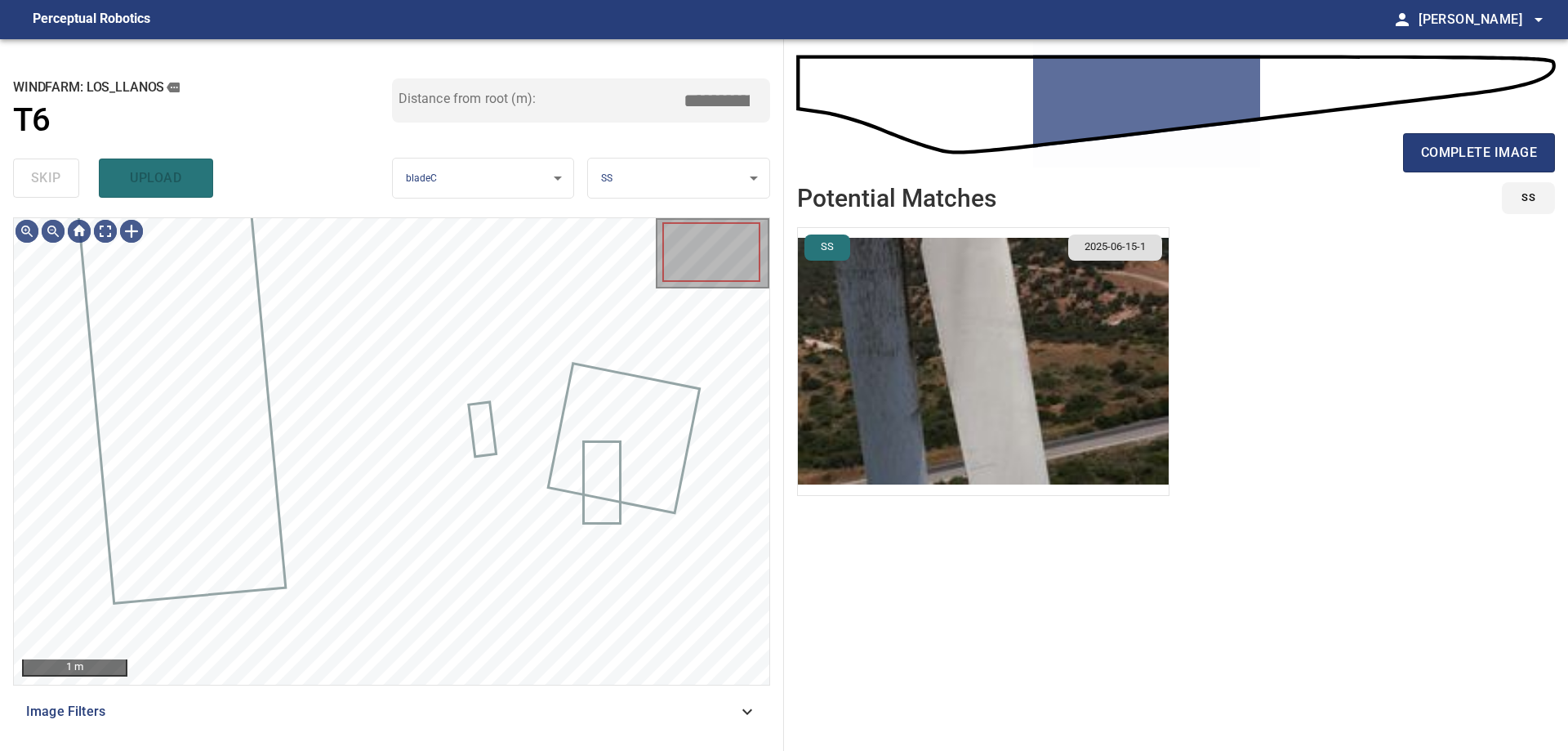
type input "*****"
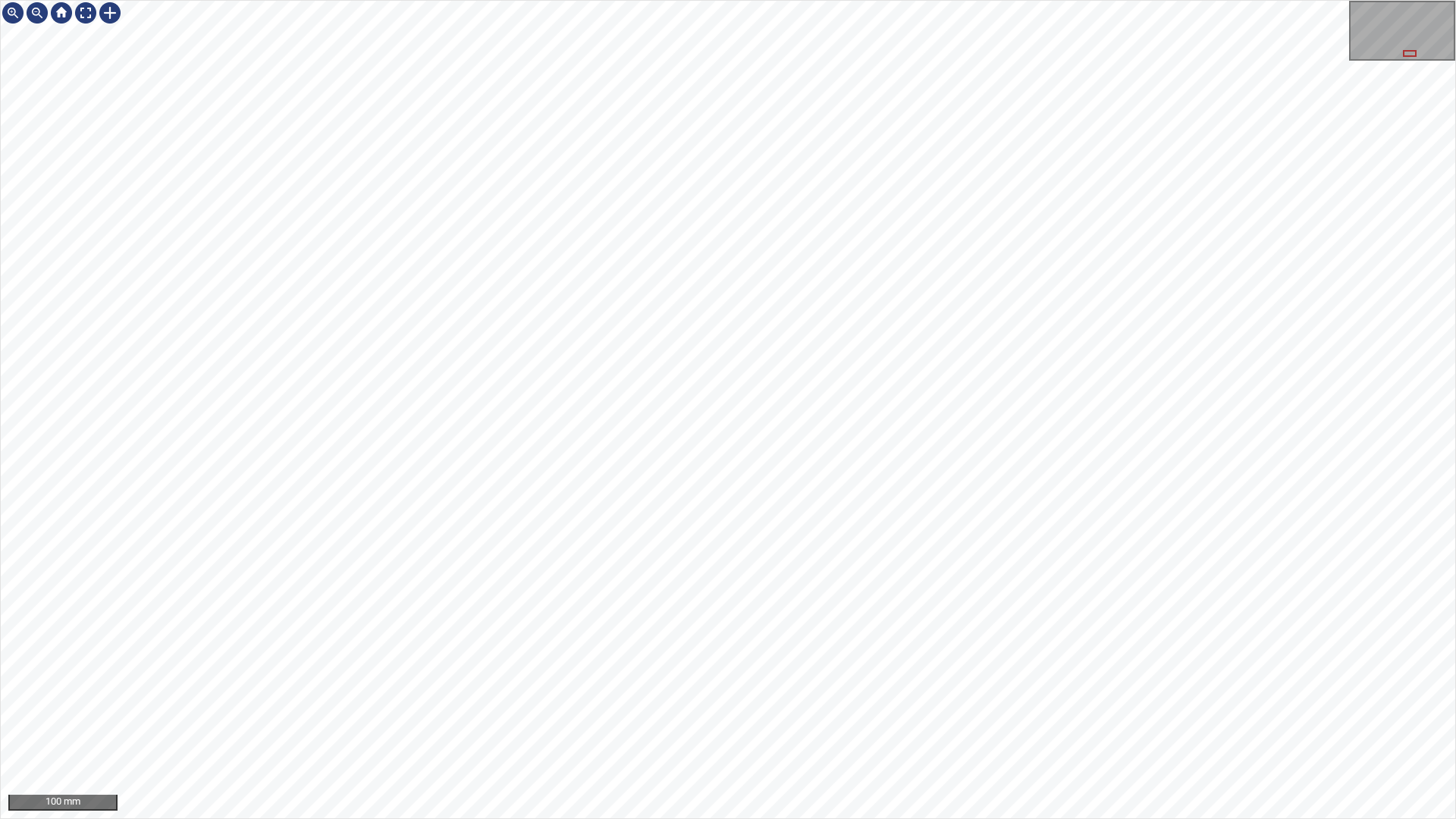
click at [994, 697] on div "100 mm" at bounding box center [728, 410] width 1456 height 819
click at [973, 697] on div "100 mm" at bounding box center [728, 410] width 1456 height 819
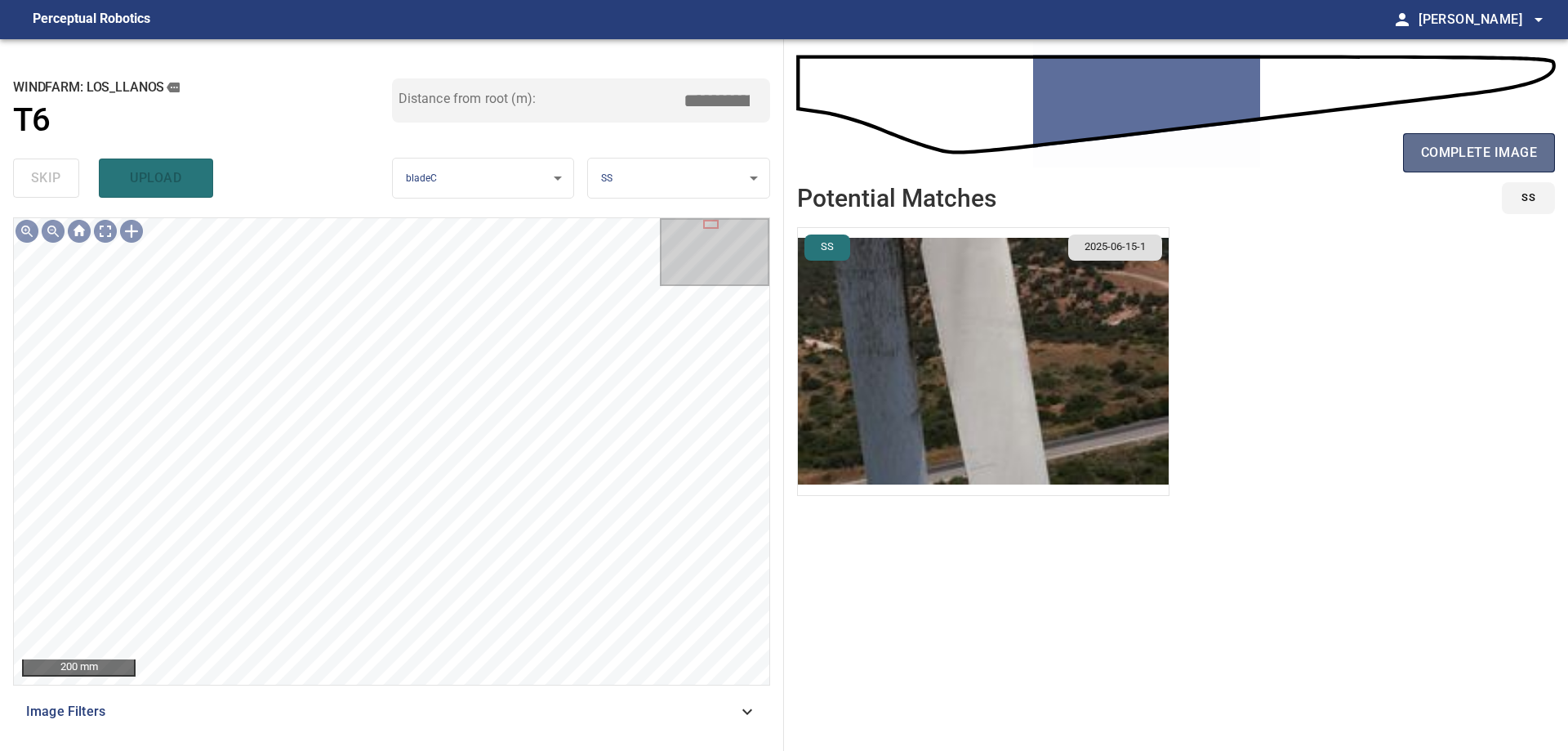
click at [1518, 134] on button "complete image" at bounding box center [1479, 153] width 152 height 39
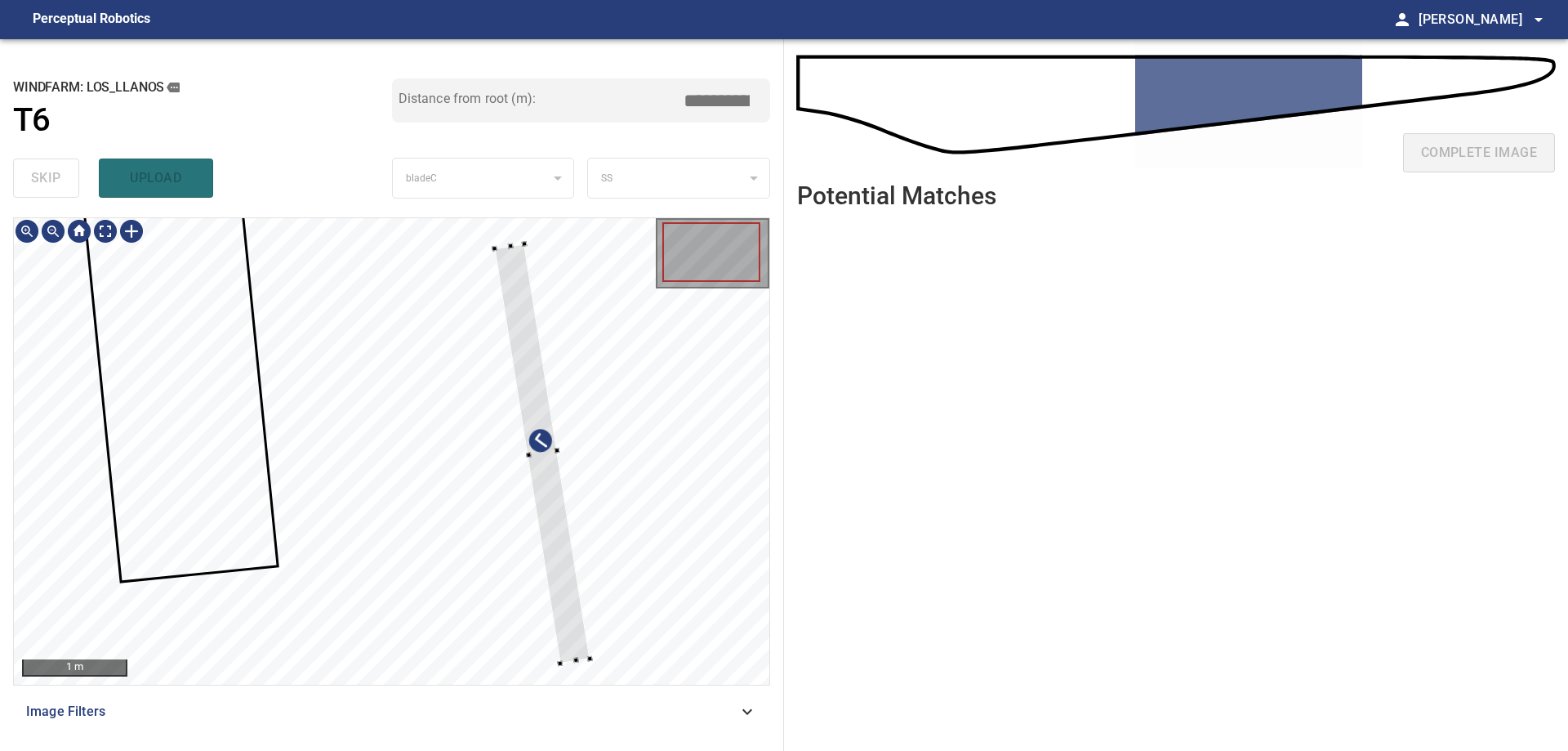
click at [568, 505] on div at bounding box center [391, 451] width 755 height 466
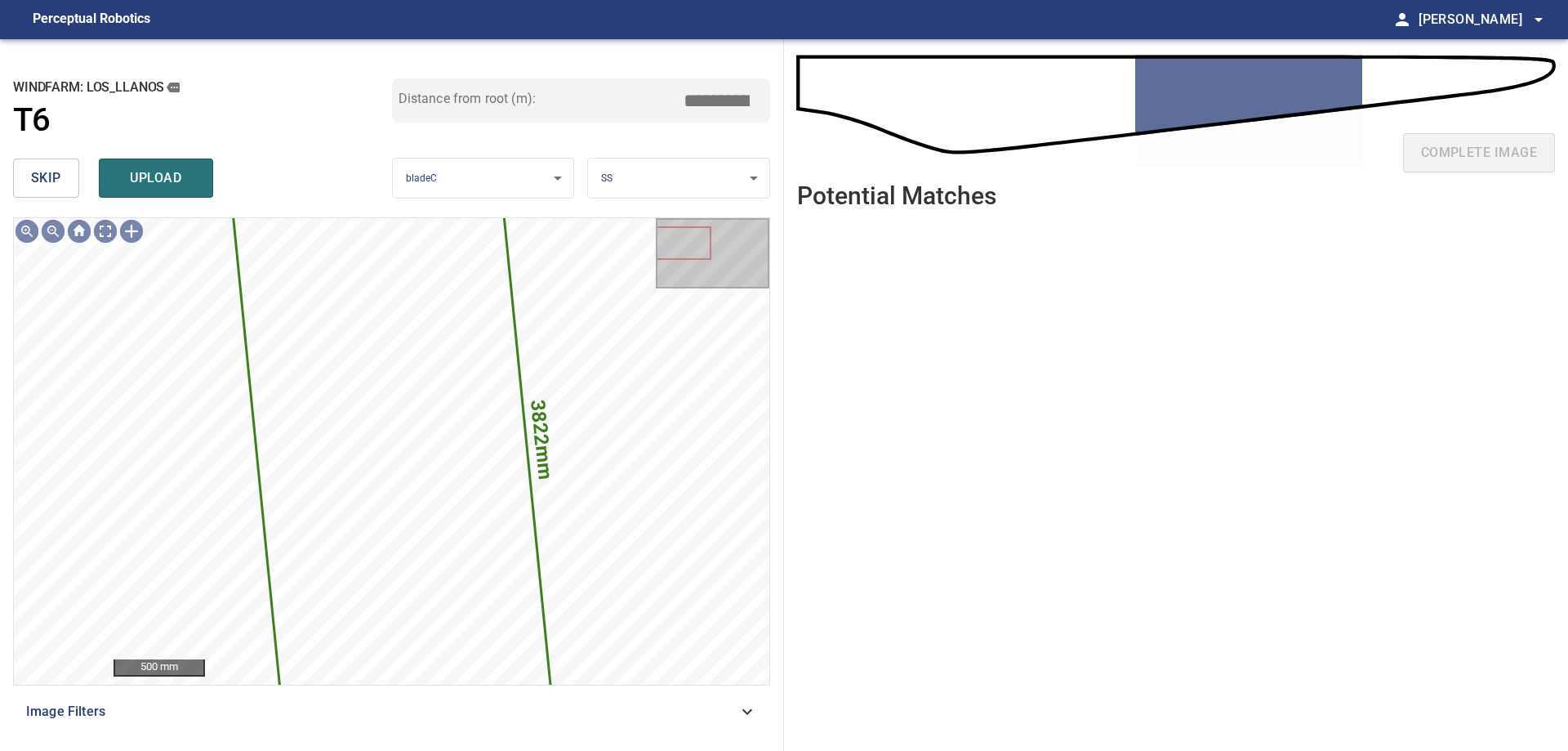
click at [43, 172] on span "skip" at bounding box center [47, 178] width 30 height 23
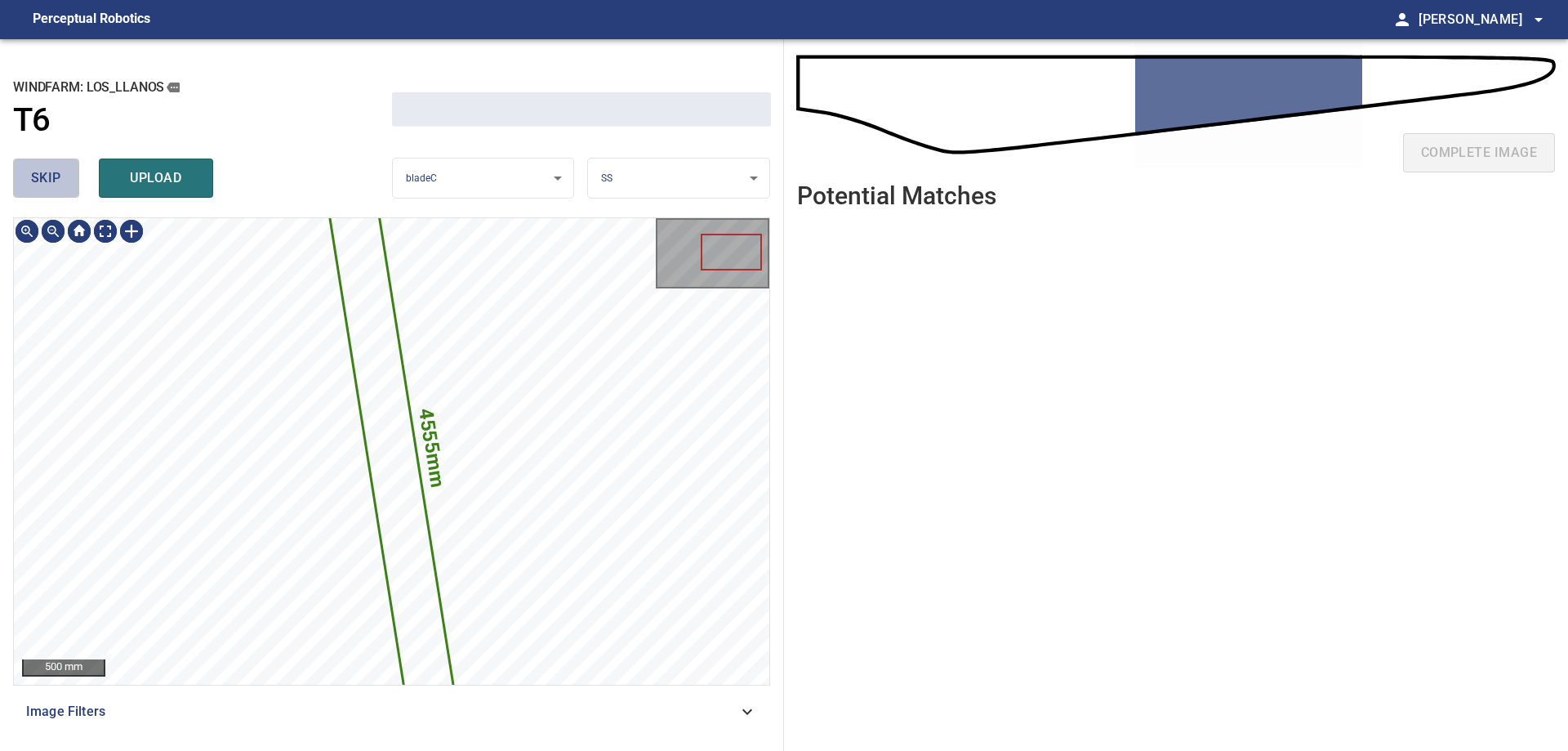
click at [42, 172] on span "skip" at bounding box center [47, 178] width 30 height 23
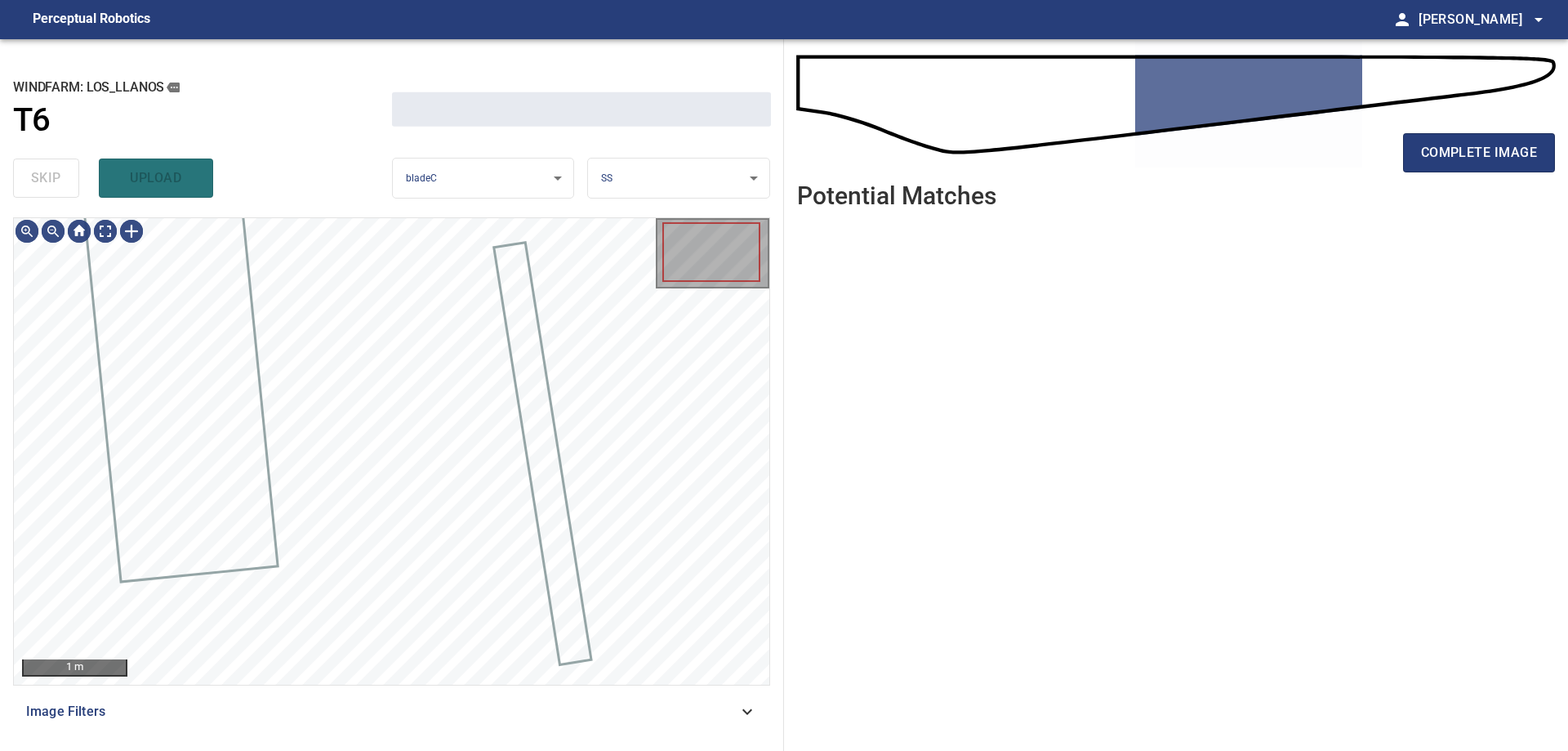
click at [42, 172] on div "skip upload" at bounding box center [202, 178] width 379 height 52
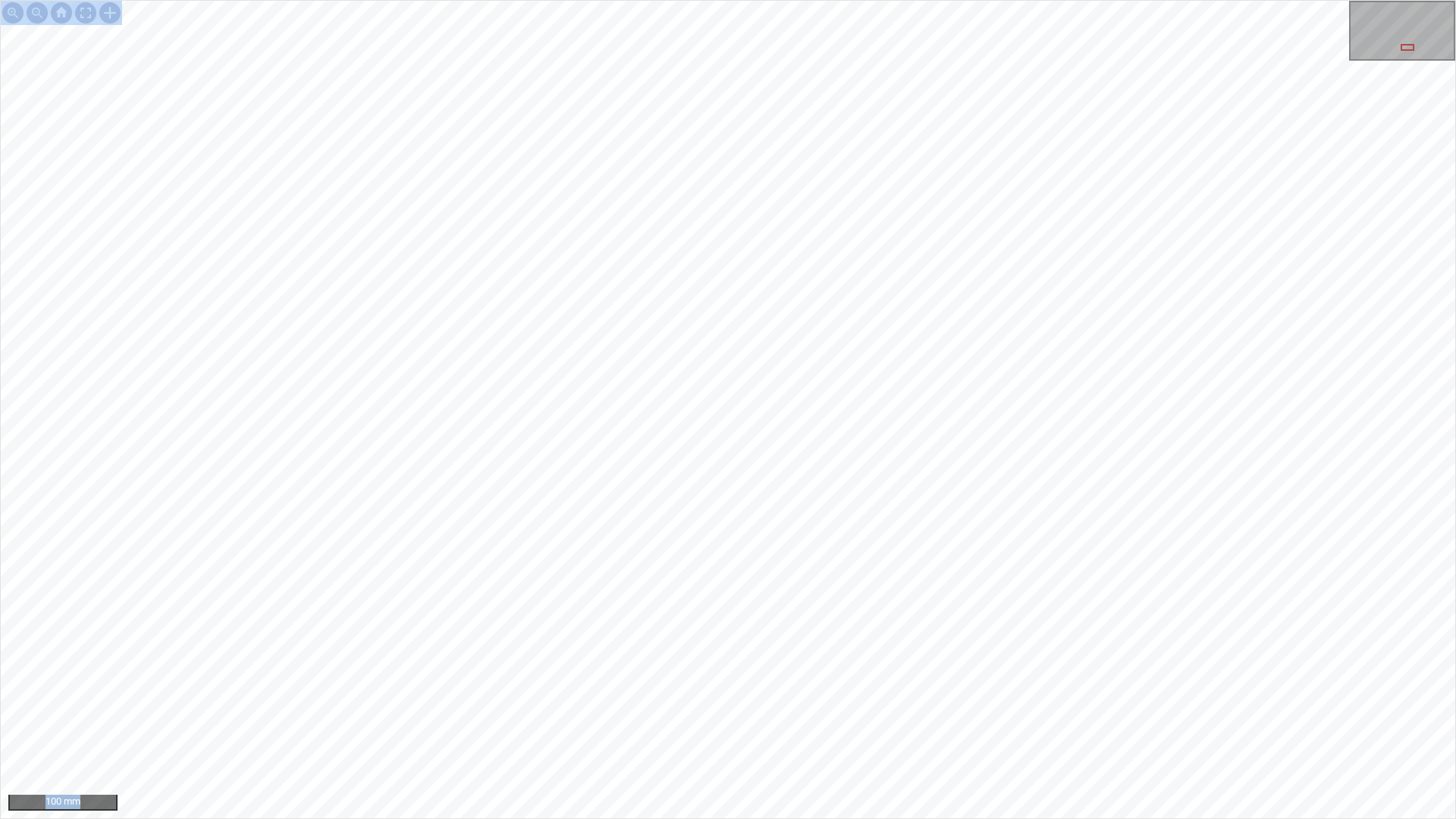
click at [1445, 459] on div "100 mm" at bounding box center [728, 410] width 1456 height 819
click at [1097, 697] on div "100 mm" at bounding box center [728, 410] width 1456 height 819
click at [1054, 697] on div "100 mm" at bounding box center [728, 410] width 1456 height 819
click at [1298, 697] on div "100 mm" at bounding box center [728, 410] width 1456 height 819
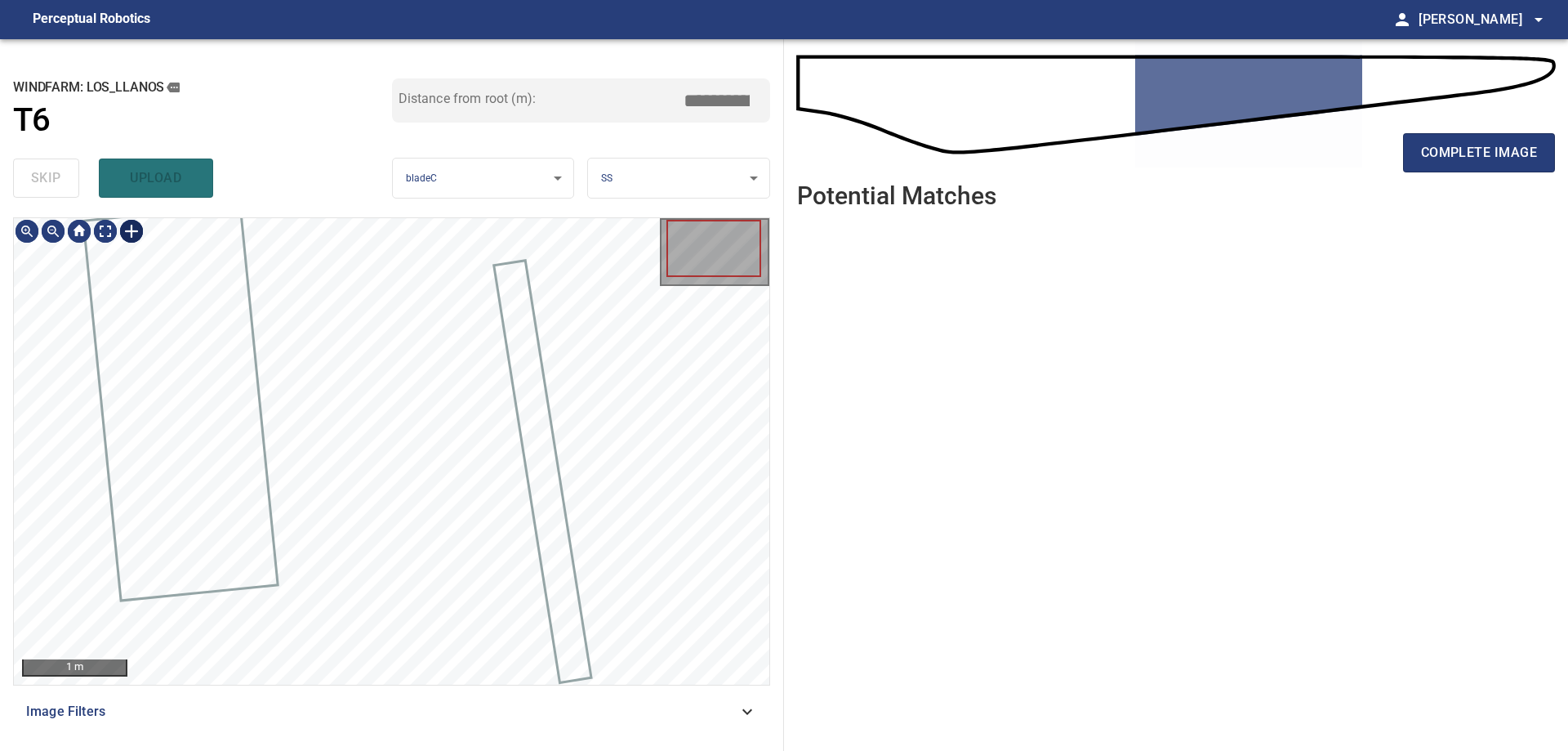
click at [129, 228] on div at bounding box center [131, 230] width 26 height 26
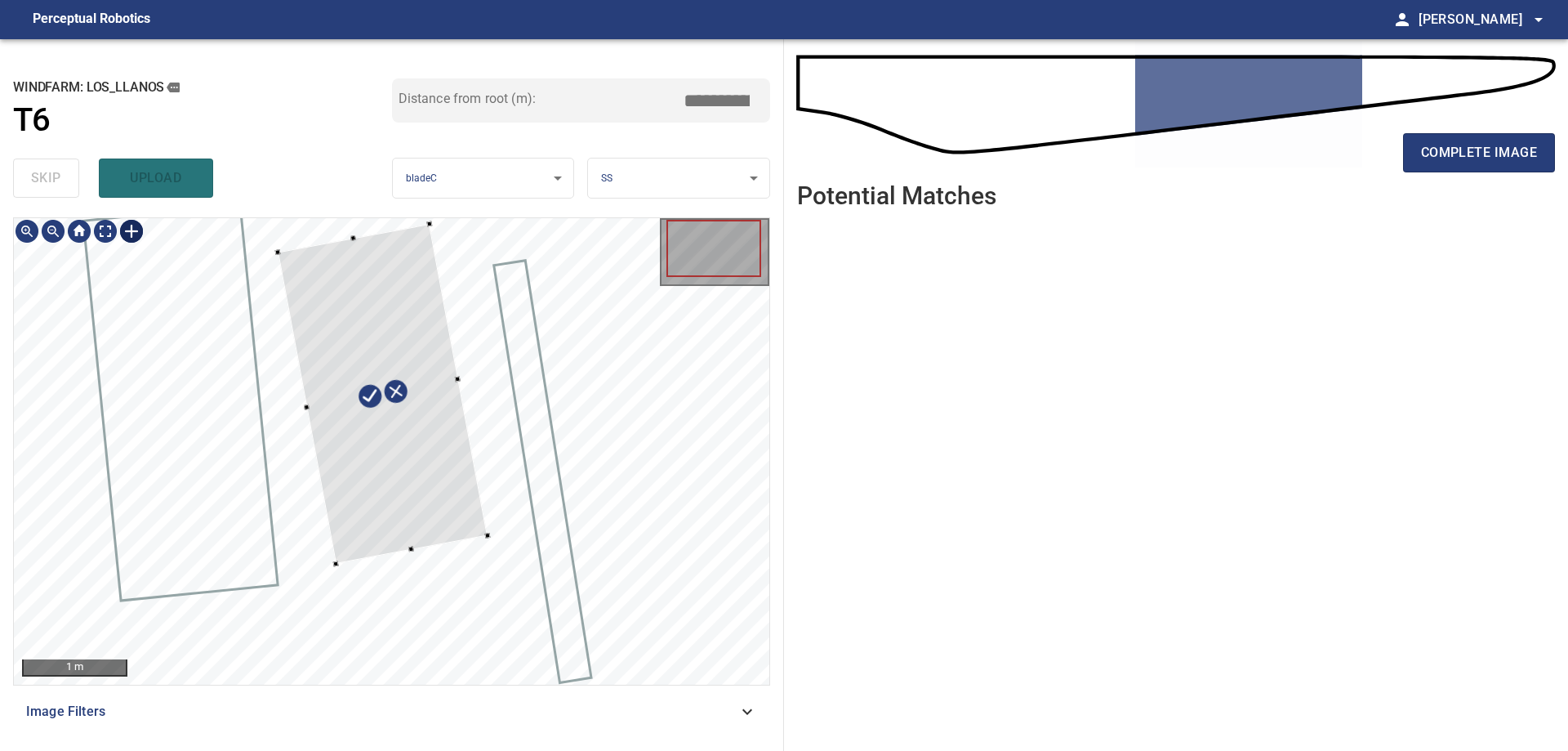
click at [420, 494] on div at bounding box center [383, 393] width 210 height 340
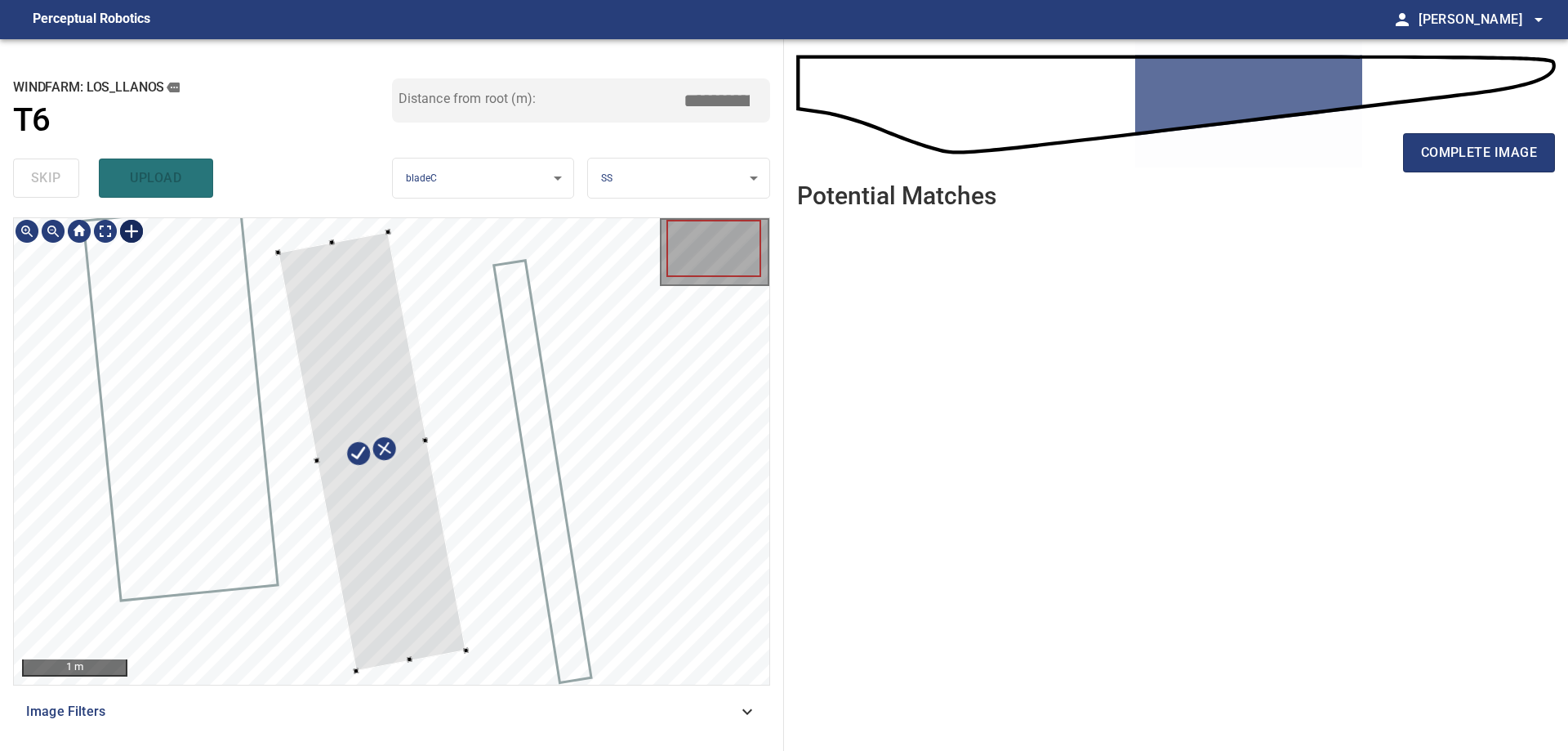
click at [461, 660] on div at bounding box center [391, 451] width 755 height 466
click at [437, 591] on div at bounding box center [379, 447] width 188 height 438
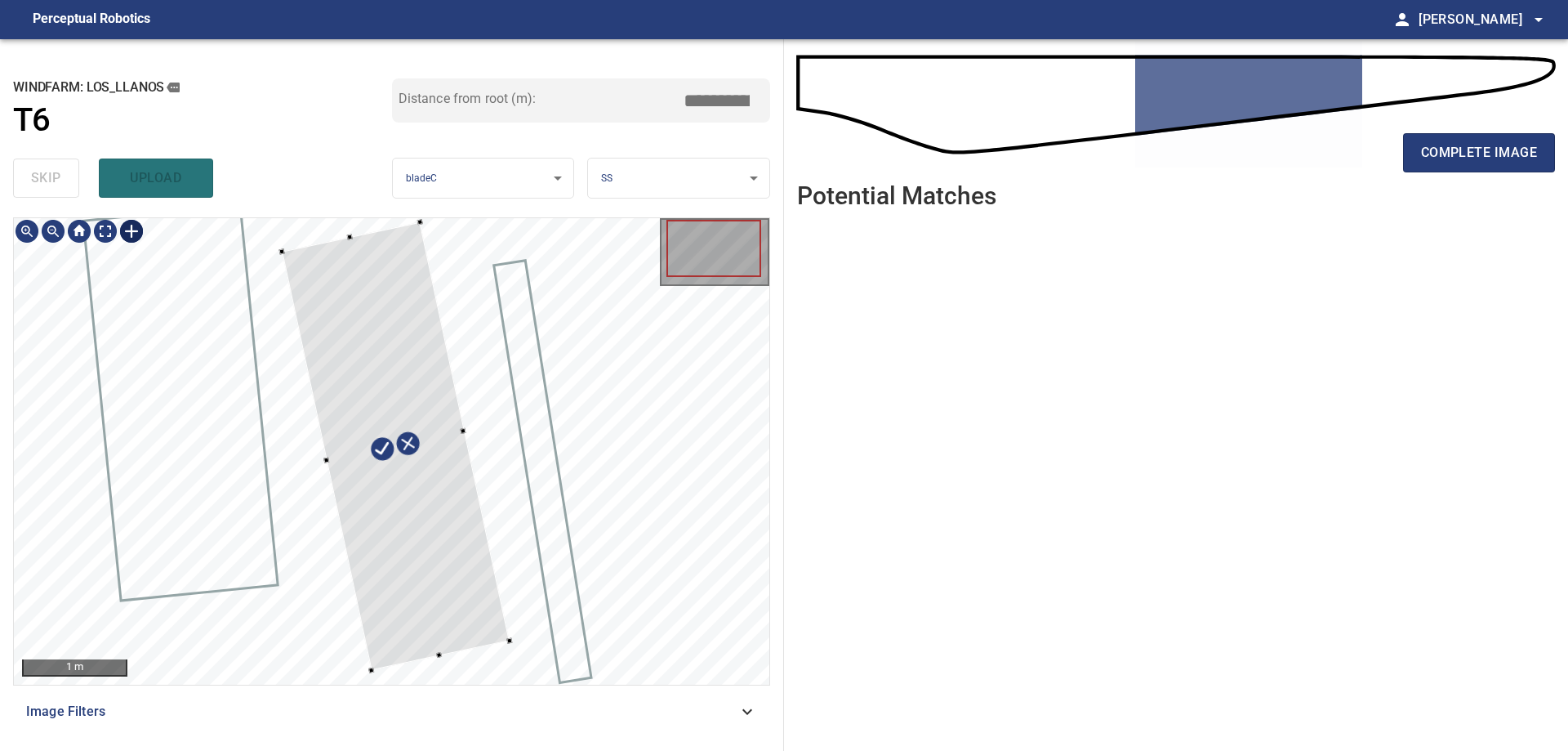
click at [513, 639] on div at bounding box center [391, 451] width 755 height 466
click at [442, 608] on div at bounding box center [394, 448] width 222 height 448
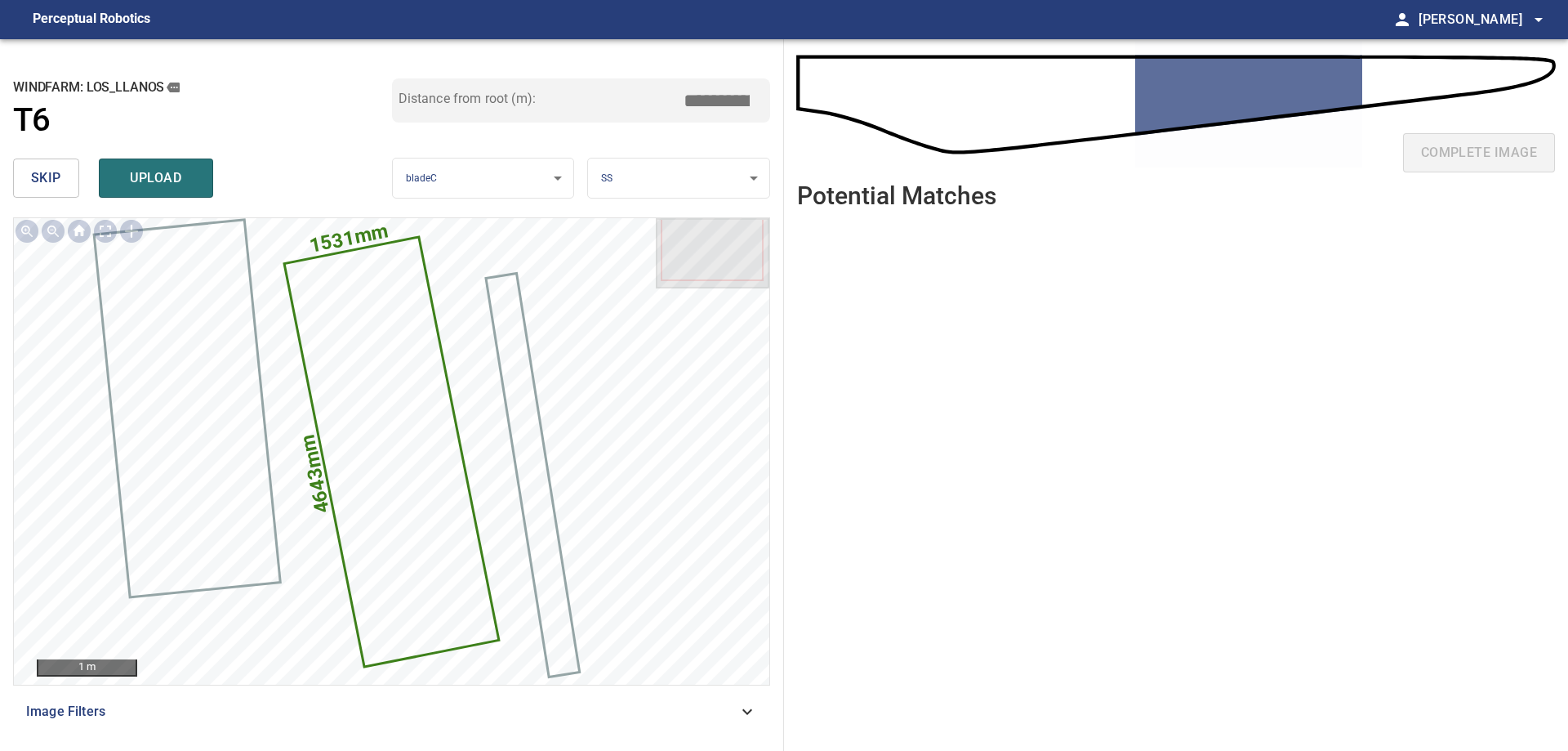
drag, startPoint x: 711, startPoint y: 108, endPoint x: 800, endPoint y: 108, distance: 89.0
click at [792, 108] on div "**********" at bounding box center [784, 395] width 1568 height 712
click at [718, 97] on input "****" at bounding box center [722, 100] width 82 height 31
click at [724, 100] on input "****" at bounding box center [722, 100] width 82 height 31
click at [718, 99] on input "****" at bounding box center [722, 100] width 82 height 31
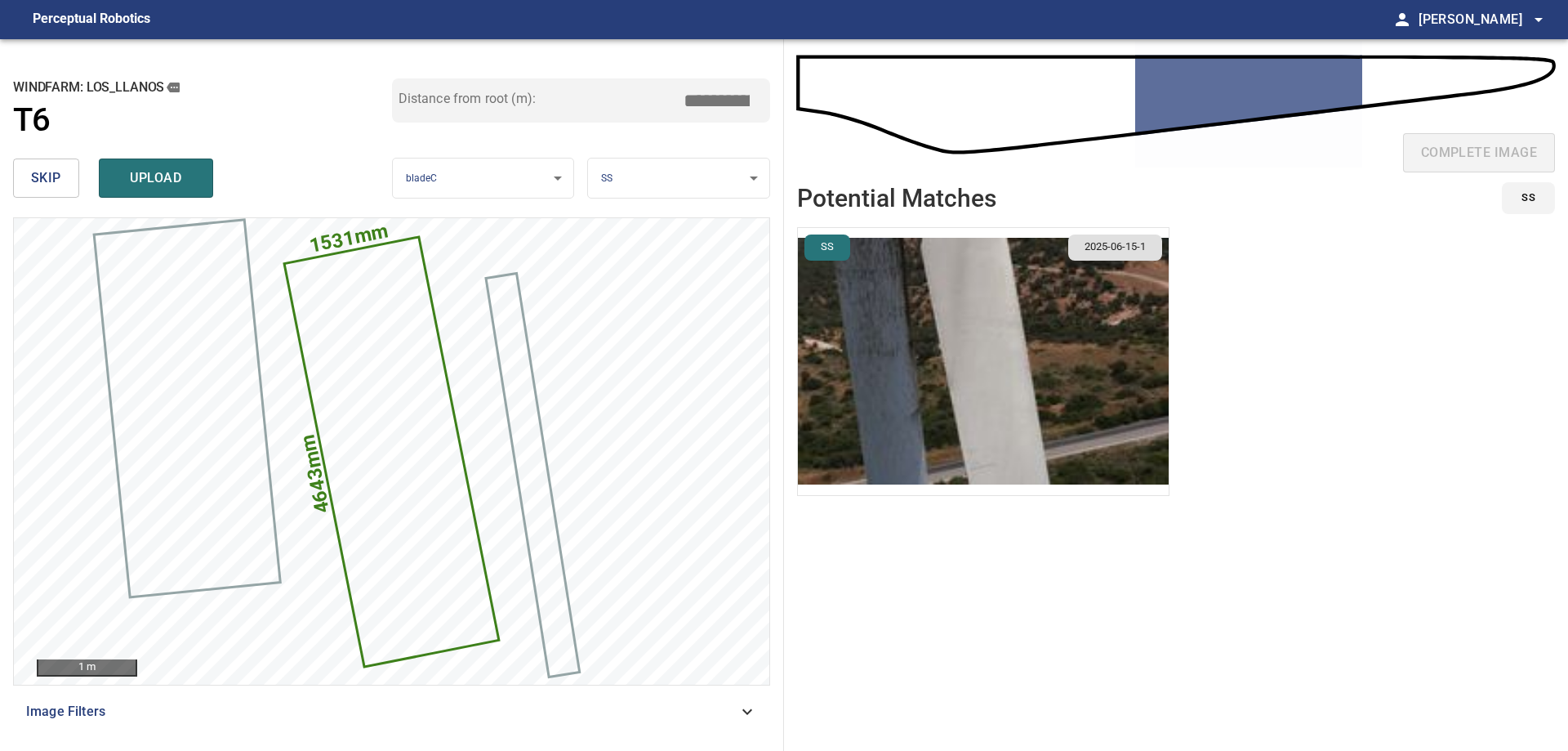
type input "****"
click at [914, 308] on img "button" at bounding box center [984, 361] width 371 height 267
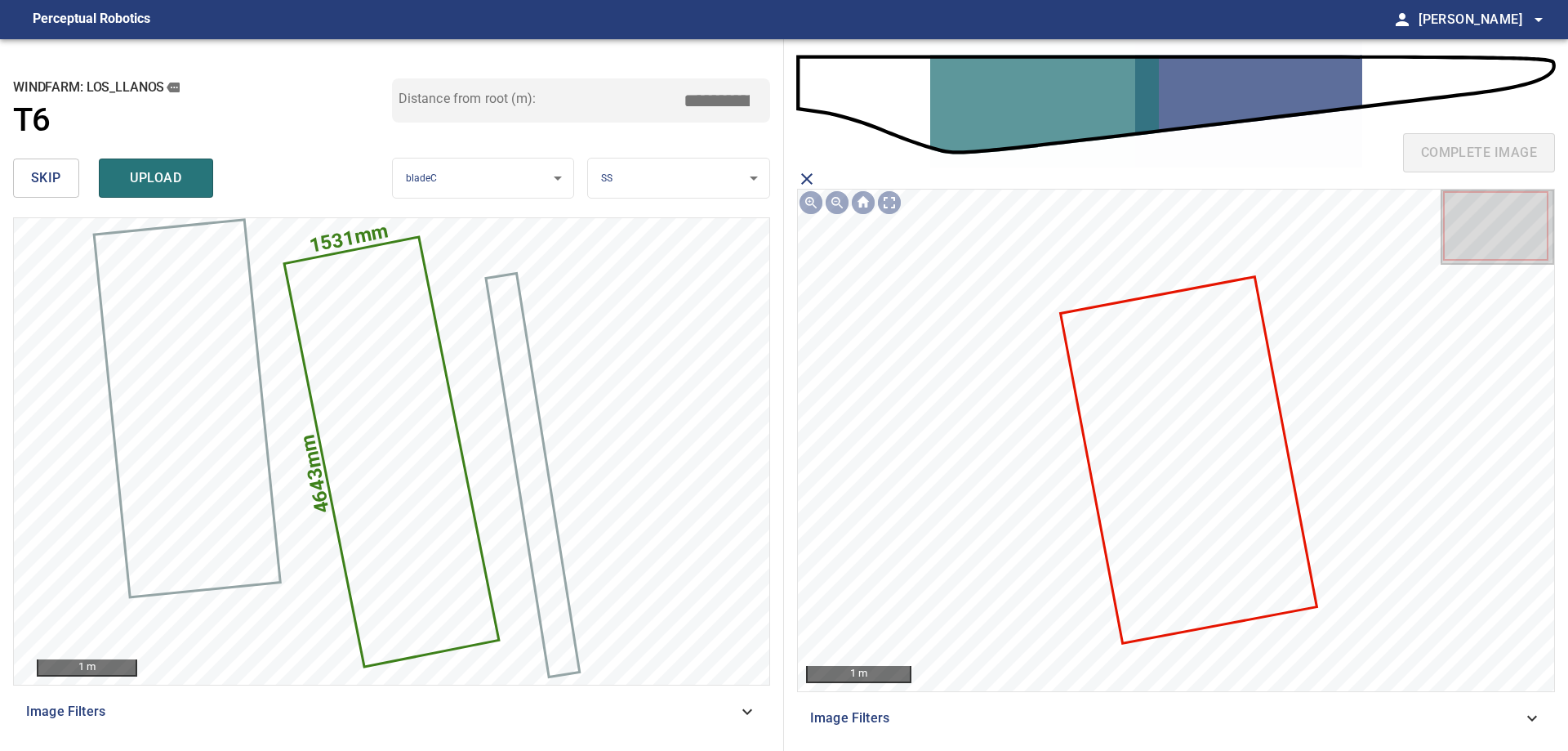
click at [1124, 361] on icon at bounding box center [1188, 461] width 254 height 364
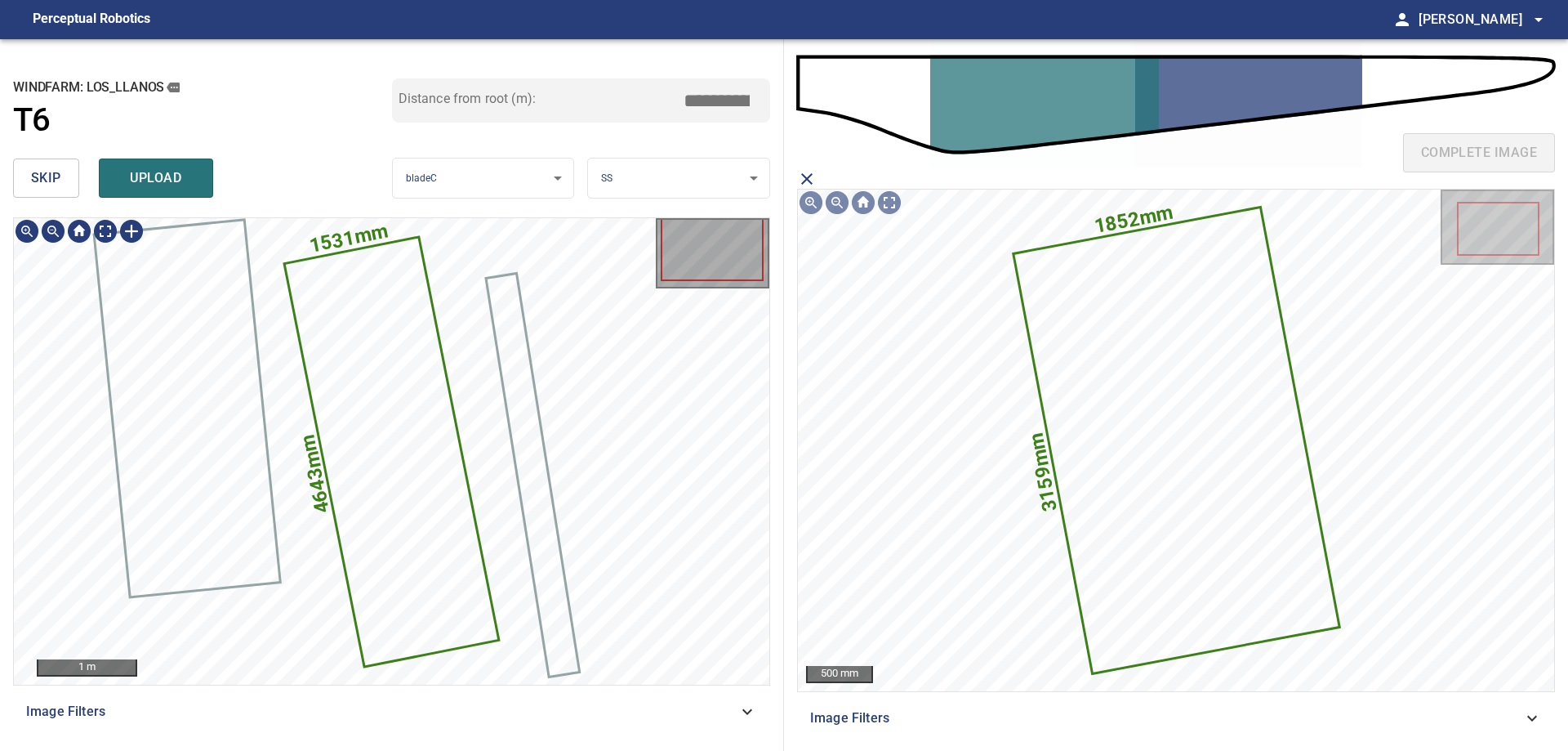
click at [392, 335] on icon at bounding box center [392, 451] width 211 height 427
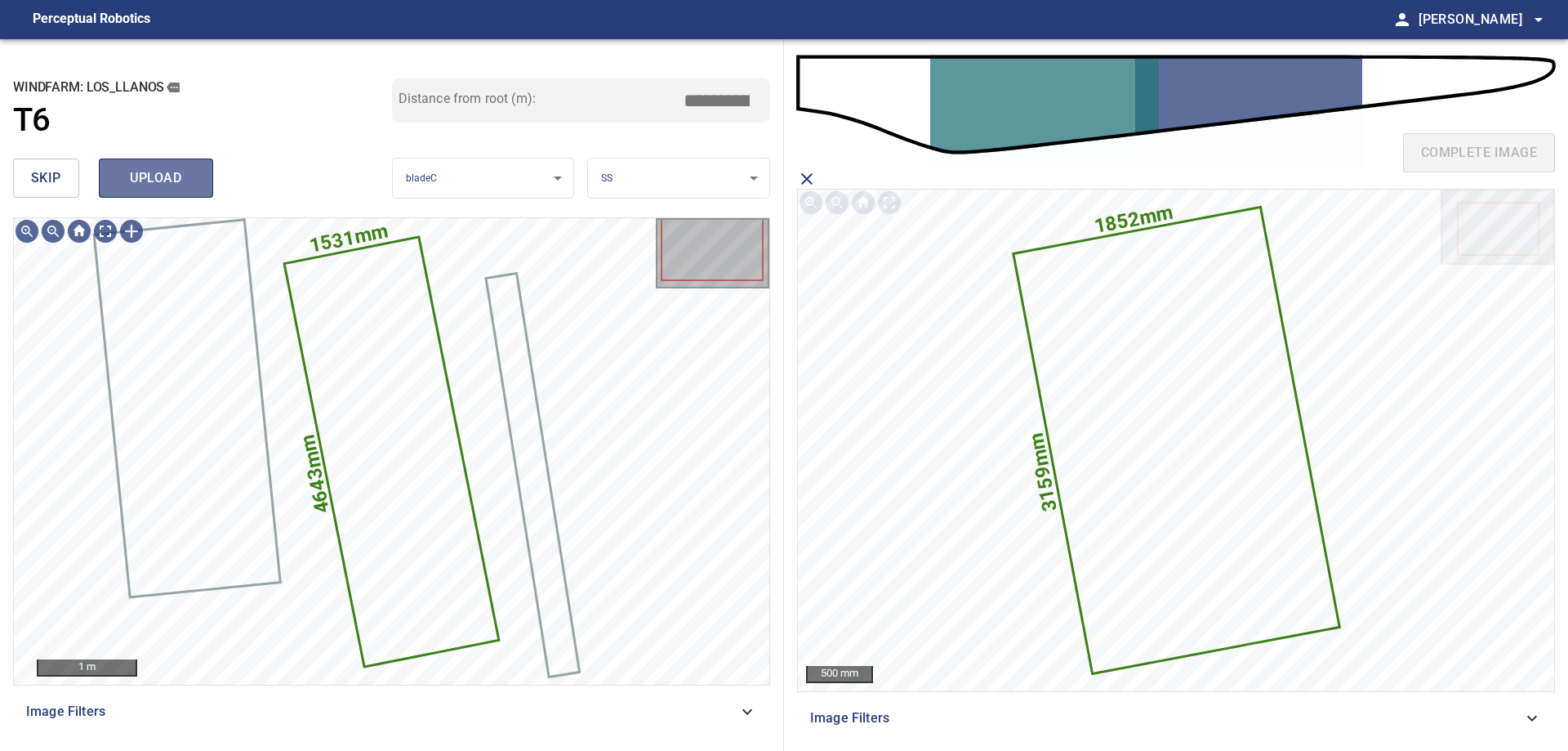
click at [174, 180] on span "upload" at bounding box center [156, 178] width 79 height 23
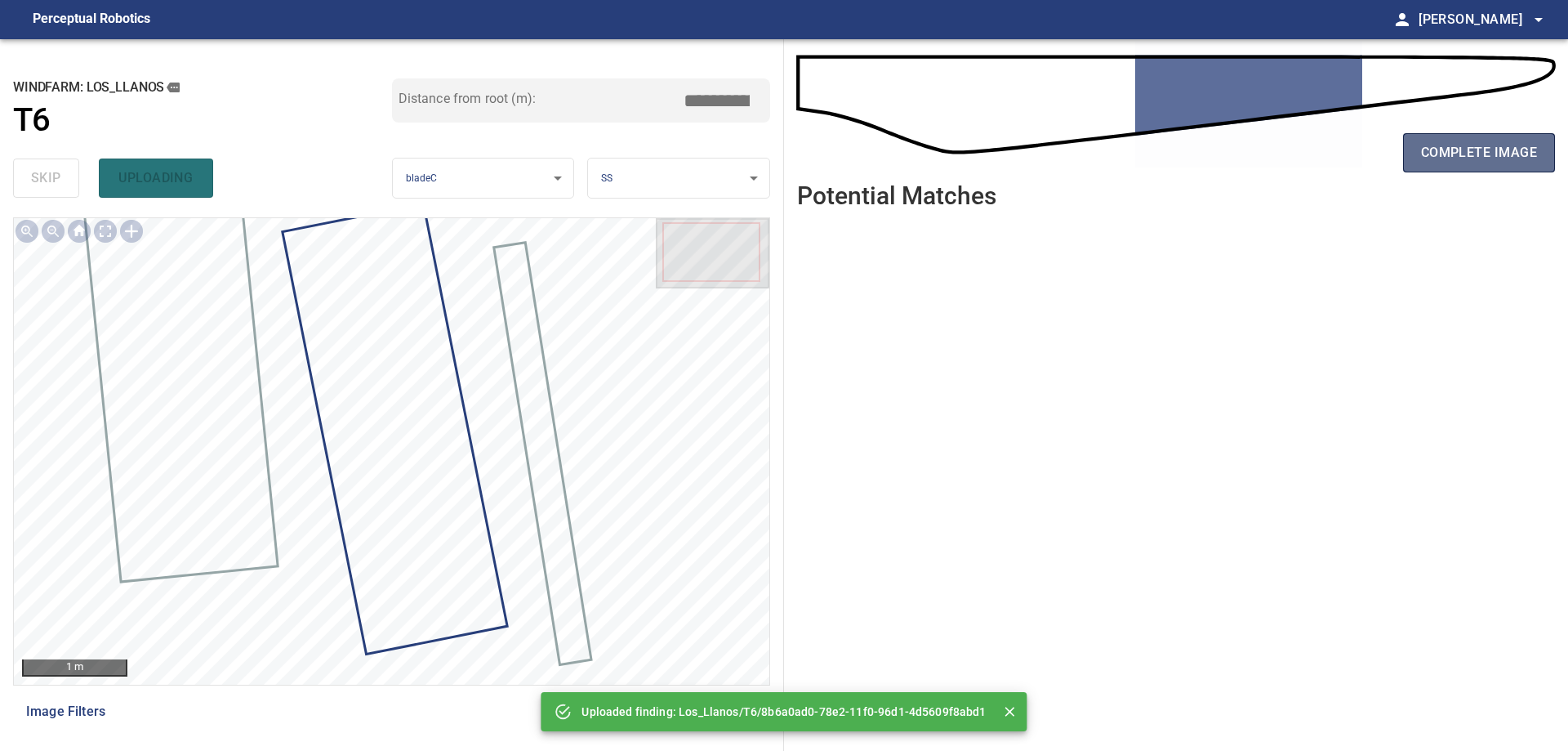
click at [1498, 151] on span "complete image" at bounding box center [1478, 153] width 116 height 23
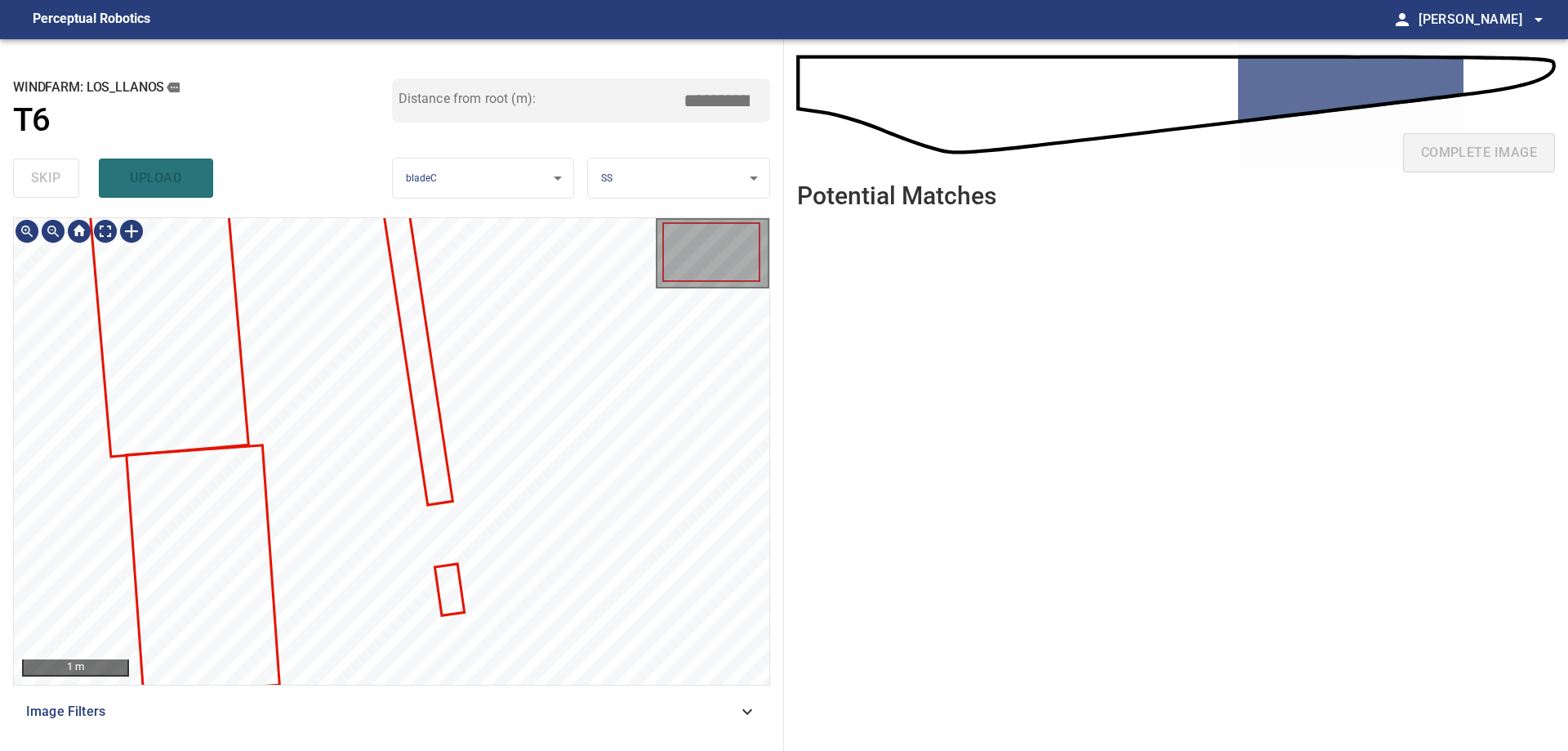
click at [438, 442] on icon at bounding box center [418, 355] width 67 height 298
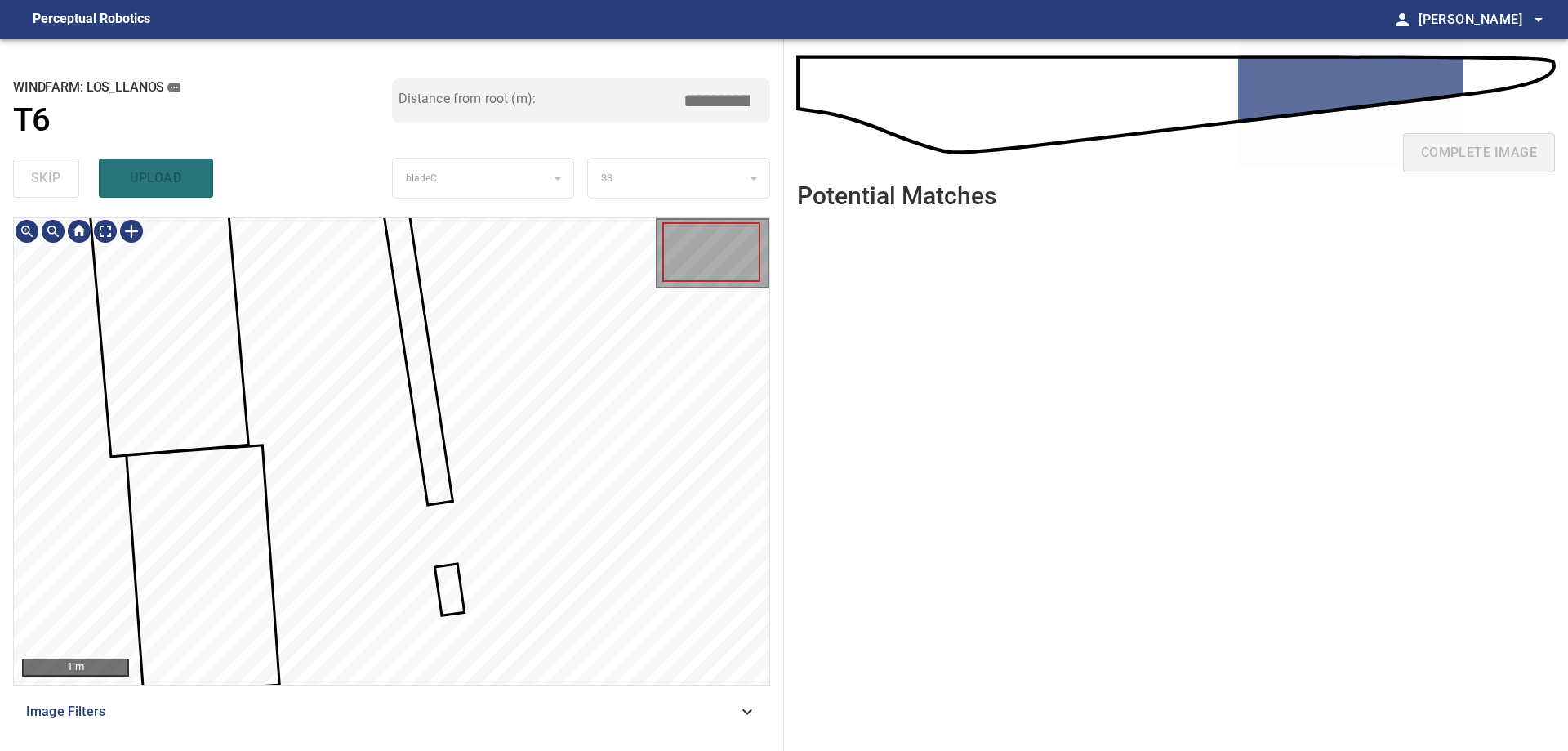
click at [455, 469] on div at bounding box center [391, 451] width 755 height 466
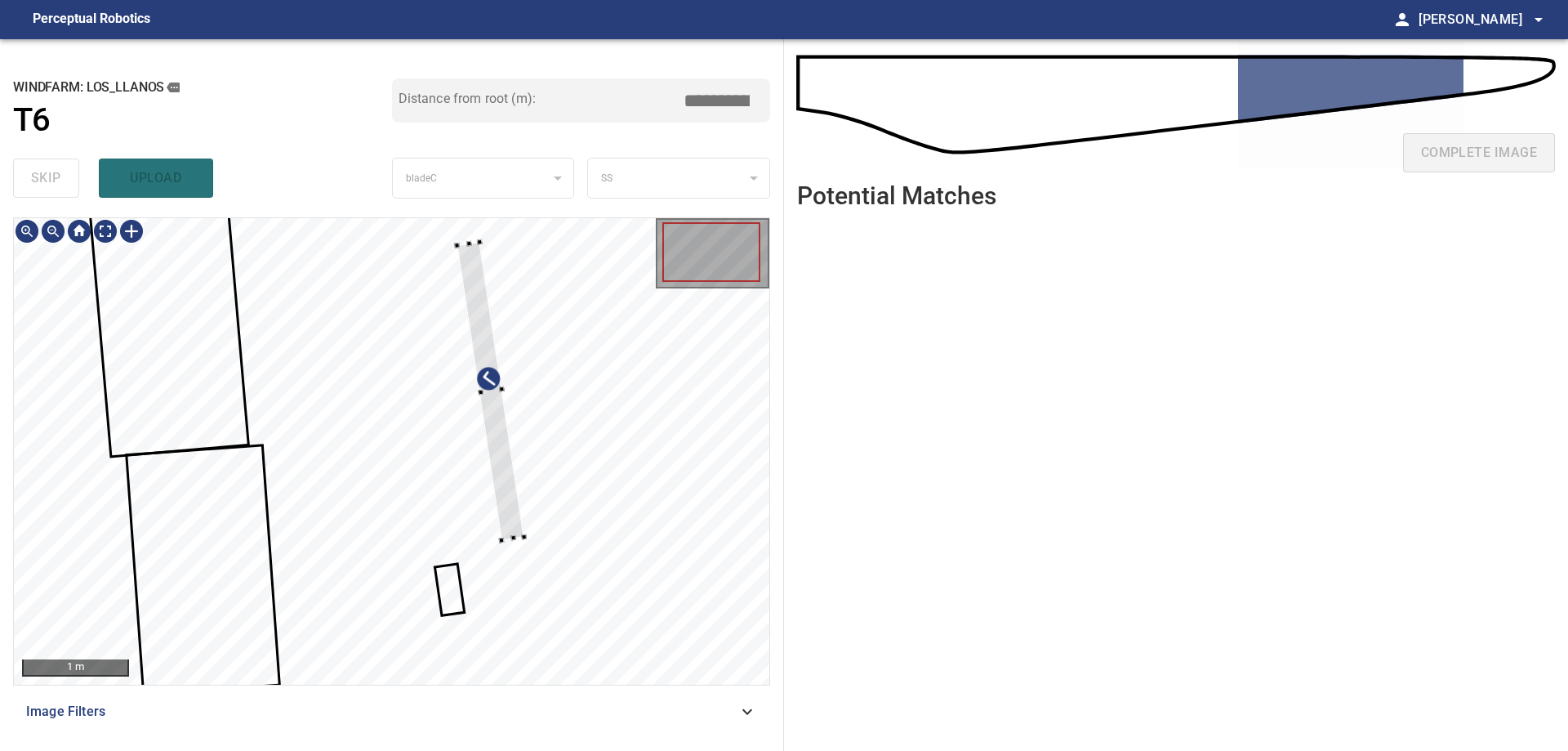
click at [647, 523] on div at bounding box center [391, 451] width 755 height 466
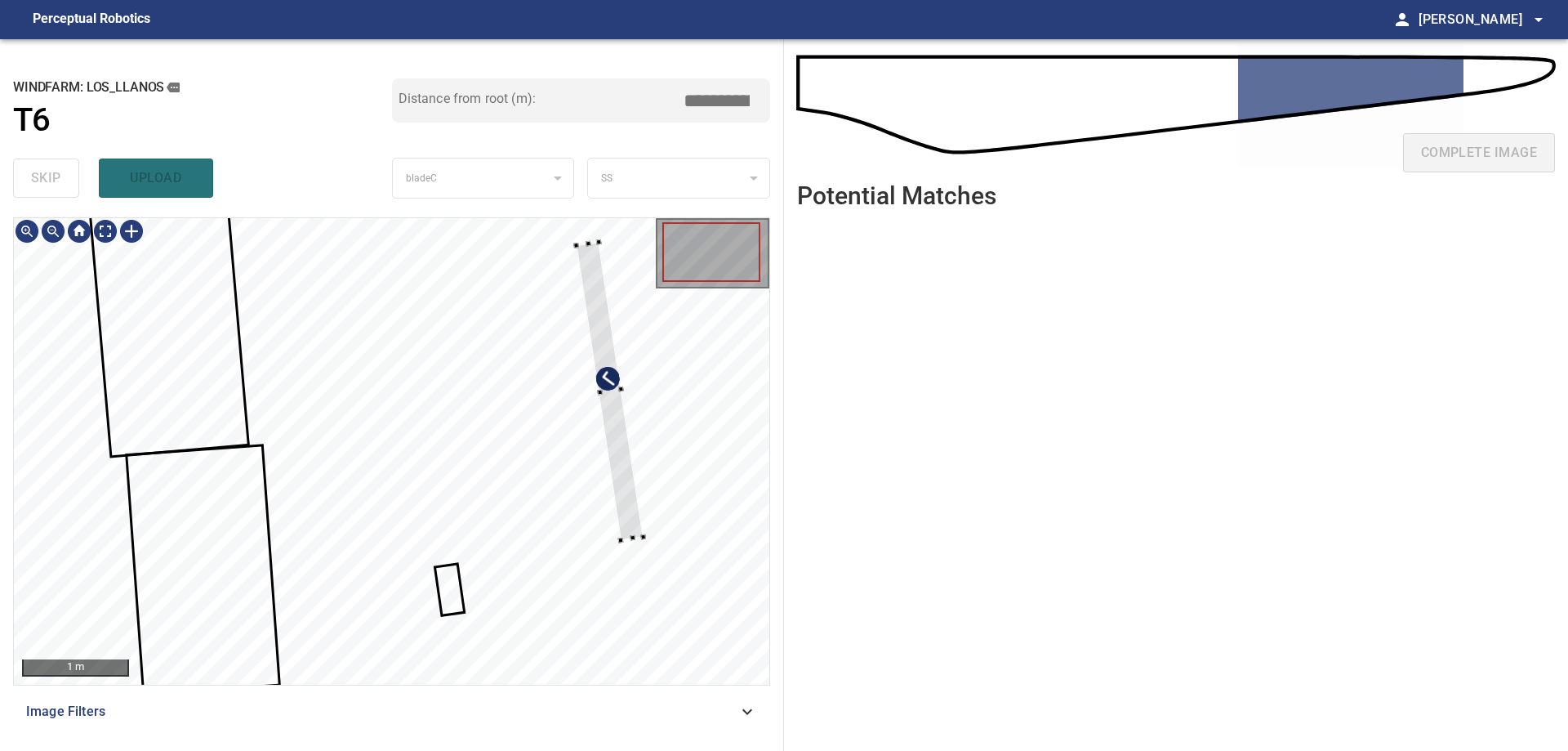
click at [609, 394] on div at bounding box center [610, 392] width 67 height 298
click at [489, 550] on div at bounding box center [476, 574] width 27 height 49
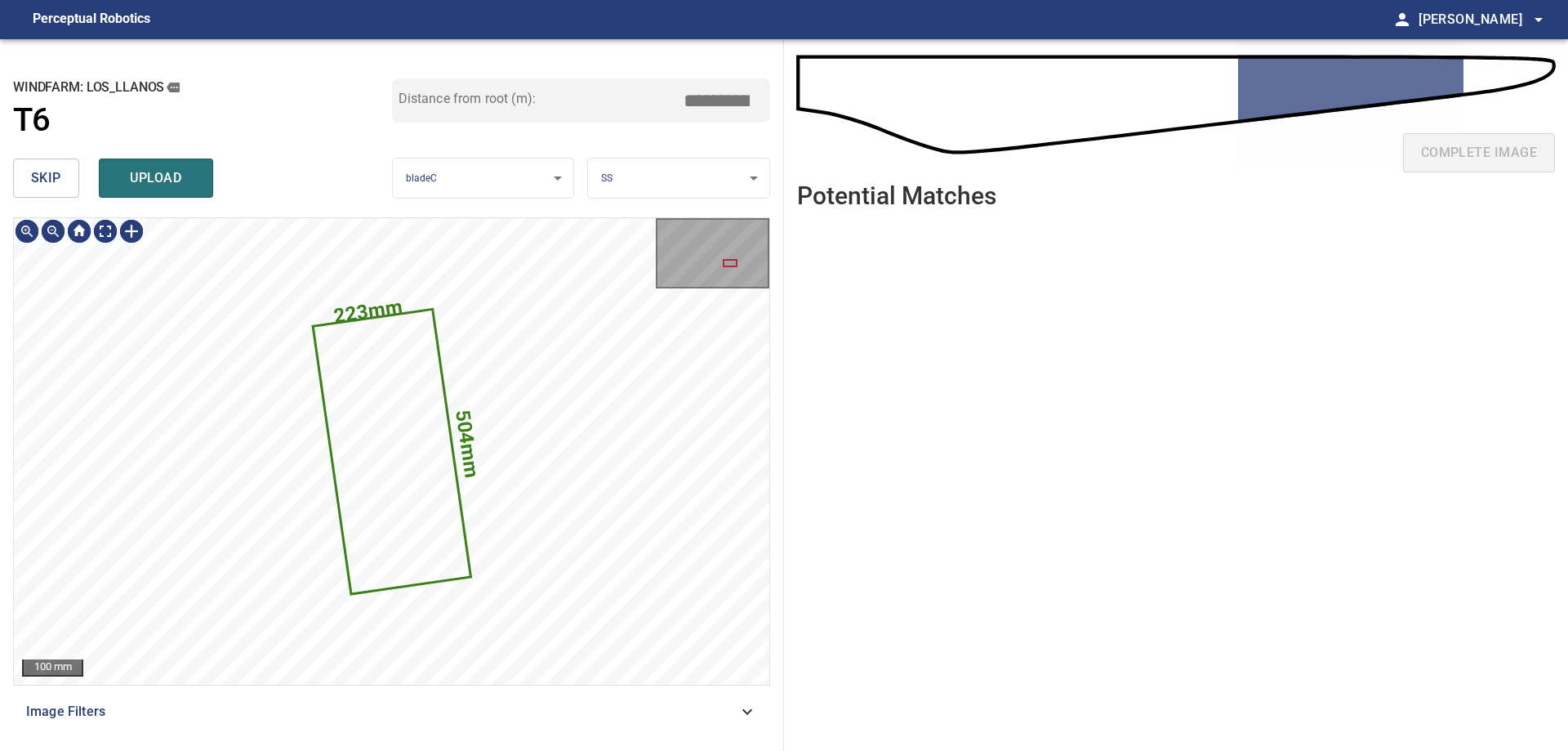
click at [49, 179] on span "skip" at bounding box center [47, 178] width 30 height 23
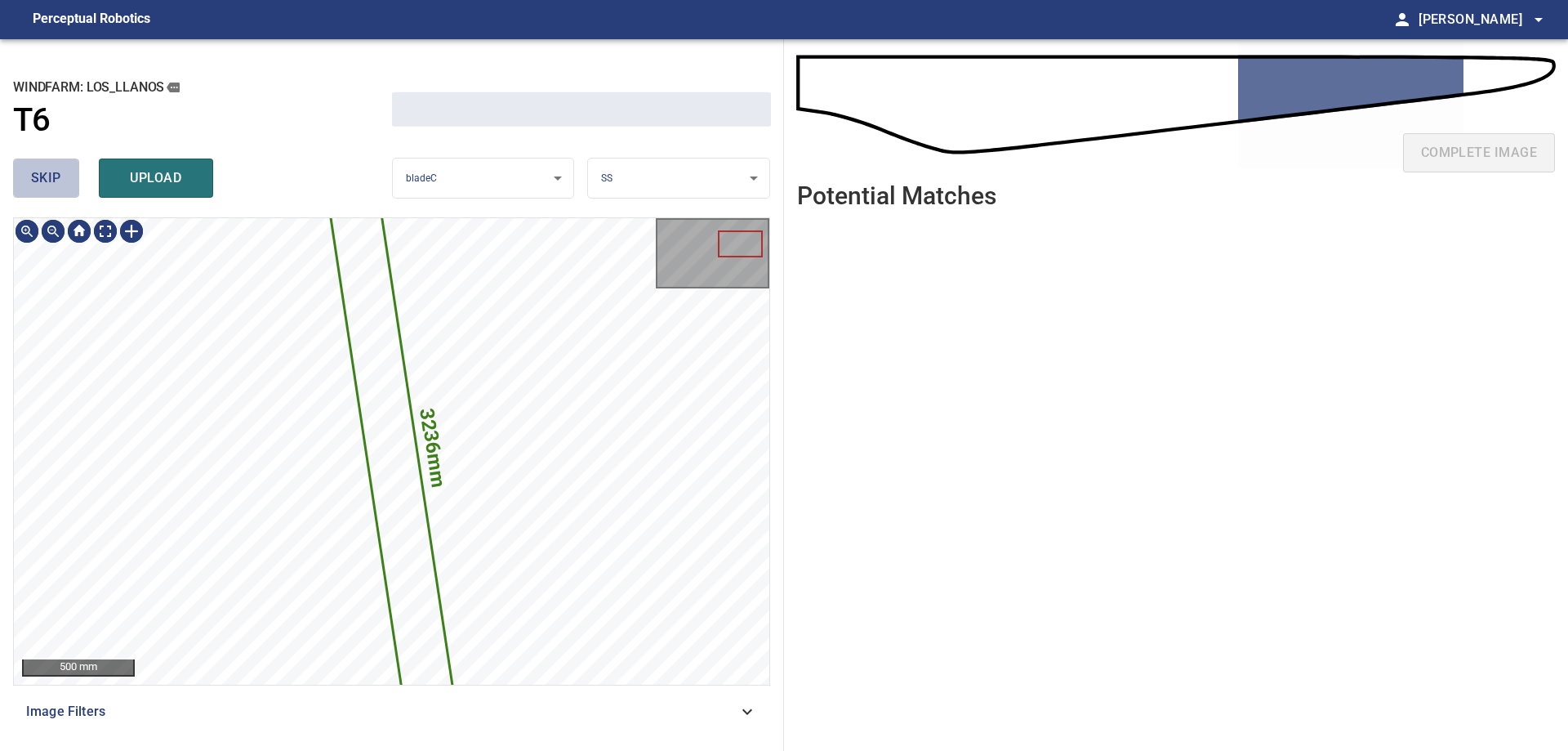
click at [49, 179] on span "skip" at bounding box center [47, 178] width 30 height 23
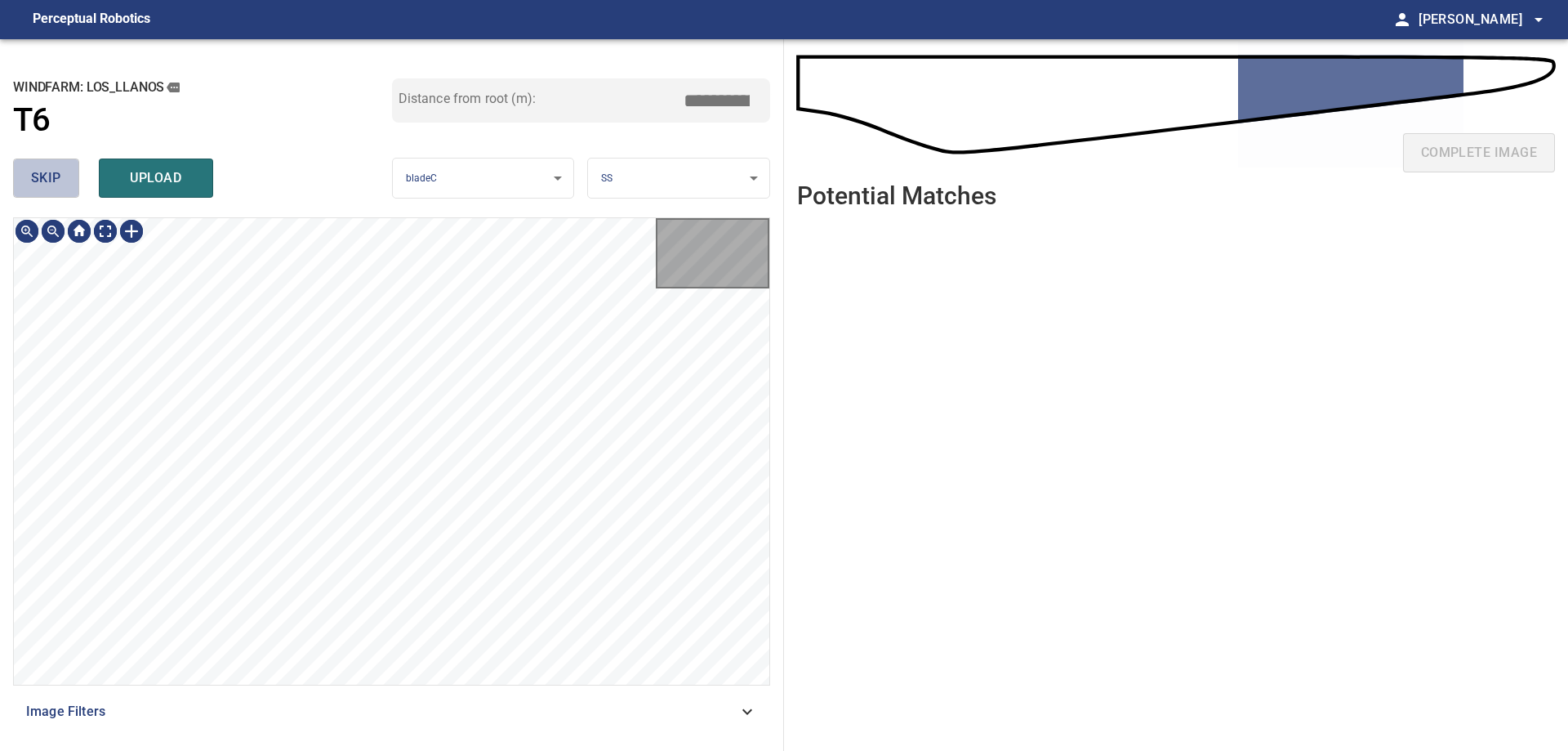
click at [49, 179] on span "skip" at bounding box center [47, 178] width 30 height 23
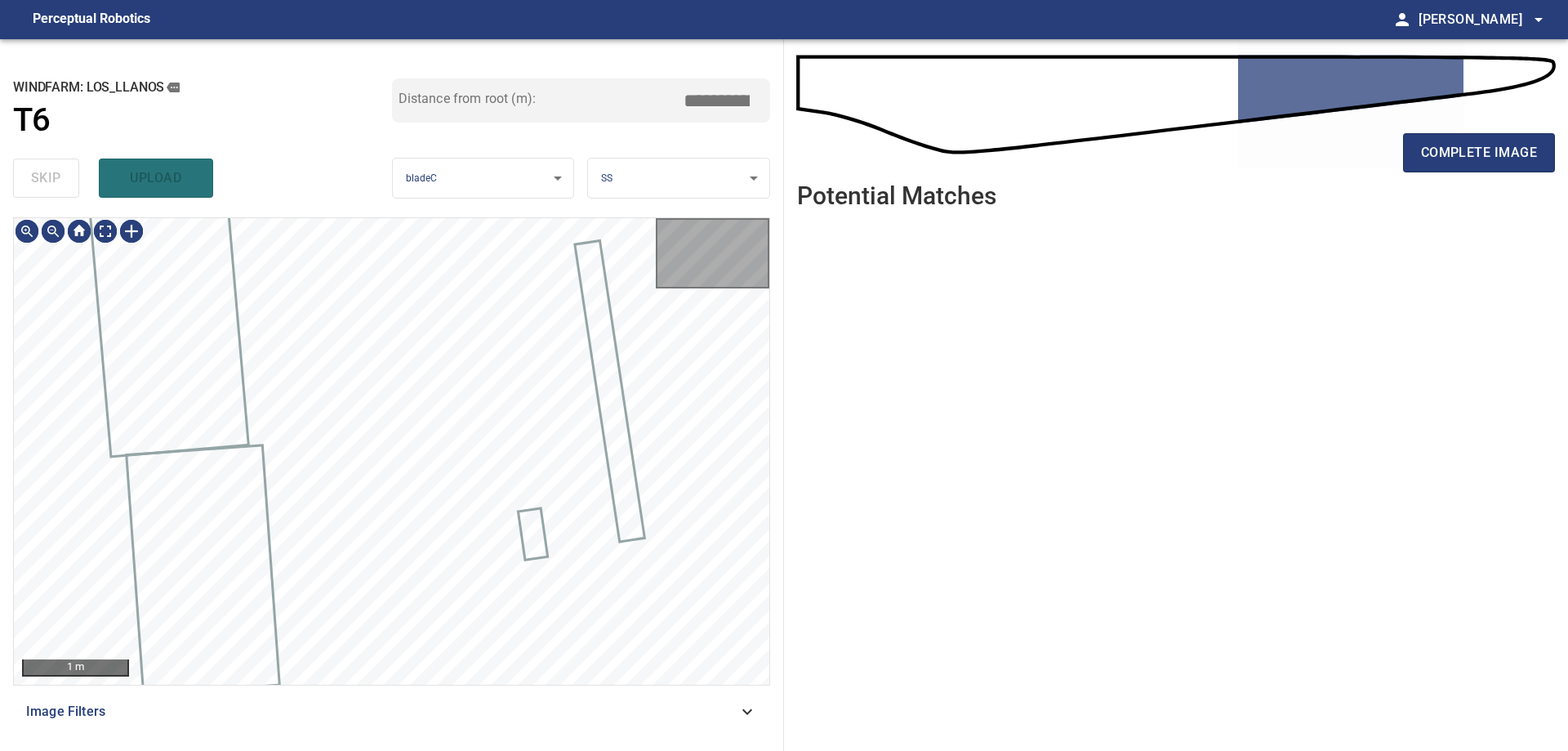
click at [49, 179] on div "skip upload" at bounding box center [202, 178] width 379 height 52
type input "*****"
click at [49, 179] on div "skip upload" at bounding box center [202, 178] width 379 height 52
click at [50, 179] on div "skip upload" at bounding box center [202, 178] width 379 height 52
click at [102, 246] on div "1 m" at bounding box center [391, 451] width 755 height 466
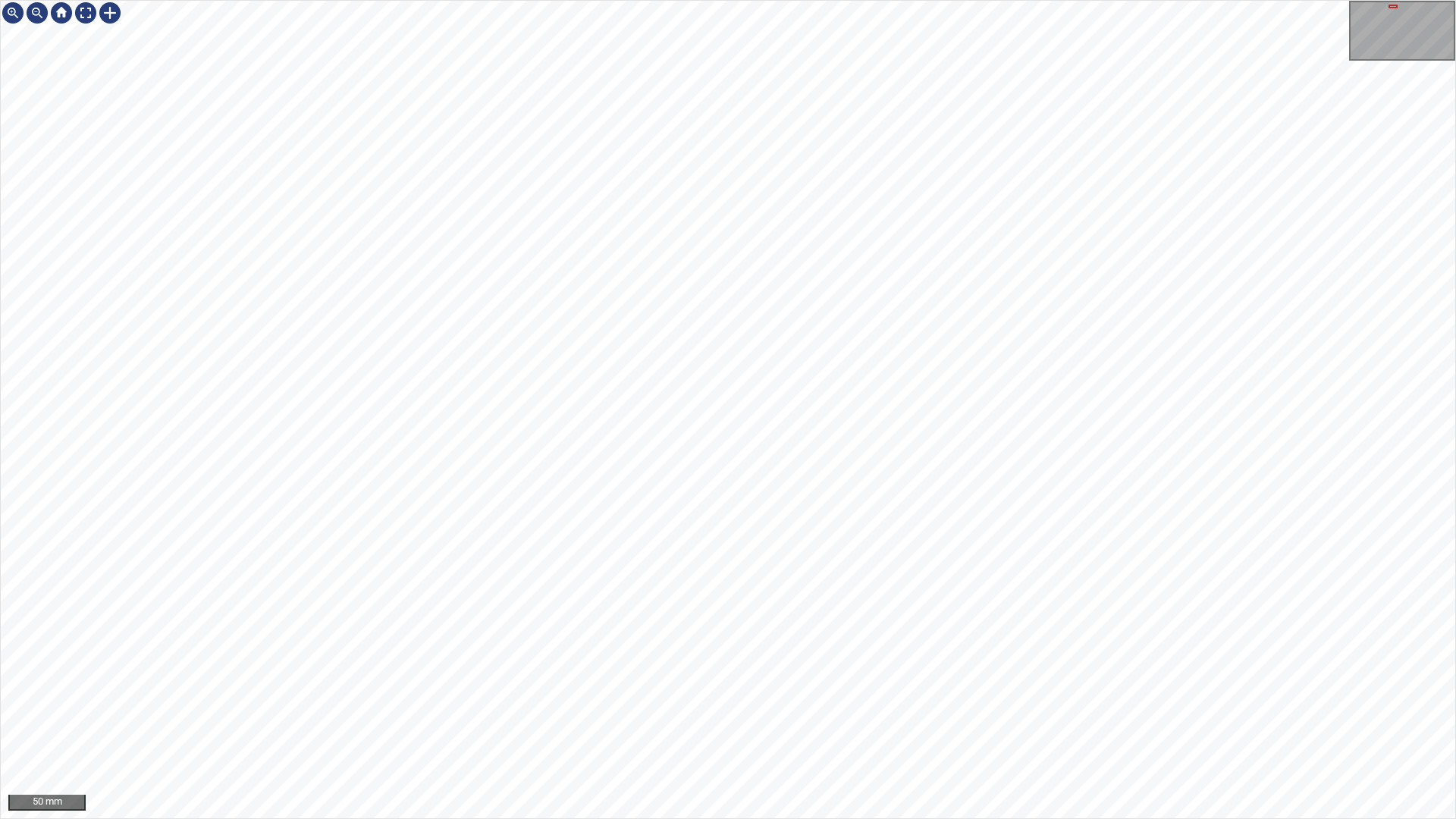
click at [791, 697] on div "50 mm" at bounding box center [728, 410] width 1456 height 819
click at [800, 697] on div "50 mm" at bounding box center [728, 410] width 1456 height 819
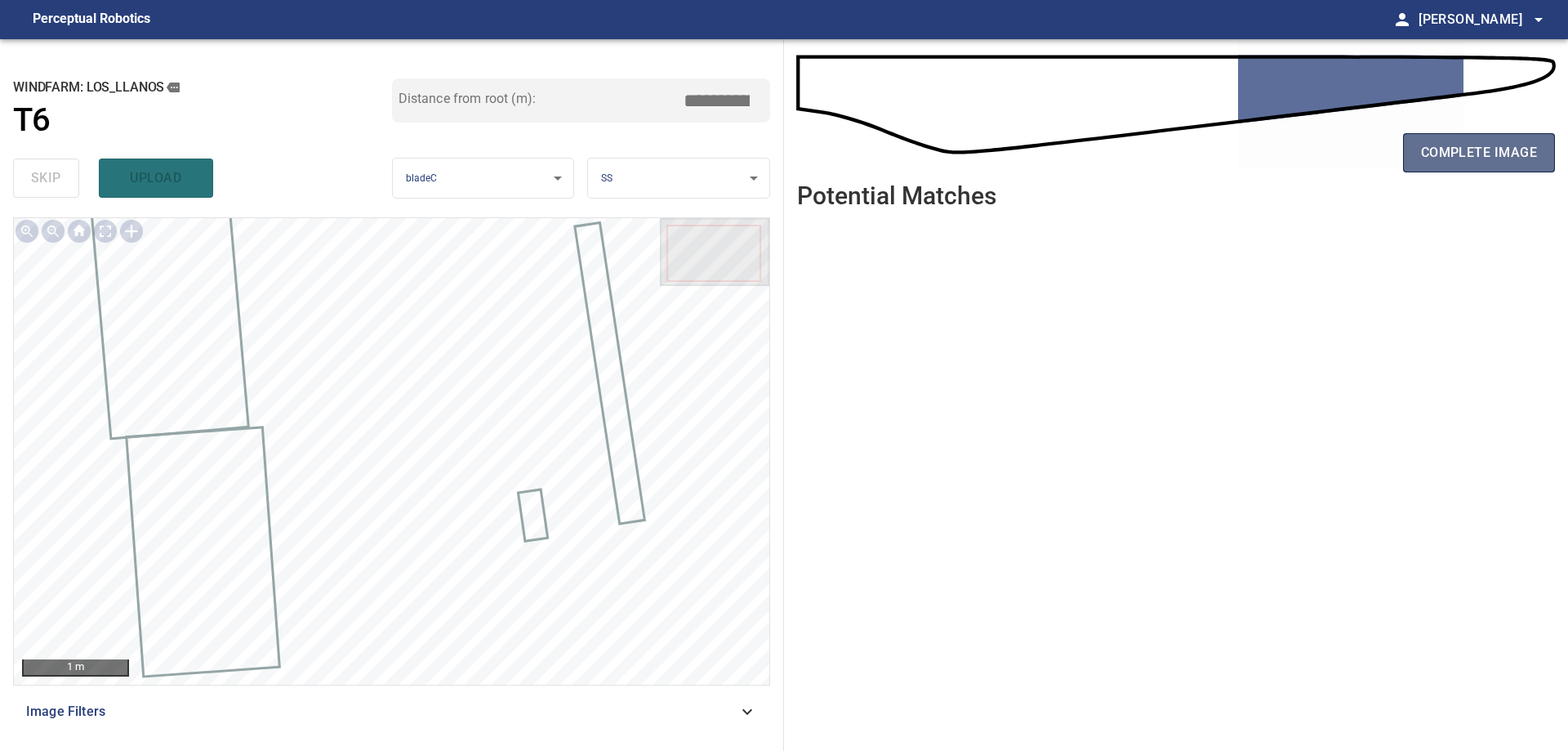
click at [1477, 153] on span "complete image" at bounding box center [1478, 153] width 116 height 23
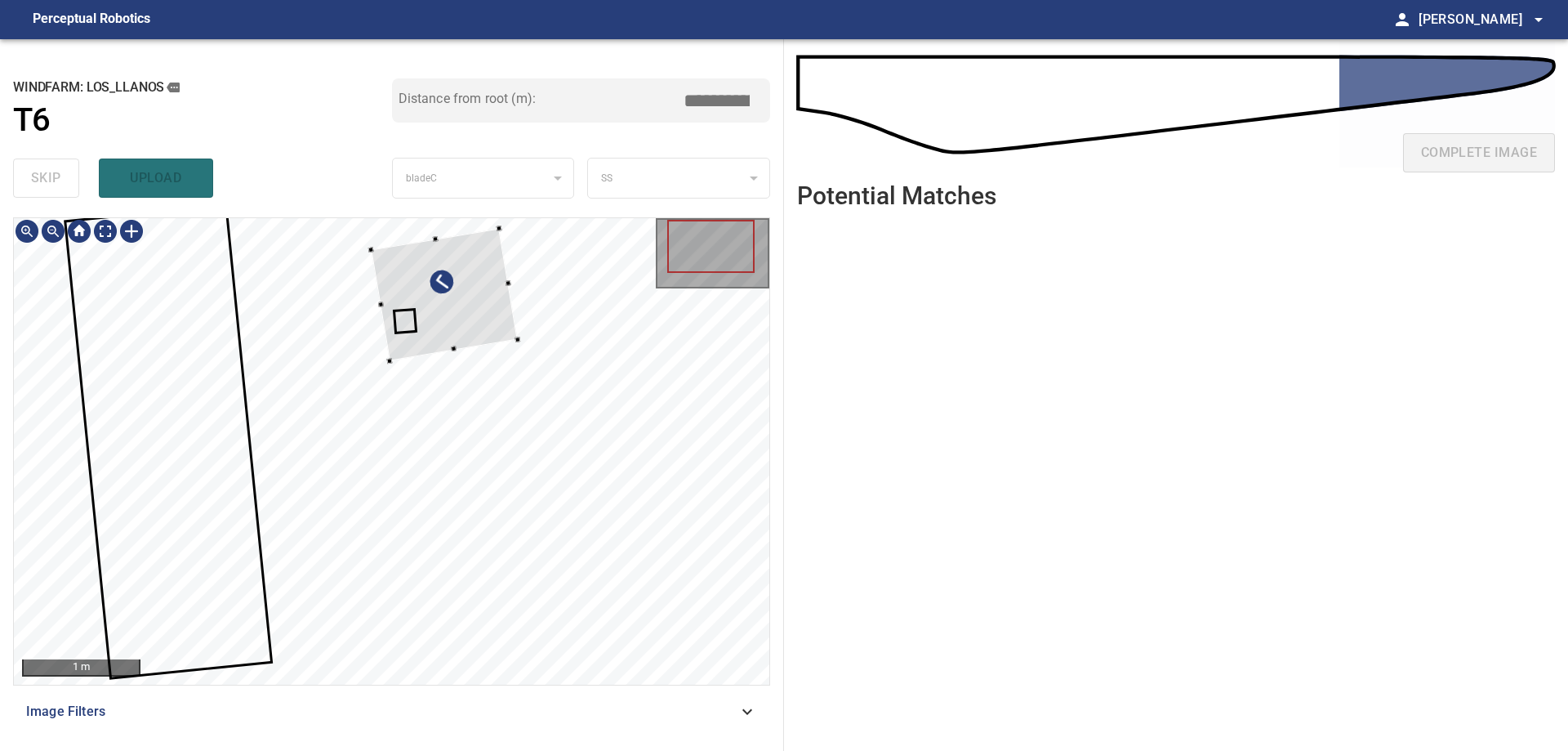
click at [519, 360] on div at bounding box center [445, 295] width 147 height 133
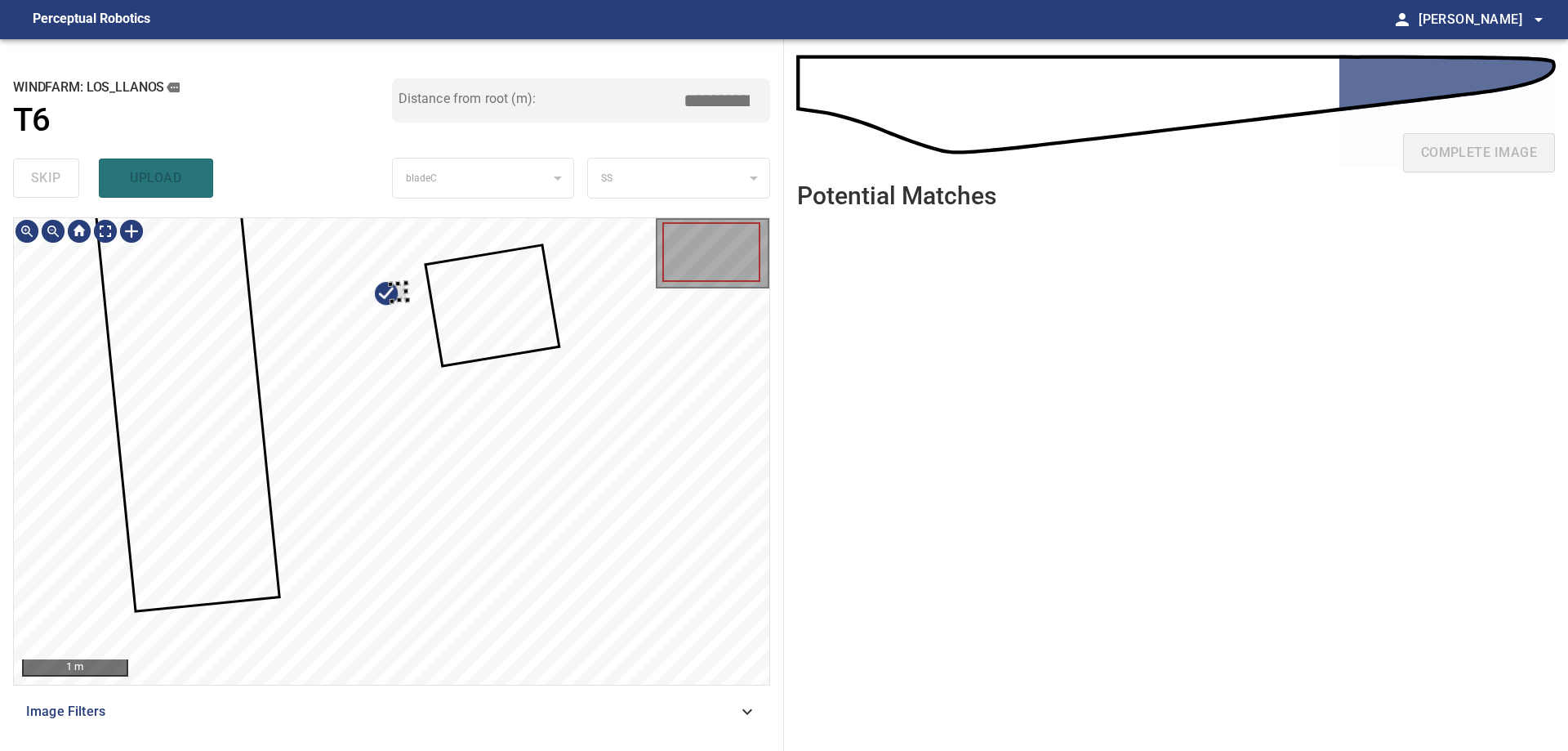
click at [586, 477] on div at bounding box center [391, 451] width 755 height 466
click at [637, 393] on div at bounding box center [391, 451] width 755 height 466
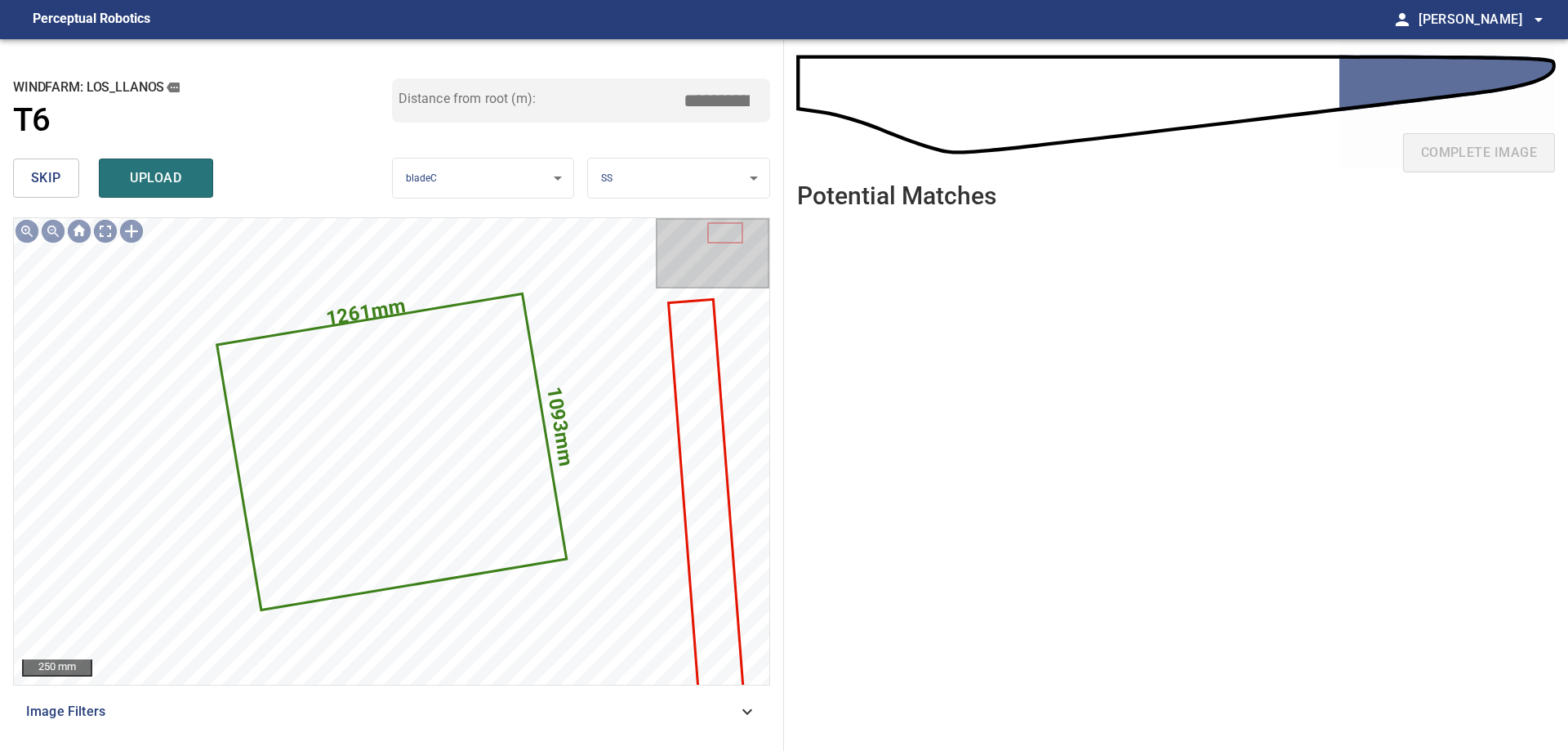
click at [24, 177] on button "skip" at bounding box center [47, 178] width 66 height 39
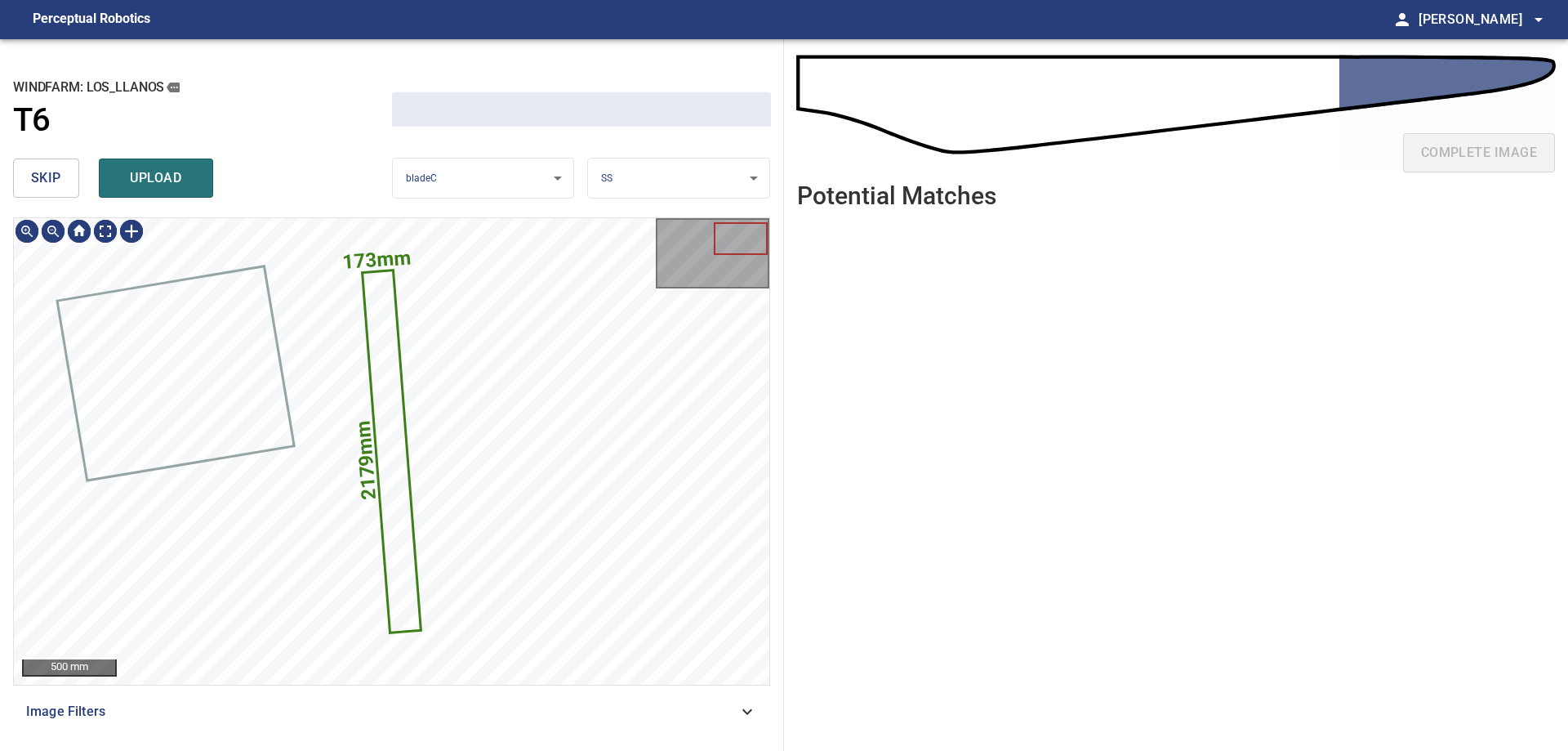
click at [24, 177] on button "skip" at bounding box center [47, 178] width 66 height 39
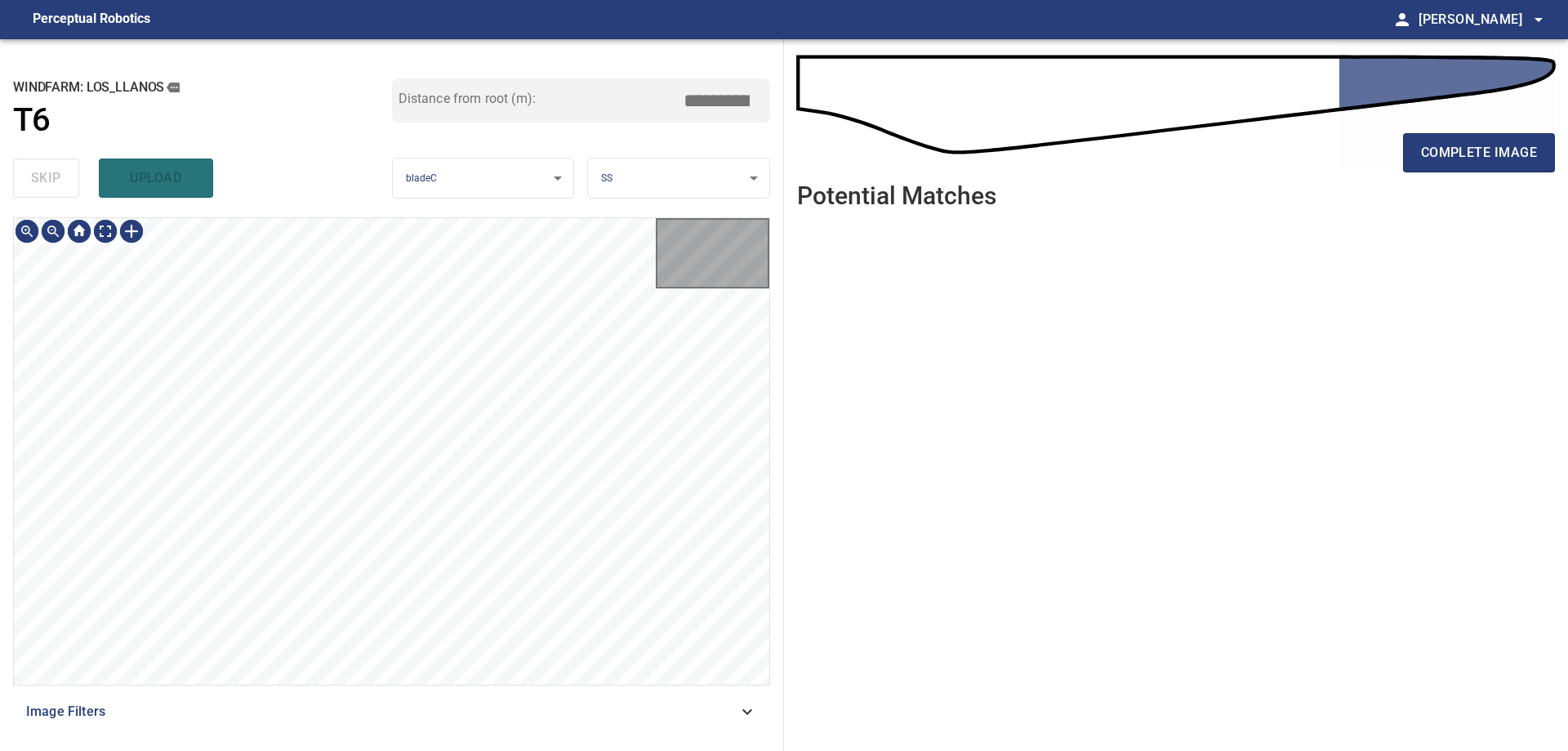
type input "*****"
click at [24, 177] on div "skip upload" at bounding box center [202, 178] width 379 height 52
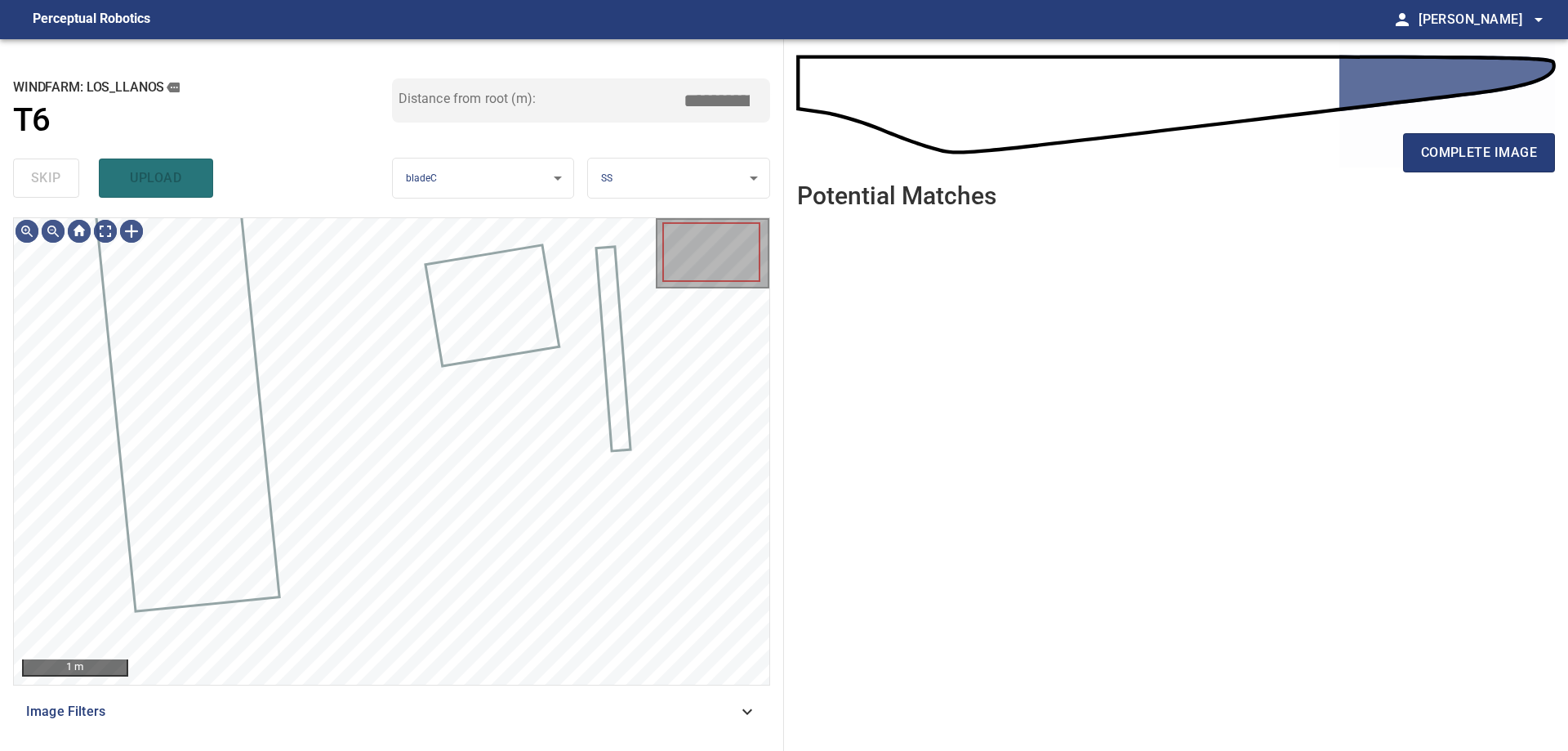
click at [24, 177] on div "skip upload" at bounding box center [202, 178] width 379 height 52
click at [25, 178] on div "skip upload" at bounding box center [202, 178] width 379 height 52
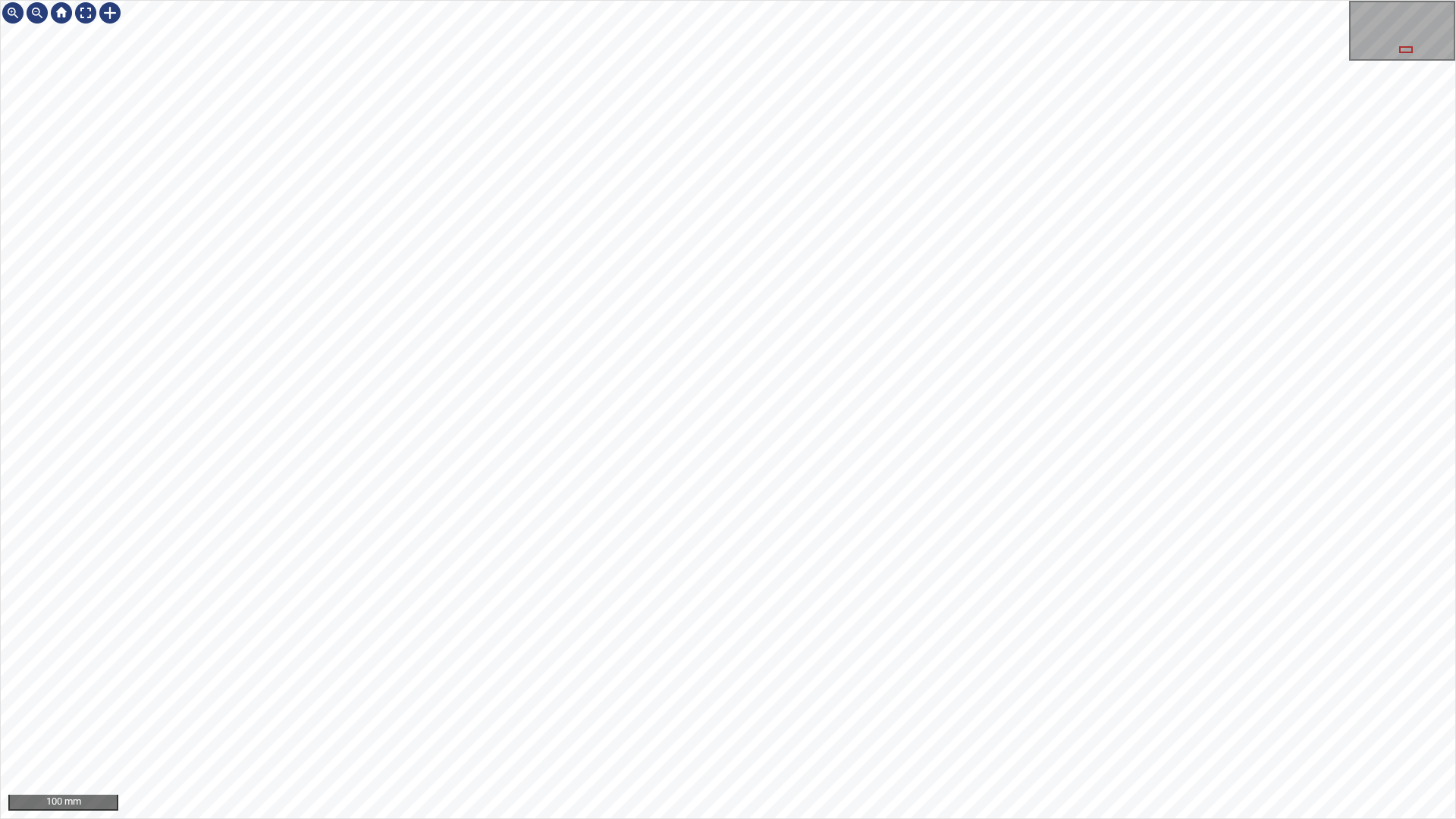
click at [616, 0] on div "100 mm" at bounding box center [728, 410] width 1456 height 819
click at [548, 0] on div "100 mm" at bounding box center [728, 410] width 1456 height 819
click at [630, 697] on div "100 mm" at bounding box center [728, 410] width 1456 height 819
click at [1167, 697] on div "50 mm" at bounding box center [728, 410] width 1456 height 819
click at [695, 697] on div "100 mm" at bounding box center [728, 410] width 1456 height 819
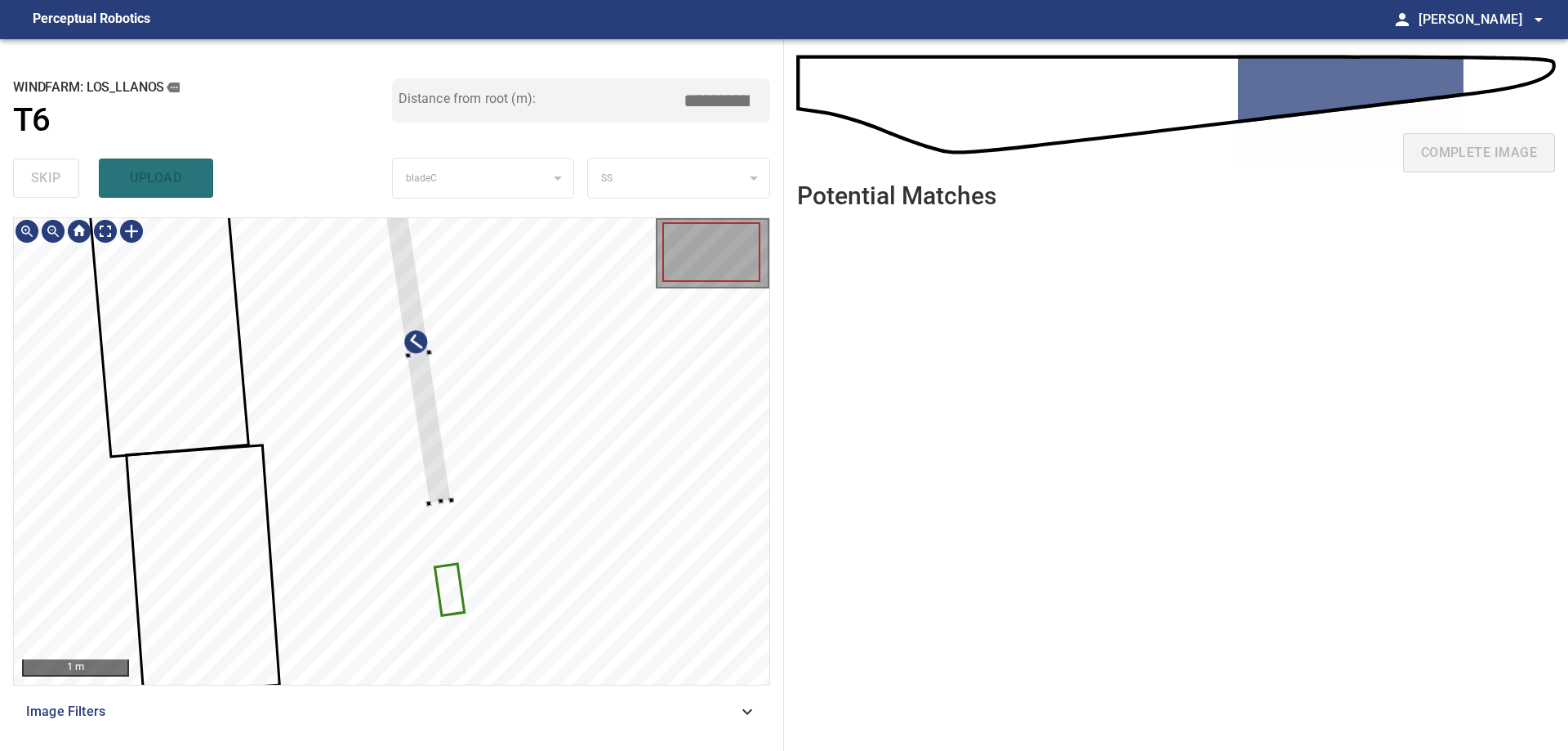
click at [444, 599] on icon at bounding box center [450, 589] width 27 height 49
click at [615, 508] on div at bounding box center [391, 451] width 755 height 466
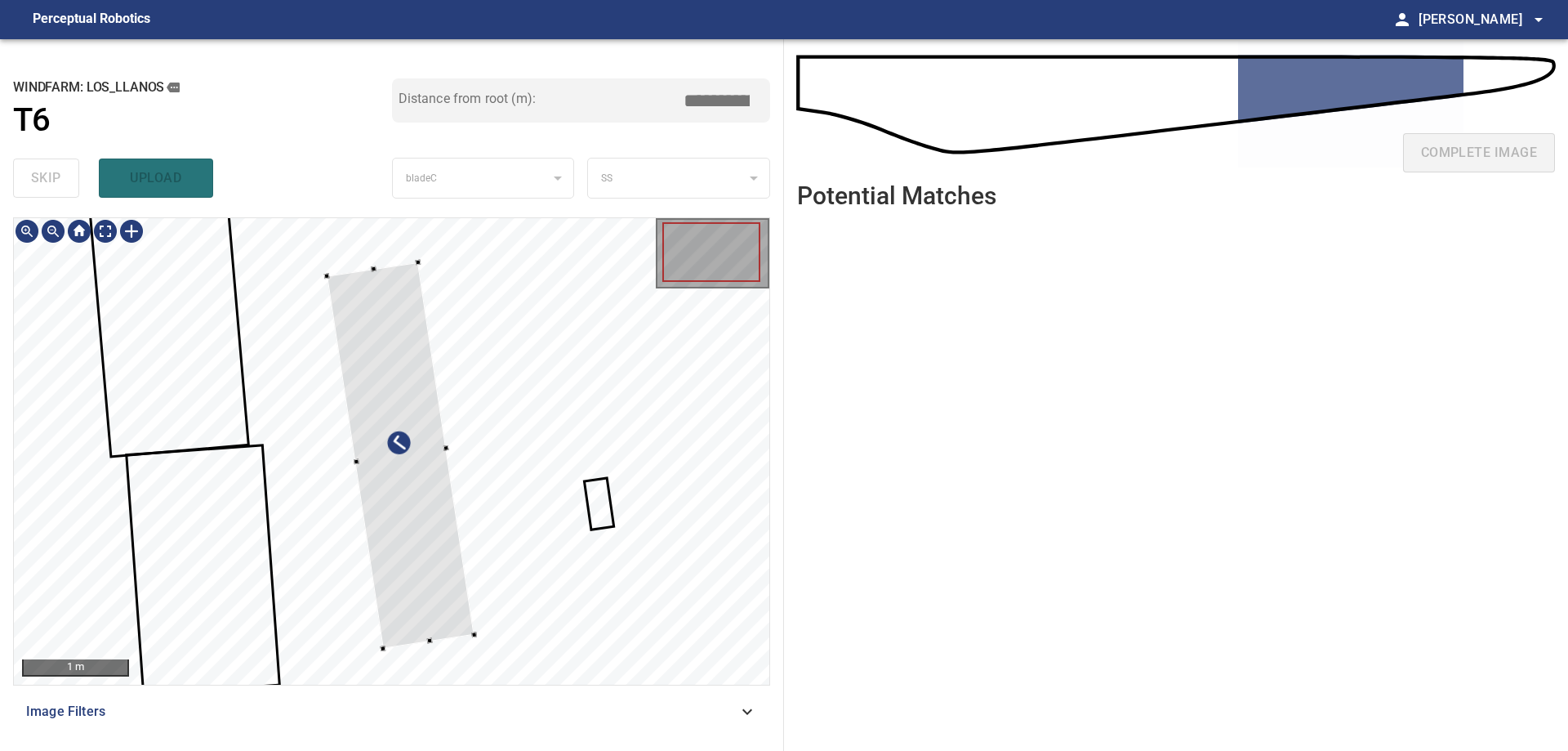
click at [486, 637] on div at bounding box center [391, 451] width 755 height 466
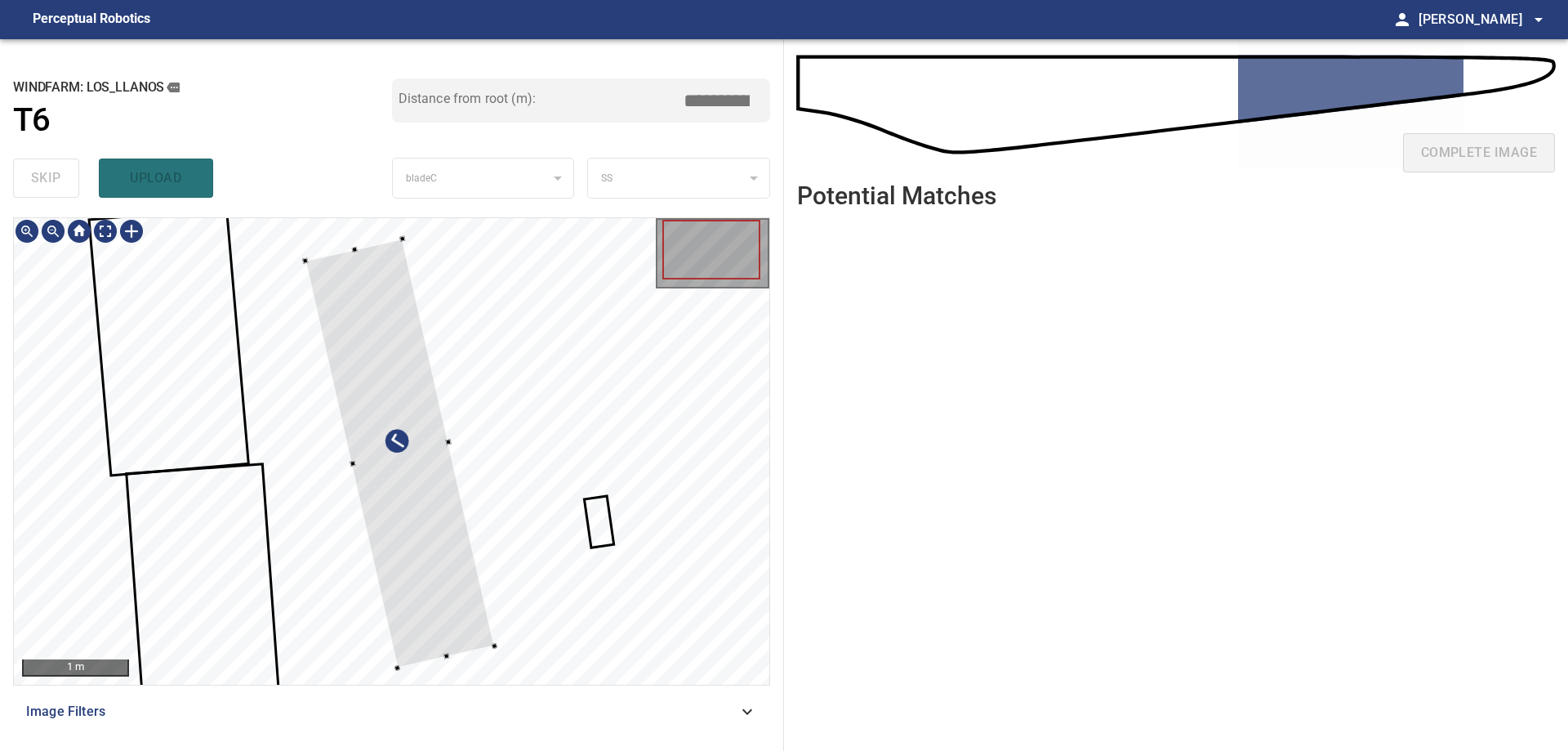
click at [401, 237] on div at bounding box center [402, 238] width 5 height 5
click at [451, 569] on div at bounding box center [392, 450] width 164 height 428
click at [343, 456] on div at bounding box center [391, 451] width 755 height 466
click at [382, 508] on div at bounding box center [404, 448] width 143 height 425
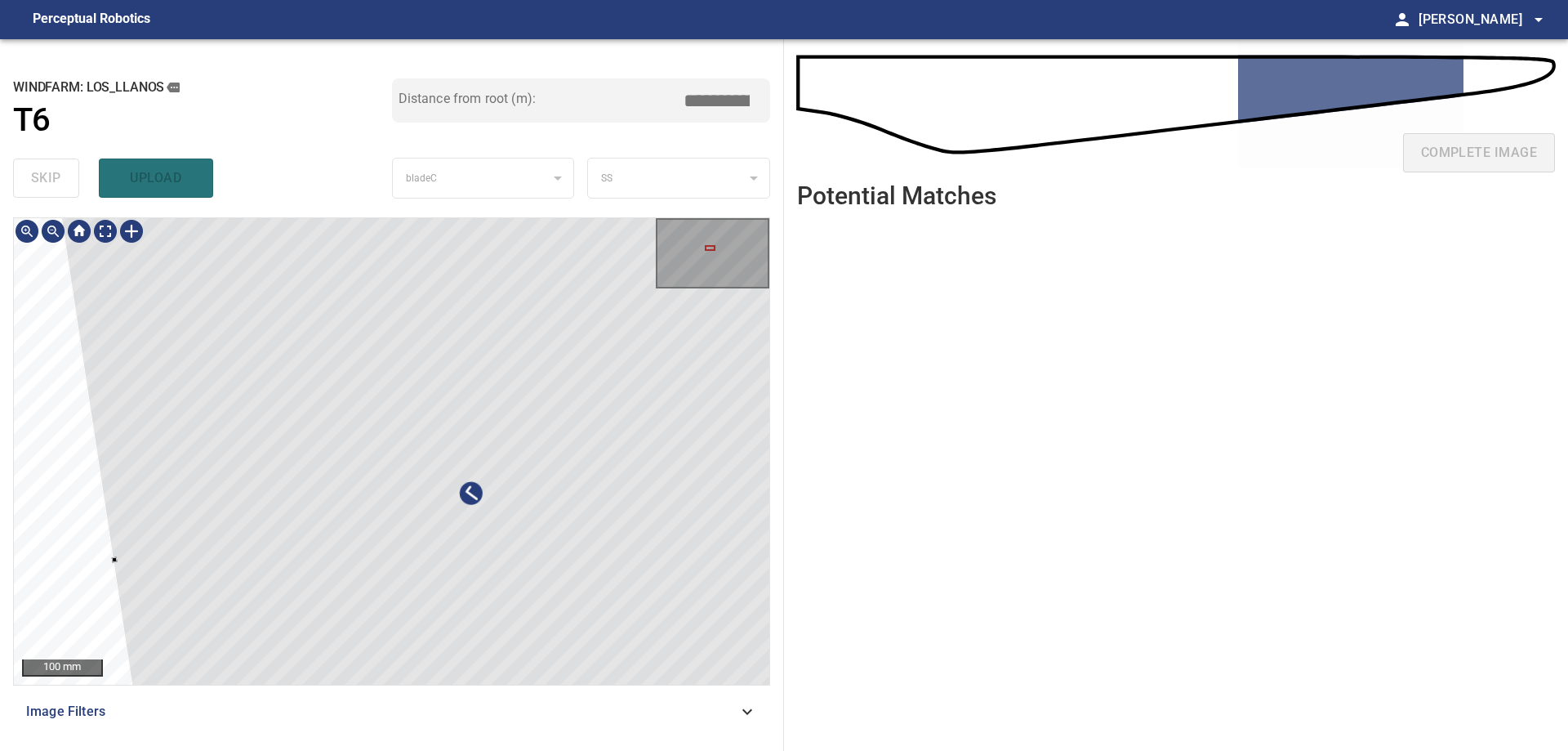
click at [92, 534] on div at bounding box center [391, 451] width 755 height 466
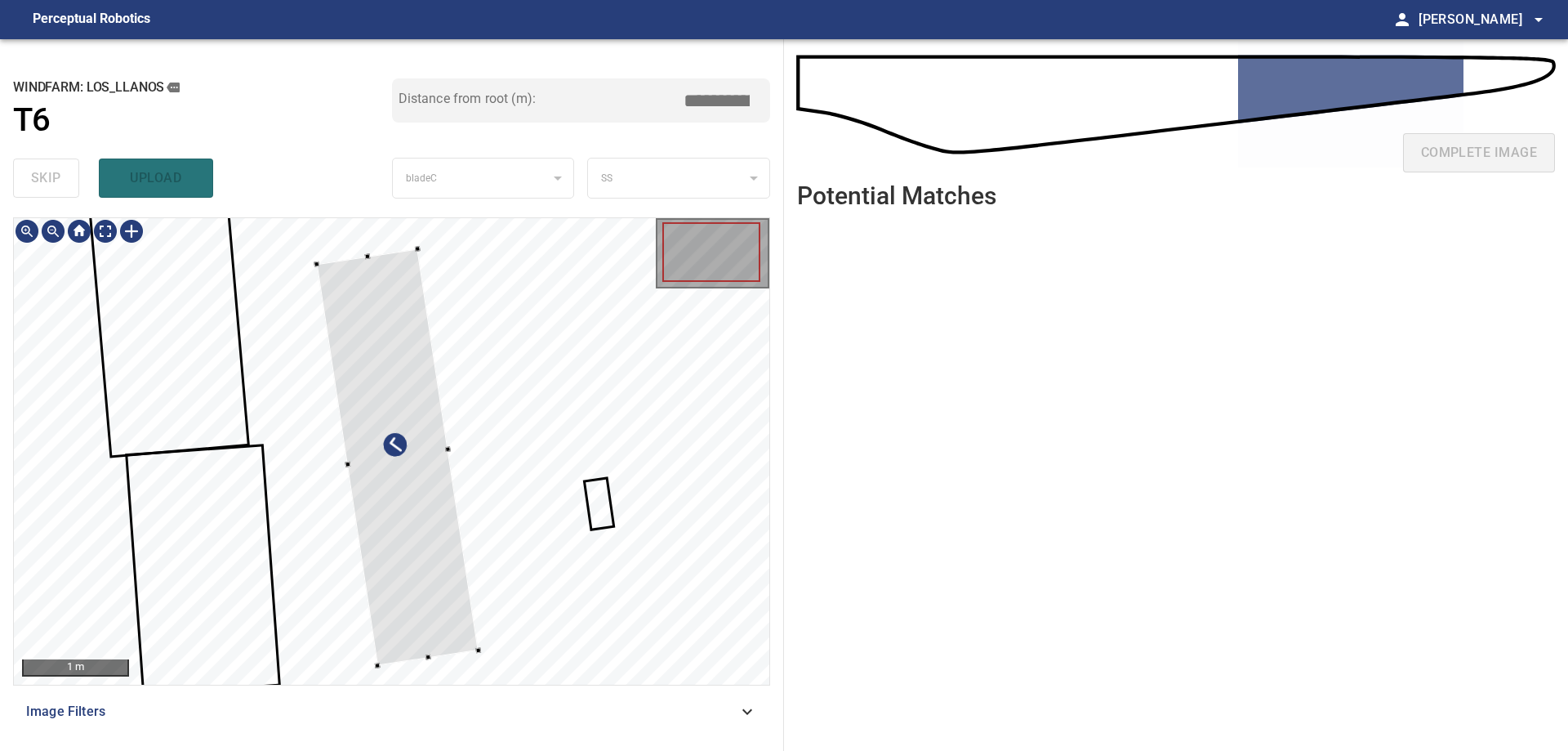
click at [420, 574] on div at bounding box center [397, 457] width 161 height 417
click at [448, 630] on div at bounding box center [399, 462] width 161 height 417
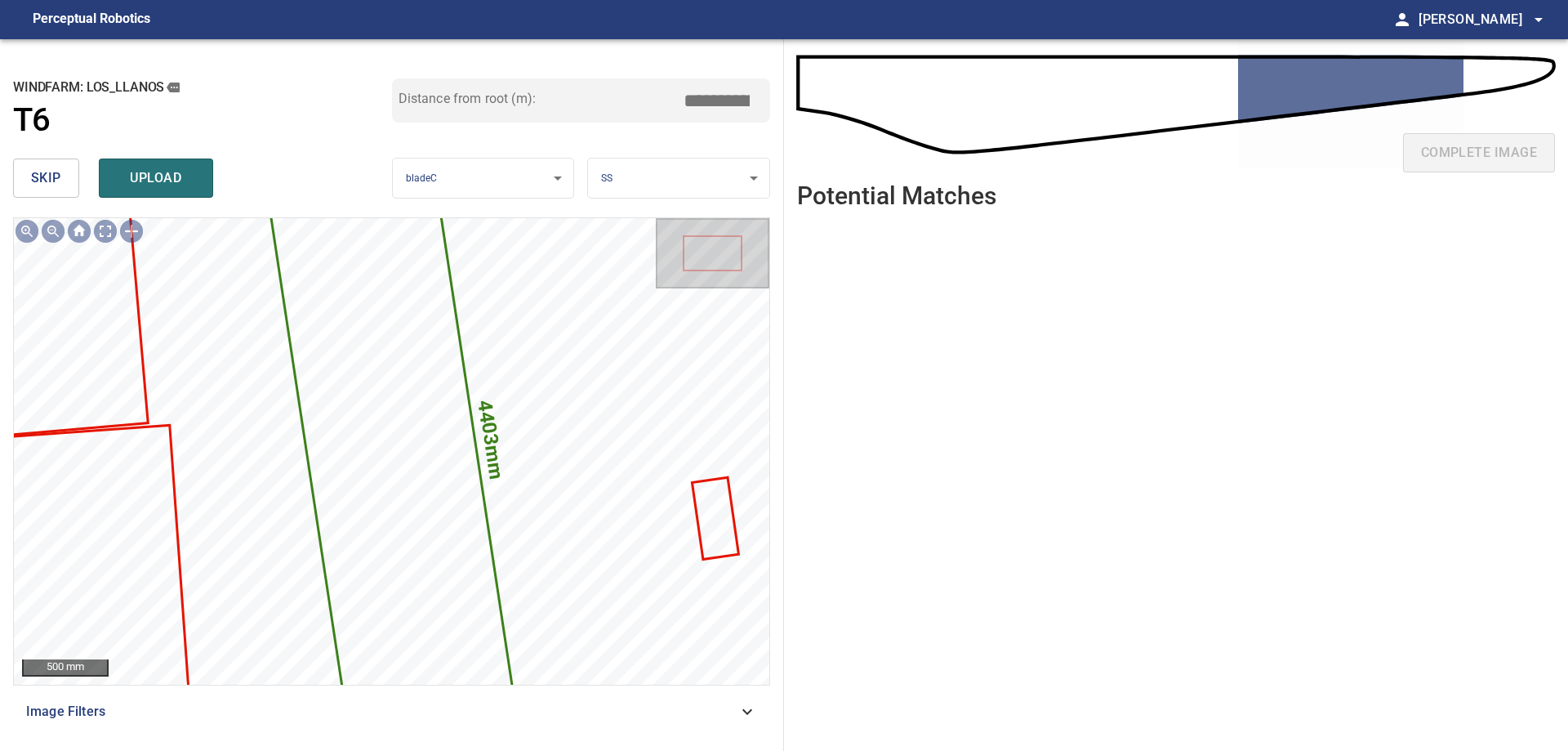
click at [710, 99] on input "*****" at bounding box center [722, 100] width 82 height 31
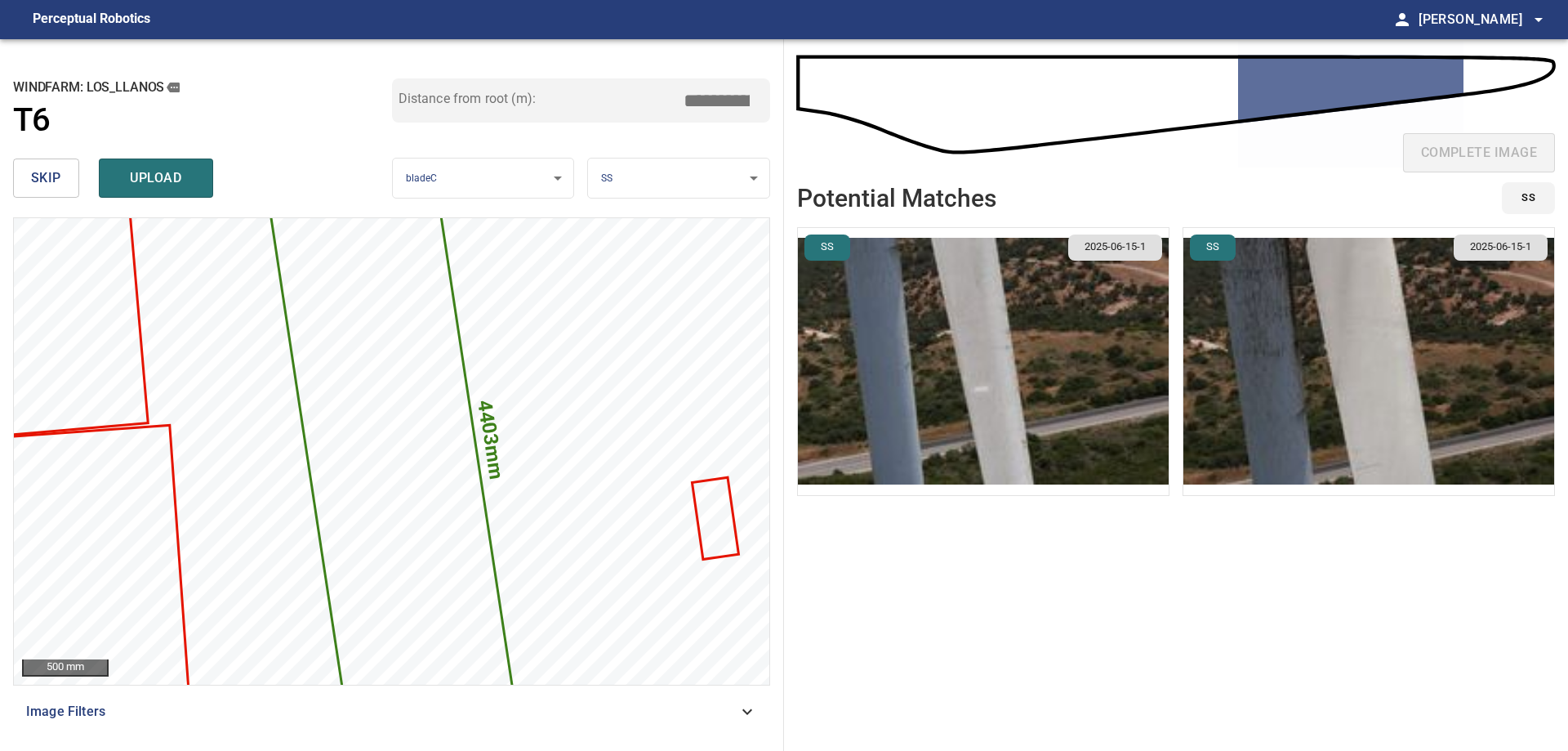
type input "****"
click at [1149, 318] on img "button" at bounding box center [984, 361] width 371 height 267
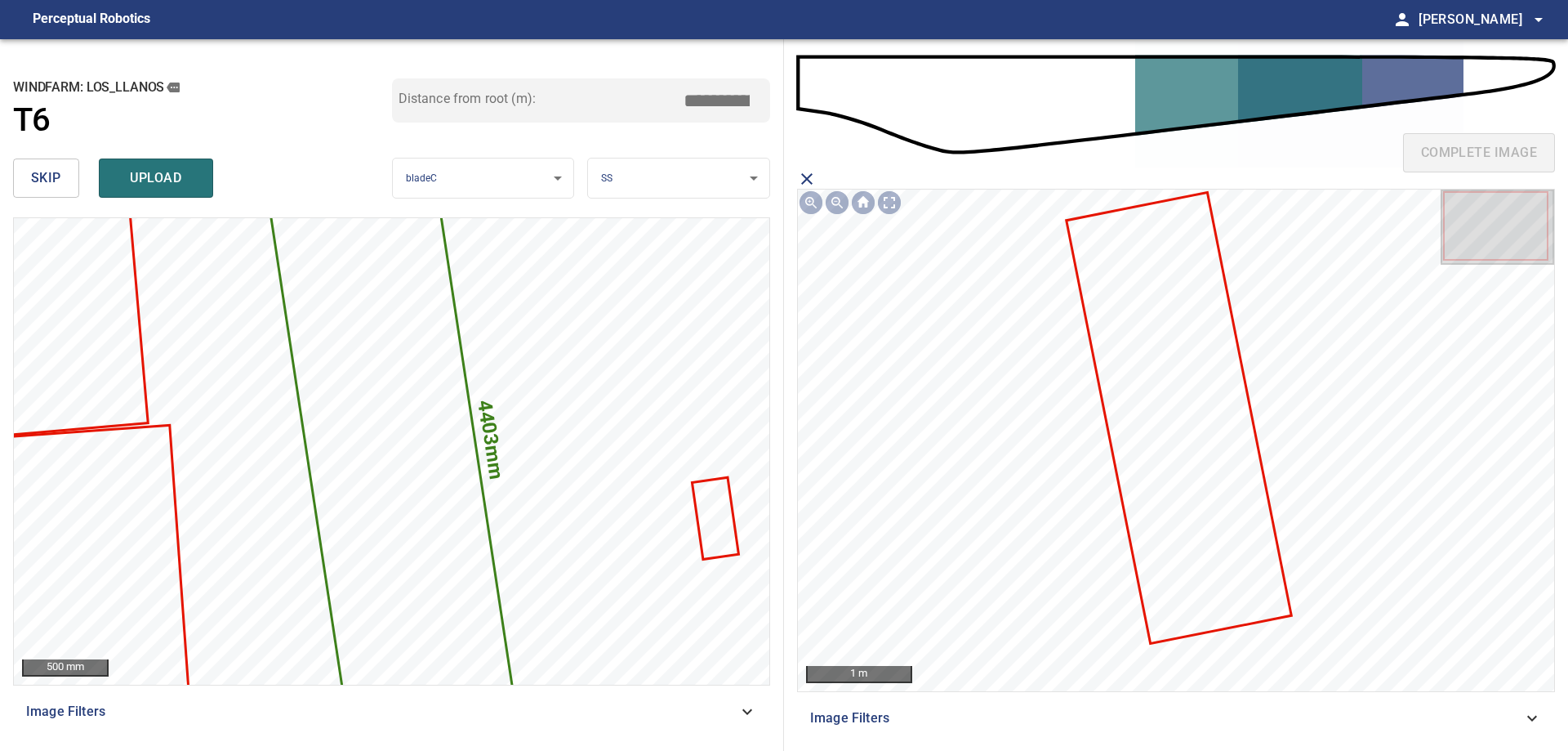
click at [1230, 408] on icon at bounding box center [1179, 418] width 222 height 448
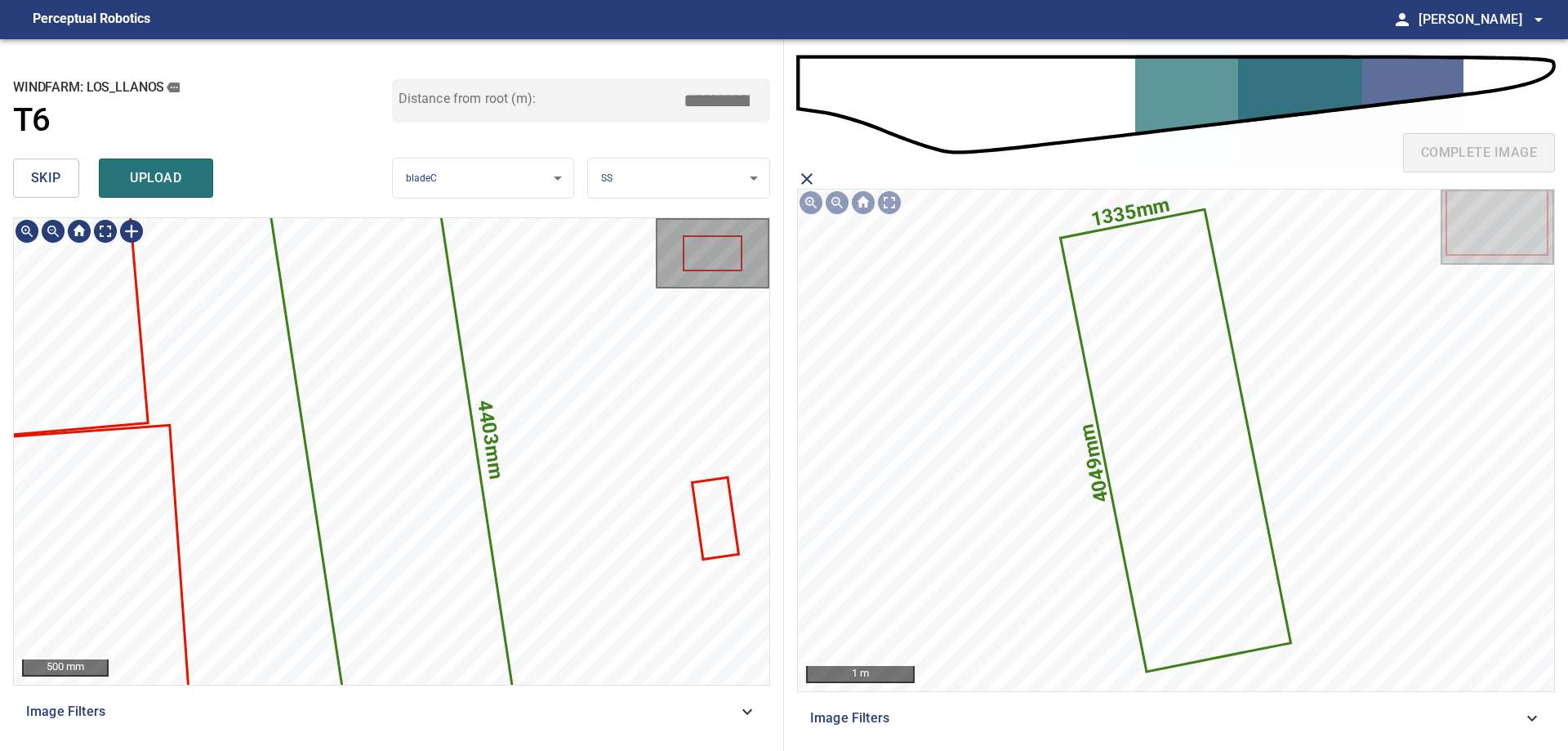
click at [398, 412] on icon at bounding box center [392, 452] width 263 height 675
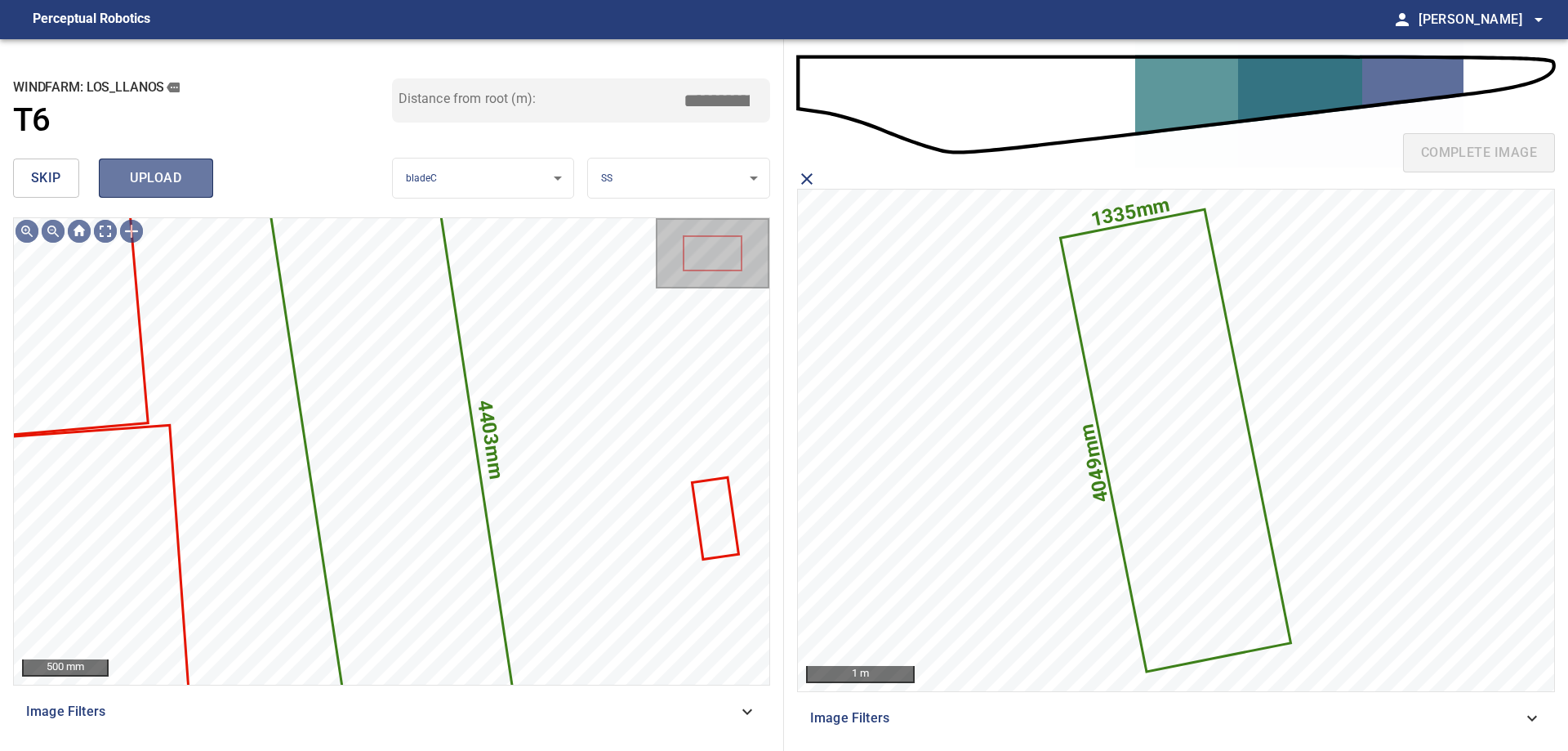
click at [114, 186] on button "upload" at bounding box center [156, 178] width 115 height 39
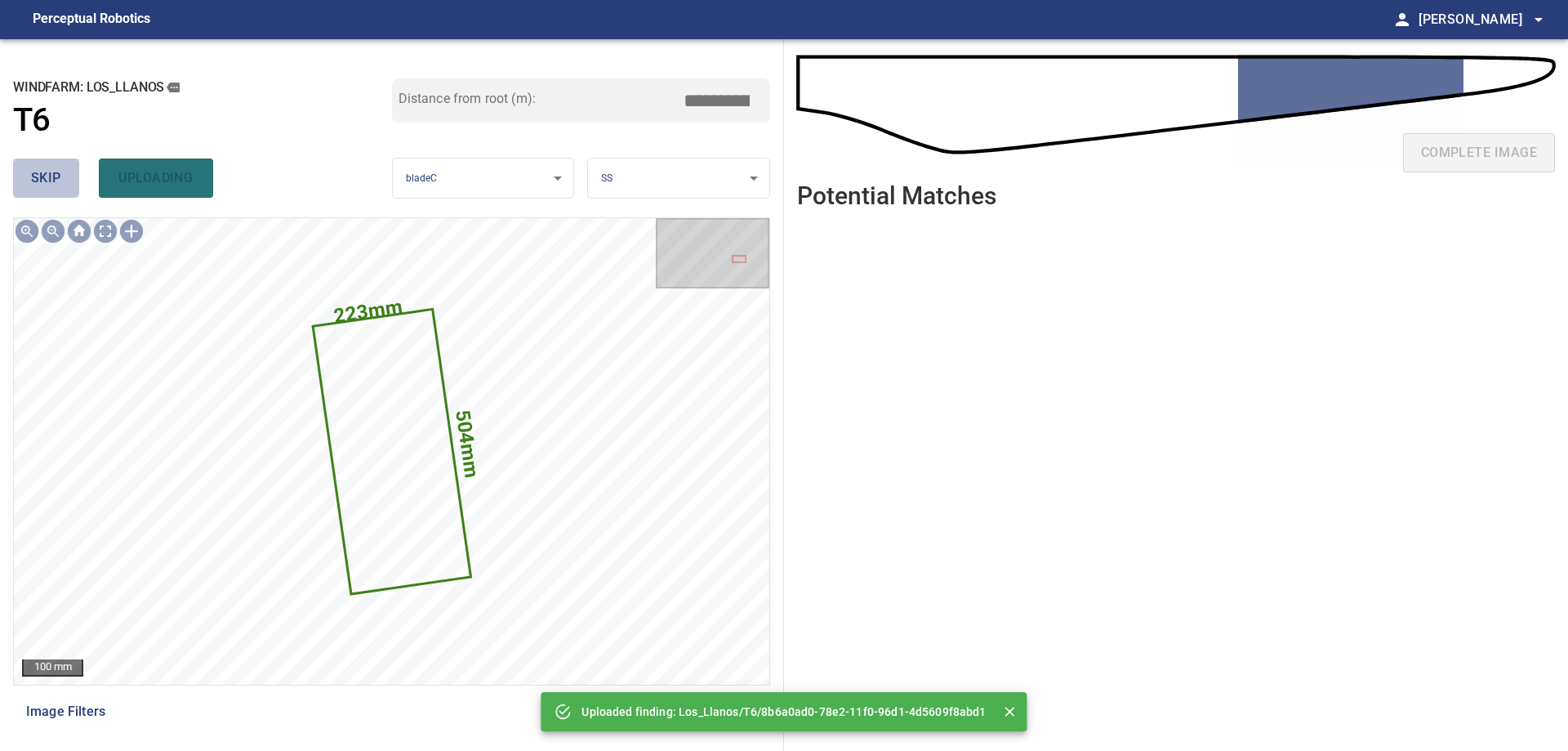
click at [60, 185] on span "skip" at bounding box center [47, 178] width 30 height 23
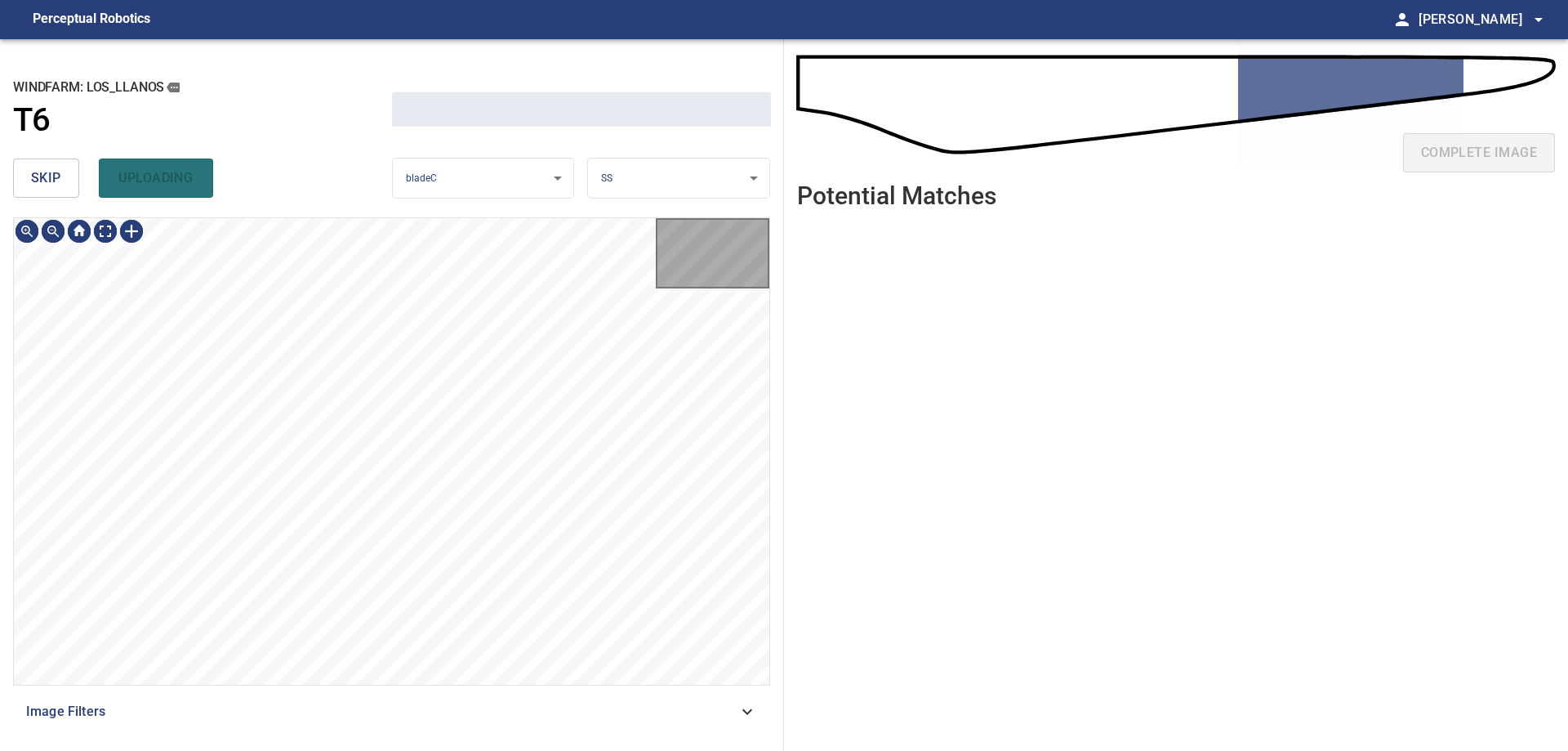
click at [60, 185] on span "skip" at bounding box center [47, 178] width 30 height 23
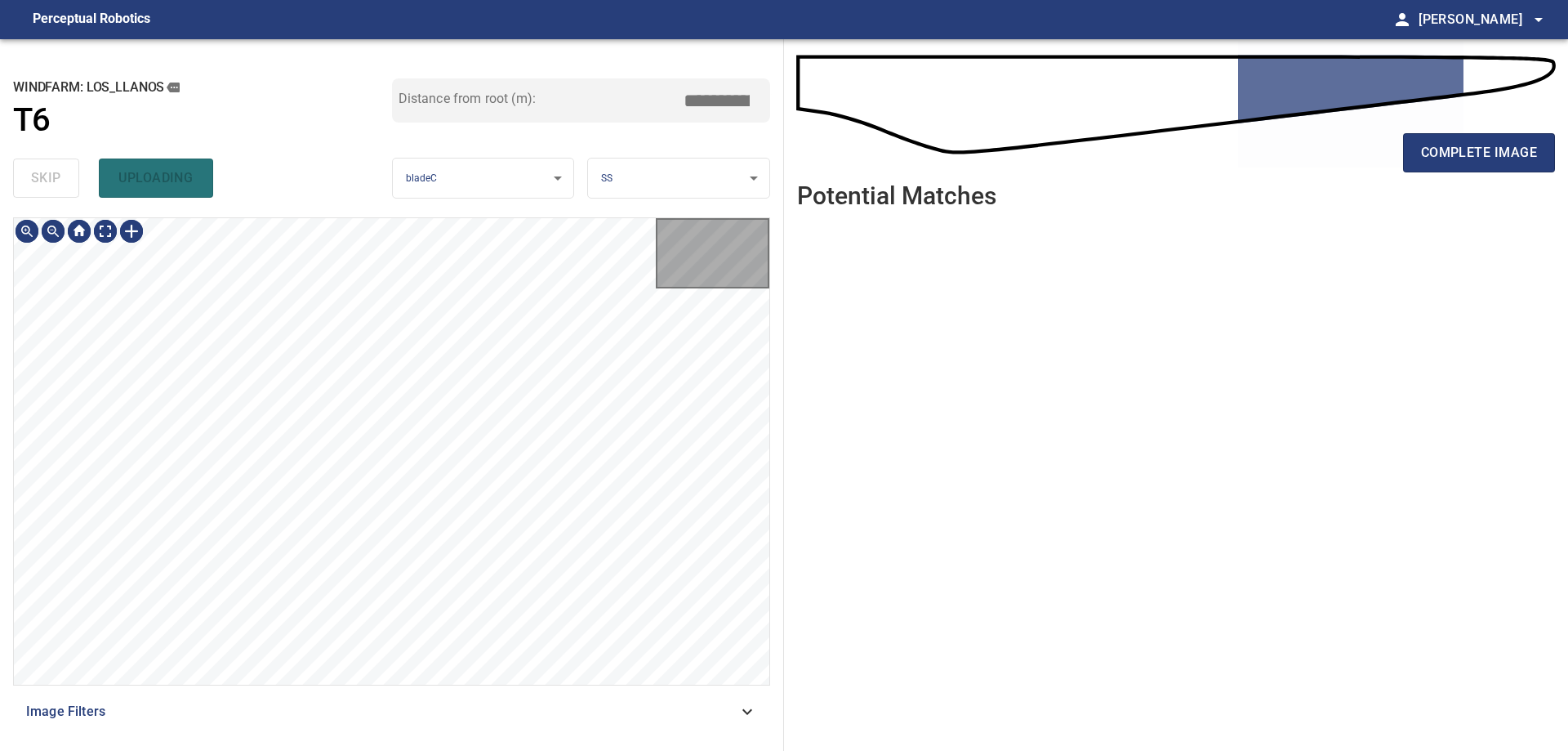
click at [60, 185] on div "skip uploading" at bounding box center [202, 178] width 379 height 52
type input "*****"
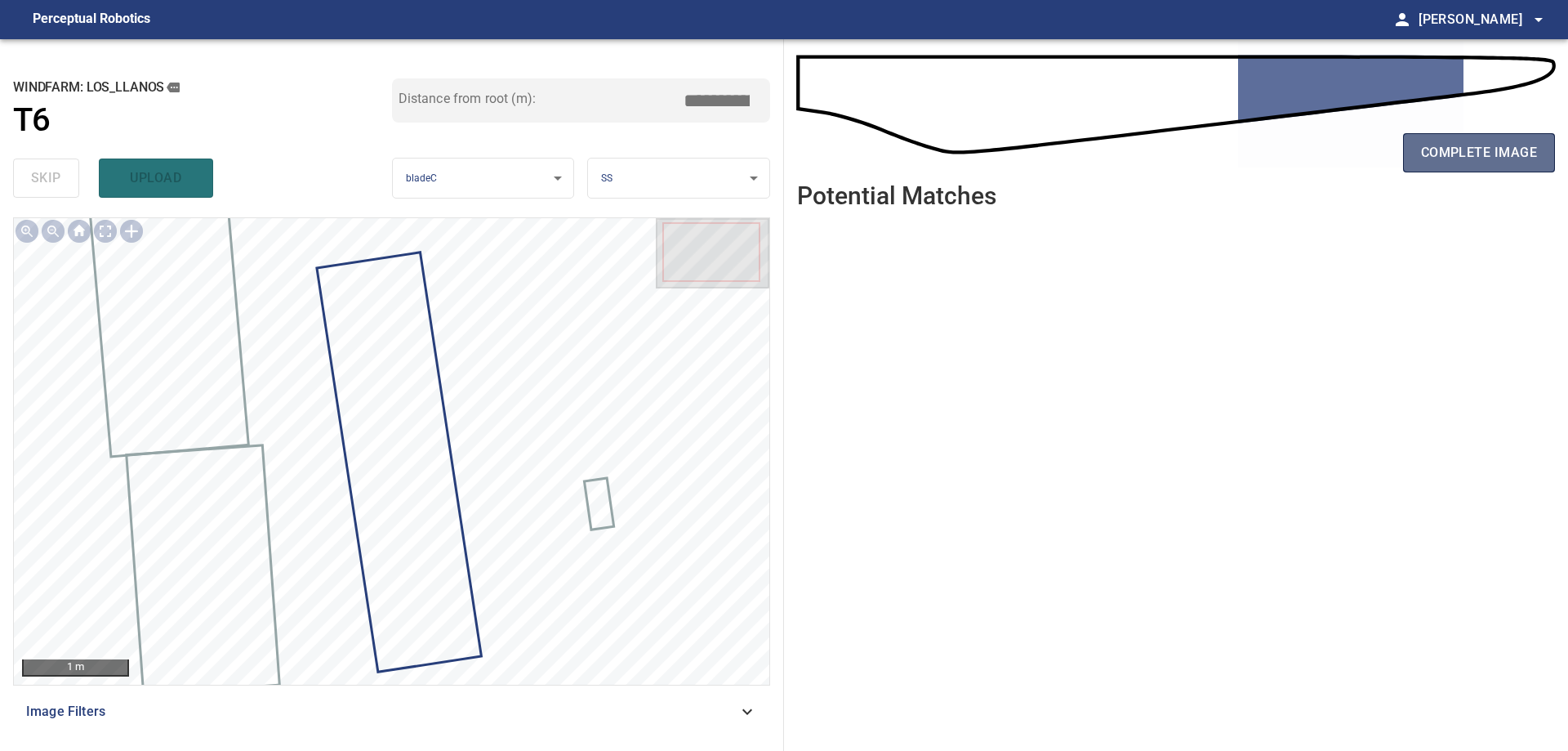
click at [1479, 150] on span "complete image" at bounding box center [1478, 153] width 116 height 23
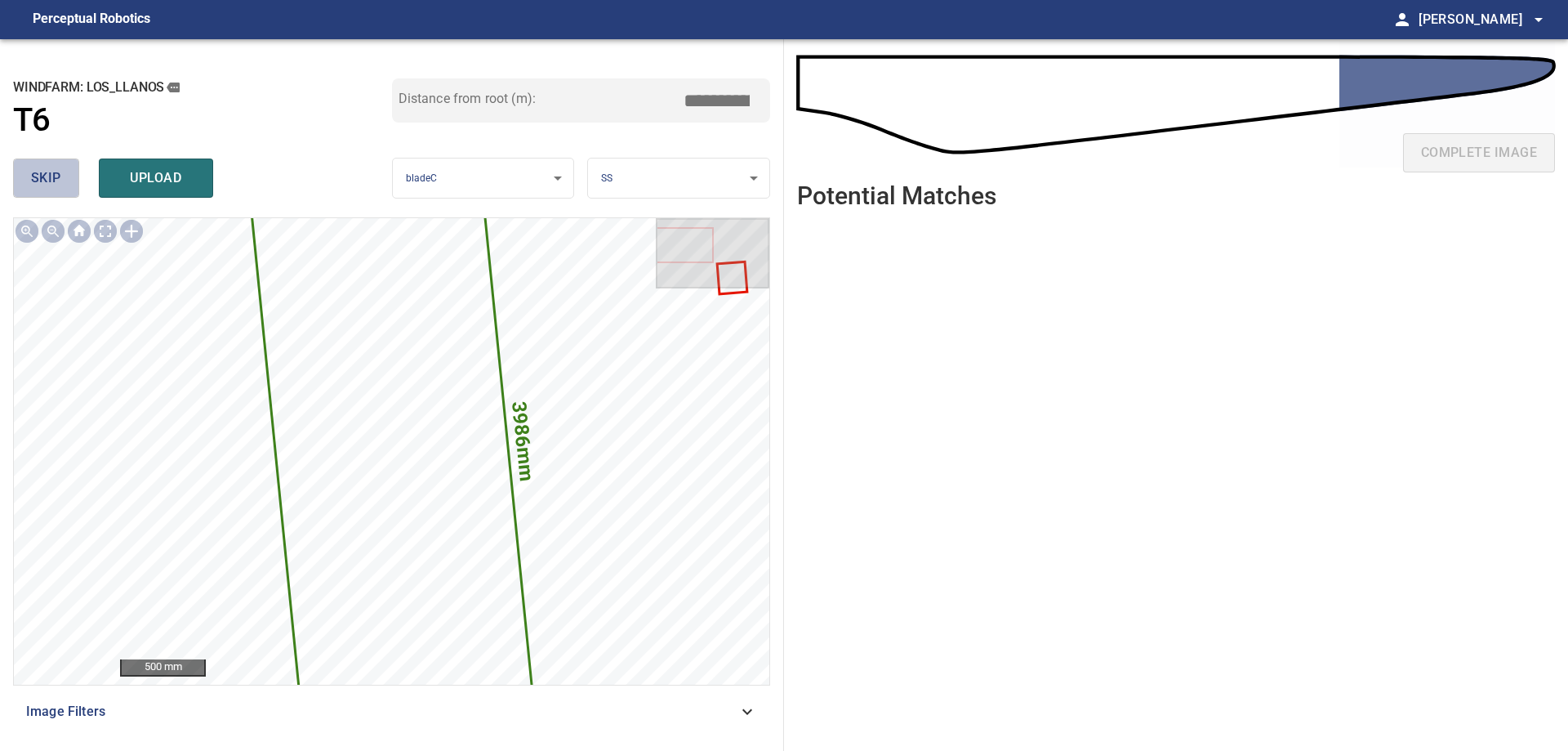
click at [32, 180] on span "skip" at bounding box center [47, 178] width 30 height 23
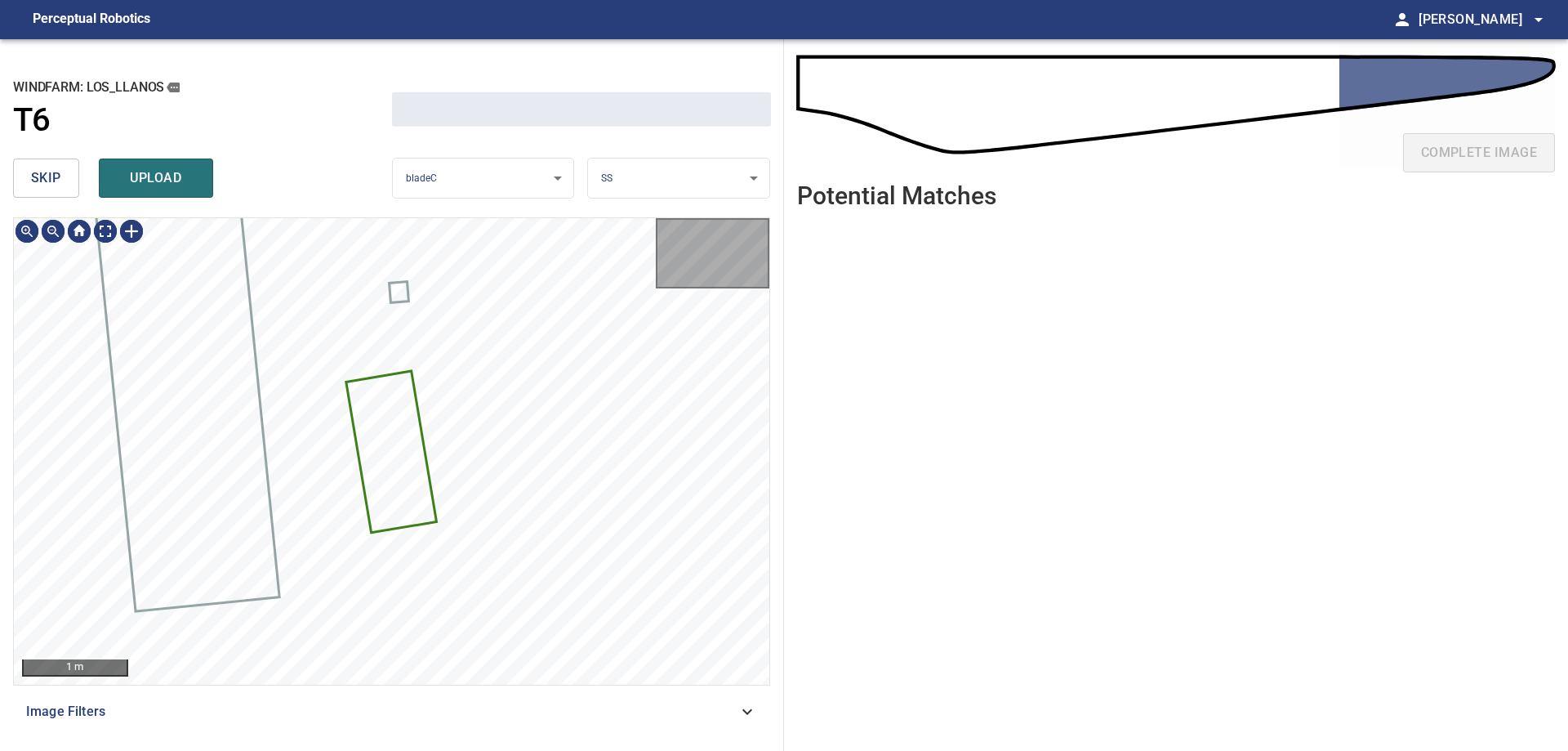
click at [32, 180] on span "skip" at bounding box center [47, 178] width 30 height 23
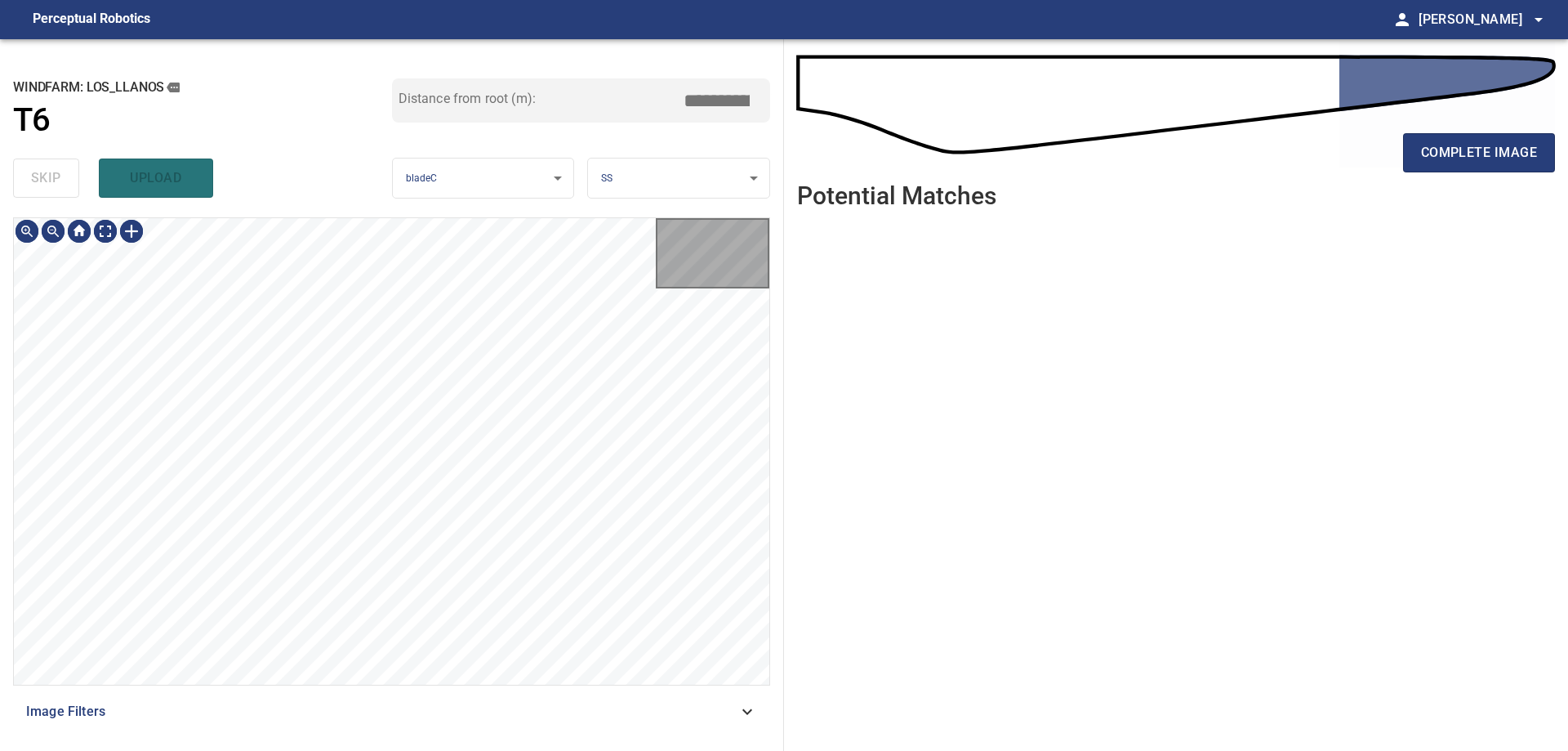
type input "*****"
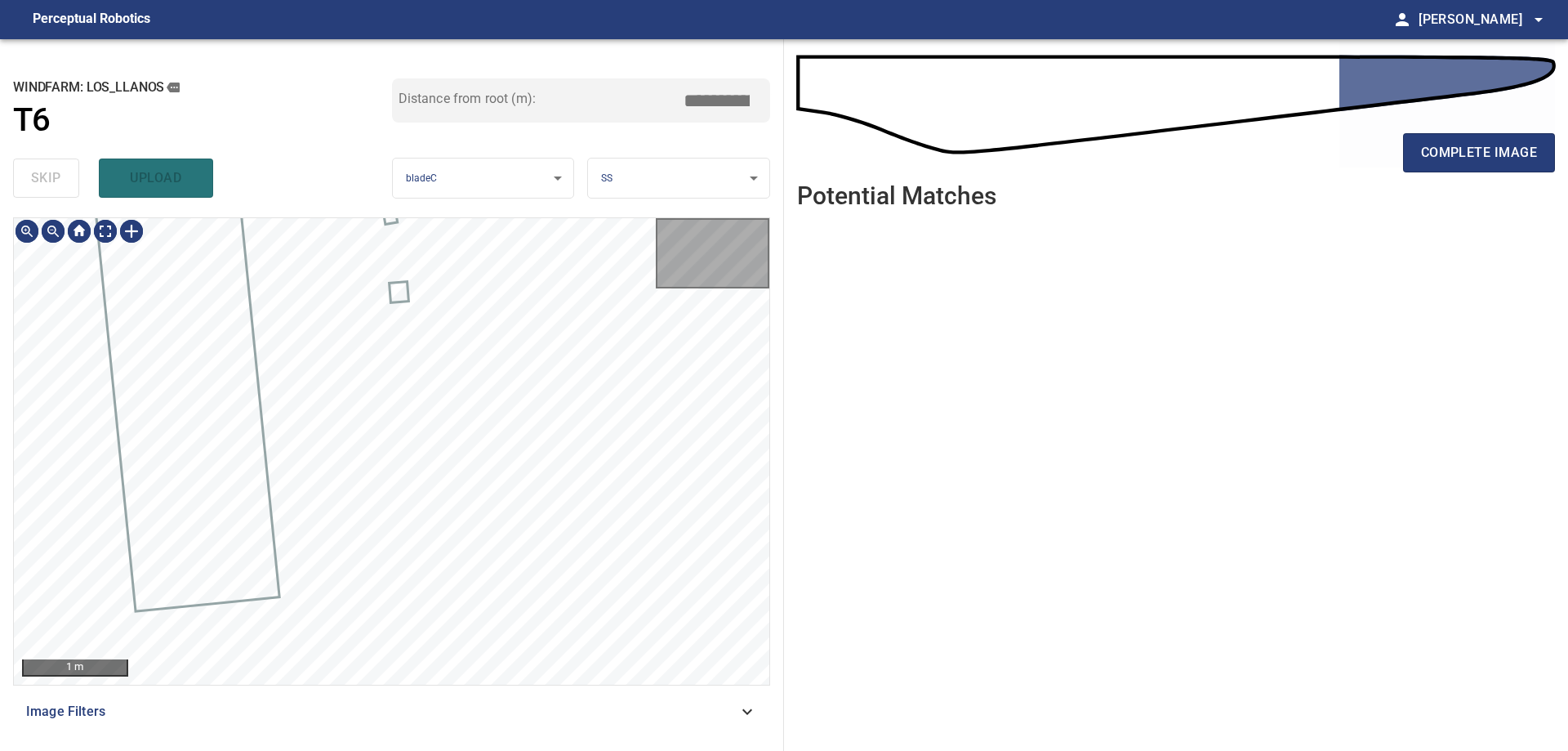
click at [32, 180] on div "skip upload" at bounding box center [202, 178] width 379 height 52
click at [31, 180] on div "skip upload" at bounding box center [202, 178] width 379 height 52
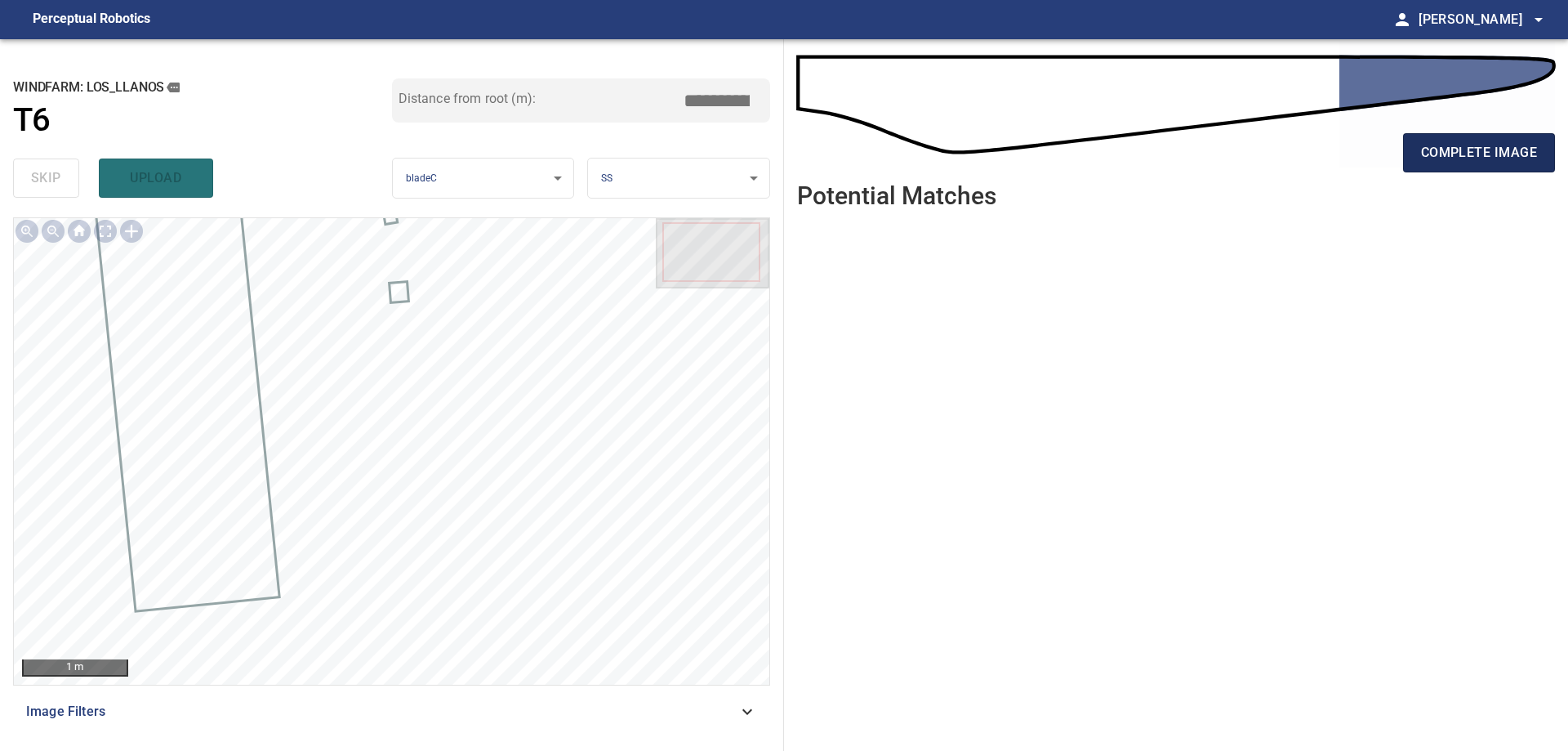
click at [1509, 154] on span "complete image" at bounding box center [1478, 153] width 116 height 23
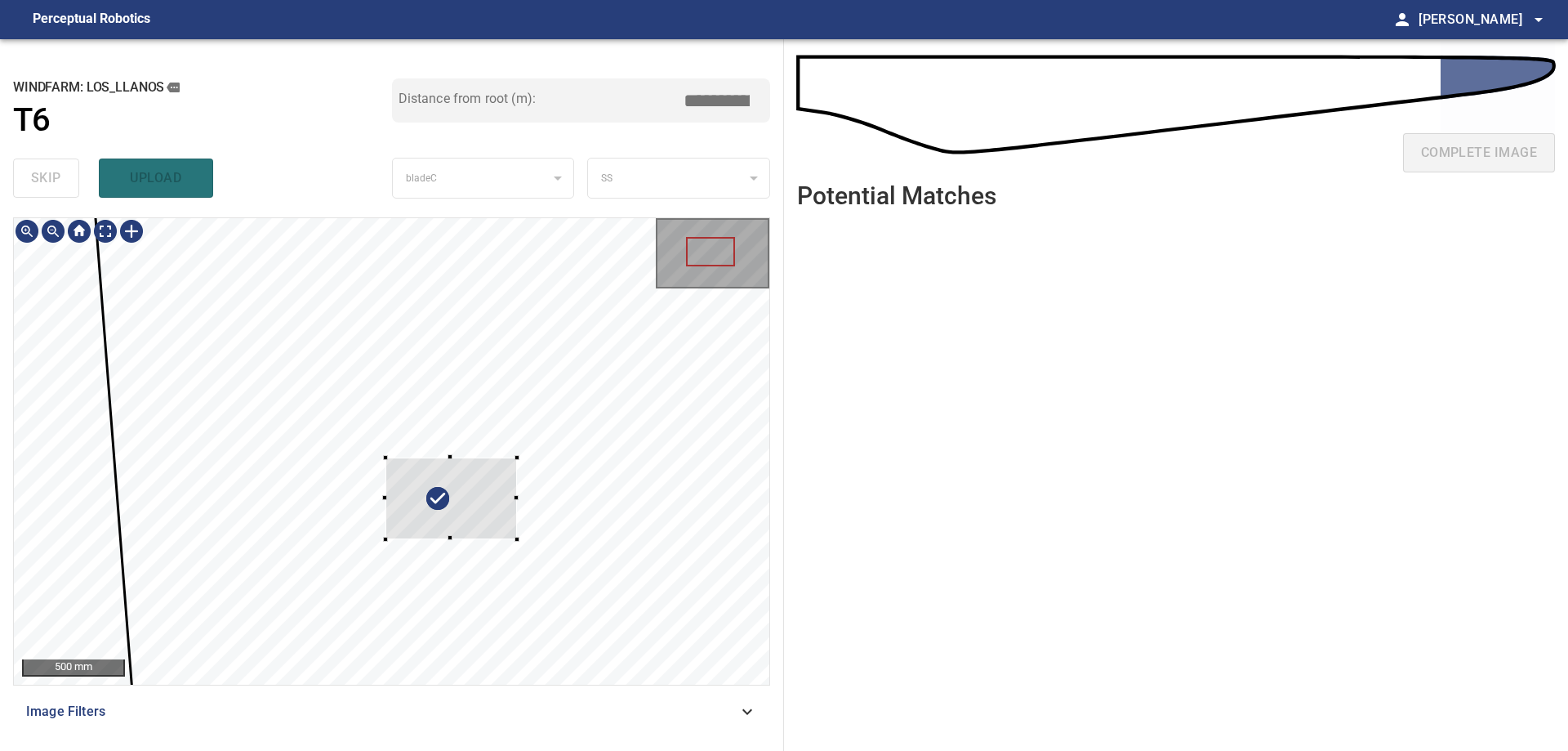
click at [514, 503] on div at bounding box center [451, 497] width 132 height 82
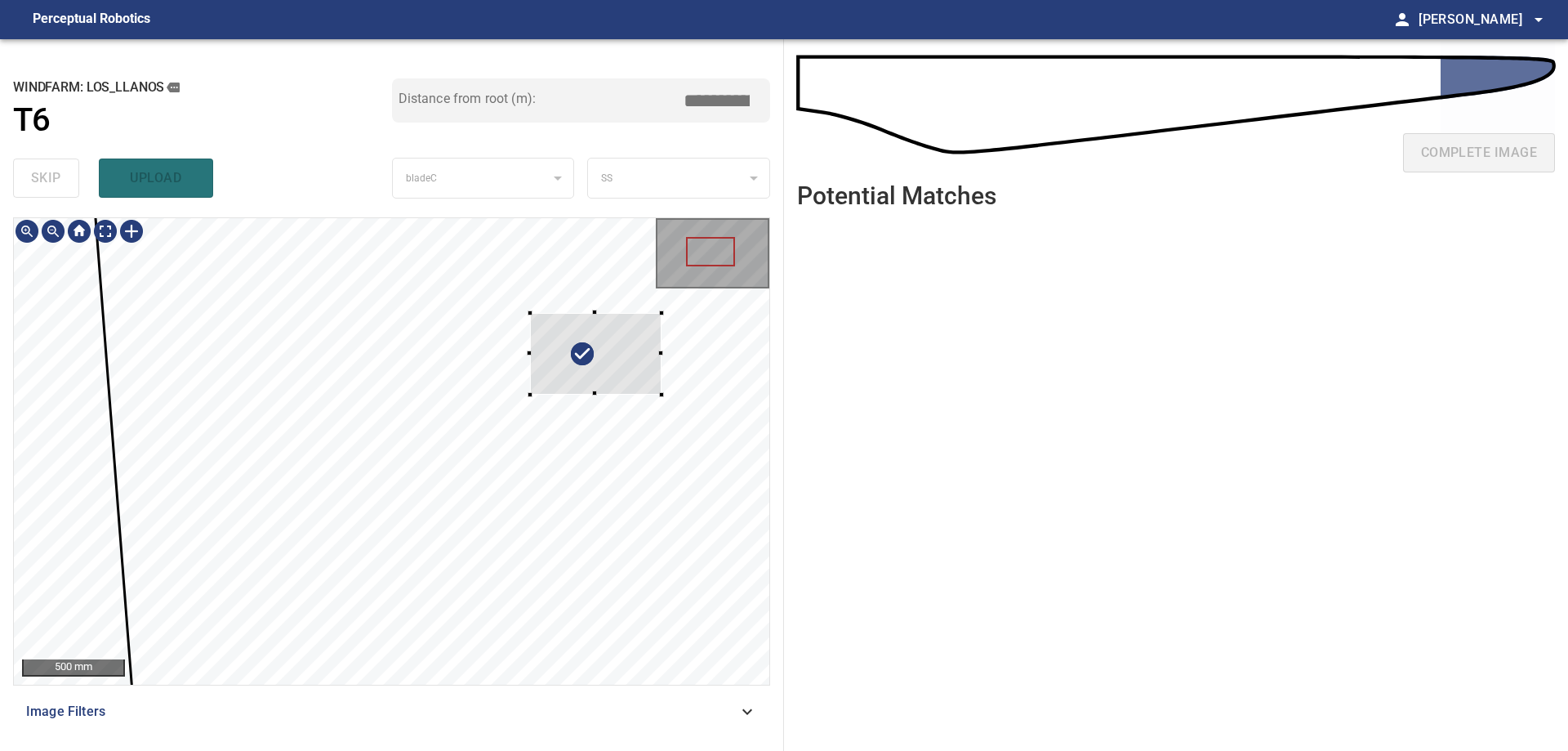
click at [679, 318] on div at bounding box center [391, 451] width 755 height 466
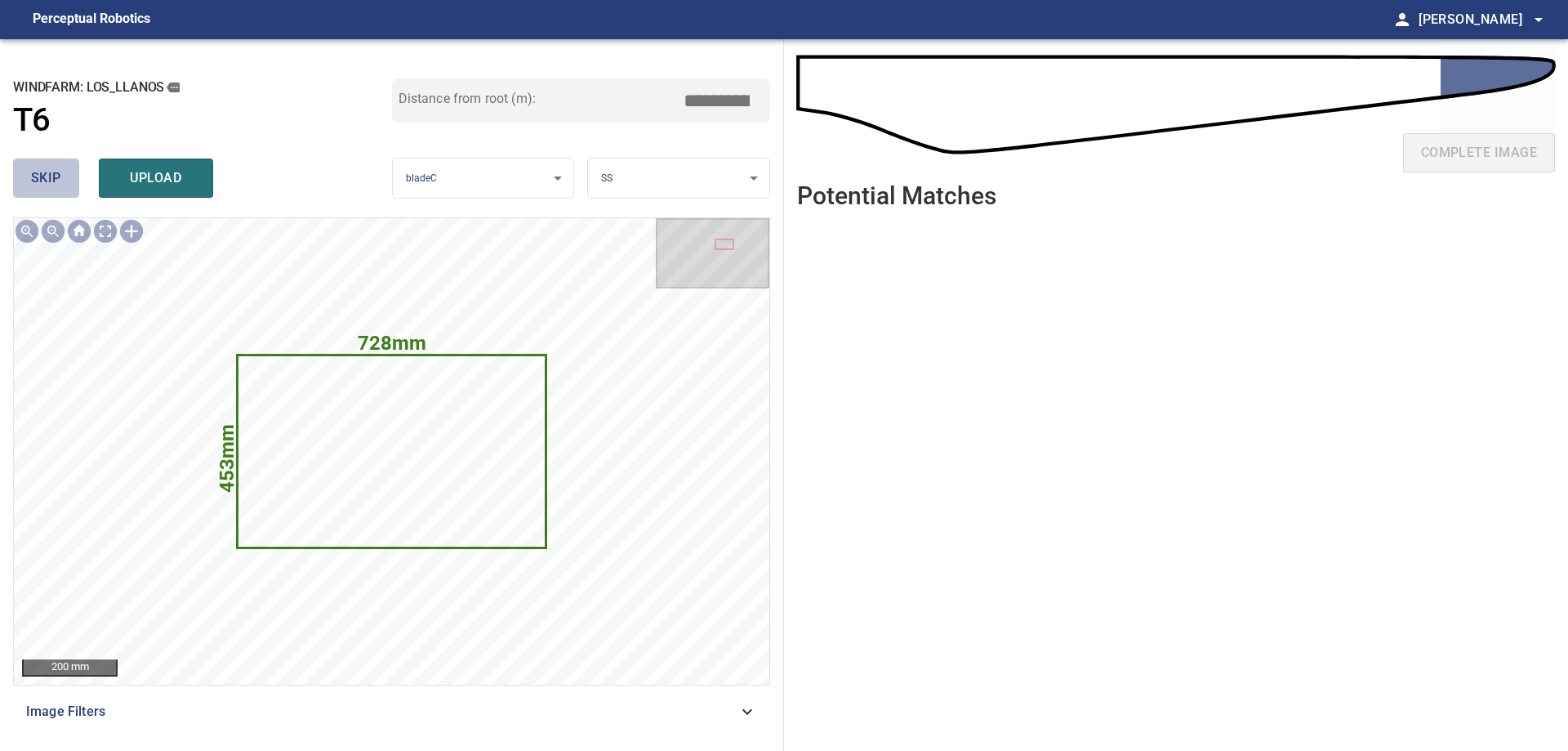
click at [66, 186] on button "skip" at bounding box center [47, 178] width 66 height 39
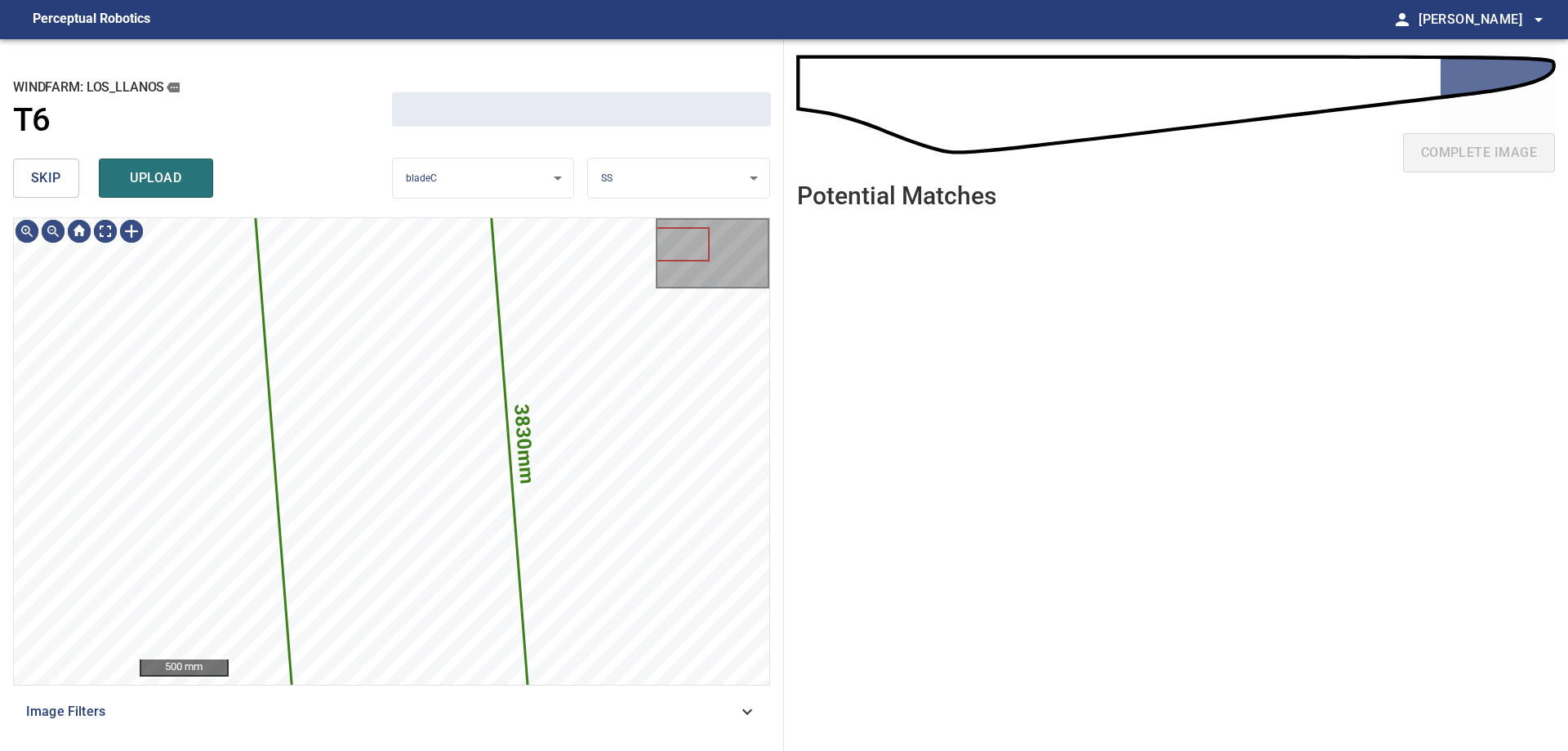
click at [66, 186] on button "skip" at bounding box center [47, 178] width 66 height 39
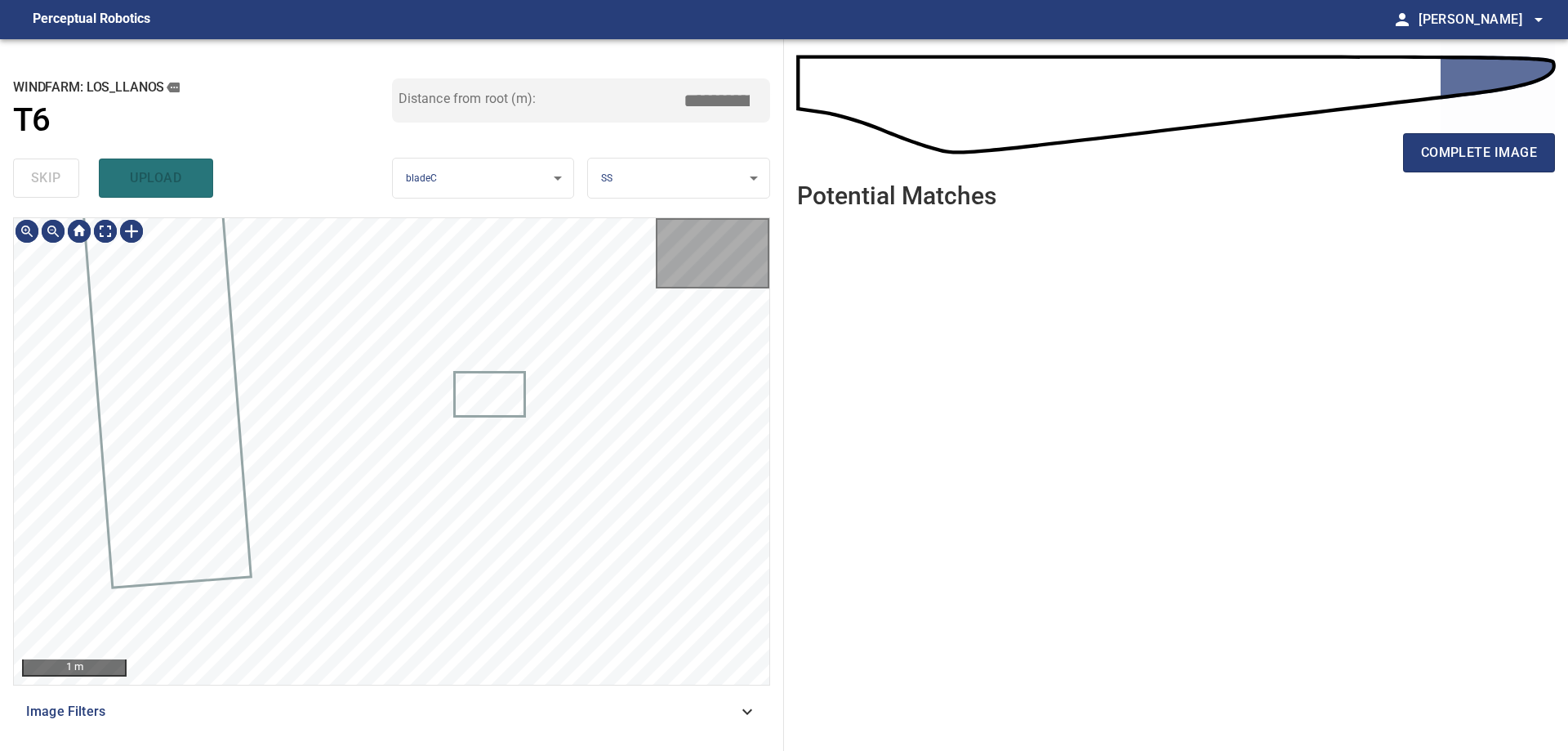
click at [67, 186] on div "skip upload" at bounding box center [202, 178] width 379 height 52
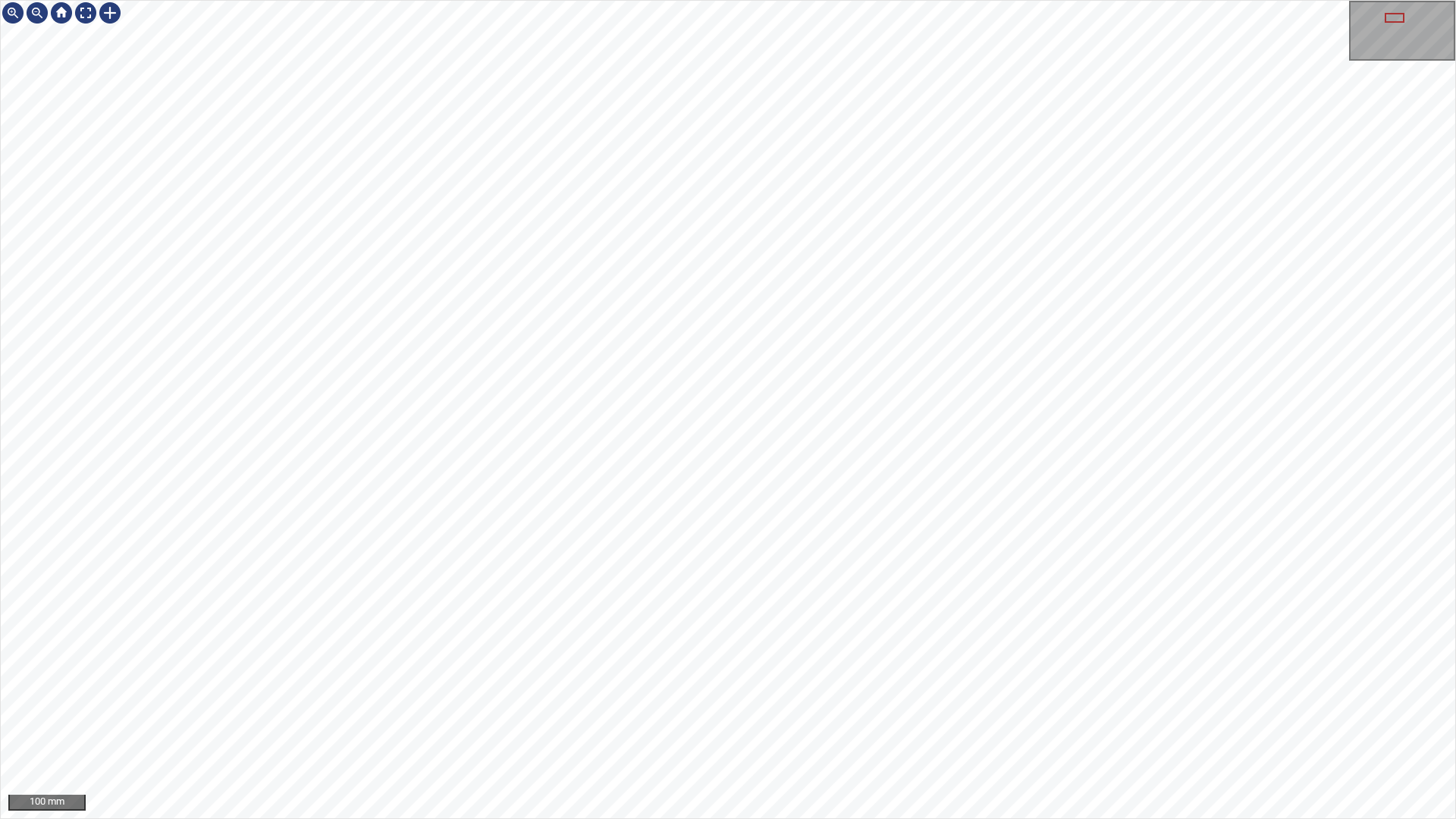
click at [972, 697] on div "100 mm" at bounding box center [728, 410] width 1456 height 819
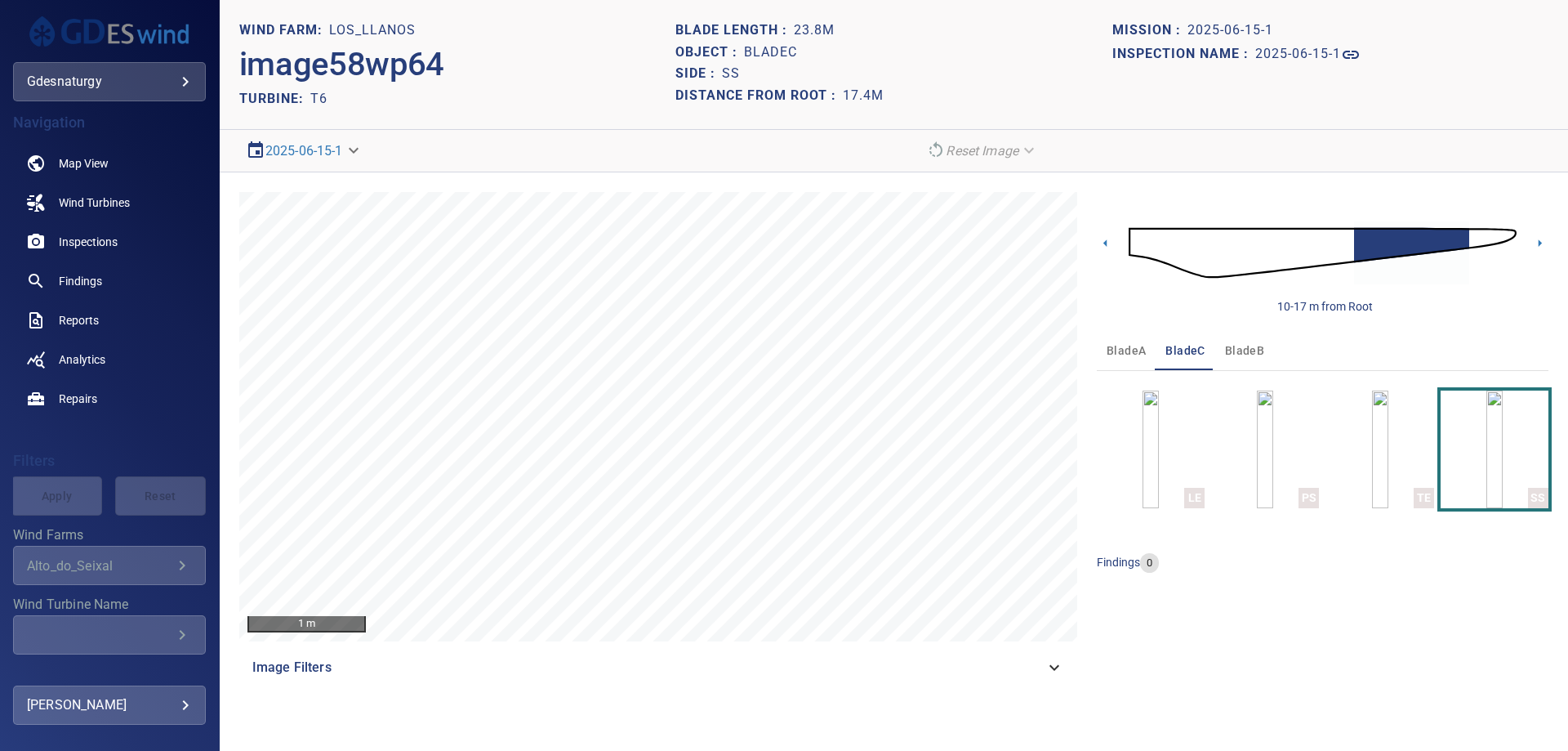
click at [1506, 235] on img at bounding box center [1322, 253] width 388 height 94
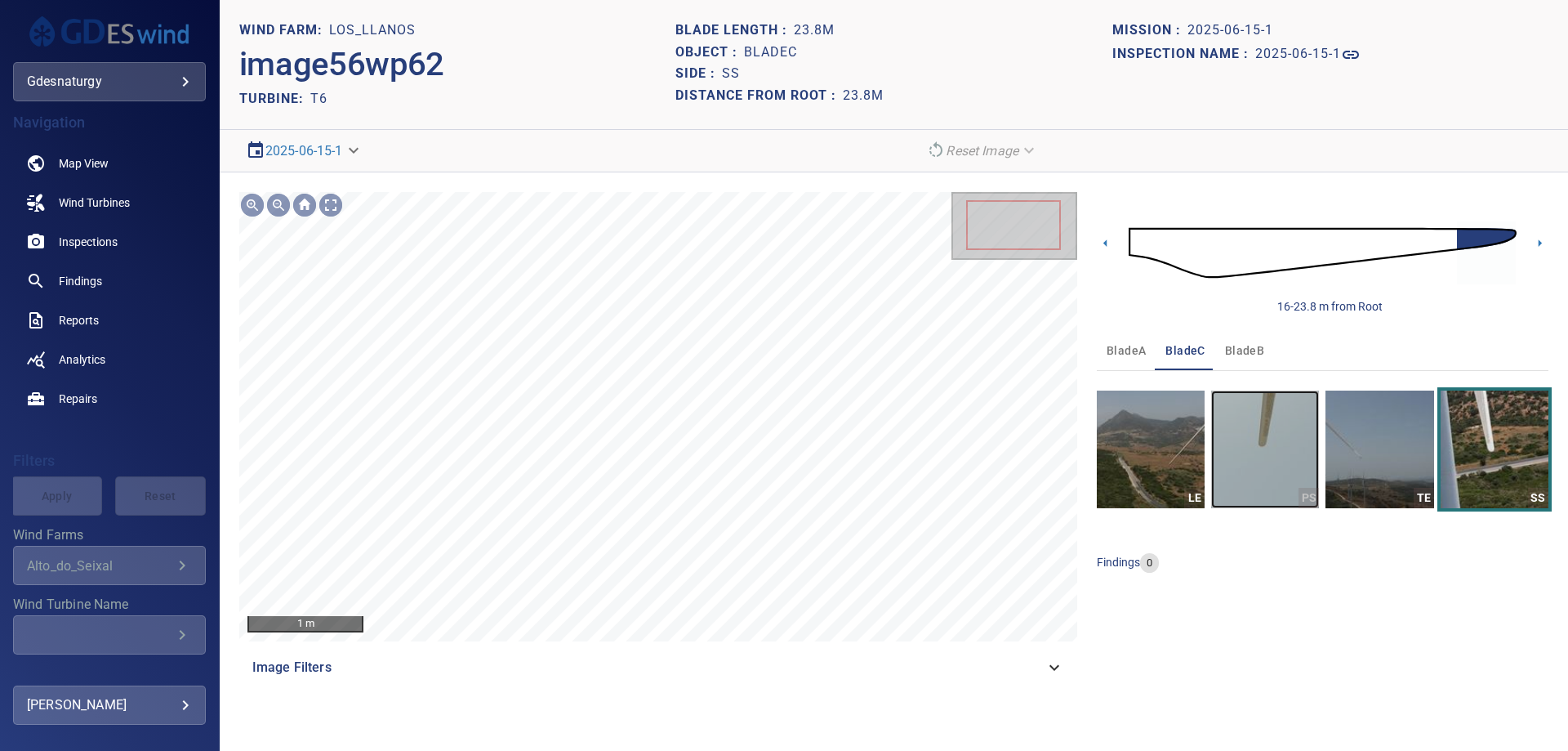
click at [1296, 456] on img "button" at bounding box center [1265, 449] width 108 height 117
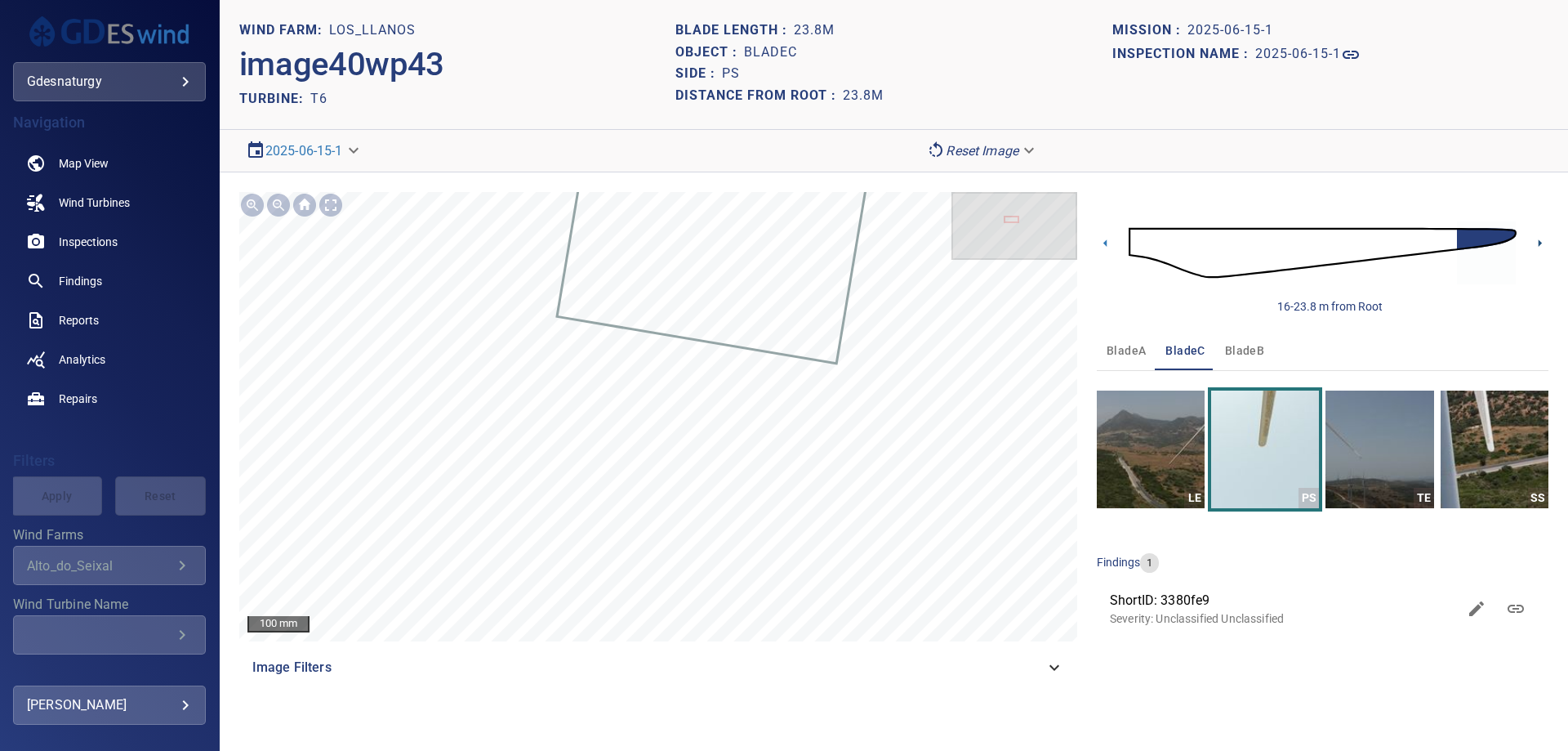
click at [1537, 246] on icon at bounding box center [1539, 243] width 17 height 17
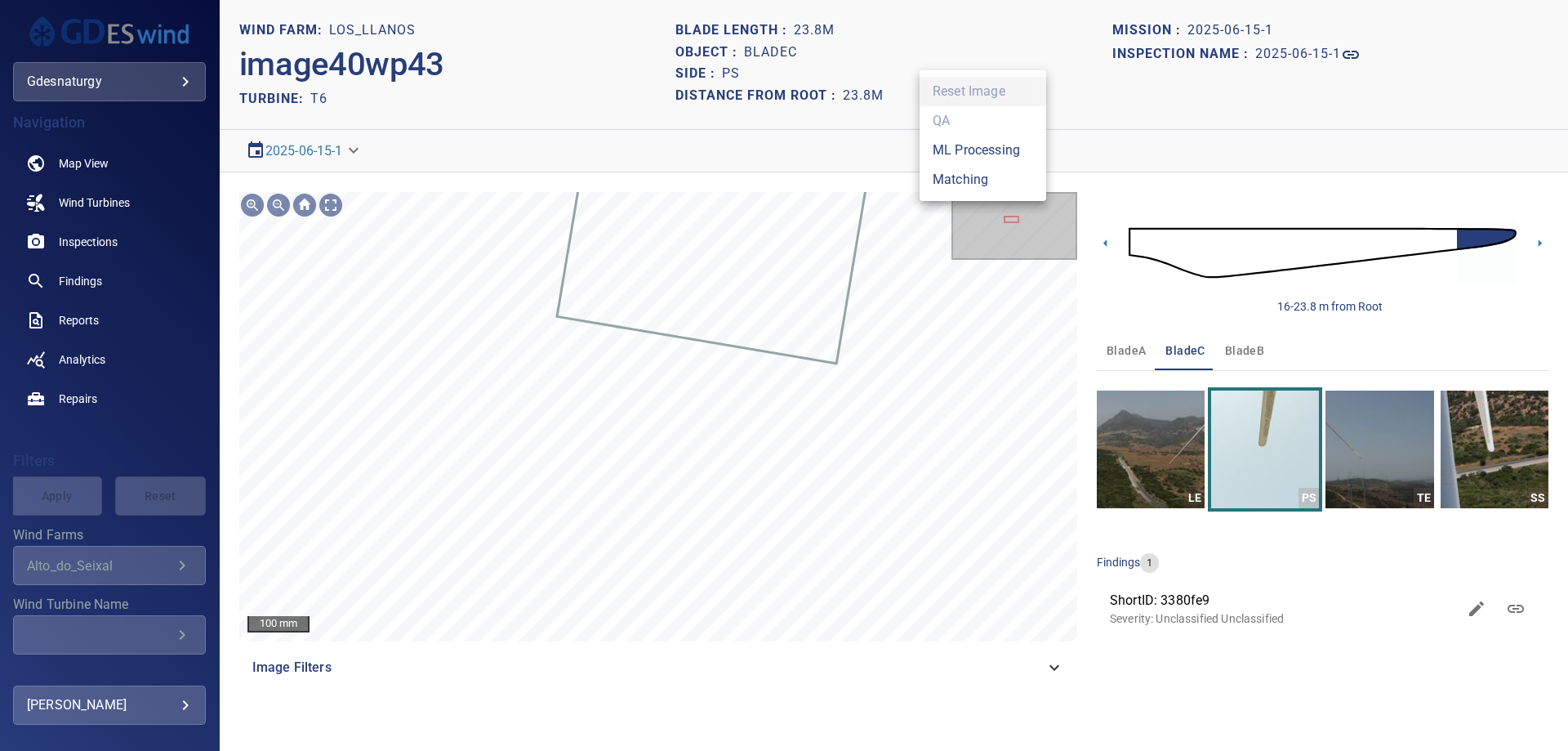
click at [988, 146] on body "**********" at bounding box center [784, 376] width 1568 height 751
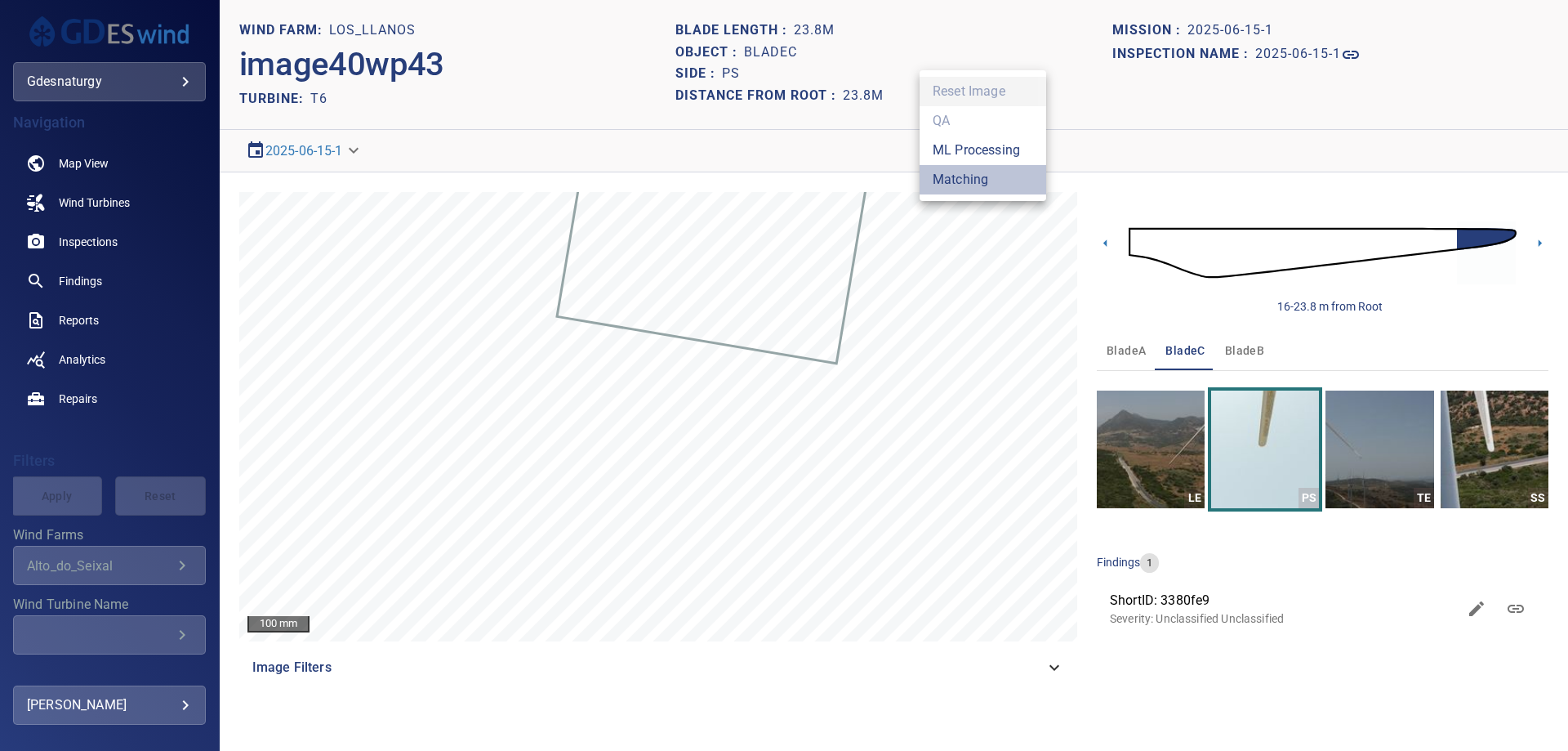
click at [964, 180] on li "Matching" at bounding box center [982, 179] width 126 height 30
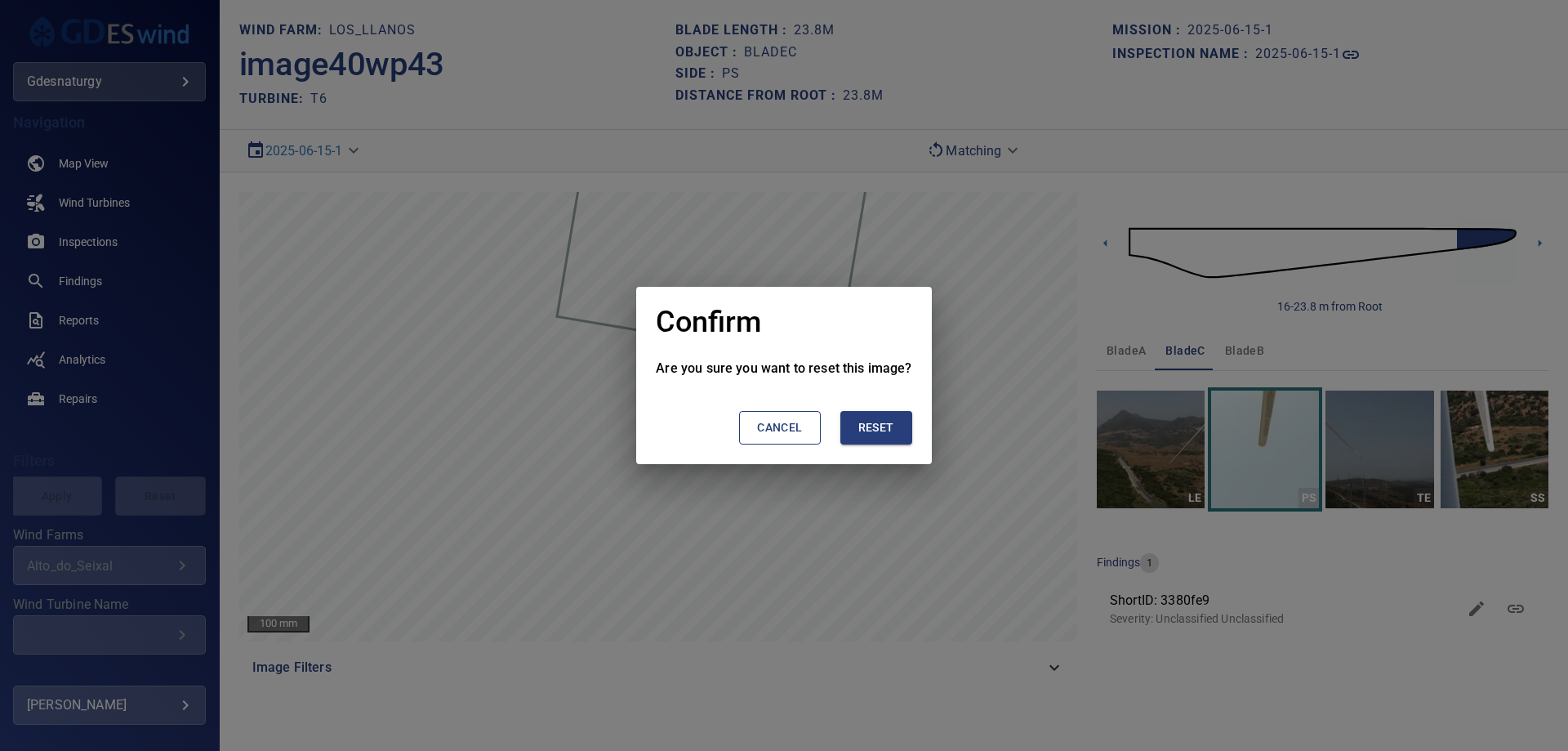
click at [910, 429] on div "Are you sure you want to reset this image? Cancel Reset" at bounding box center [783, 411] width 295 height 106
click at [892, 429] on button "Reset" at bounding box center [876, 427] width 72 height 33
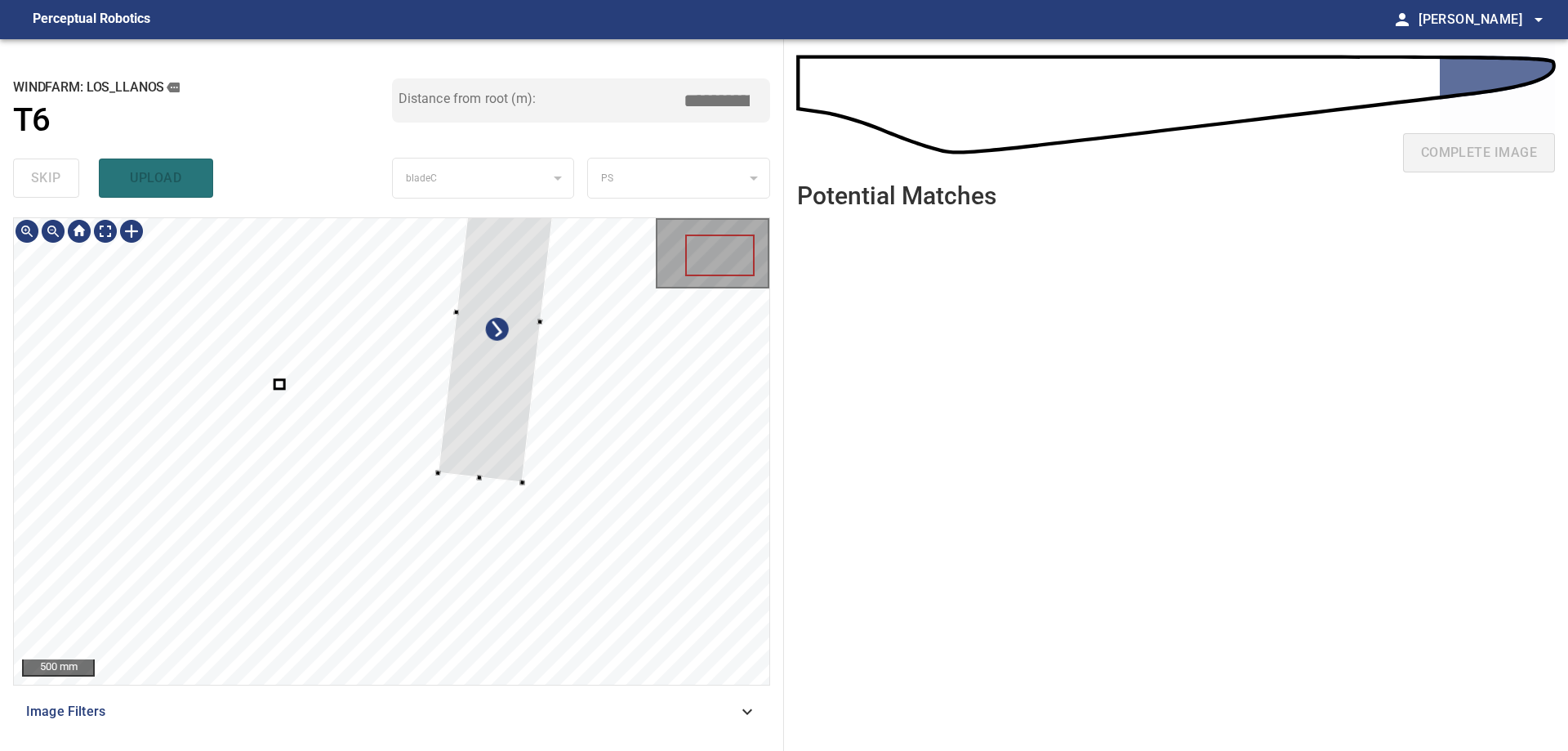
click at [530, 450] on div at bounding box center [391, 451] width 755 height 466
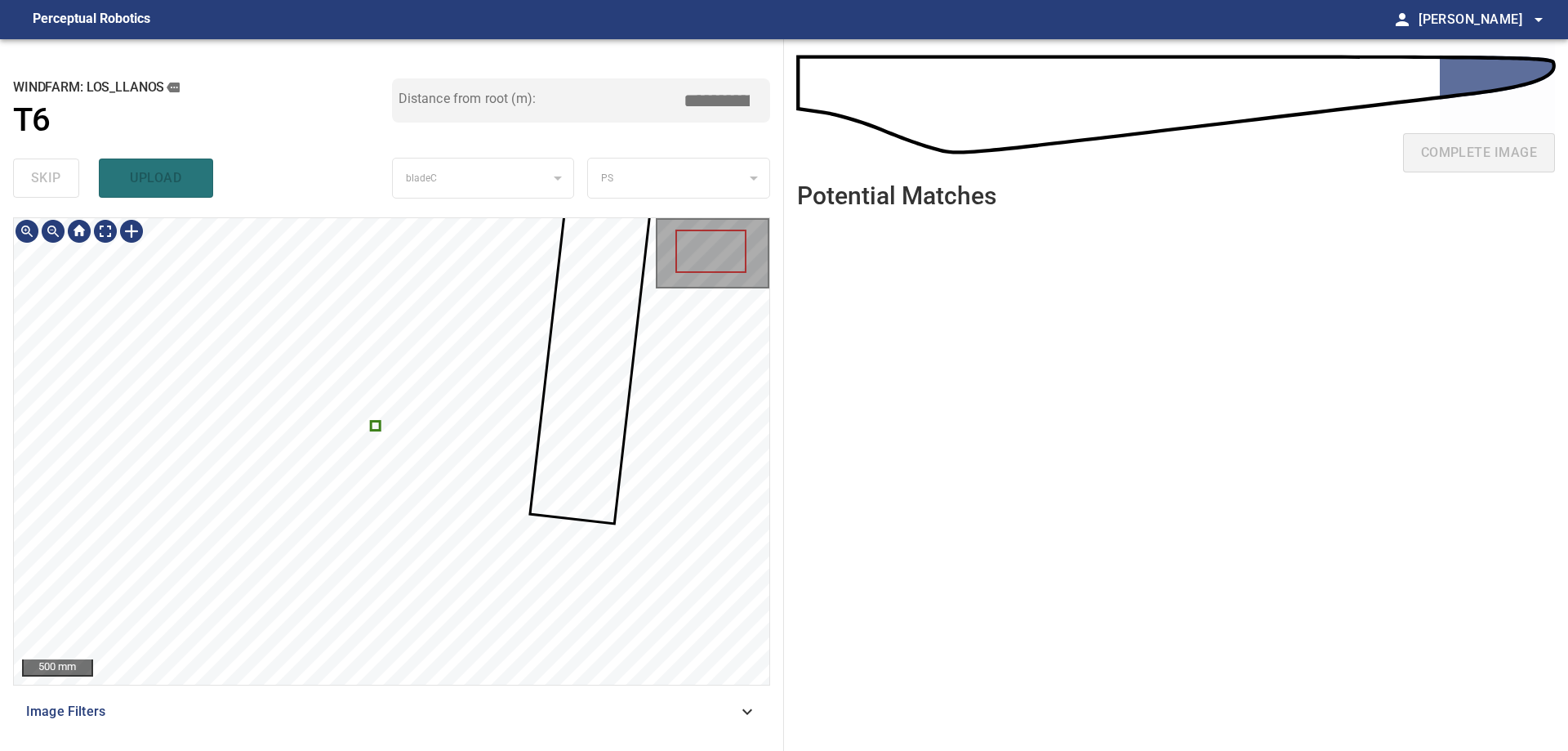
click at [380, 427] on div at bounding box center [391, 451] width 755 height 466
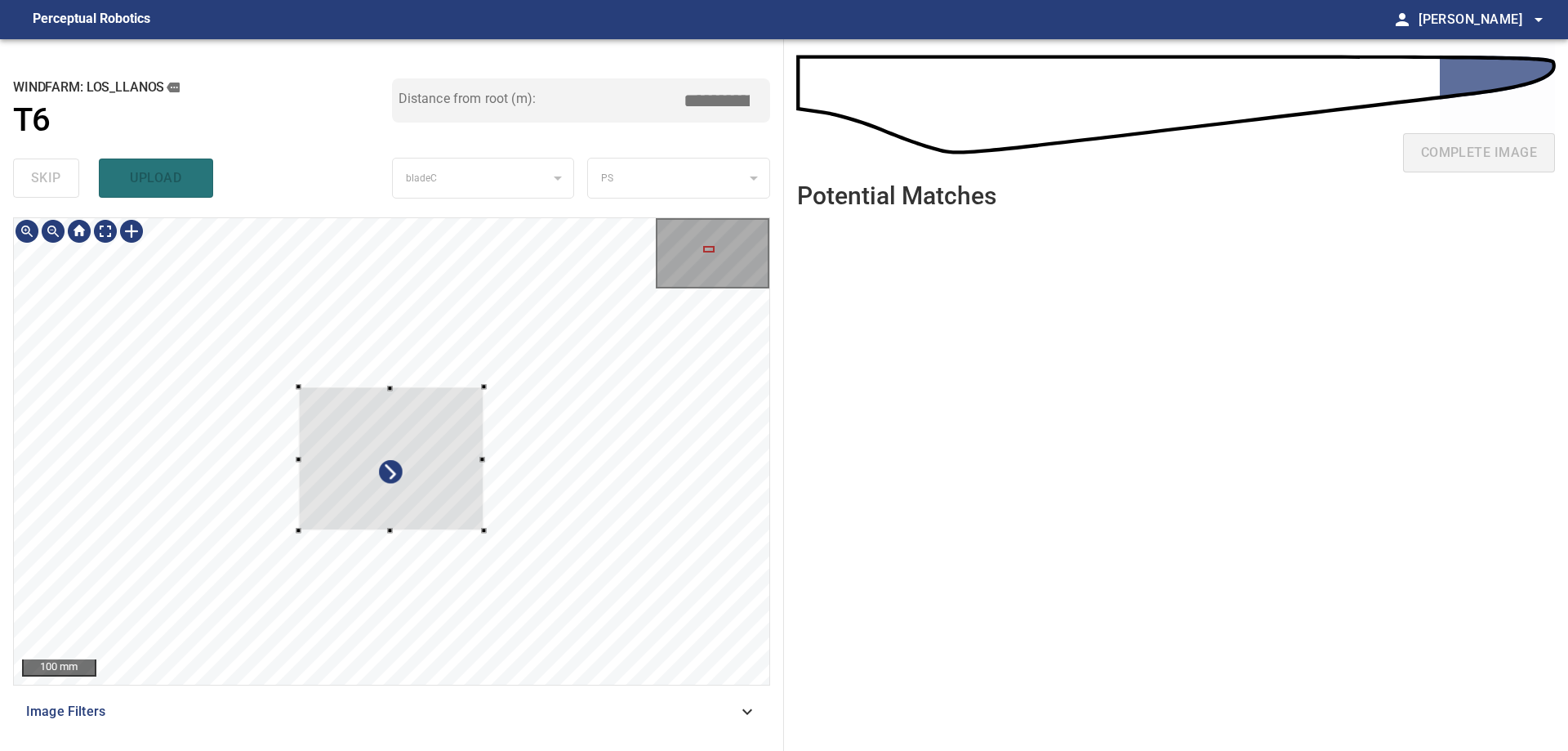
click at [454, 469] on div at bounding box center [392, 458] width 185 height 143
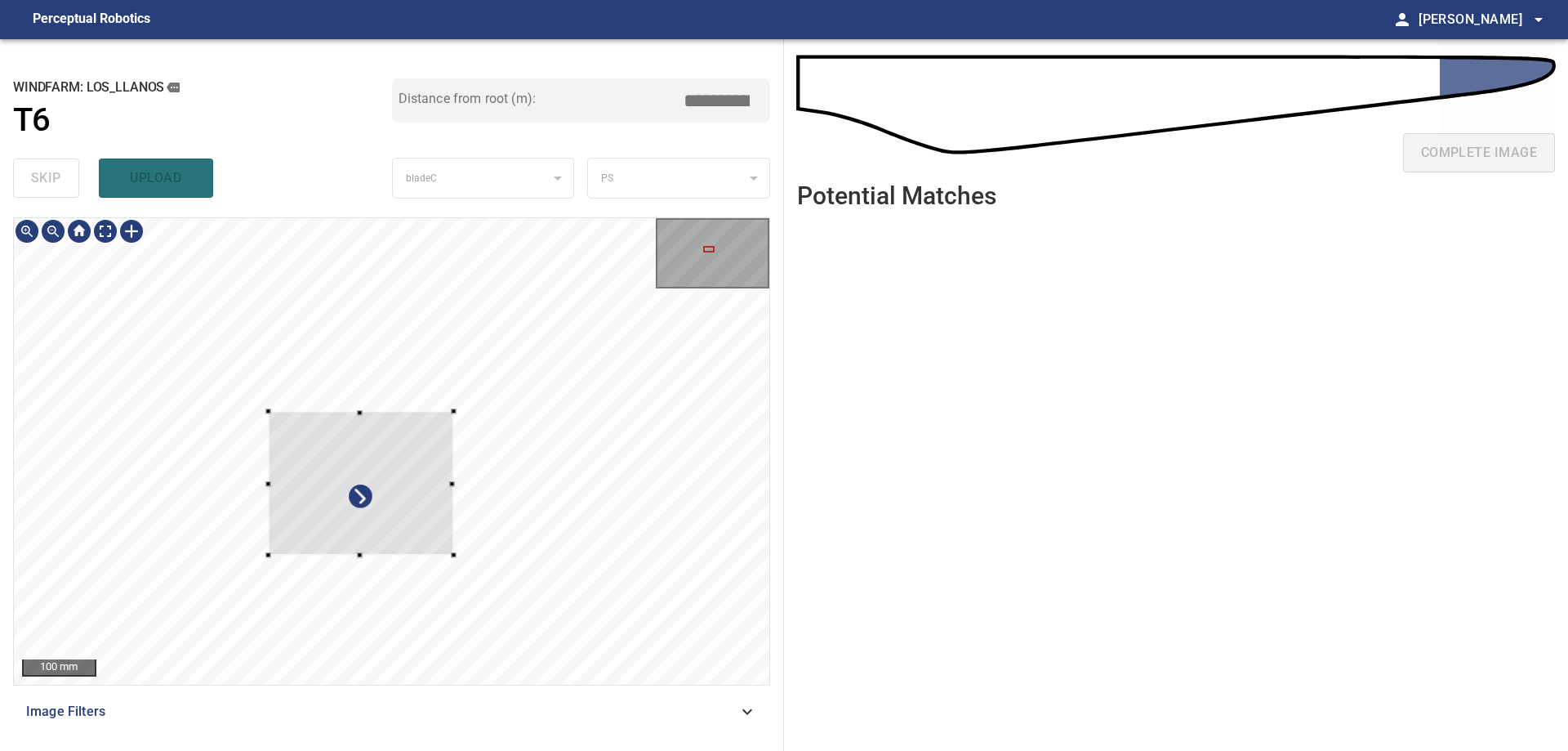
click at [414, 492] on div at bounding box center [361, 482] width 185 height 143
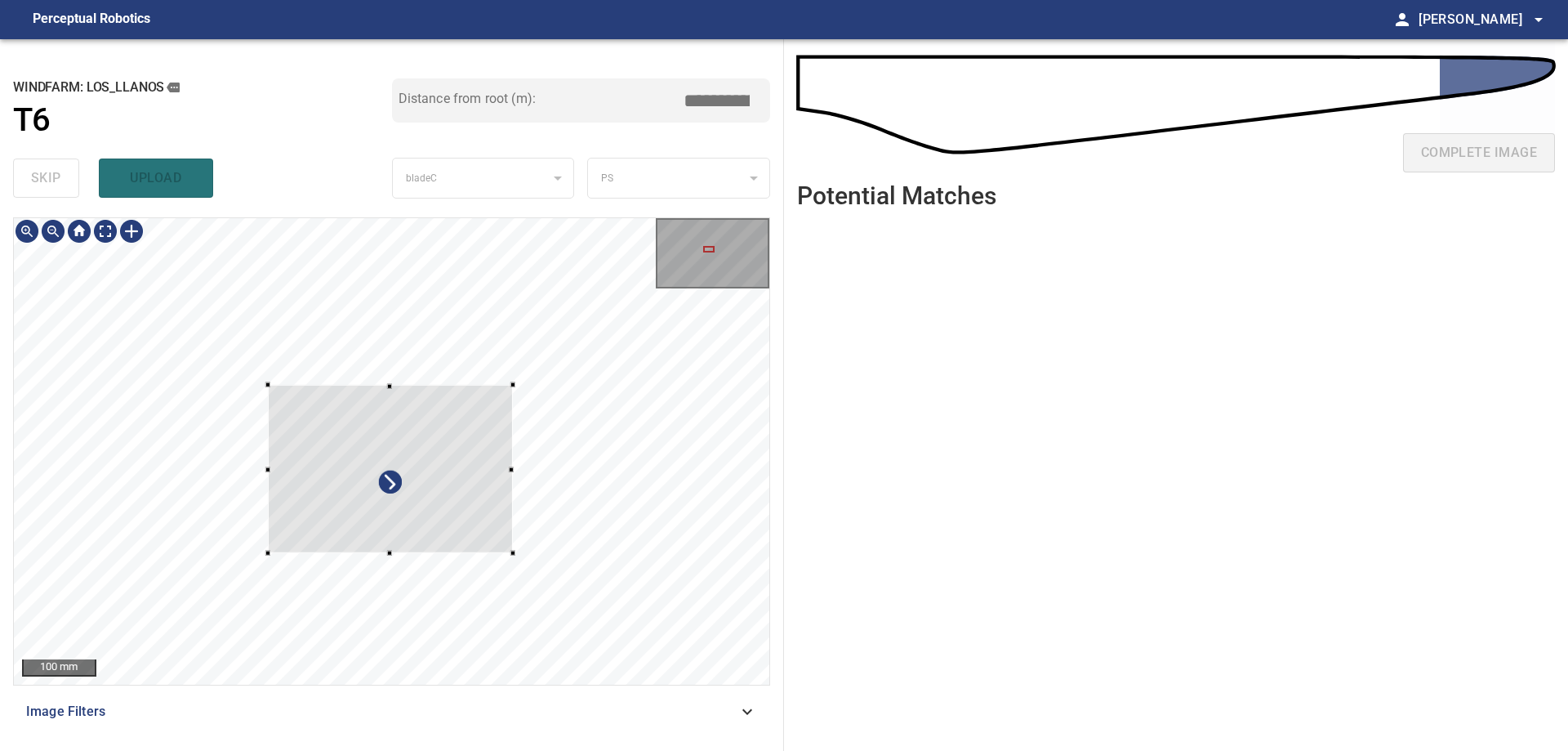
click at [513, 383] on div at bounding box center [512, 384] width 4 height 4
click at [478, 539] on div at bounding box center [397, 463] width 256 height 186
click at [401, 410] on div at bounding box center [396, 474] width 254 height 165
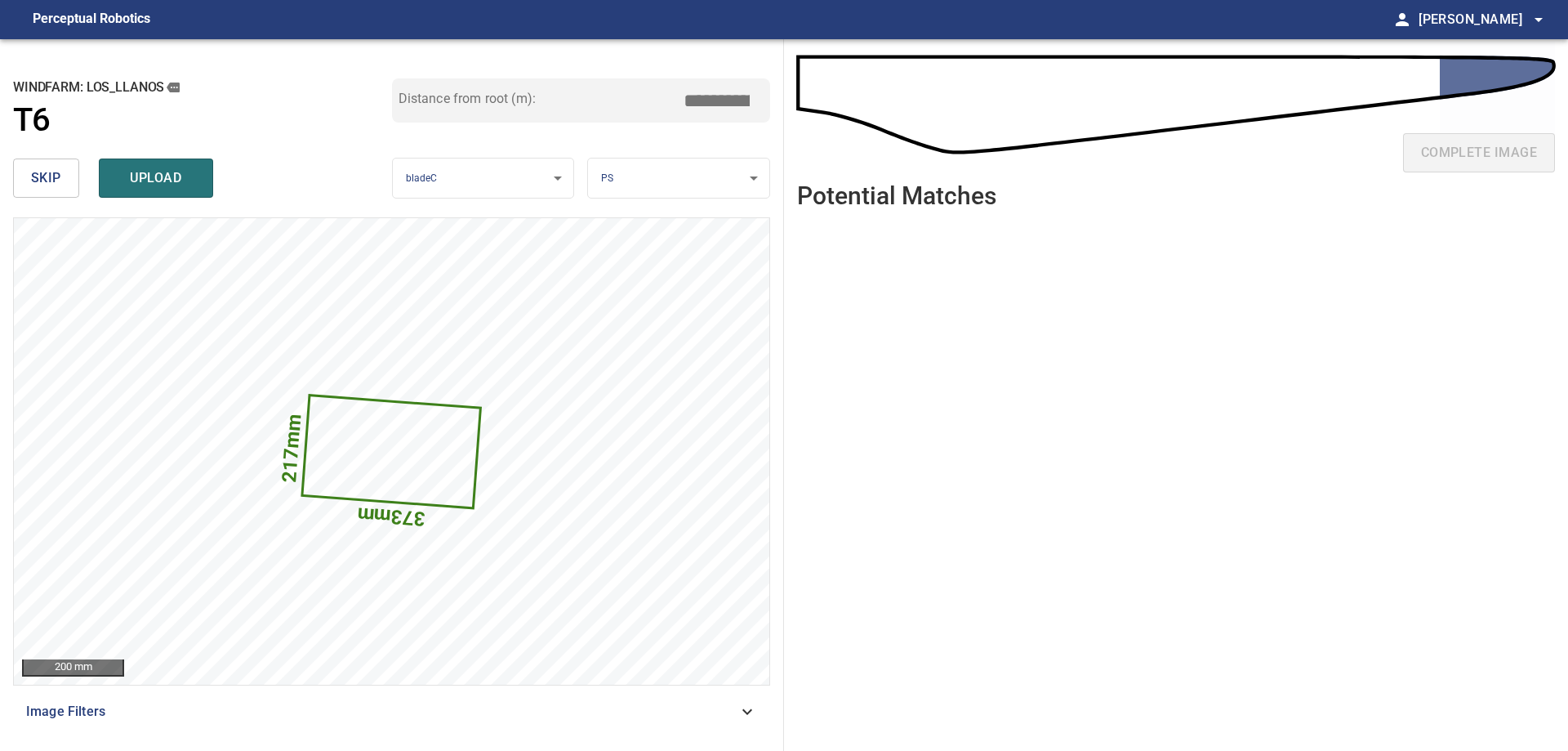
drag, startPoint x: 729, startPoint y: 104, endPoint x: 766, endPoint y: 119, distance: 39.9
click at [756, 113] on input "*****" at bounding box center [722, 100] width 82 height 31
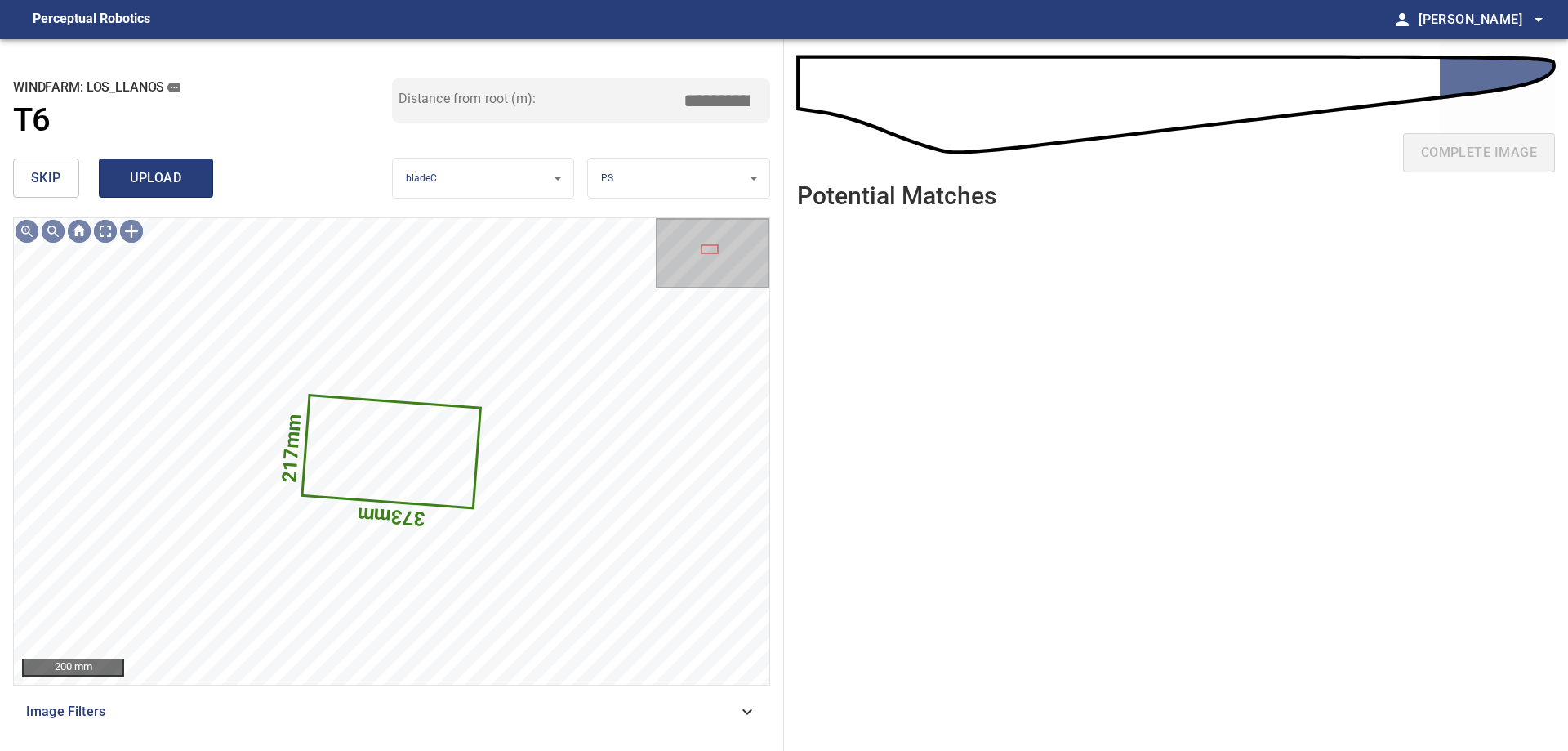
type input "*****"
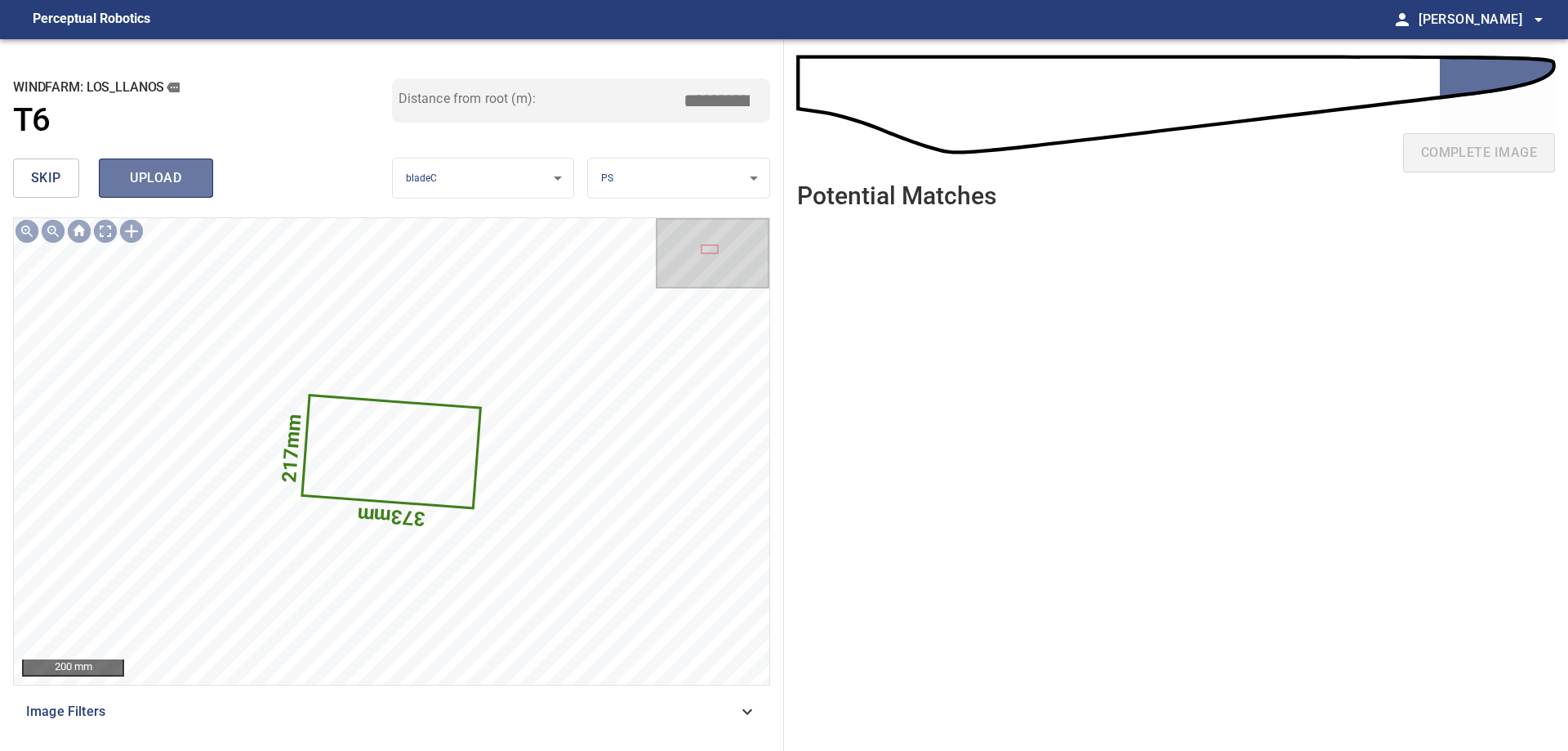
click at [180, 173] on span "upload" at bounding box center [156, 178] width 79 height 23
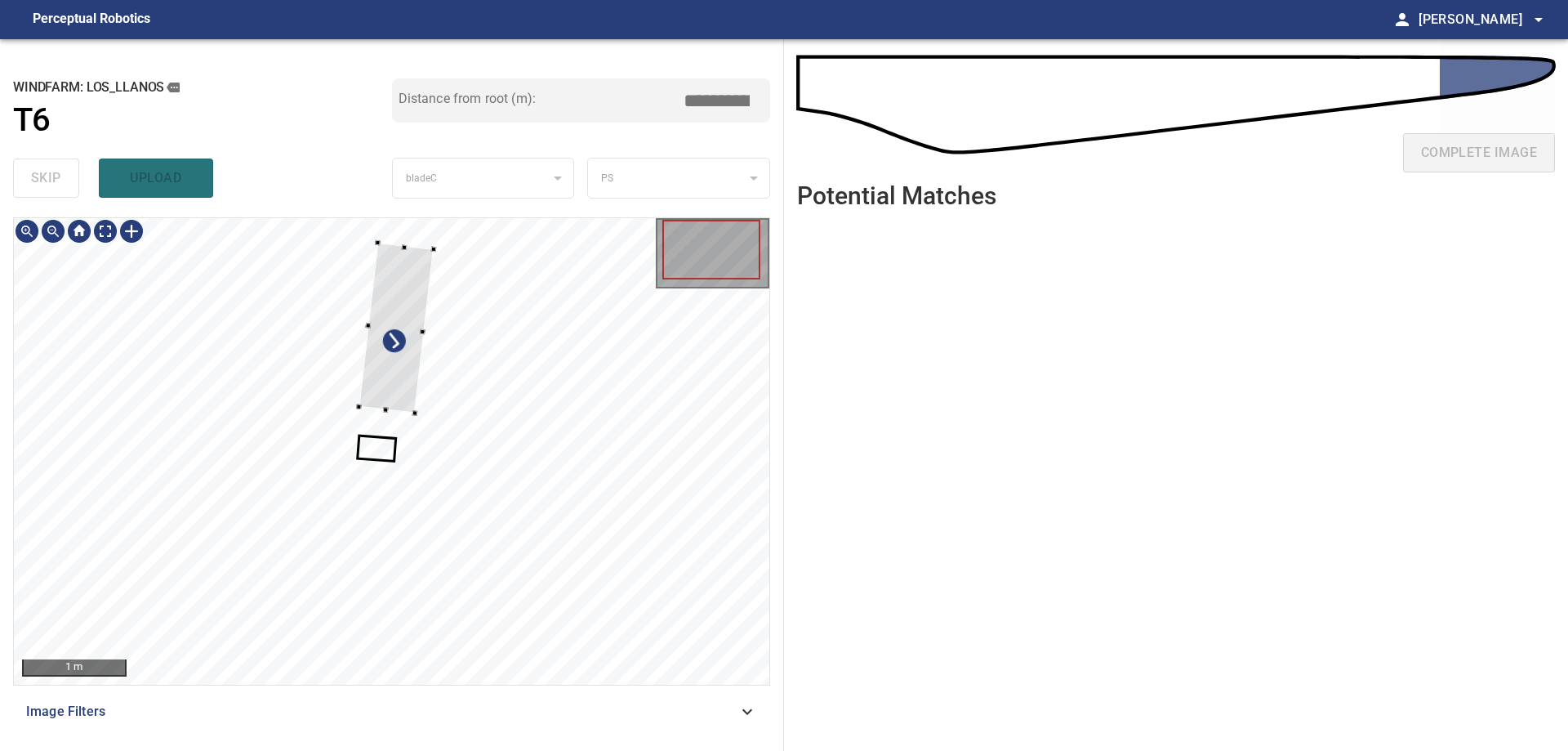
click at [383, 401] on div at bounding box center [396, 328] width 74 height 170
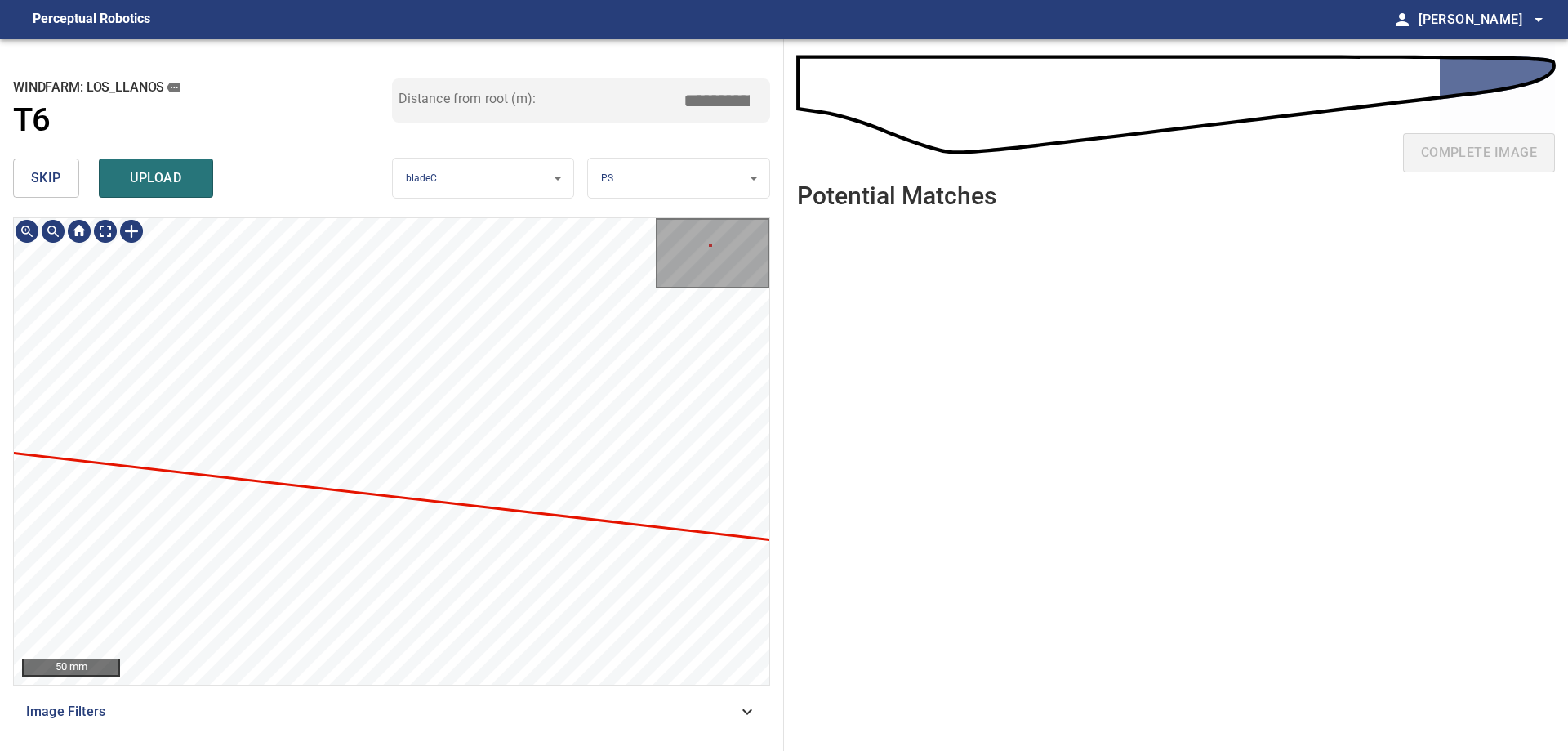
click at [581, 666] on div "217mm 373mm Los_Llanos/T6/1 Category unclassified unclassified" at bounding box center [391, 451] width 755 height 466
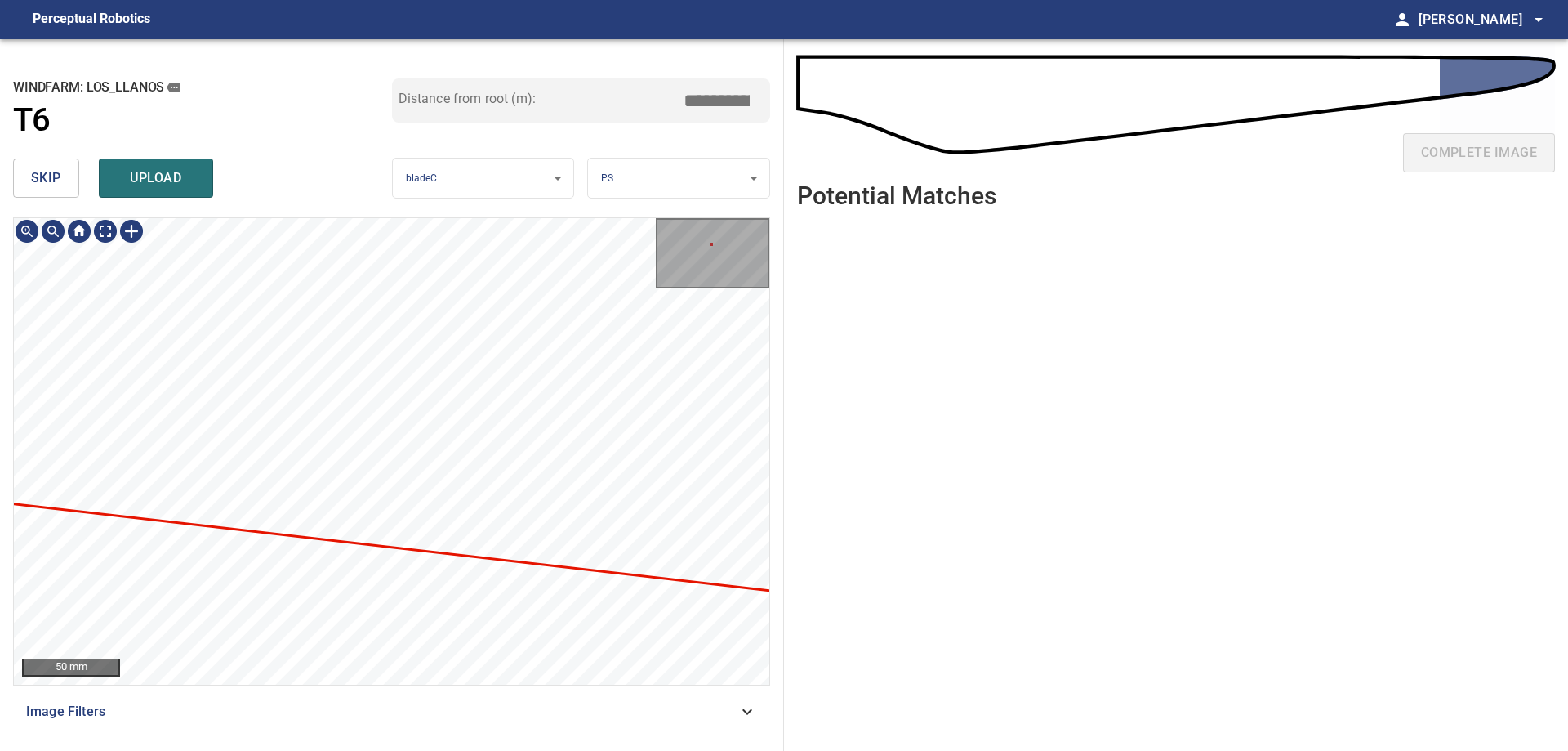
click at [555, 721] on div "217mm 373mm Los_Llanos/T6/1 Category unclassified unclassified 50 mm Image Filt…" at bounding box center [392, 477] width 757 height 521
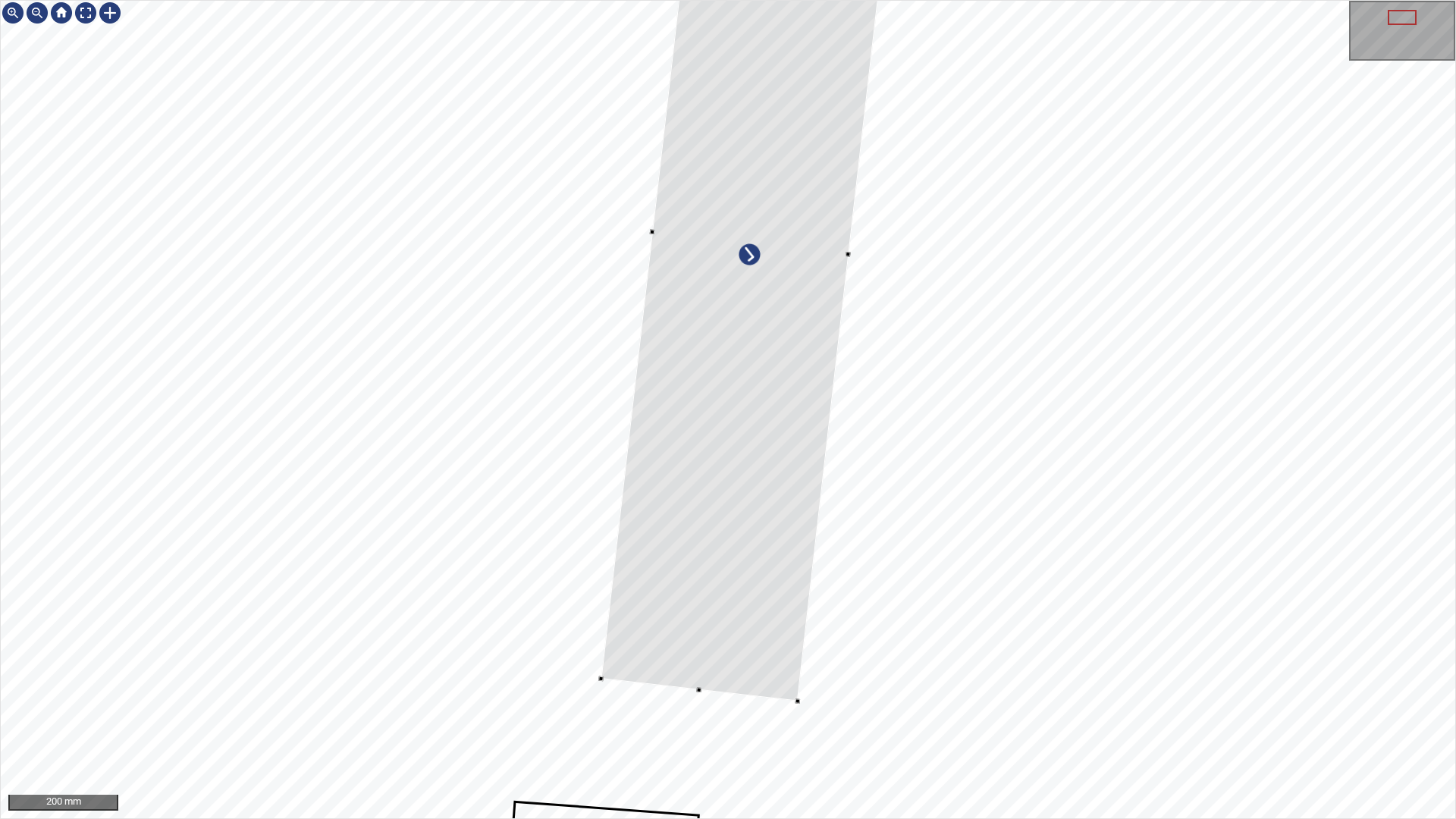
click at [606, 669] on div at bounding box center [750, 242] width 300 height 918
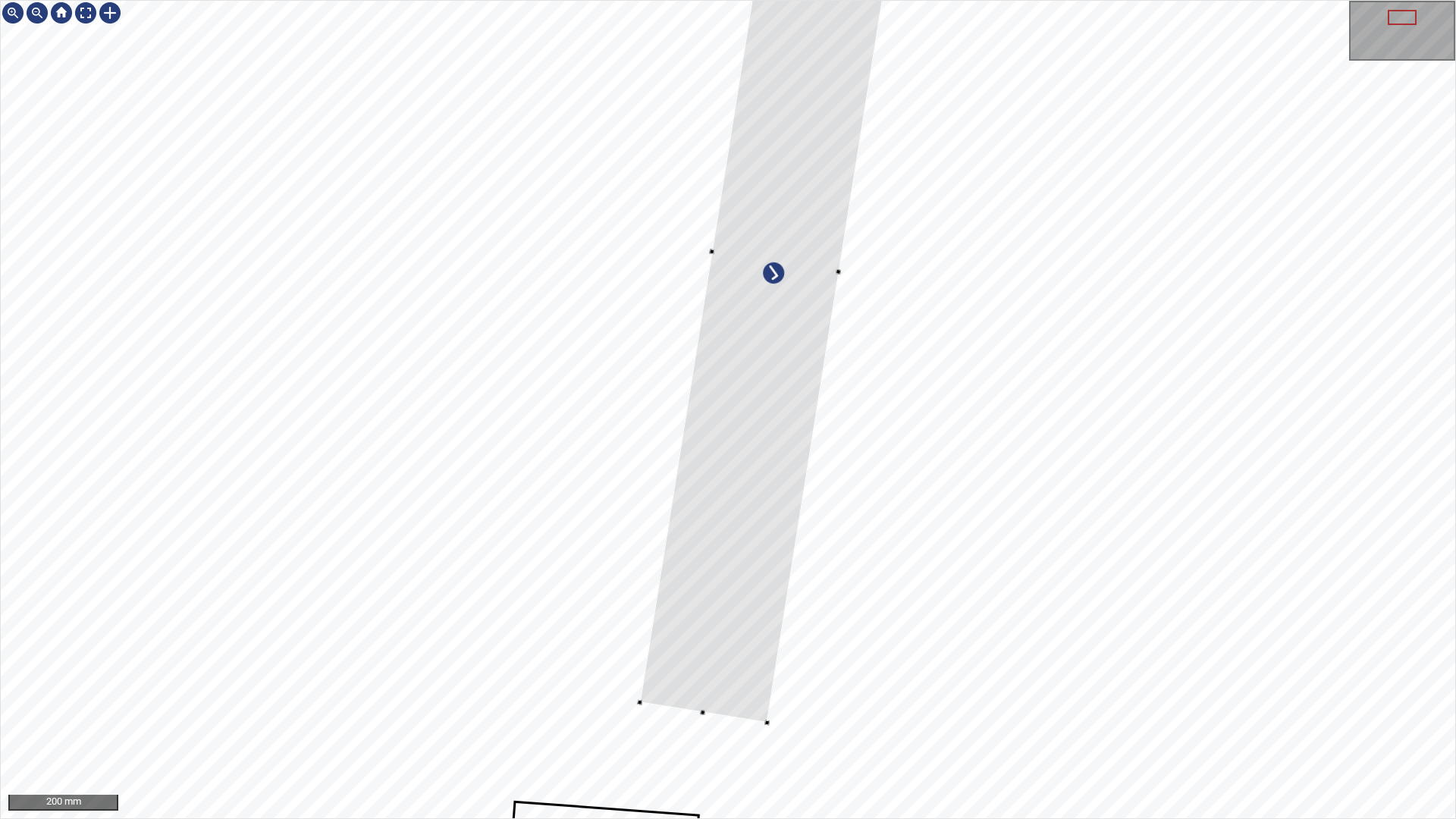
click at [653, 697] on div at bounding box center [775, 261] width 272 height 924
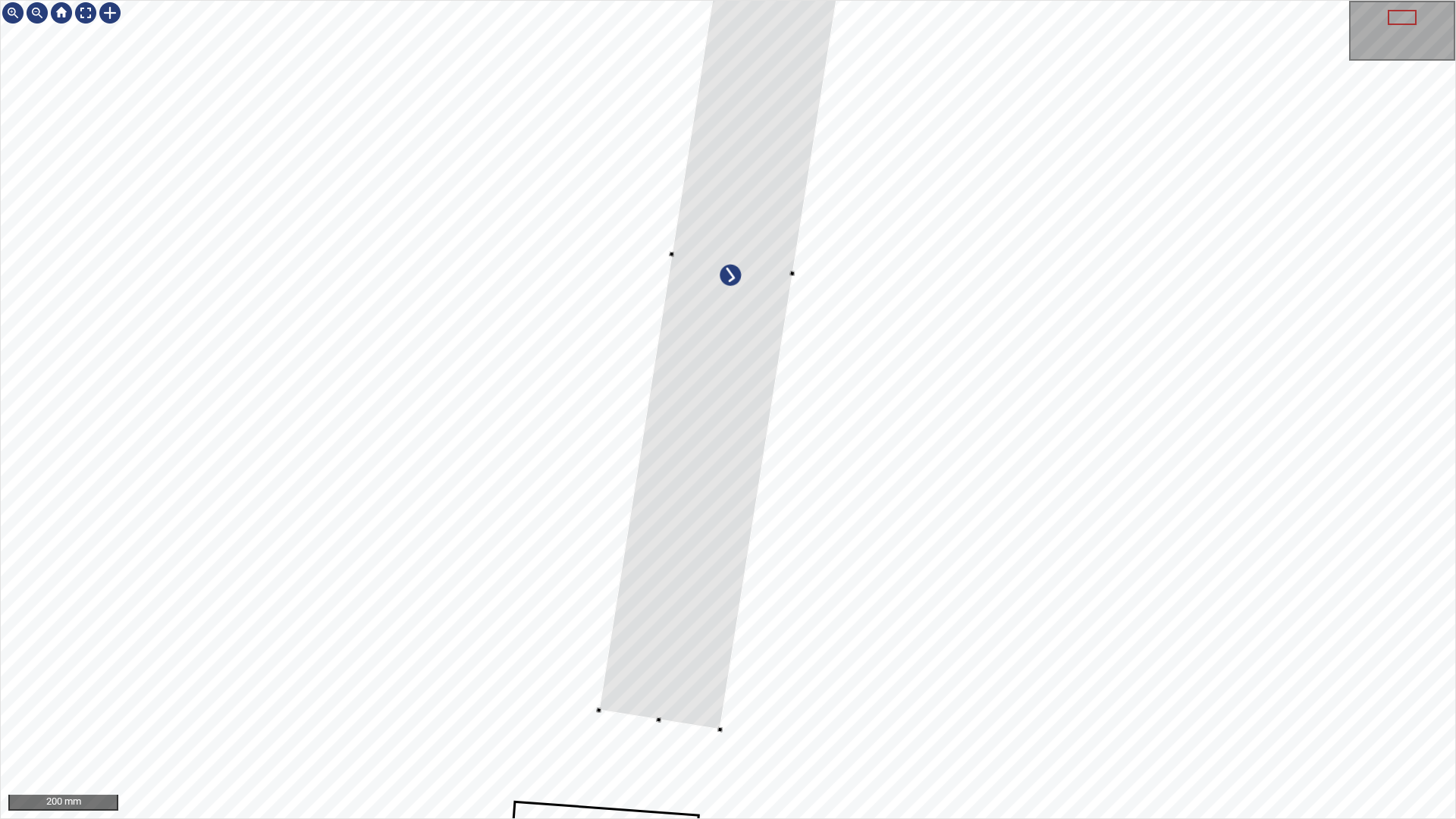
click at [692, 500] on div at bounding box center [733, 263] width 268 height 933
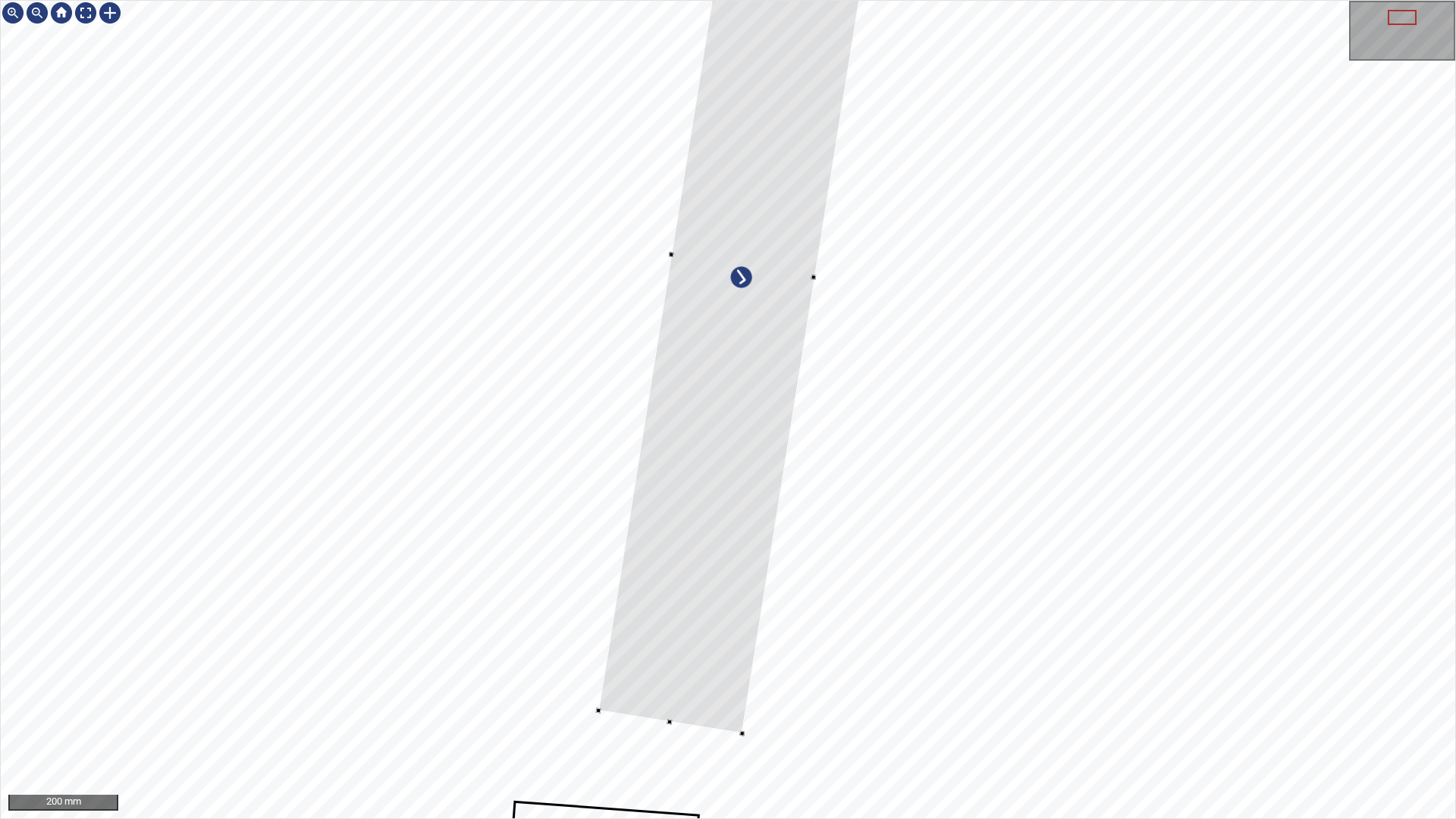
click at [819, 280] on div at bounding box center [728, 410] width 1454 height 818
click at [672, 689] on div at bounding box center [728, 410] width 1454 height 818
click at [673, 680] on div at bounding box center [746, 247] width 295 height 901
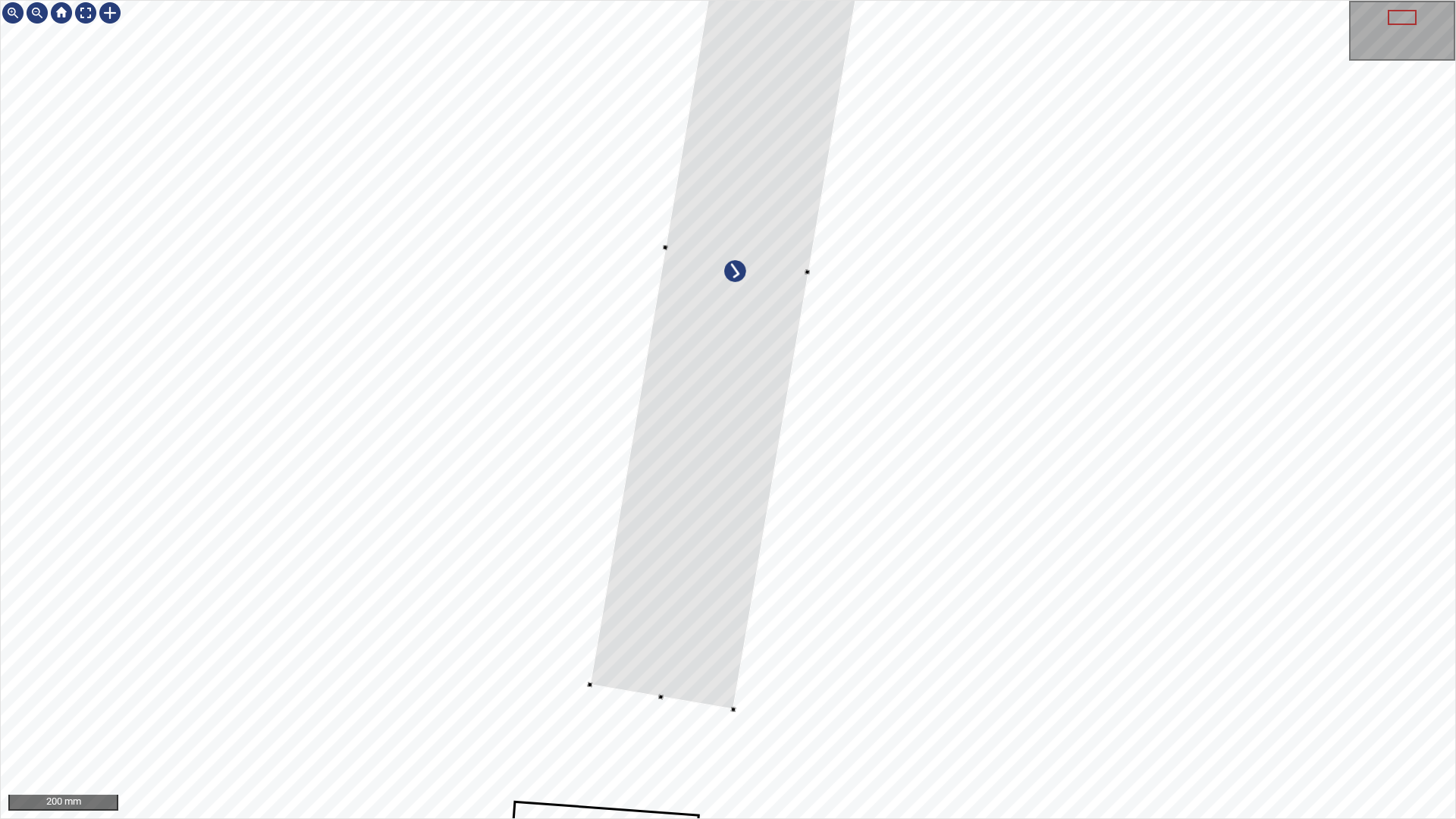
click at [750, 117] on div at bounding box center [736, 259] width 295 height 901
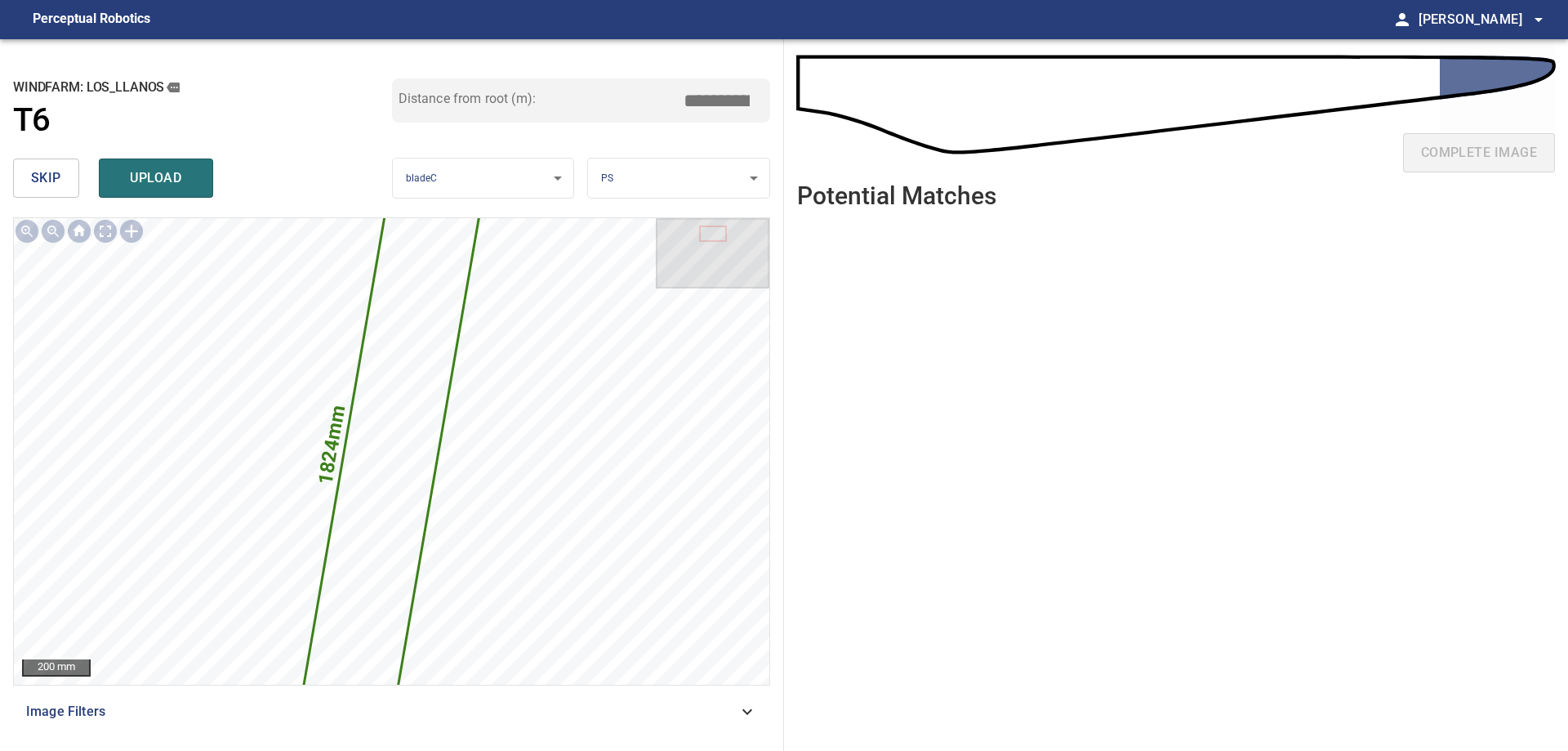
drag, startPoint x: 716, startPoint y: 99, endPoint x: 872, endPoint y: 99, distance: 156.0
click at [872, 99] on div "**********" at bounding box center [784, 395] width 1568 height 712
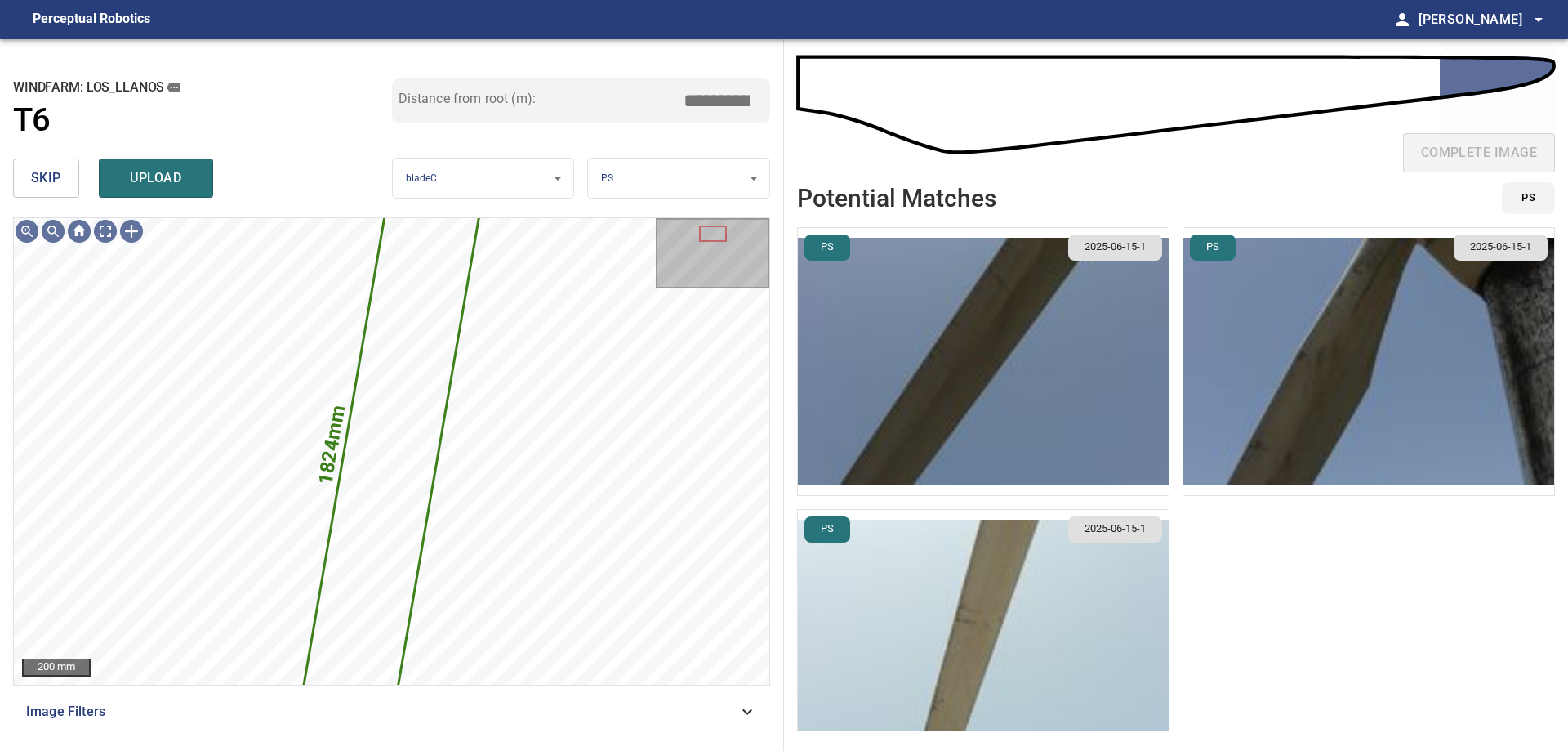
type input "****"
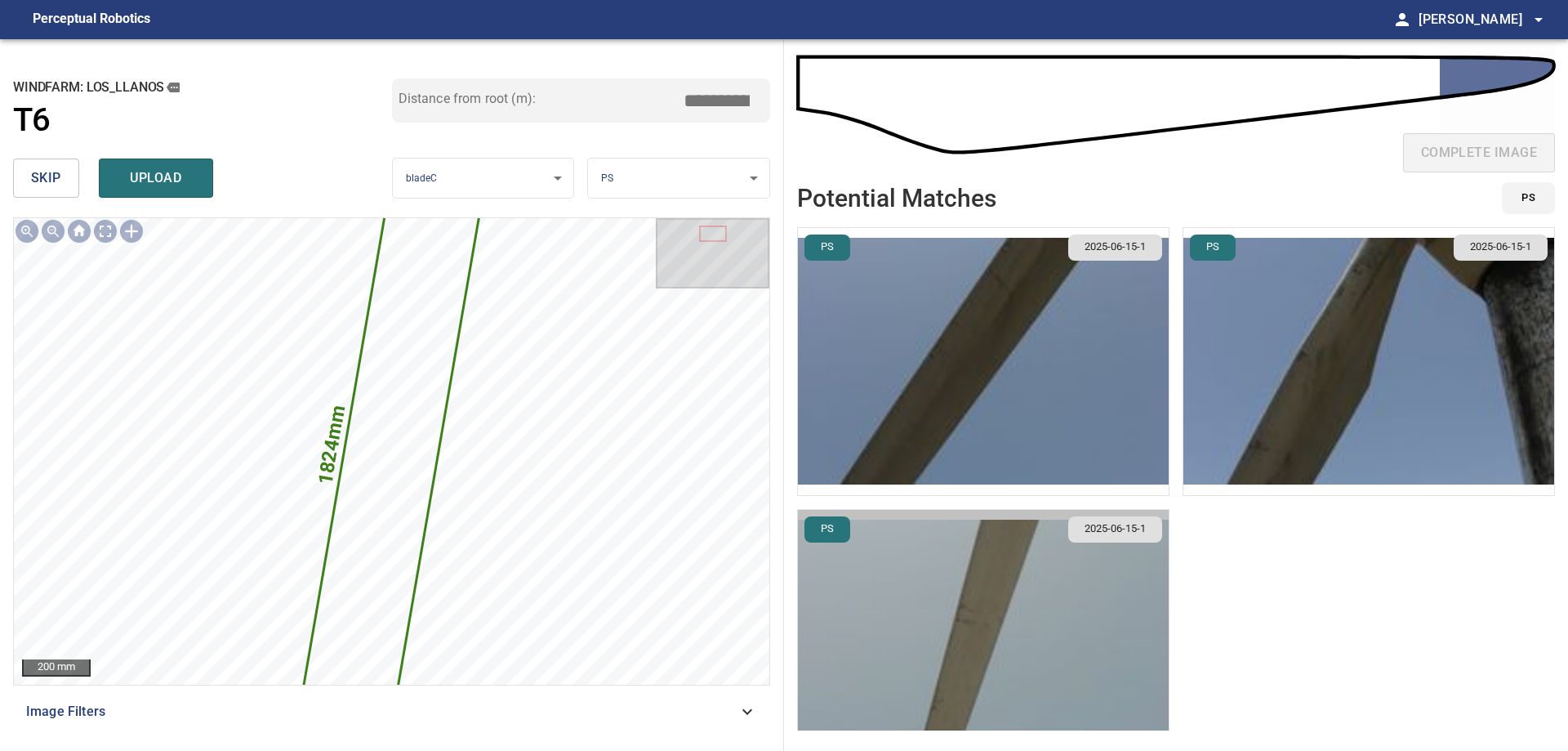
click at [910, 595] on img "button" at bounding box center [984, 643] width 371 height 267
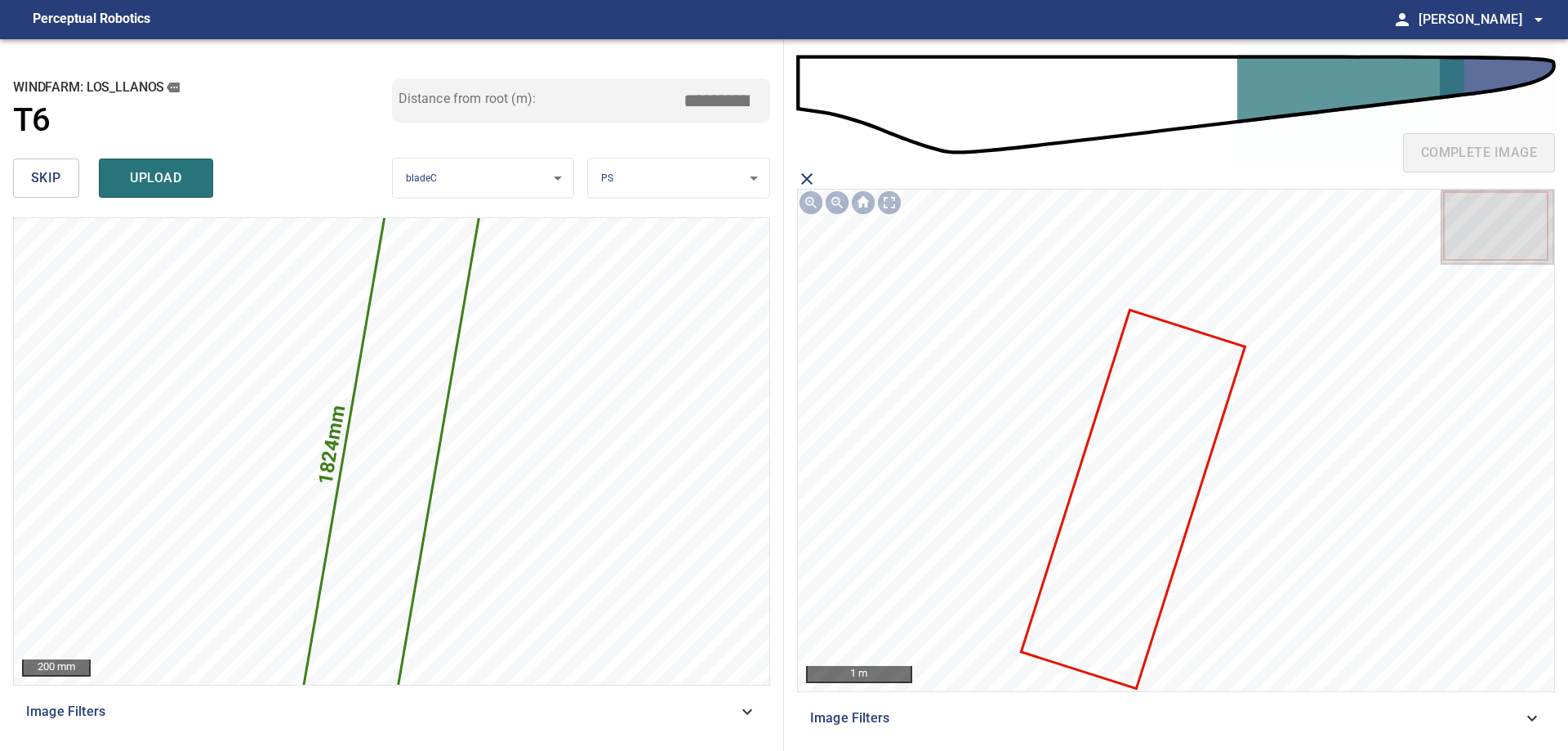
click at [1096, 555] on icon at bounding box center [1133, 498] width 220 height 375
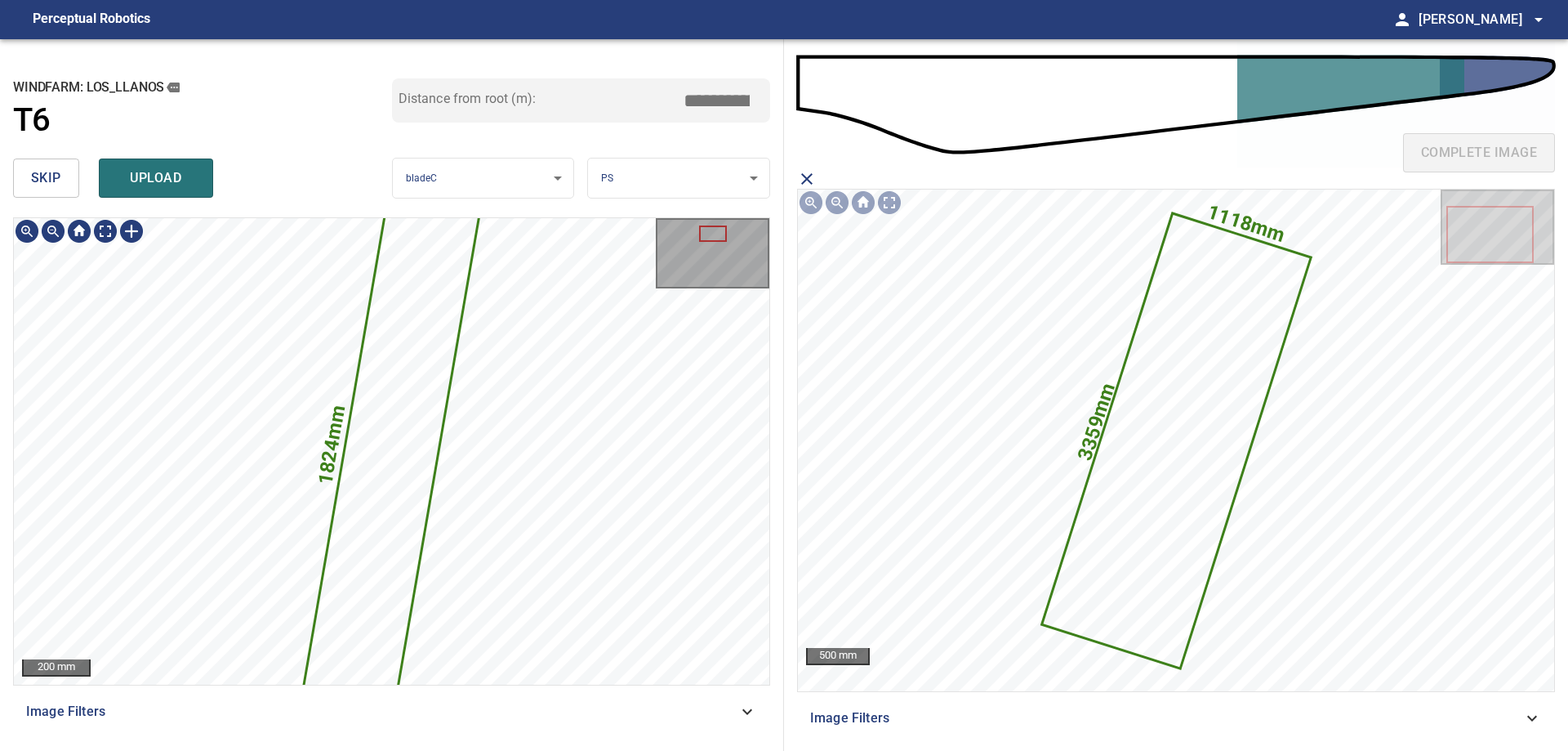
click at [384, 415] on icon at bounding box center [392, 452] width 184 height 563
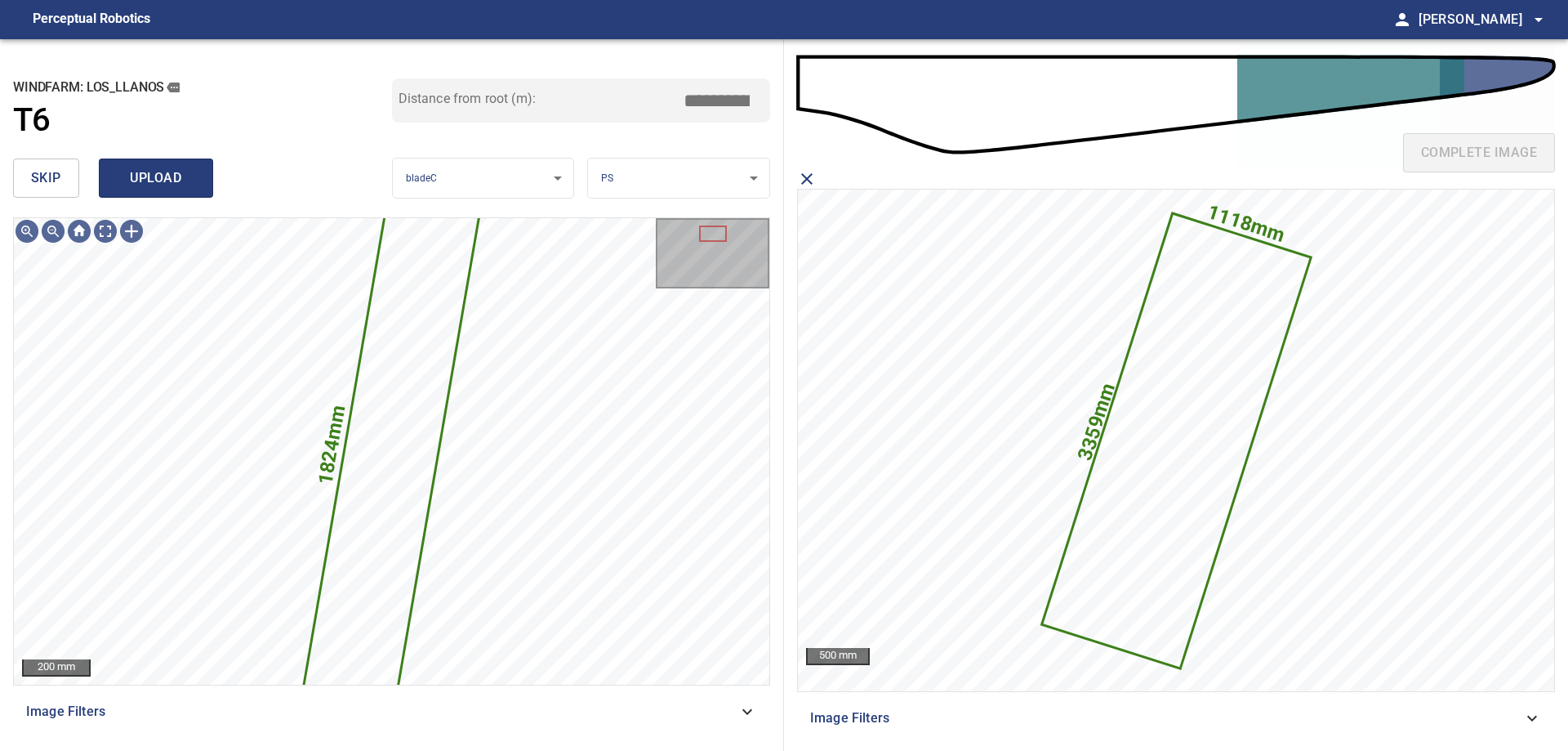
click at [148, 182] on span "upload" at bounding box center [156, 178] width 79 height 23
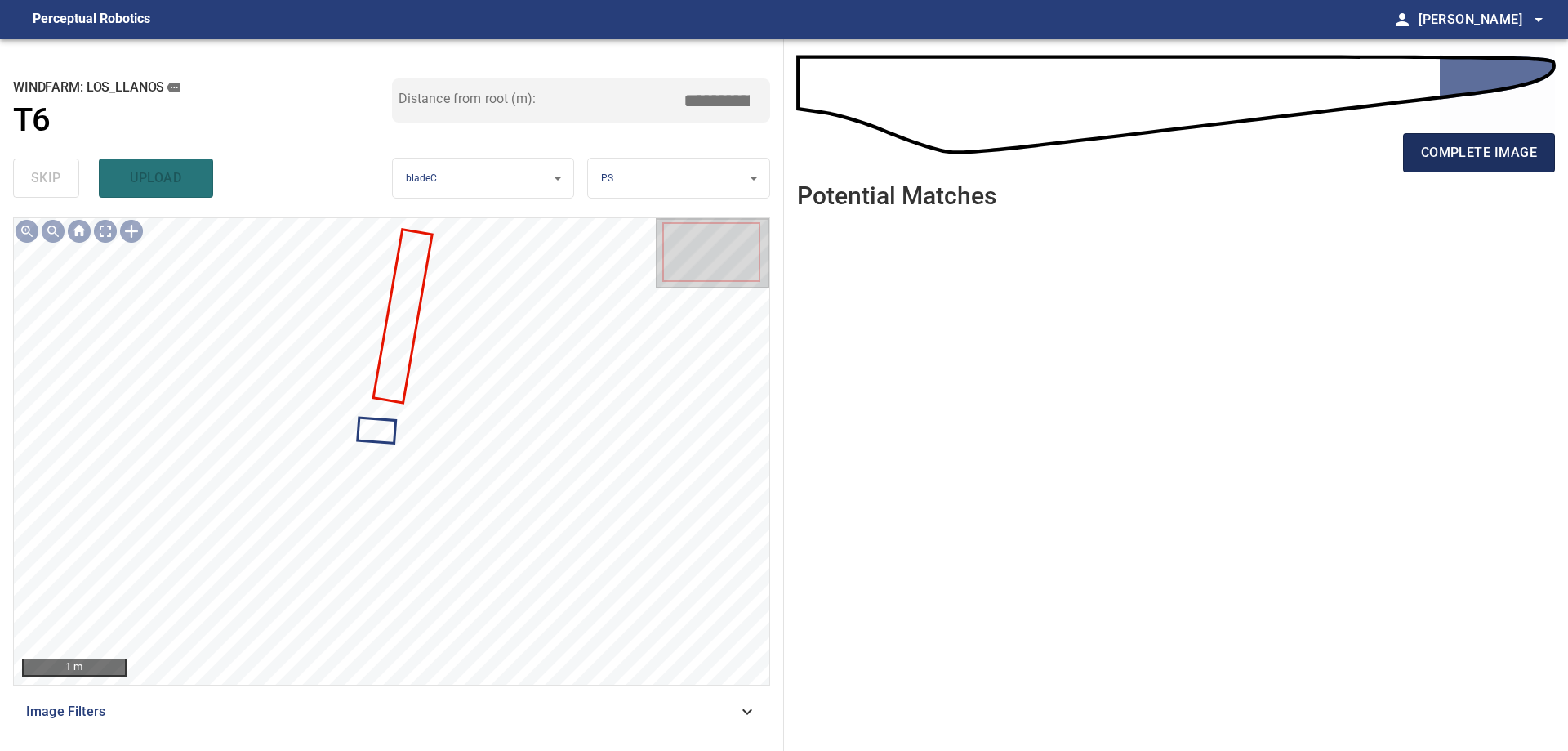
click at [1444, 146] on span "complete image" at bounding box center [1478, 153] width 116 height 23
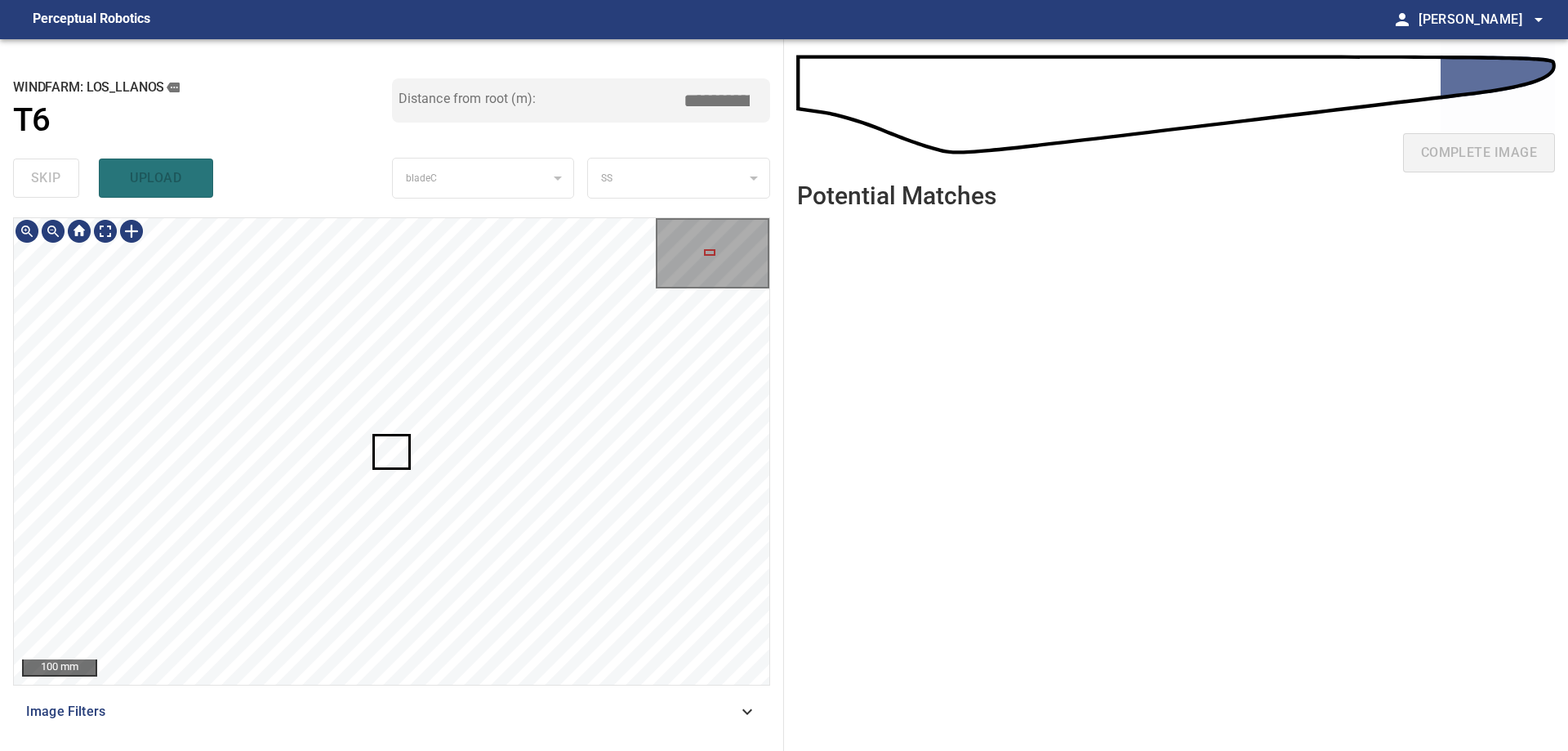
click at [407, 467] on div at bounding box center [391, 451] width 755 height 466
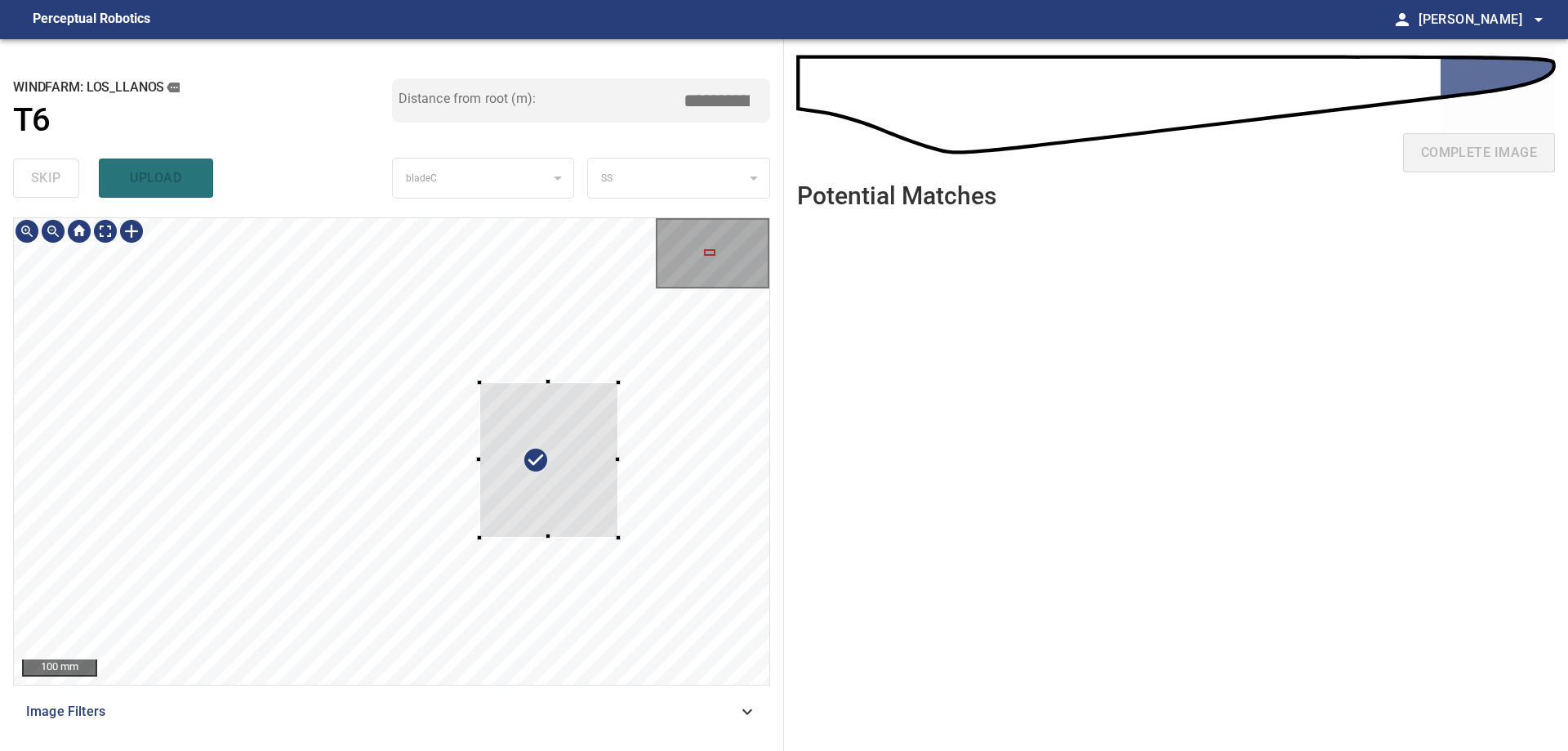
click at [618, 421] on div at bounding box center [548, 460] width 139 height 155
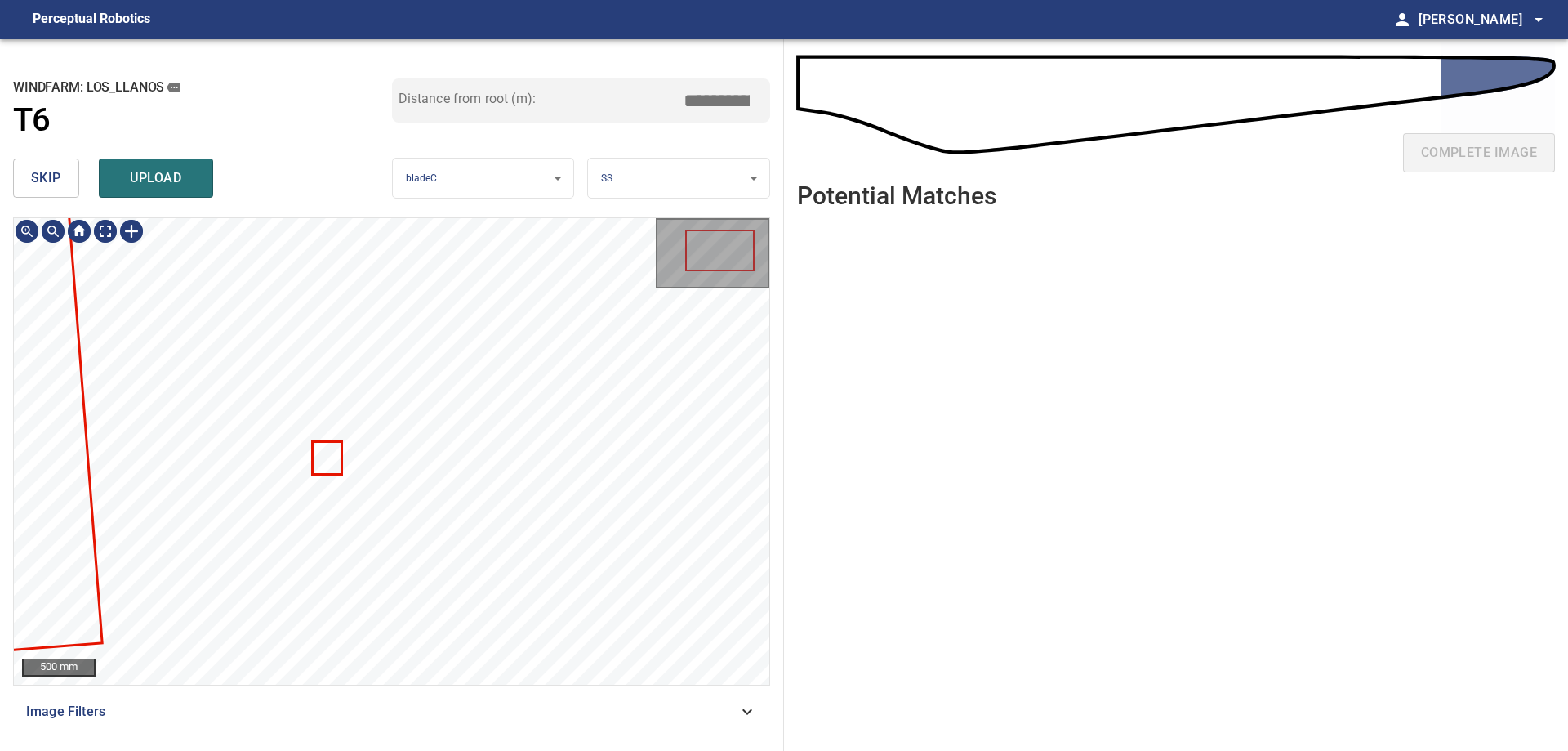
click at [53, 169] on span "skip" at bounding box center [47, 178] width 30 height 23
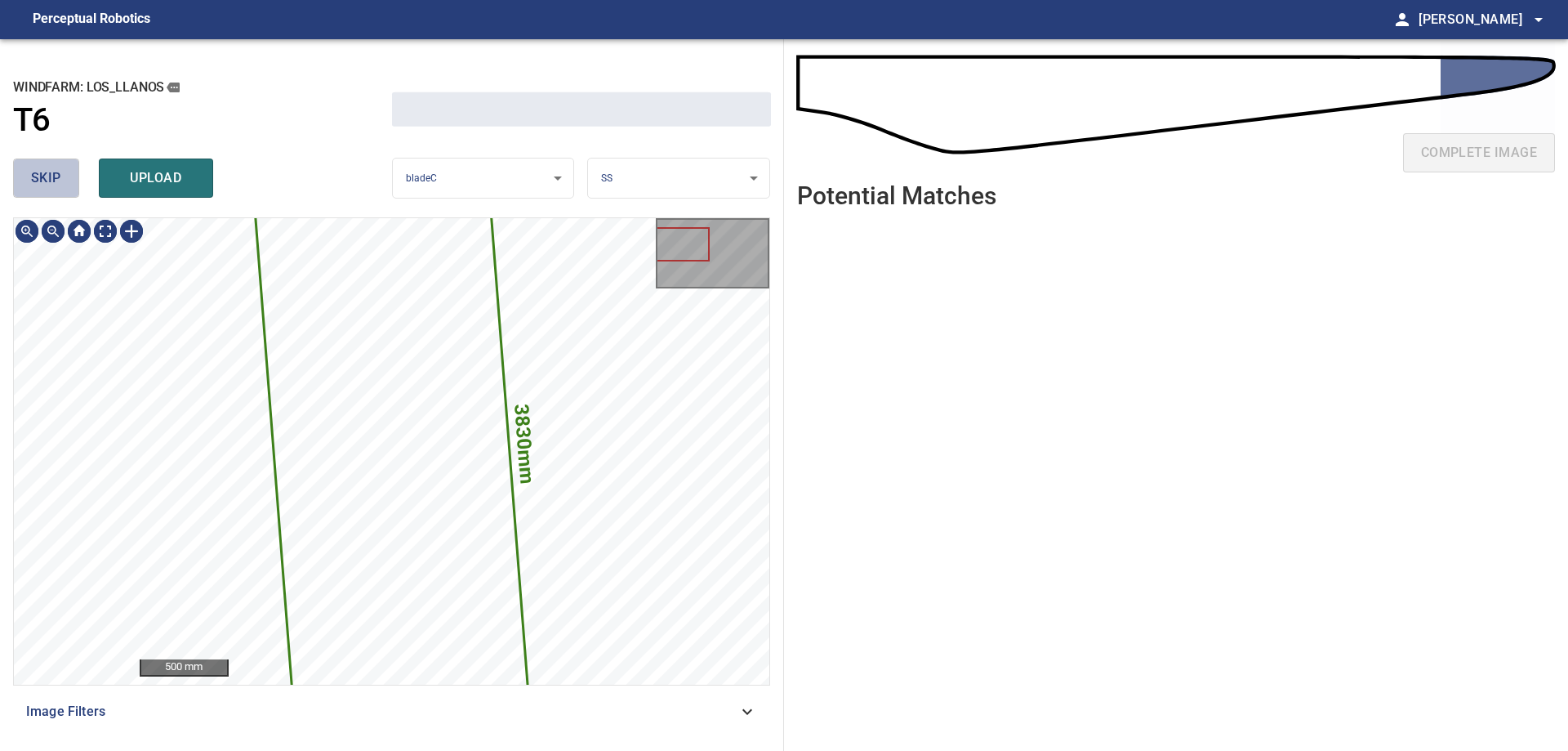
click at [53, 169] on span "skip" at bounding box center [47, 178] width 30 height 23
click at [53, 169] on div "skip upload" at bounding box center [202, 178] width 379 height 52
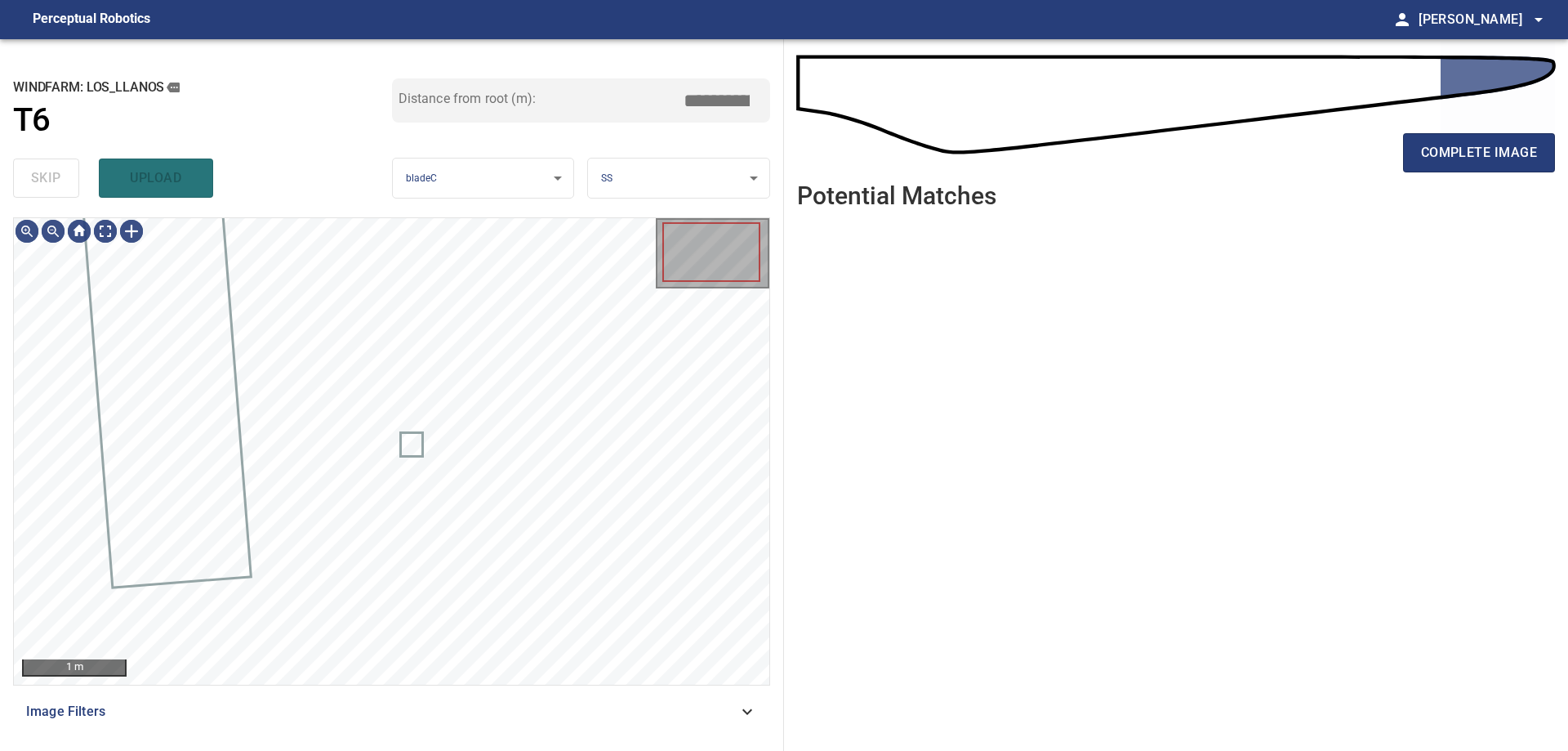
click at [53, 169] on div "skip upload" at bounding box center [202, 178] width 379 height 52
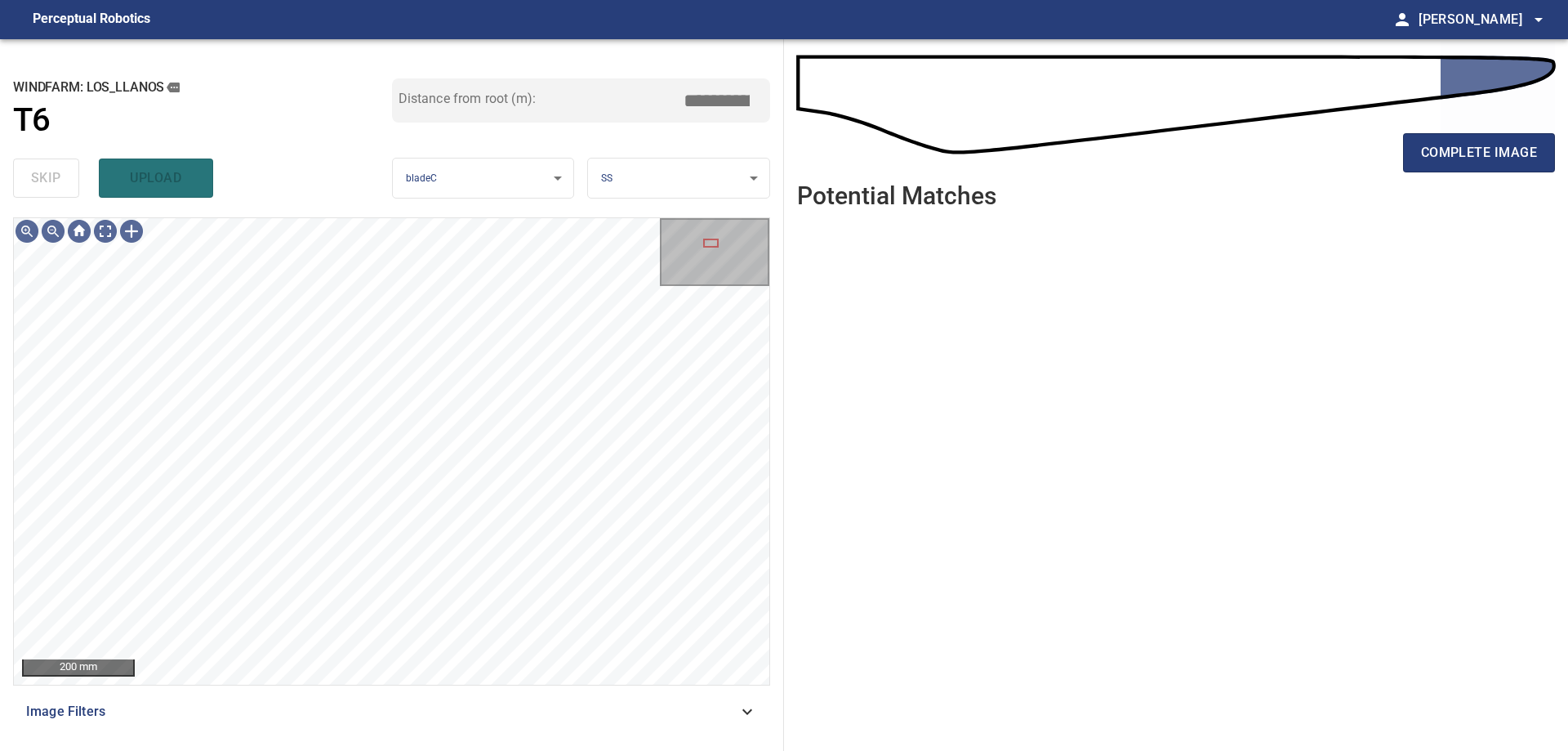
click at [1503, 174] on div "complete image" at bounding box center [1176, 159] width 758 height 65
click at [1500, 173] on div "complete image" at bounding box center [1176, 159] width 758 height 65
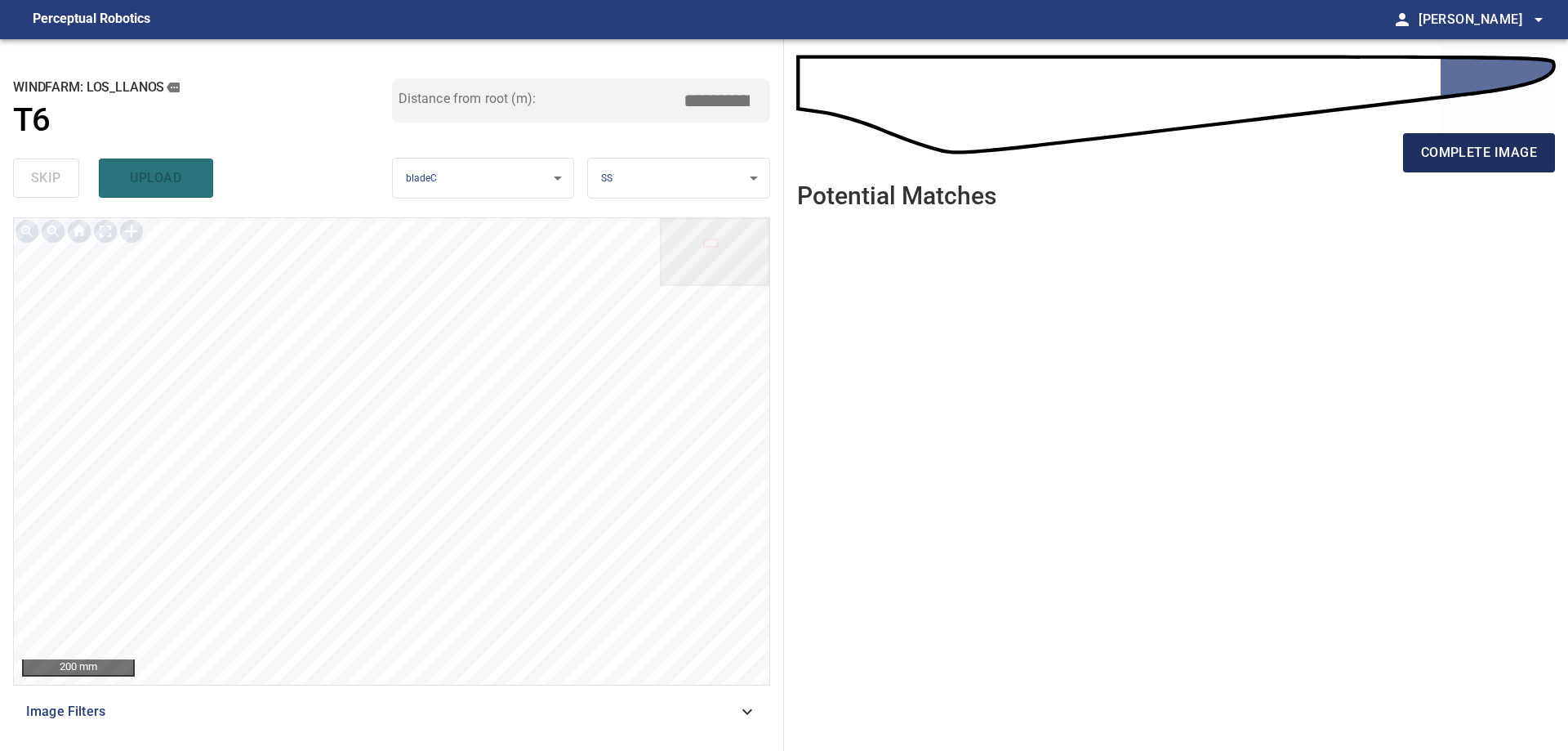
click at [1497, 161] on span "complete image" at bounding box center [1478, 153] width 116 height 23
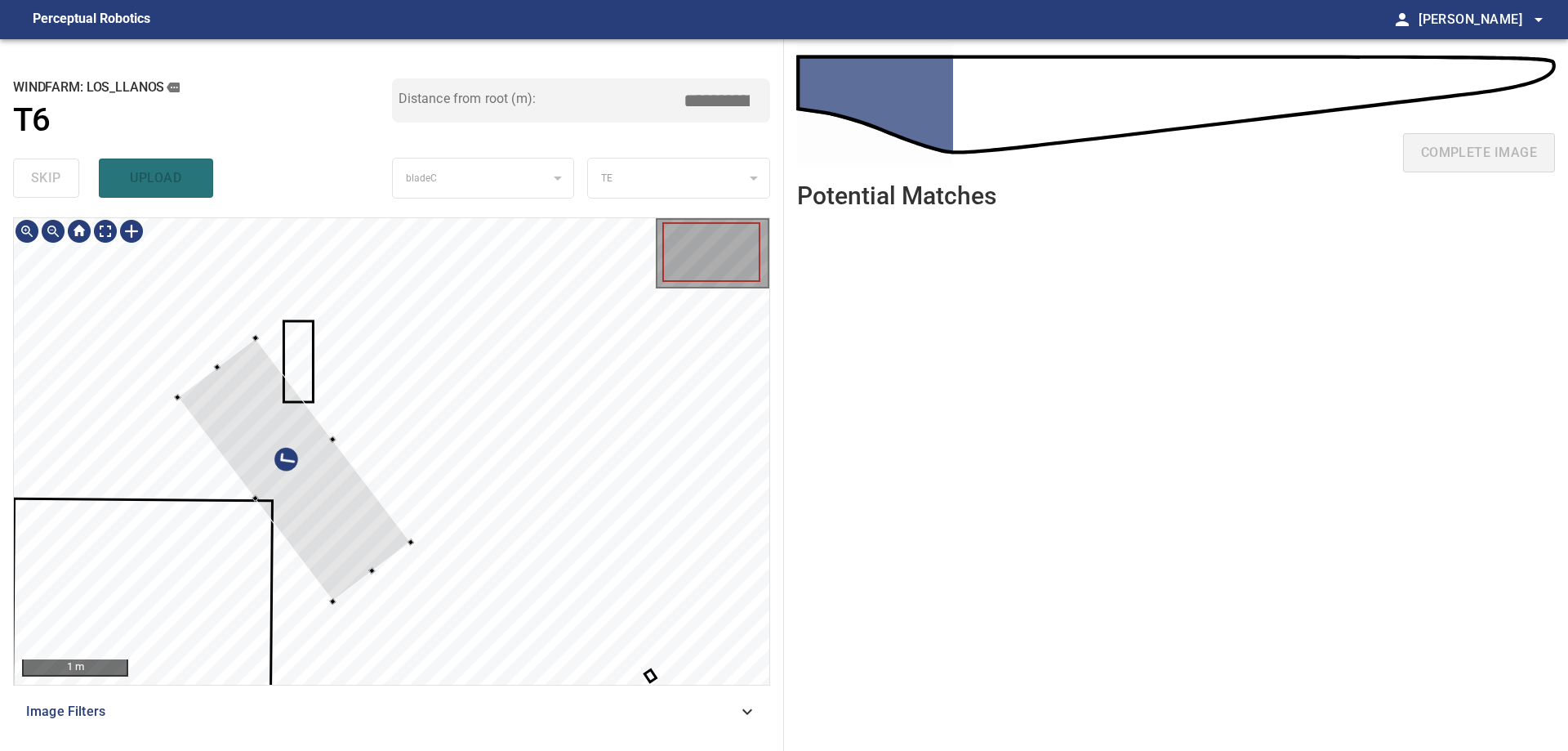
click at [312, 547] on div at bounding box center [294, 470] width 234 height 263
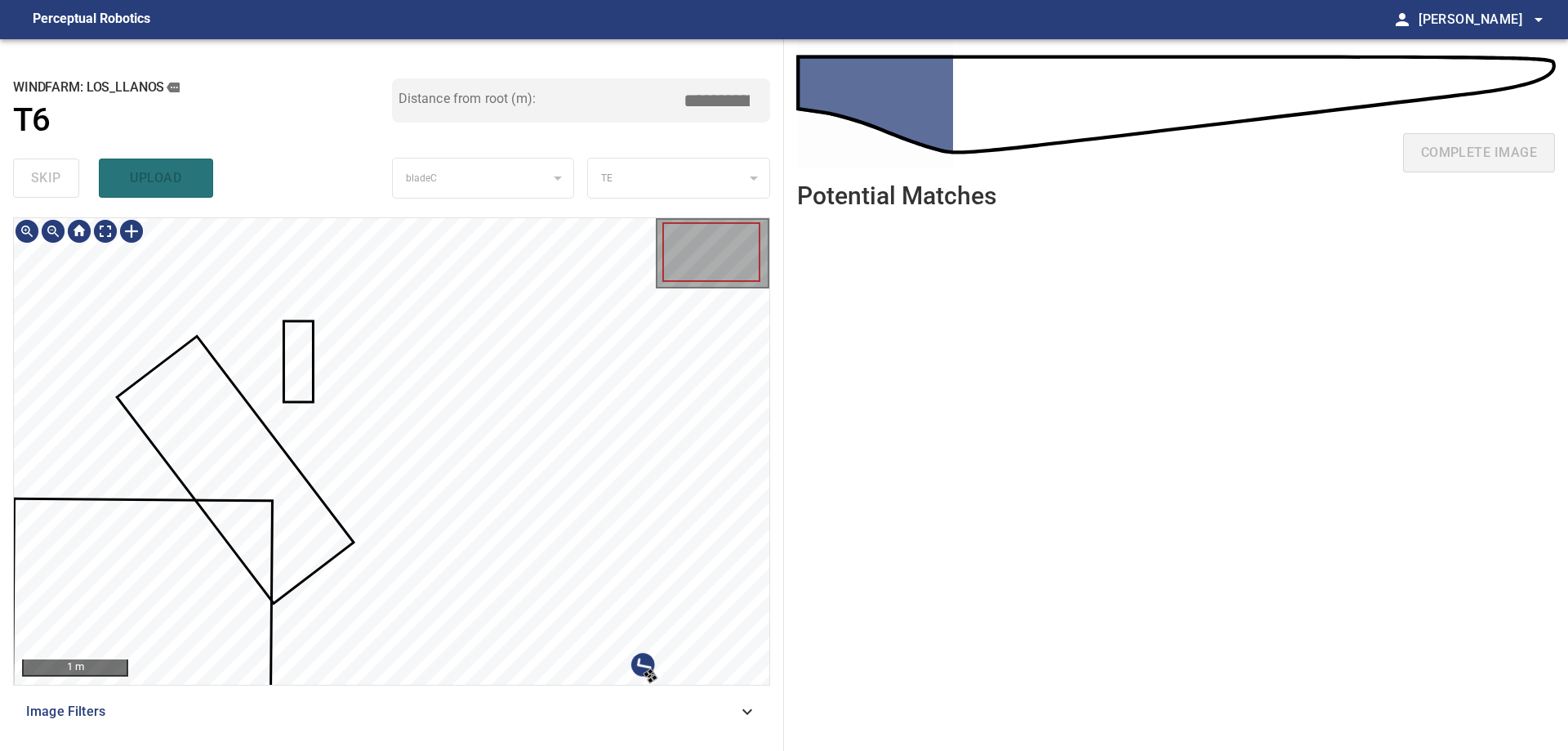
click at [785, 485] on div "**********" at bounding box center [784, 395] width 1568 height 712
click at [710, 548] on div at bounding box center [684, 609] width 131 height 122
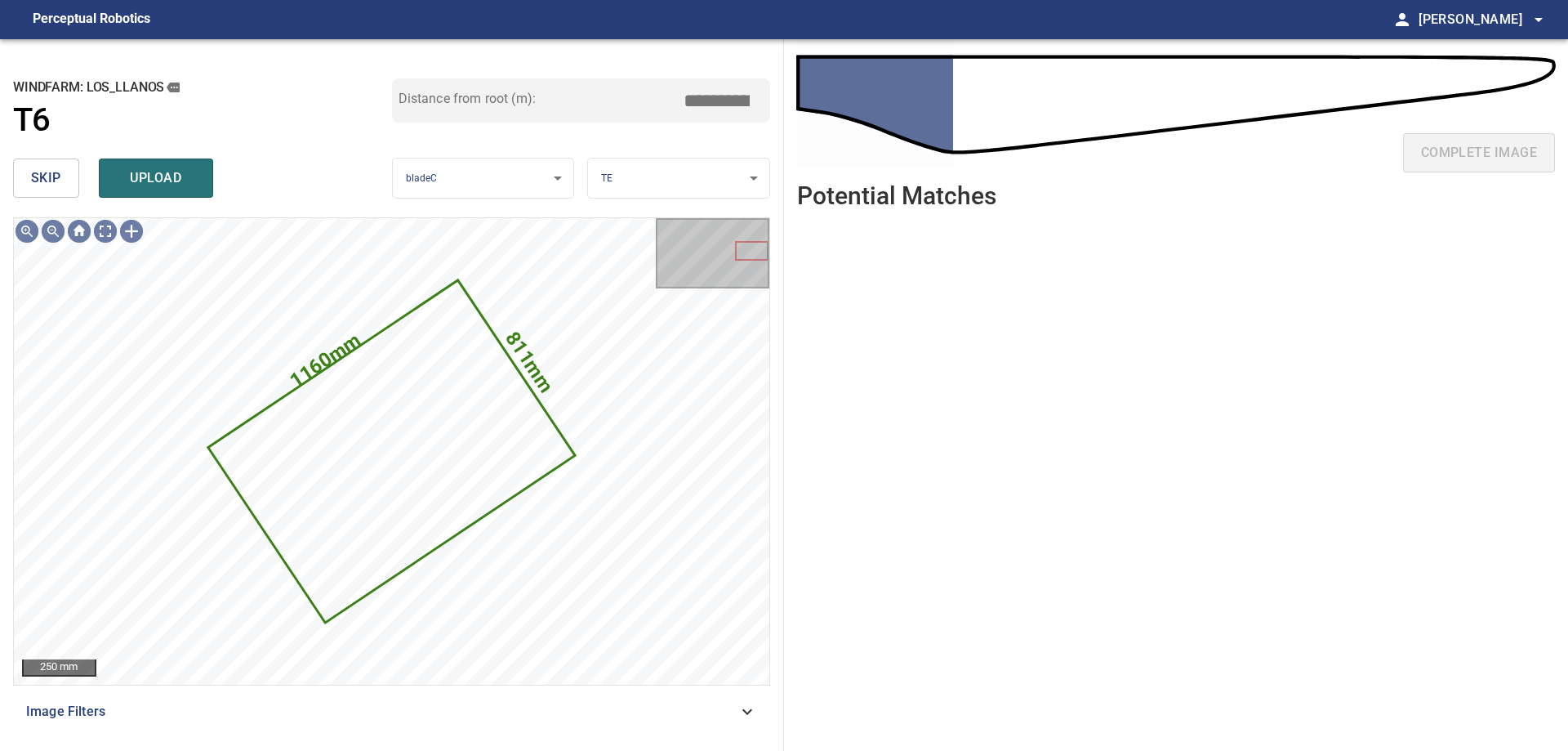
click at [60, 187] on span "skip" at bounding box center [47, 178] width 30 height 23
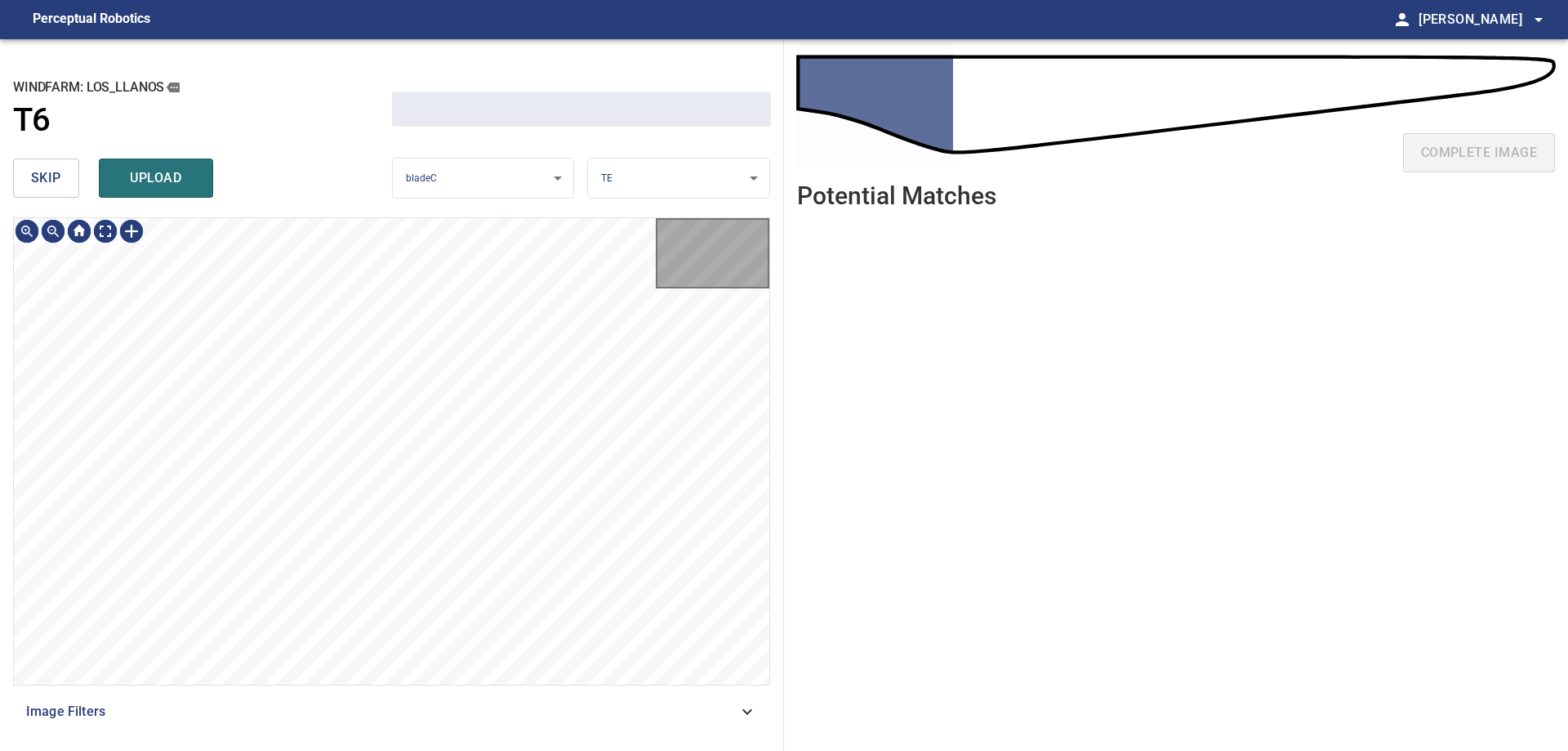
click at [60, 187] on span "skip" at bounding box center [47, 178] width 30 height 23
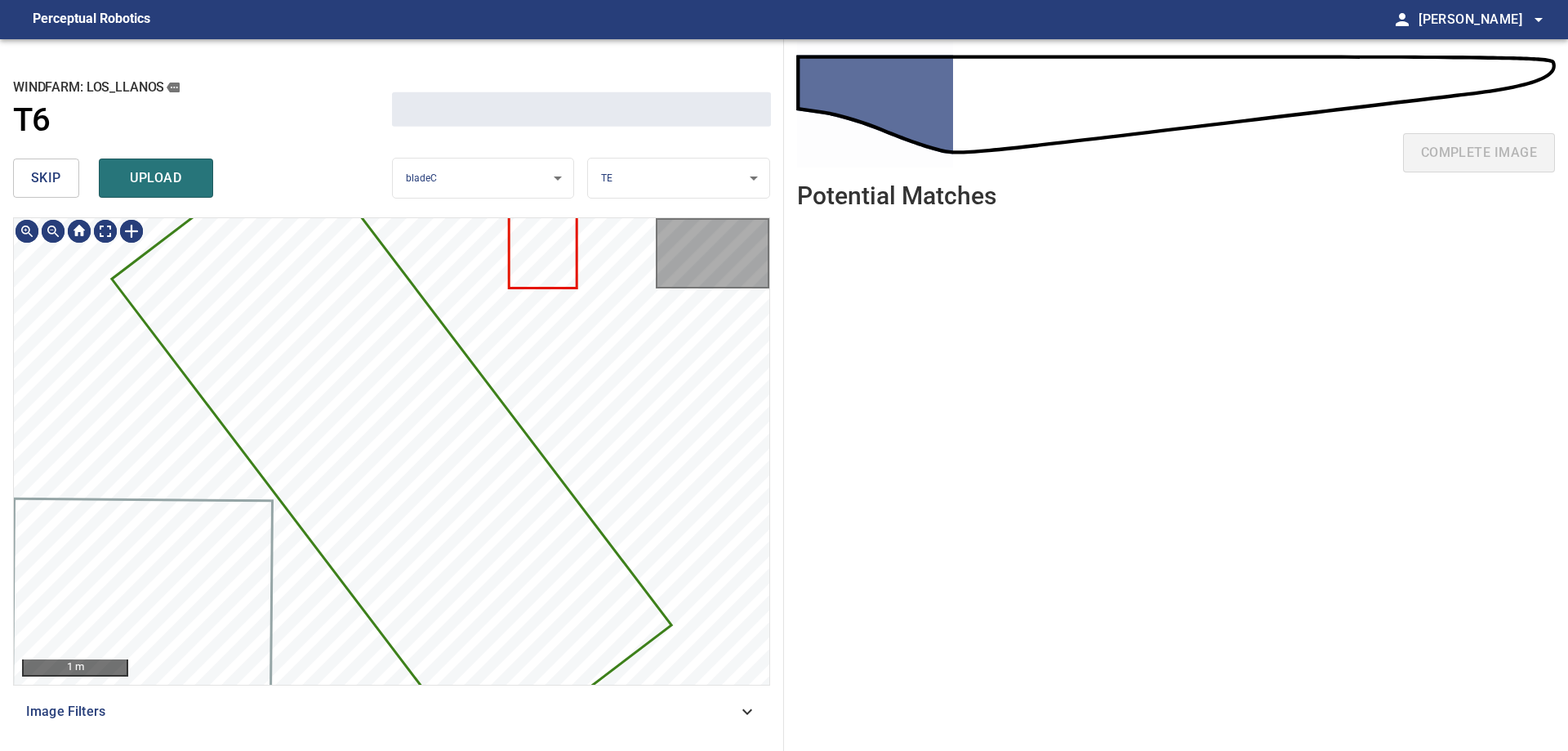
click at [60, 187] on span "skip" at bounding box center [47, 178] width 30 height 23
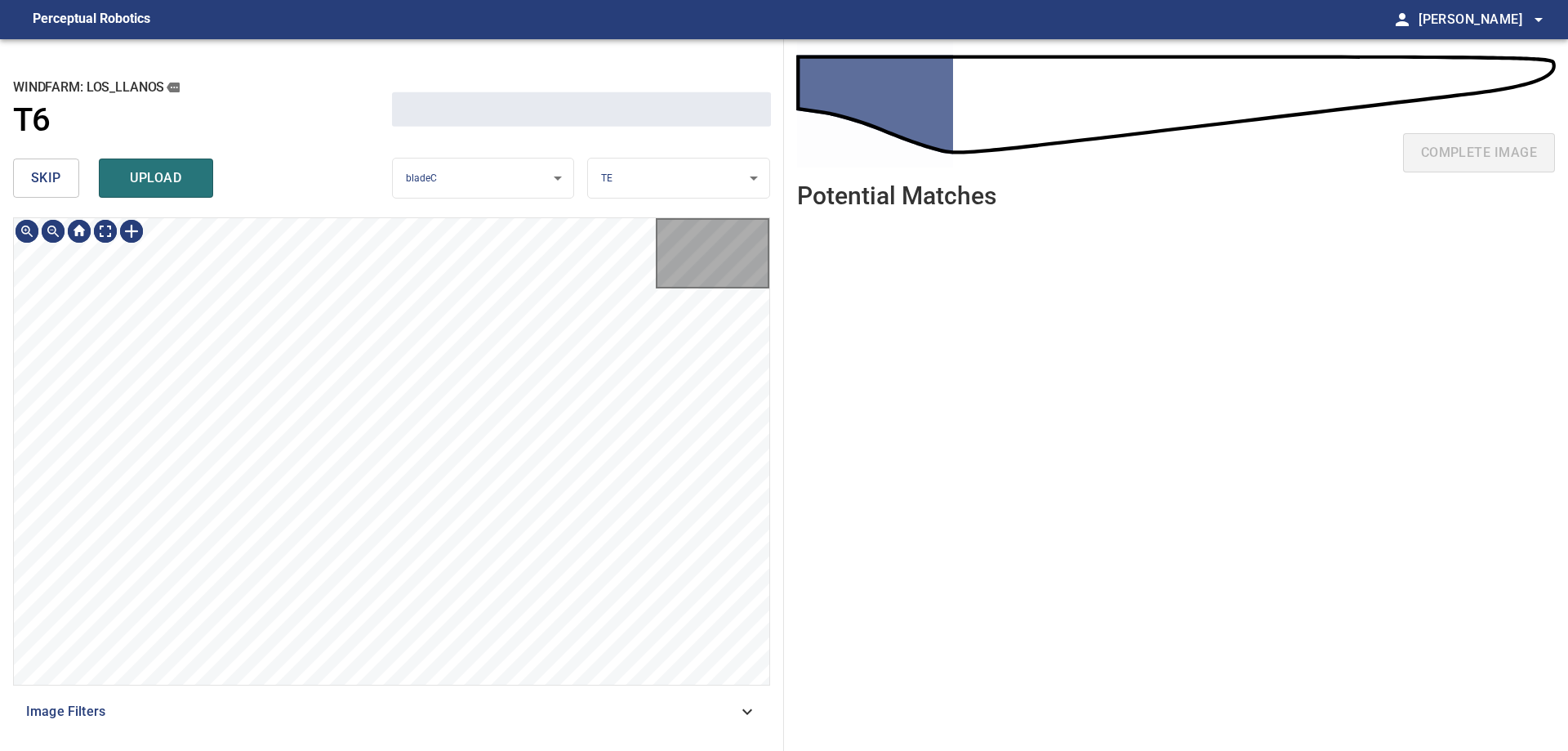
click at [60, 187] on span "skip" at bounding box center [47, 178] width 30 height 23
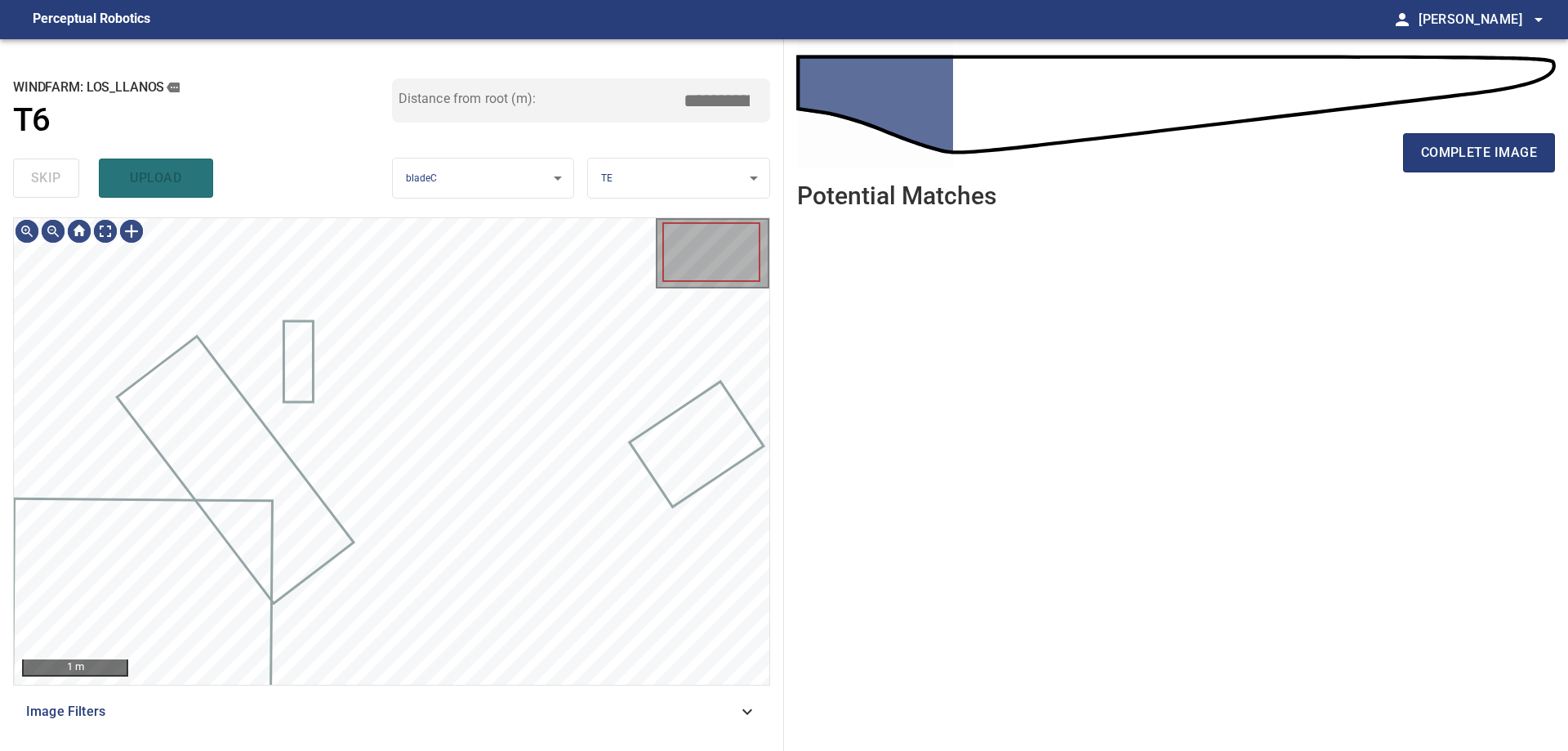
click at [60, 187] on div "skip upload" at bounding box center [202, 178] width 379 height 52
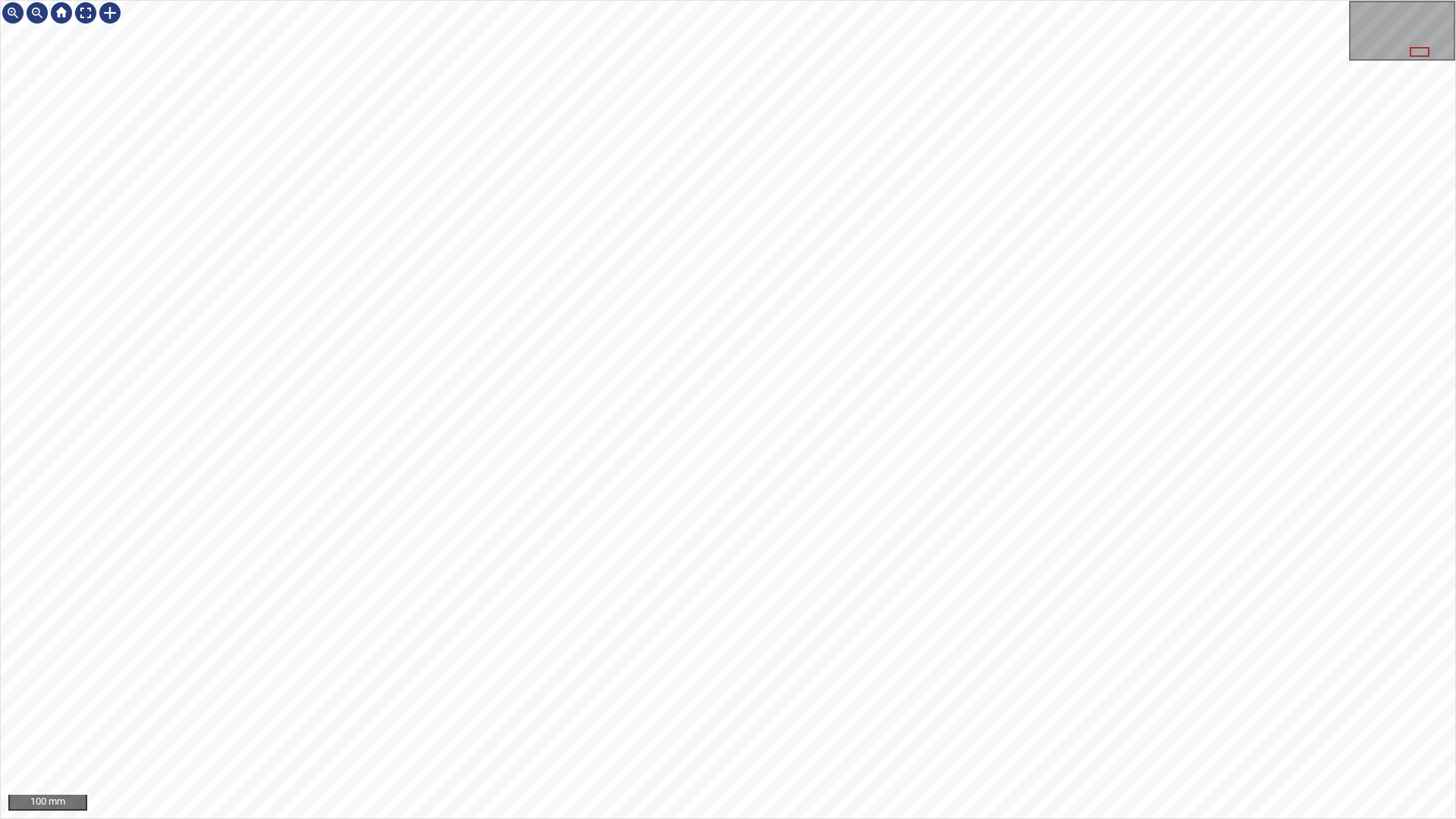
click at [857, 697] on div "100 mm" at bounding box center [728, 410] width 1456 height 819
click at [770, 0] on div "100 mm" at bounding box center [728, 410] width 1456 height 819
click at [90, 10] on div at bounding box center [85, 12] width 24 height 24
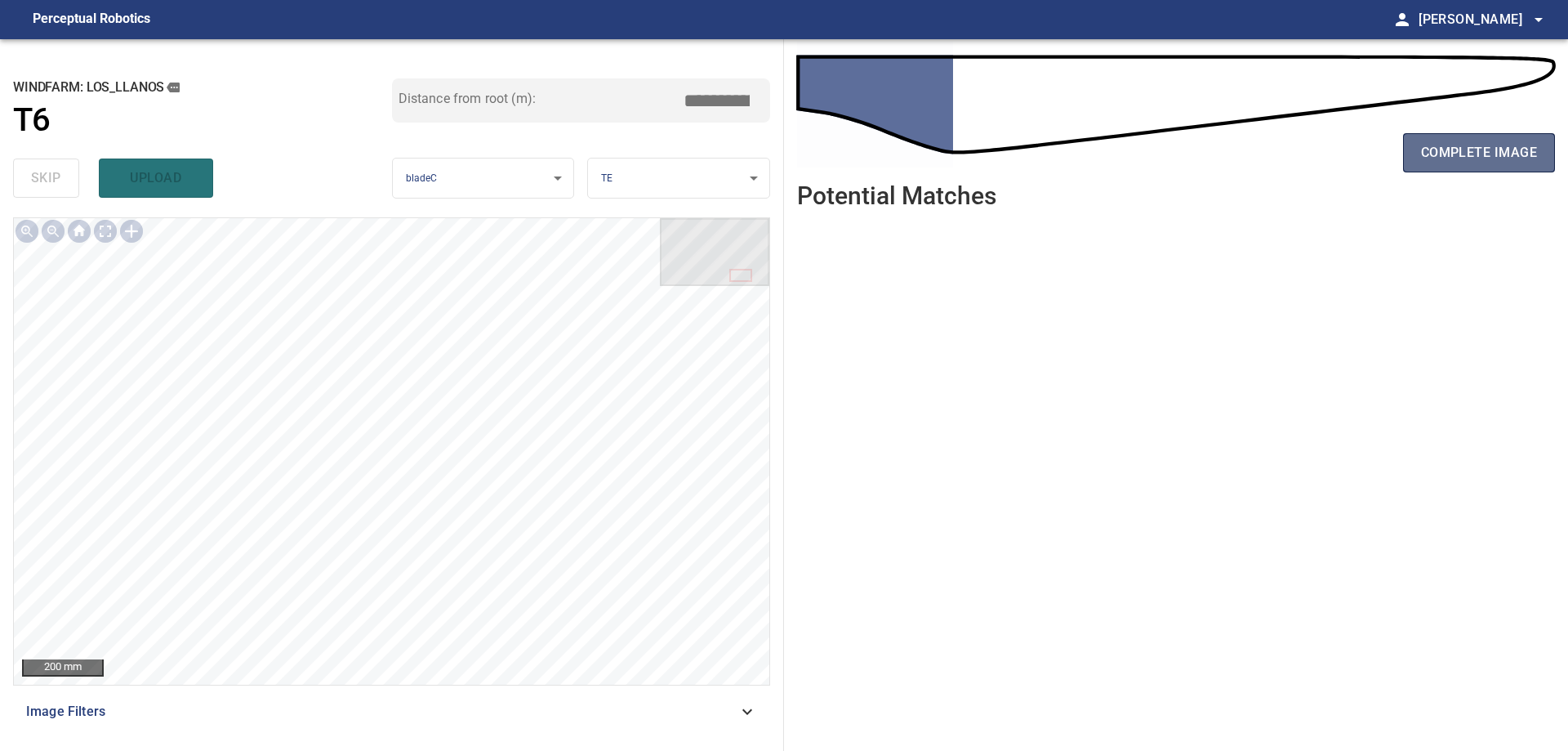
click at [1476, 152] on span "complete image" at bounding box center [1478, 153] width 116 height 23
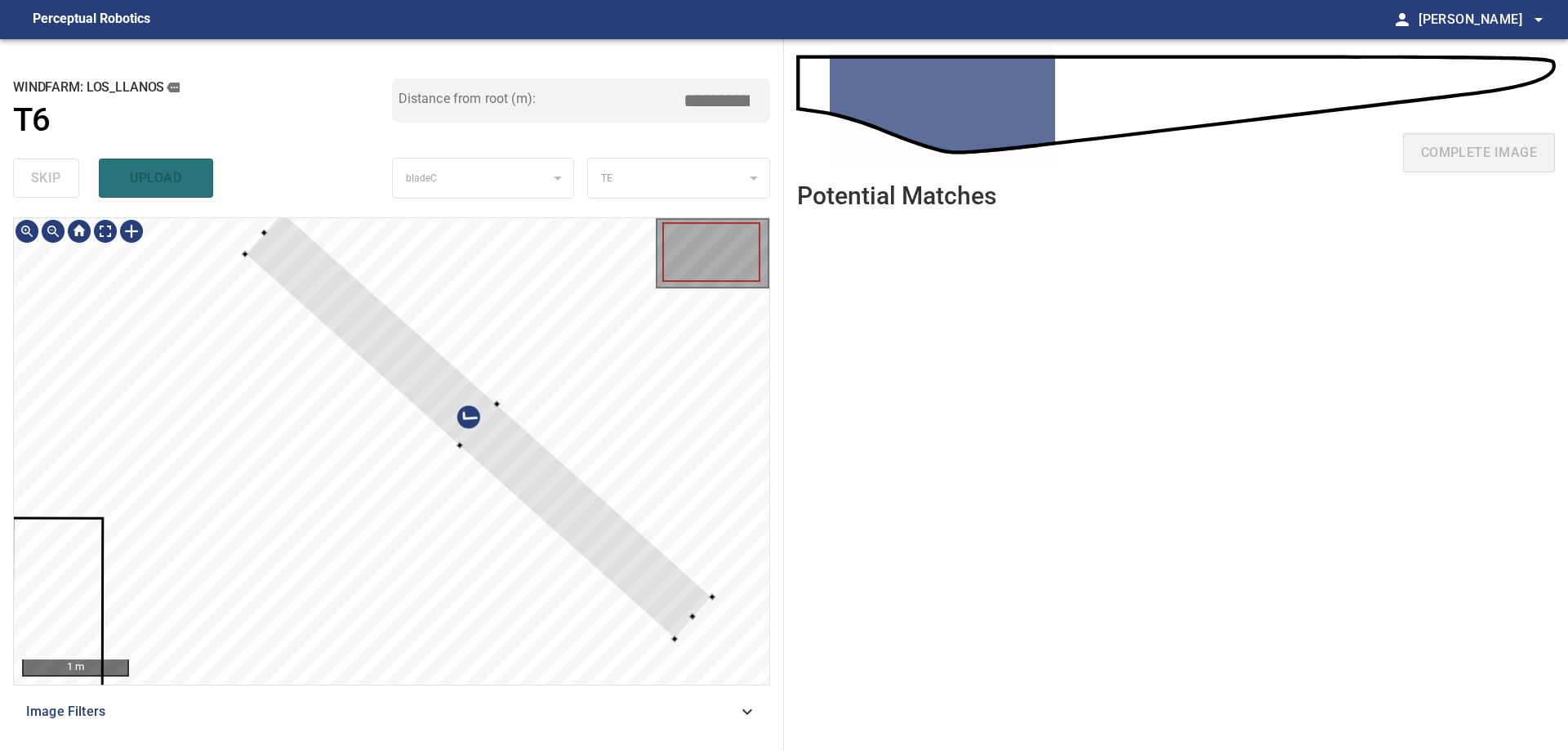
click at [578, 409] on div at bounding box center [391, 451] width 755 height 466
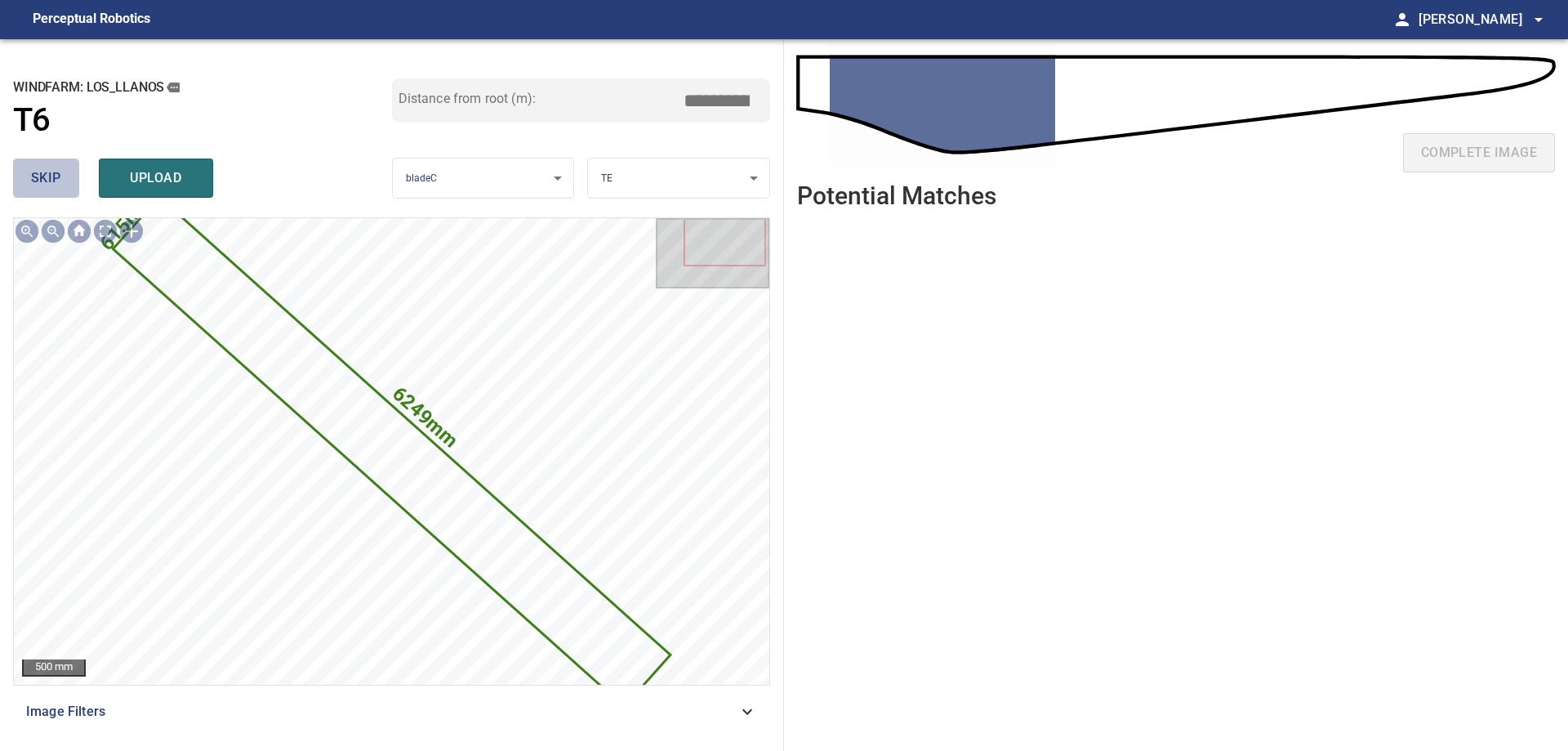
click at [51, 180] on span "skip" at bounding box center [47, 178] width 30 height 23
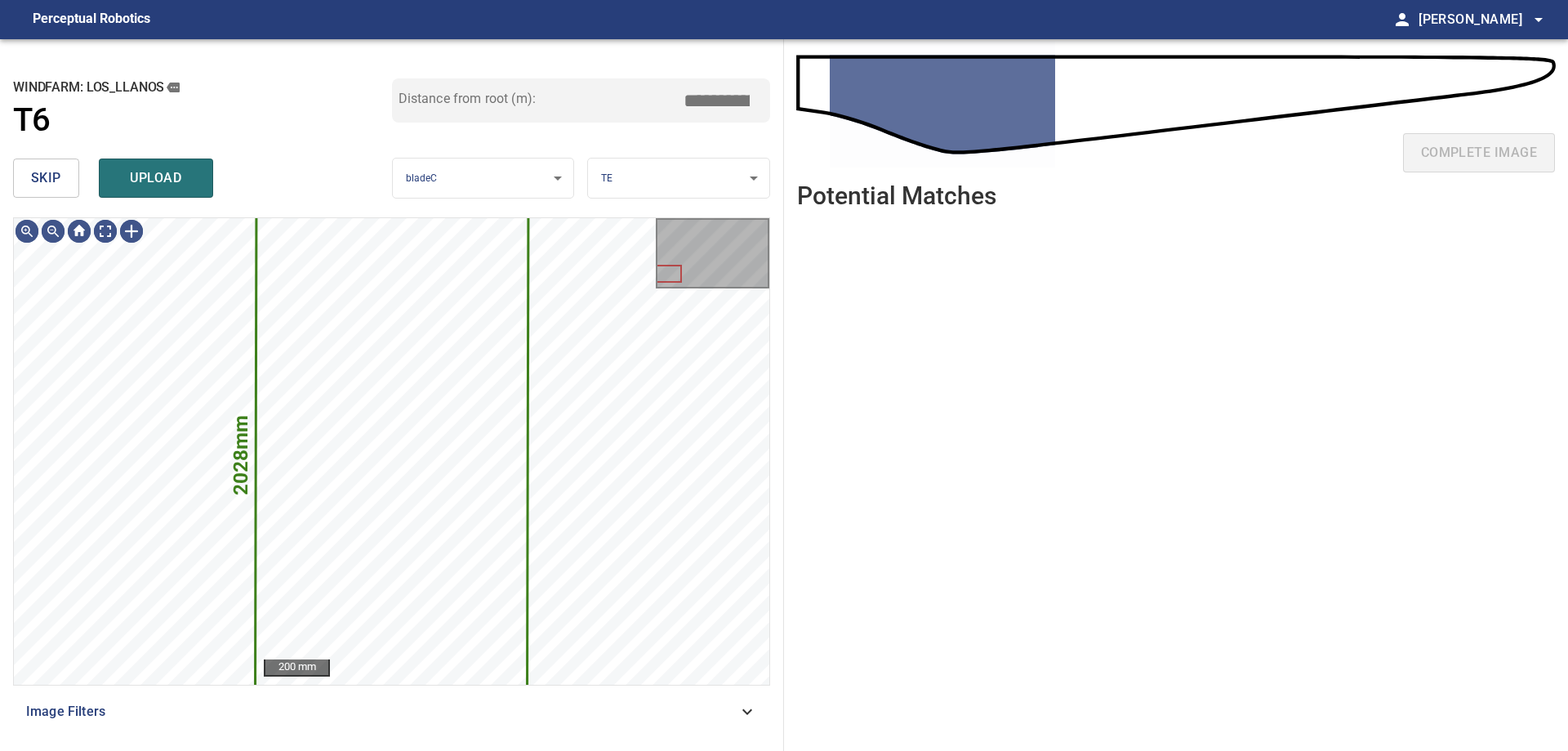
drag, startPoint x: 36, startPoint y: 169, endPoint x: 84, endPoint y: 208, distance: 61.8
click at [51, 186] on span "skip" at bounding box center [47, 178] width 30 height 23
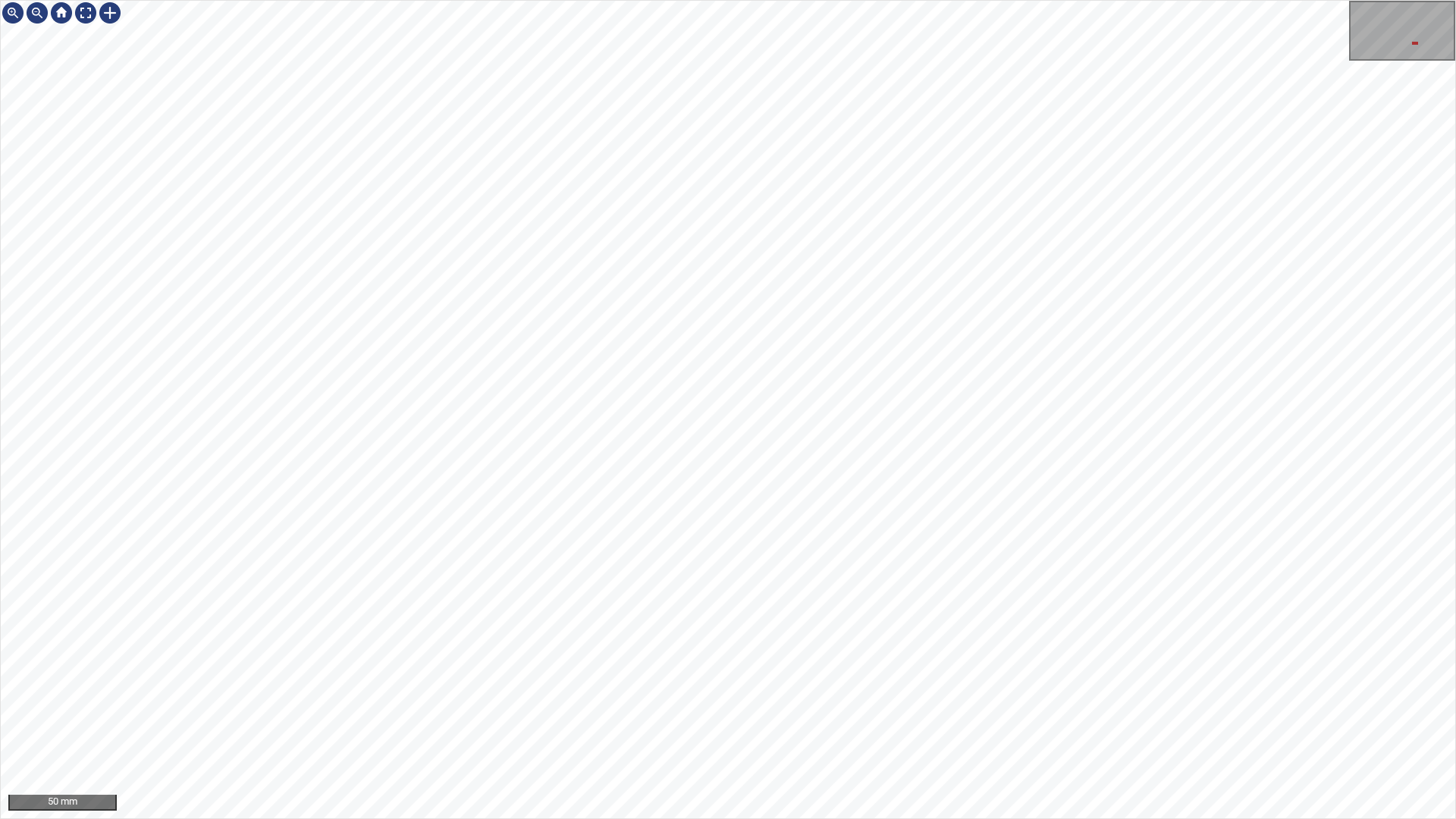
click at [626, 0] on div "50 mm" at bounding box center [728, 410] width 1456 height 819
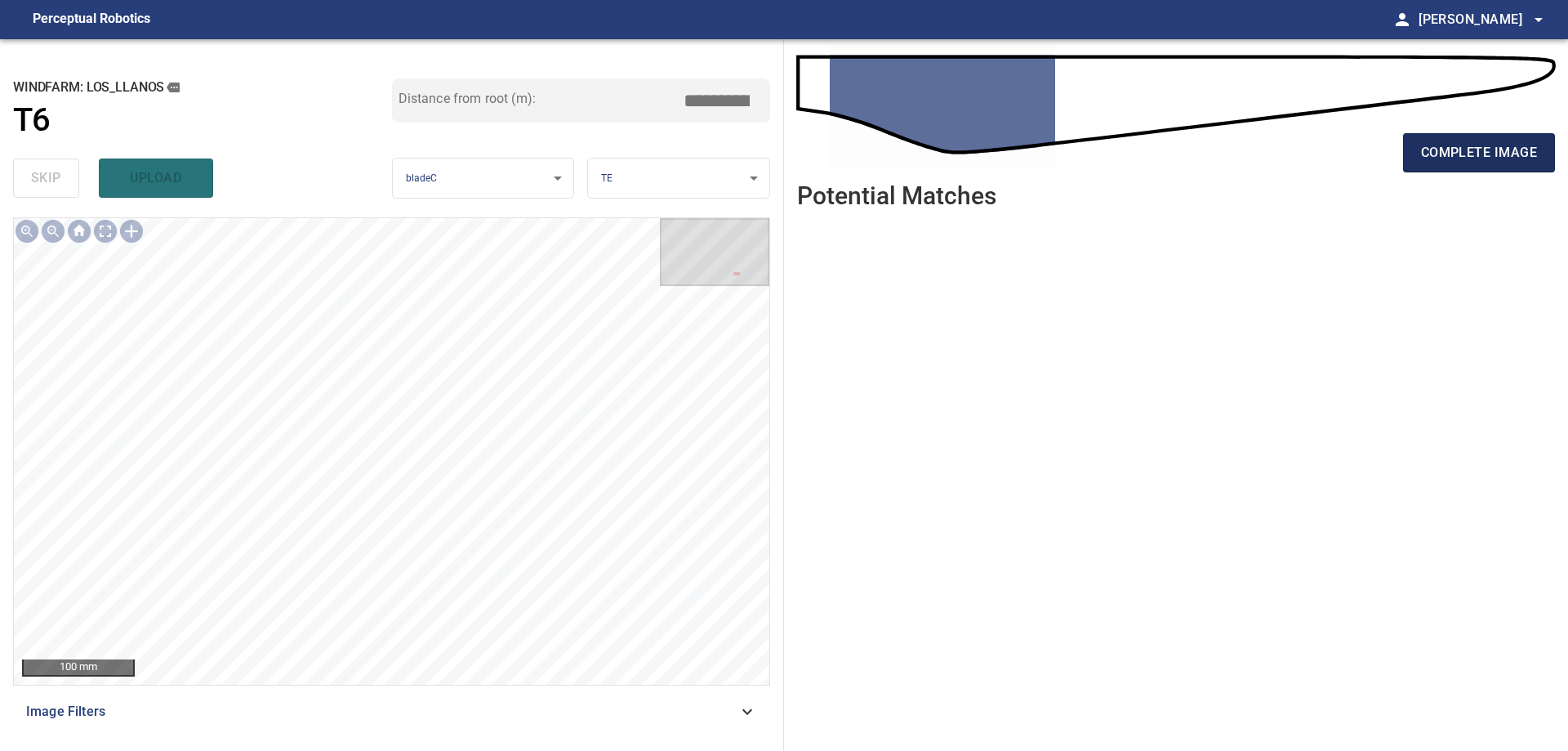
click at [1463, 165] on button "complete image" at bounding box center [1479, 153] width 152 height 39
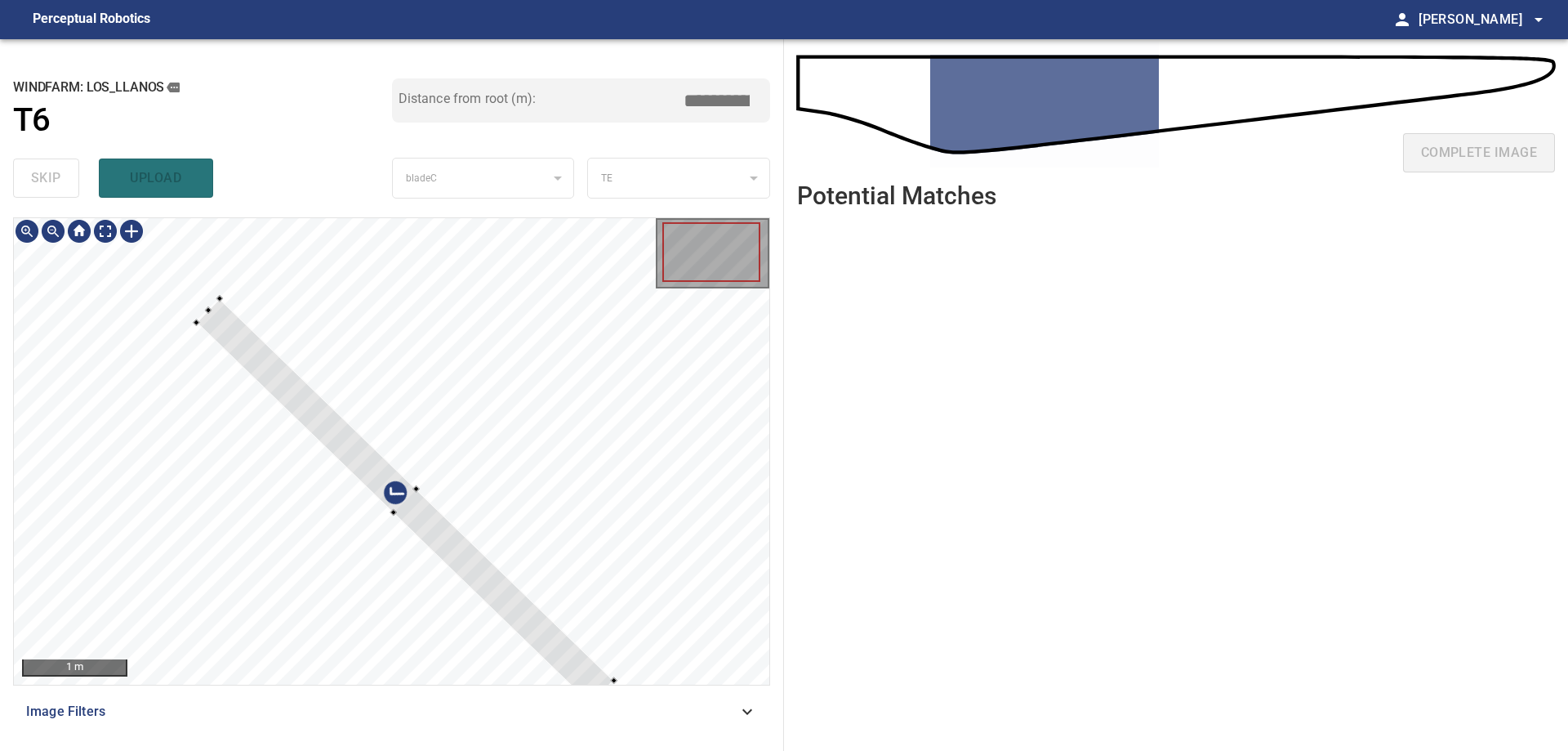
click at [596, 420] on div at bounding box center [391, 451] width 755 height 466
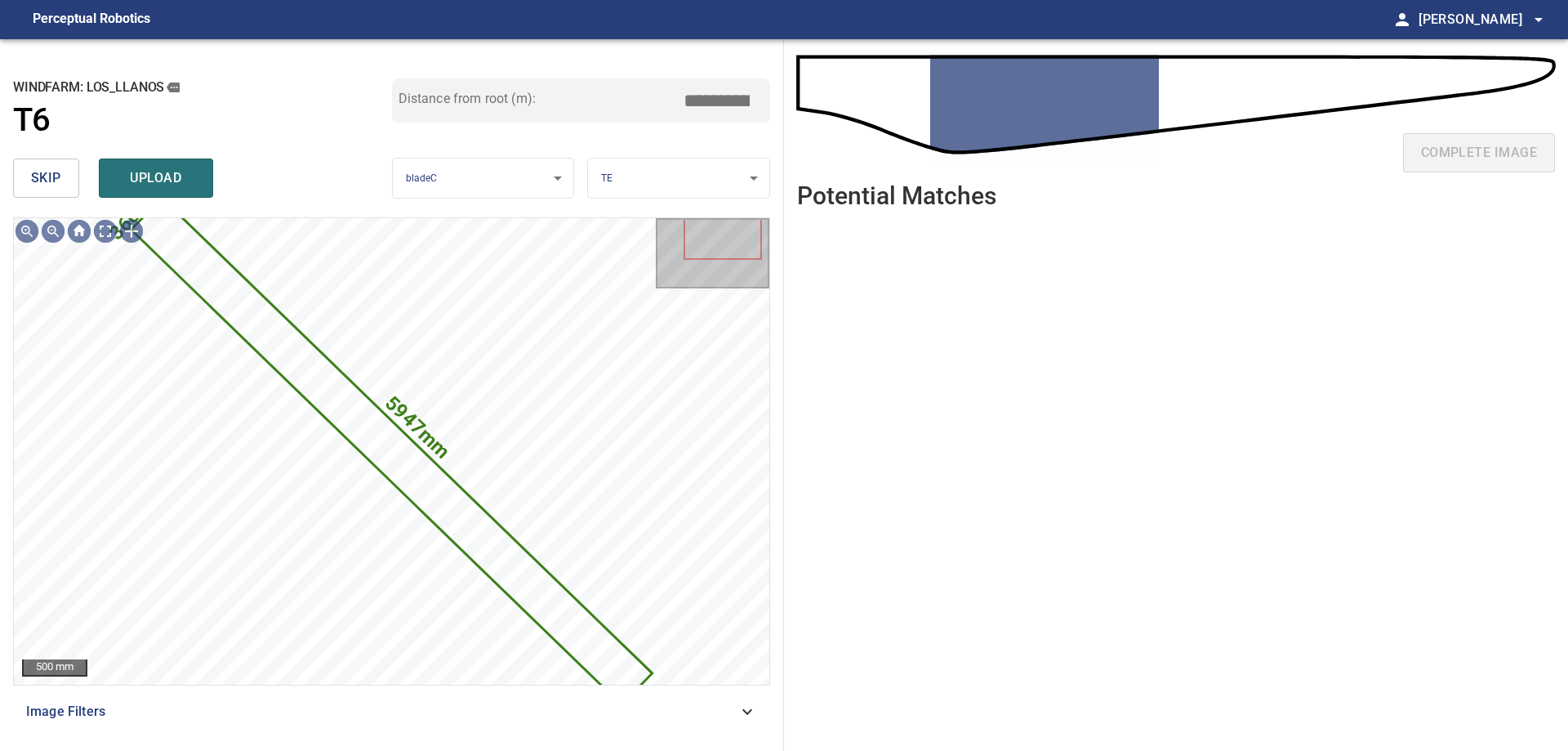
click at [42, 180] on span "skip" at bounding box center [47, 178] width 30 height 23
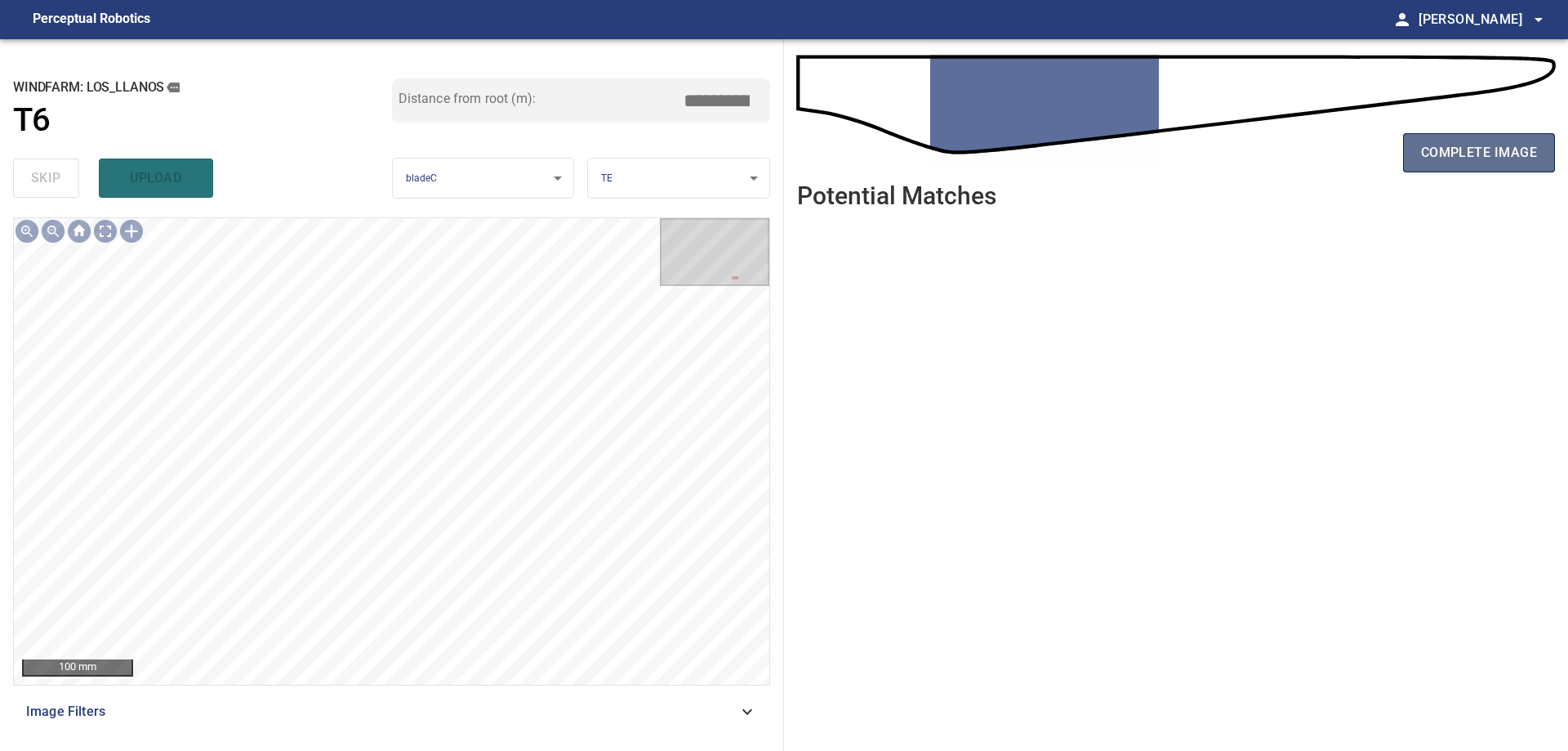
click at [1521, 140] on button "complete image" at bounding box center [1479, 153] width 152 height 39
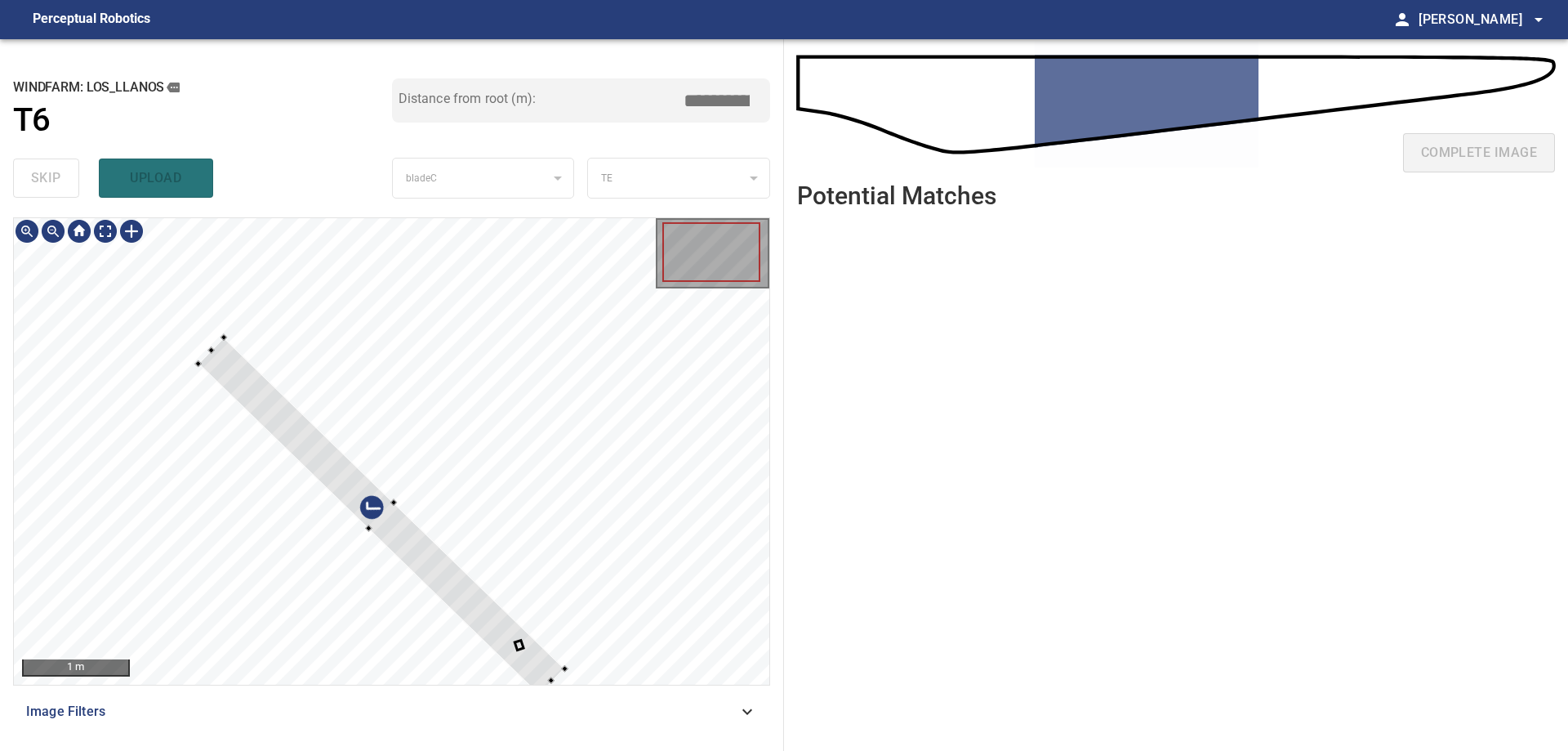
click at [513, 461] on div at bounding box center [391, 451] width 755 height 466
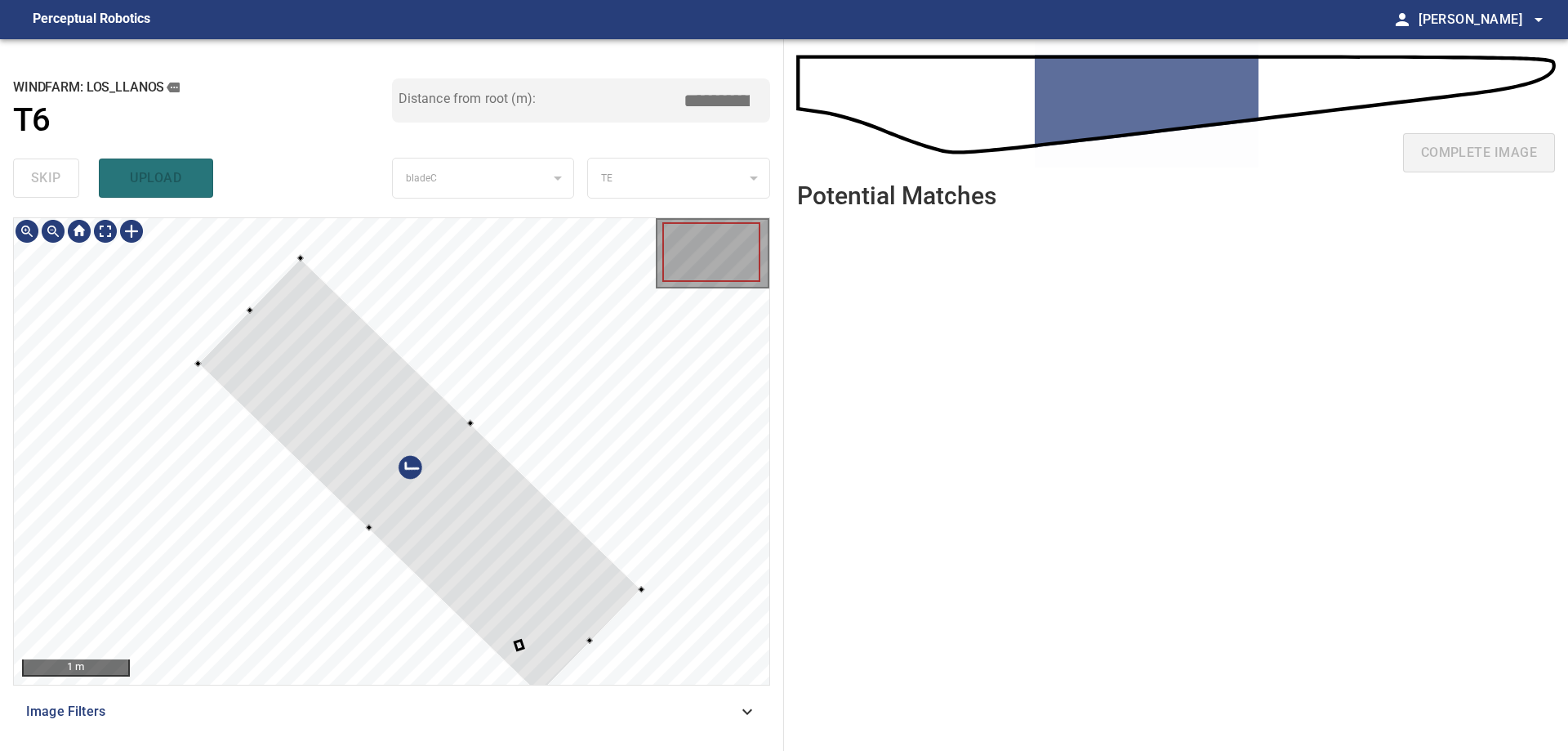
click at [522, 467] on div at bounding box center [419, 476] width 443 height 436
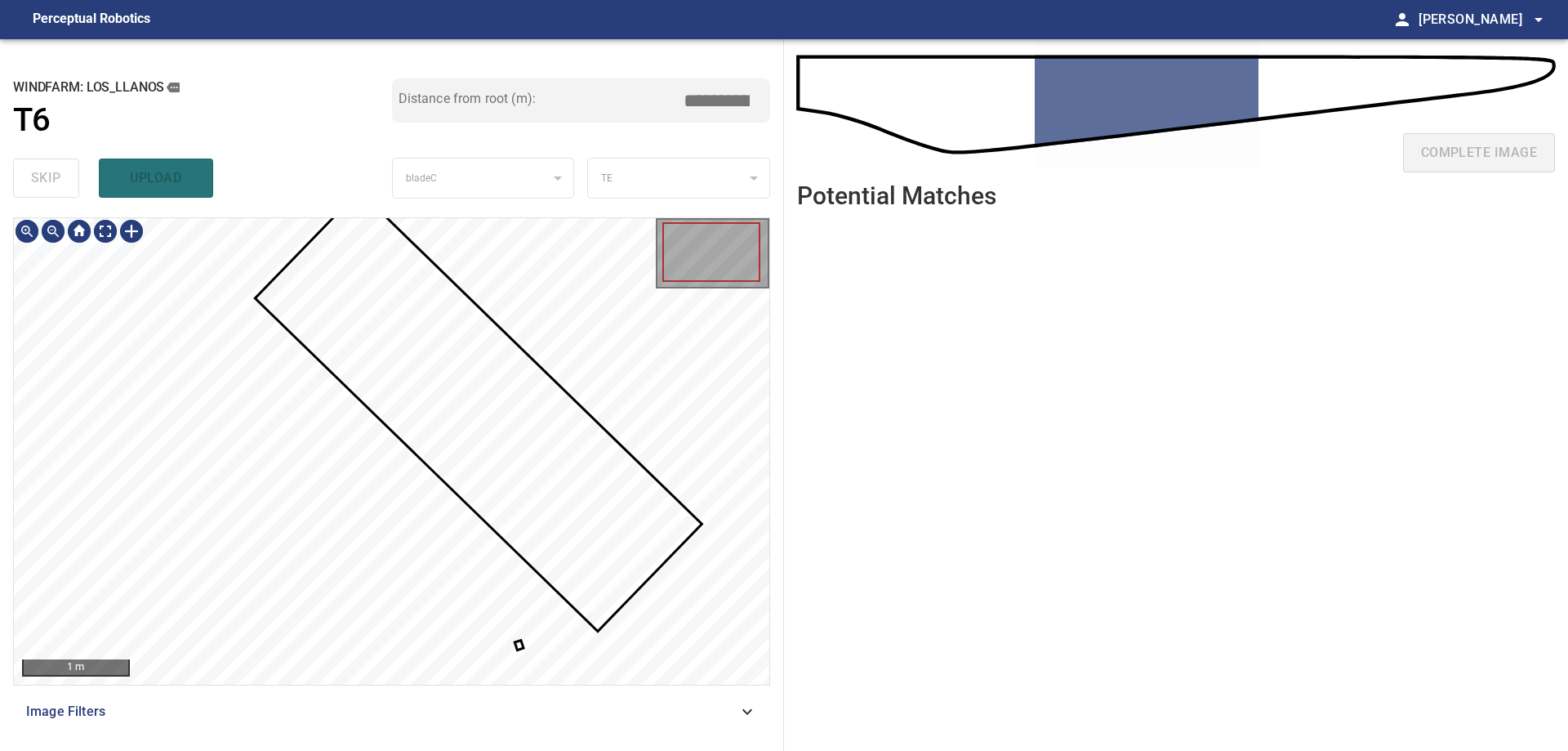
click at [516, 645] on div at bounding box center [391, 451] width 755 height 466
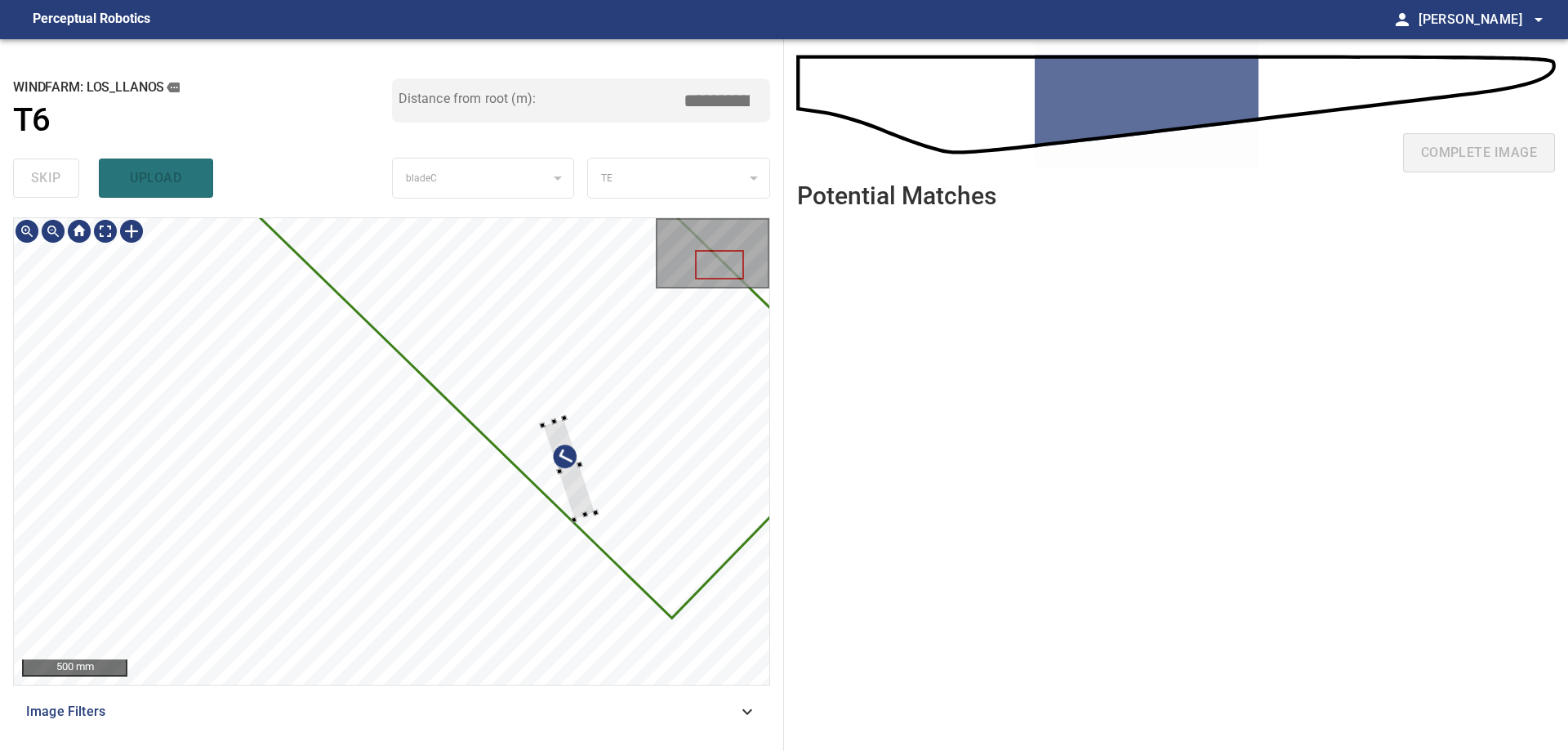
click at [583, 453] on div at bounding box center [391, 451] width 755 height 466
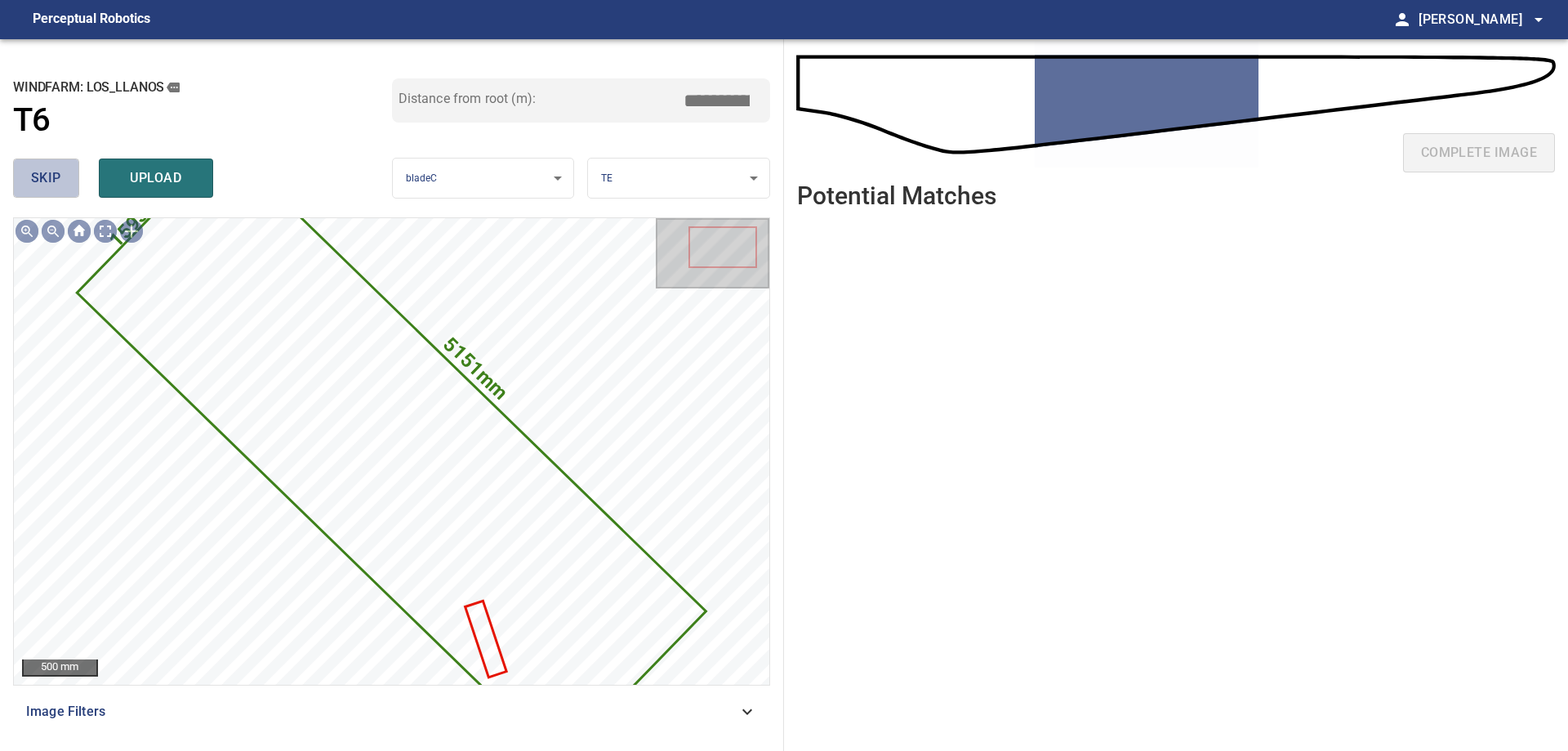
click at [43, 177] on span "skip" at bounding box center [47, 178] width 30 height 23
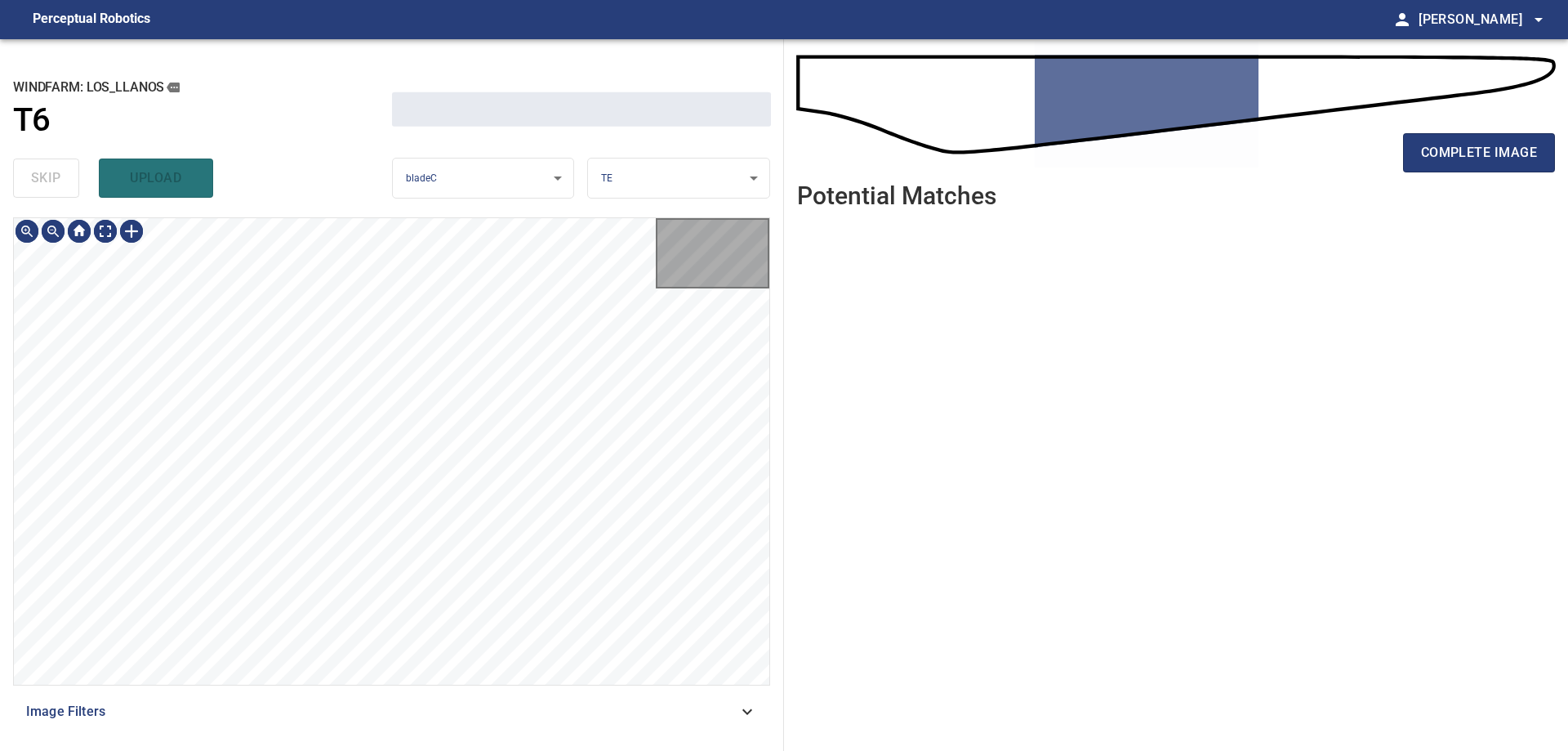
click at [43, 177] on div "skip upload" at bounding box center [202, 178] width 379 height 52
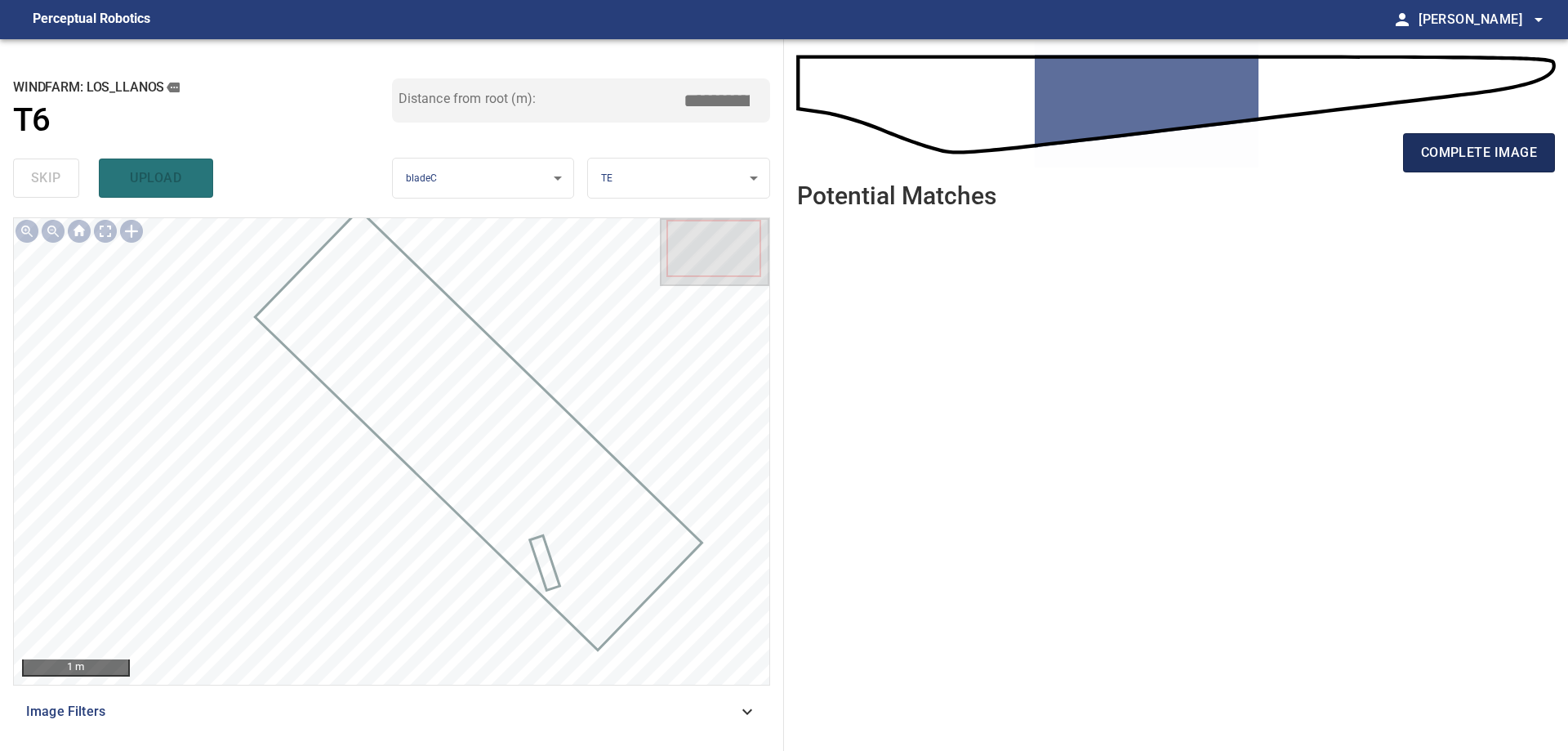
click at [1469, 151] on span "complete image" at bounding box center [1478, 153] width 116 height 23
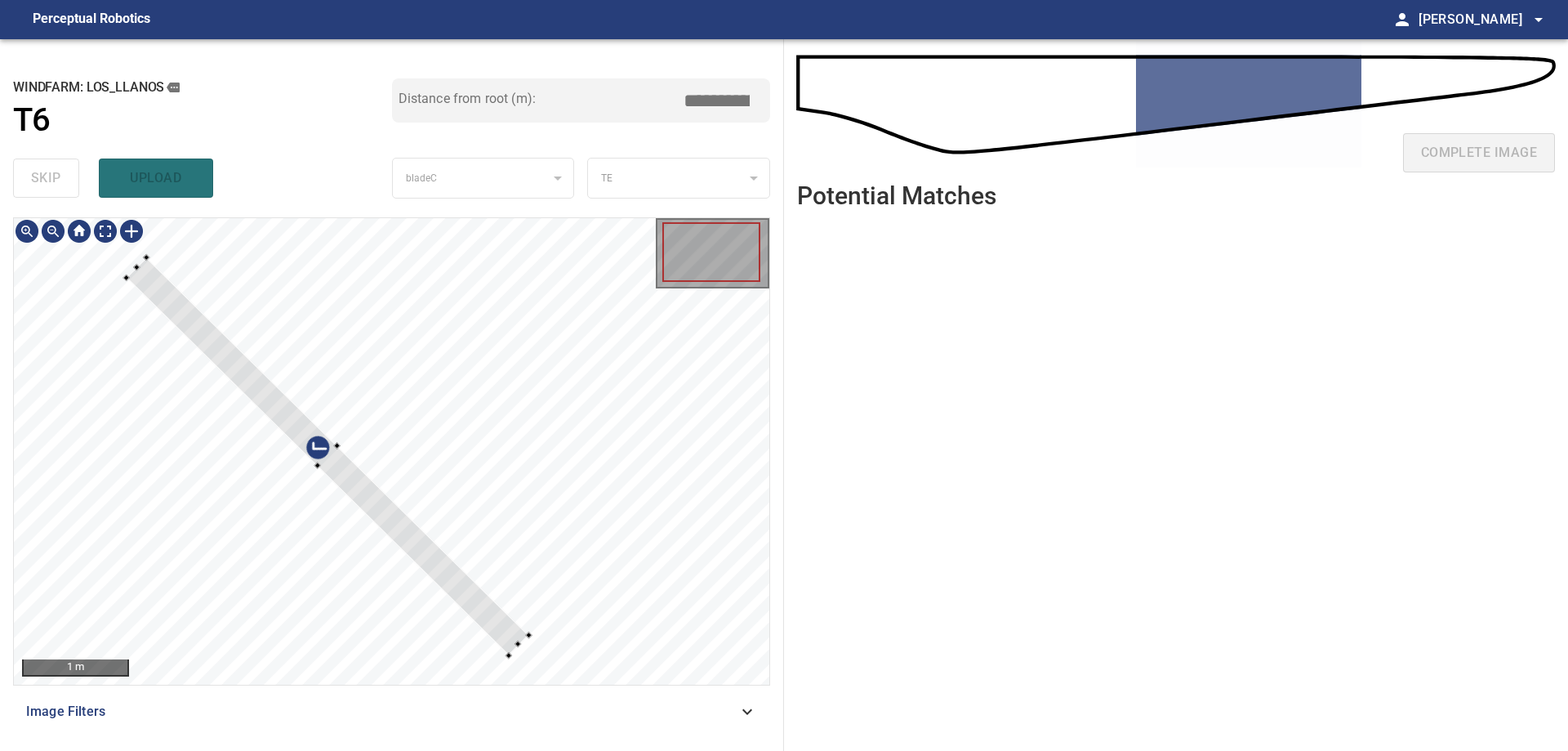
click at [459, 464] on div at bounding box center [391, 451] width 755 height 466
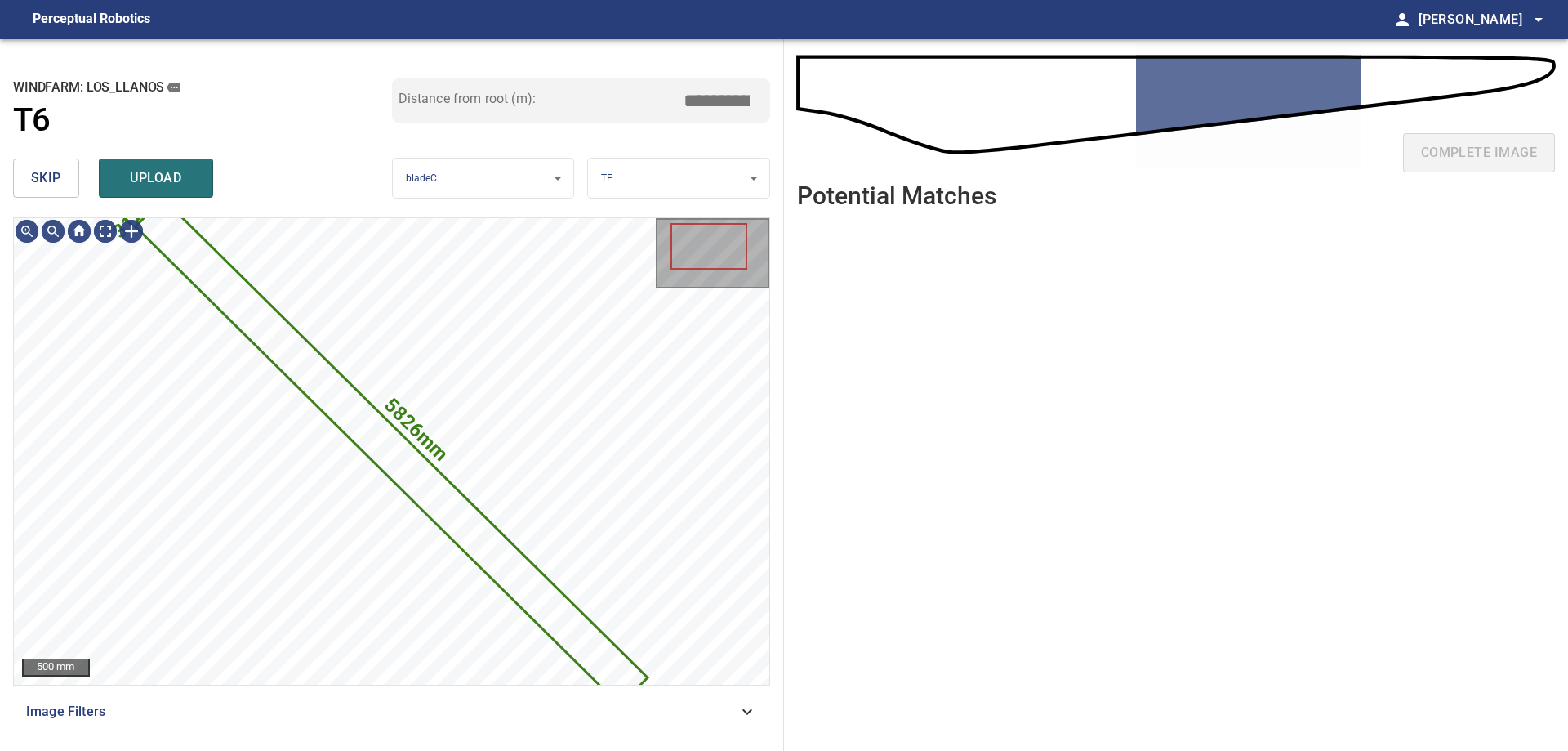
click at [69, 169] on button "skip" at bounding box center [47, 178] width 66 height 39
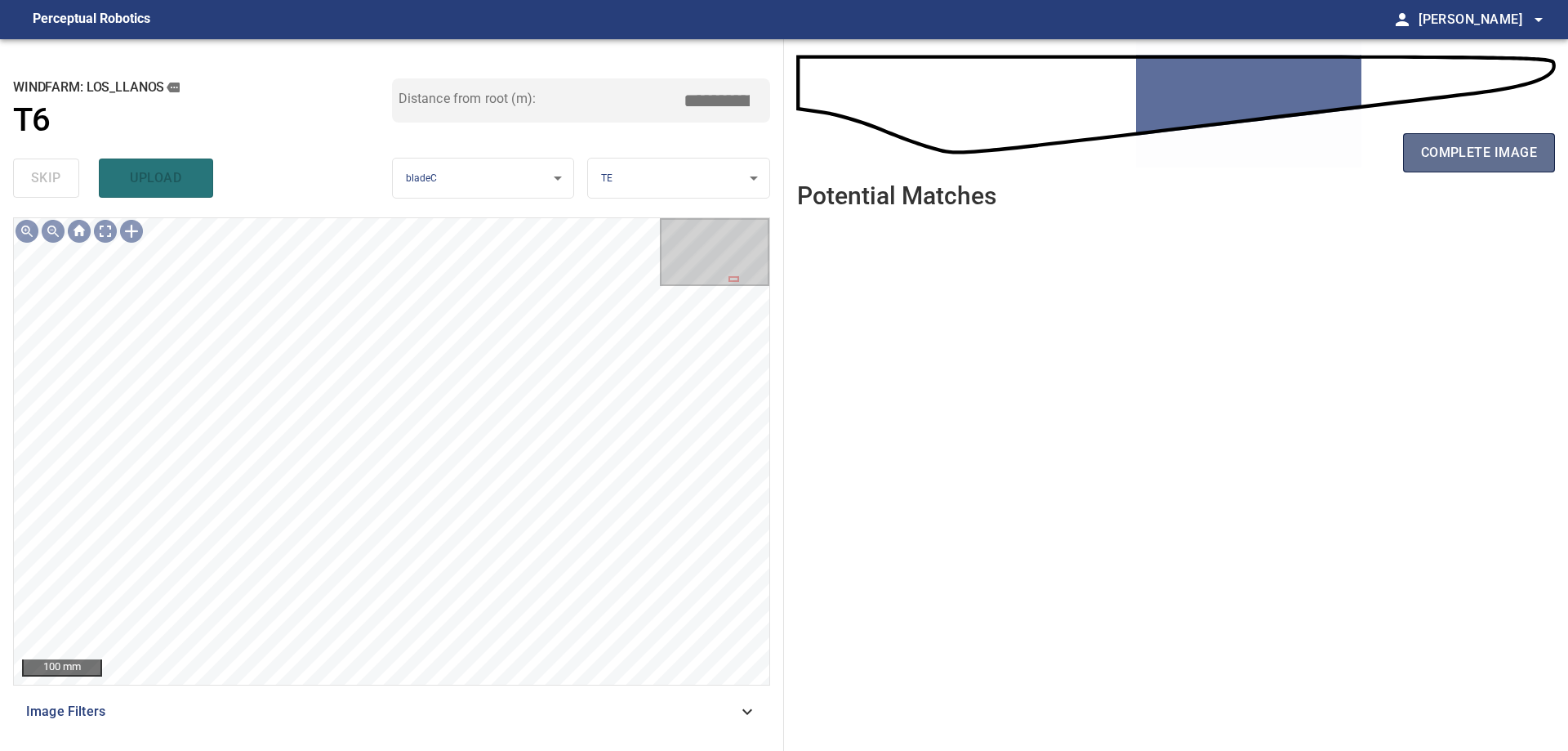
click at [1436, 163] on span "complete image" at bounding box center [1478, 153] width 116 height 23
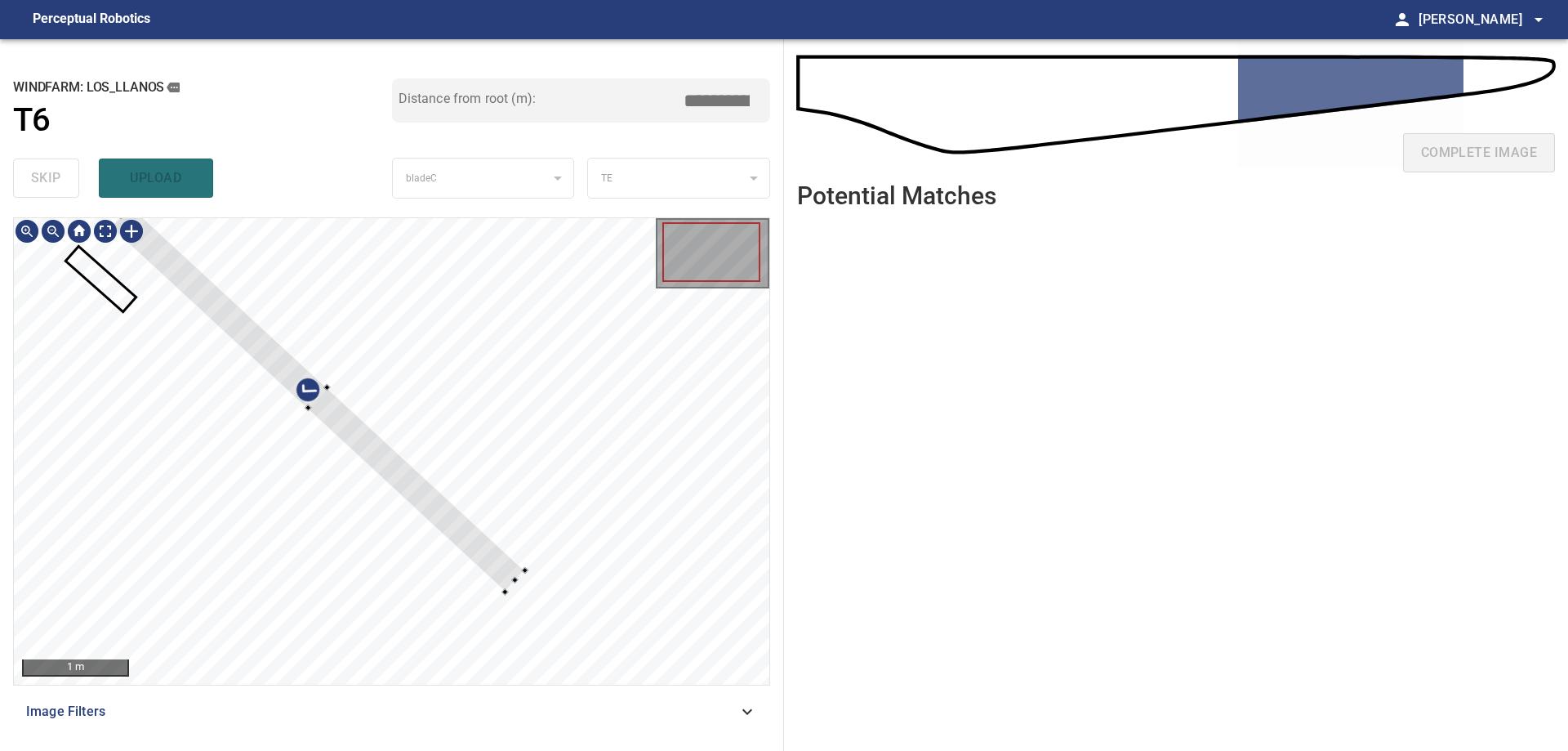
click at [297, 316] on div at bounding box center [391, 451] width 755 height 466
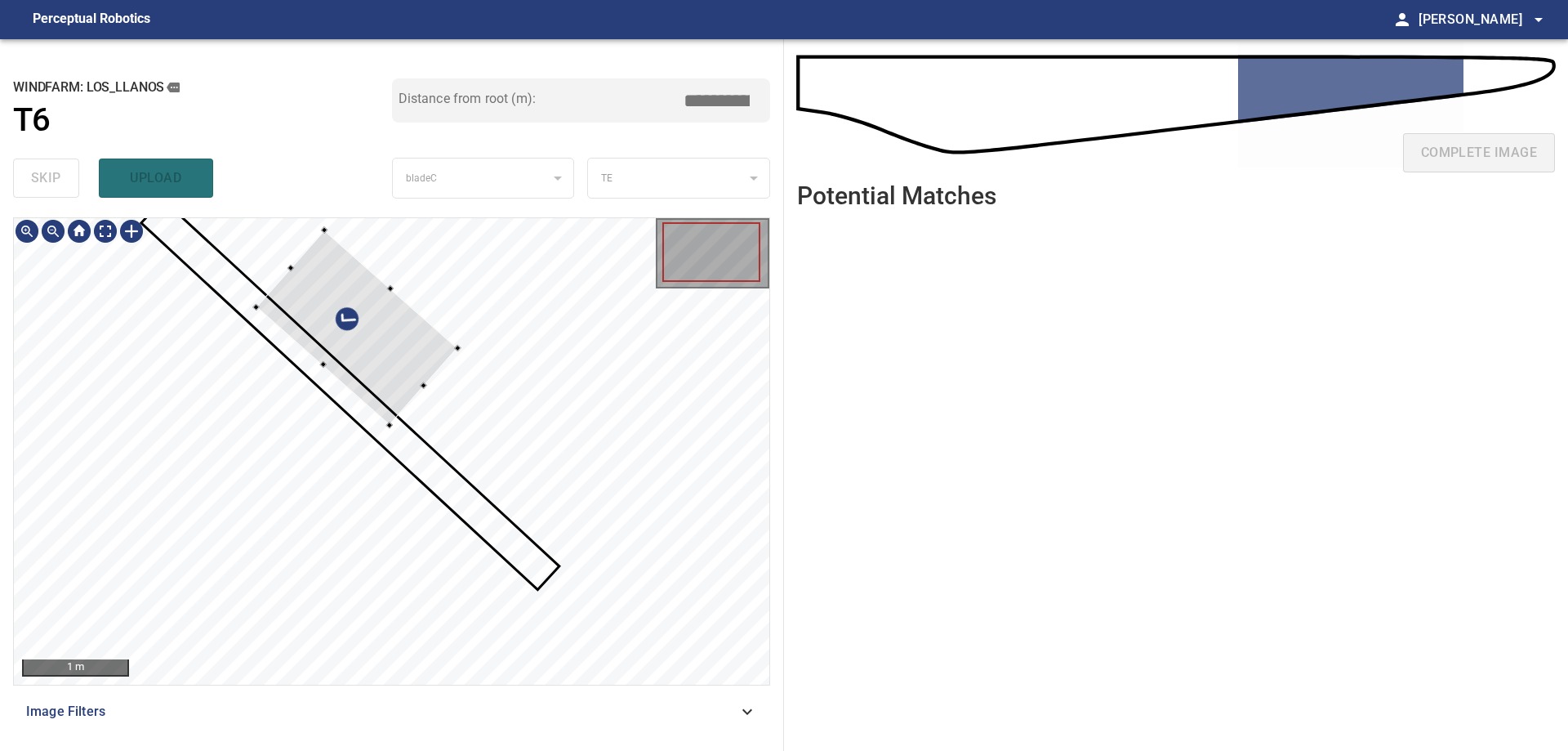
click at [496, 378] on div at bounding box center [391, 451] width 755 height 466
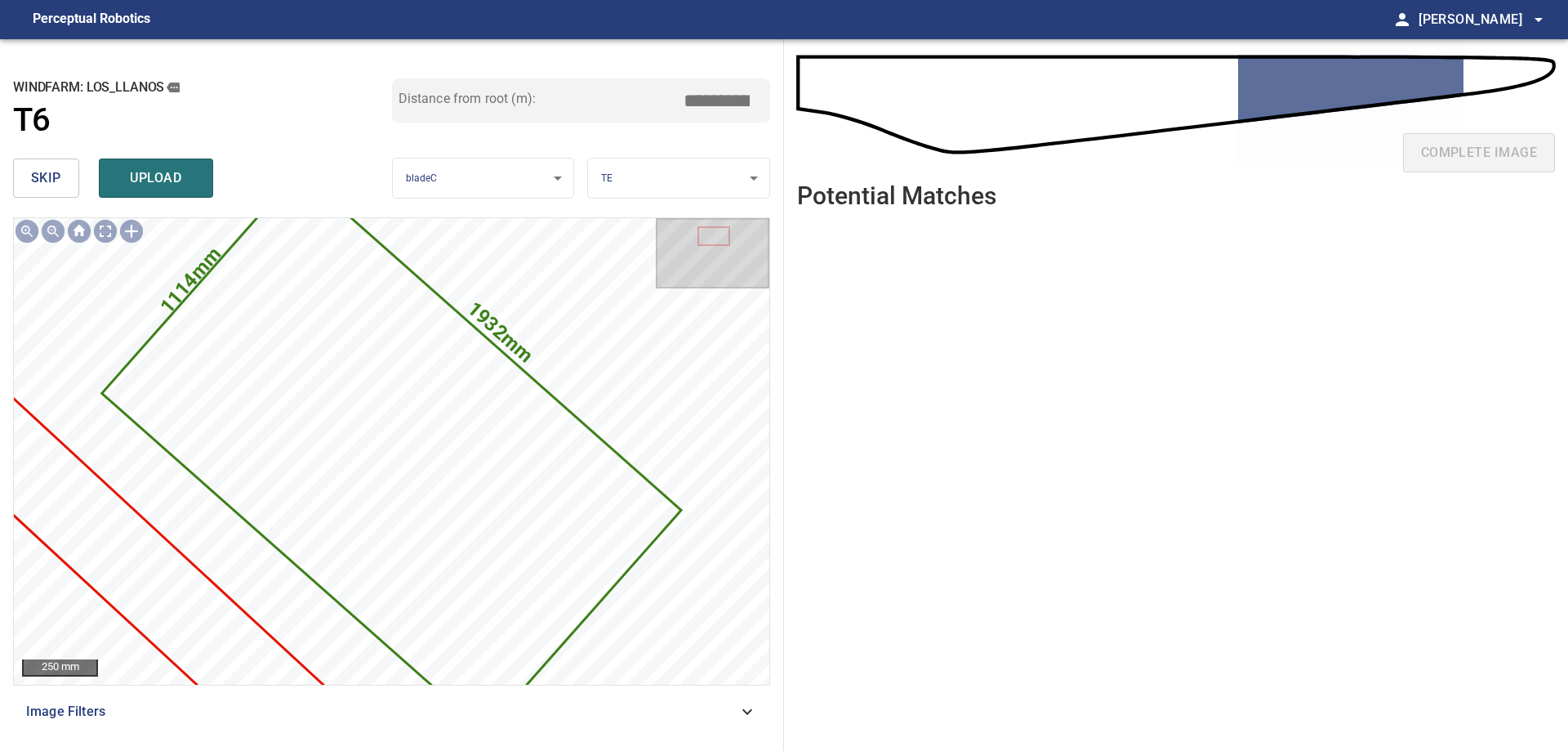
click at [63, 185] on button "skip" at bounding box center [47, 178] width 66 height 39
click at [62, 185] on button "skip" at bounding box center [47, 178] width 66 height 39
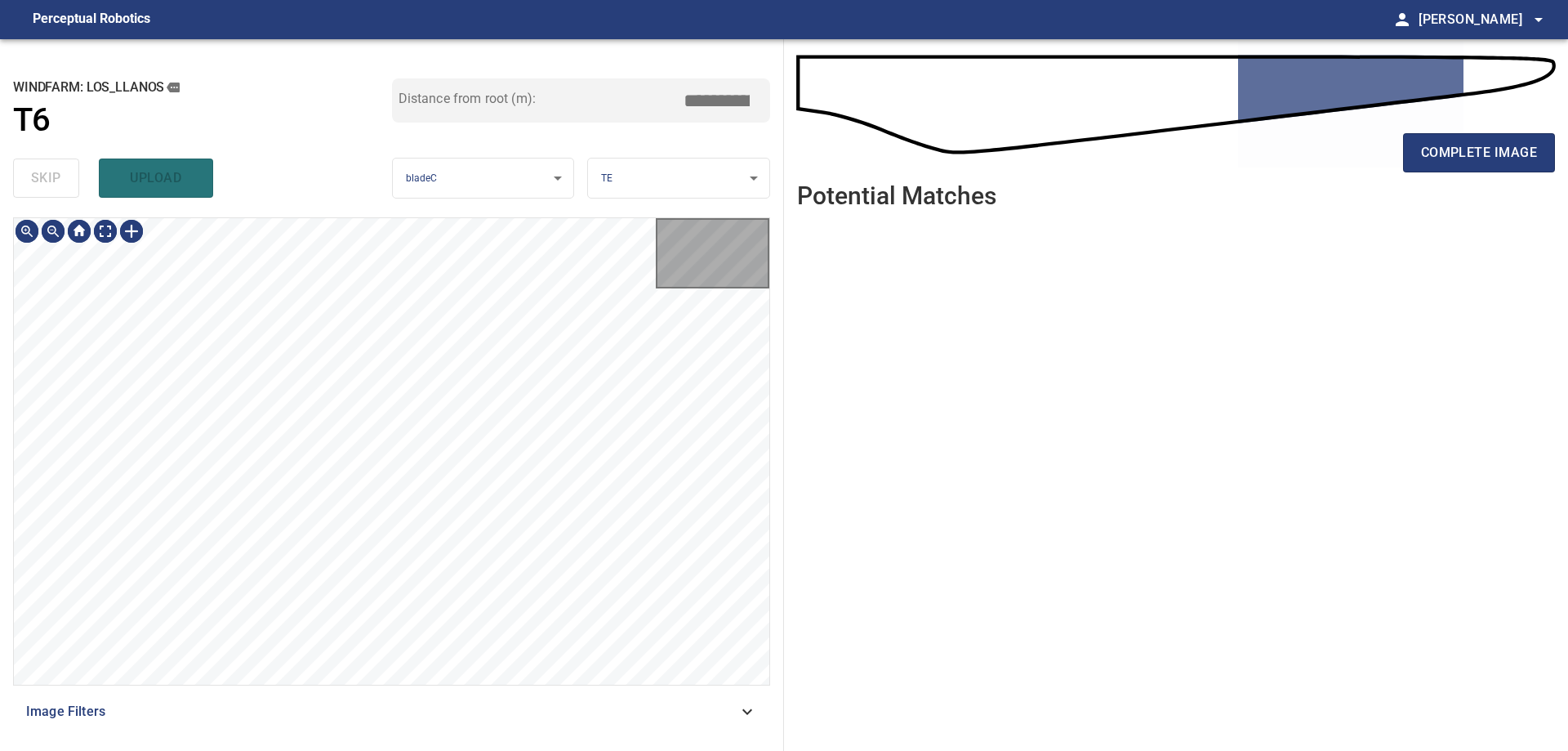
click at [62, 185] on div "skip upload" at bounding box center [202, 178] width 379 height 52
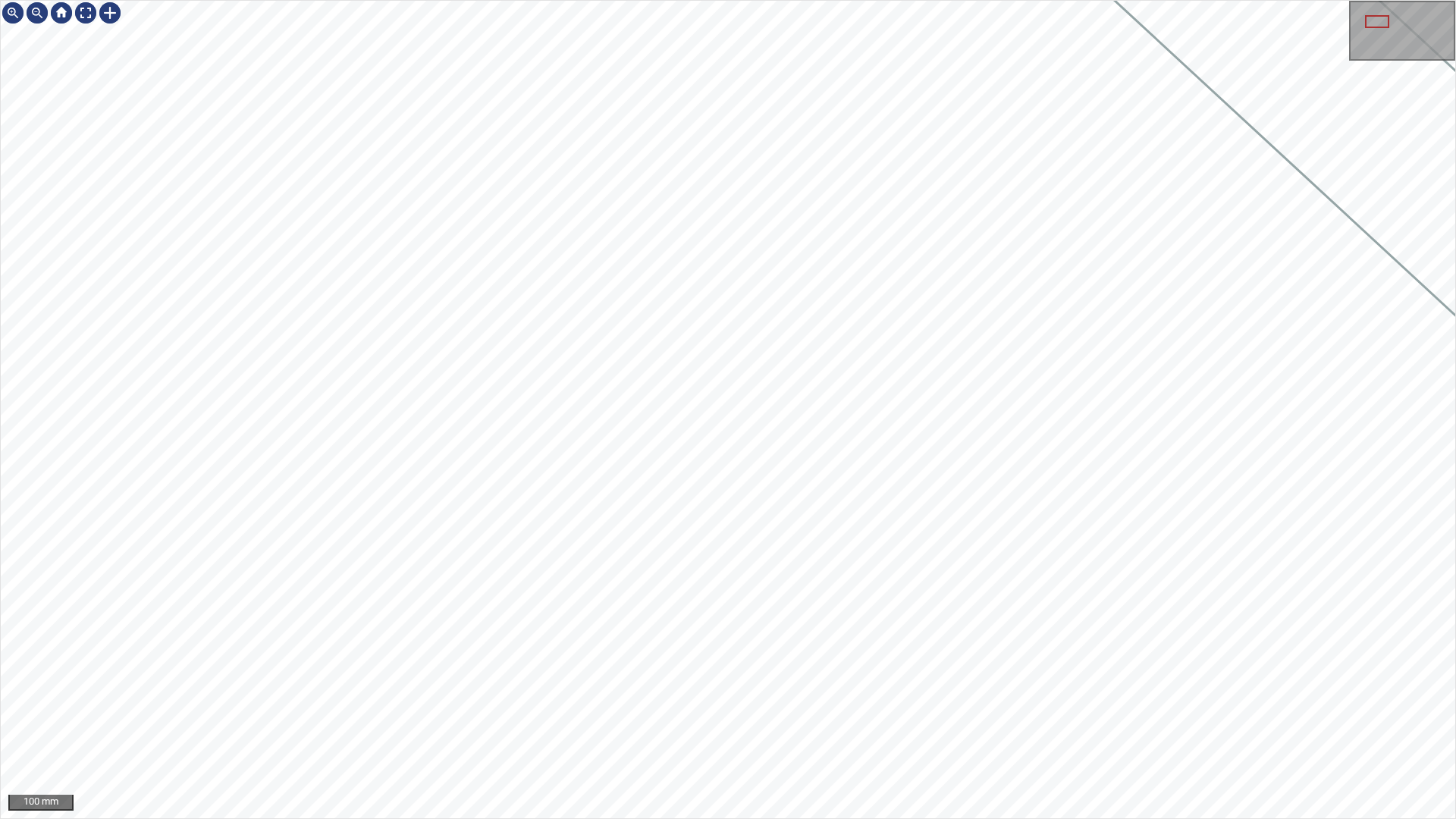
click at [522, 697] on div "100 mm" at bounding box center [728, 410] width 1456 height 819
click at [1062, 492] on div "50 mm" at bounding box center [728, 410] width 1456 height 819
click at [651, 0] on div "50 mm" at bounding box center [728, 410] width 1456 height 819
click at [314, 0] on div "50 mm" at bounding box center [728, 410] width 1456 height 819
click at [88, 17] on div at bounding box center [85, 12] width 24 height 24
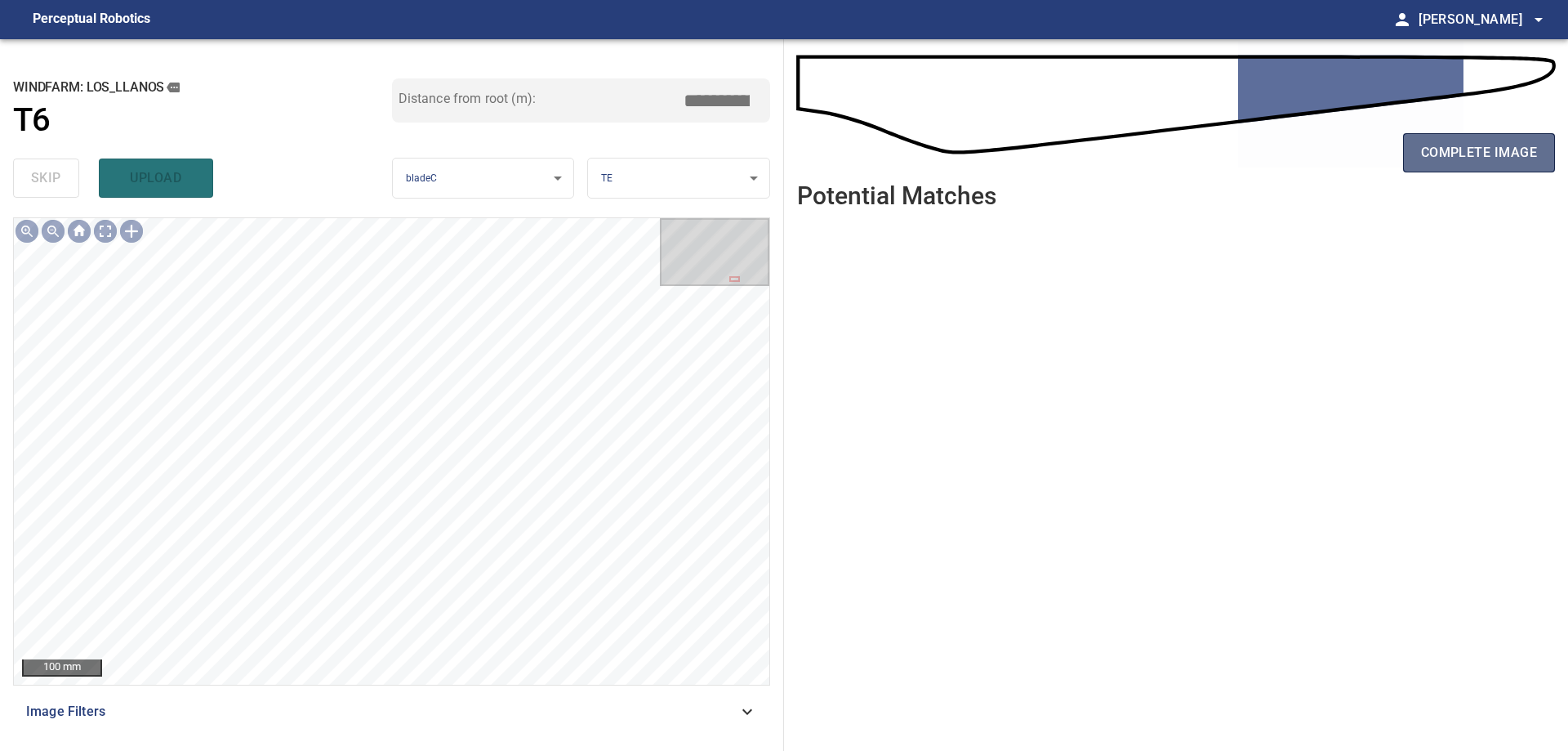
click at [1546, 153] on button "complete image" at bounding box center [1479, 153] width 152 height 39
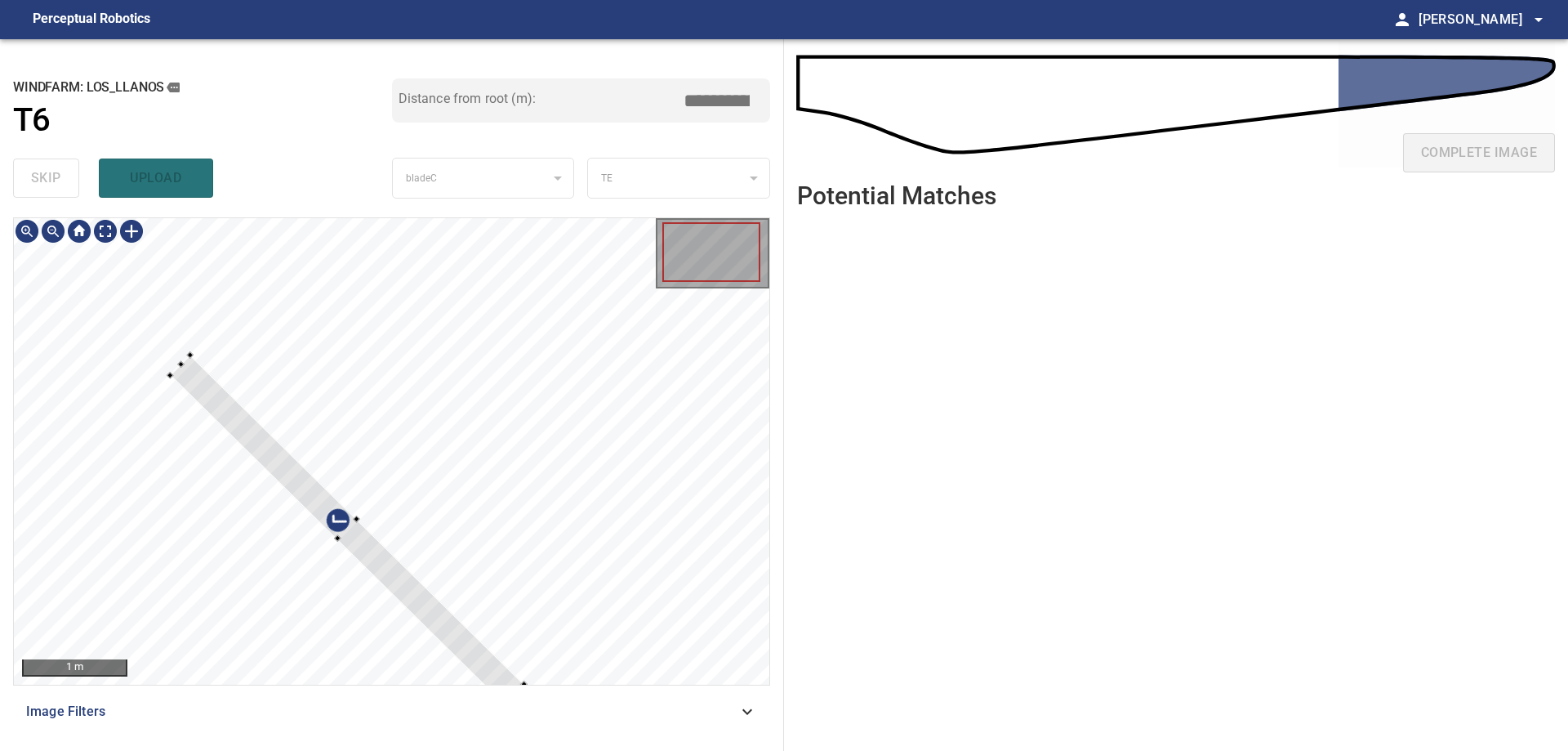
click at [485, 526] on div at bounding box center [391, 451] width 755 height 466
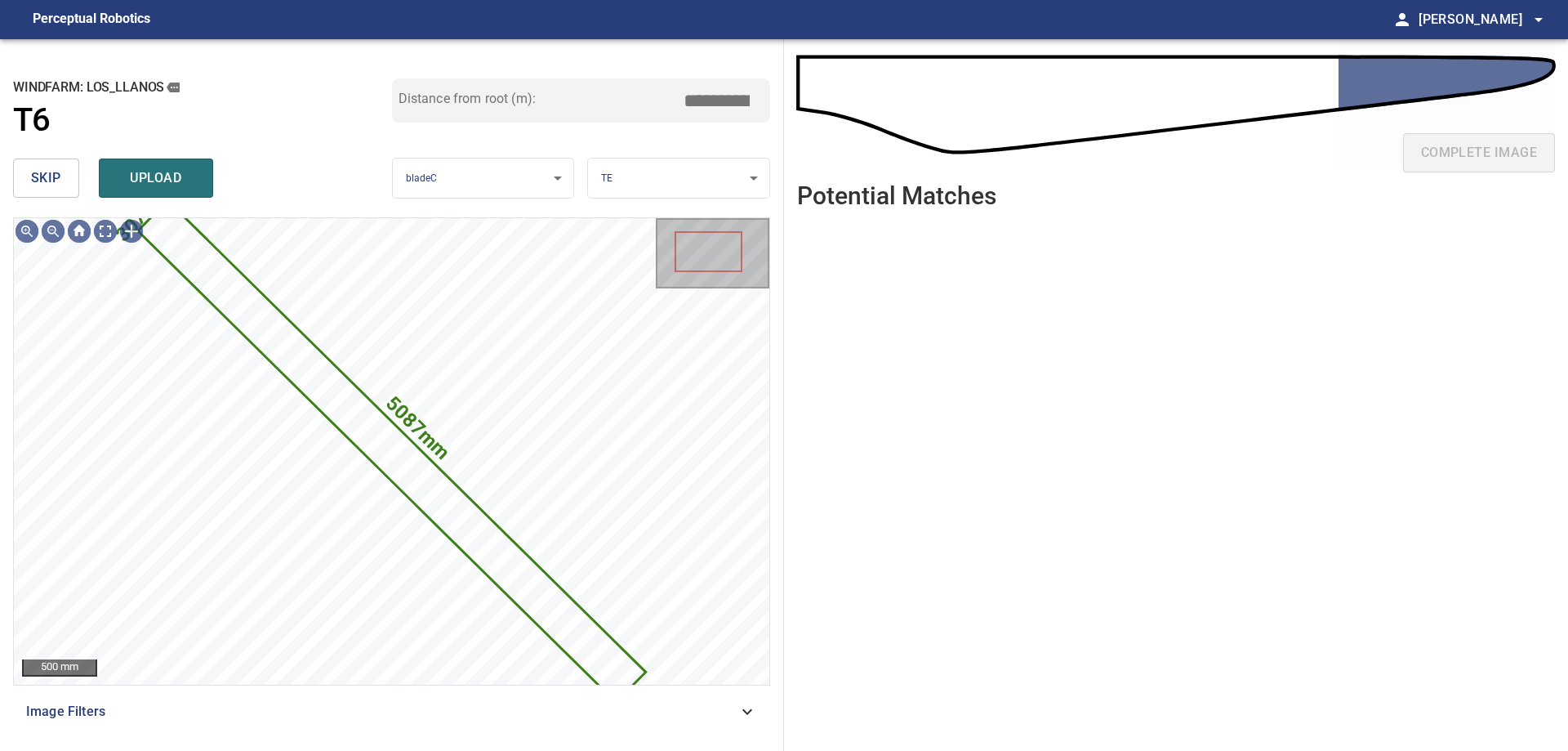
drag, startPoint x: 55, startPoint y: 172, endPoint x: 88, endPoint y: 214, distance: 53.4
click at [57, 178] on span "skip" at bounding box center [47, 178] width 30 height 23
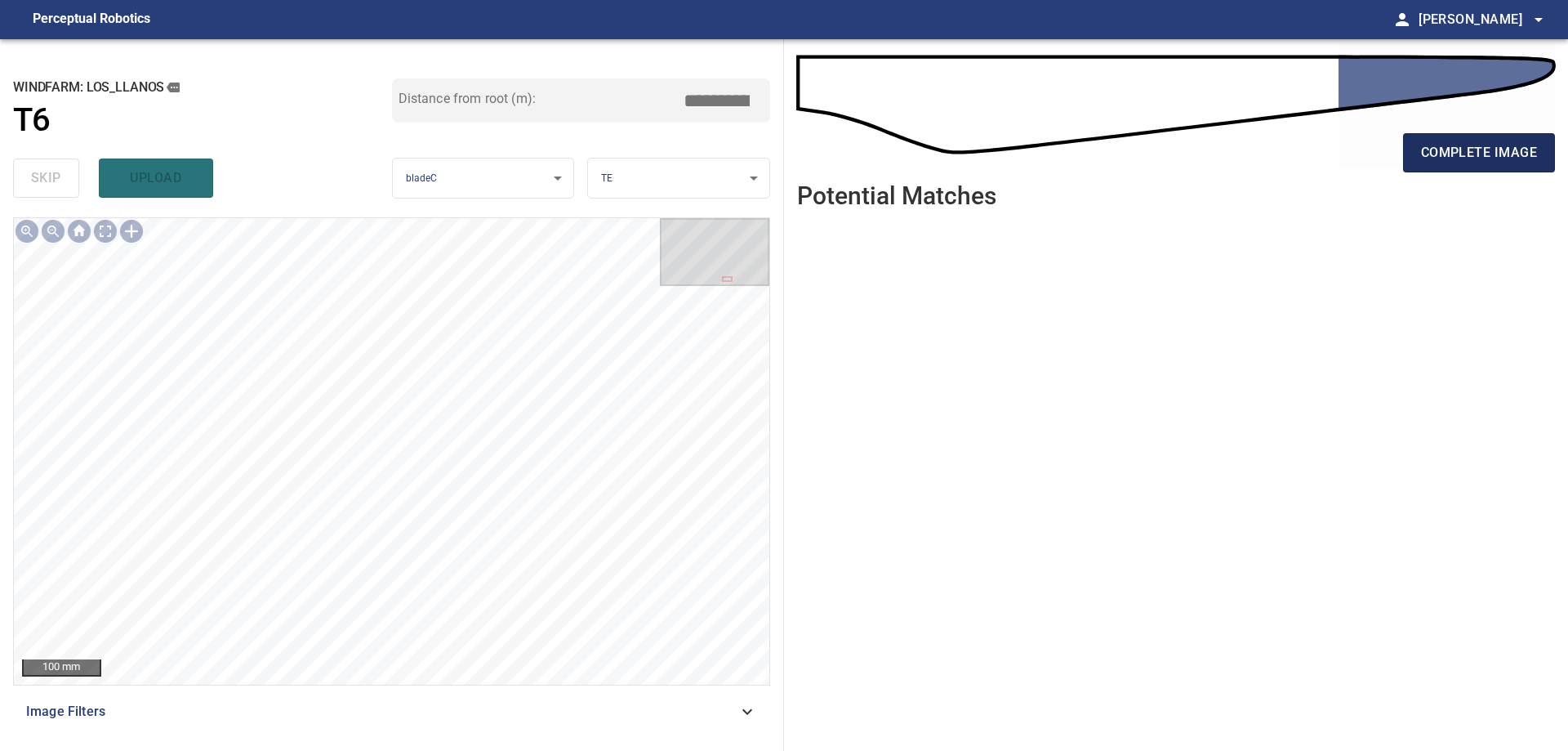
drag, startPoint x: 1474, startPoint y: 175, endPoint x: 1472, endPoint y: 166, distance: 9.2
click at [1474, 175] on div "complete image" at bounding box center [1176, 159] width 758 height 65
click at [1472, 165] on button "complete image" at bounding box center [1479, 153] width 152 height 39
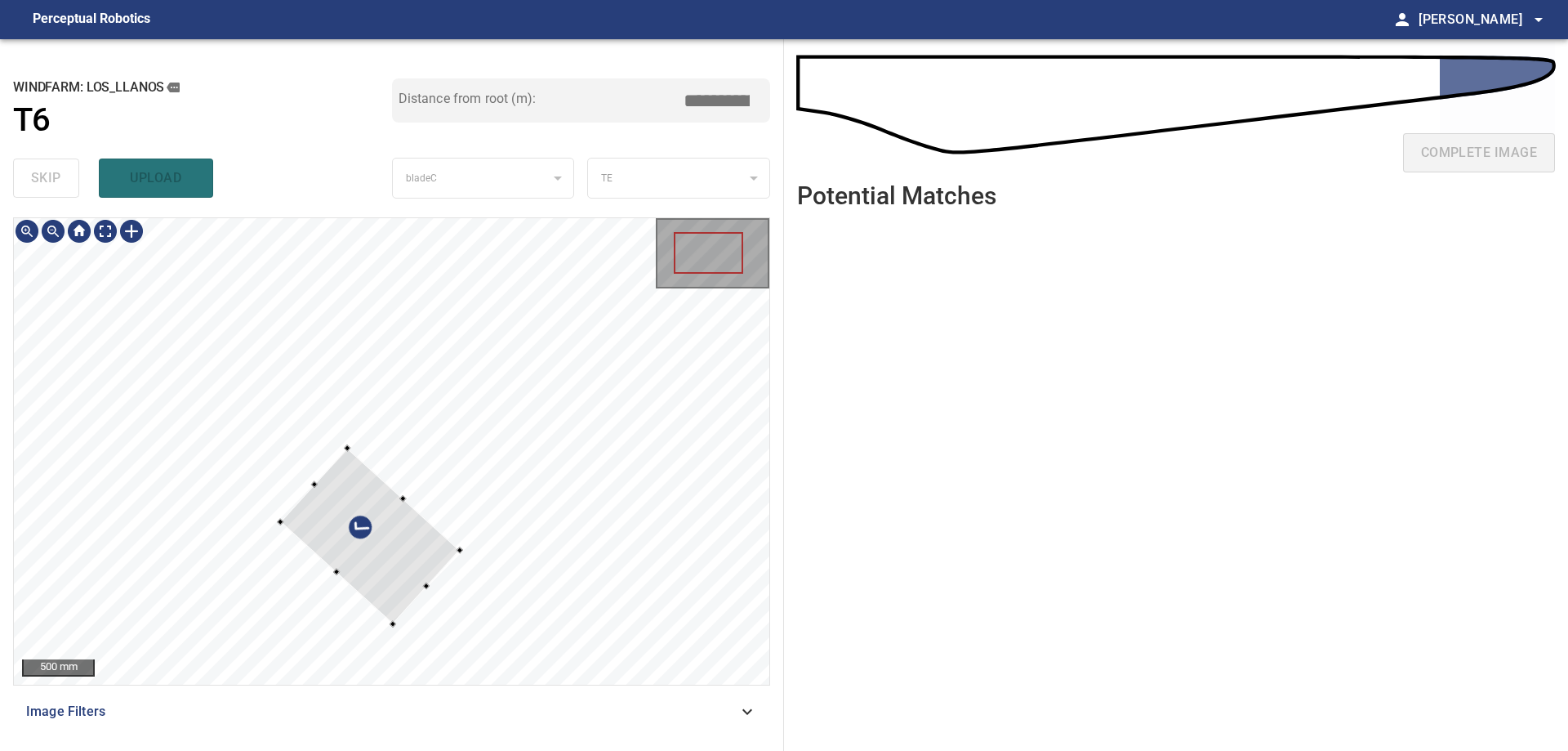
click at [460, 474] on div at bounding box center [370, 536] width 180 height 177
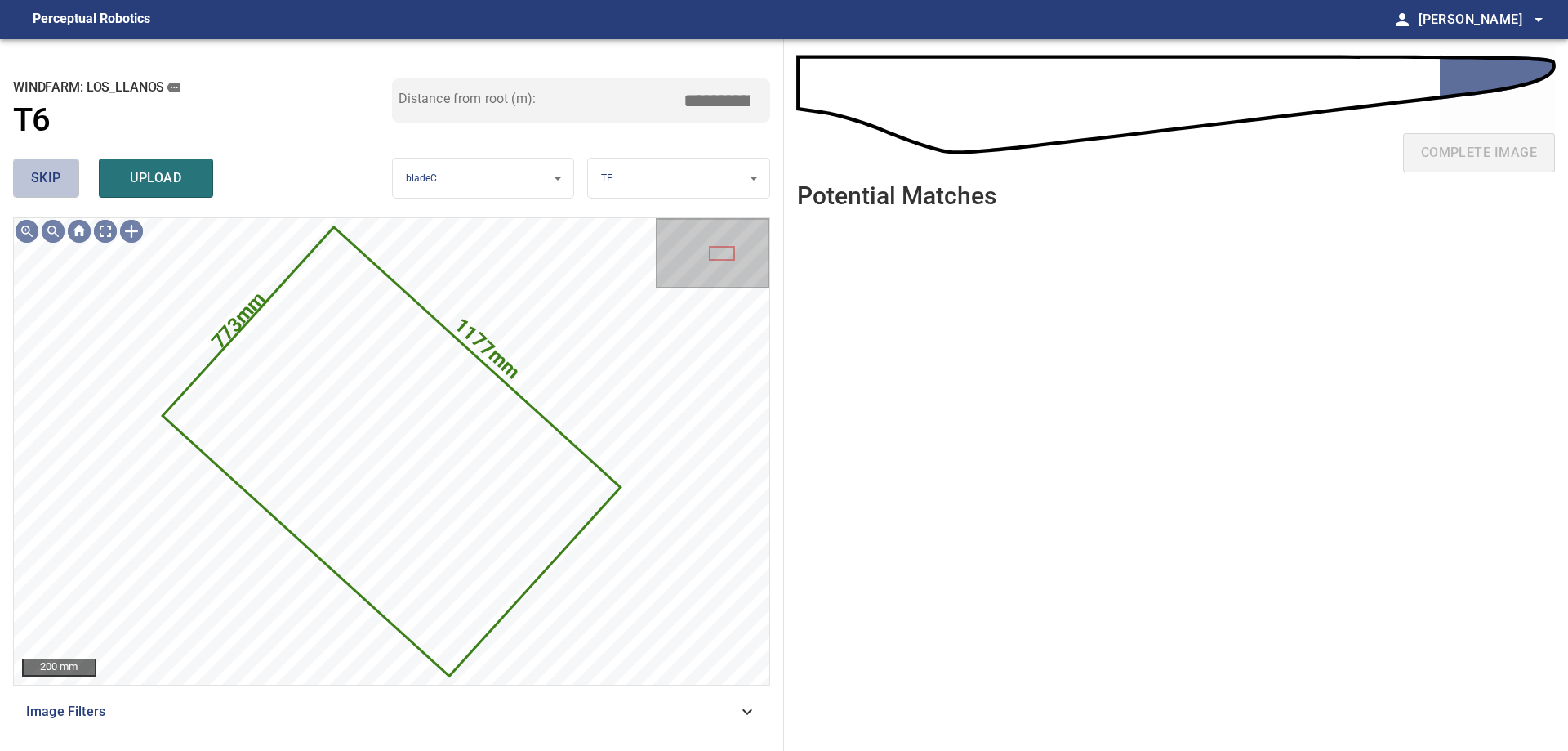
click at [56, 182] on span "skip" at bounding box center [47, 178] width 30 height 23
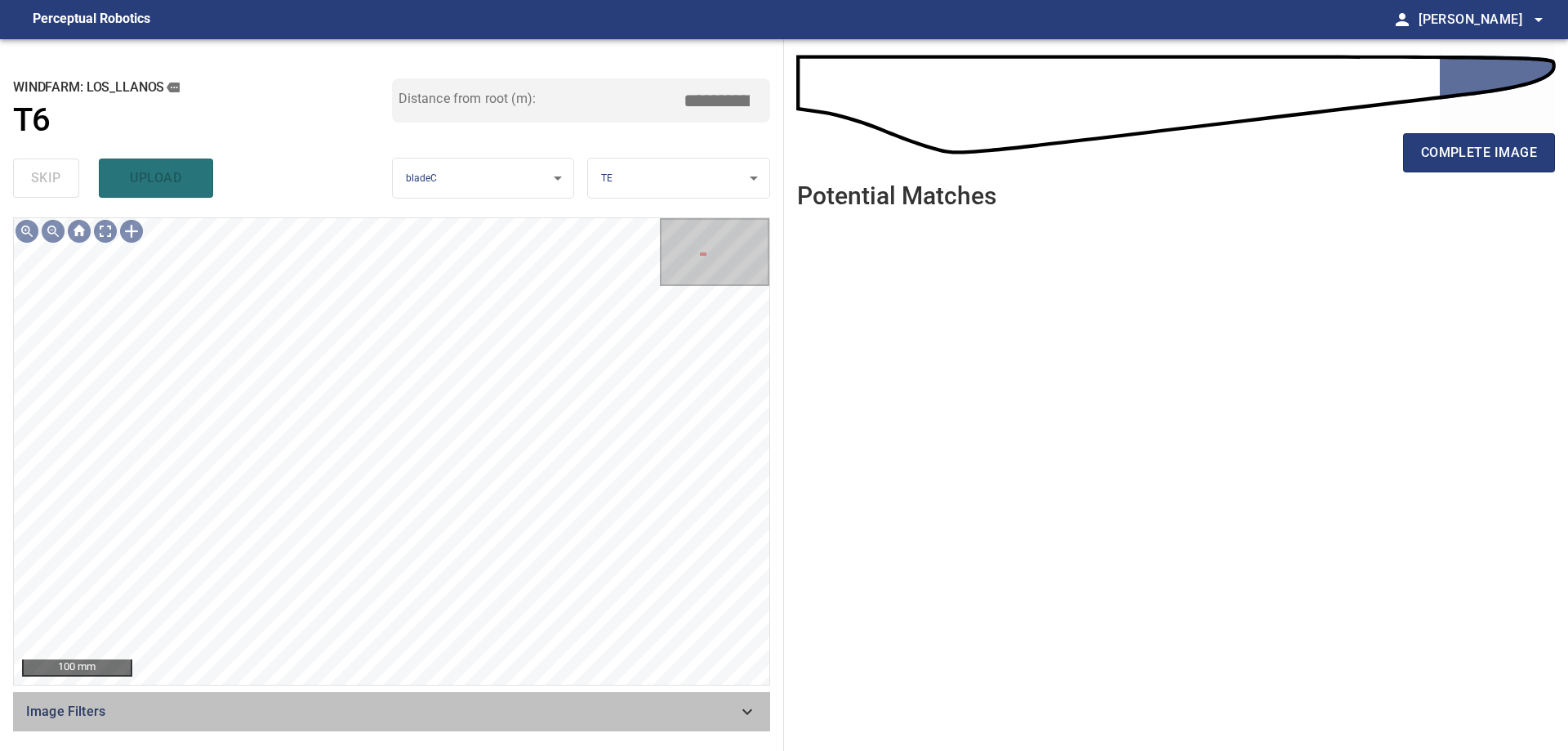
click at [614, 729] on div "Image Filters" at bounding box center [392, 712] width 757 height 39
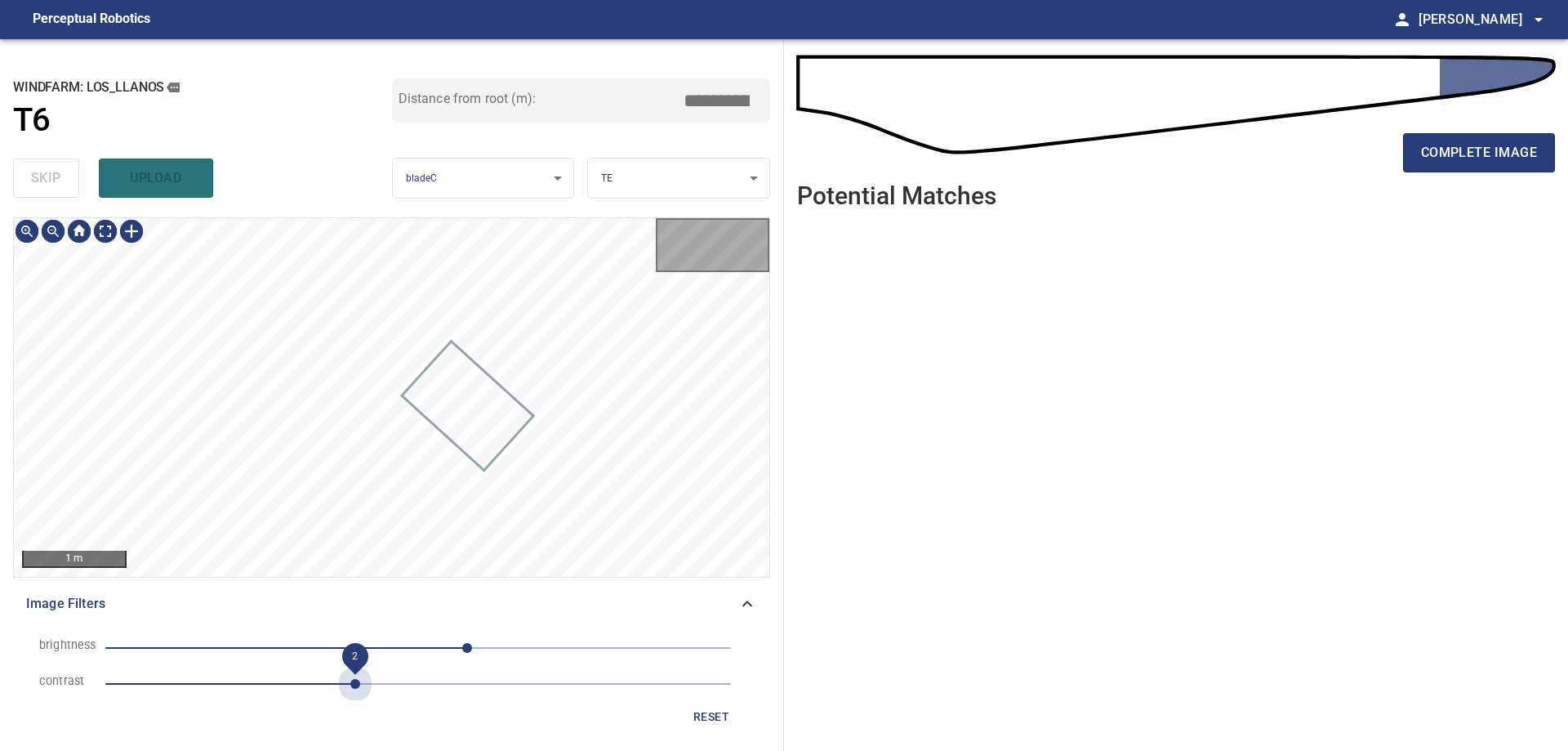
click at [354, 680] on span "2" at bounding box center [418, 684] width 625 height 23
drag, startPoint x: 383, startPoint y: 632, endPoint x: 383, endPoint y: 646, distance: 14.0
click at [383, 634] on li "brightness 40" at bounding box center [392, 648] width 731 height 36
click at [383, 646] on span "40" at bounding box center [418, 648] width 625 height 23
drag, startPoint x: 452, startPoint y: 639, endPoint x: 452, endPoint y: 655, distance: 16.0
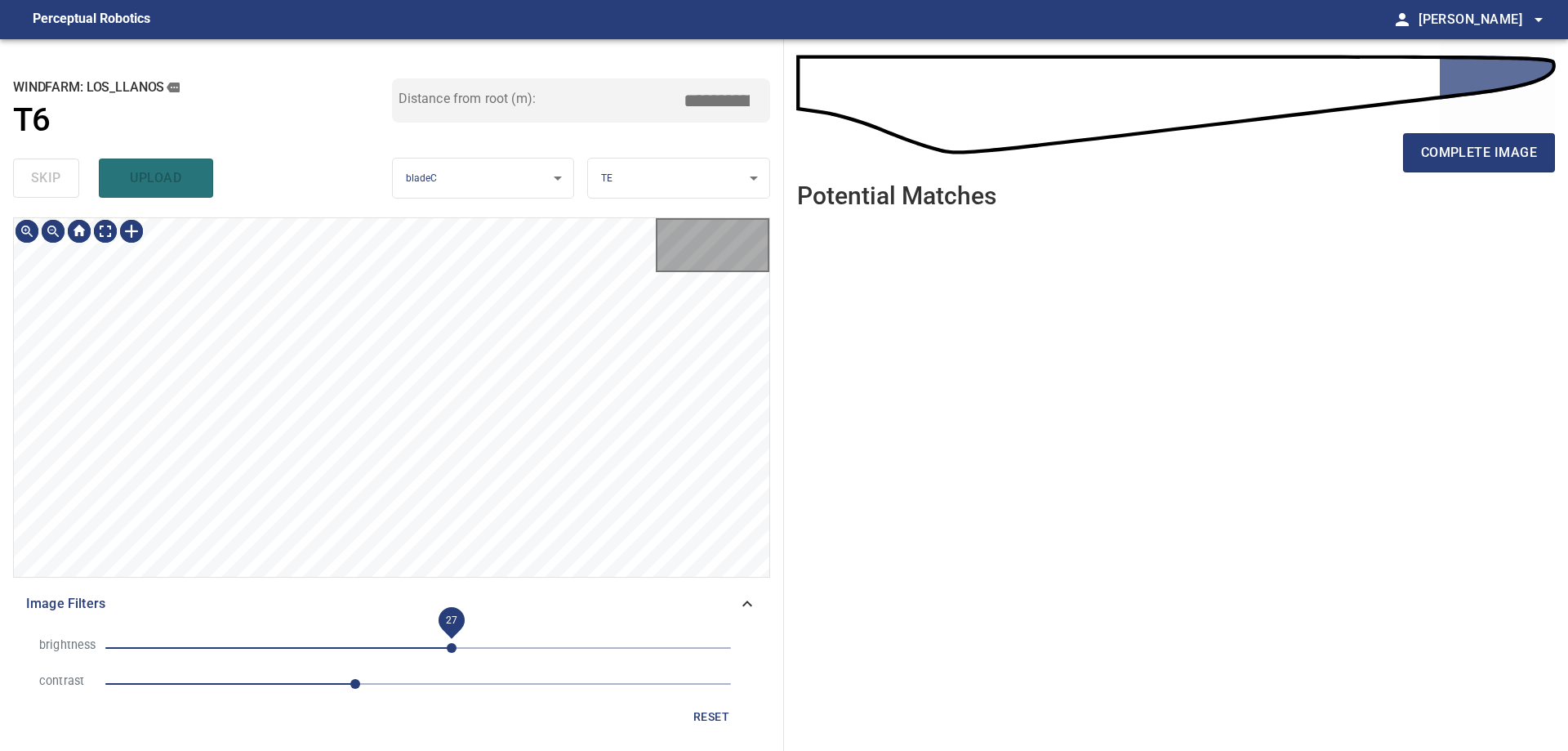
click at [452, 640] on span "27" at bounding box center [418, 648] width 625 height 23
click at [433, 647] on span "12" at bounding box center [418, 648] width 625 height 23
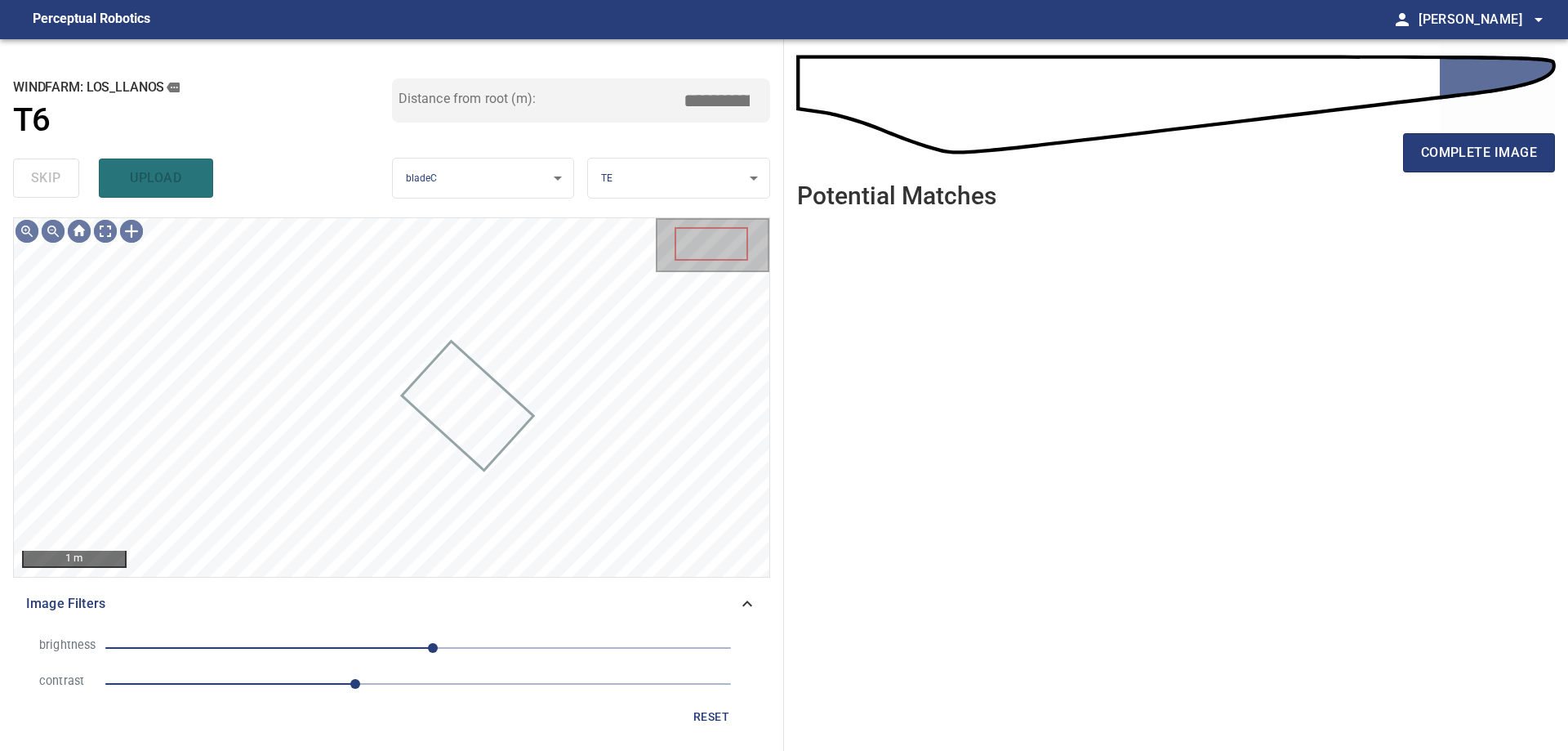
click at [428, 652] on span "12" at bounding box center [433, 647] width 10 height 10
drag, startPoint x: 331, startPoint y: 678, endPoint x: 299, endPoint y: 683, distance: 32.4
click at [330, 678] on span "1.8" at bounding box center [418, 684] width 625 height 23
click at [285, 686] on span "1.4" at bounding box center [418, 684] width 625 height 23
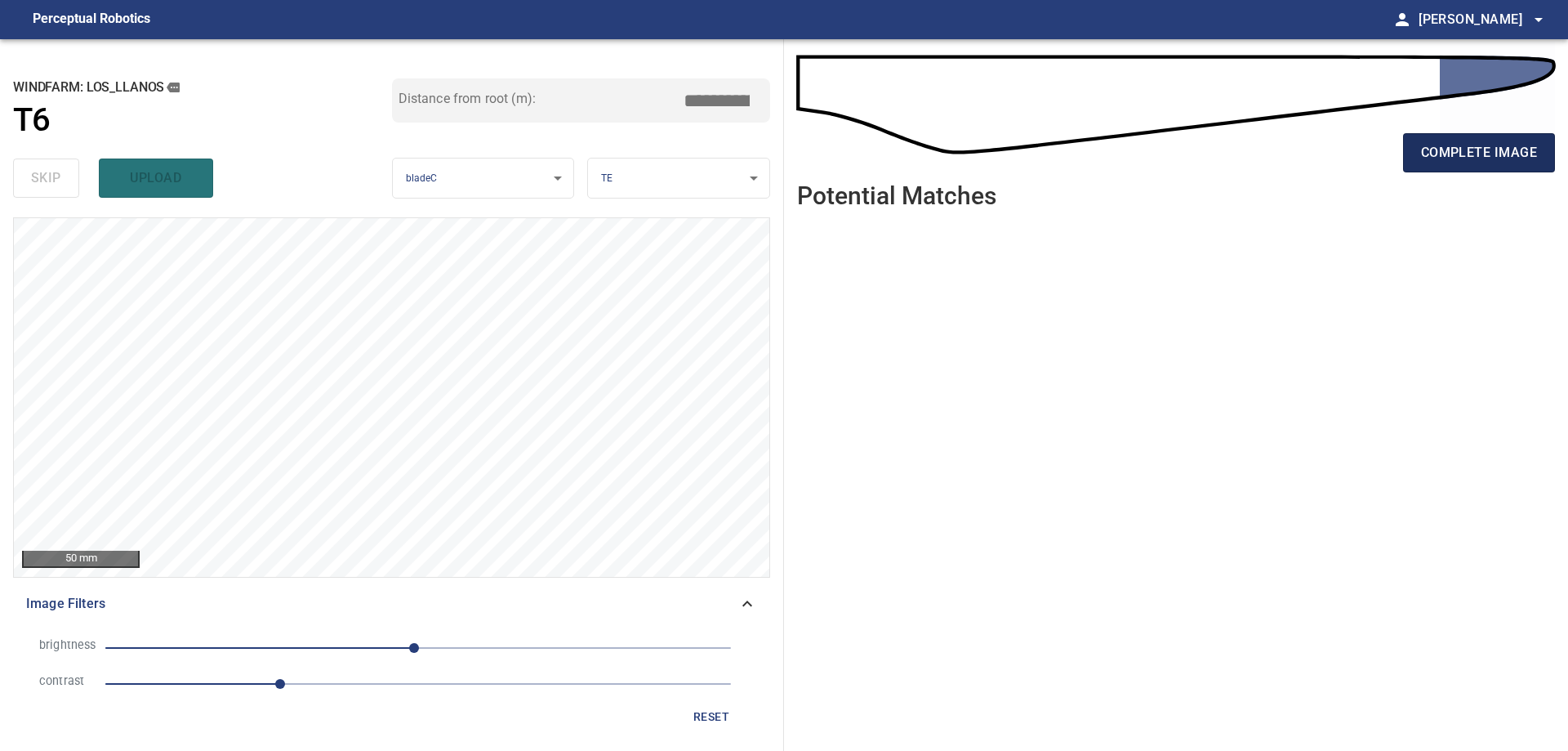
click at [1460, 172] on button "complete image" at bounding box center [1479, 153] width 152 height 39
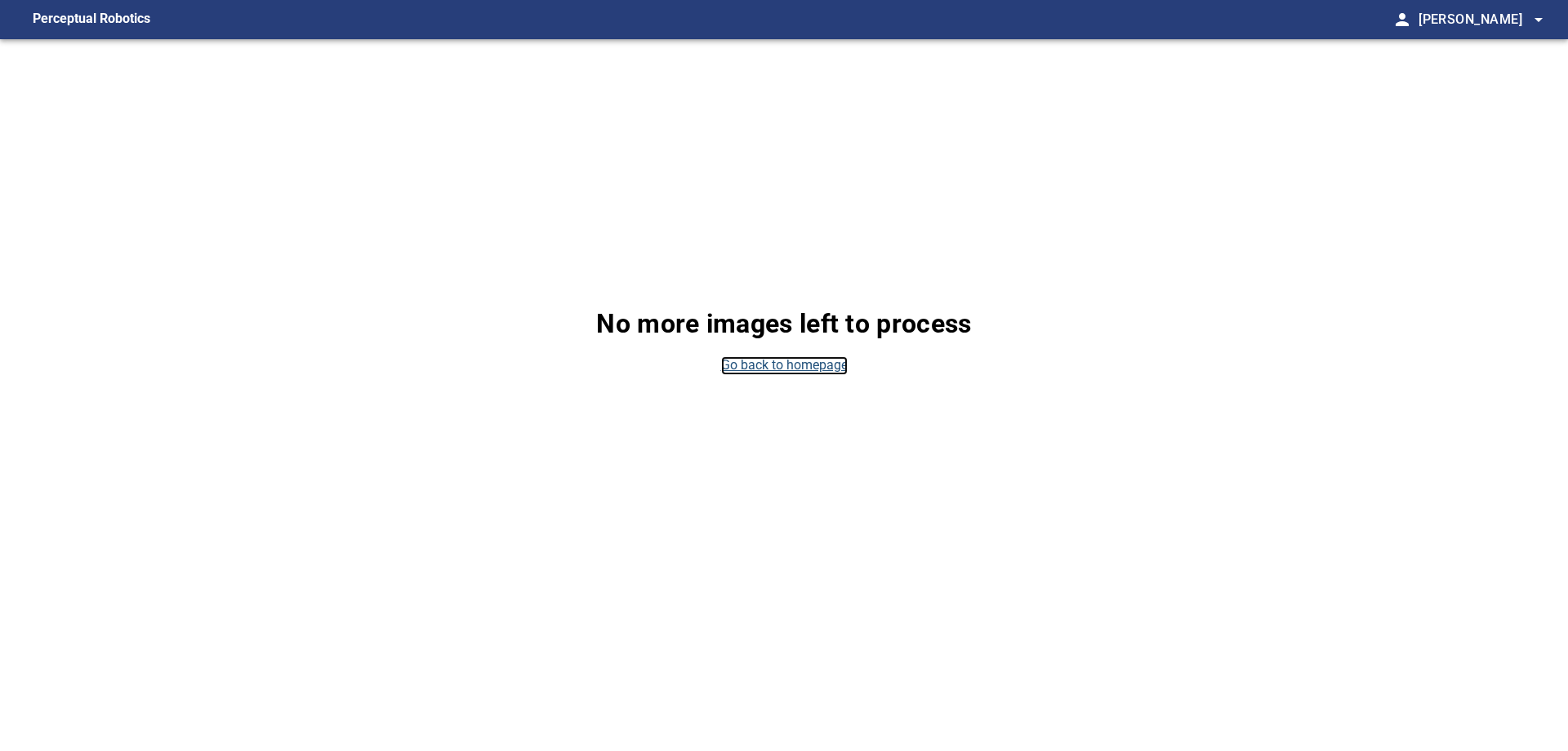
click at [766, 362] on link "Go back to homepage" at bounding box center [784, 365] width 126 height 19
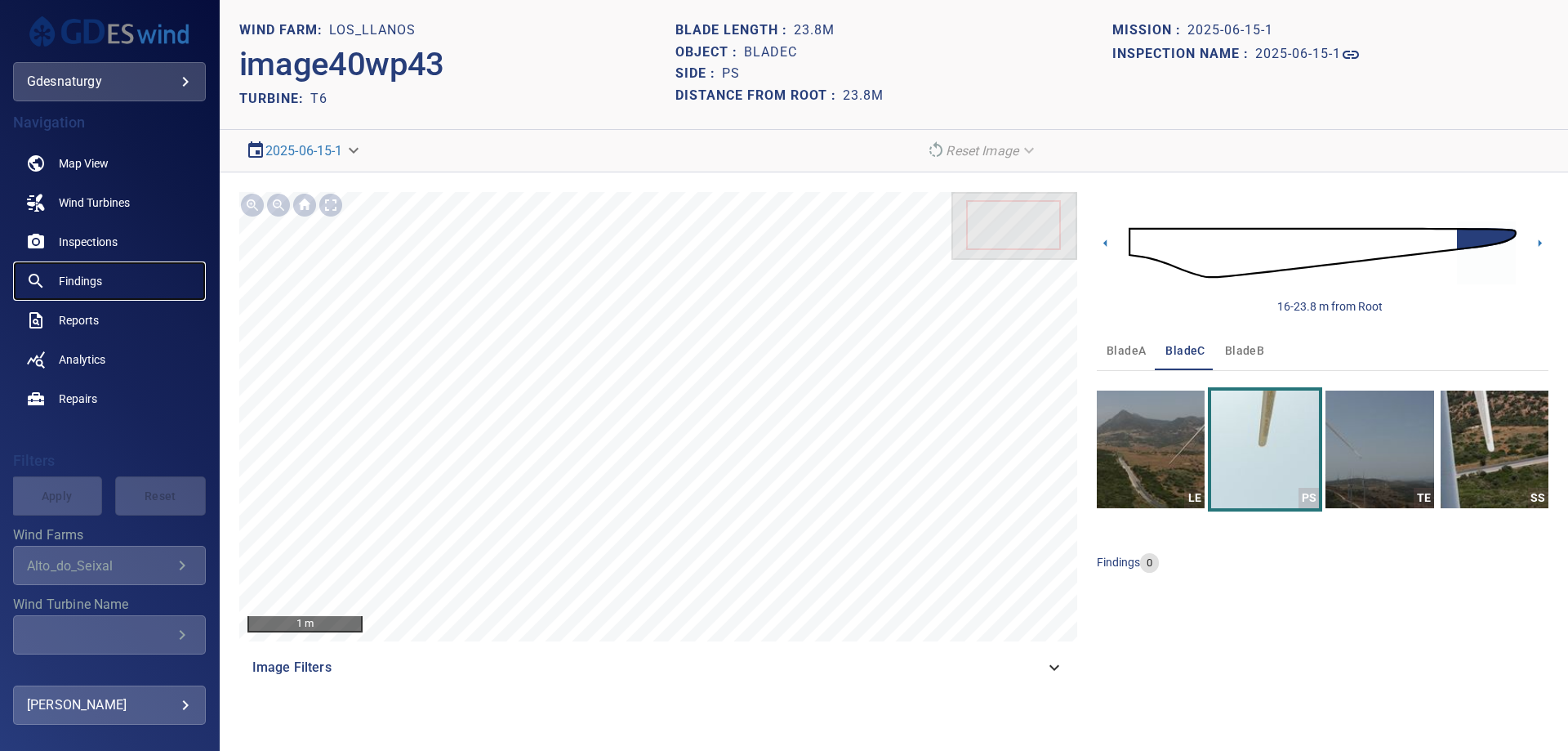
click at [73, 289] on span "Findings" at bounding box center [81, 281] width 43 height 16
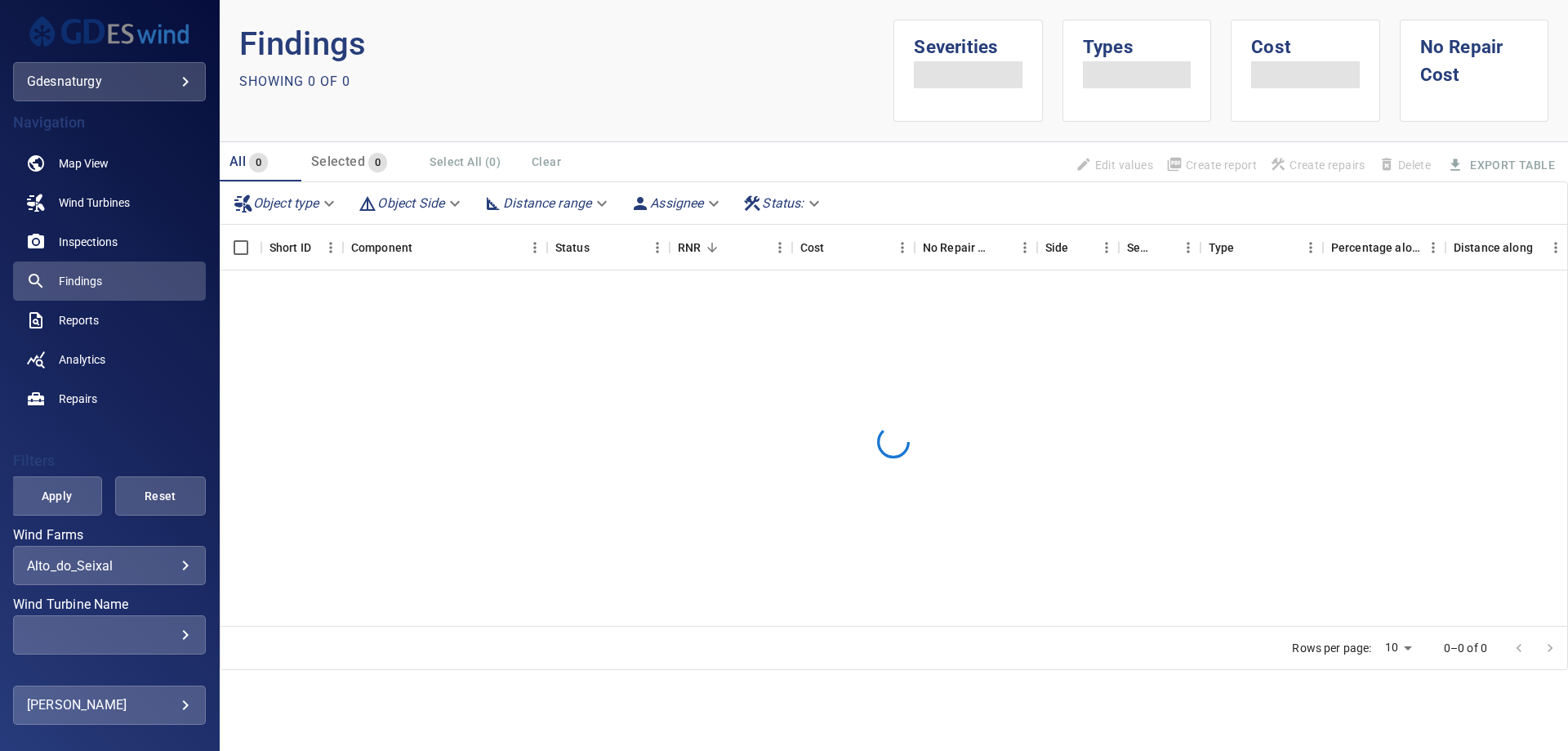
click at [105, 98] on div "**********" at bounding box center [109, 82] width 193 height 39
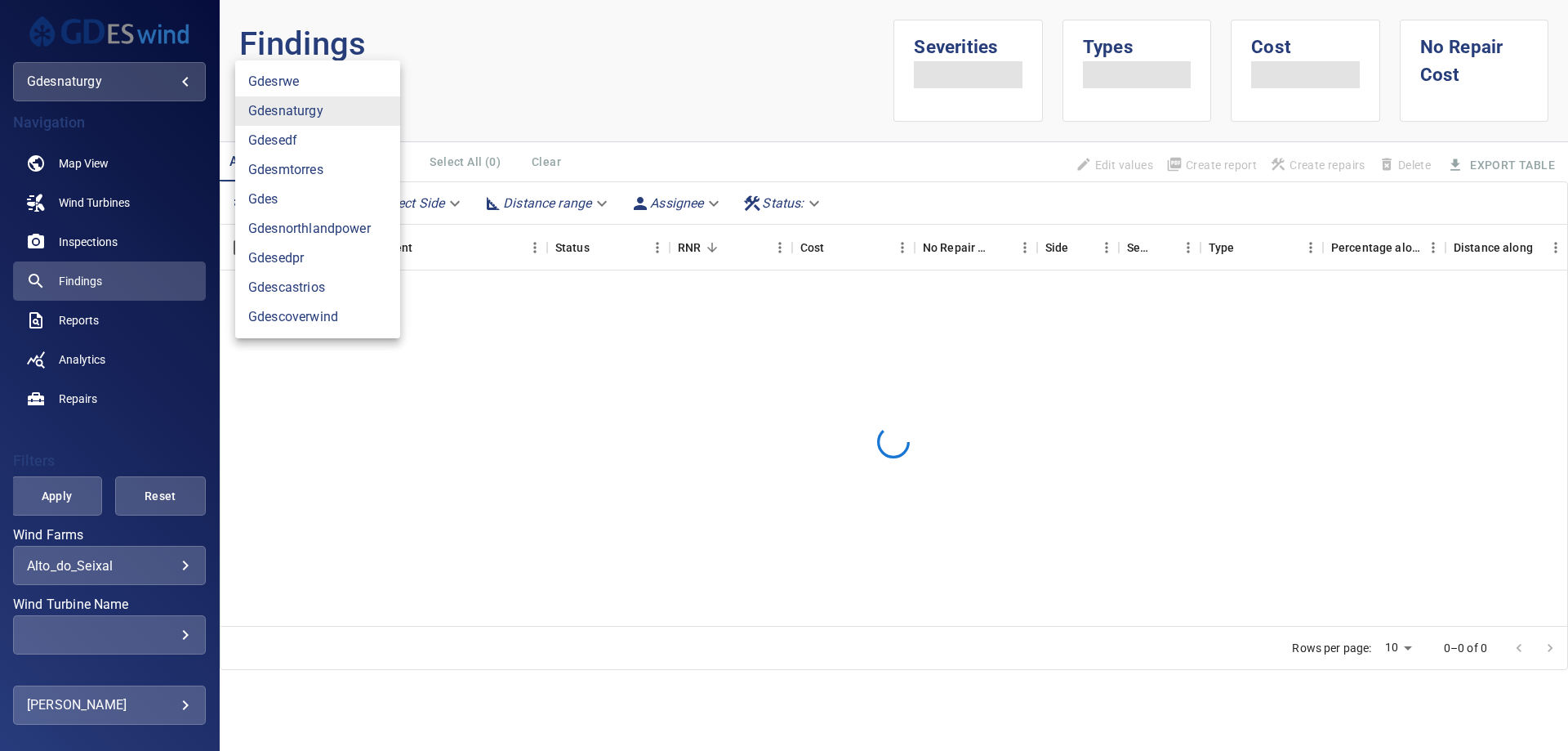
click at [171, 82] on body "**********" at bounding box center [784, 376] width 1568 height 751
click at [290, 117] on link "gdesnaturgy" at bounding box center [318, 111] width 165 height 30
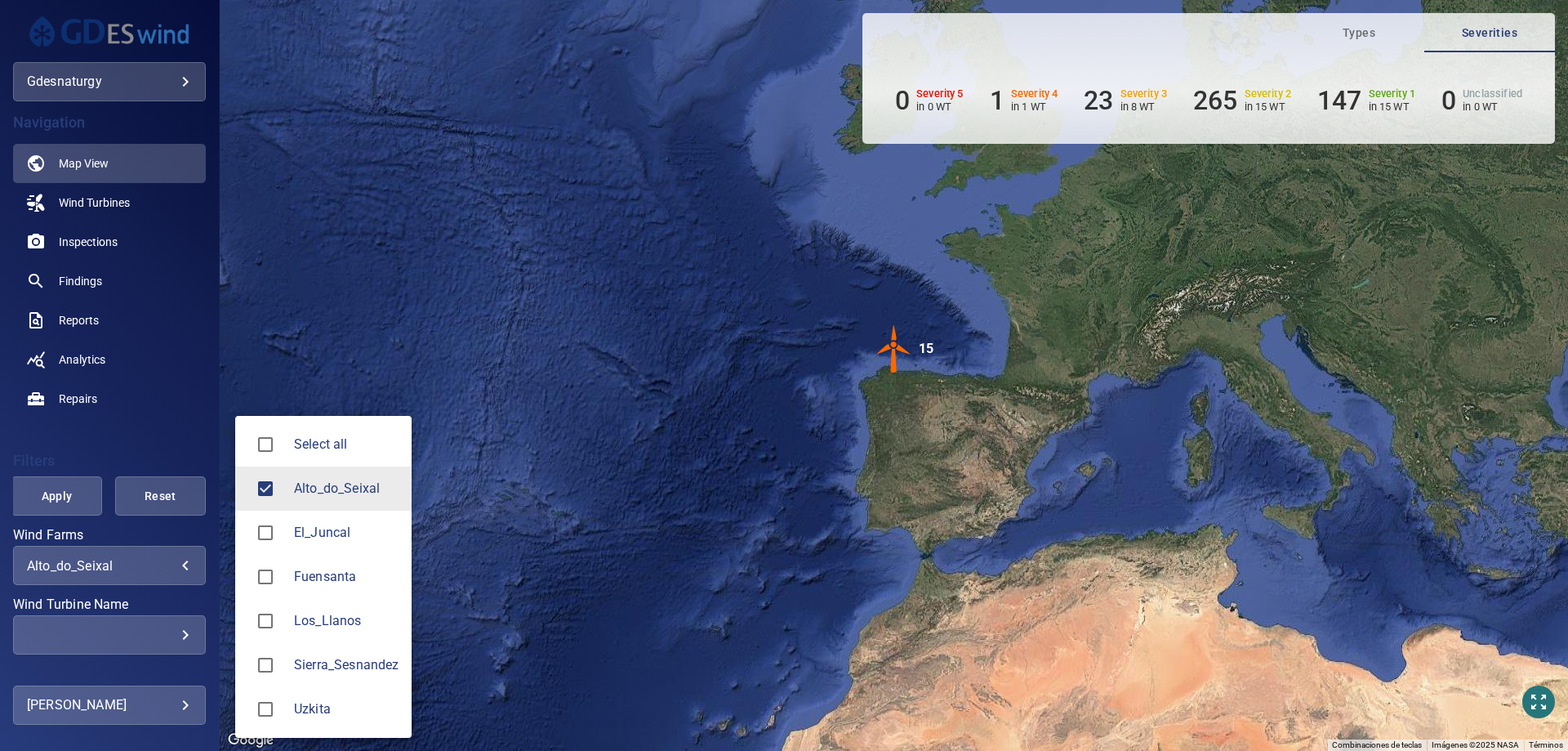
drag, startPoint x: 145, startPoint y: 567, endPoint x: 179, endPoint y: 567, distance: 34.0
click at [151, 567] on body "**********" at bounding box center [784, 376] width 1568 height 751
click at [313, 483] on span "Alto_do_Seixal" at bounding box center [346, 488] width 105 height 20
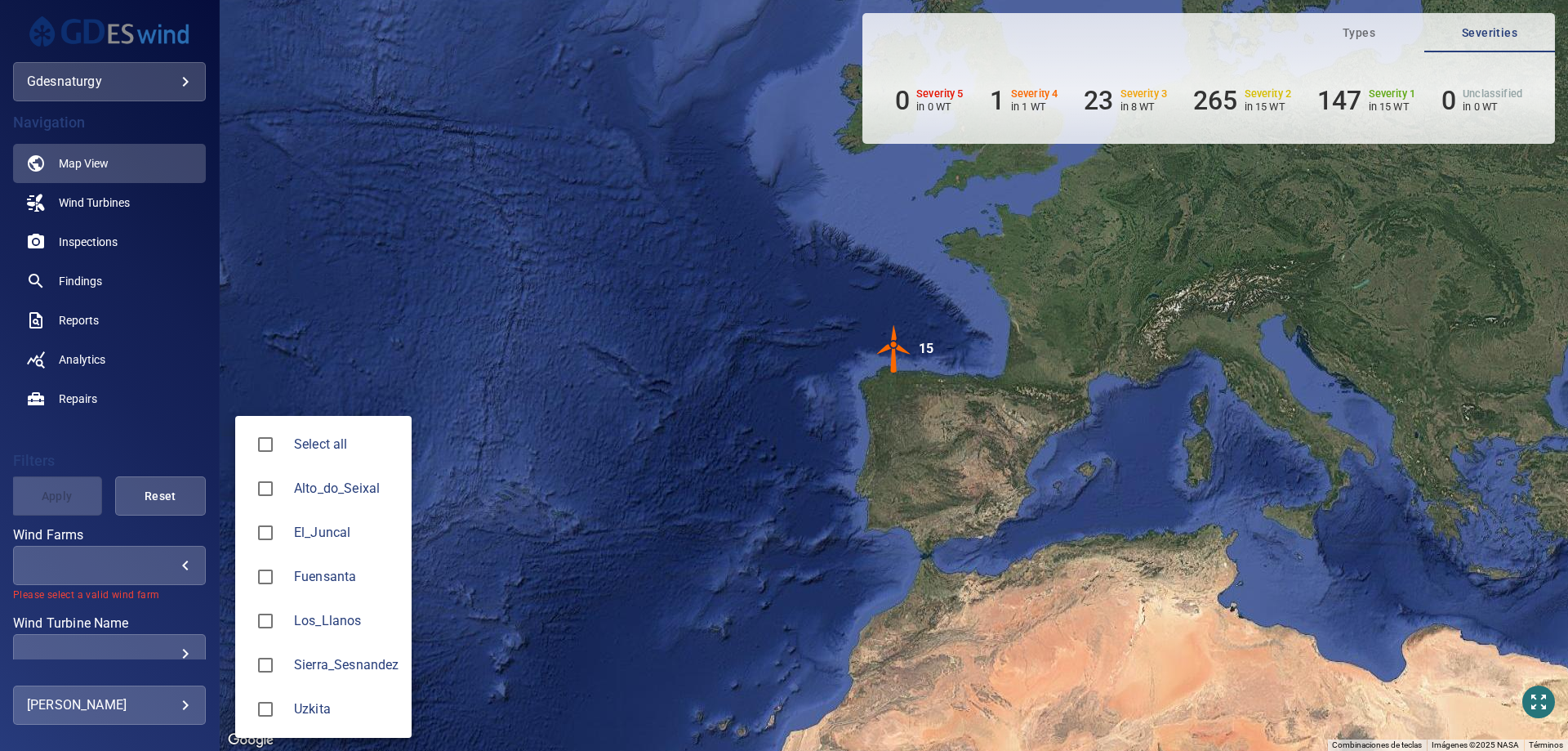
click at [311, 614] on span "Los_Llanos" at bounding box center [346, 621] width 105 height 20
type input "**********"
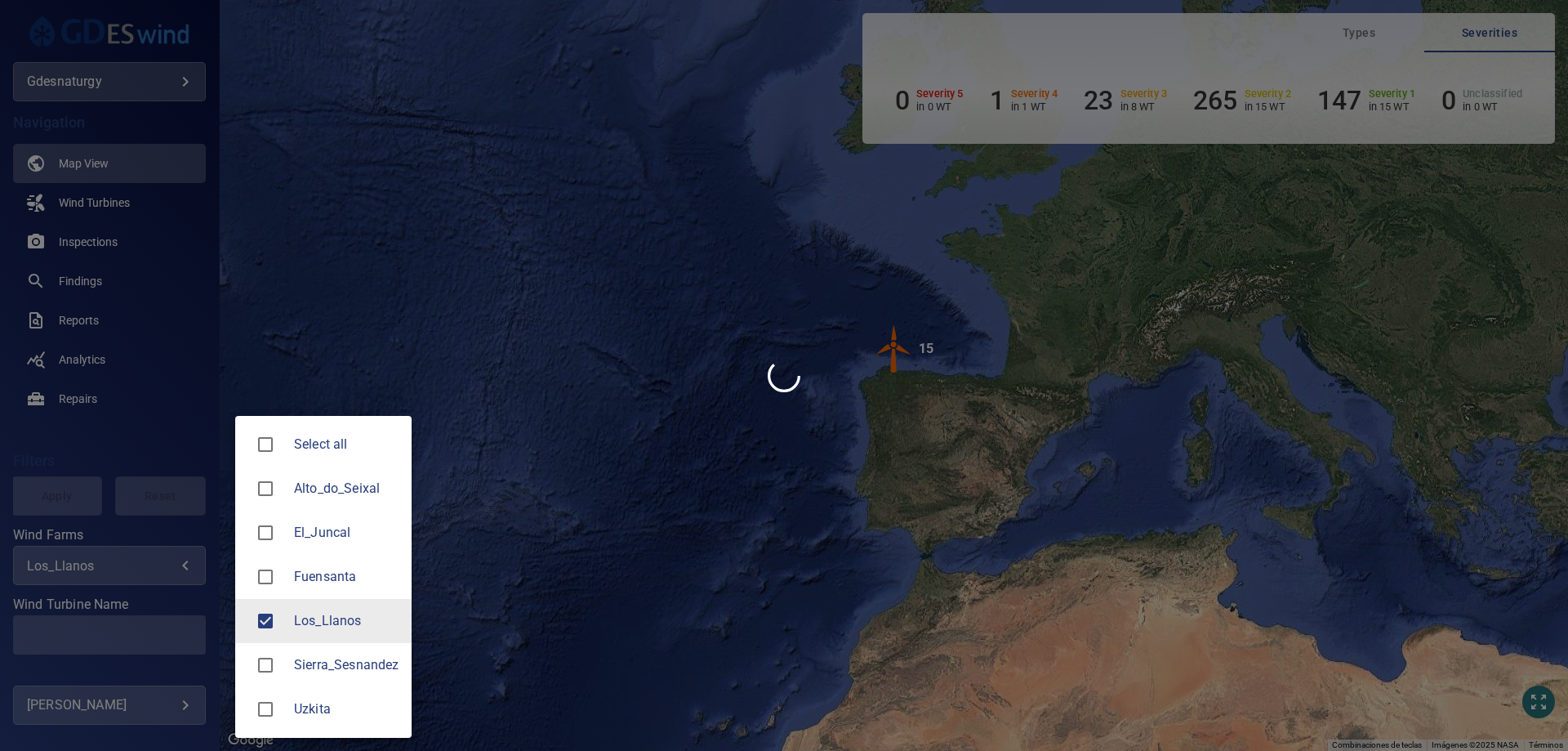
click at [106, 624] on div at bounding box center [784, 376] width 1568 height 751
drag, startPoint x: 127, startPoint y: 639, endPoint x: 138, endPoint y: 633, distance: 12.5
click at [130, 639] on div "Select all Alto_do_Seixal El_Juncal Fuensanta Los_Llanos Sierra_Sesnandez Uzkita" at bounding box center [784, 376] width 1568 height 751
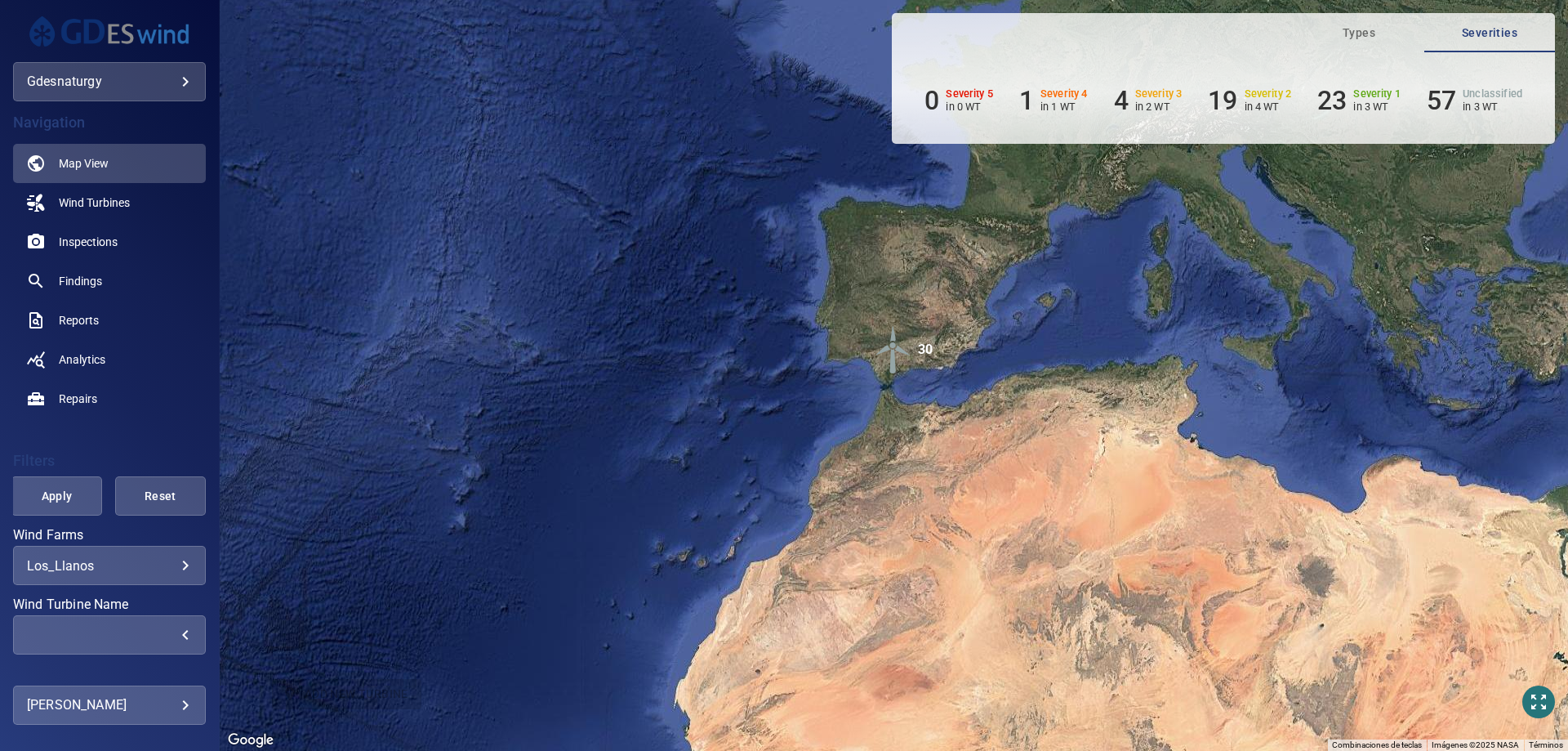
click at [157, 633] on div "​" at bounding box center [109, 634] width 165 height 15
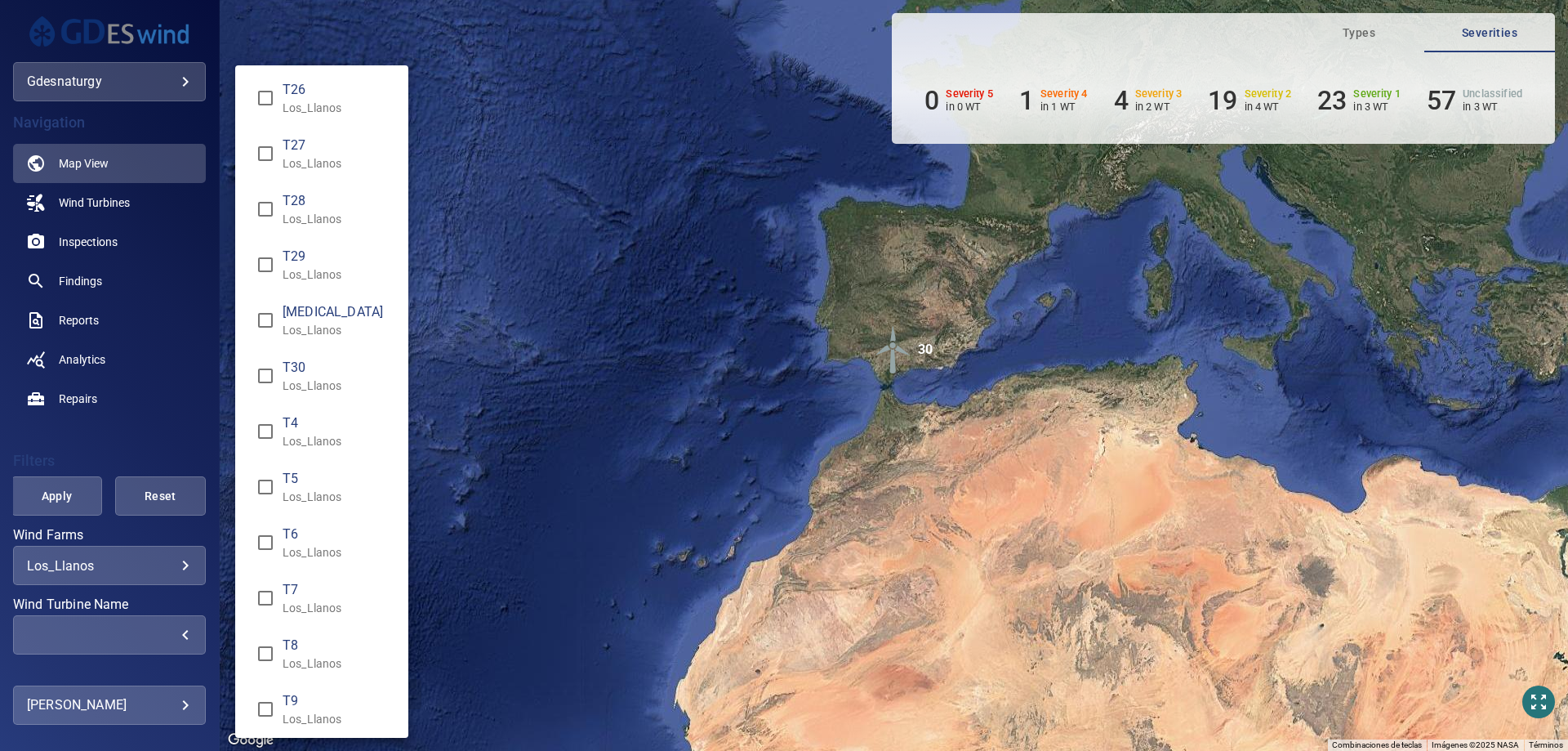
scroll to position [1007, 0]
click at [338, 544] on p "Los_Llanos" at bounding box center [339, 547] width 113 height 16
type input "**********"
click at [50, 485] on div "Wind Turbine Name" at bounding box center [784, 376] width 1568 height 751
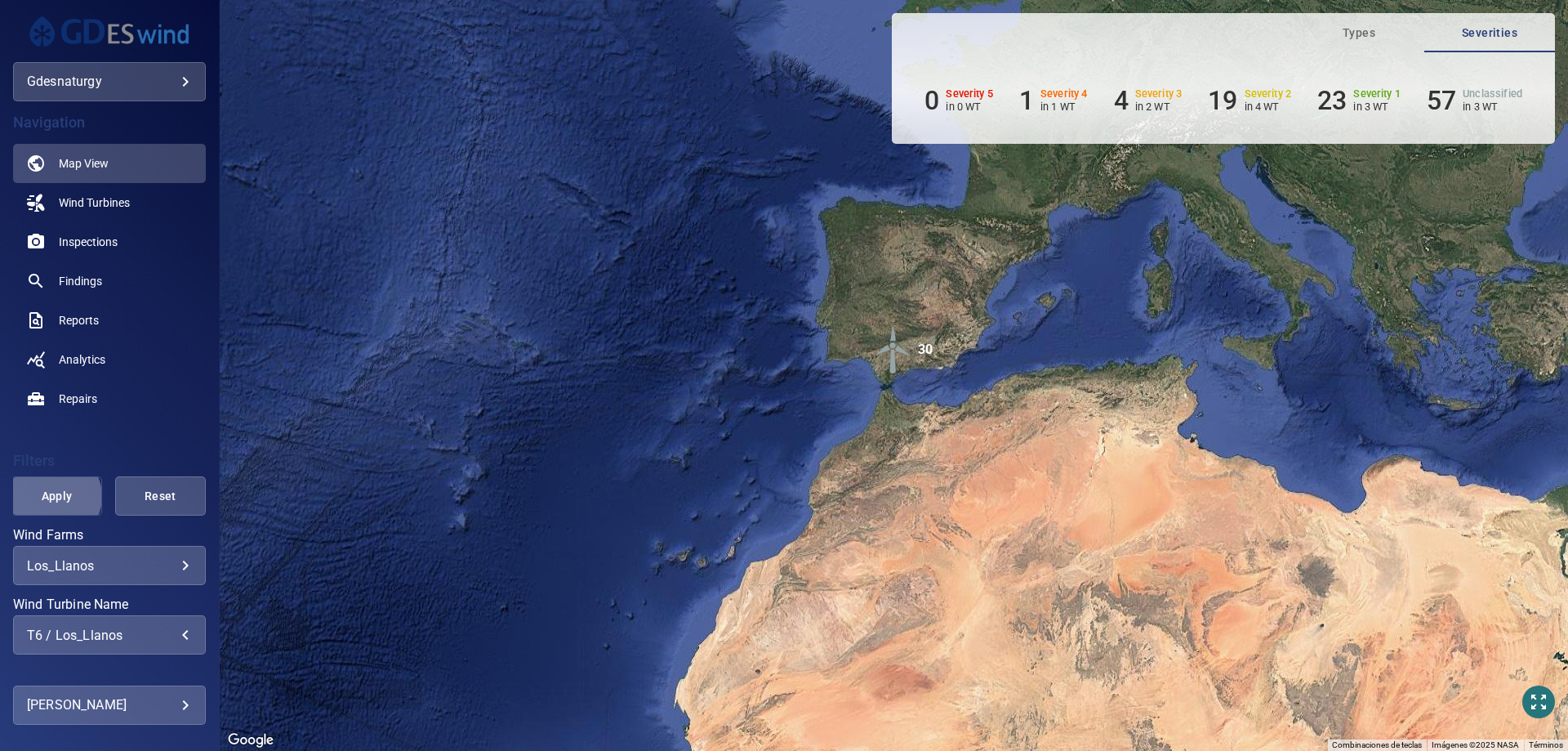
click at [54, 496] on span "Apply" at bounding box center [57, 496] width 50 height 21
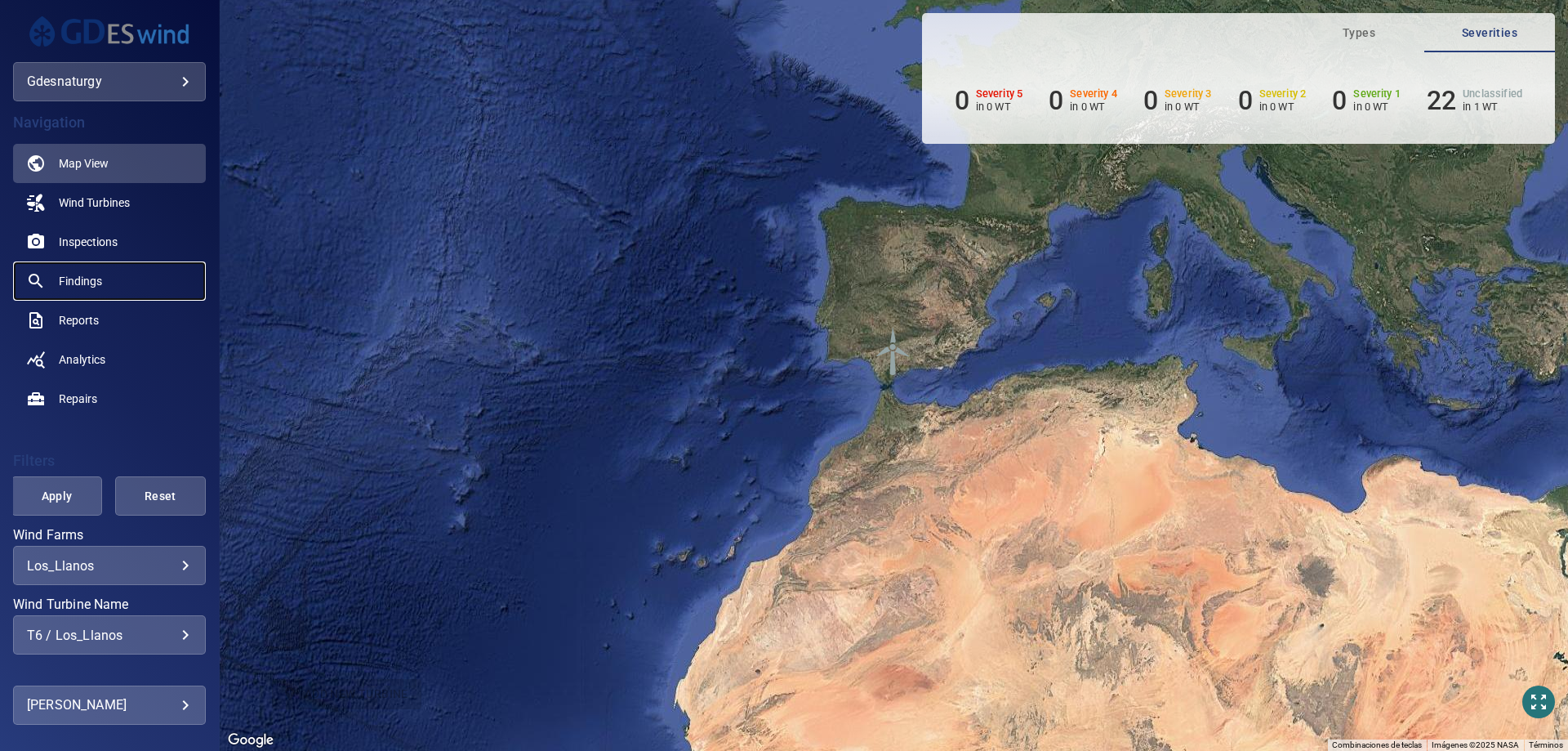
click at [99, 274] on span "Findings" at bounding box center [81, 281] width 43 height 16
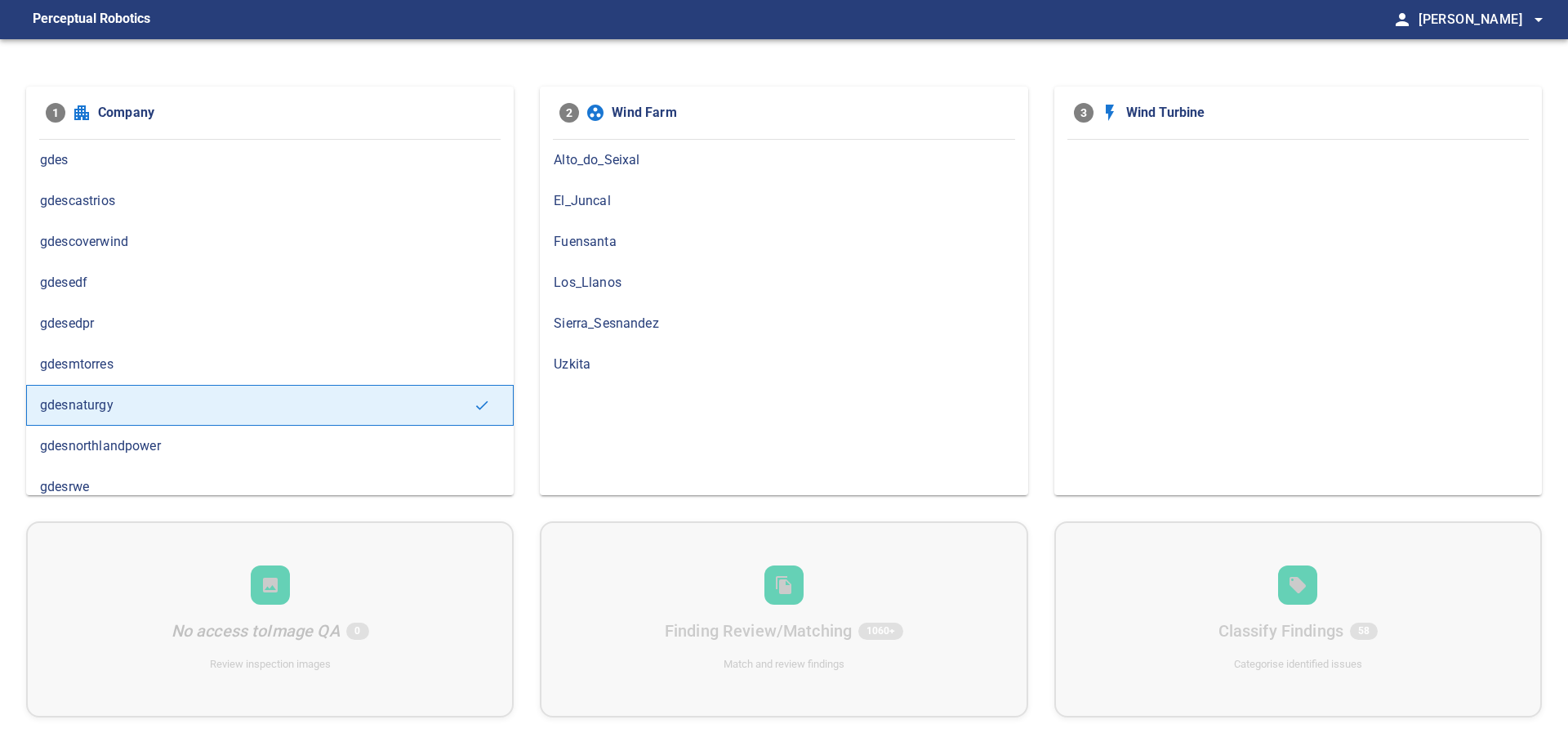
click at [699, 282] on span "Los_Llanos" at bounding box center [783, 282] width 460 height 20
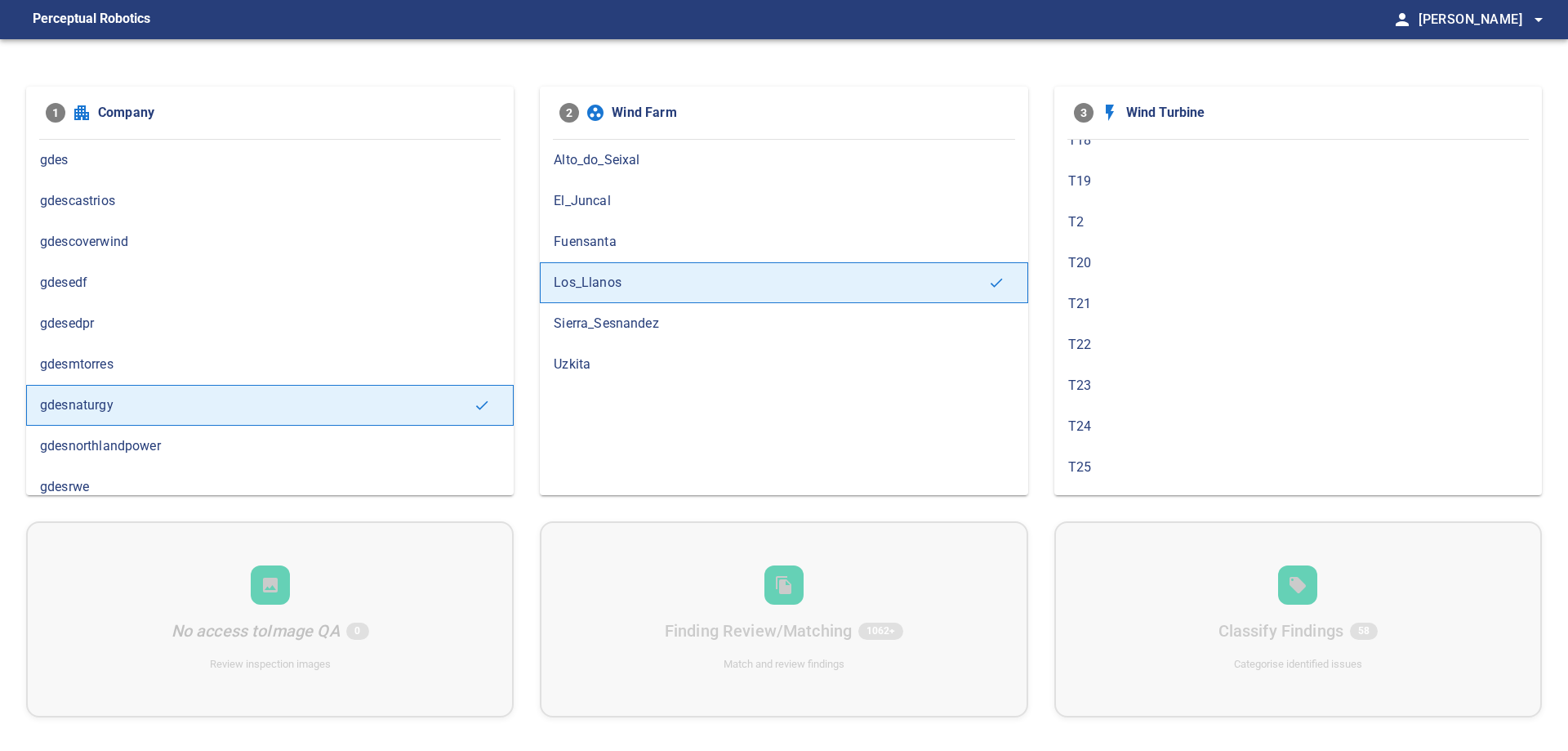
scroll to position [735, 0]
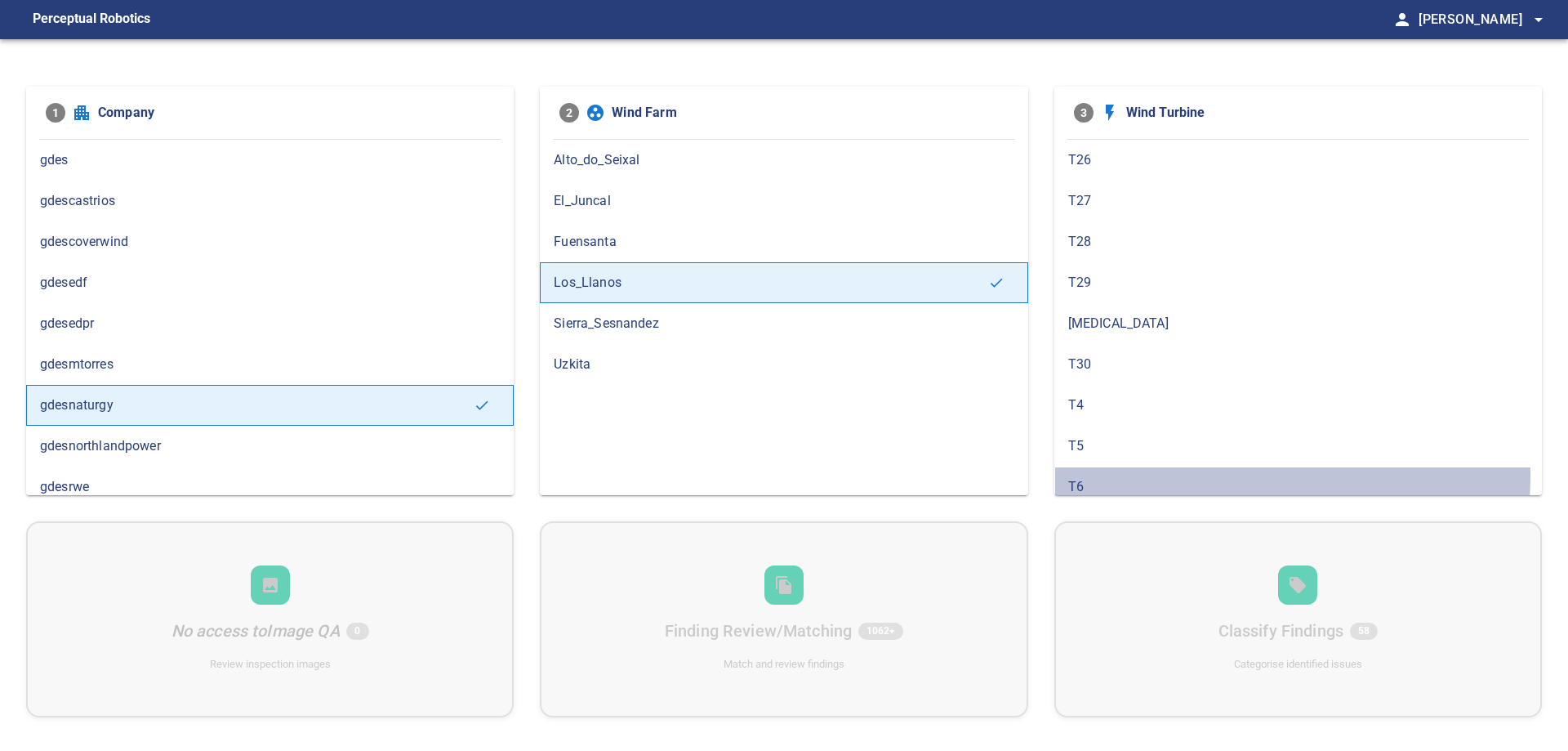
click at [1155, 475] on div "T6" at bounding box center [1298, 487] width 487 height 41
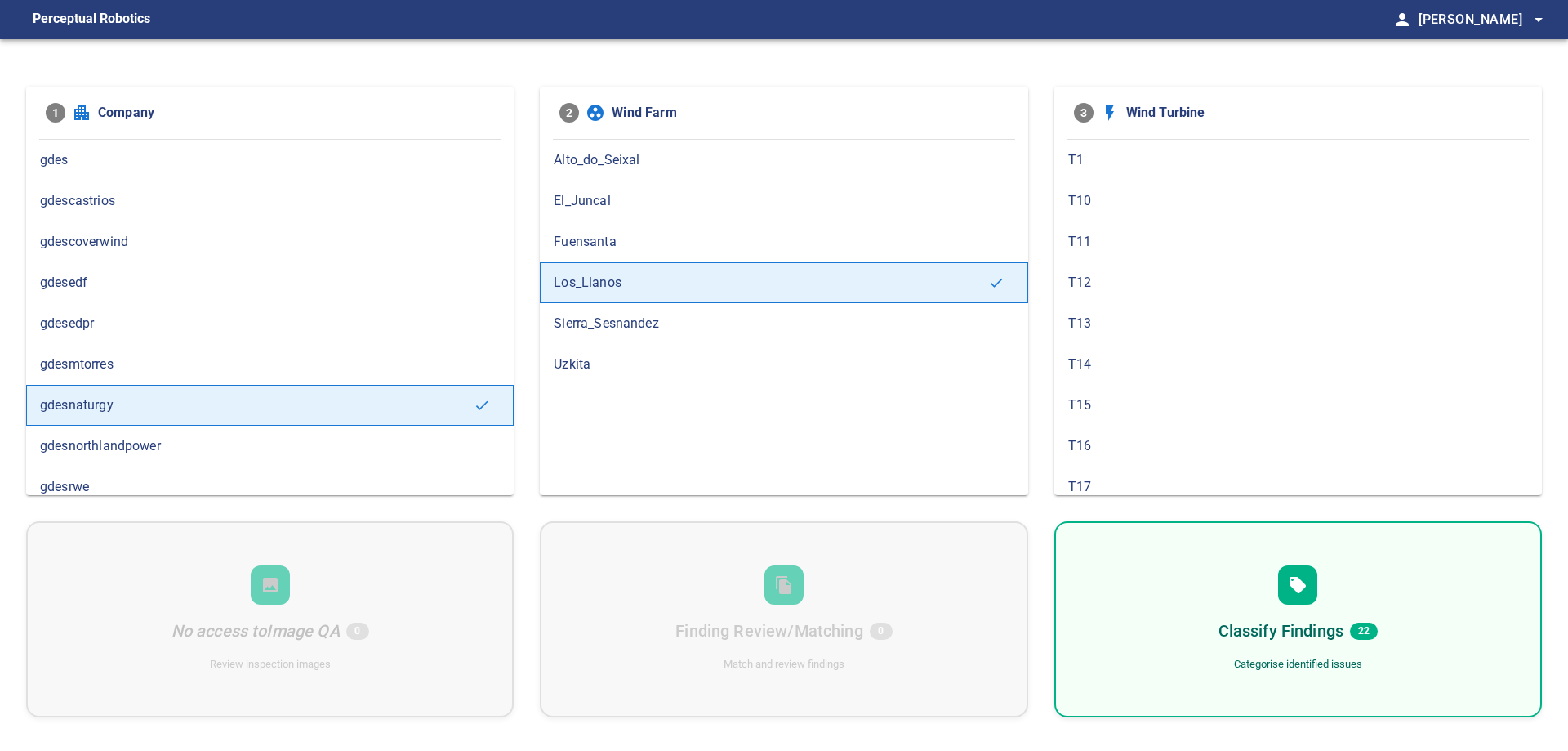
click at [1418, 609] on div "Classify Findings 22 Categorise identified issues" at bounding box center [1298, 619] width 487 height 196
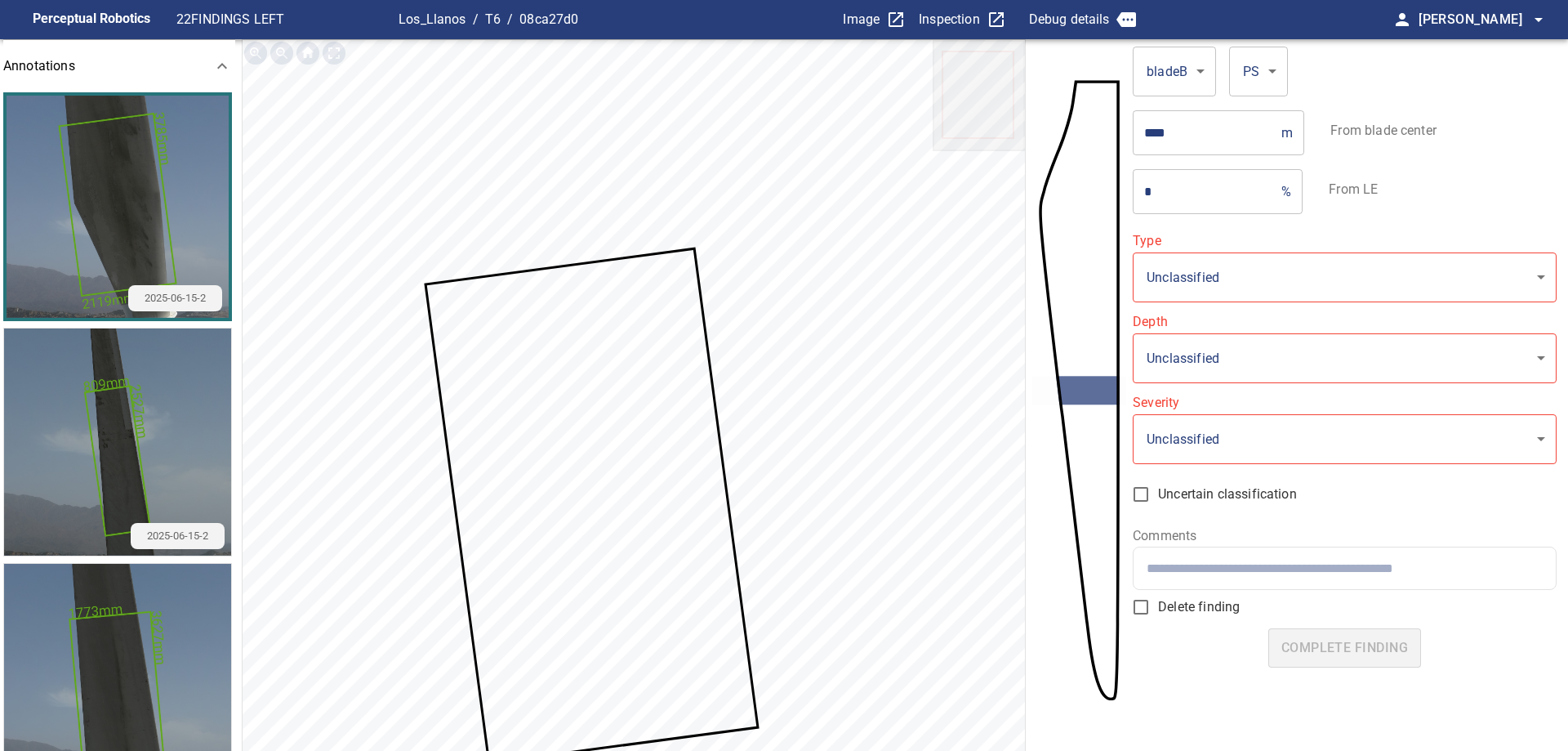
click at [146, 626] on img "button" at bounding box center [117, 677] width 227 height 227
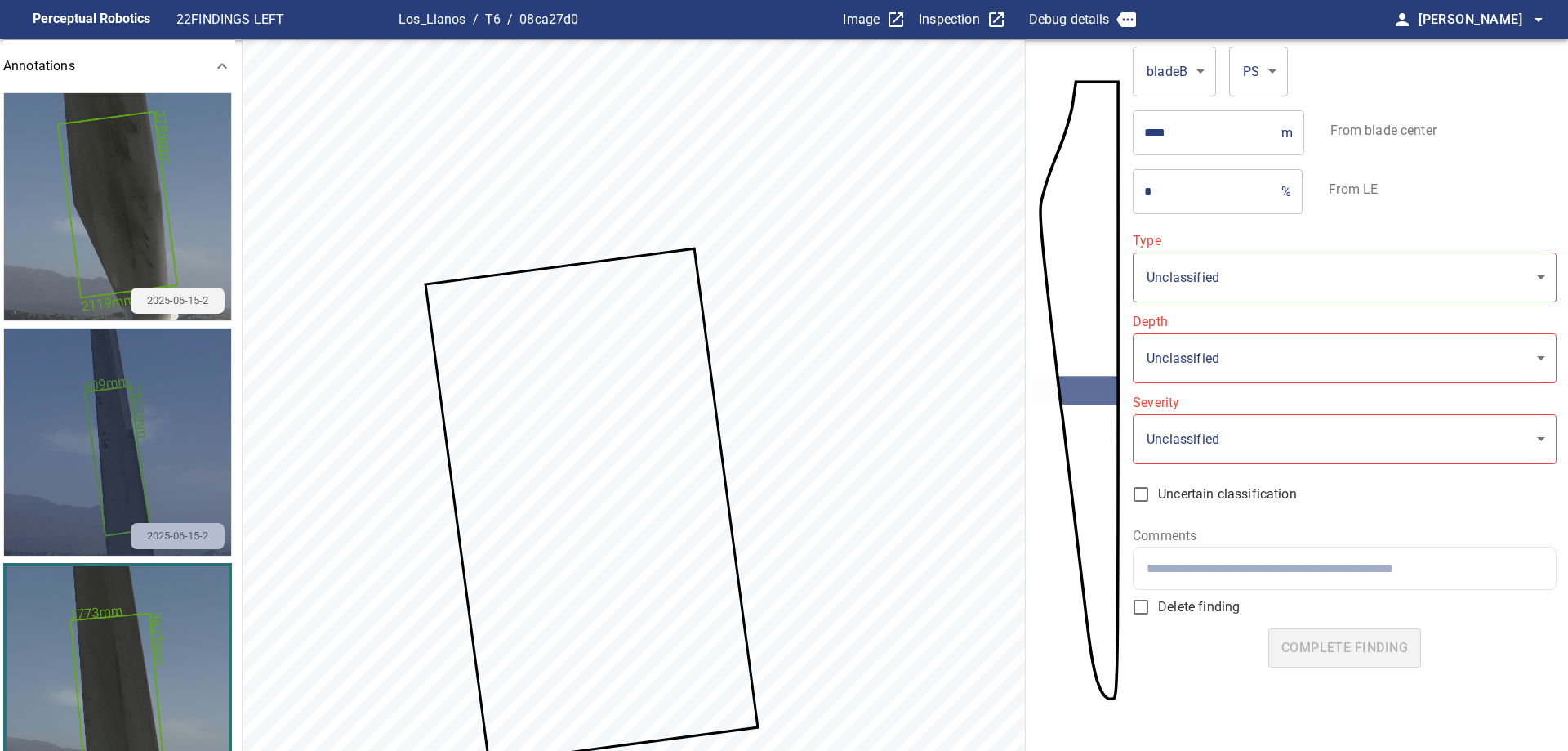
click at [179, 446] on img "button" at bounding box center [117, 441] width 227 height 227
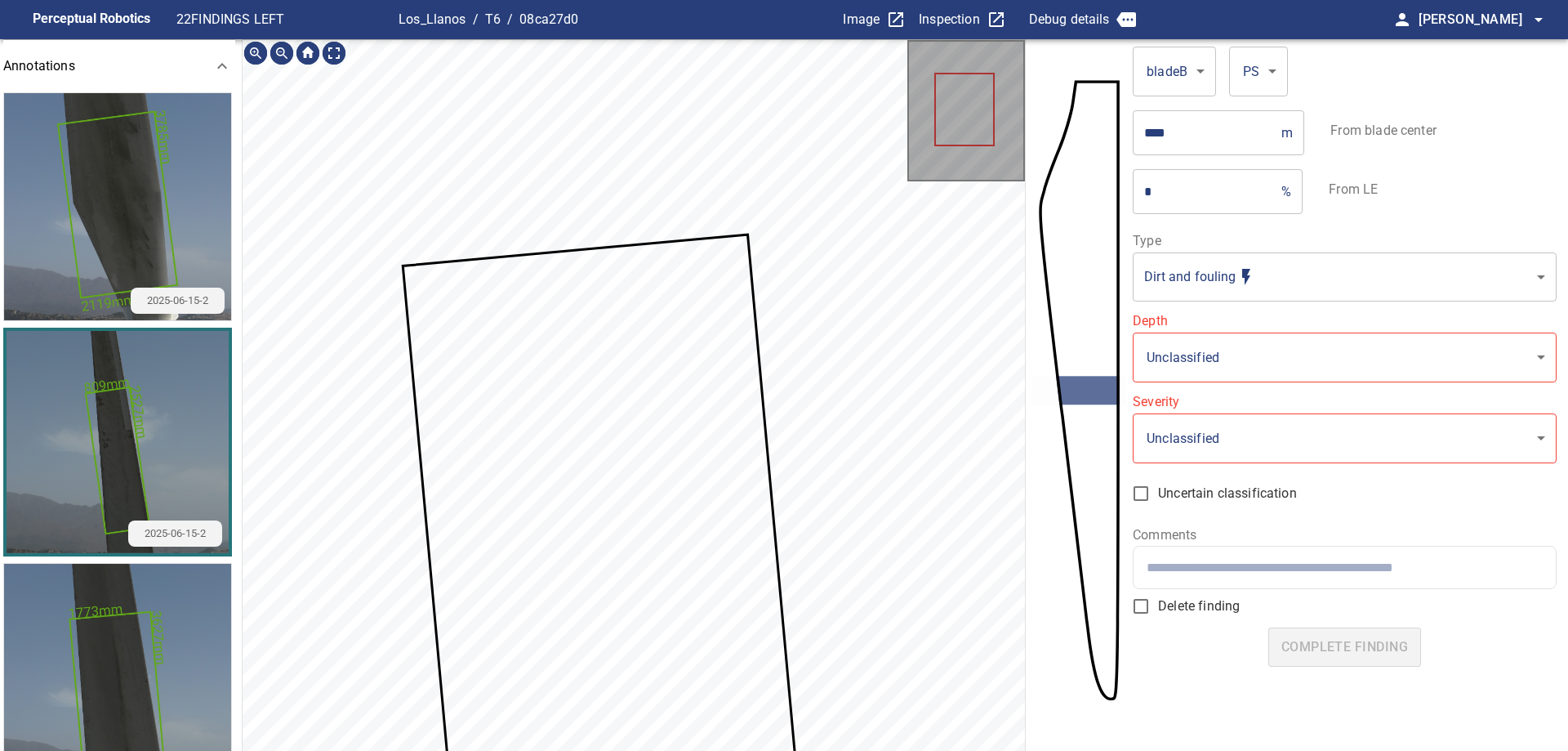
scroll to position [39, 0]
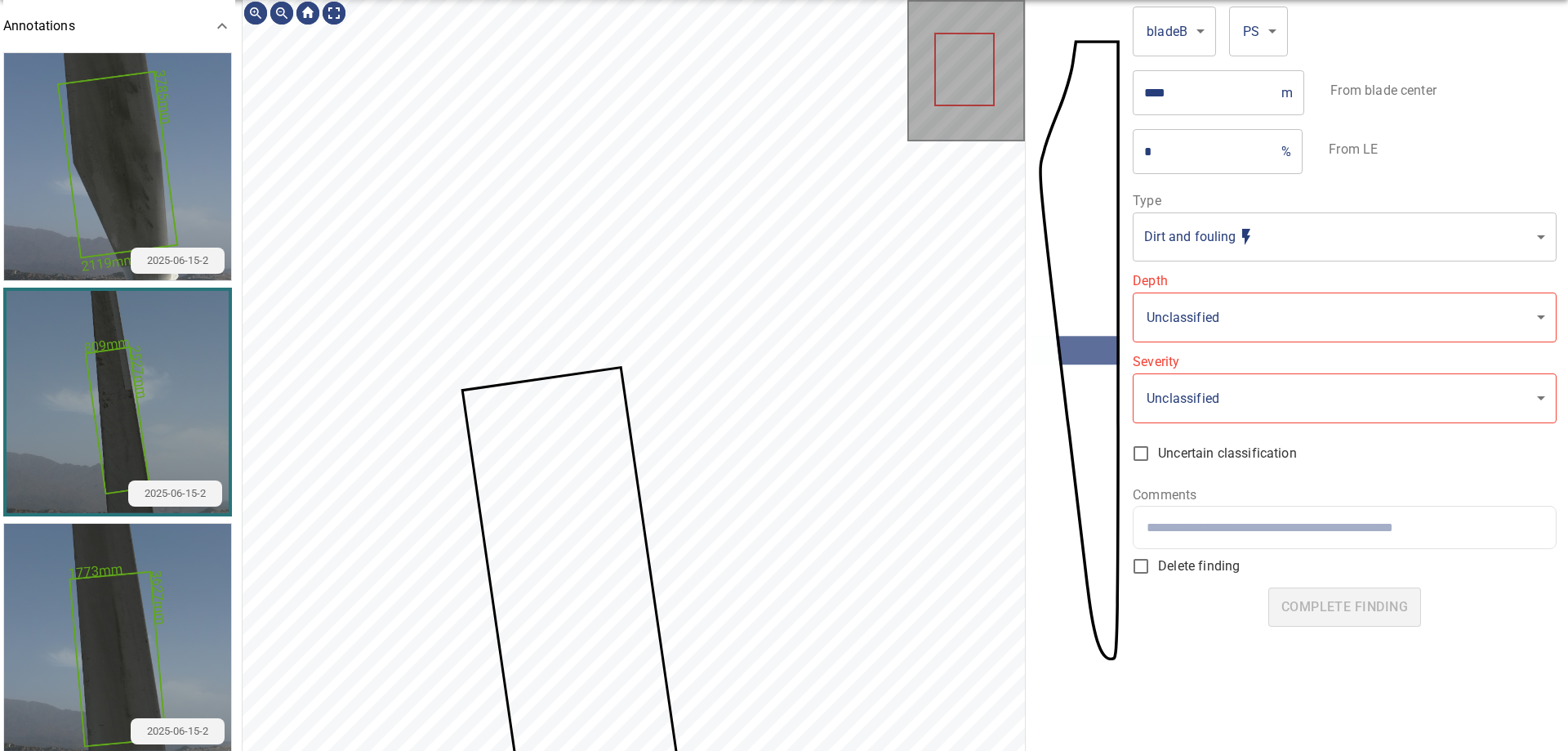
click at [185, 161] on img "button" at bounding box center [117, 166] width 227 height 227
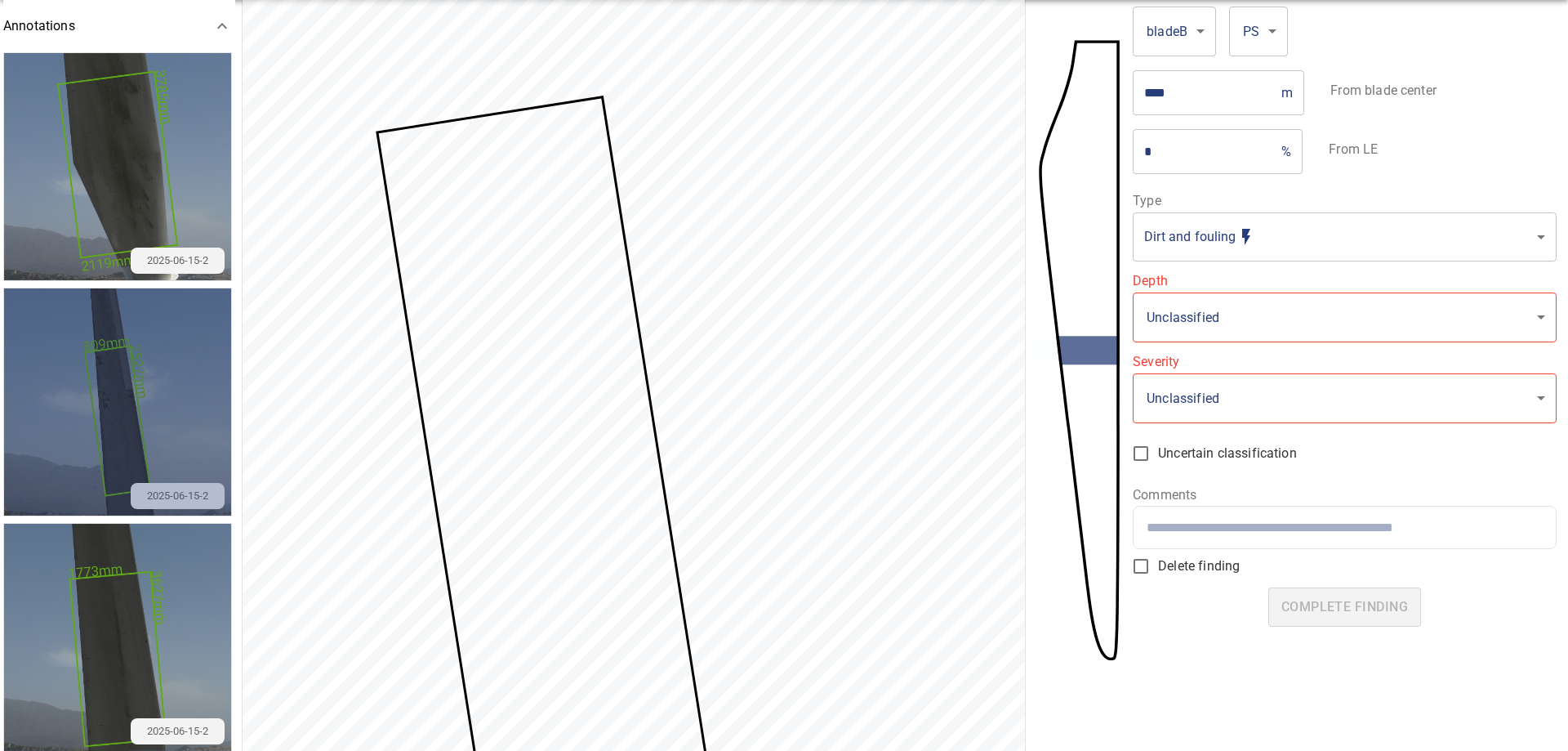
click at [170, 378] on img "button" at bounding box center [117, 401] width 227 height 227
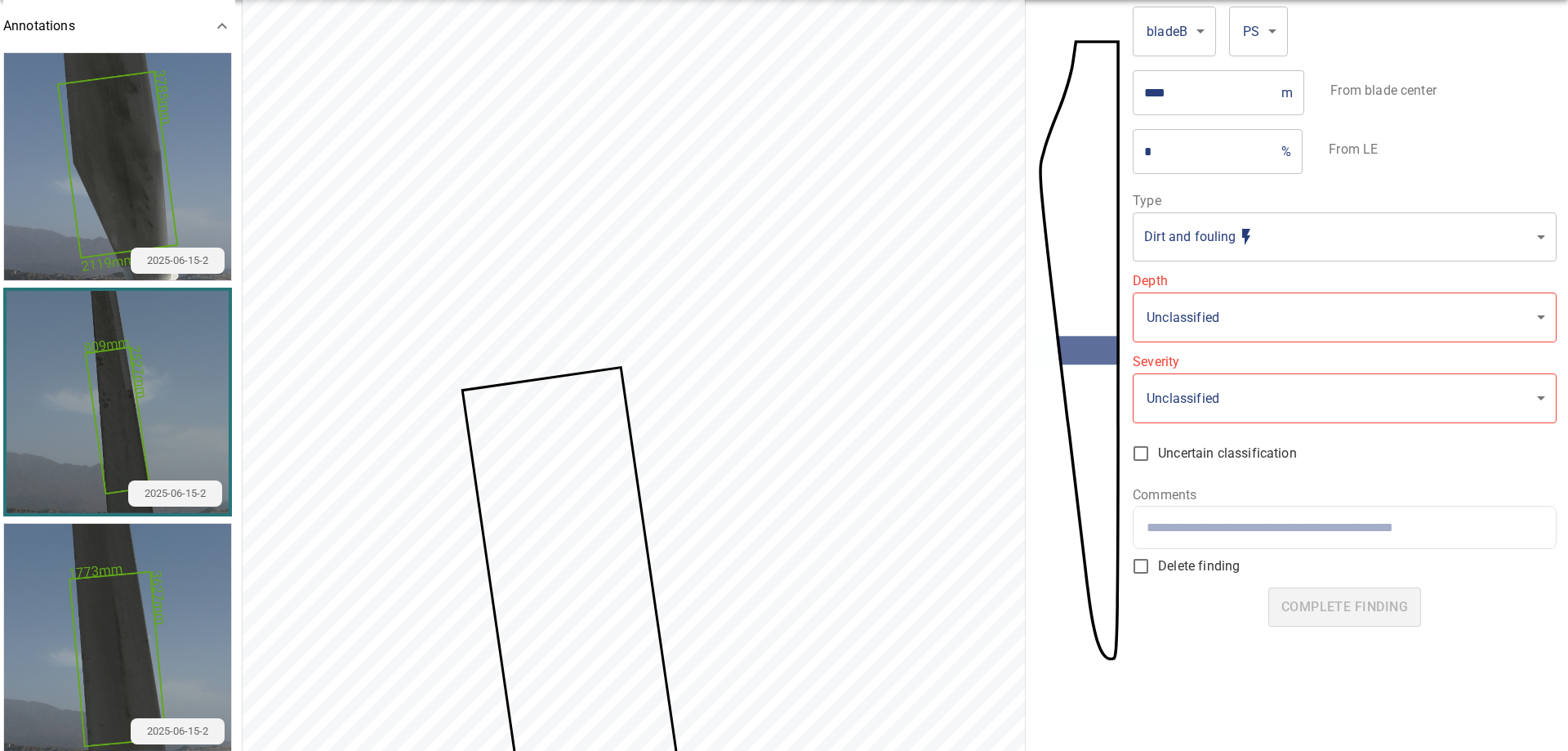
click at [181, 678] on img "button" at bounding box center [117, 636] width 227 height 227
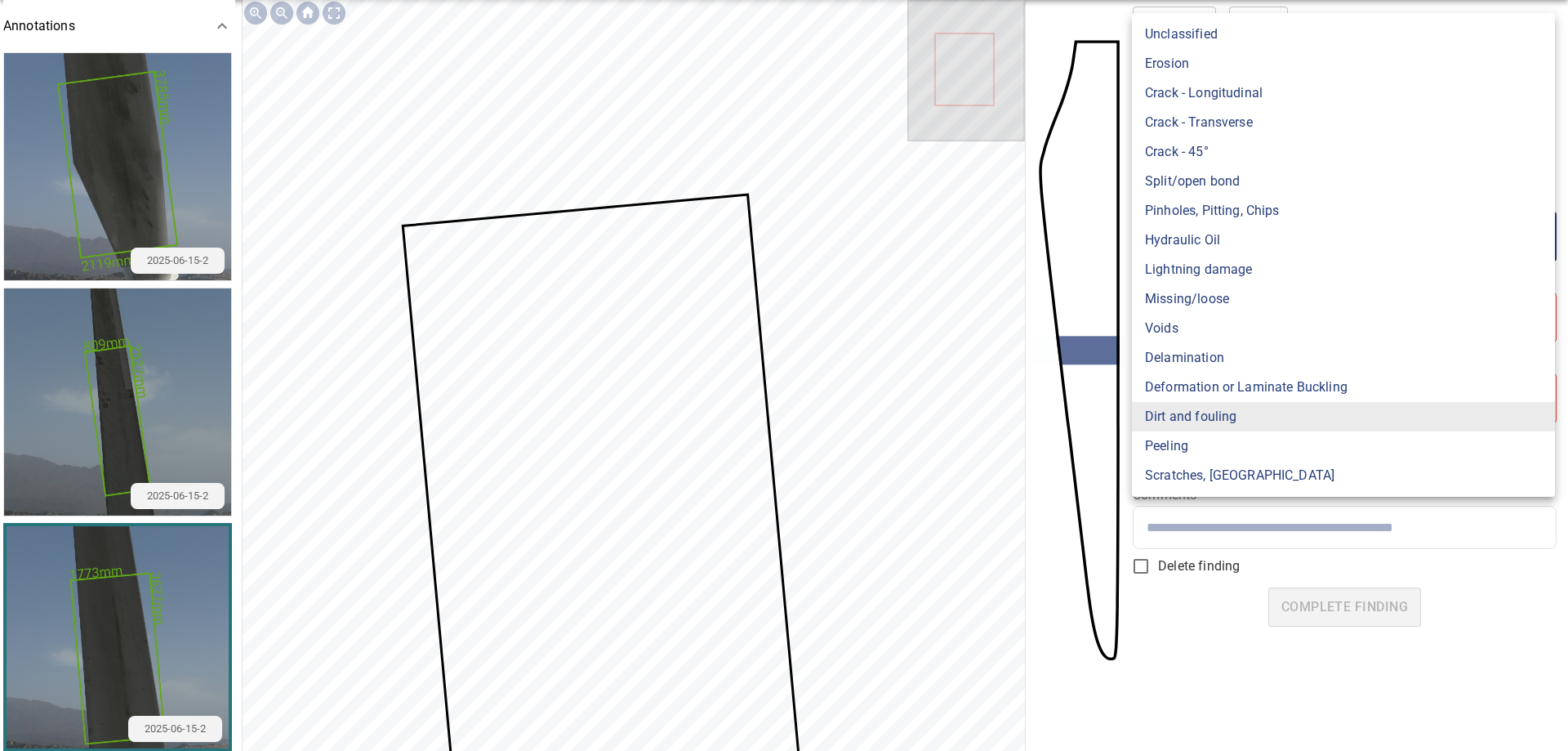
click at [1481, 226] on body "**********" at bounding box center [784, 376] width 1568 height 751
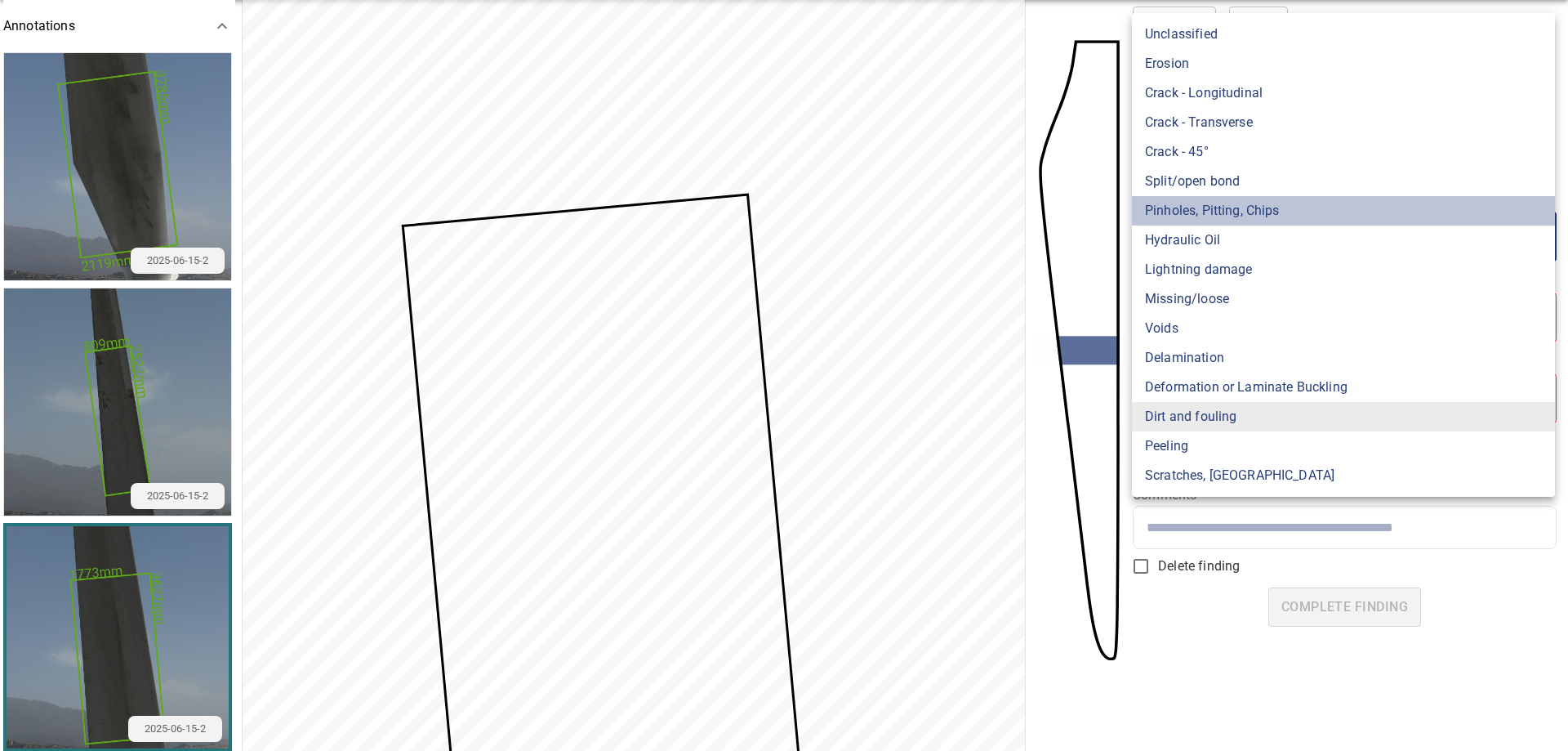
click at [1204, 221] on li "Pinholes, Pitting, Chips" at bounding box center [1343, 211] width 423 height 30
type input "*******"
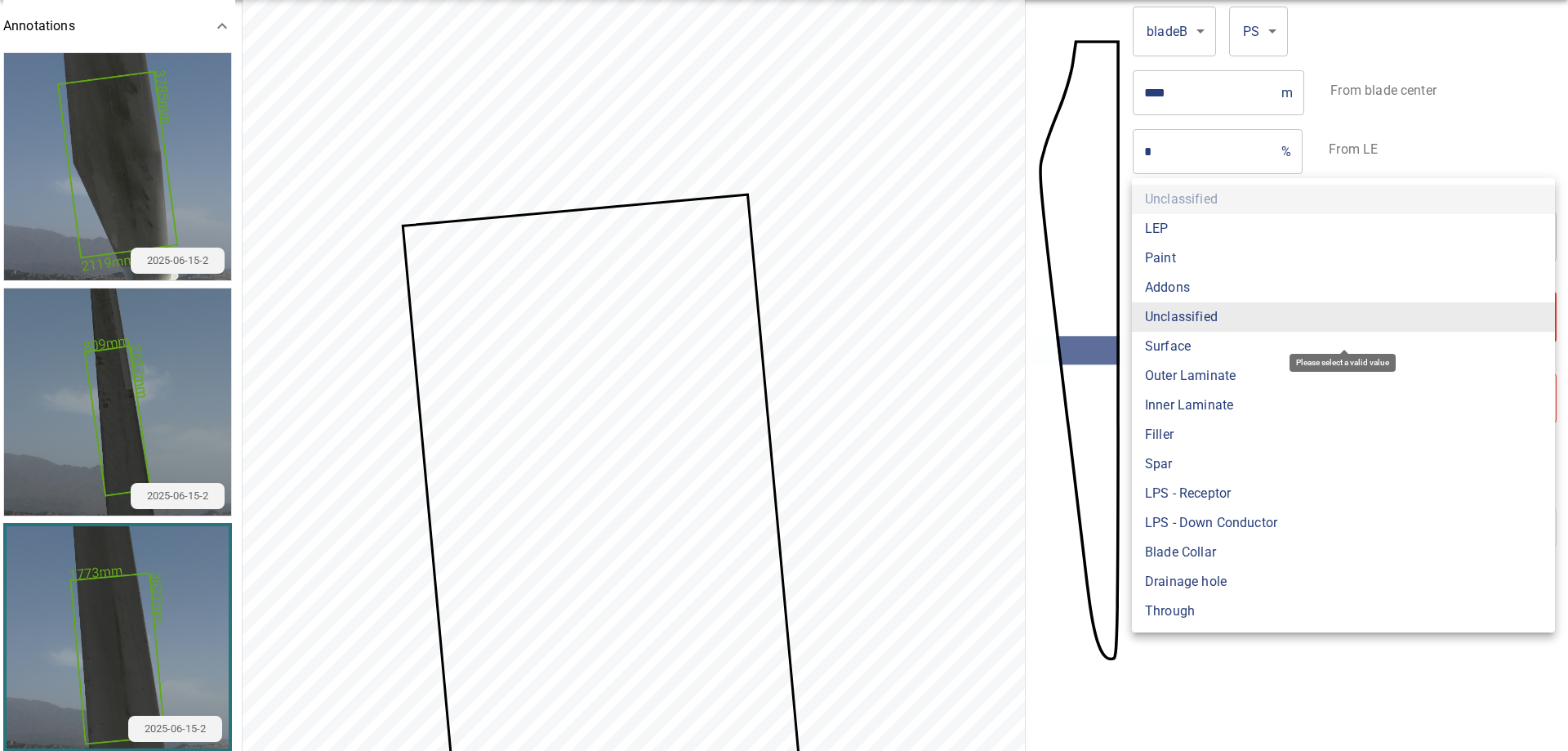
click at [1251, 324] on body "**********" at bounding box center [784, 376] width 1568 height 751
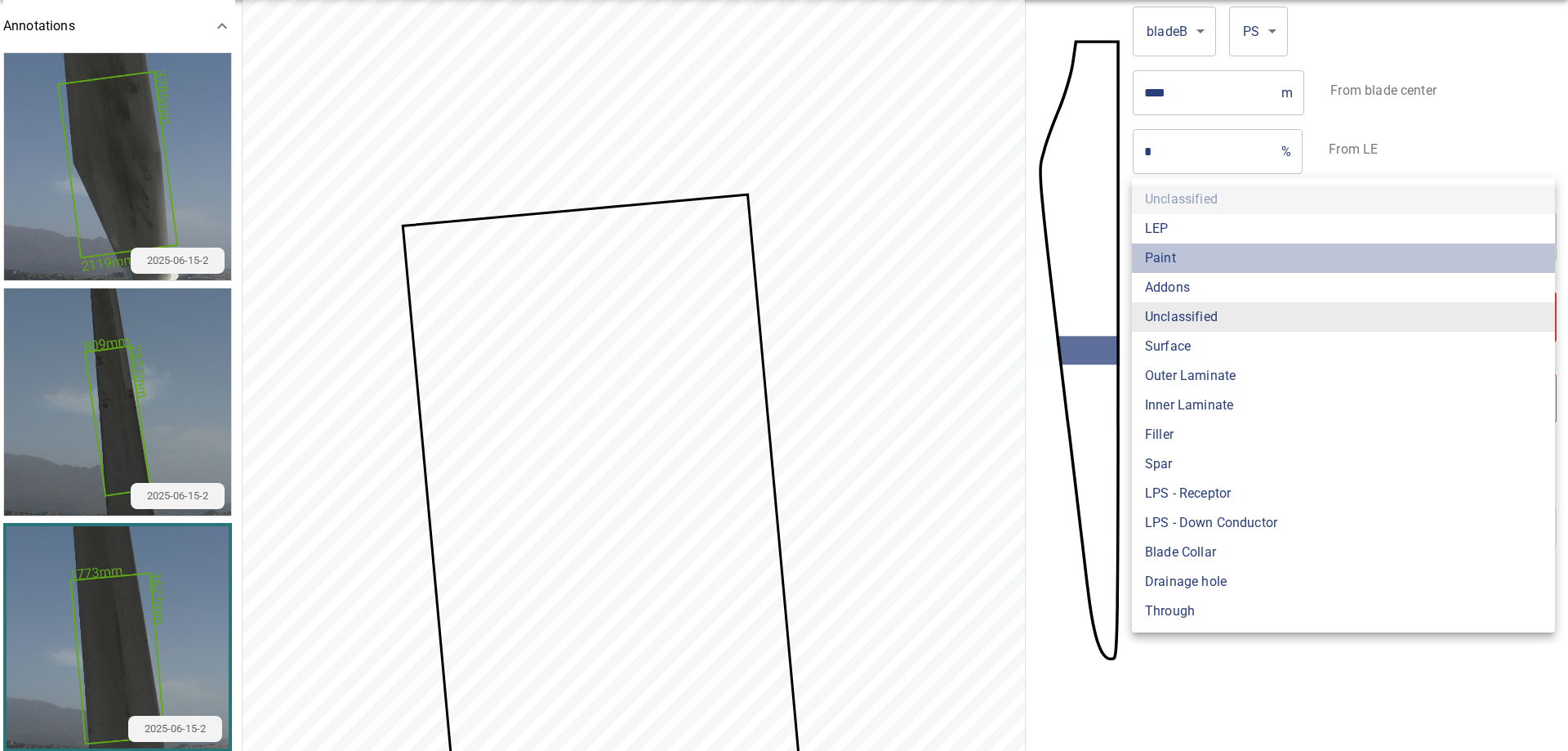
click at [1196, 263] on li "Paint" at bounding box center [1343, 258] width 423 height 30
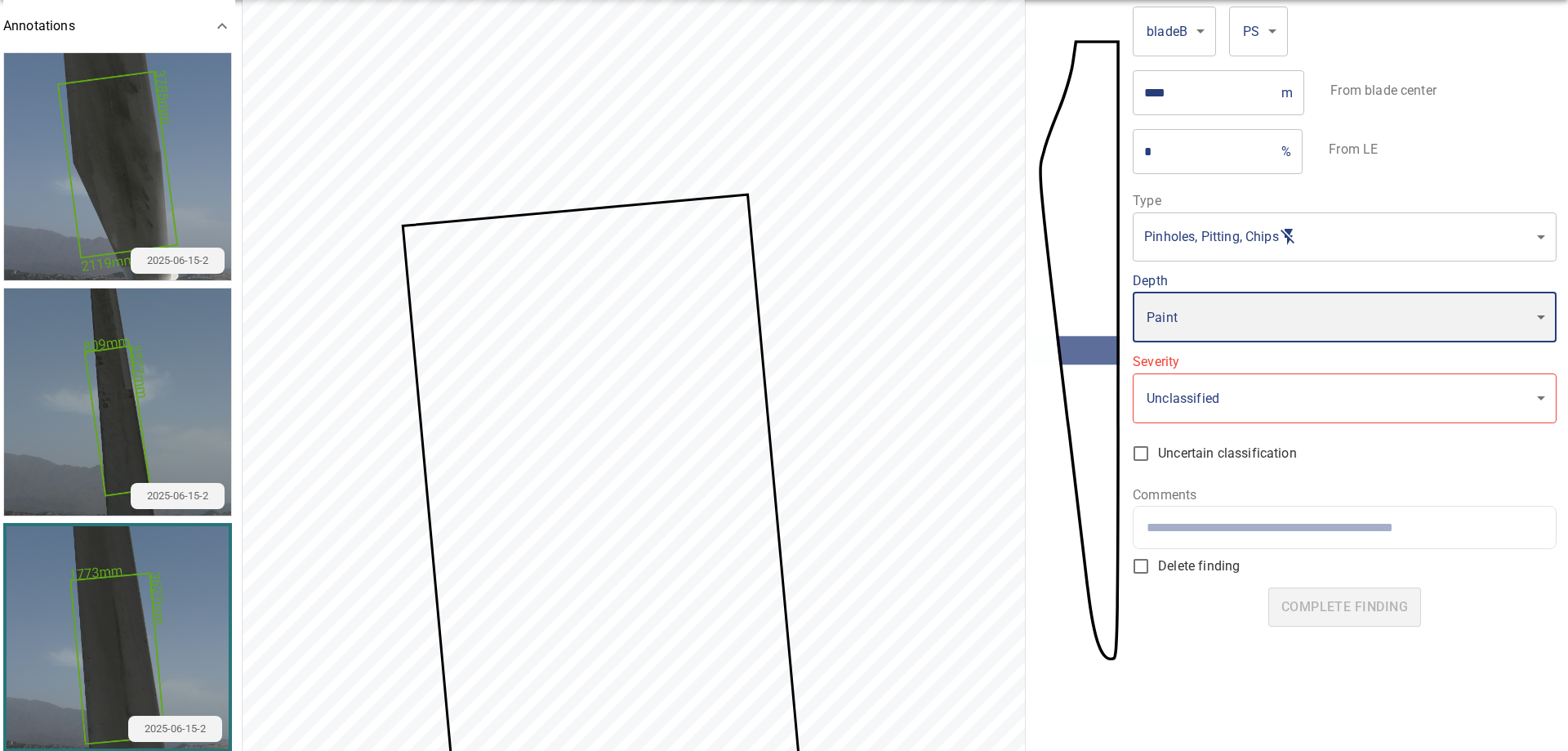
type input "*****"
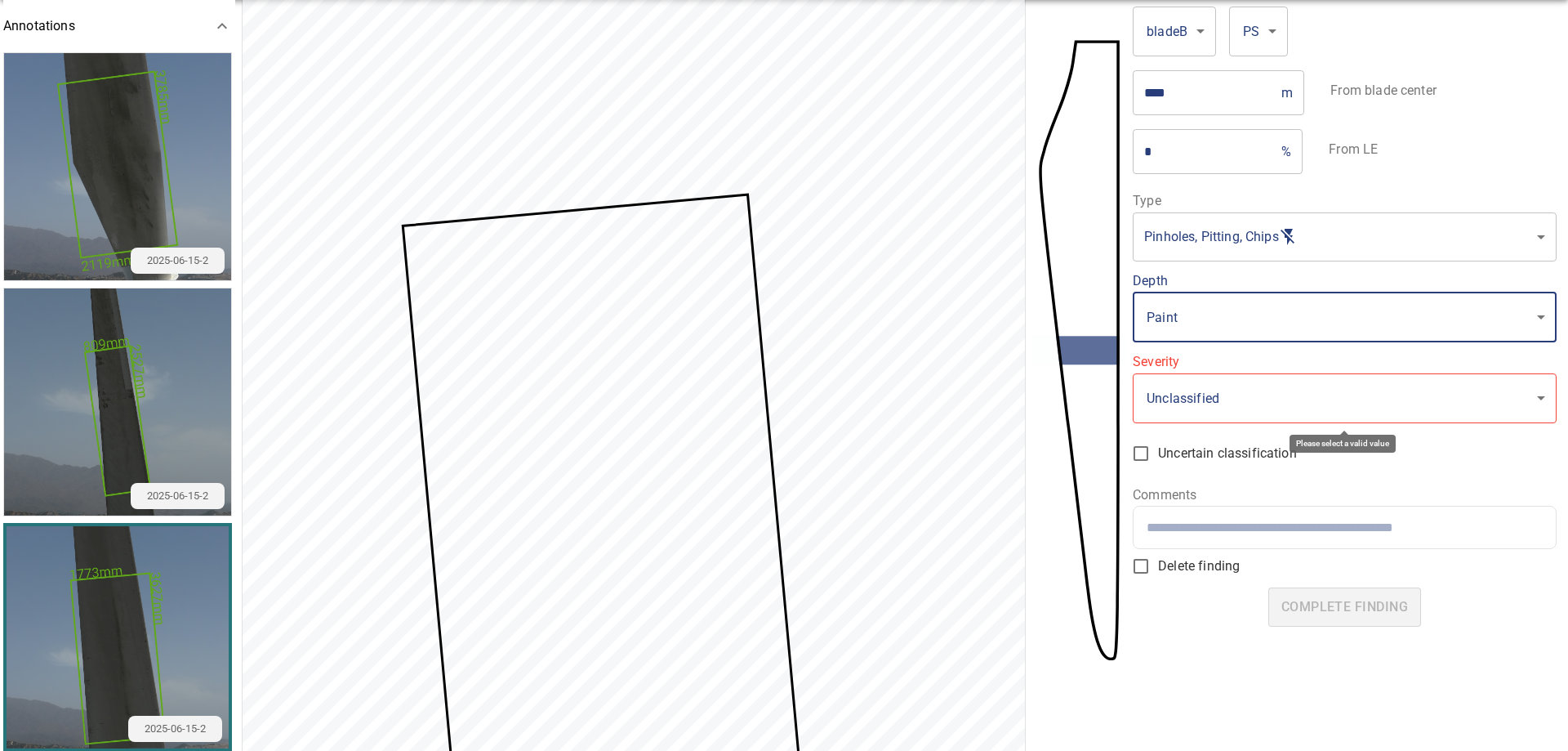
click at [1233, 404] on body "**********" at bounding box center [784, 376] width 1568 height 751
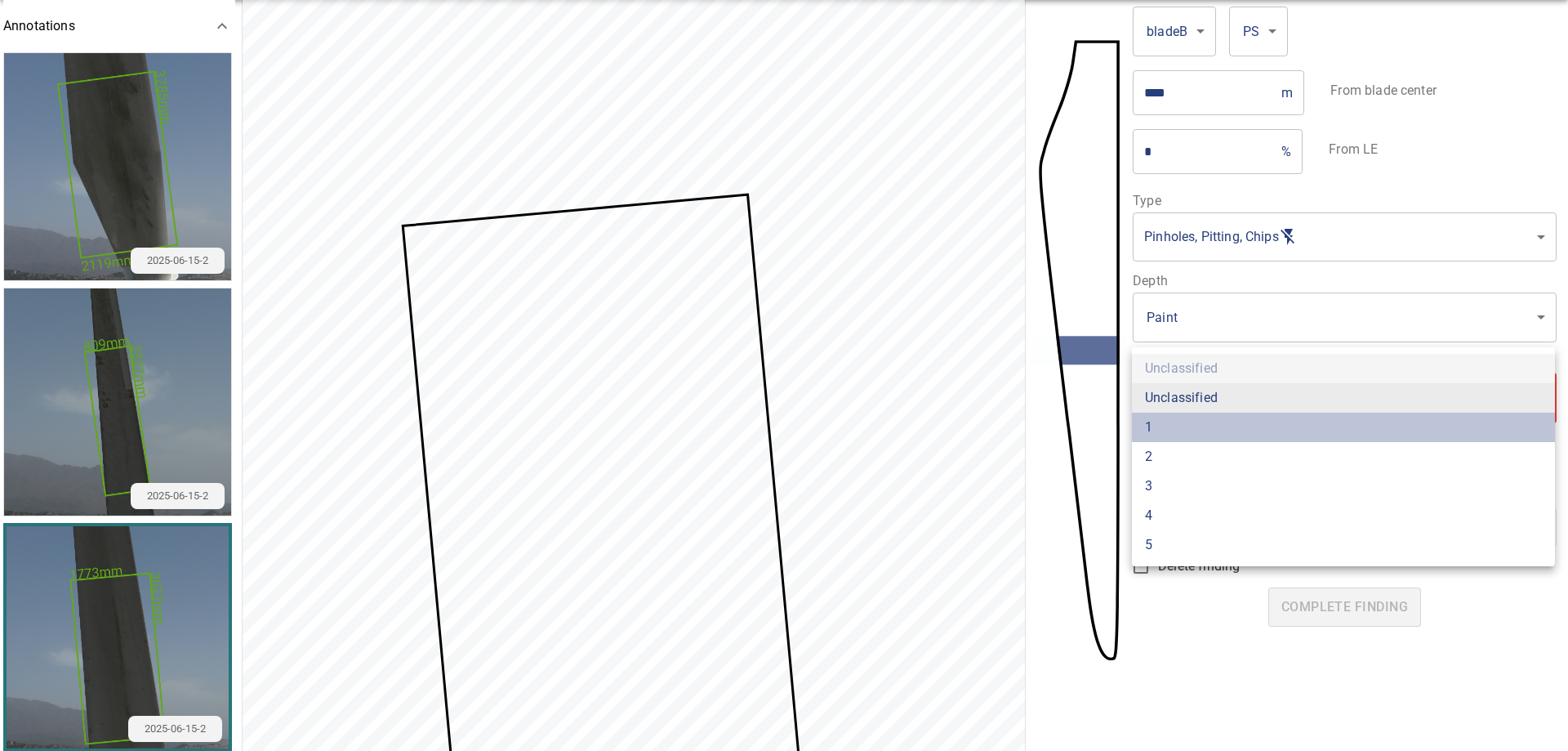
drag, startPoint x: 1210, startPoint y: 427, endPoint x: 1224, endPoint y: 499, distance: 73.3
click at [1210, 428] on li "1" at bounding box center [1343, 427] width 423 height 30
type input "*"
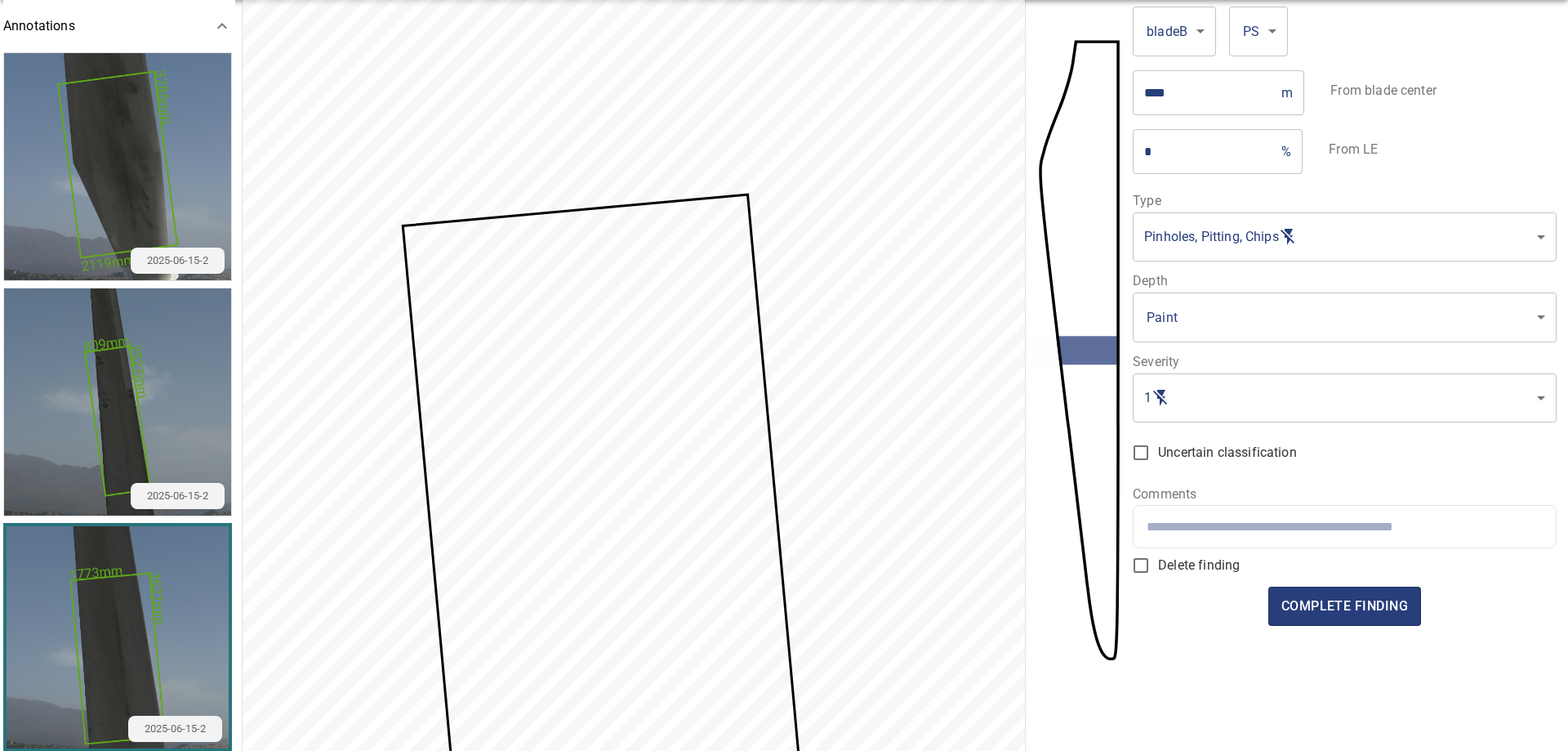
click at [1287, 526] on input "text" at bounding box center [1344, 526] width 395 height 15
type input "*"
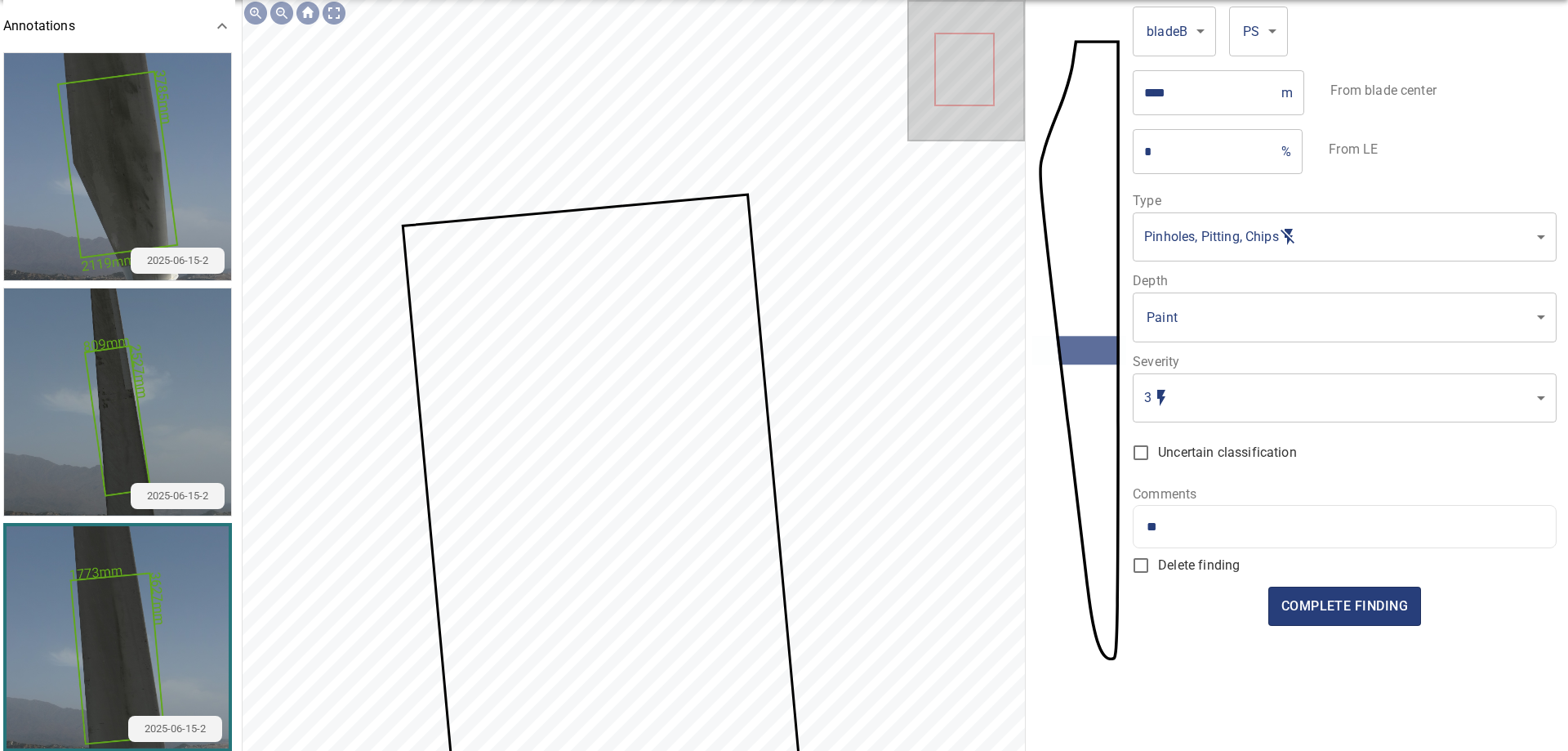
type input "**"
click at [1270, 387] on body "Perceptual Robotics 22 FINDINGS LEFT Los_Llanos / T6 / 08ca27d0 Image Inspectio…" at bounding box center [784, 376] width 1568 height 751
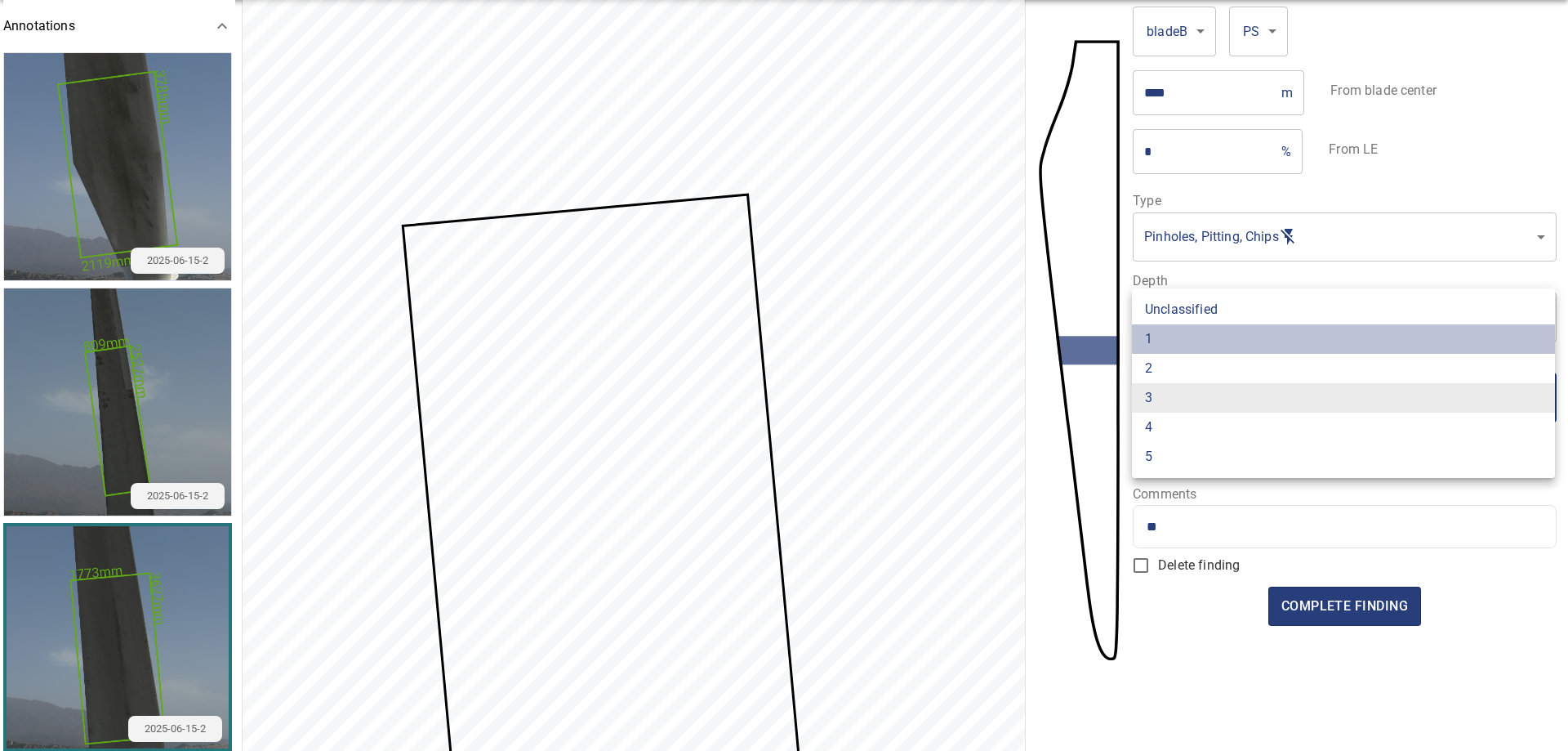
click at [1167, 347] on li "1" at bounding box center [1343, 339] width 423 height 30
type input "*"
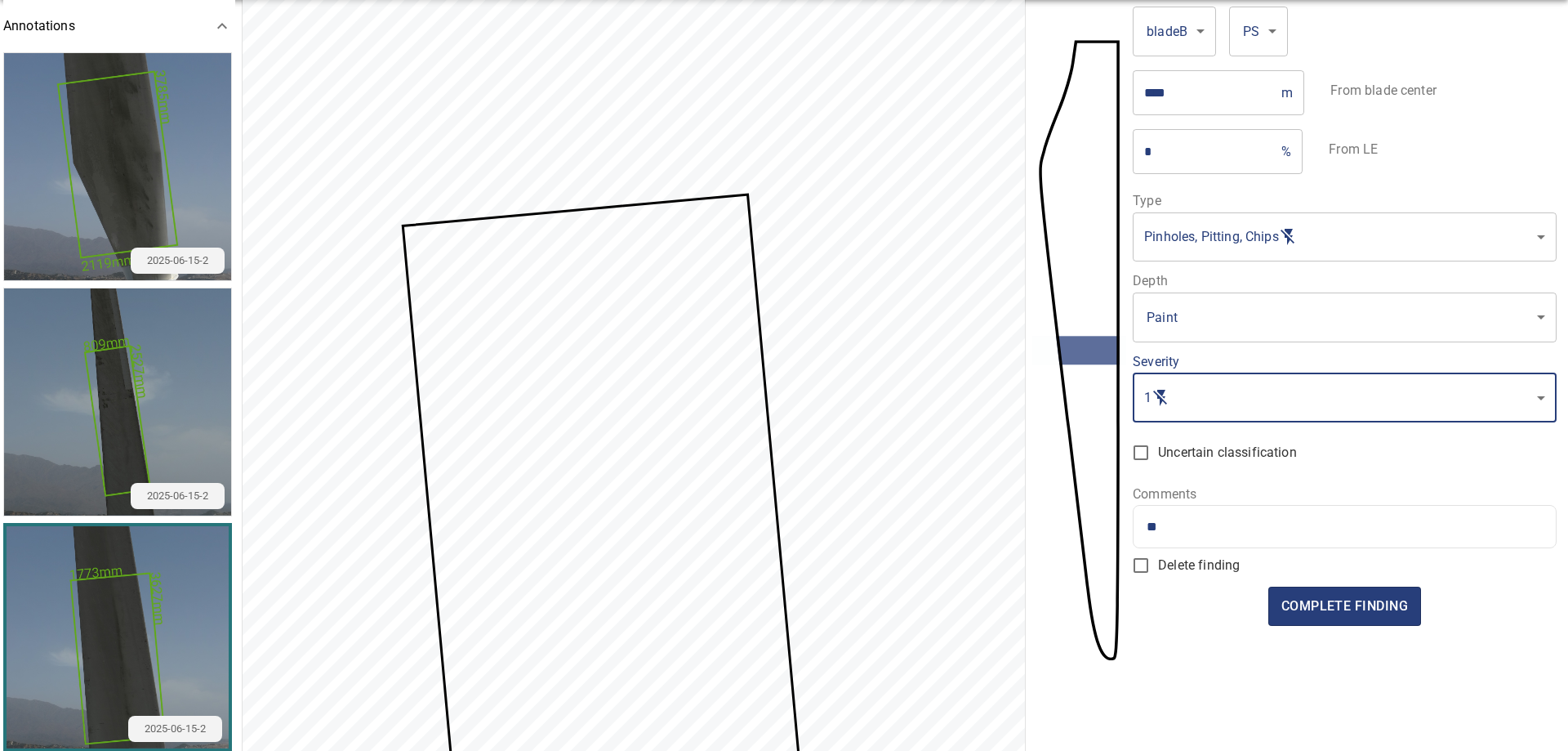
click at [1207, 543] on div "**" at bounding box center [1344, 526] width 421 height 41
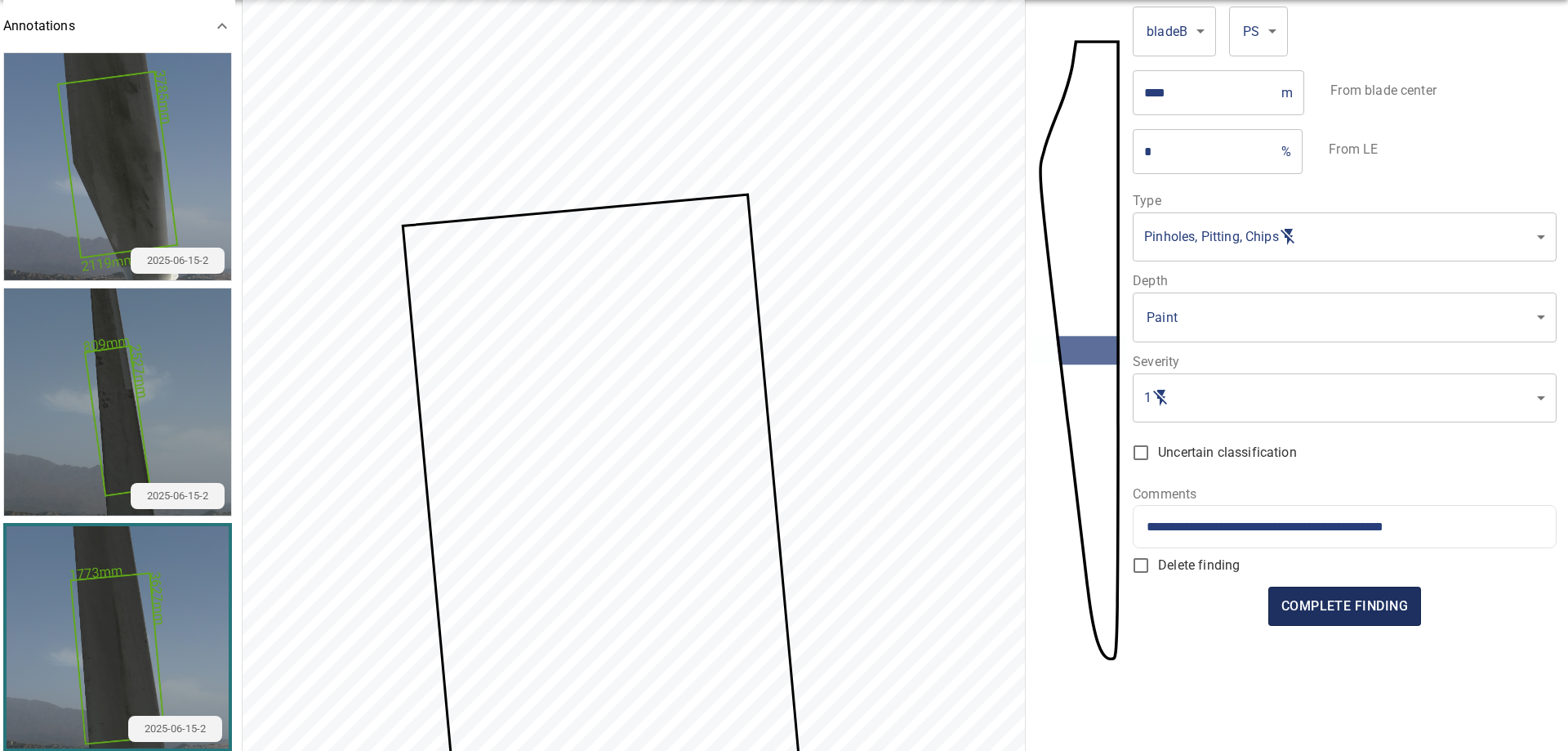
type input "**********"
click at [1379, 603] on span "complete finding" at bounding box center [1344, 607] width 126 height 23
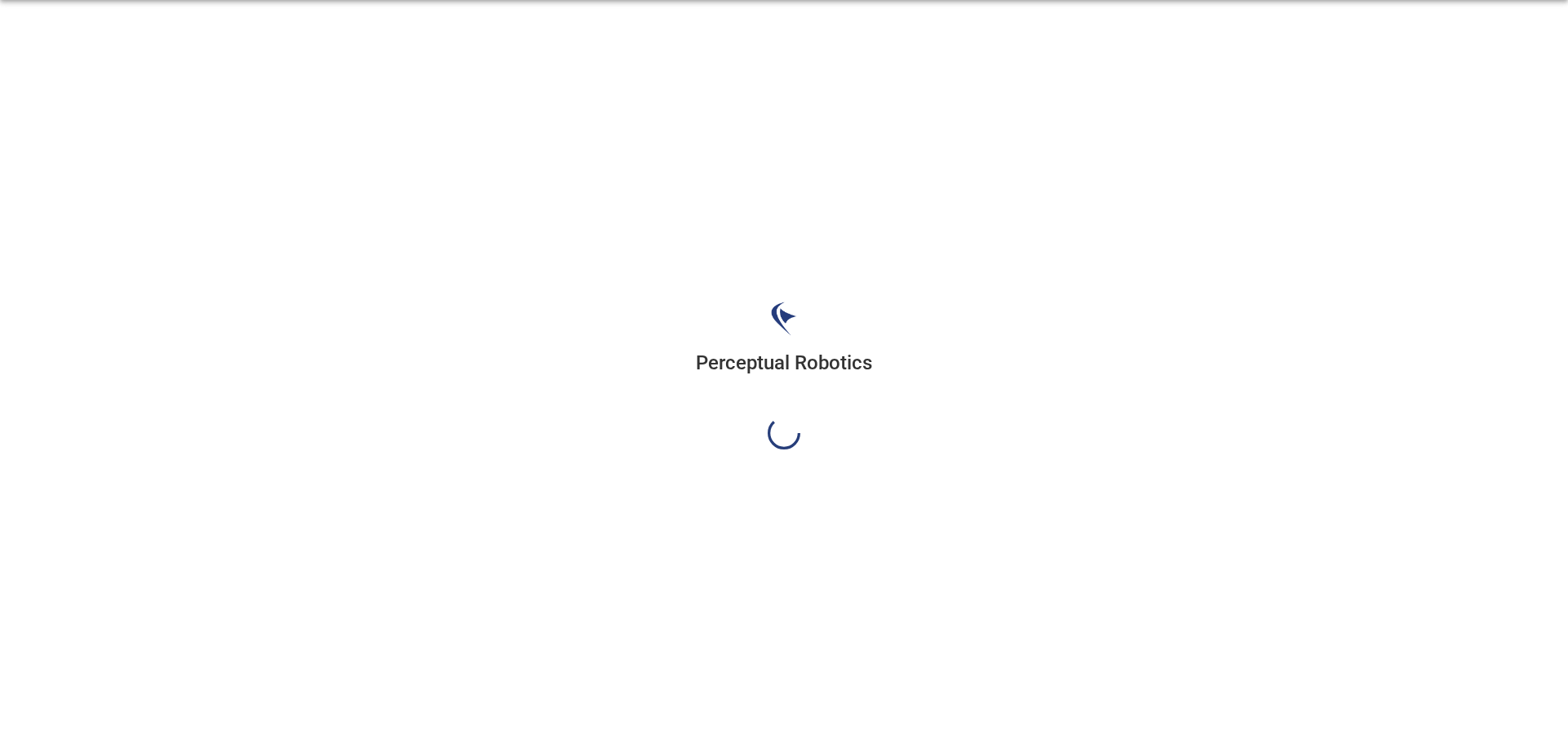
scroll to position [0, 0]
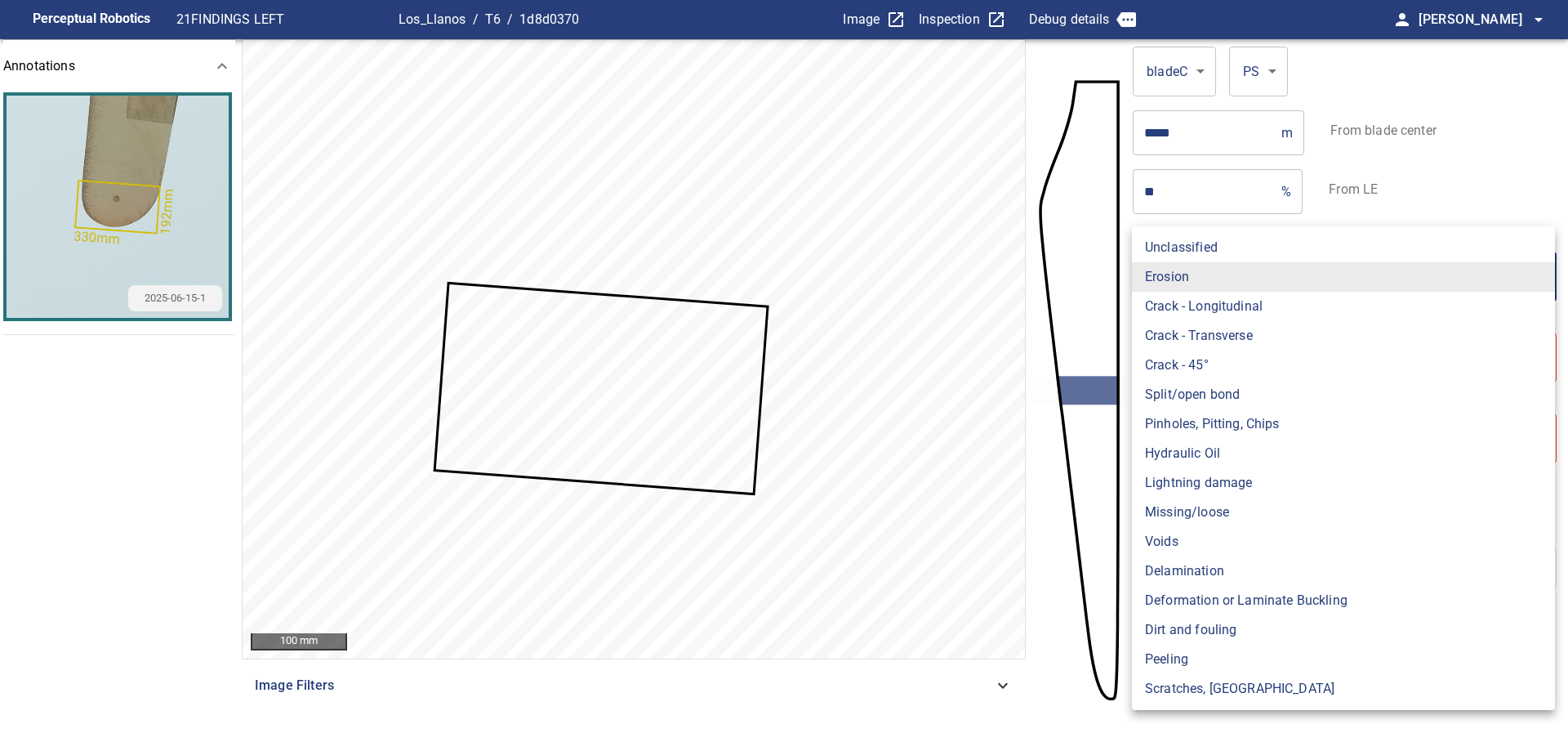
click at [1250, 288] on body "**********" at bounding box center [784, 376] width 1568 height 751
click at [1222, 505] on li "Missing/loose" at bounding box center [1343, 512] width 423 height 30
type input "**********"
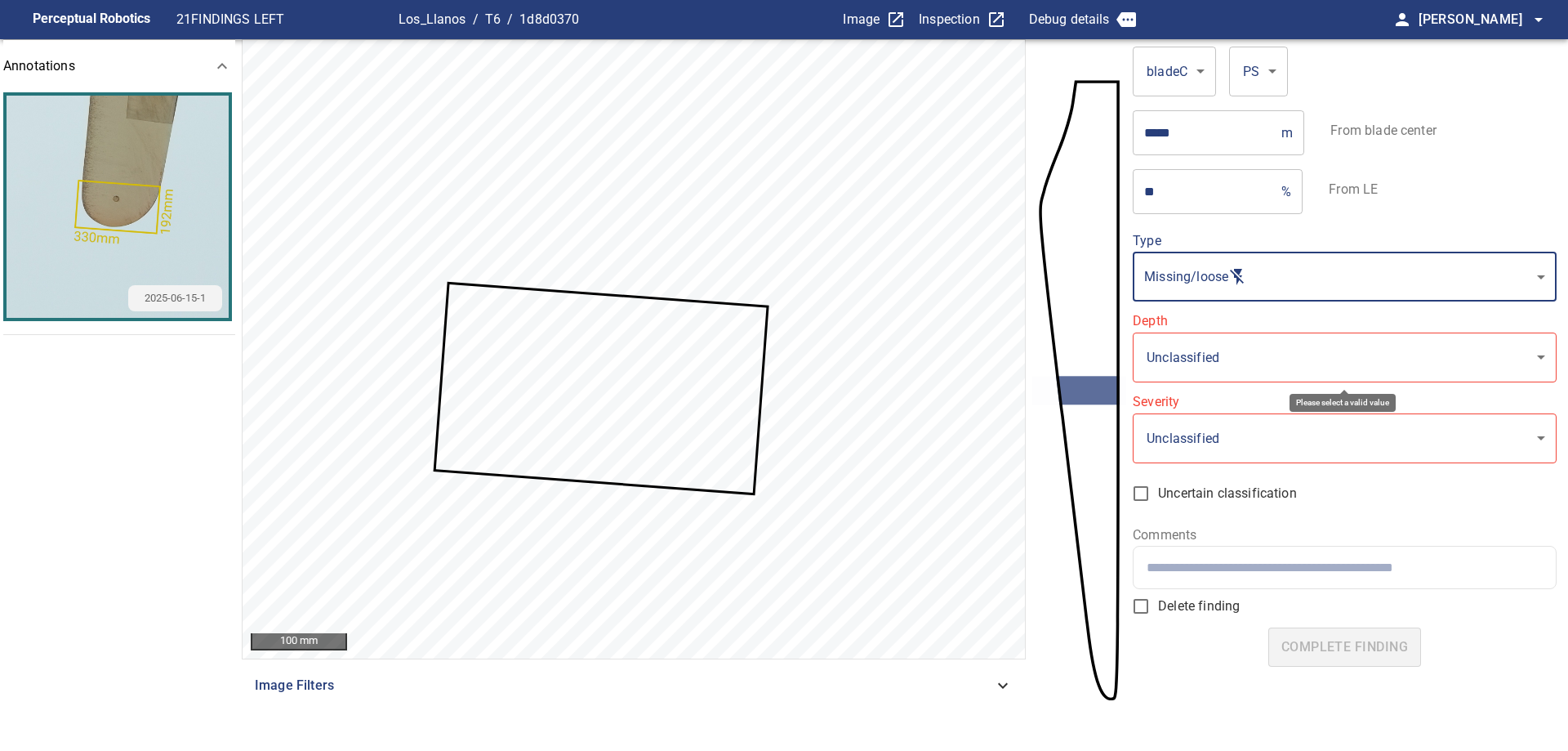
click at [1271, 370] on body "**********" at bounding box center [784, 376] width 1568 height 751
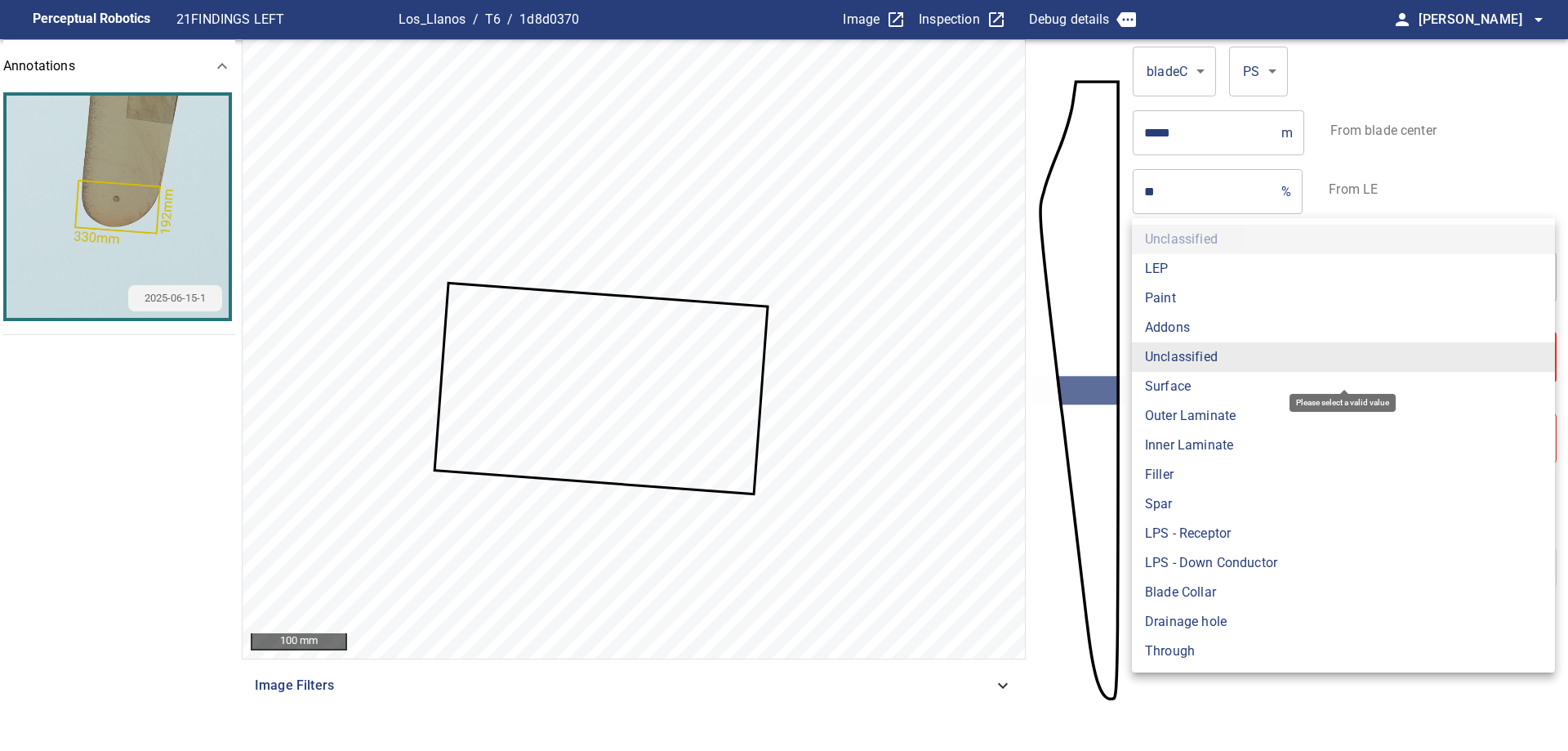
click at [1241, 536] on li "LPS - Receptor" at bounding box center [1343, 533] width 423 height 30
type input "**********"
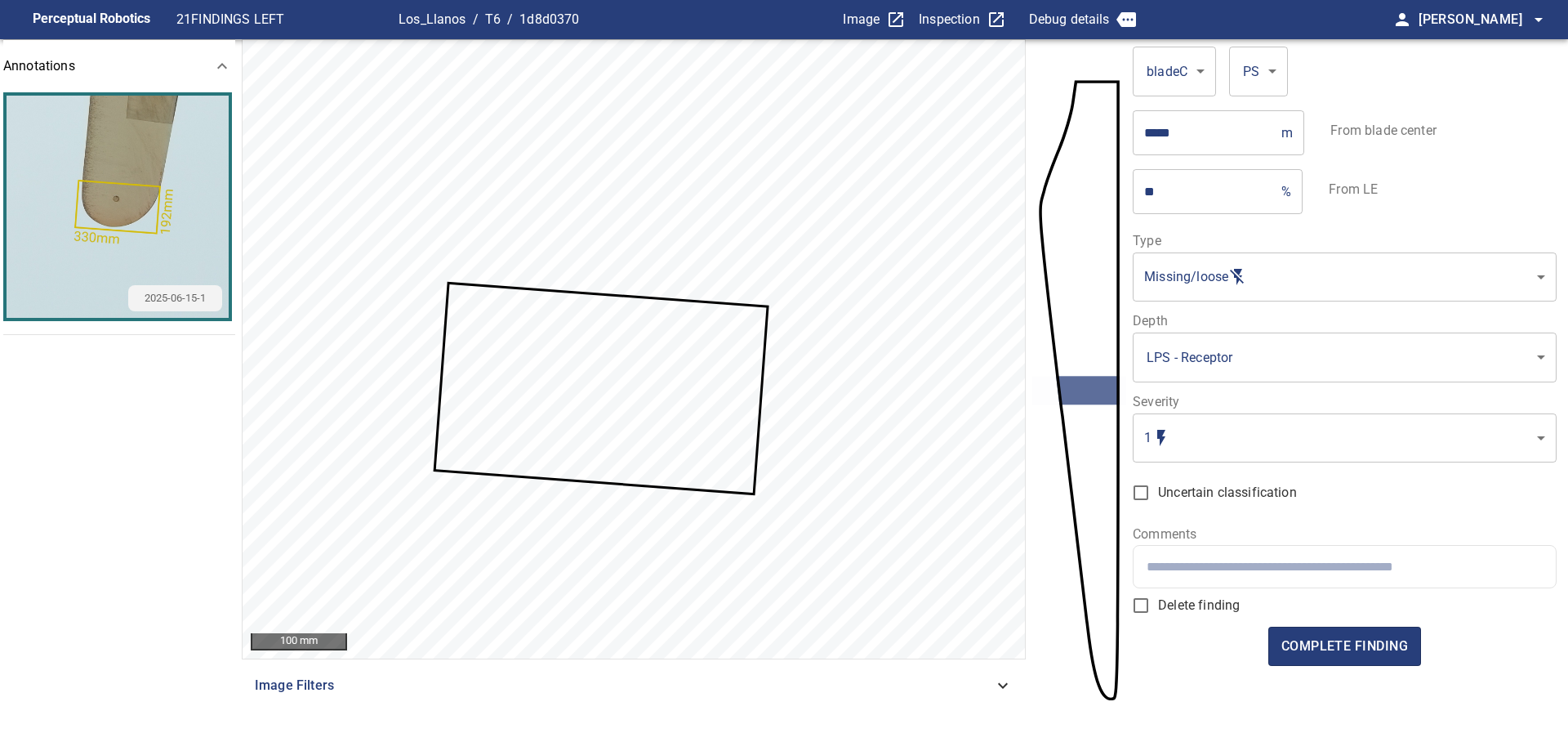
click at [1235, 457] on body "**********" at bounding box center [784, 376] width 1568 height 751
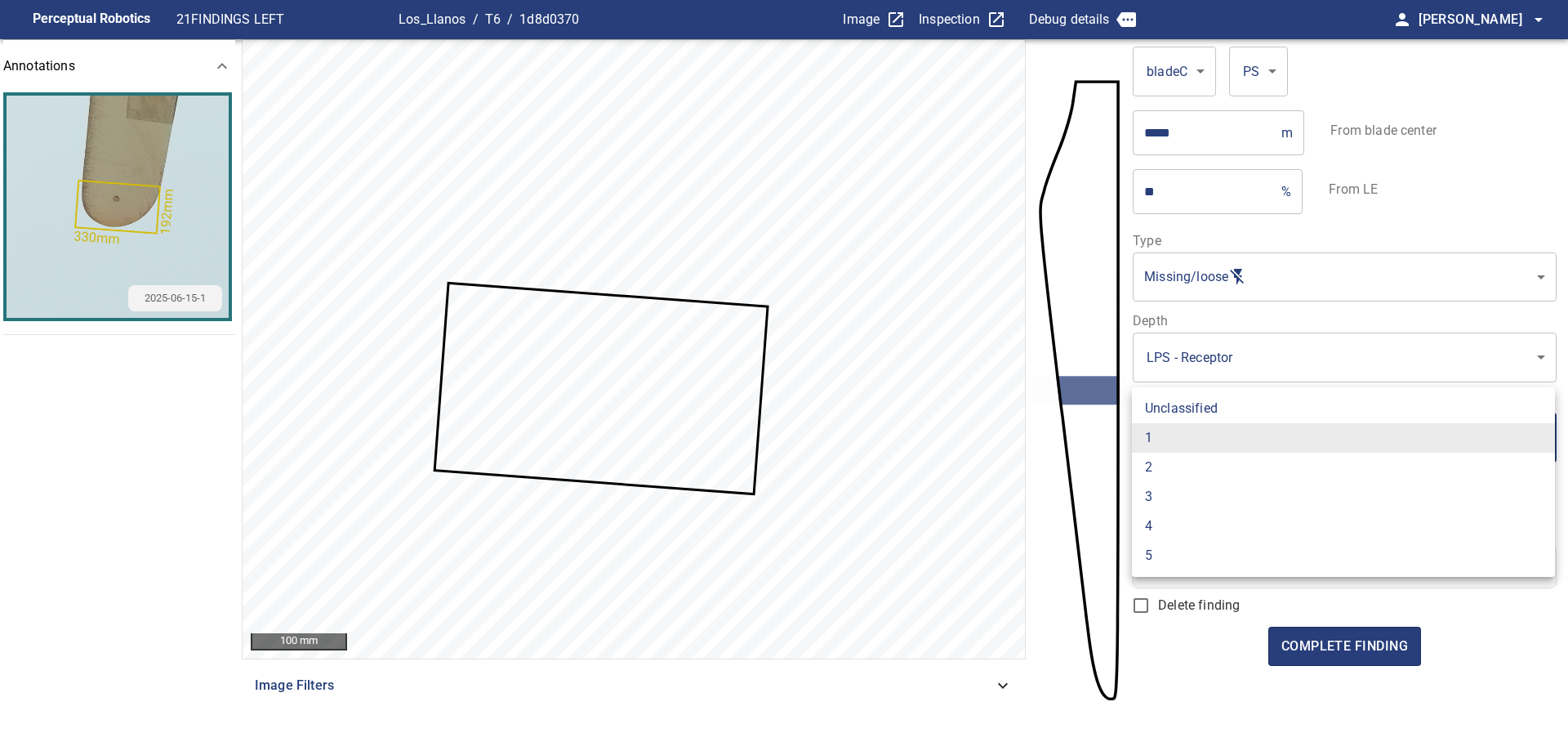
drag, startPoint x: 1200, startPoint y: 462, endPoint x: 1198, endPoint y: 511, distance: 49.0
click at [1200, 463] on li "2" at bounding box center [1343, 467] width 423 height 30
type input "*"
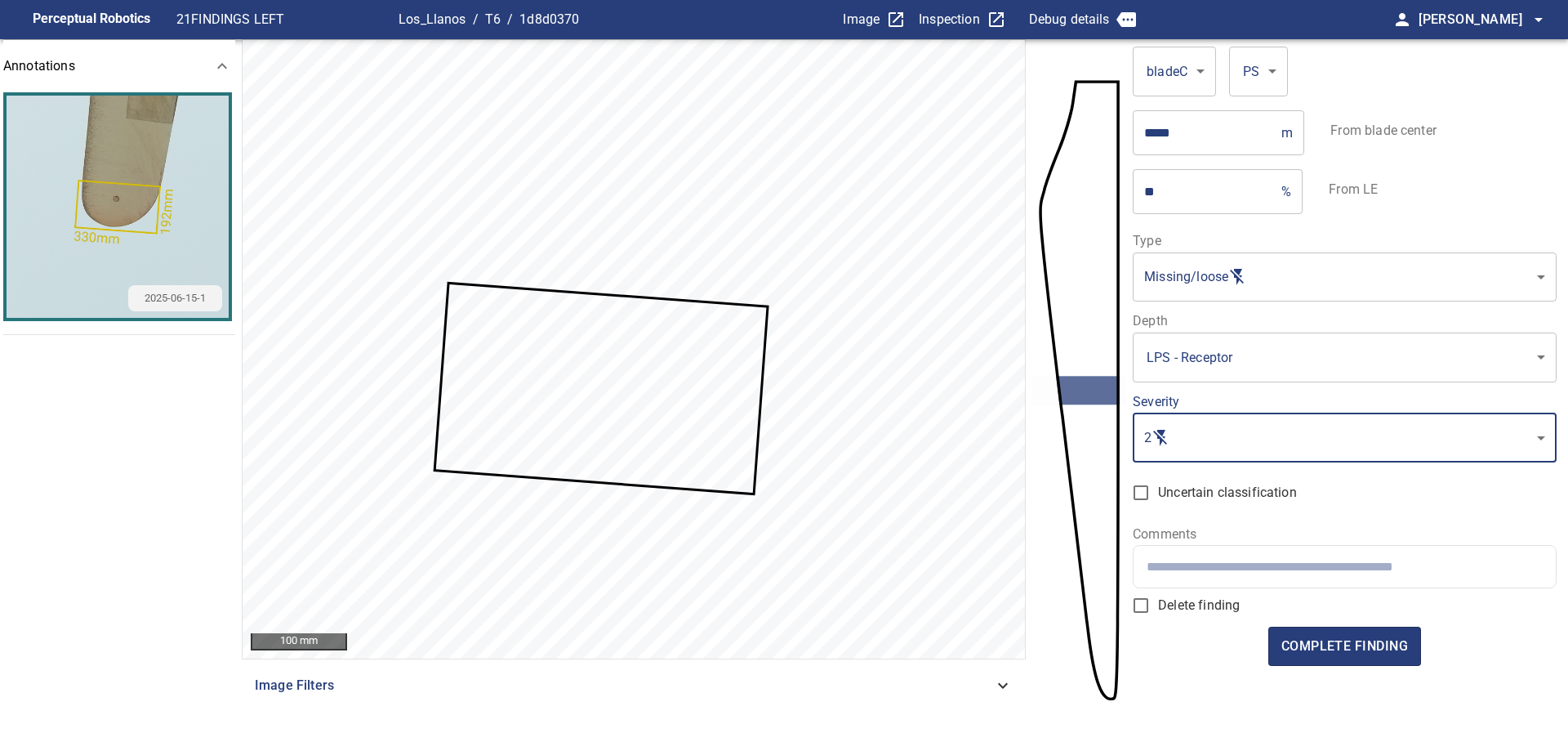
click at [1208, 580] on div at bounding box center [1344, 566] width 421 height 41
click at [1314, 565] on input "text" at bounding box center [1344, 565] width 395 height 15
paste input "**********"
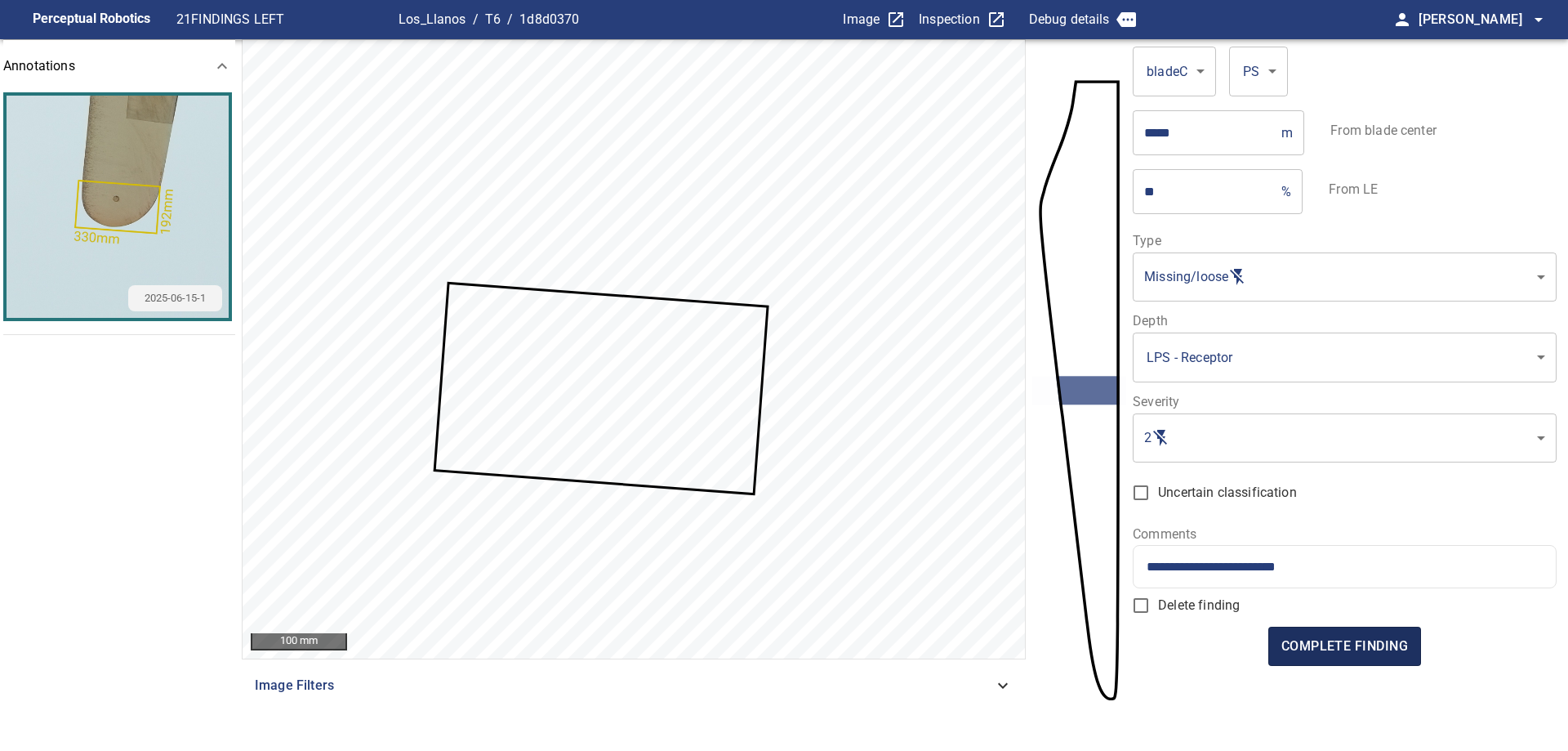
type input "**********"
click at [1367, 651] on span "complete finding" at bounding box center [1344, 646] width 126 height 23
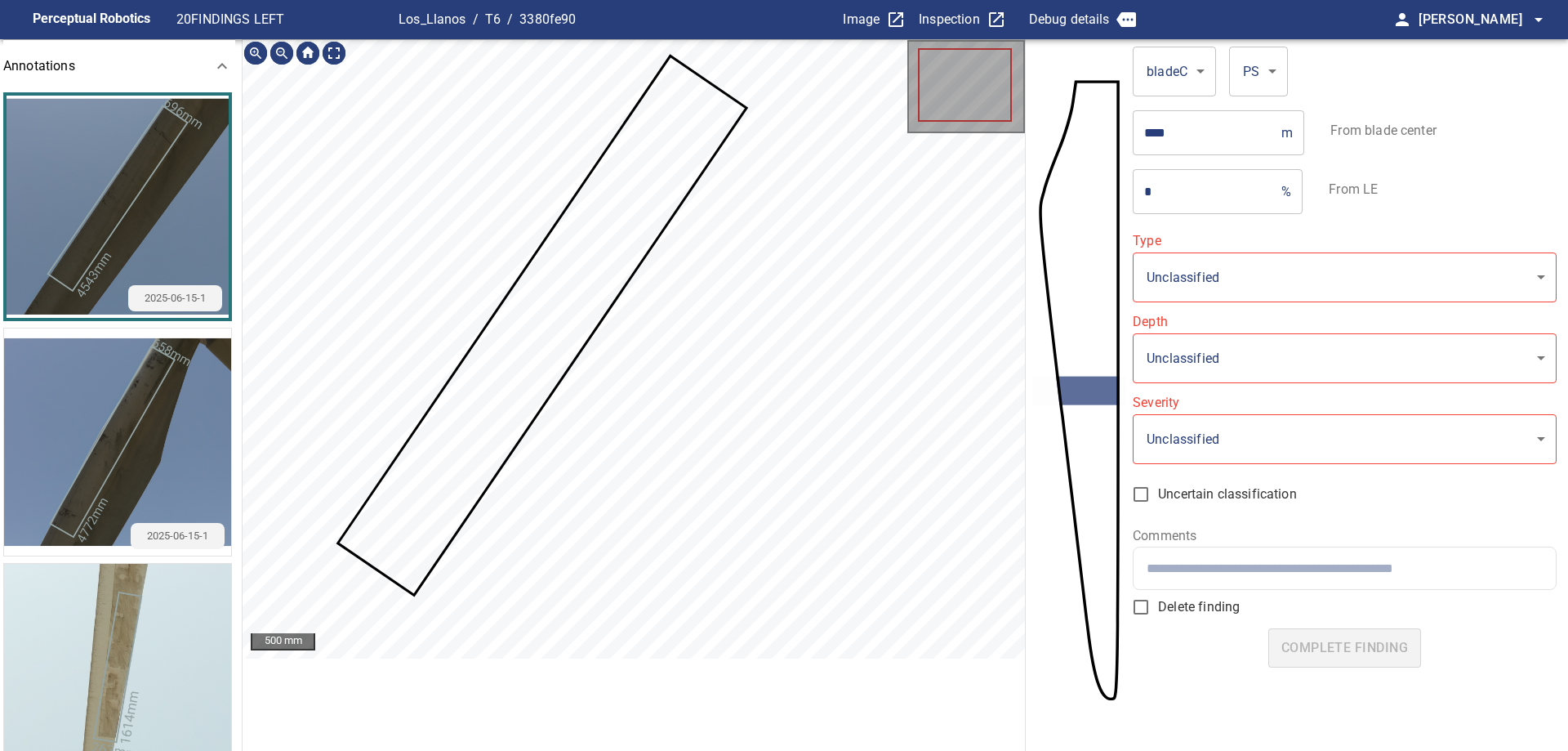
type input "**********"
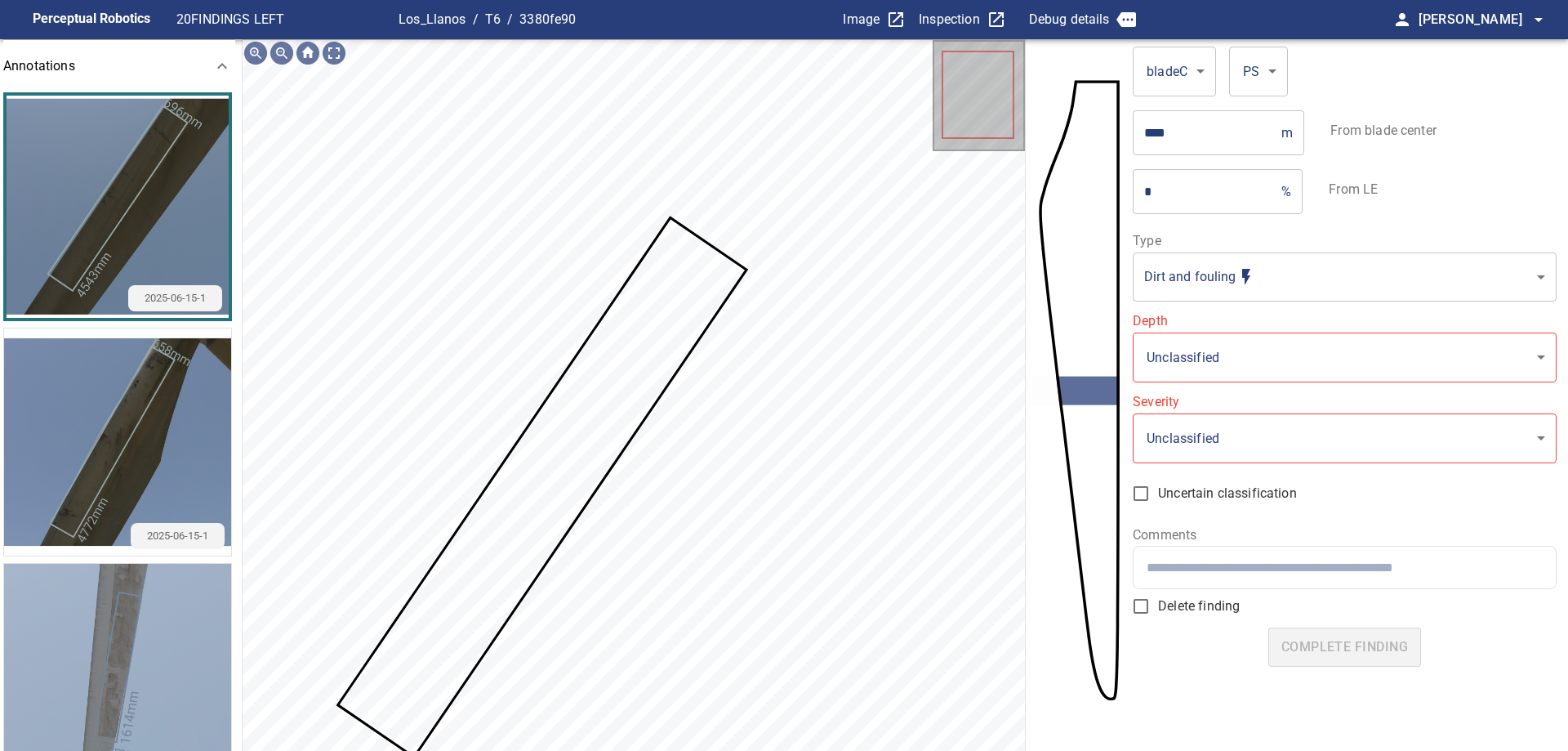
click at [148, 605] on img "button" at bounding box center [117, 677] width 227 height 227
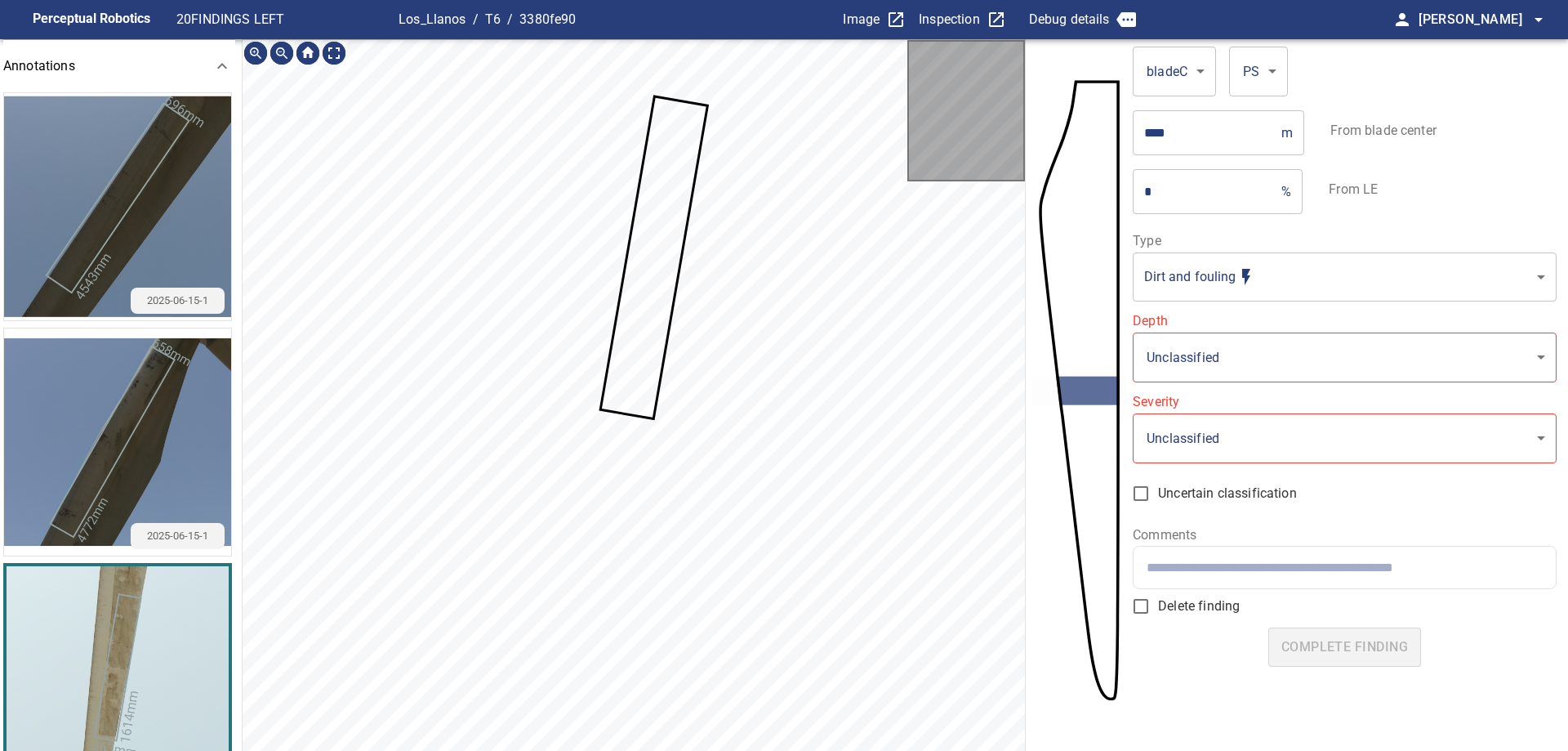
scroll to position [39, 0]
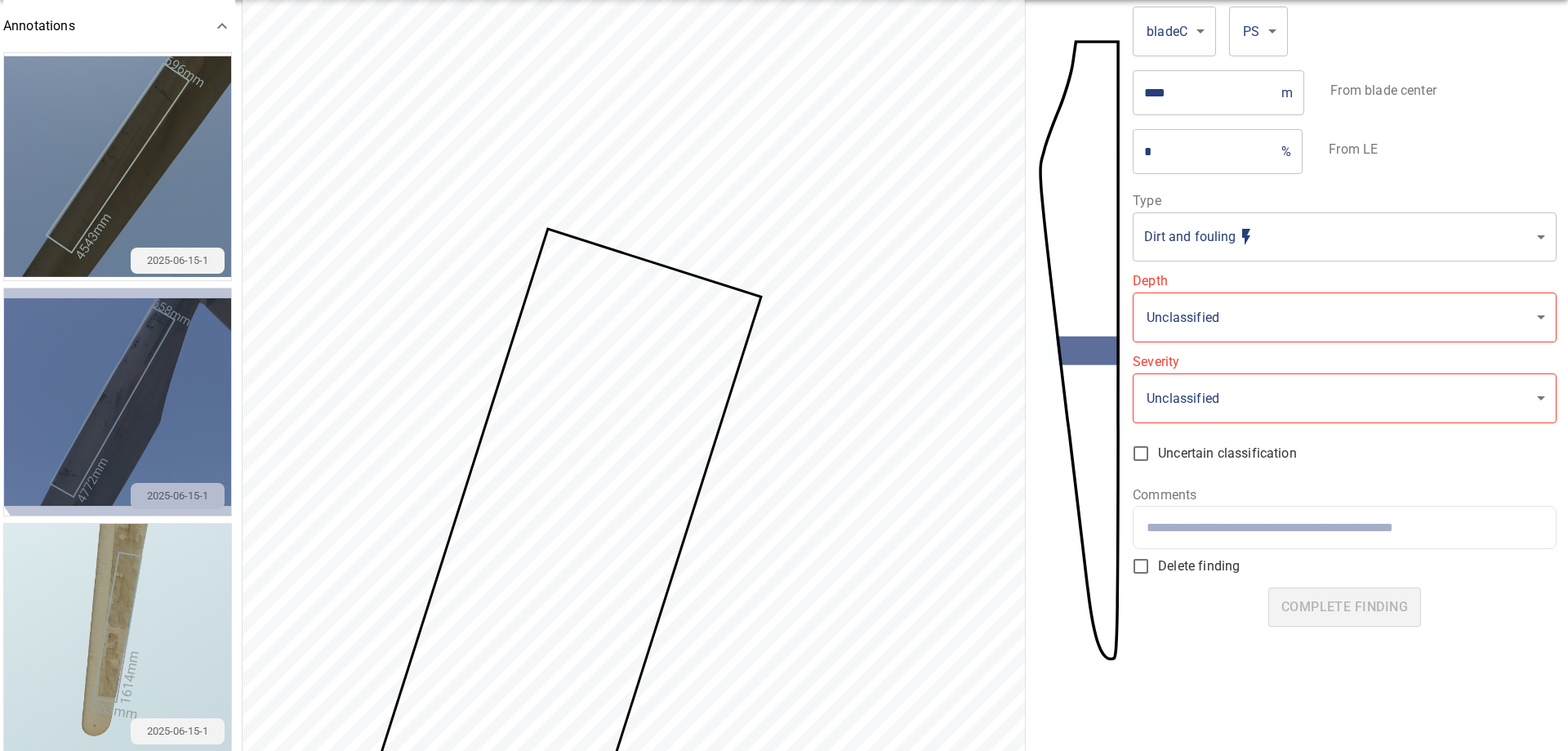
click at [209, 368] on img "button" at bounding box center [117, 401] width 227 height 227
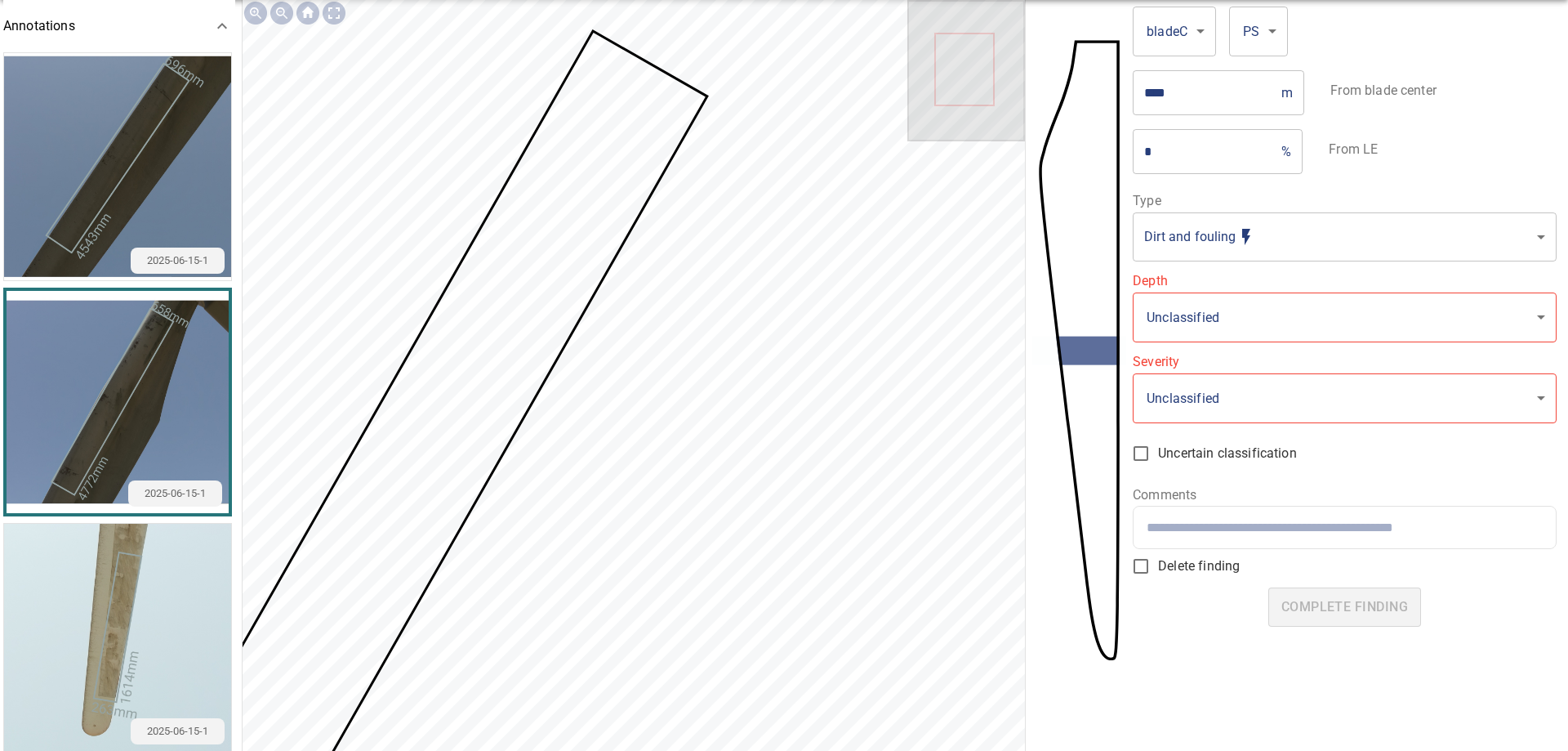
drag, startPoint x: 1199, startPoint y: 159, endPoint x: 1090, endPoint y: 133, distance: 112.1
click at [1093, 134] on section "**********" at bounding box center [784, 375] width 1568 height 751
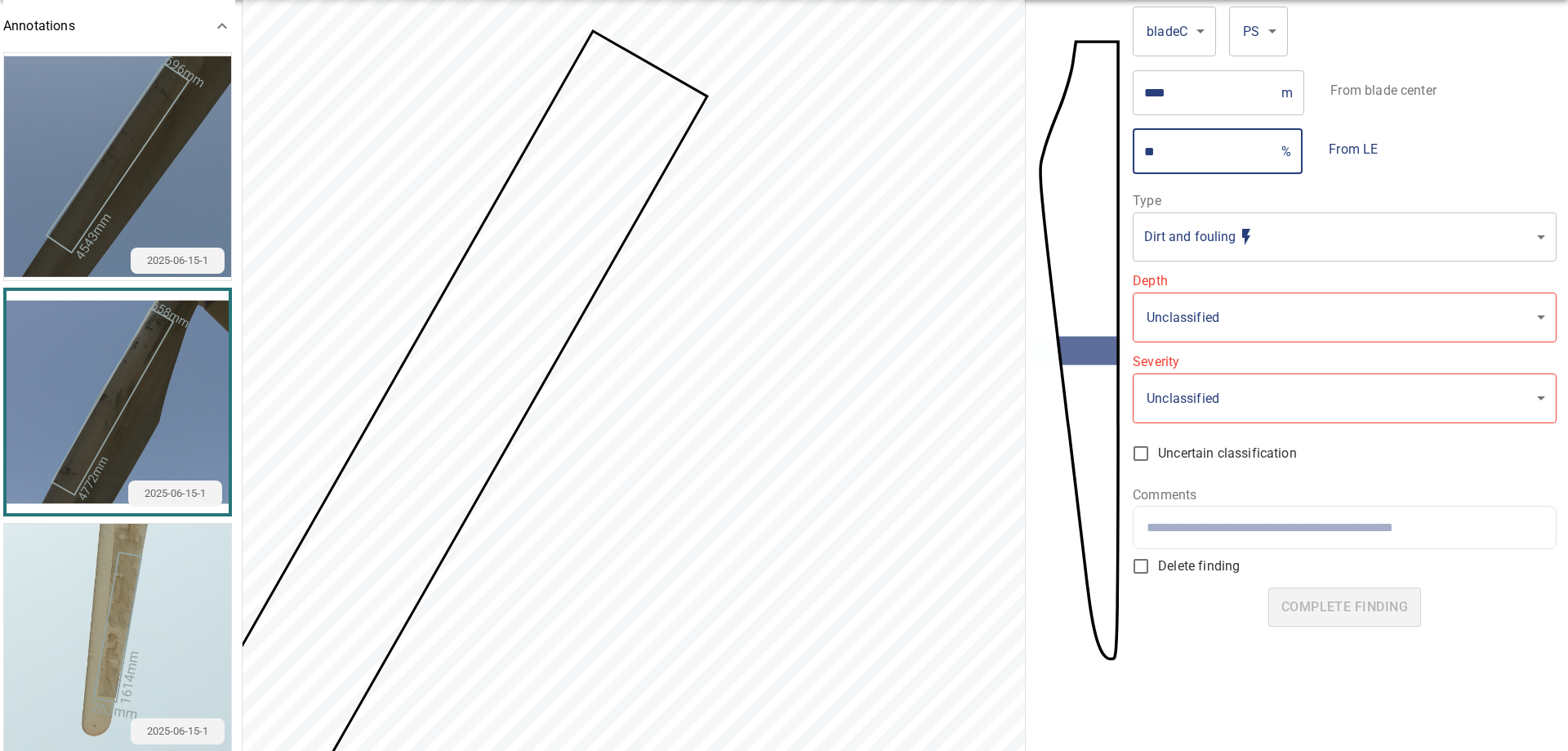
type input "**"
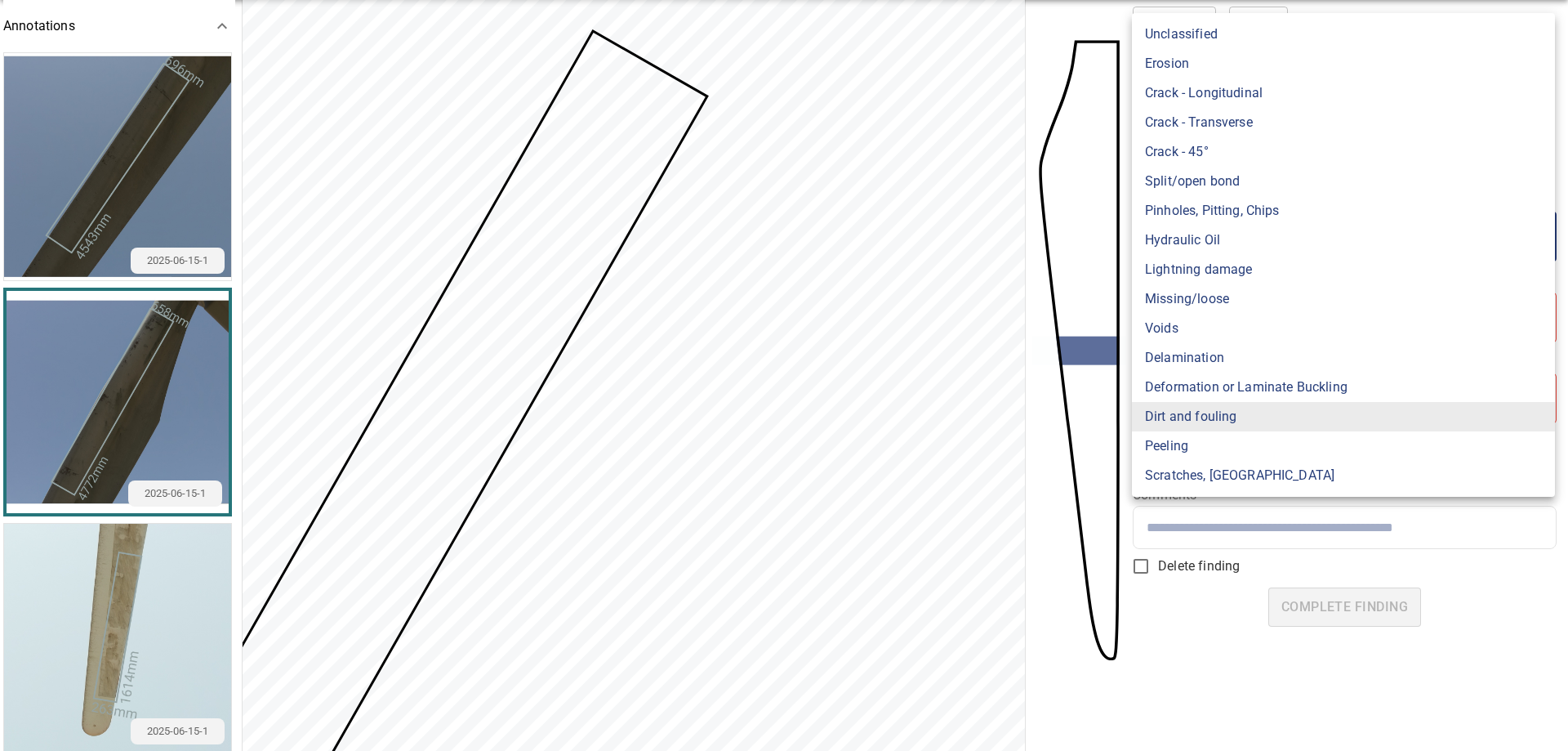
click at [1262, 252] on body "**********" at bounding box center [784, 376] width 1568 height 751
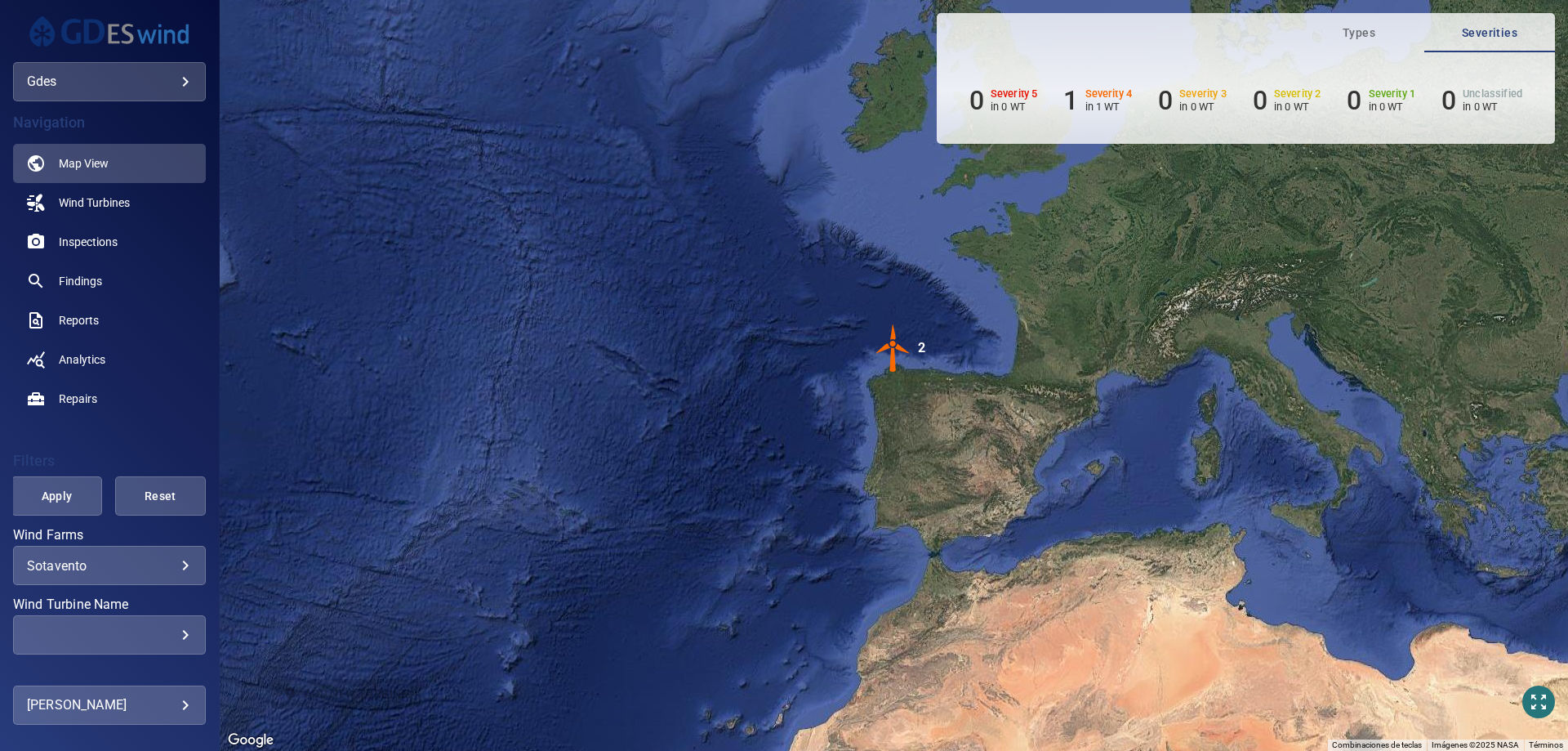
click at [102, 74] on body "**********" at bounding box center [784, 376] width 1568 height 751
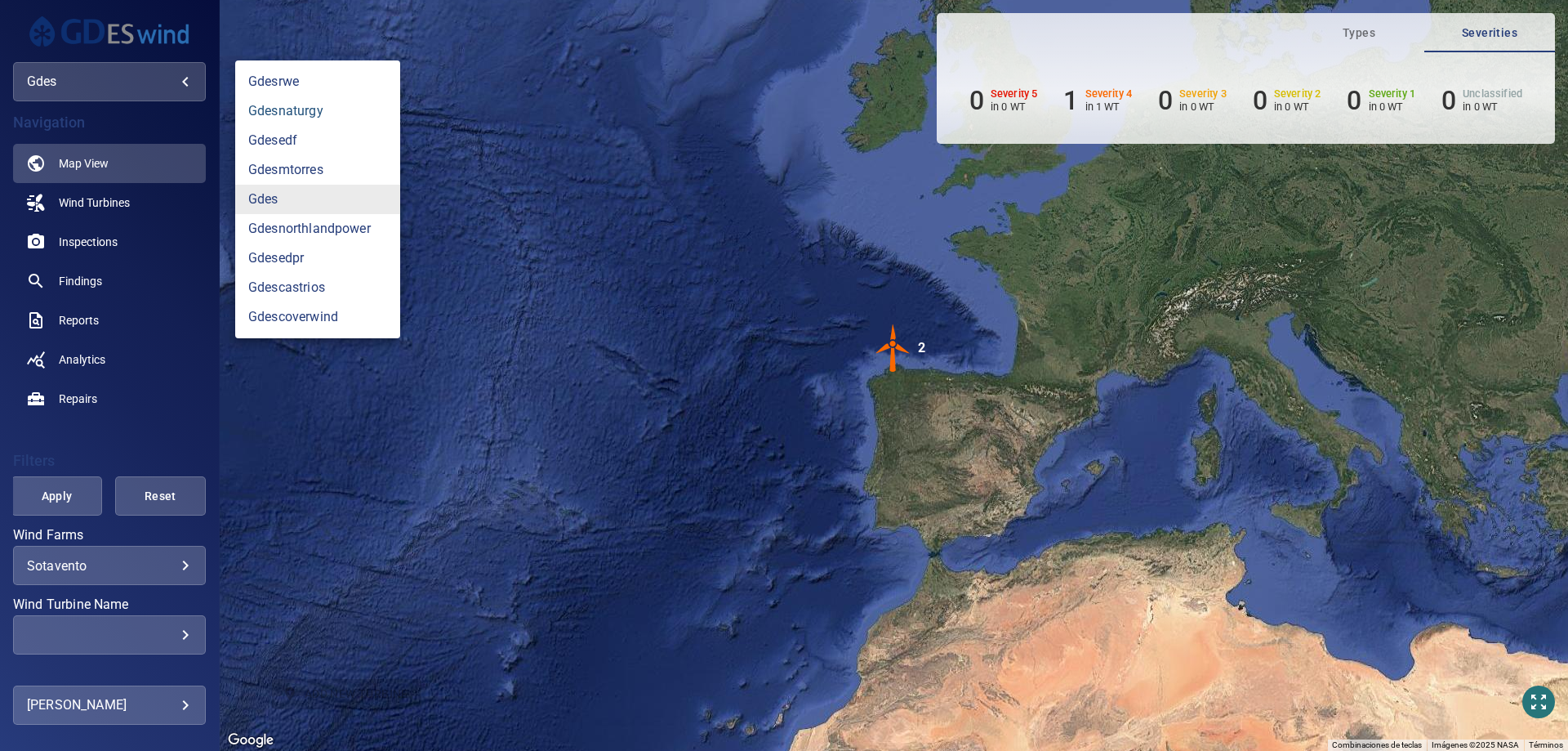
click at [329, 115] on link "gdesnaturgy" at bounding box center [318, 111] width 165 height 30
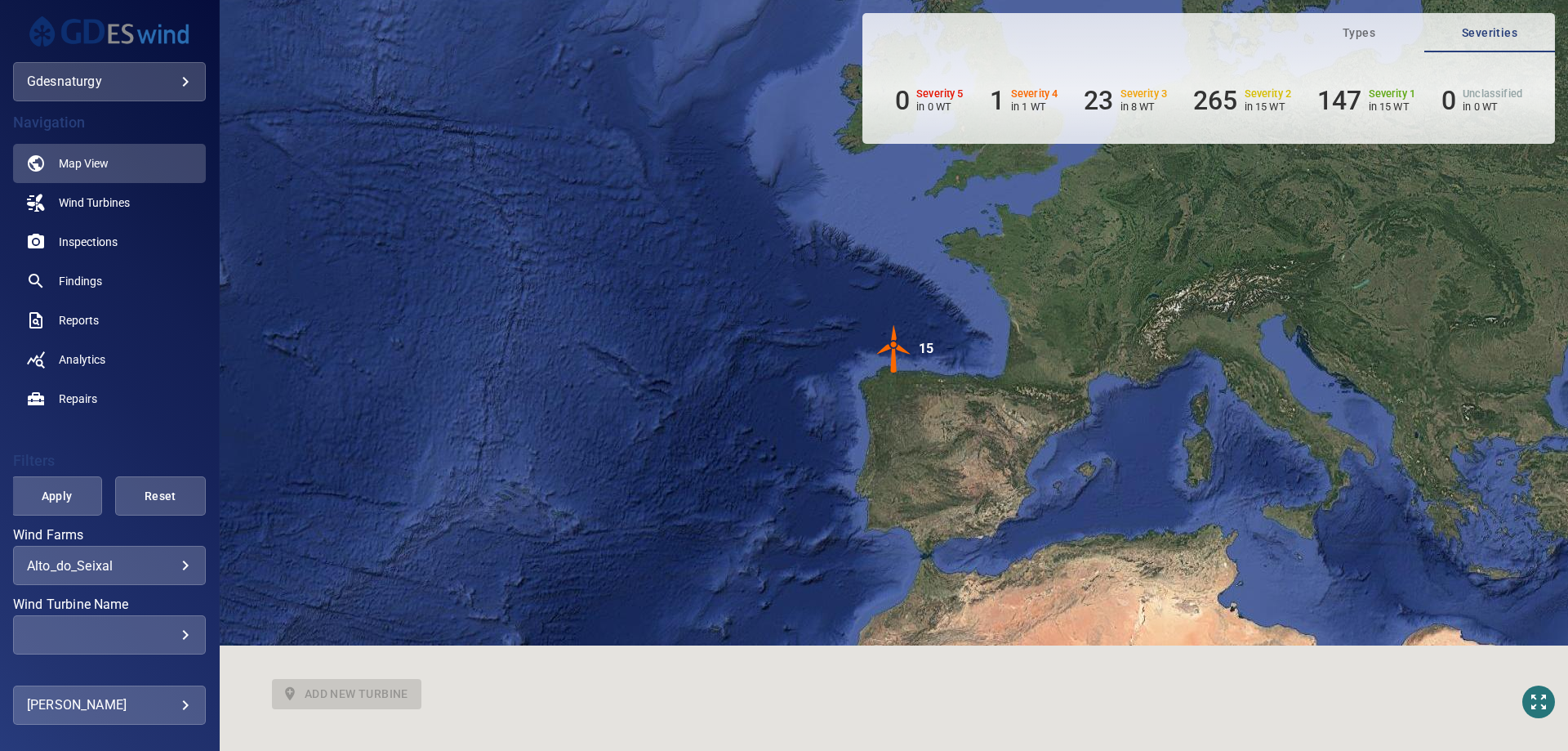
click at [152, 559] on div at bounding box center [784, 376] width 1568 height 751
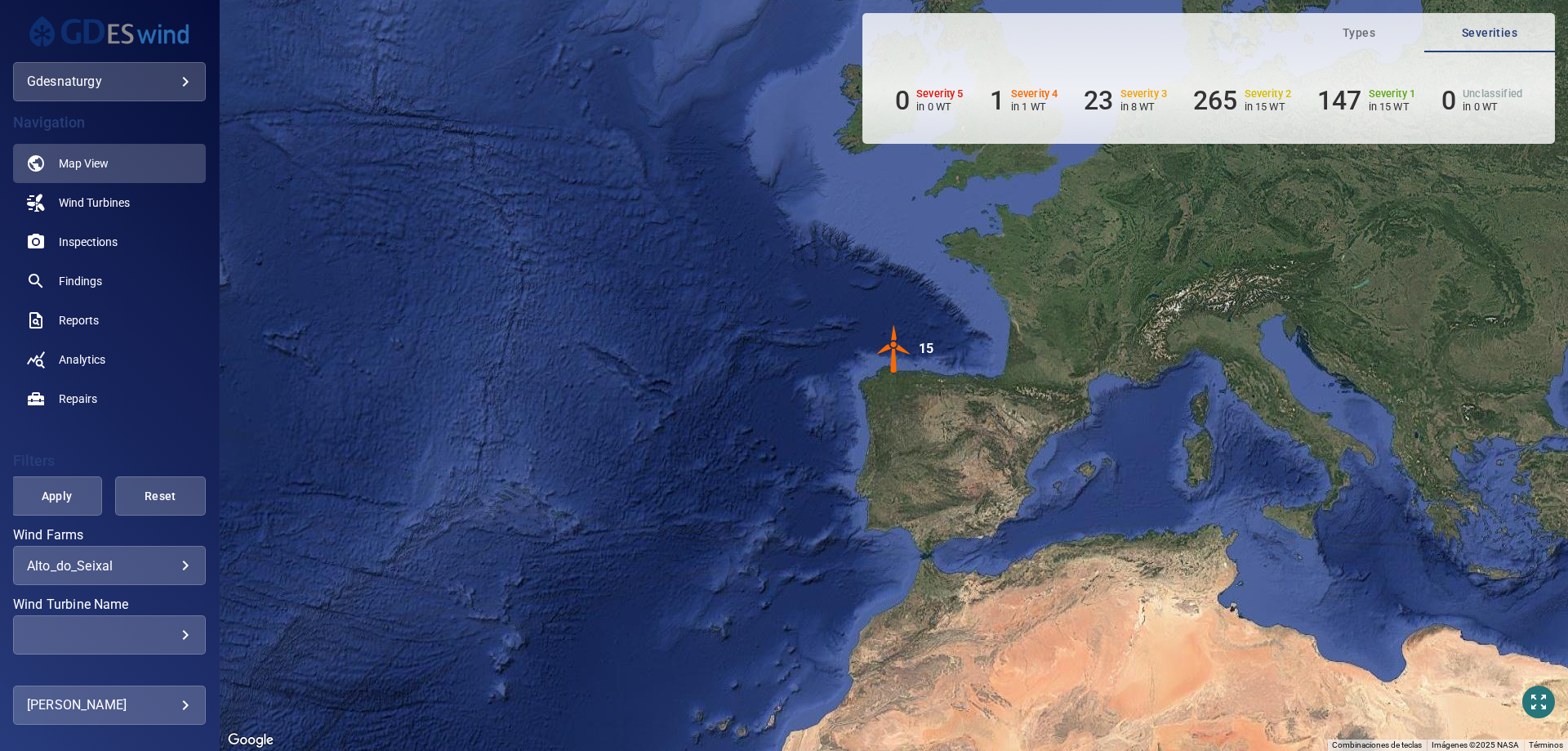
click at [159, 575] on div "**********" at bounding box center [109, 565] width 193 height 39
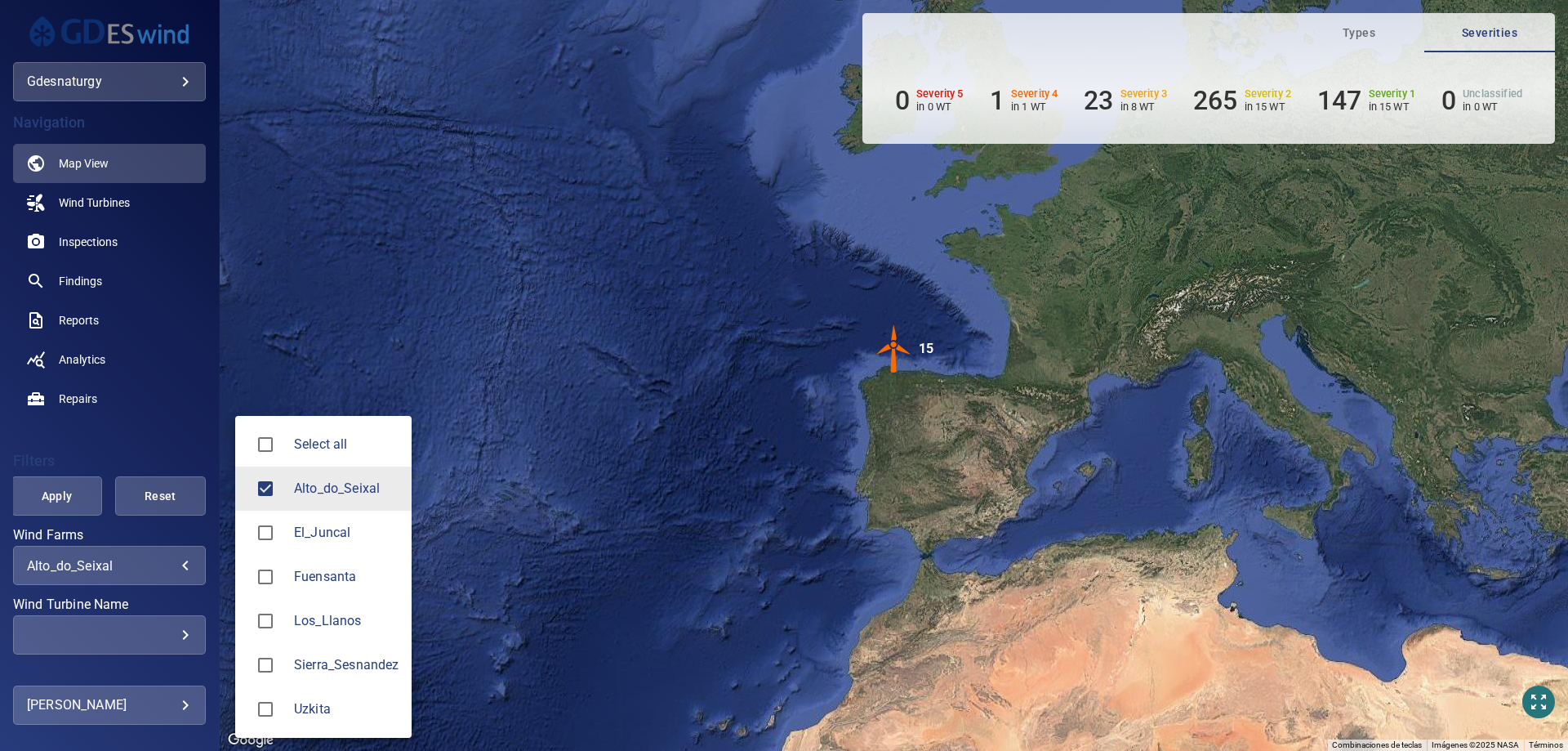
click at [158, 563] on body "**********" at bounding box center [784, 376] width 1568 height 751
click at [353, 620] on span "Los_Llanos" at bounding box center [346, 621] width 105 height 20
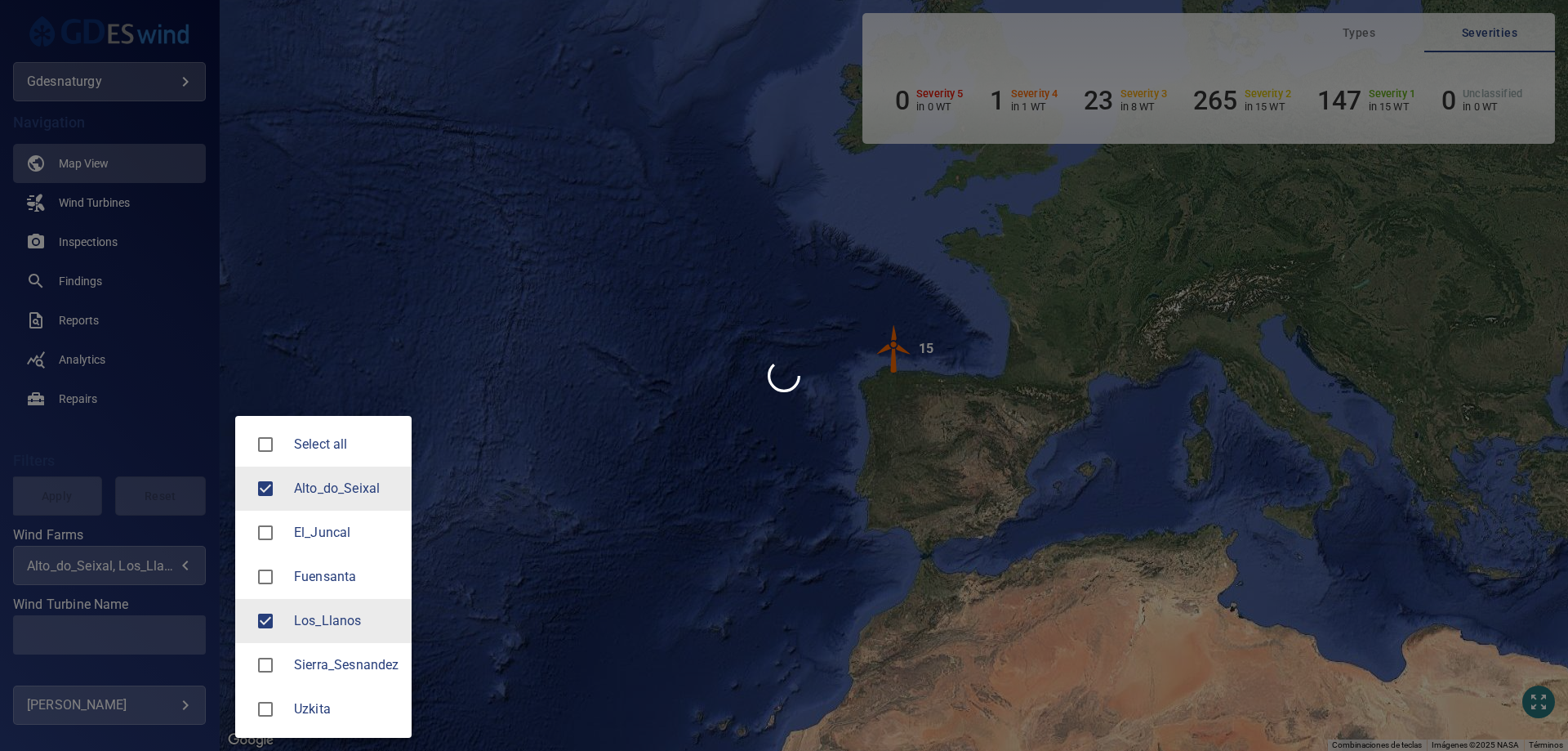
click at [291, 486] on div at bounding box center [271, 488] width 46 height 34
type input "**********"
drag, startPoint x: 179, startPoint y: 613, endPoint x: 166, endPoint y: 625, distance: 17.7
click at [179, 624] on div at bounding box center [784, 376] width 1568 height 751
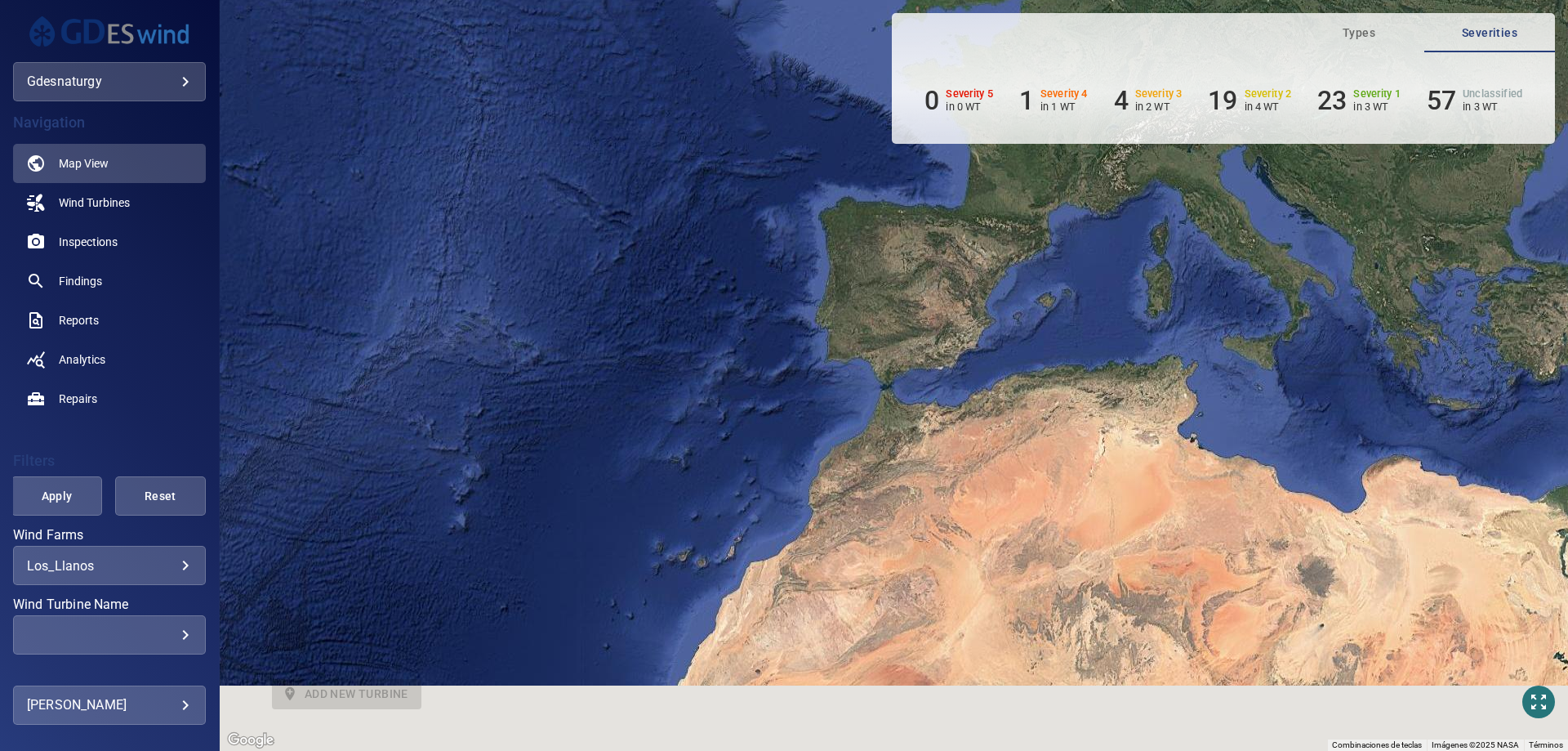
click at [166, 639] on main "**********" at bounding box center [784, 376] width 1568 height 751
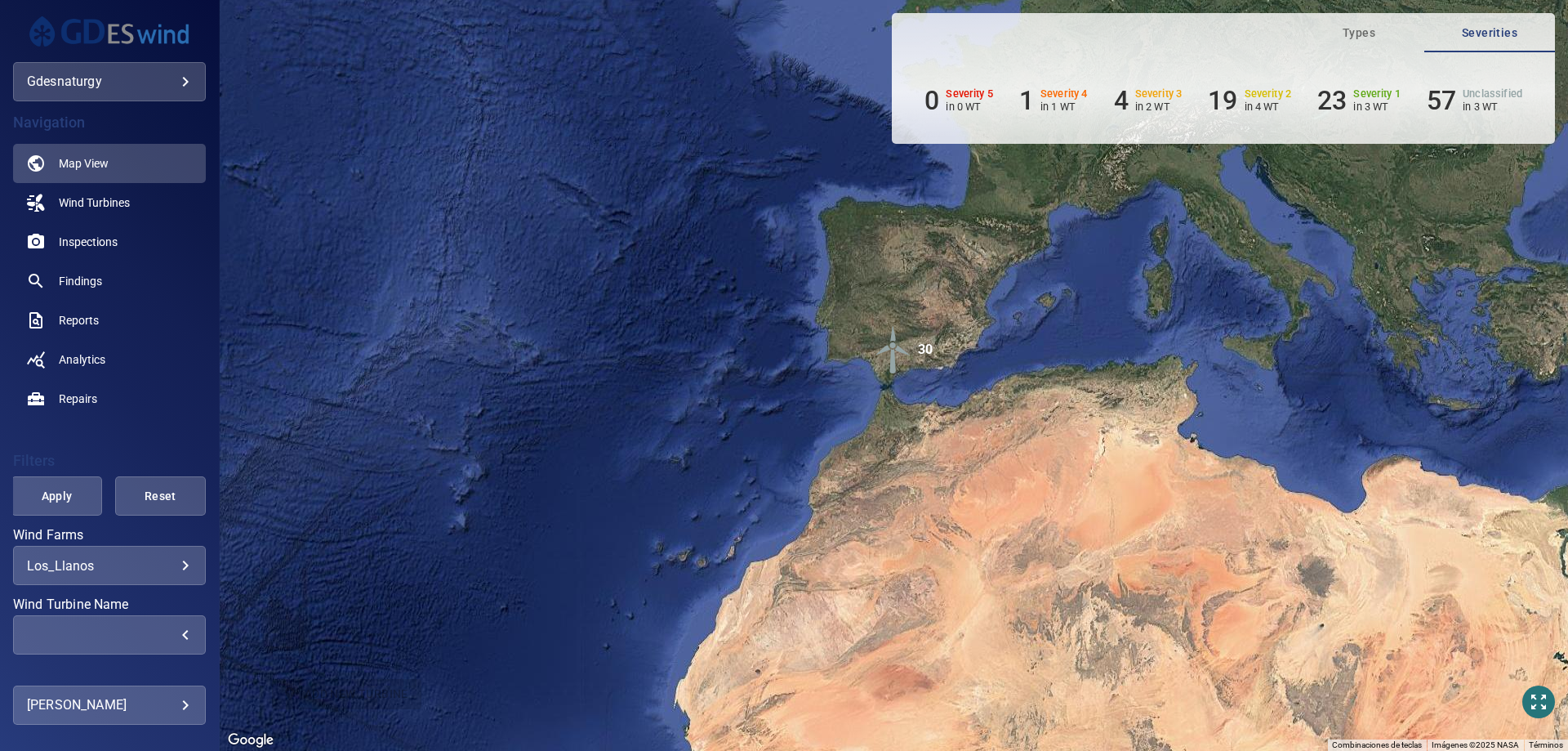
click at [168, 640] on div "​" at bounding box center [109, 634] width 165 height 15
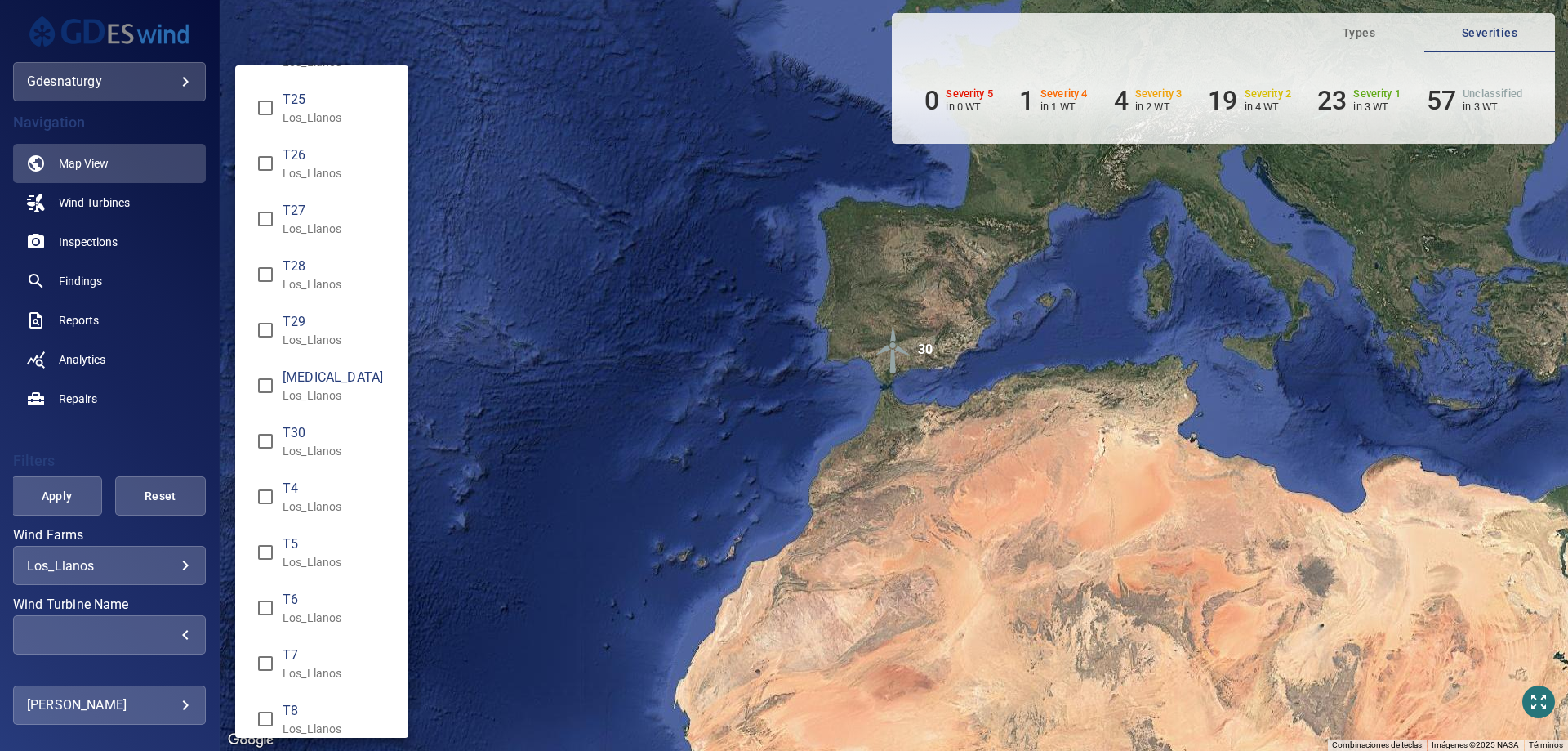
scroll to position [980, 0]
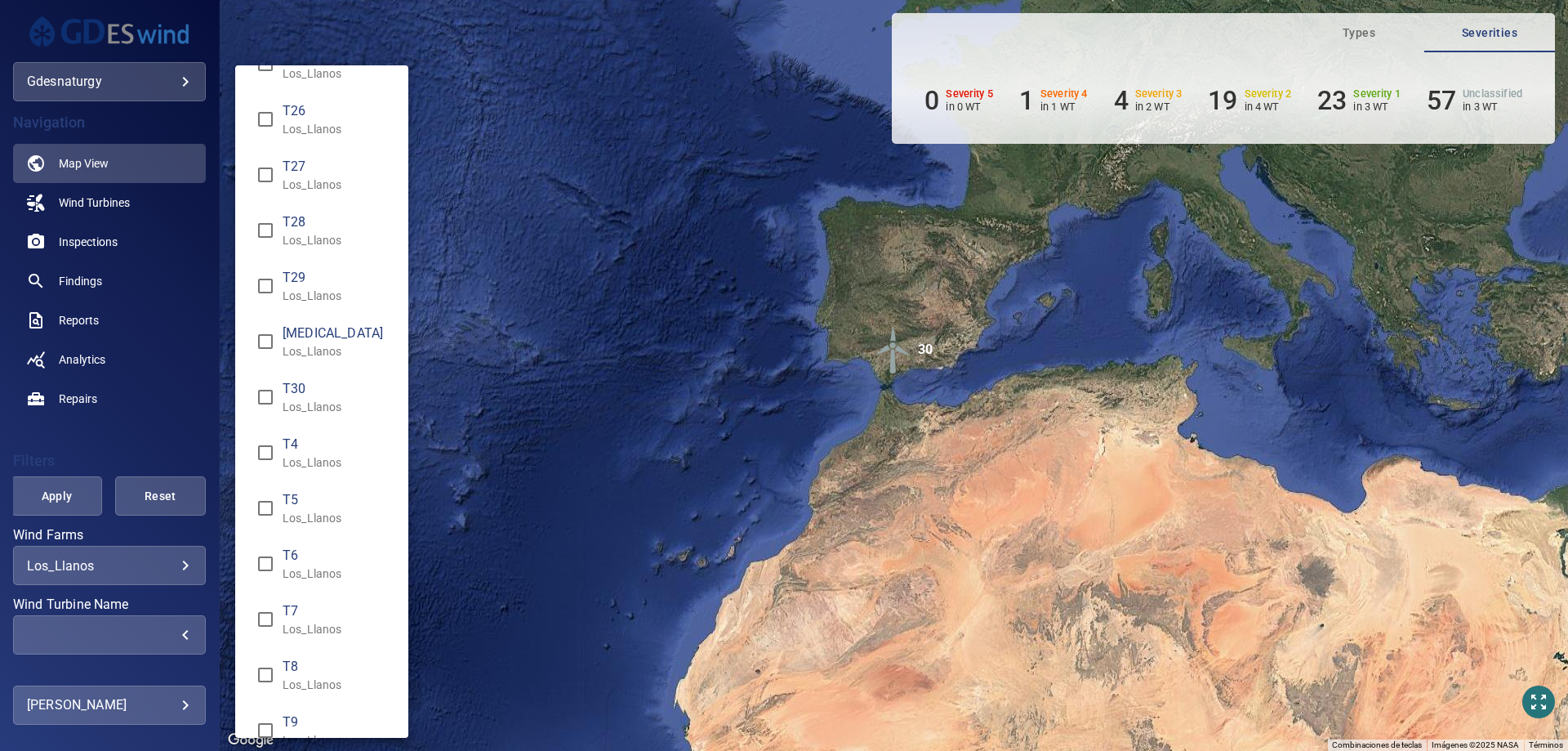
click at [316, 575] on p "Los_Llanos" at bounding box center [339, 574] width 113 height 16
type input "**********"
click at [27, 470] on div "Wind Turbine Name" at bounding box center [784, 376] width 1568 height 751
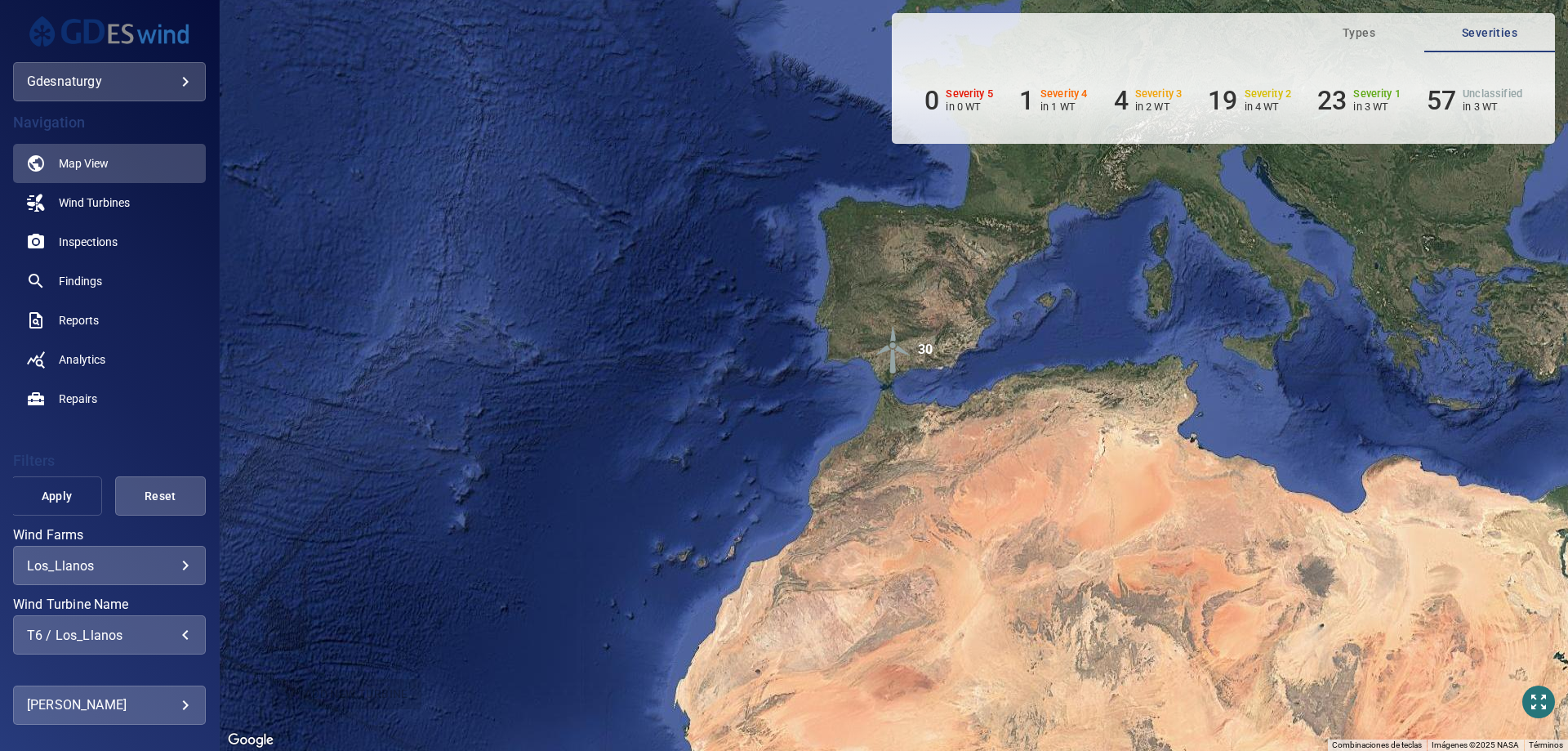
click at [67, 504] on span "Apply" at bounding box center [57, 496] width 50 height 21
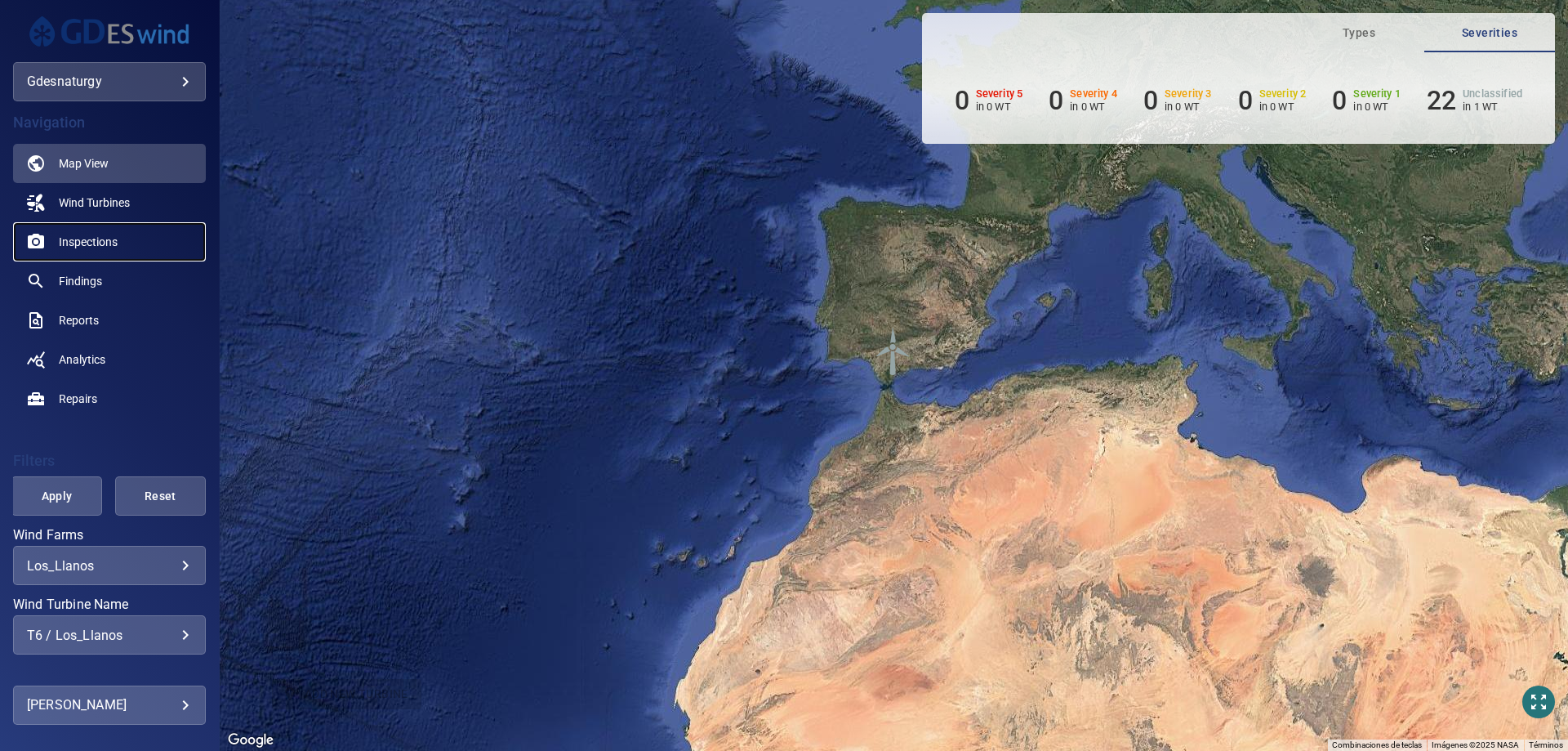
click at [88, 244] on span "Inspections" at bounding box center [89, 242] width 59 height 16
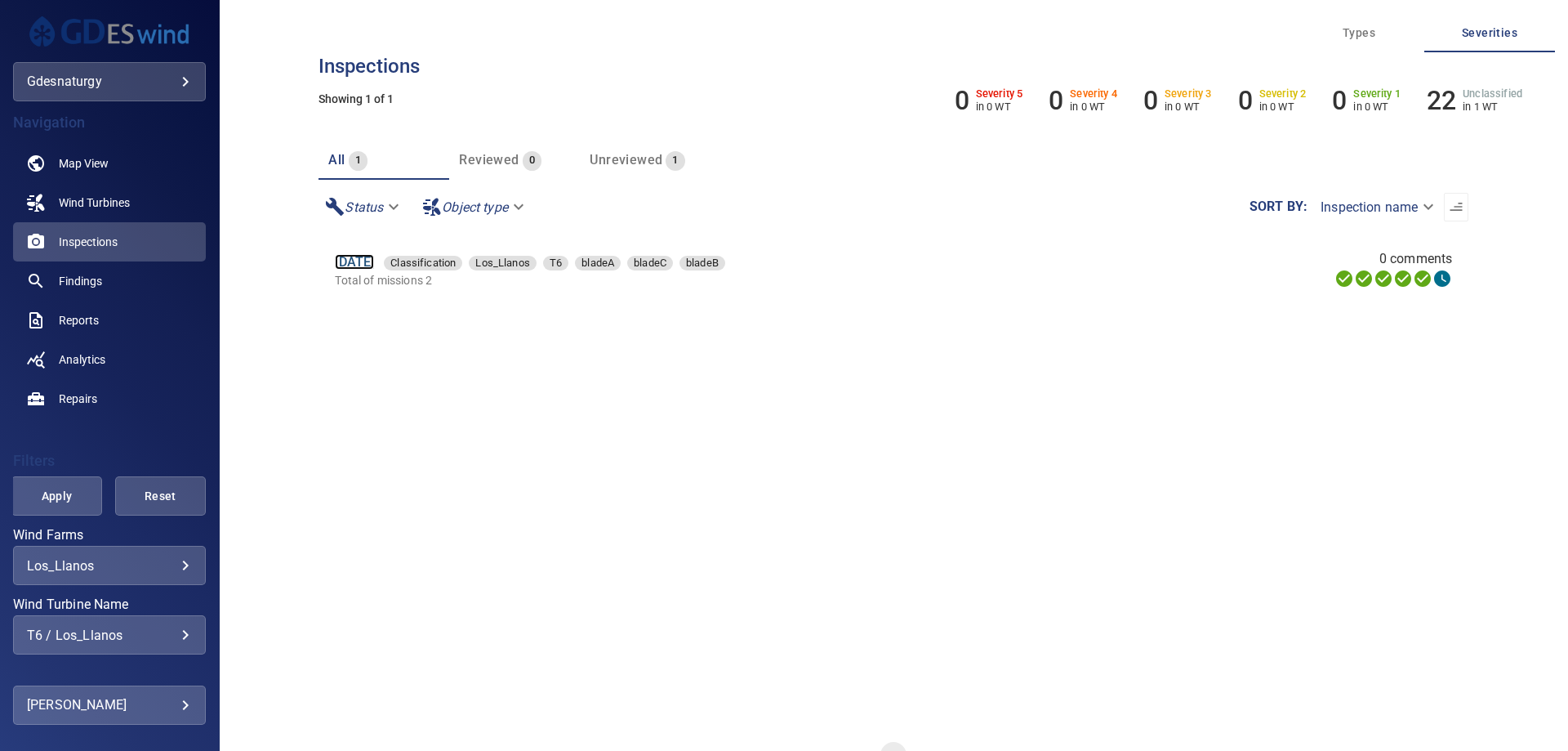
click at [374, 267] on link "[DATE]" at bounding box center [355, 261] width 39 height 15
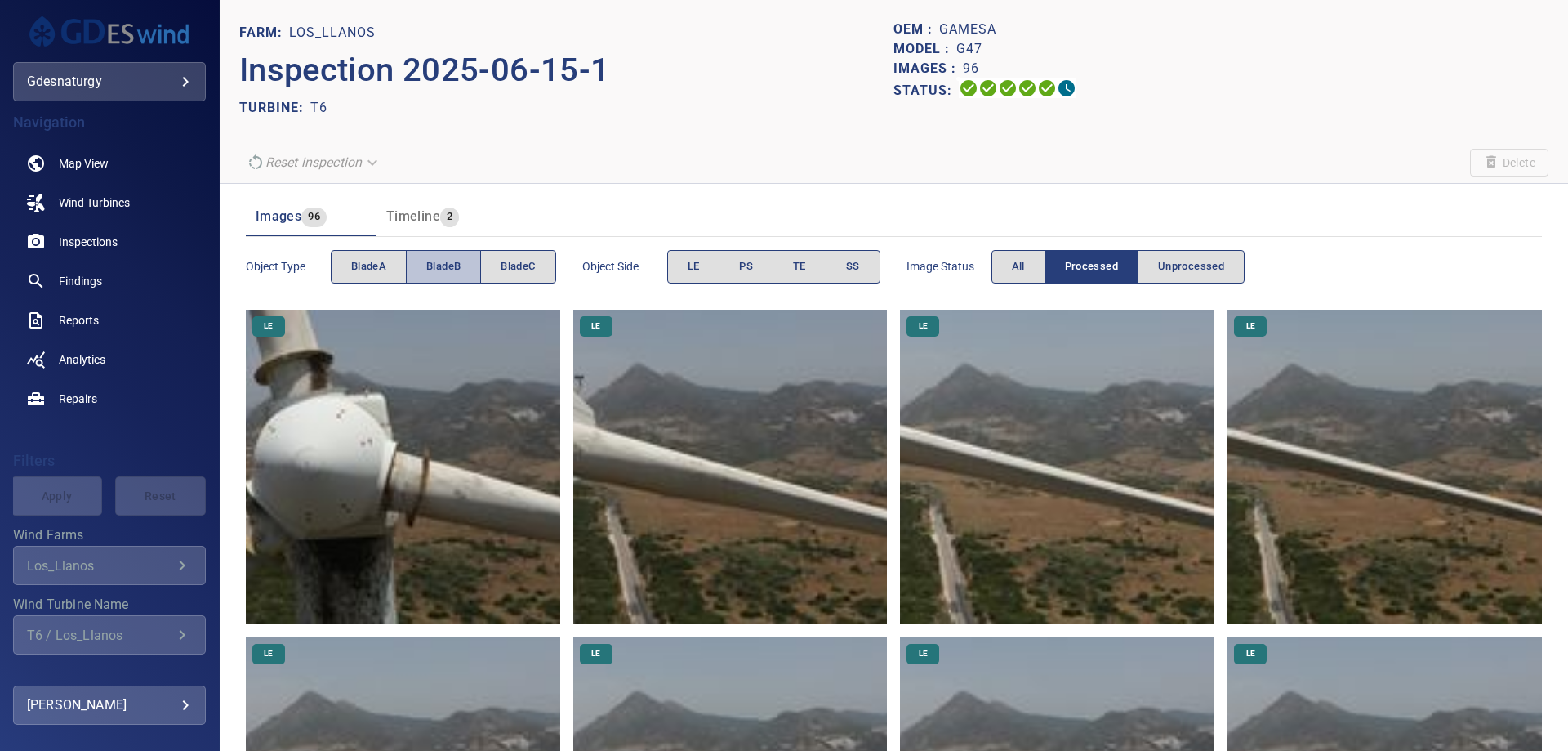
click at [448, 258] on span "bladeB" at bounding box center [444, 266] width 34 height 19
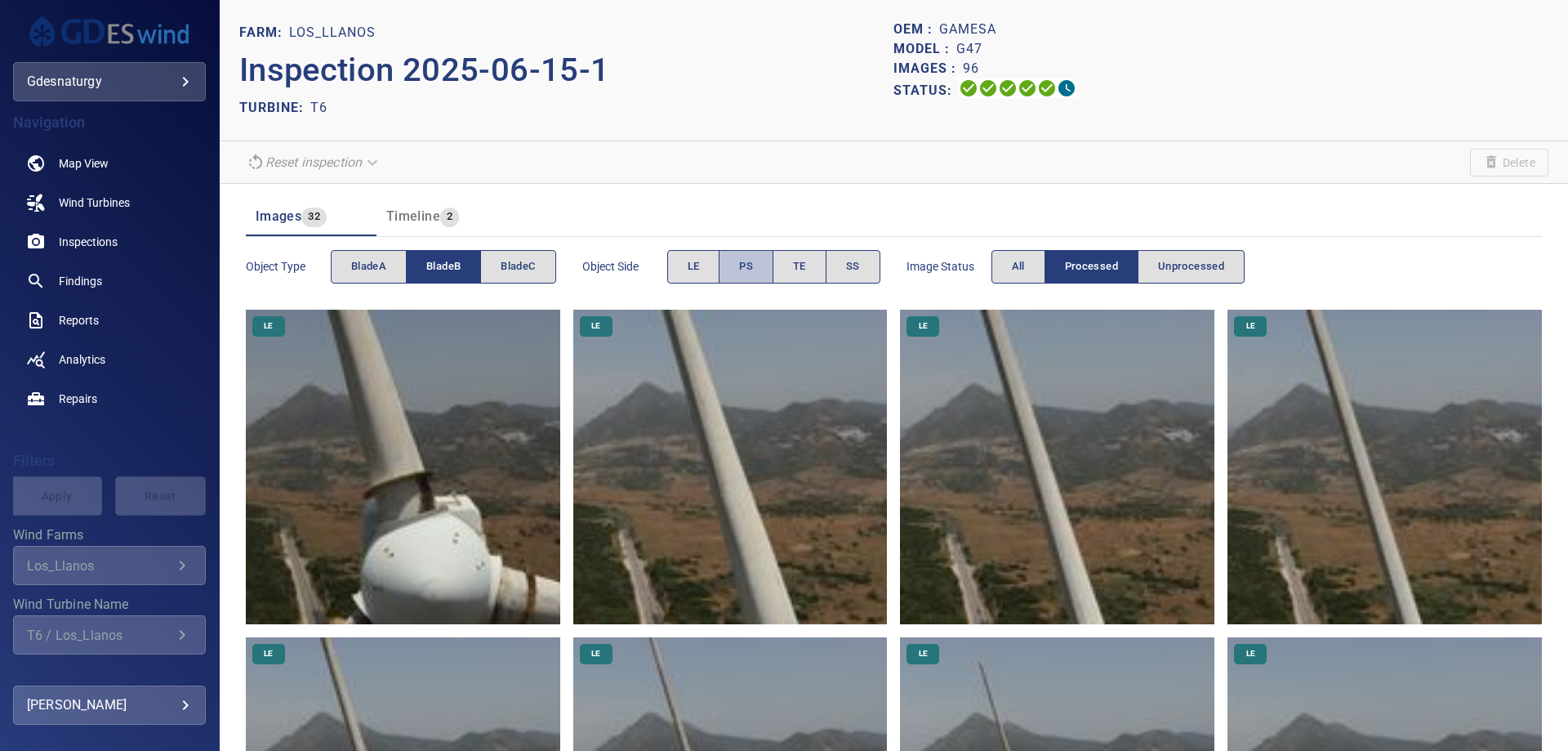
click at [735, 258] on button "PS" at bounding box center [745, 266] width 55 height 33
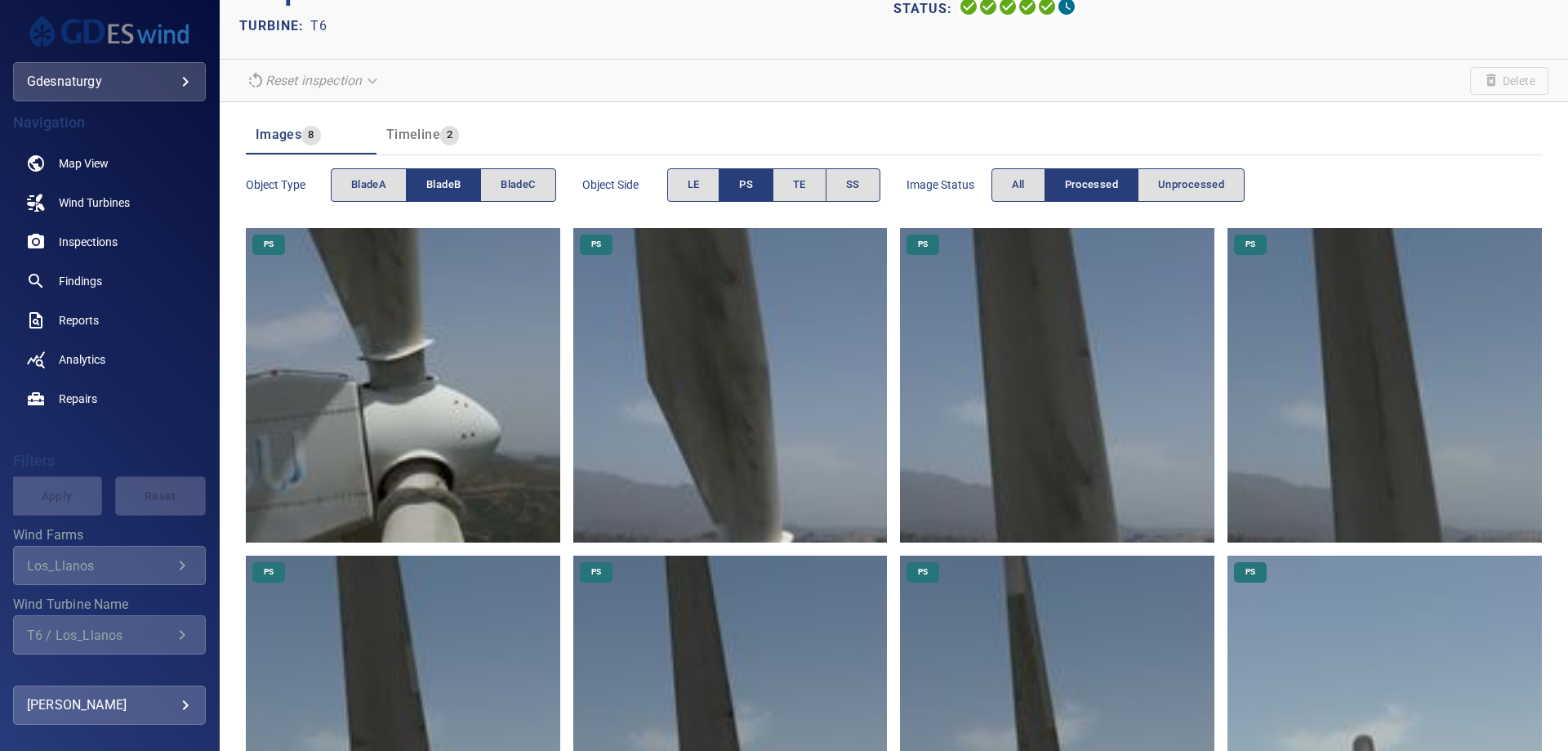
scroll to position [163, 0]
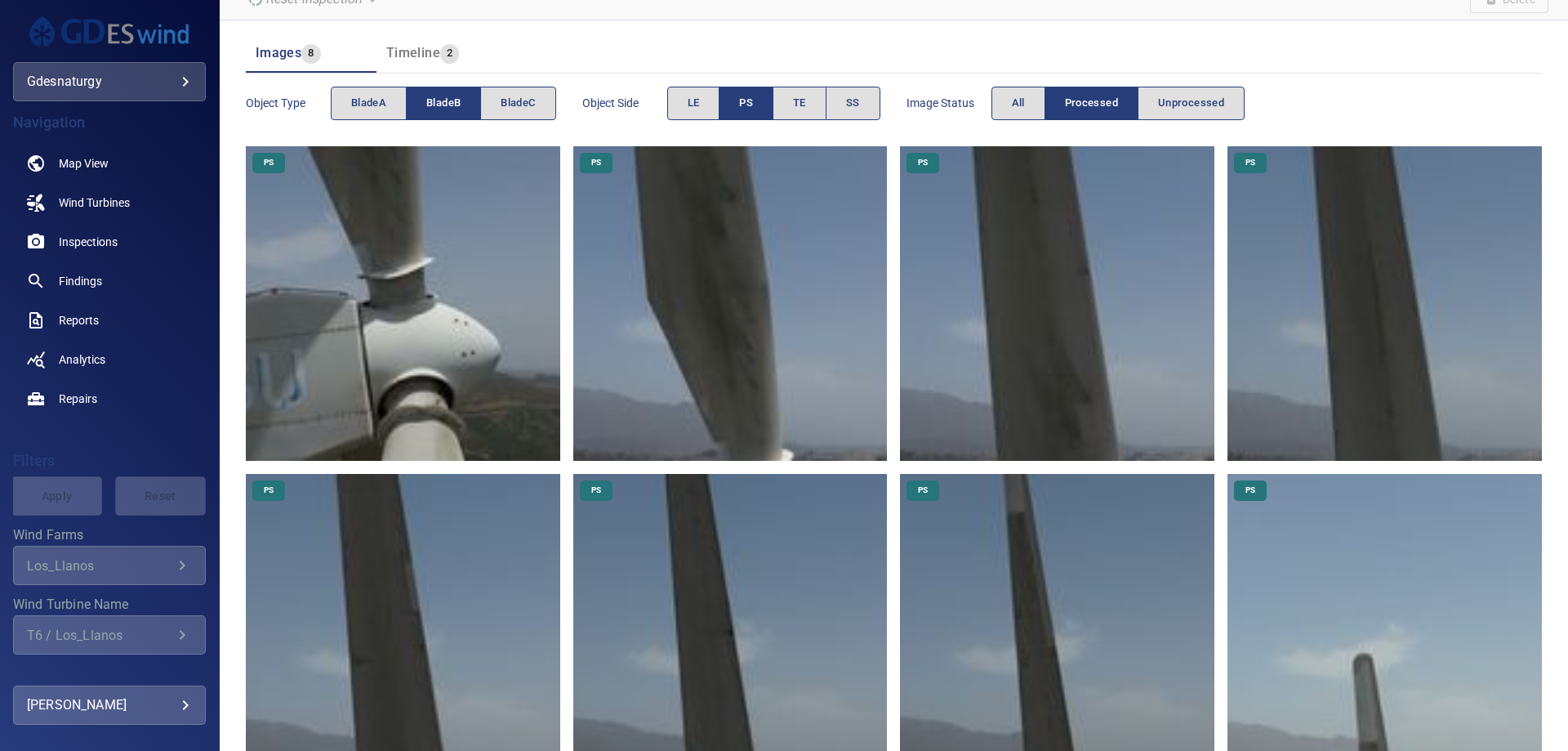
click at [1331, 560] on img at bounding box center [1384, 631] width 314 height 315
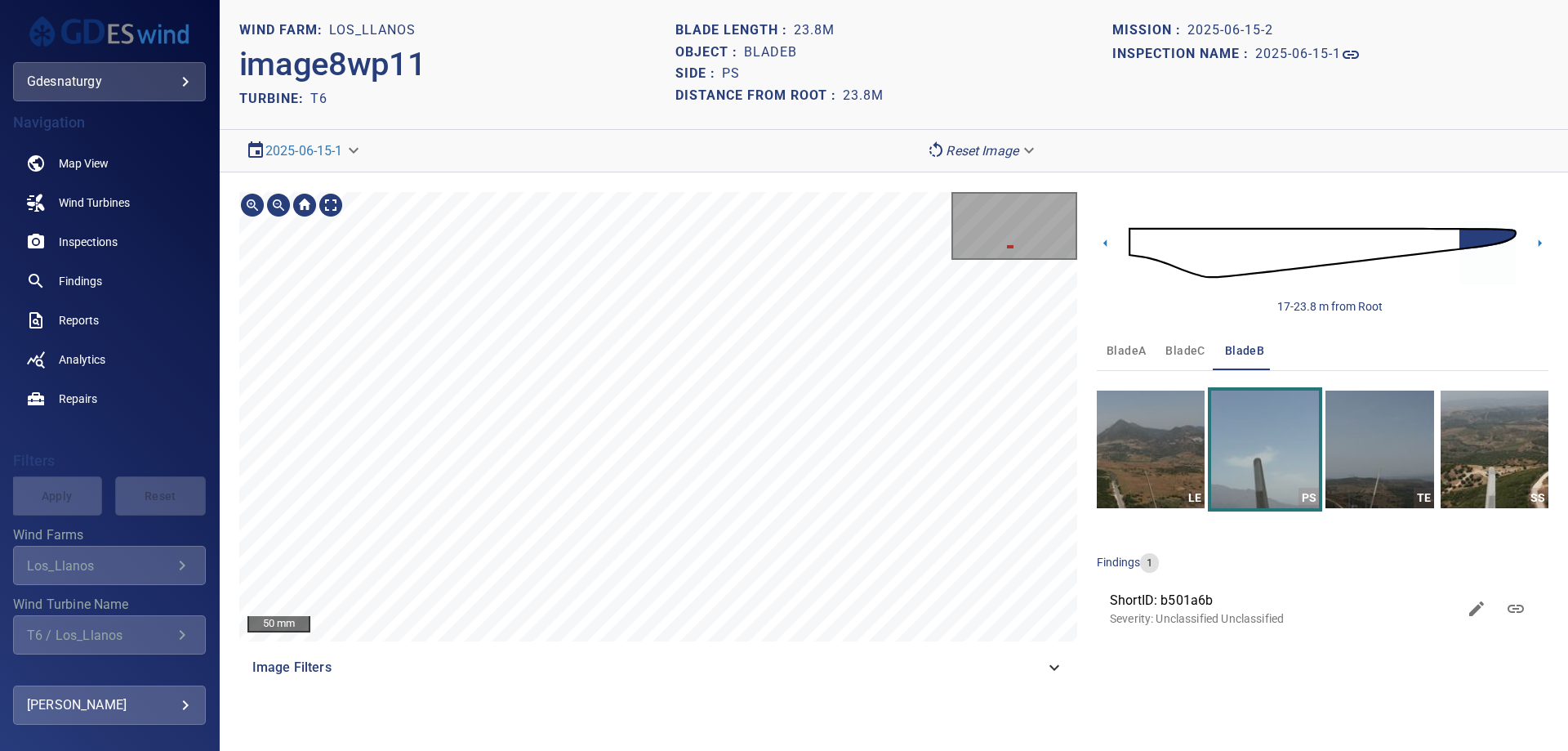
click at [818, 669] on div "50 mm Image Filters" at bounding box center [658, 439] width 838 height 495
click at [847, 727] on section "**********" at bounding box center [893, 376] width 1348 height 751
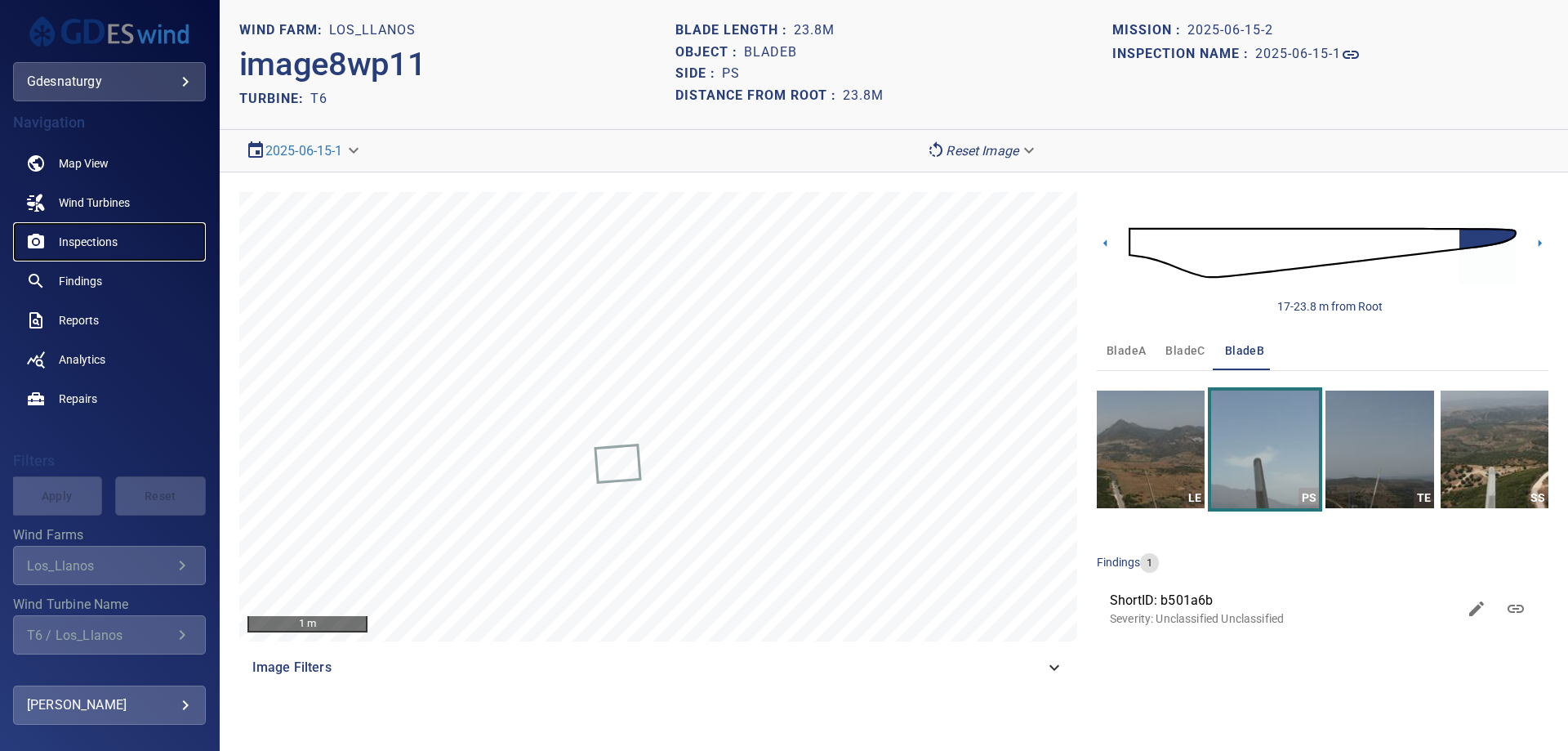
click at [103, 236] on span "Inspections" at bounding box center [89, 242] width 59 height 16
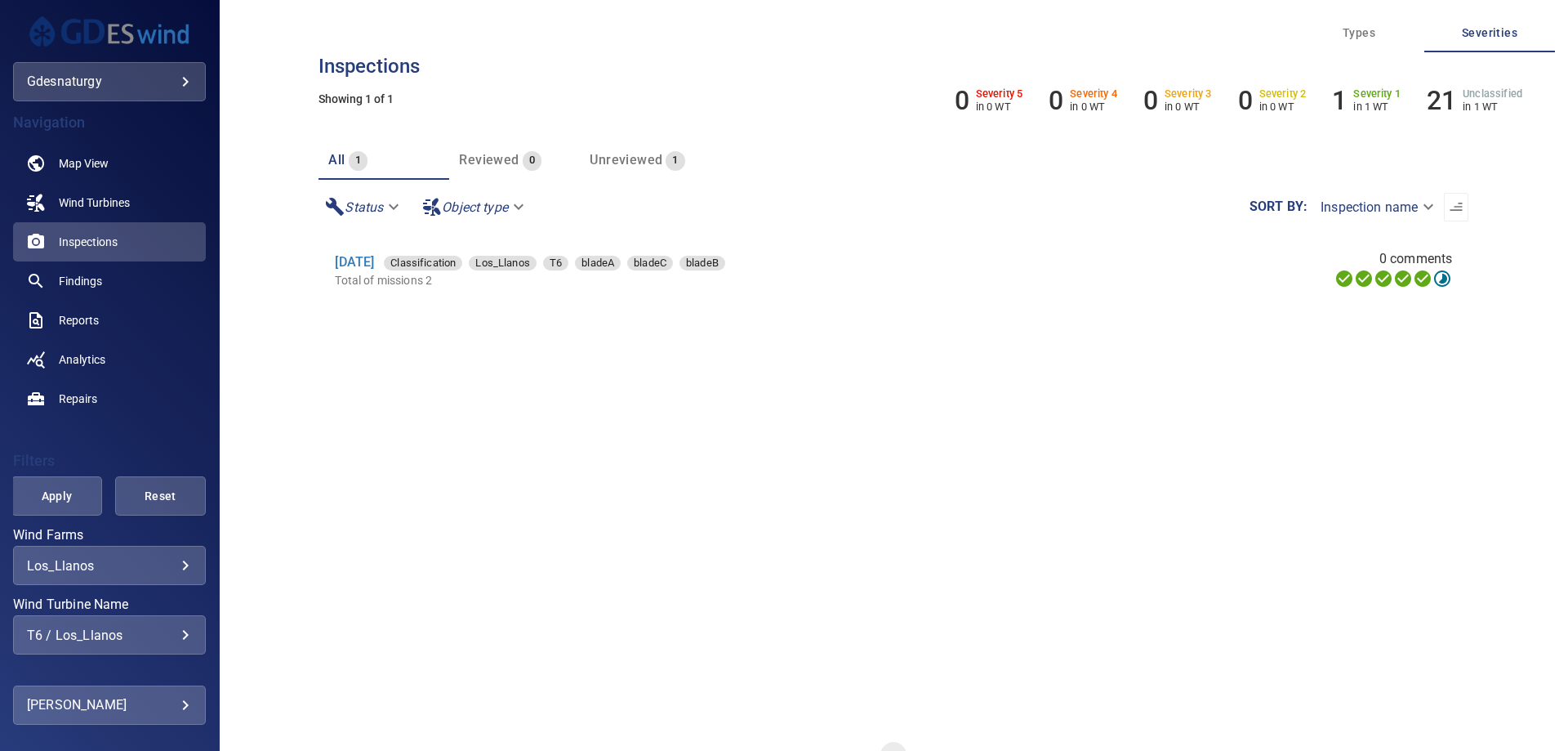
click at [125, 638] on div "T6 / Los_Llanos" at bounding box center [109, 634] width 165 height 15
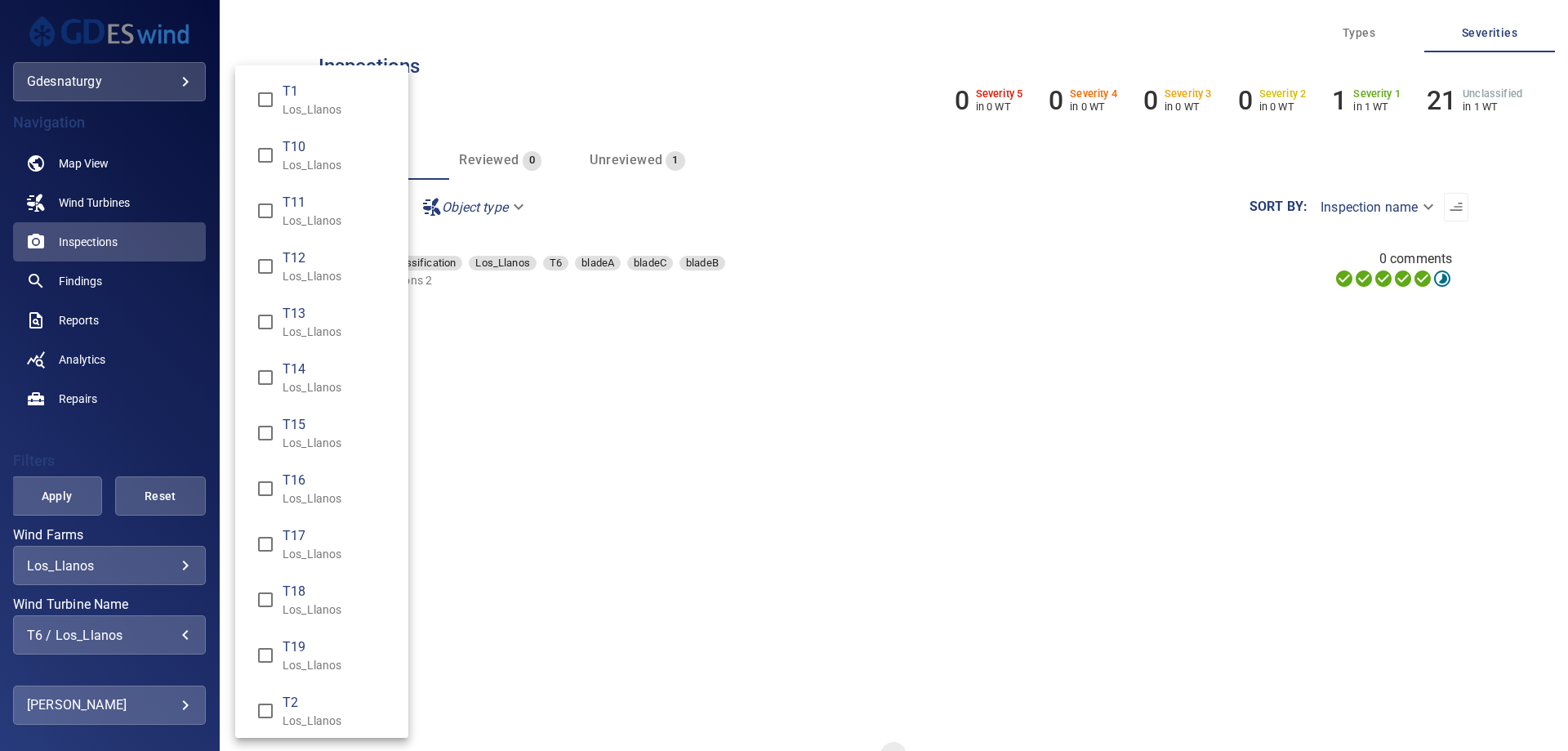
scroll to position [1007, 0]
click at [309, 548] on p "Los_Llanos" at bounding box center [339, 547] width 113 height 16
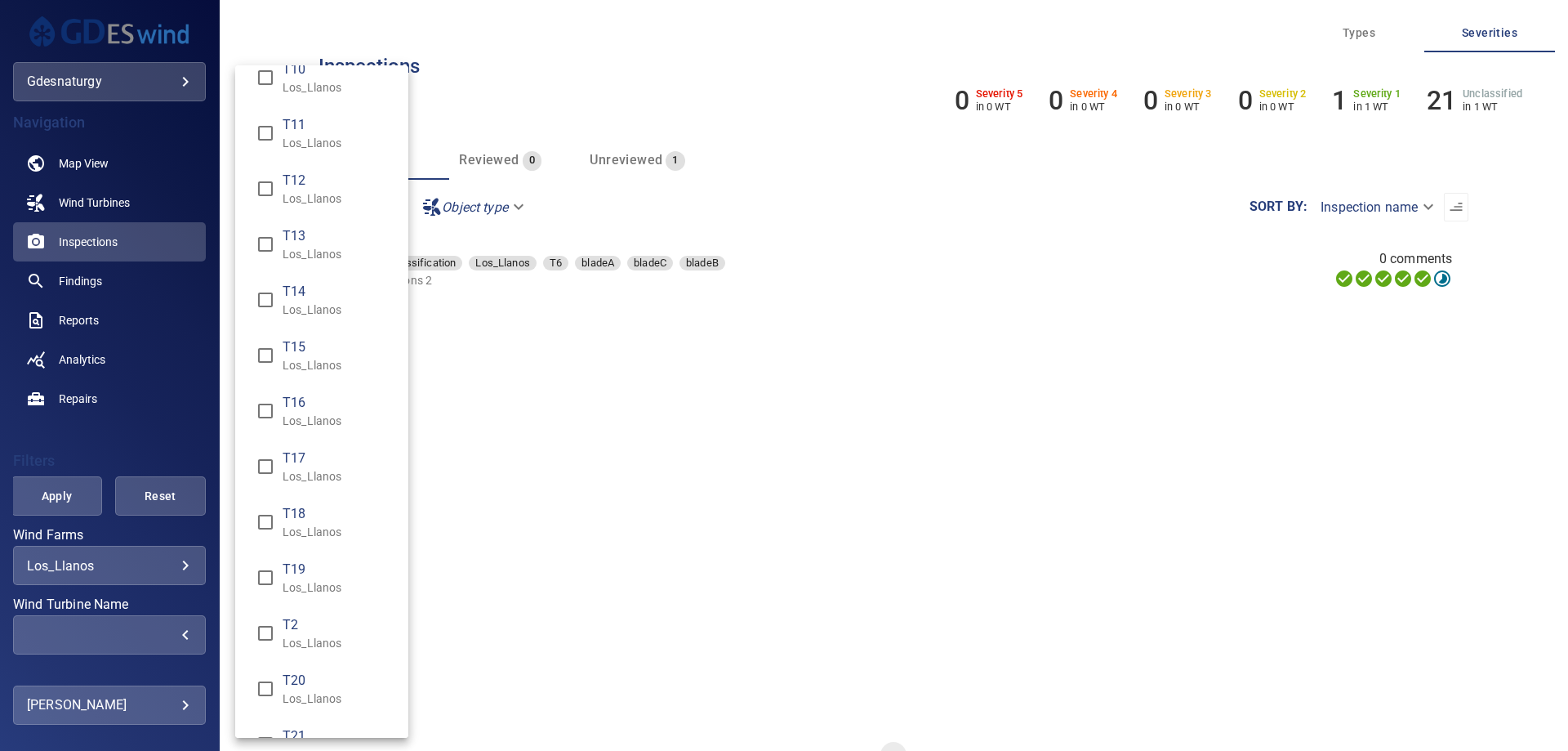
scroll to position [0, 0]
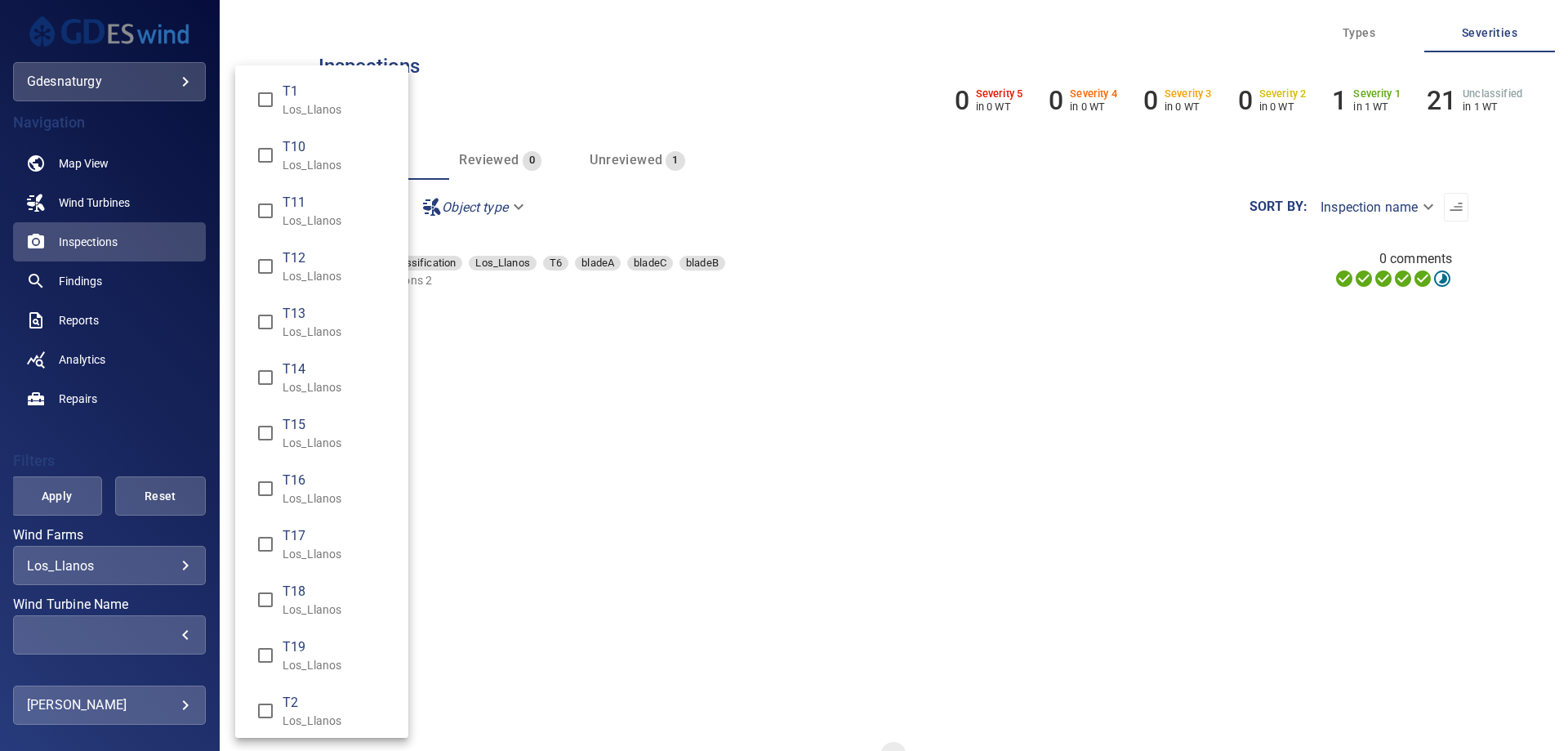
drag, startPoint x: 323, startPoint y: 108, endPoint x: 321, endPoint y: 210, distance: 102.0
click at [28, 487] on div "Wind Turbine Name" at bounding box center [784, 376] width 1568 height 751
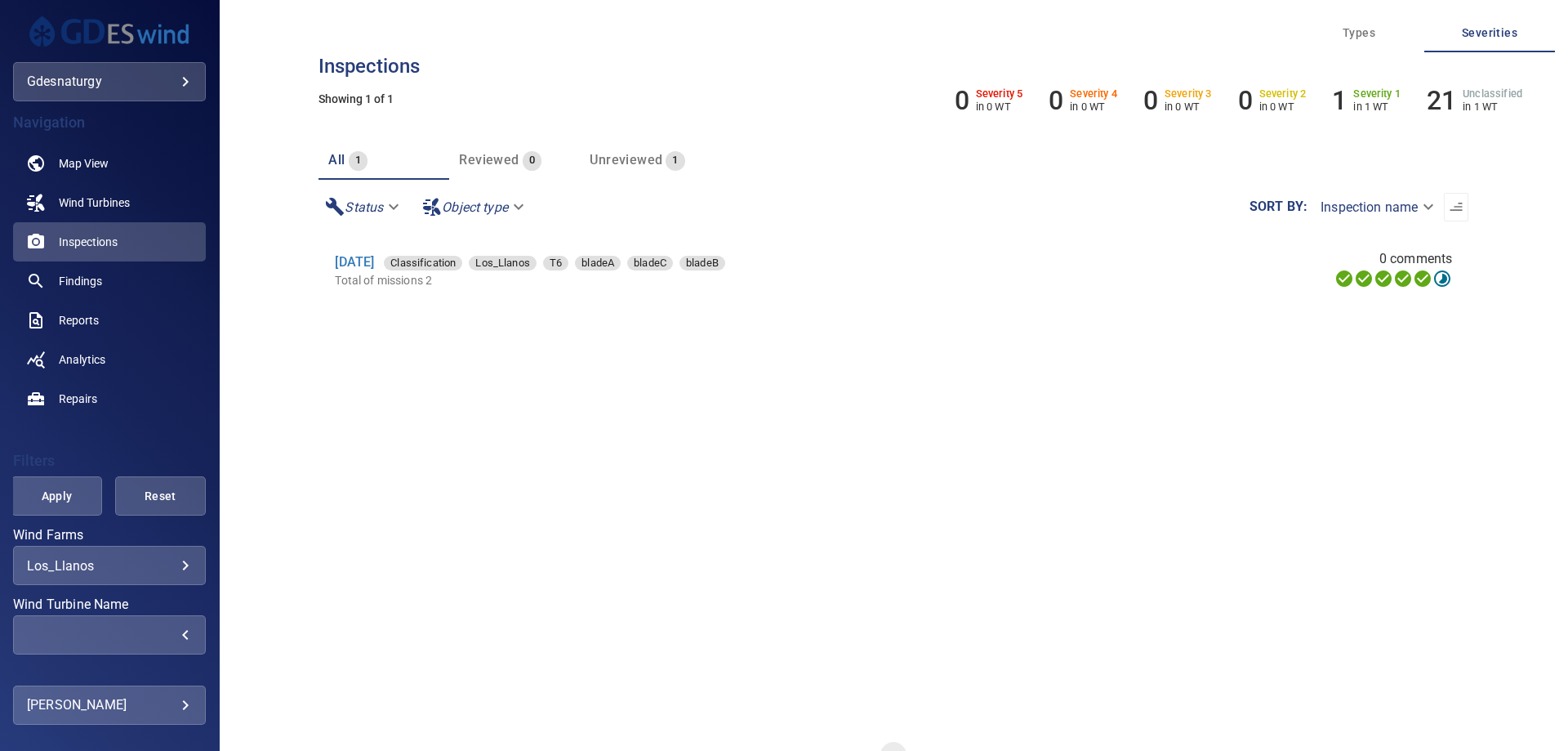
click at [41, 494] on span "Apply" at bounding box center [57, 496] width 50 height 21
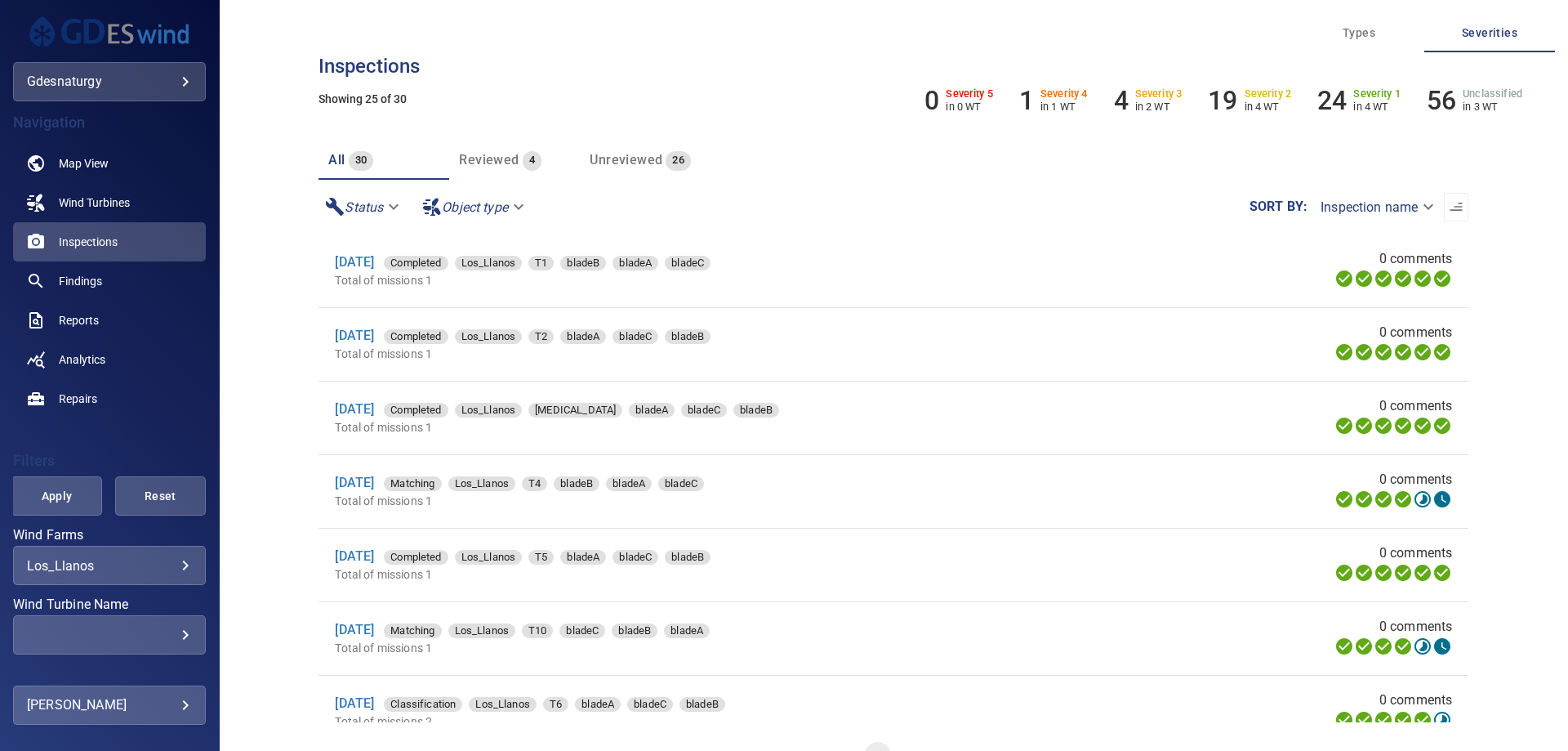
click at [114, 642] on div "​" at bounding box center [109, 634] width 165 height 15
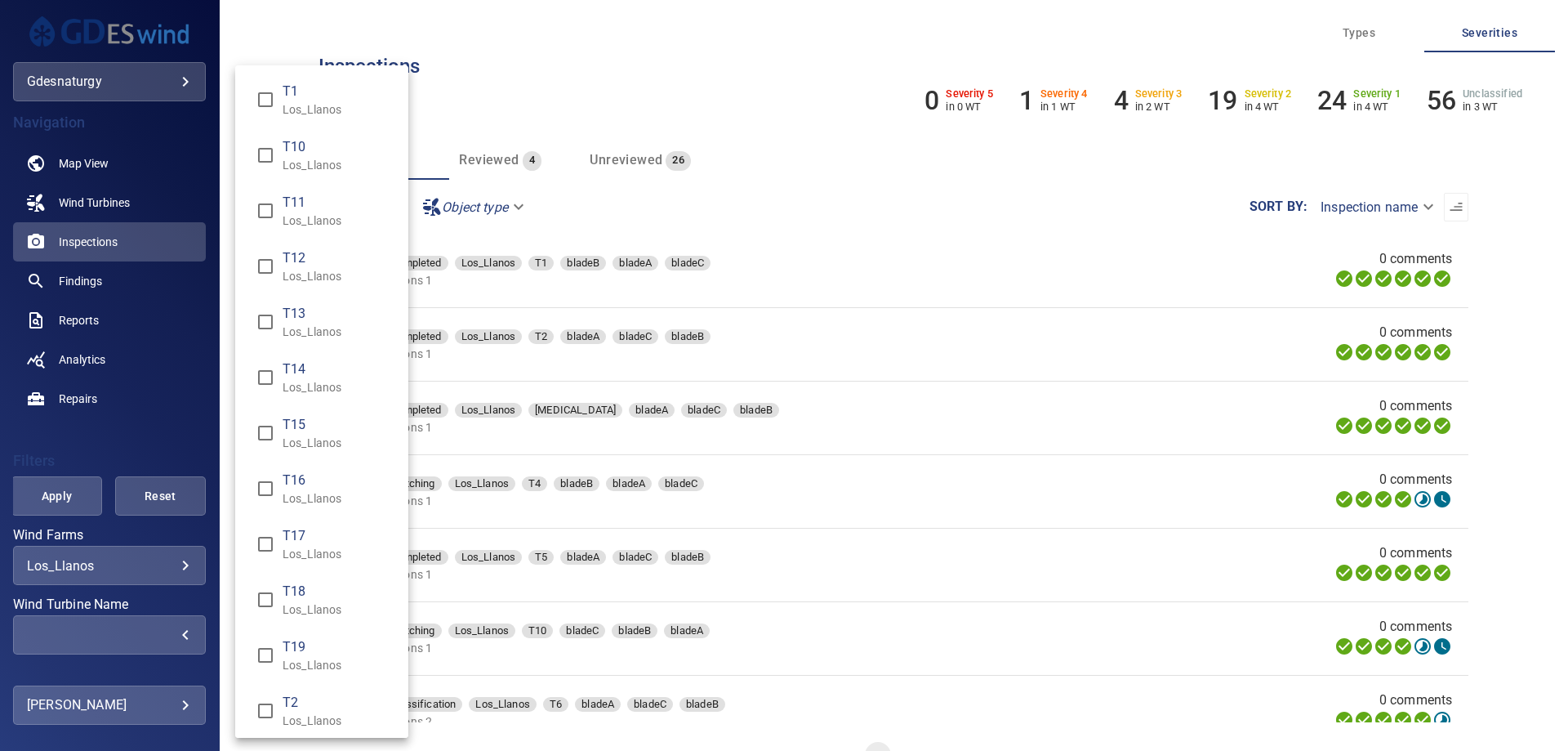
drag, startPoint x: 300, startPoint y: 116, endPoint x: 300, endPoint y: 137, distance: 21.0
click at [300, 97] on span "T1" at bounding box center [339, 91] width 113 height 20
type input "**********"
click at [61, 511] on div "Wind Turbine Name" at bounding box center [784, 376] width 1568 height 751
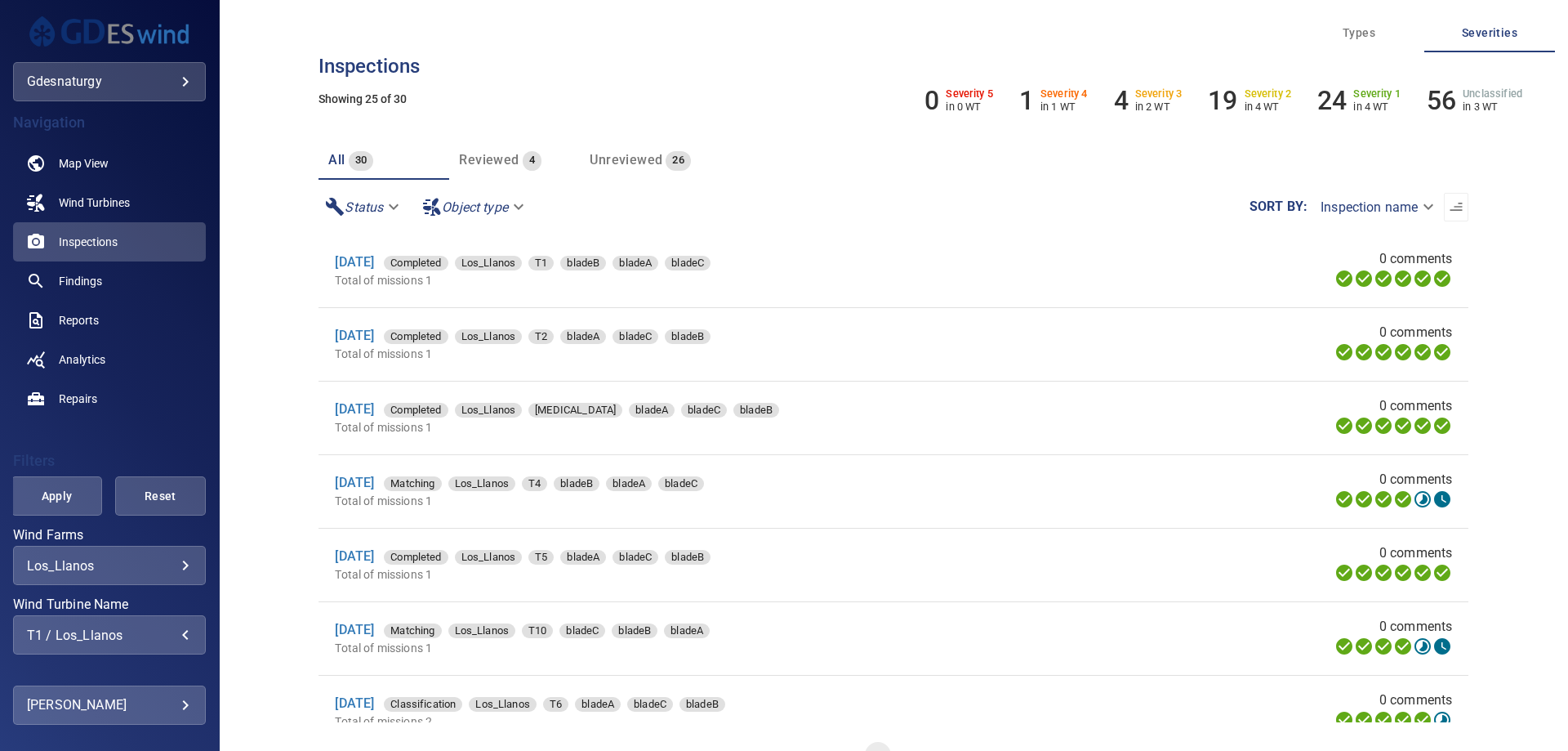
click at [59, 494] on span "Apply" at bounding box center [57, 496] width 50 height 21
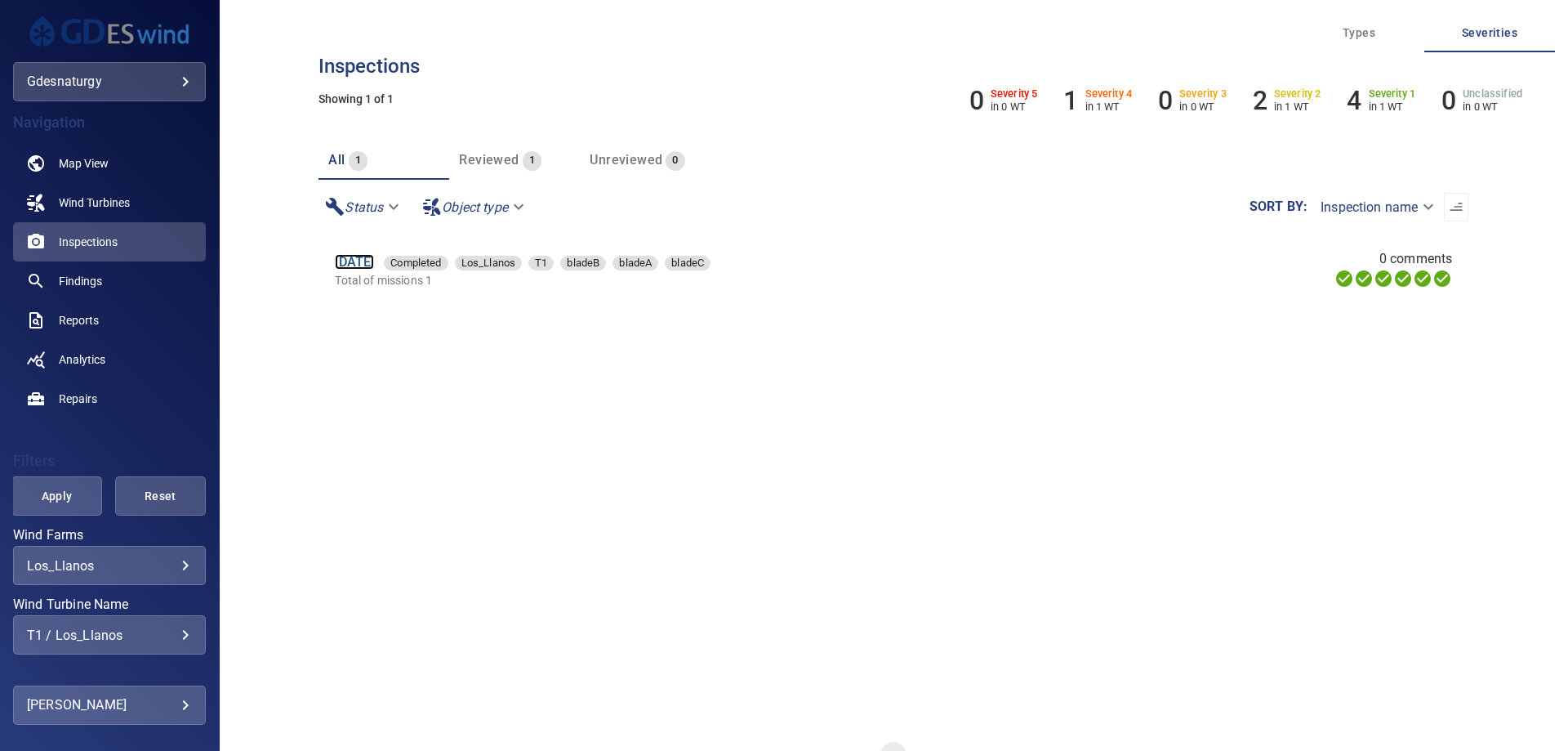
click at [359, 261] on link "[DATE]" at bounding box center [355, 261] width 39 height 15
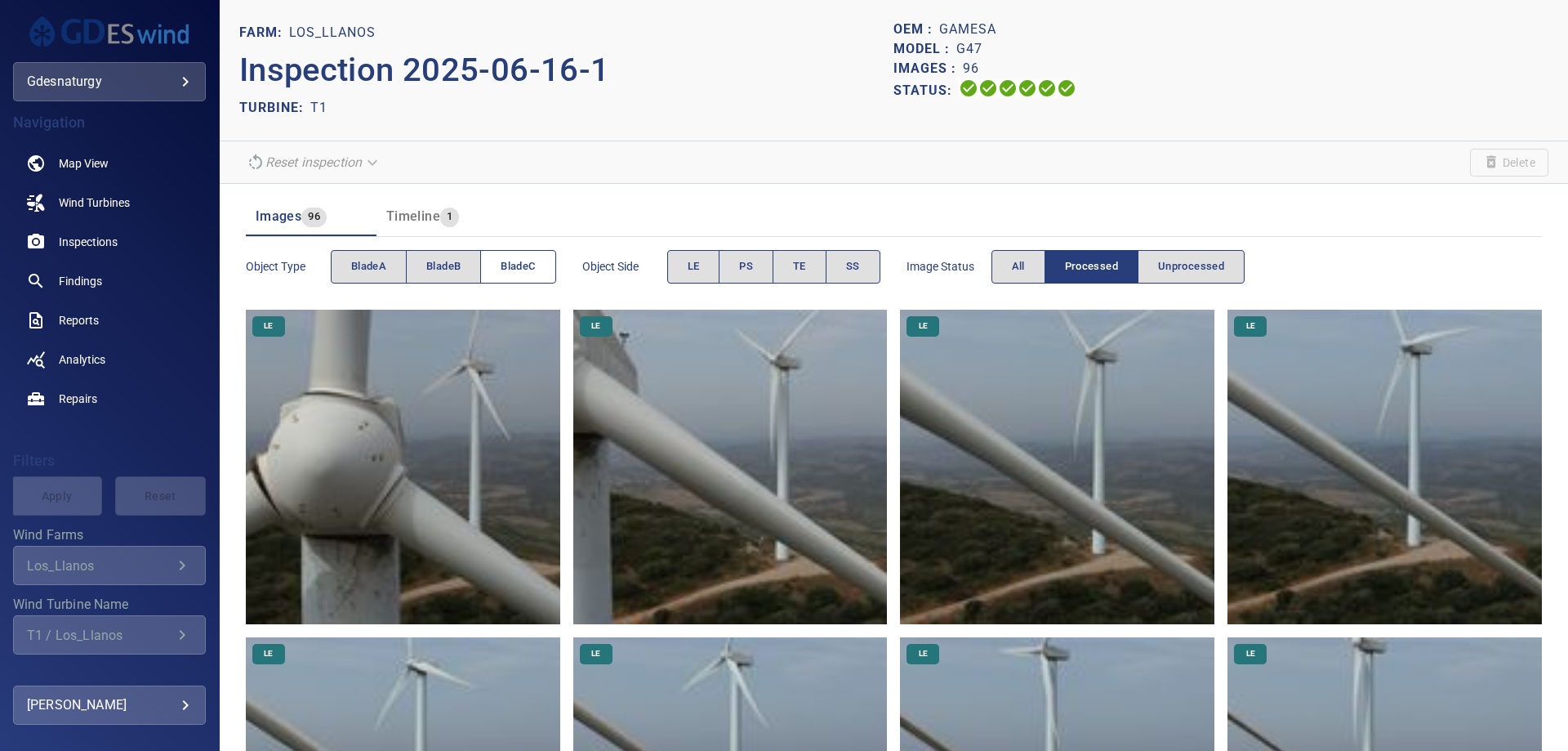
click at [509, 266] on span "bladeC" at bounding box center [518, 266] width 34 height 19
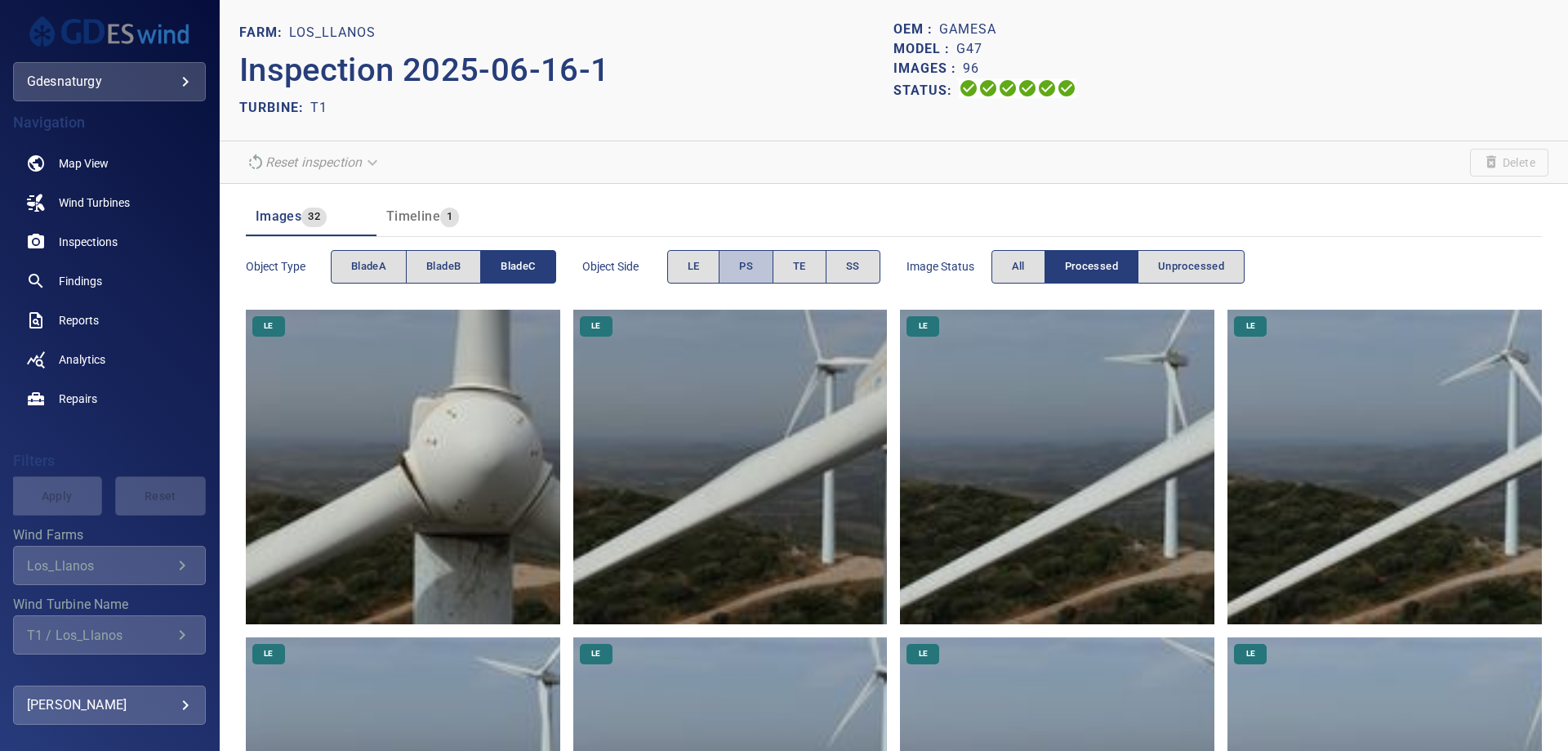
click at [741, 255] on button "PS" at bounding box center [745, 266] width 55 height 33
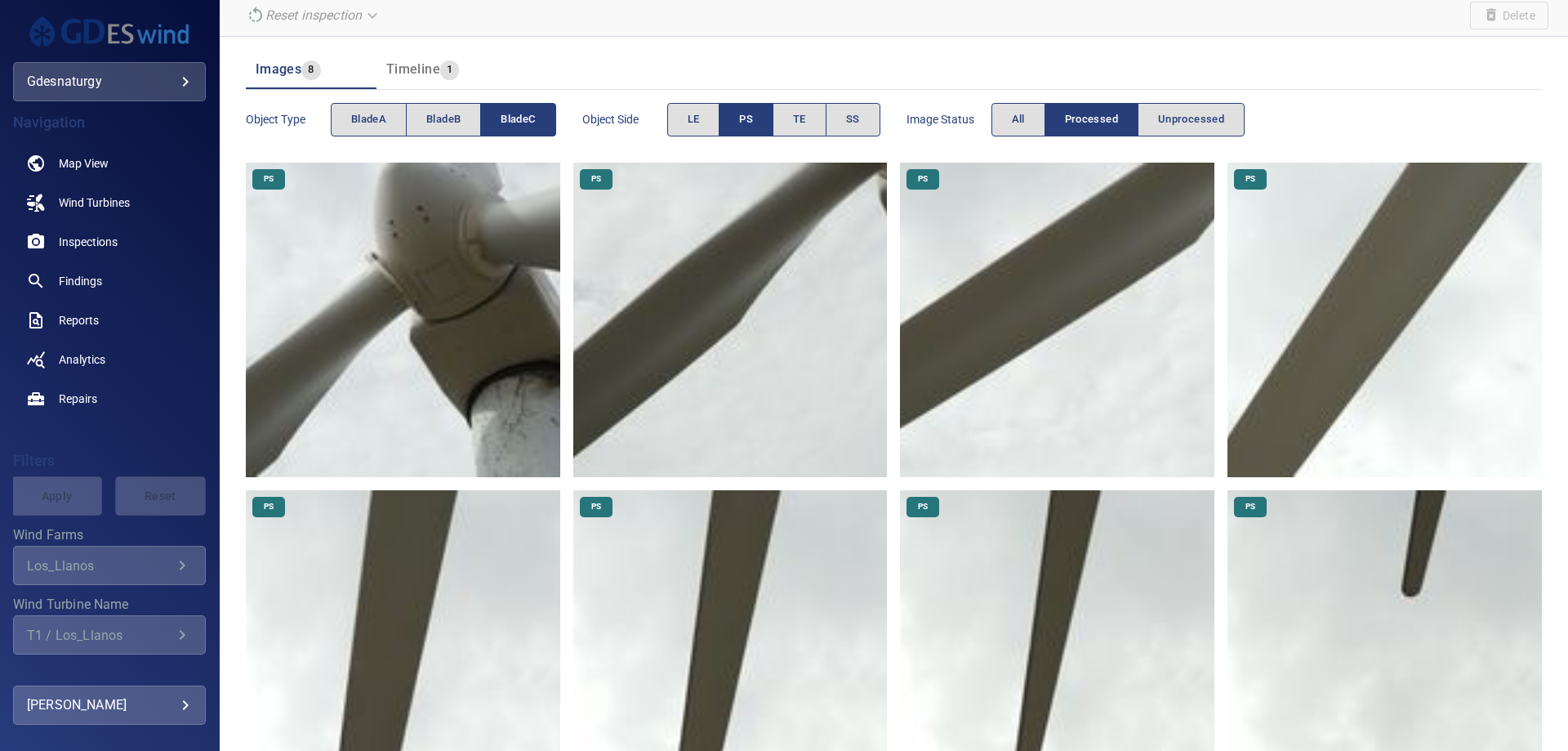
scroll to position [235, 0]
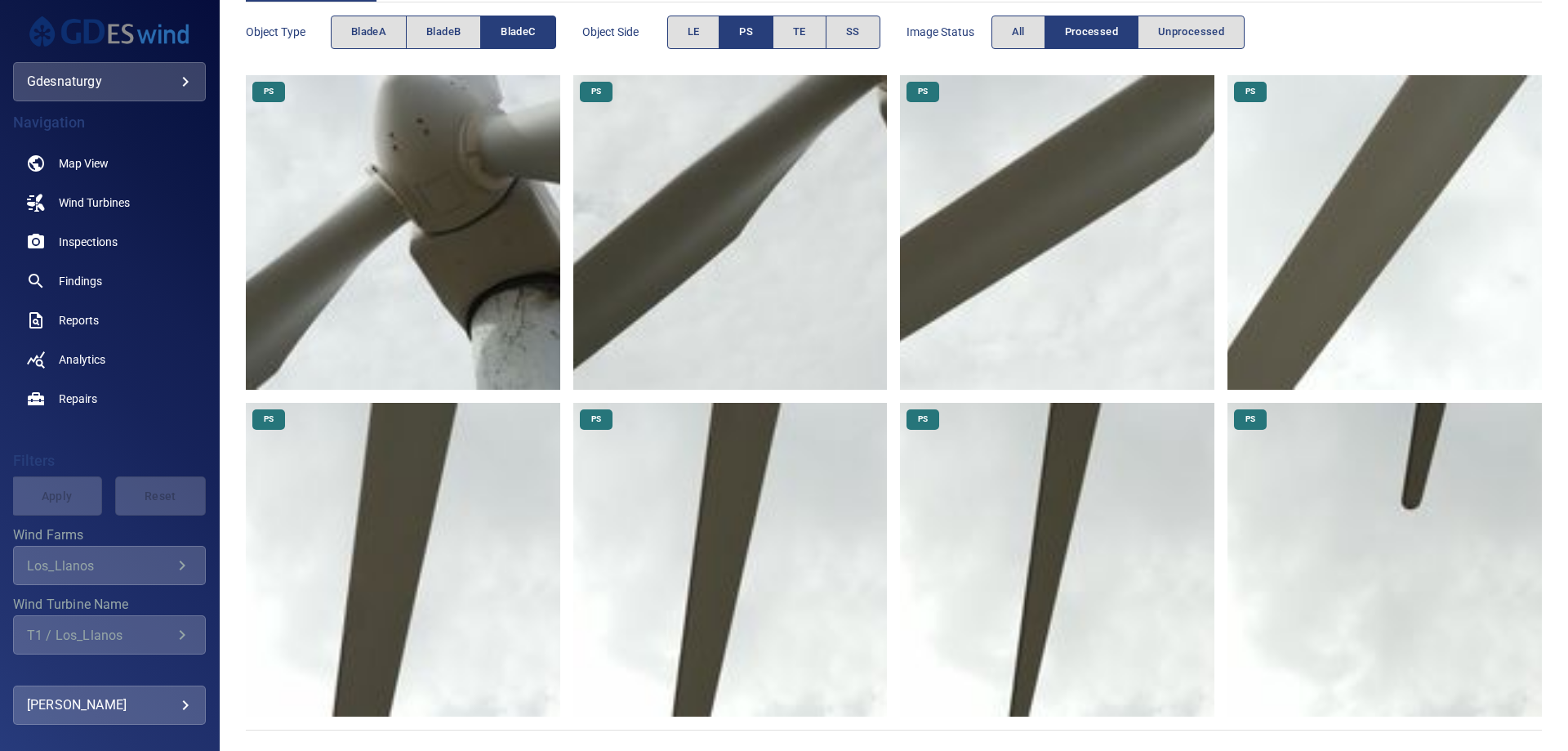
click at [1348, 508] on img at bounding box center [1384, 559] width 314 height 315
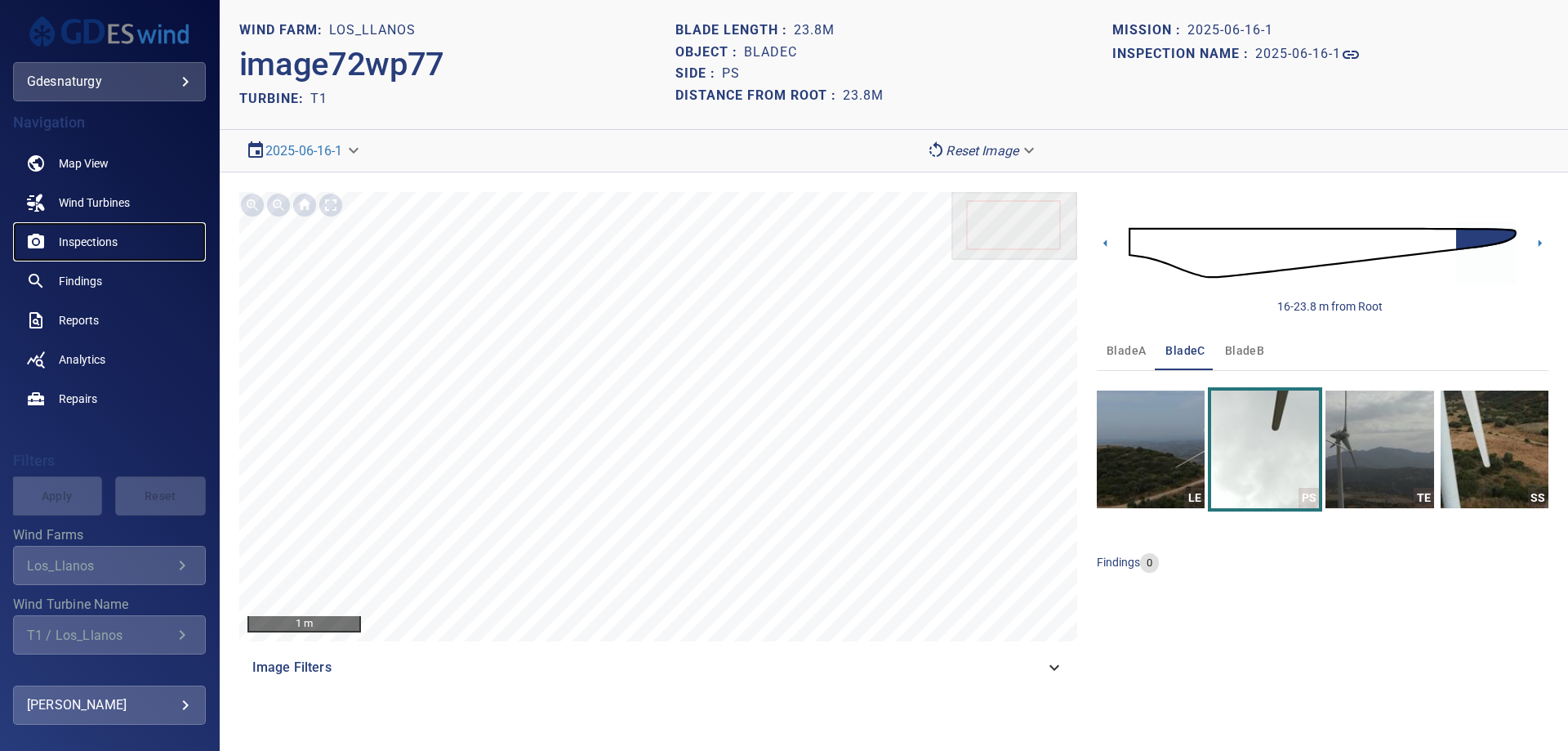
click at [101, 240] on span "Inspections" at bounding box center [89, 242] width 59 height 16
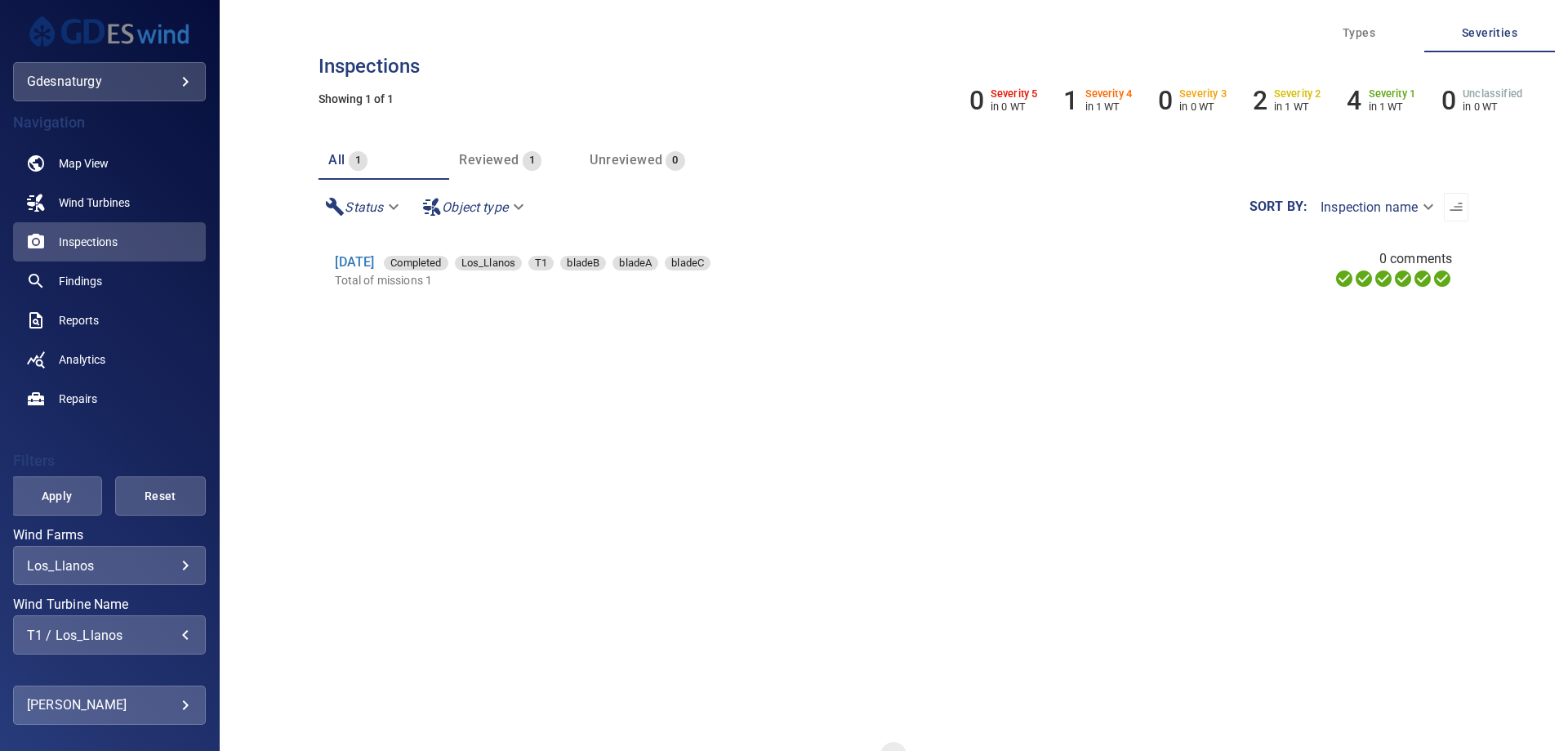
click at [137, 636] on div "T1 / Los_Llanos" at bounding box center [109, 634] width 165 height 15
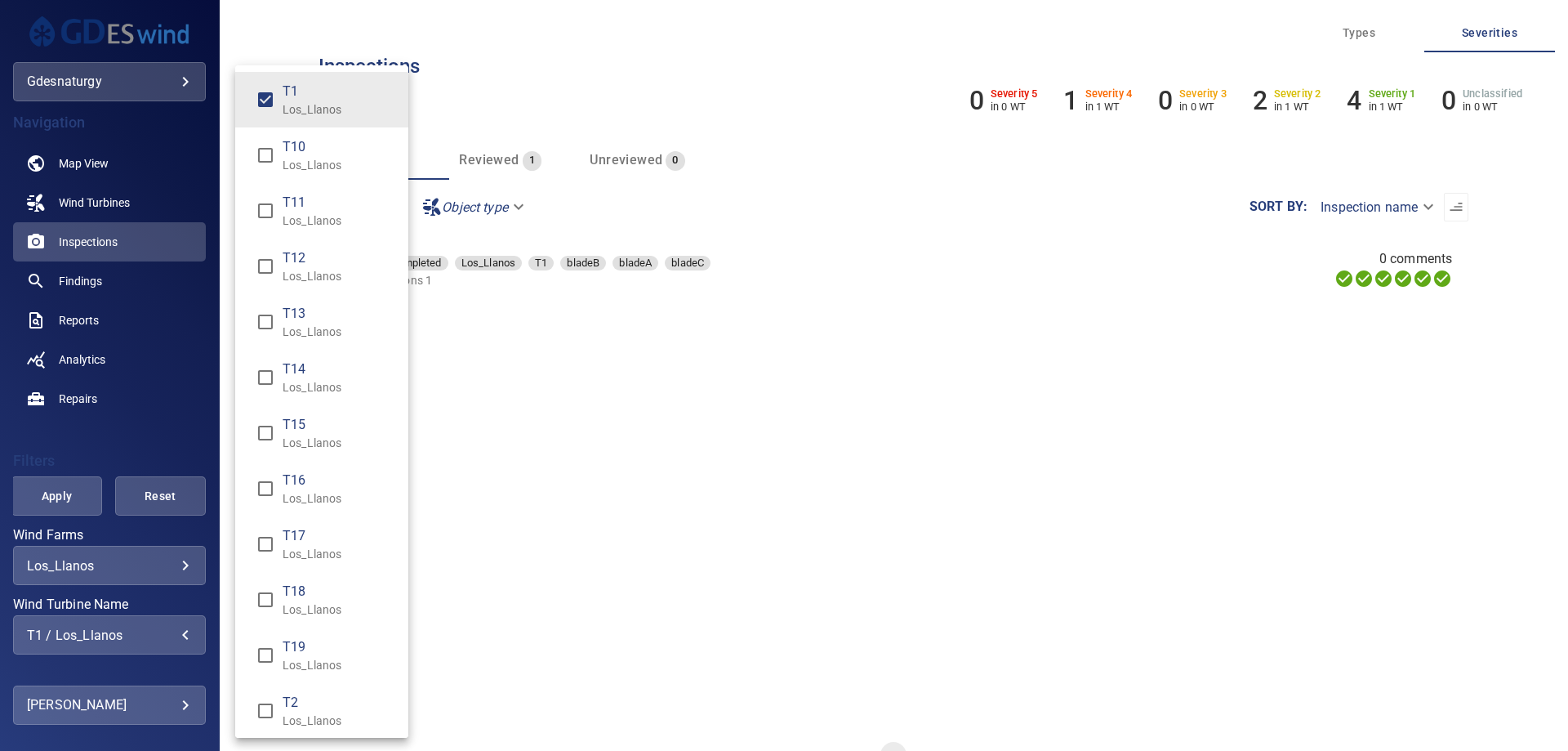
click at [315, 106] on p "Los_Llanos" at bounding box center [339, 109] width 113 height 16
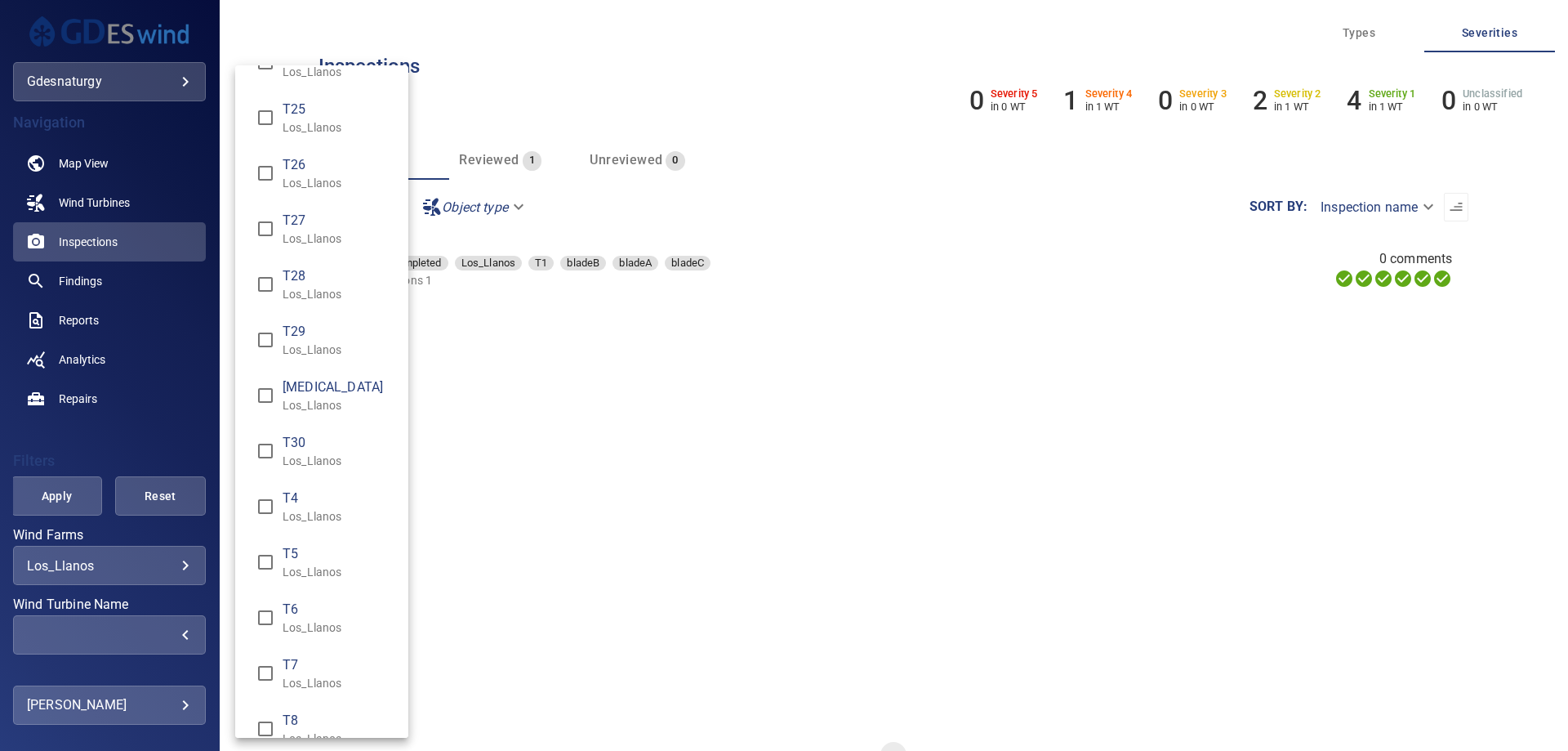
scroll to position [980, 0]
click at [304, 346] on p "Los_Llanos" at bounding box center [339, 351] width 113 height 16
type input "**********"
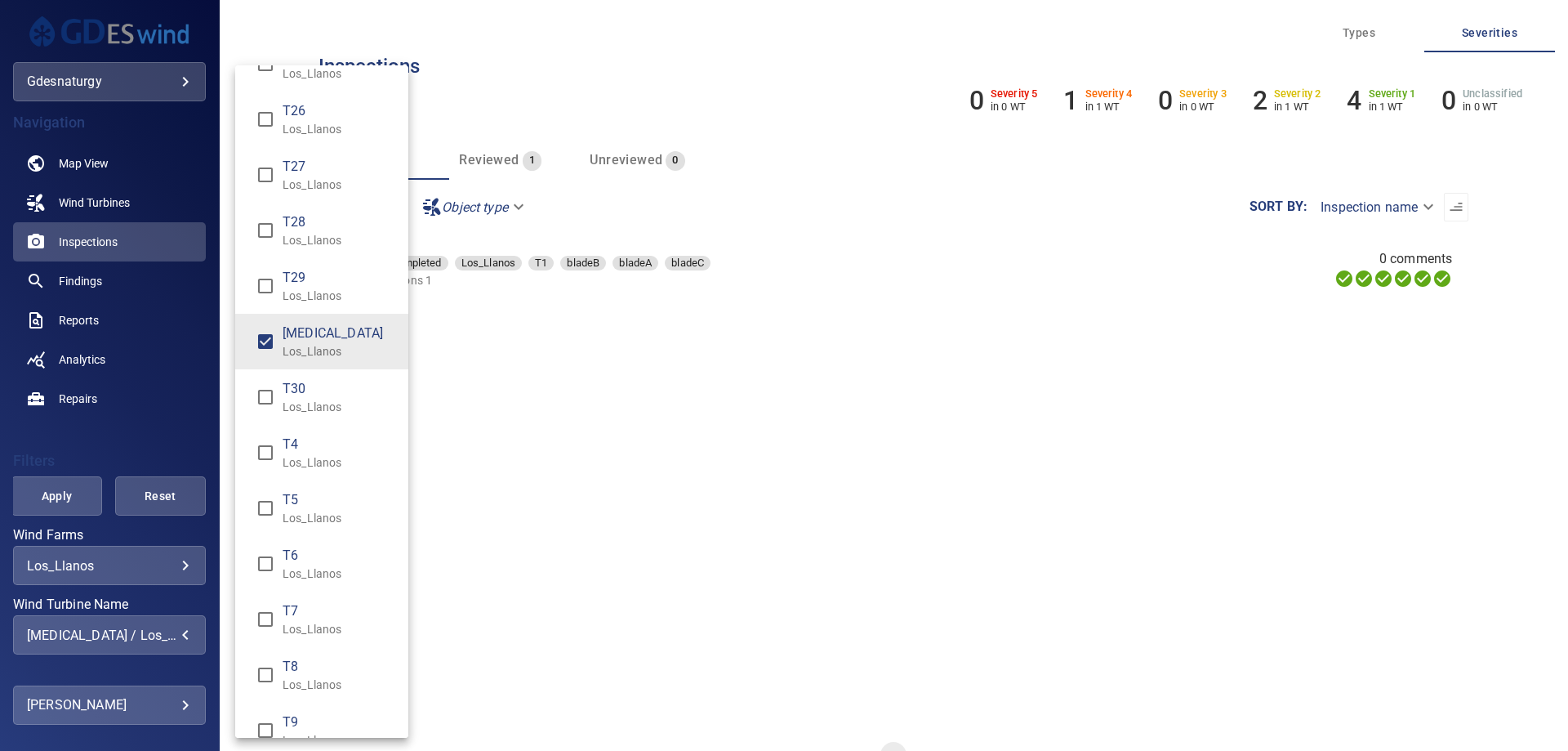
click at [59, 494] on div "Wind Turbine Name" at bounding box center [784, 376] width 1568 height 751
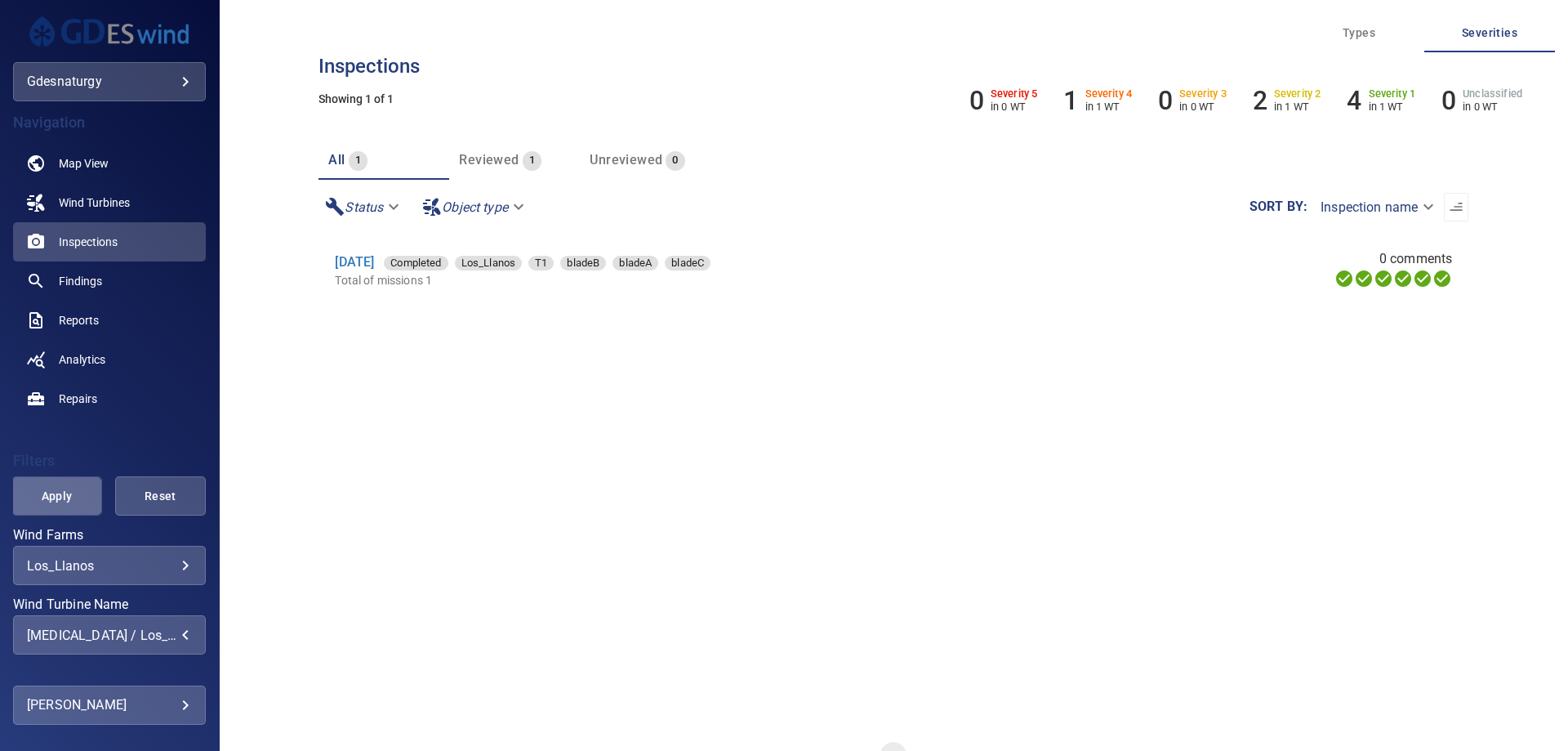
click at [68, 509] on button "Apply" at bounding box center [56, 496] width 90 height 39
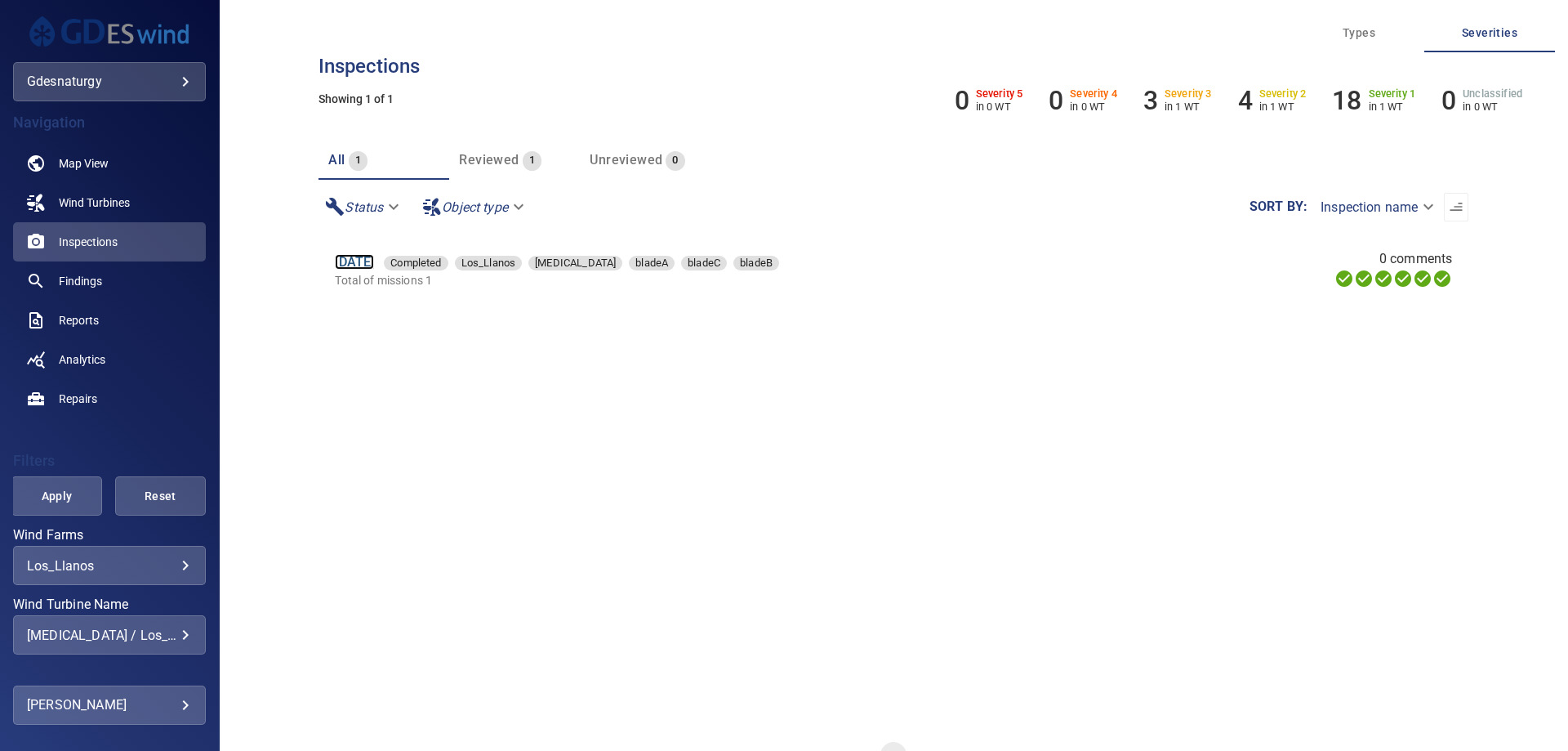
click at [353, 266] on link "[DATE]" at bounding box center [355, 261] width 39 height 15
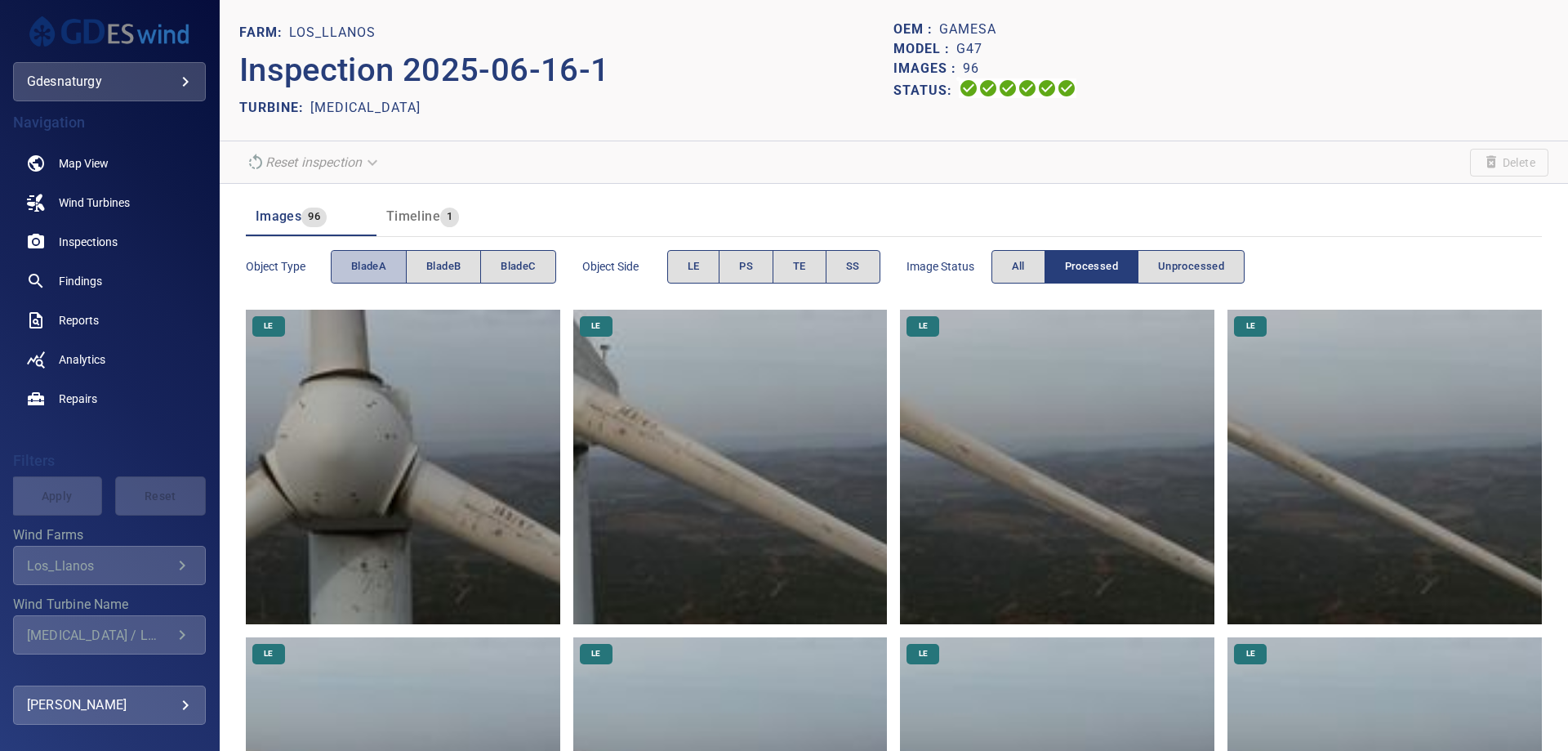
drag, startPoint x: 371, startPoint y: 264, endPoint x: 686, endPoint y: 305, distance: 317.7
click at [375, 264] on span "bladeA" at bounding box center [368, 266] width 35 height 19
click at [766, 266] on button "PS" at bounding box center [745, 266] width 55 height 33
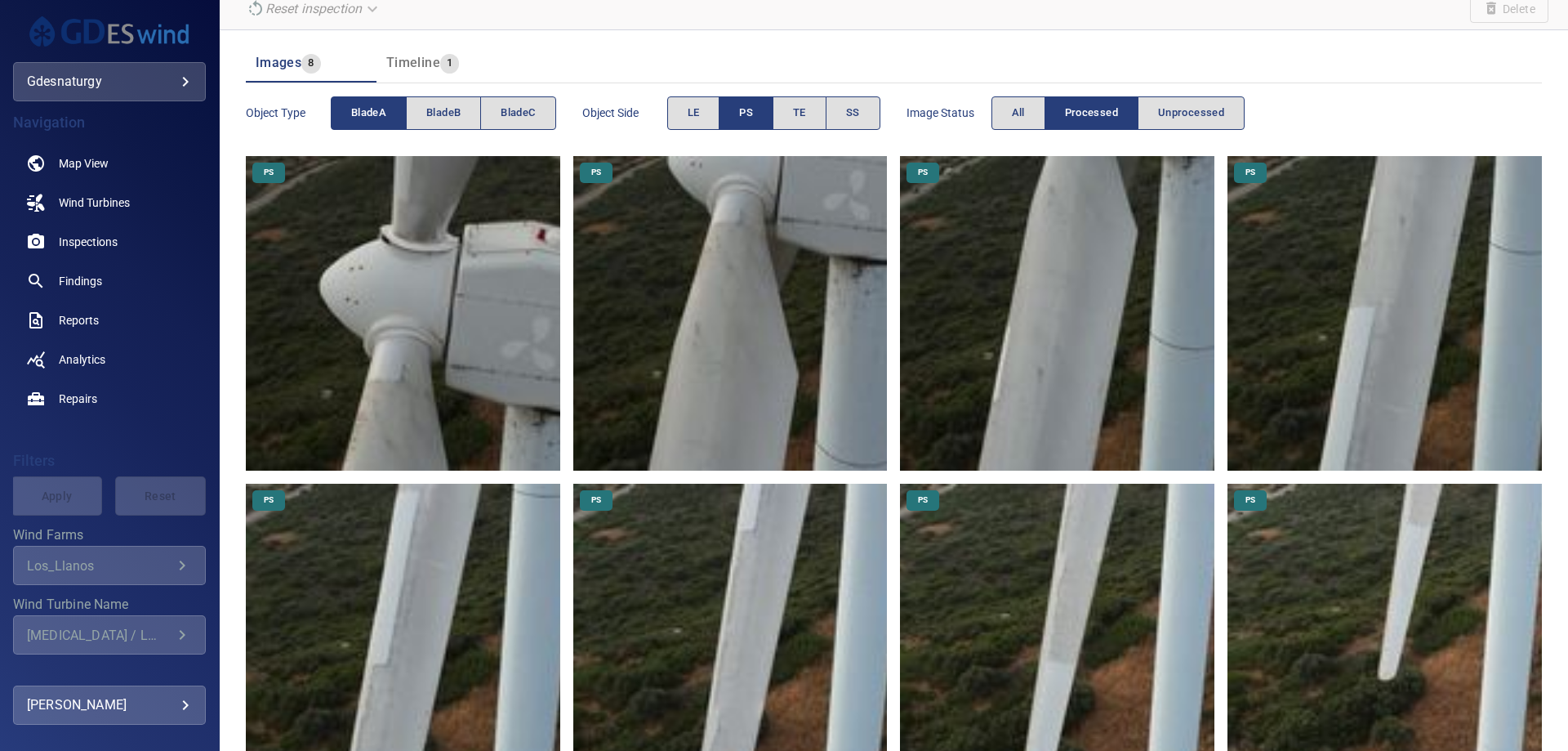
scroll to position [235, 0]
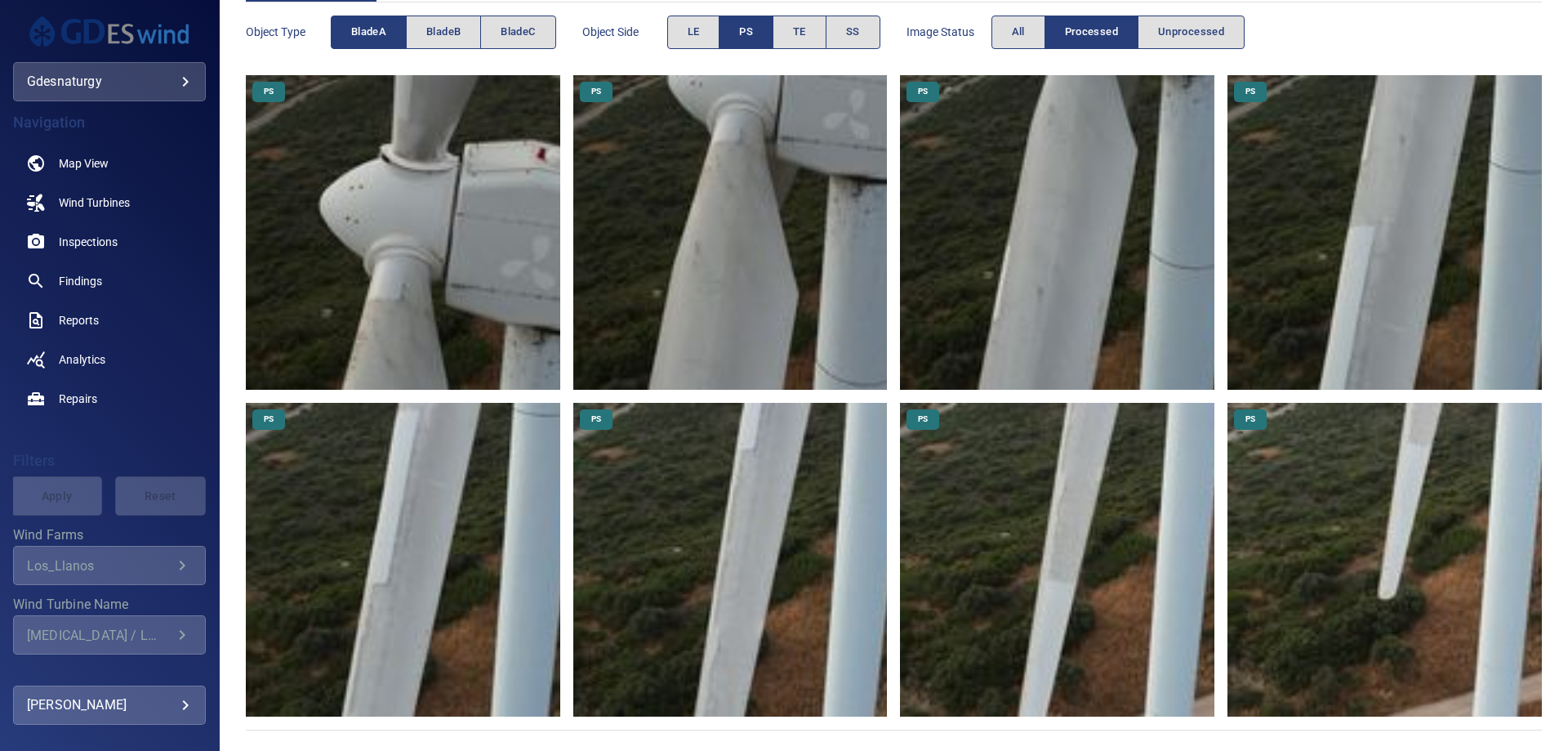
click at [1453, 587] on img at bounding box center [1384, 559] width 314 height 315
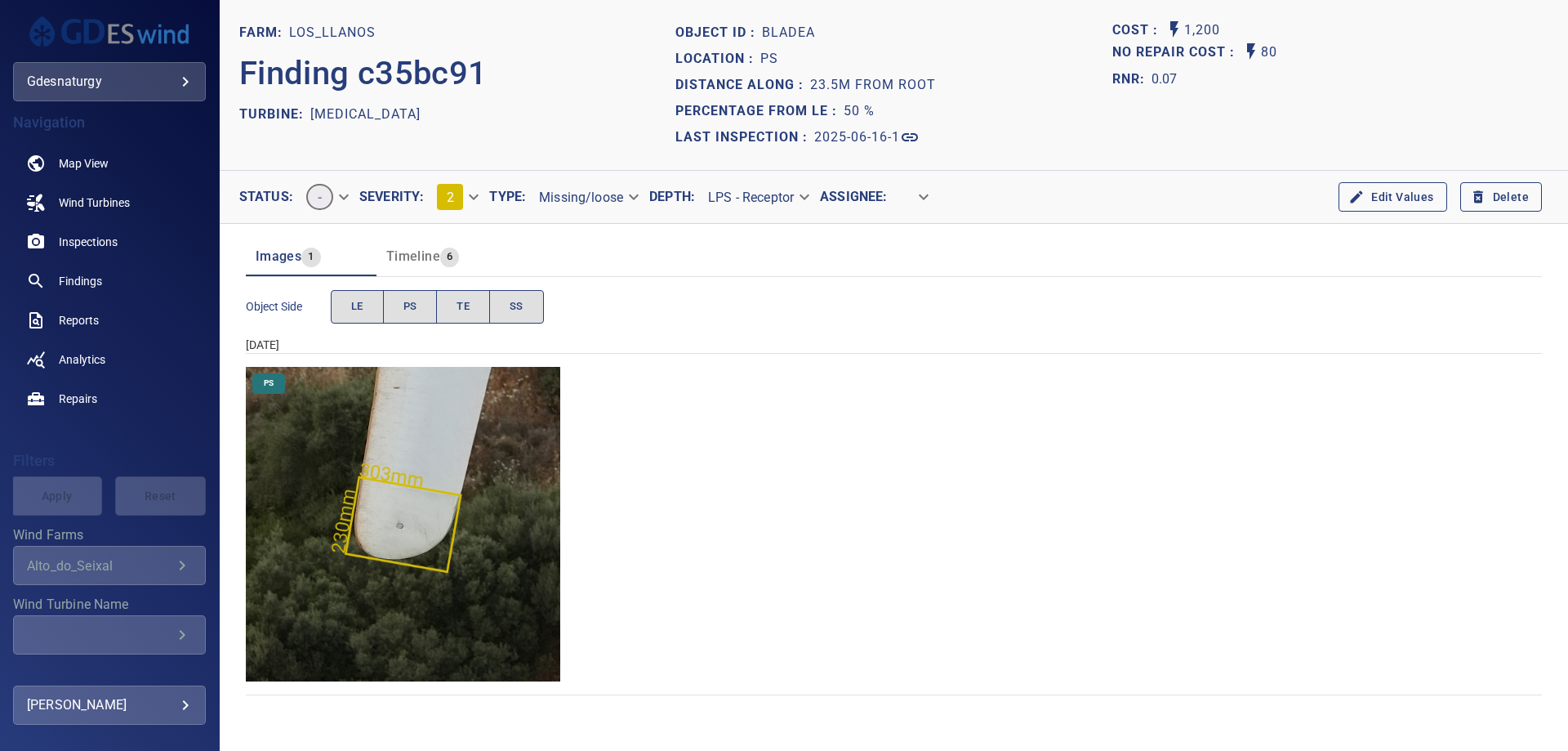
click at [430, 253] on span "Timeline" at bounding box center [413, 255] width 54 height 15
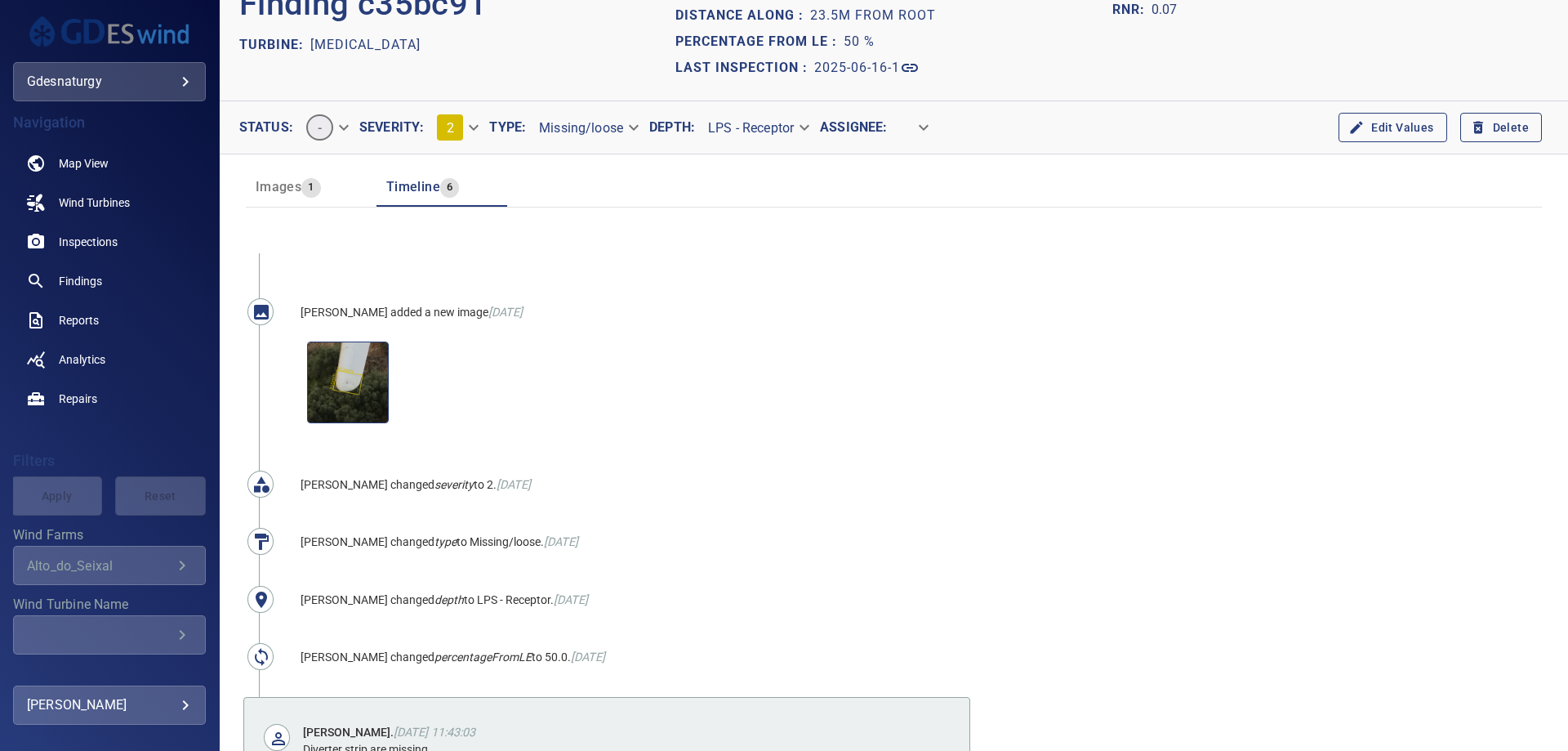
scroll to position [163, 0]
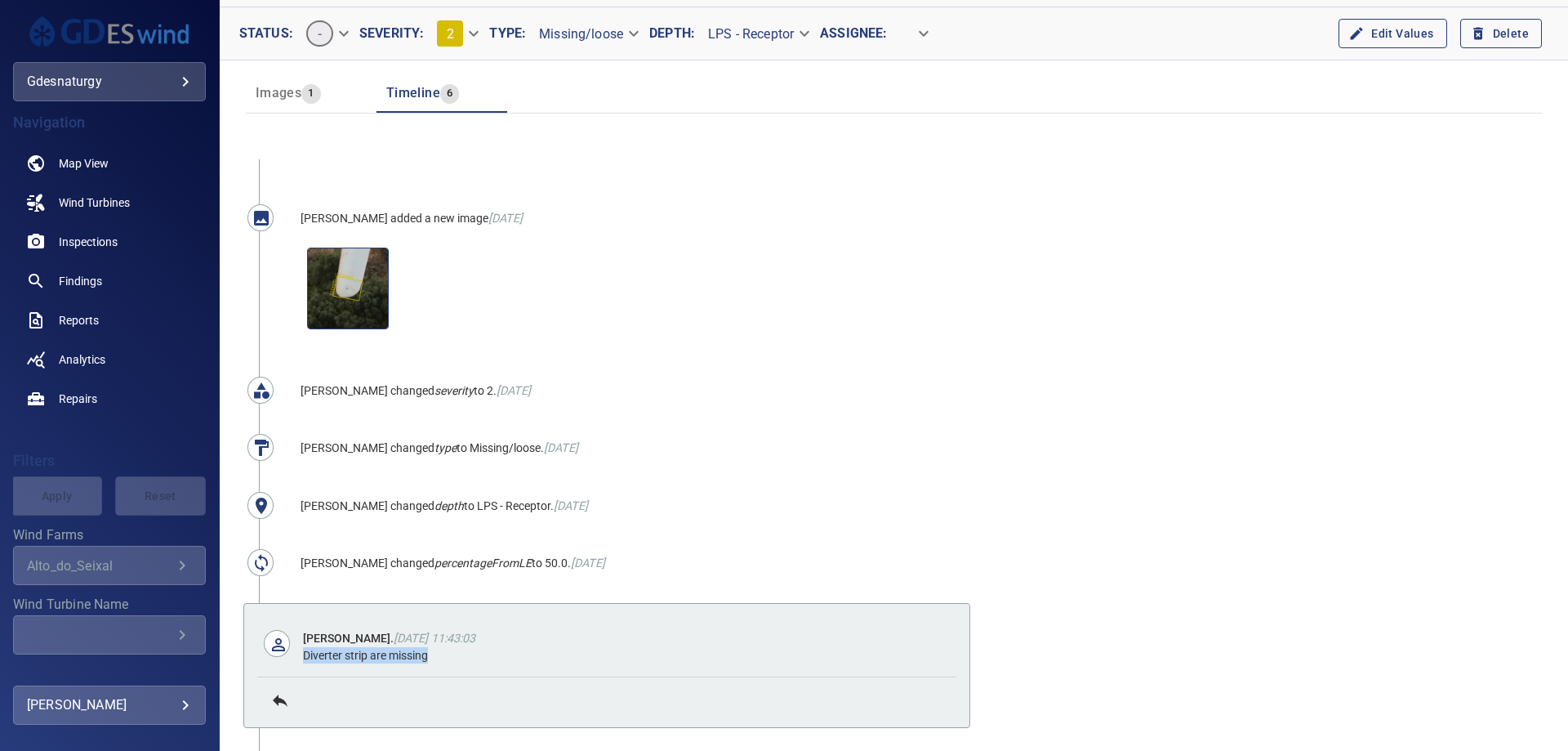
drag, startPoint x: 306, startPoint y: 650, endPoint x: 461, endPoint y: 656, distance: 155.1
click at [461, 656] on div "Diverter strip are missing" at bounding box center [623, 655] width 641 height 16
copy div "Diverter strip are missing"
